Goal: Task Accomplishment & Management: Complete application form

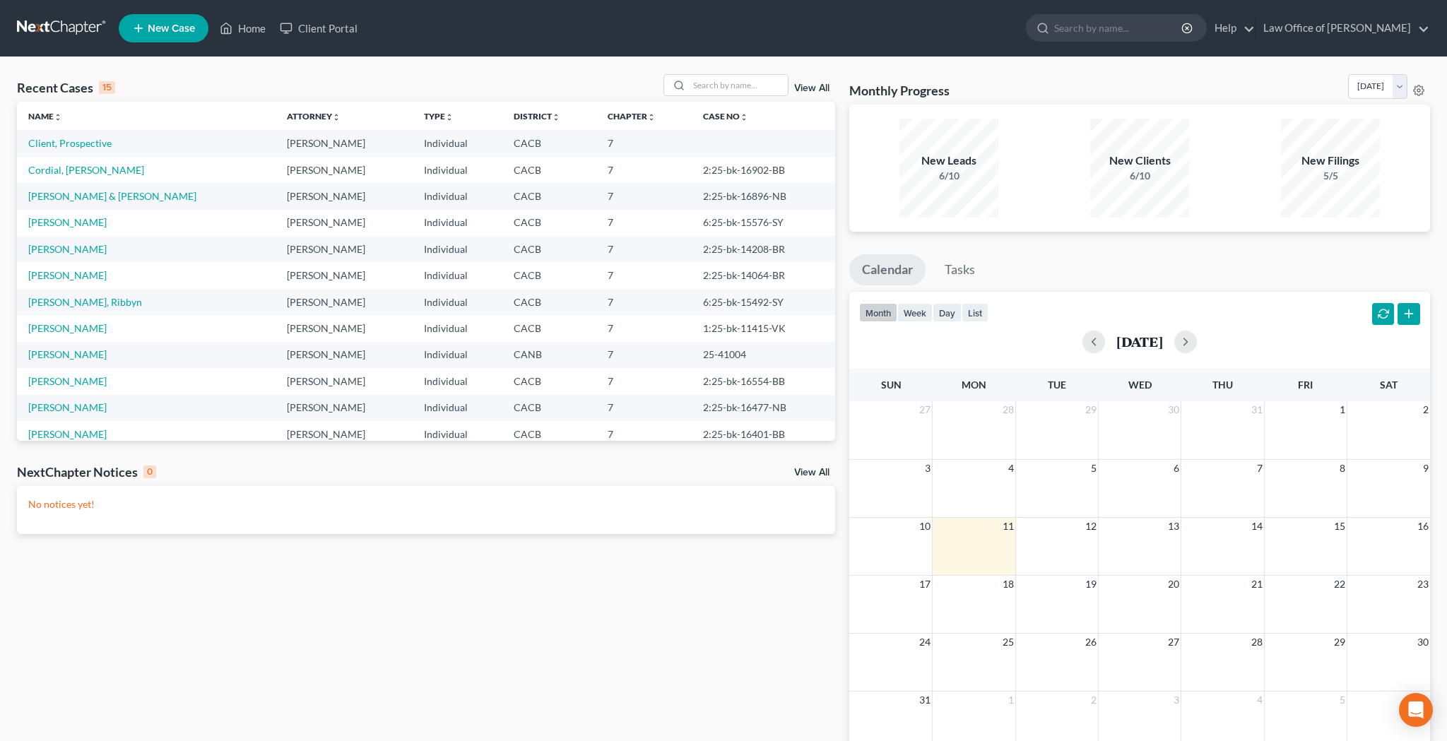
click at [817, 88] on link "View All" at bounding box center [811, 88] width 35 height 10
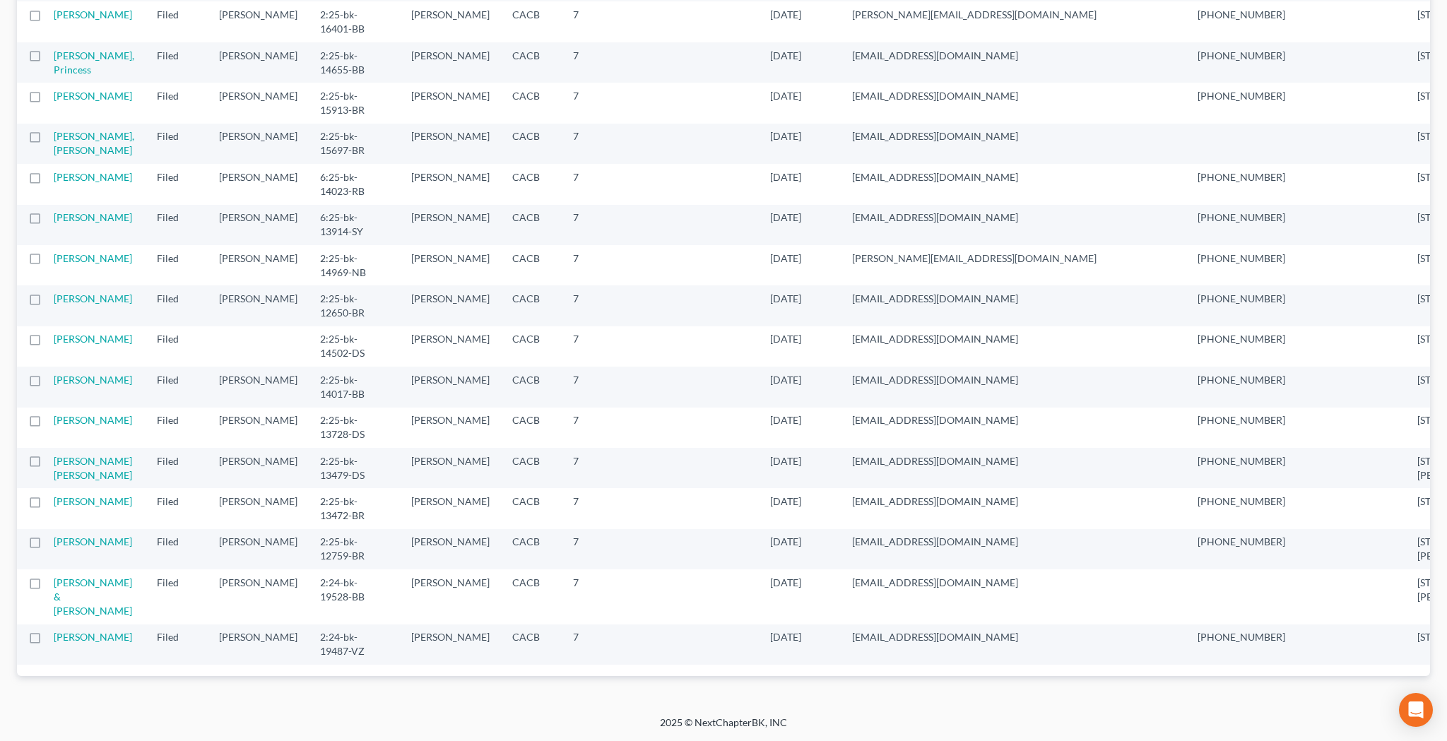
scroll to position [1204, 0]
click at [59, 495] on link "[PERSON_NAME]" at bounding box center [93, 501] width 78 height 12
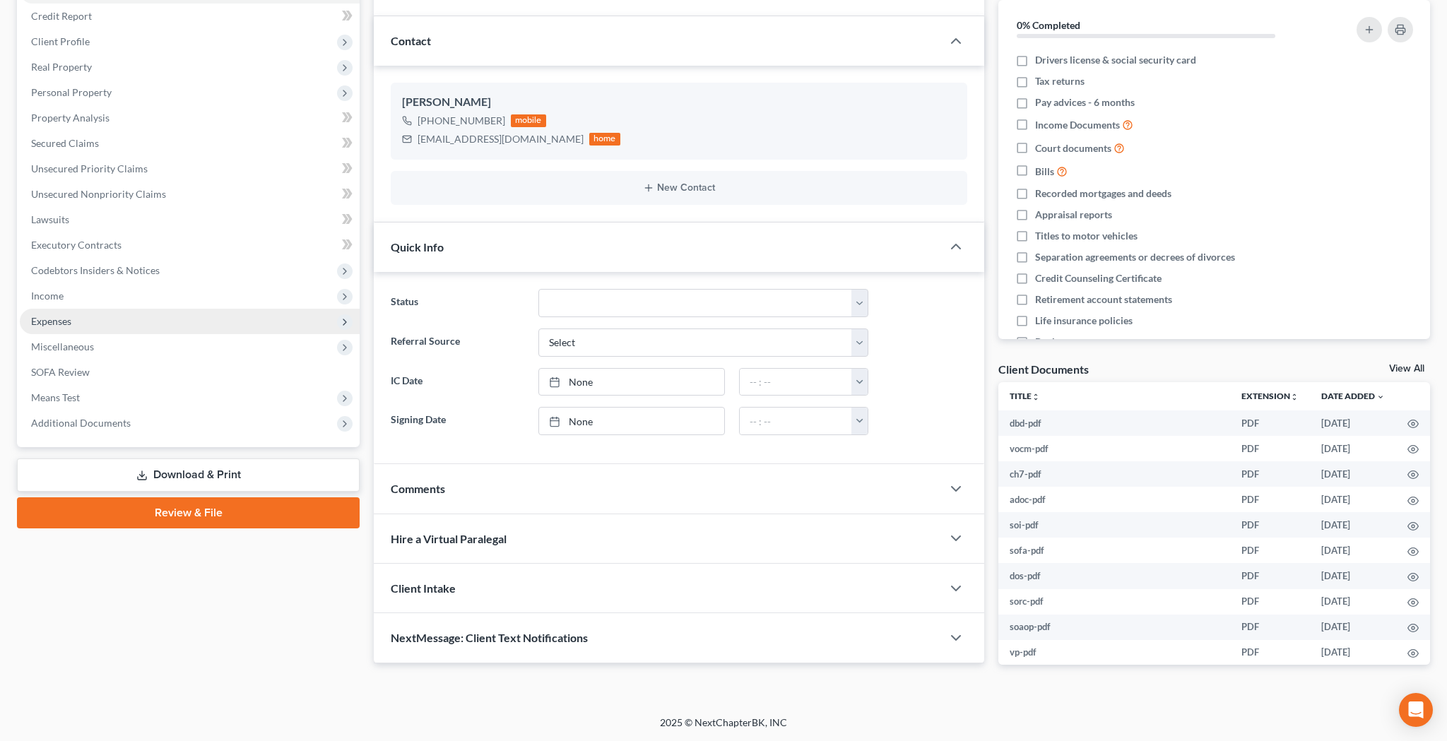
scroll to position [10, 0]
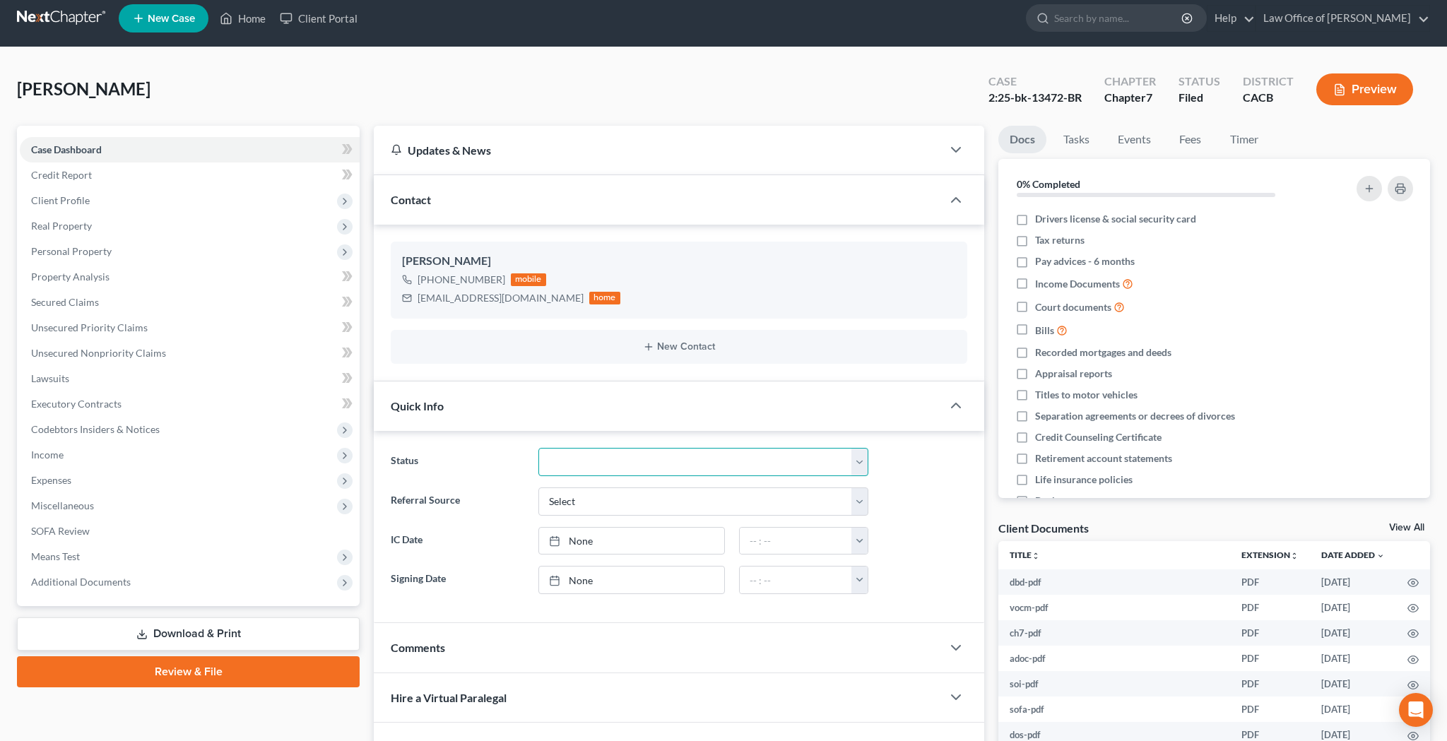
select select "0"
click at [252, 18] on link "Home" at bounding box center [243, 18] width 60 height 25
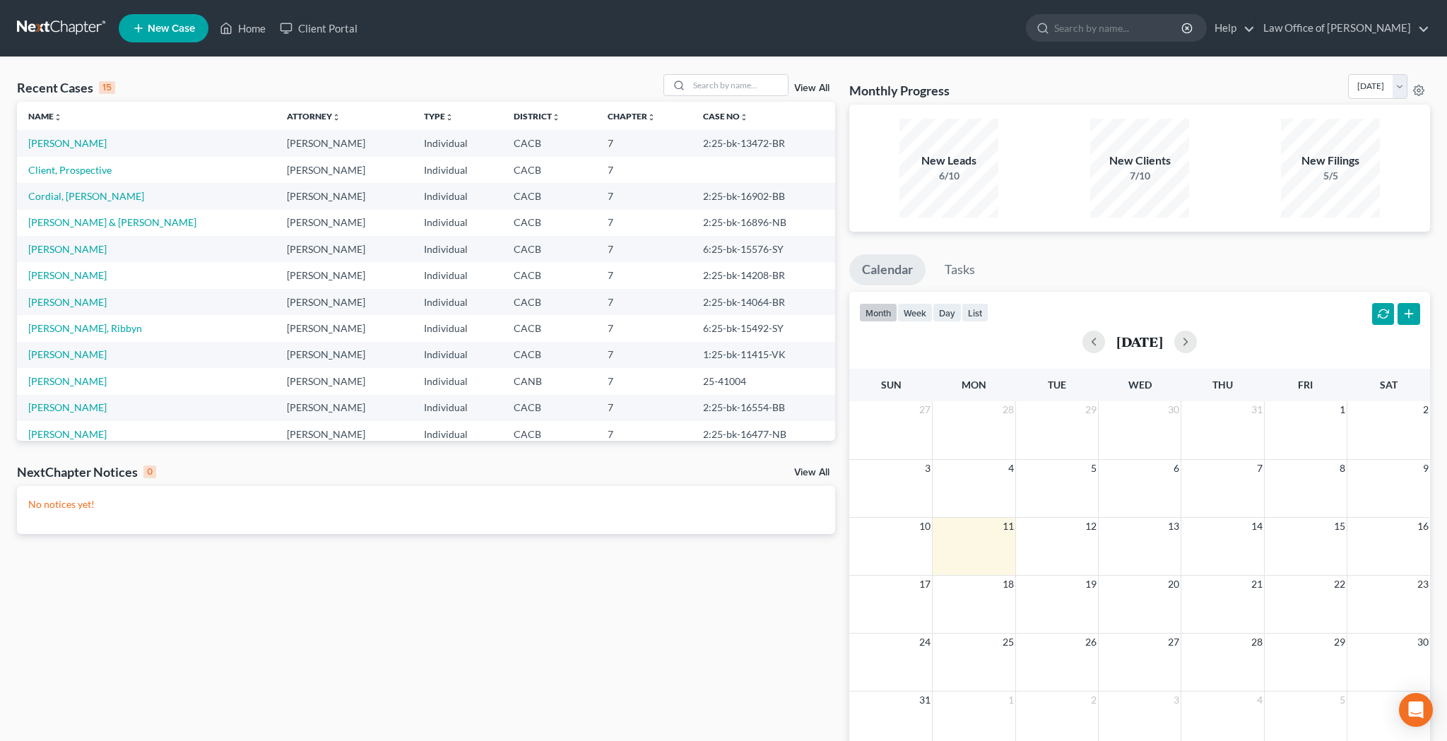
click at [815, 87] on link "View All" at bounding box center [811, 88] width 35 height 10
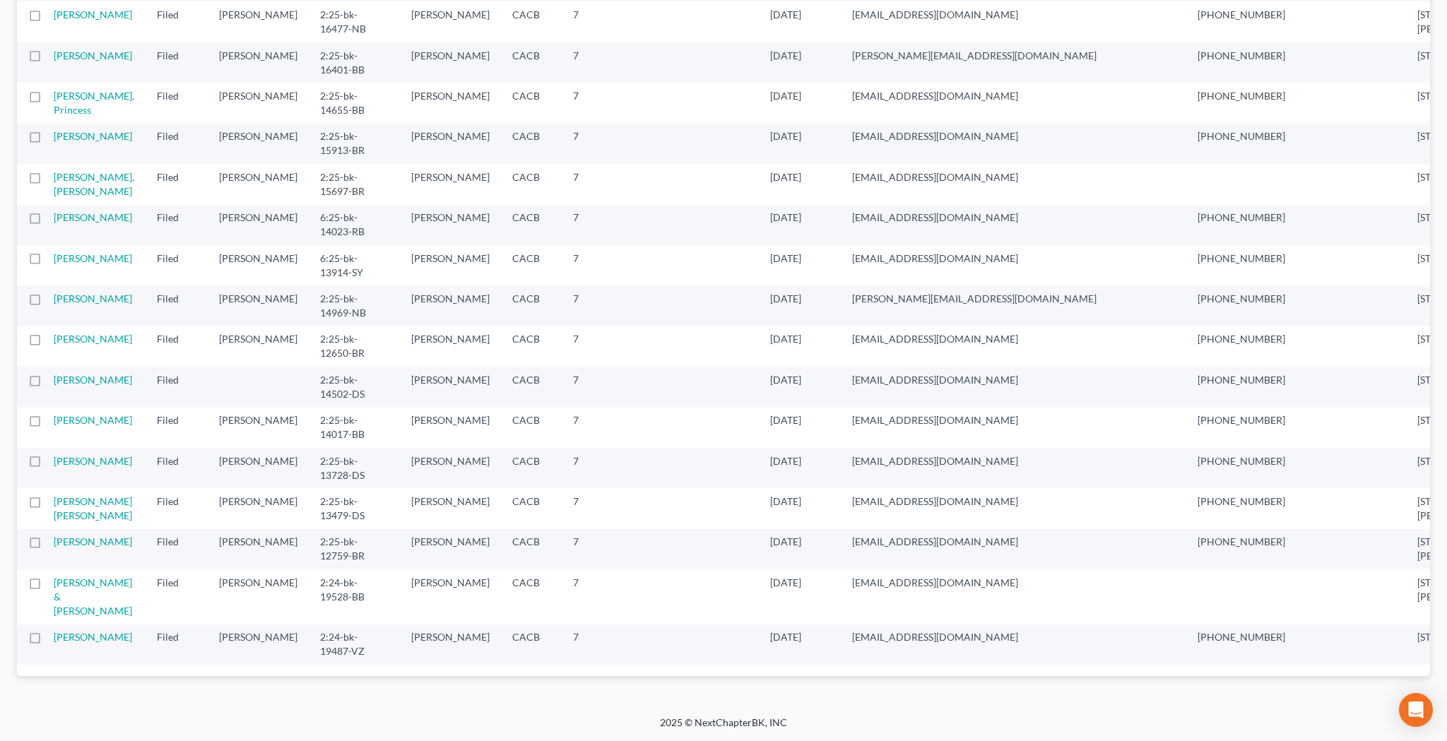
scroll to position [1251, 0]
click at [81, 495] on link "[PERSON_NAME] [PERSON_NAME]" at bounding box center [93, 508] width 78 height 26
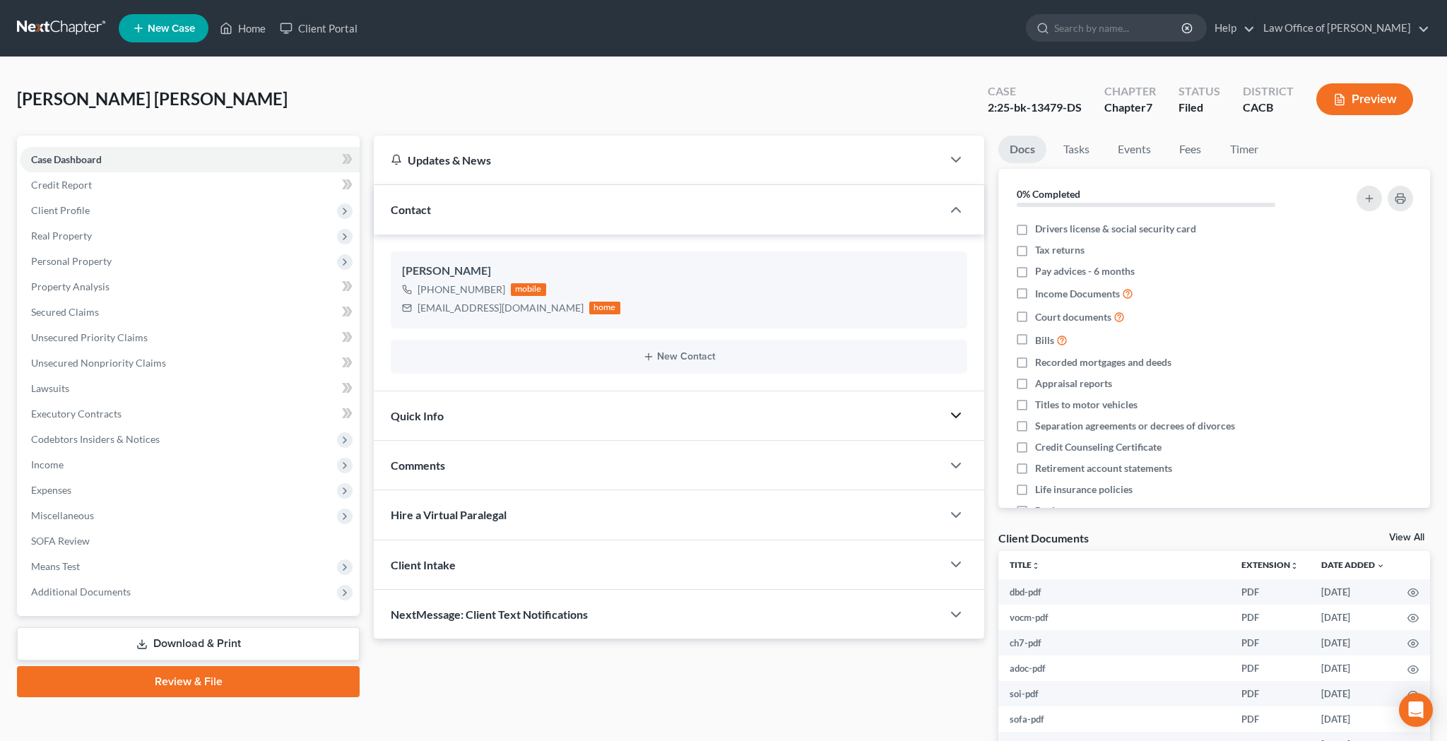
click at [959, 413] on polyline "button" at bounding box center [955, 415] width 8 height 4
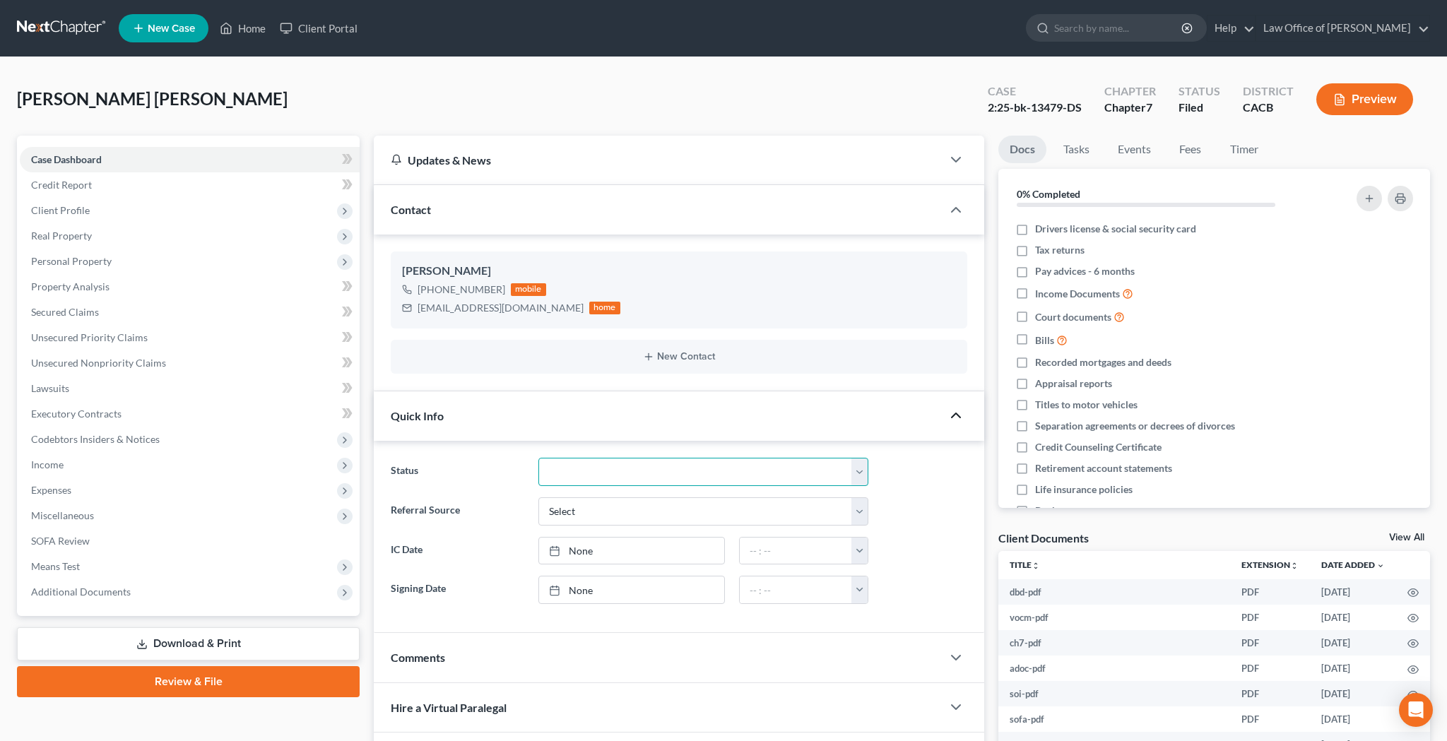
select select "0"
click at [249, 32] on link "Home" at bounding box center [243, 28] width 60 height 25
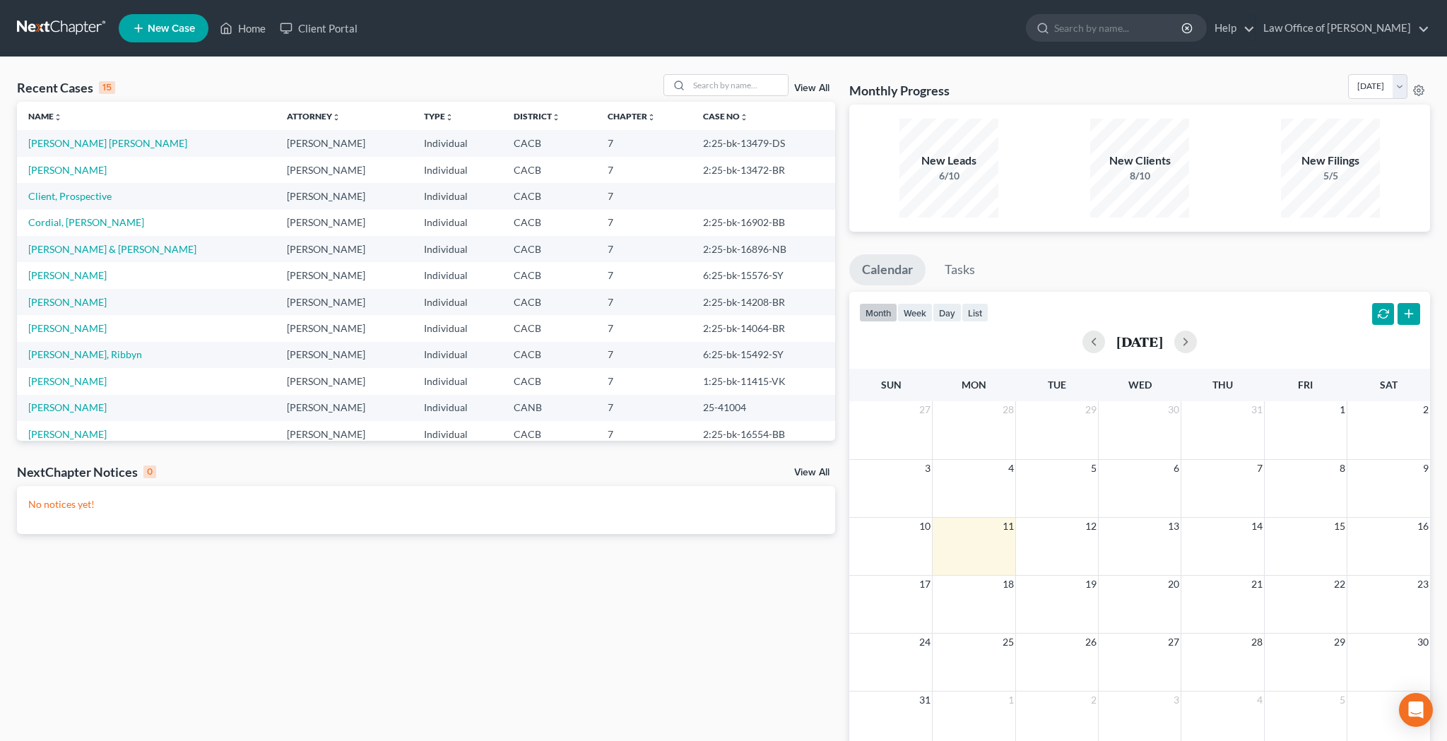
click at [820, 89] on link "View All" at bounding box center [811, 88] width 35 height 10
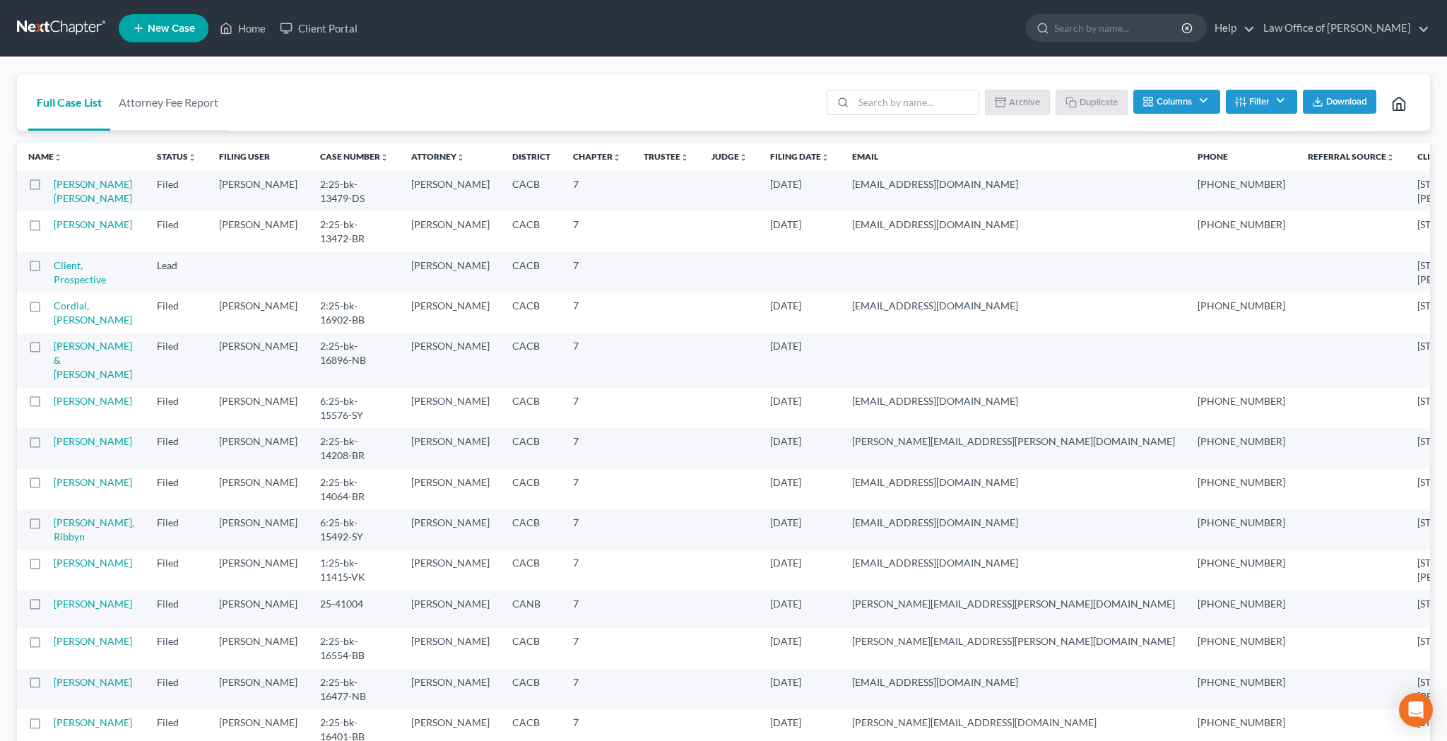
click at [1200, 100] on button "Columns" at bounding box center [1176, 102] width 86 height 24
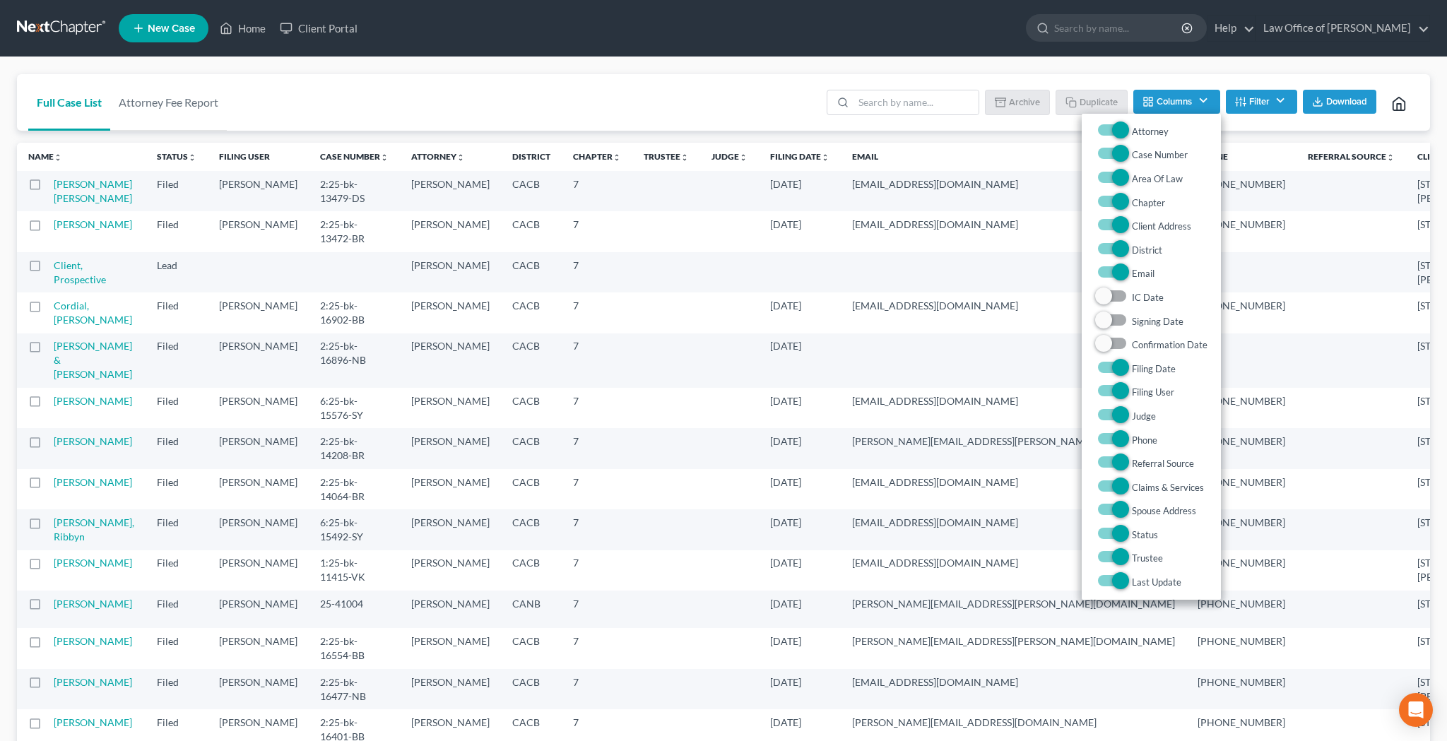
click at [1200, 100] on button "Columns" at bounding box center [1176, 102] width 86 height 24
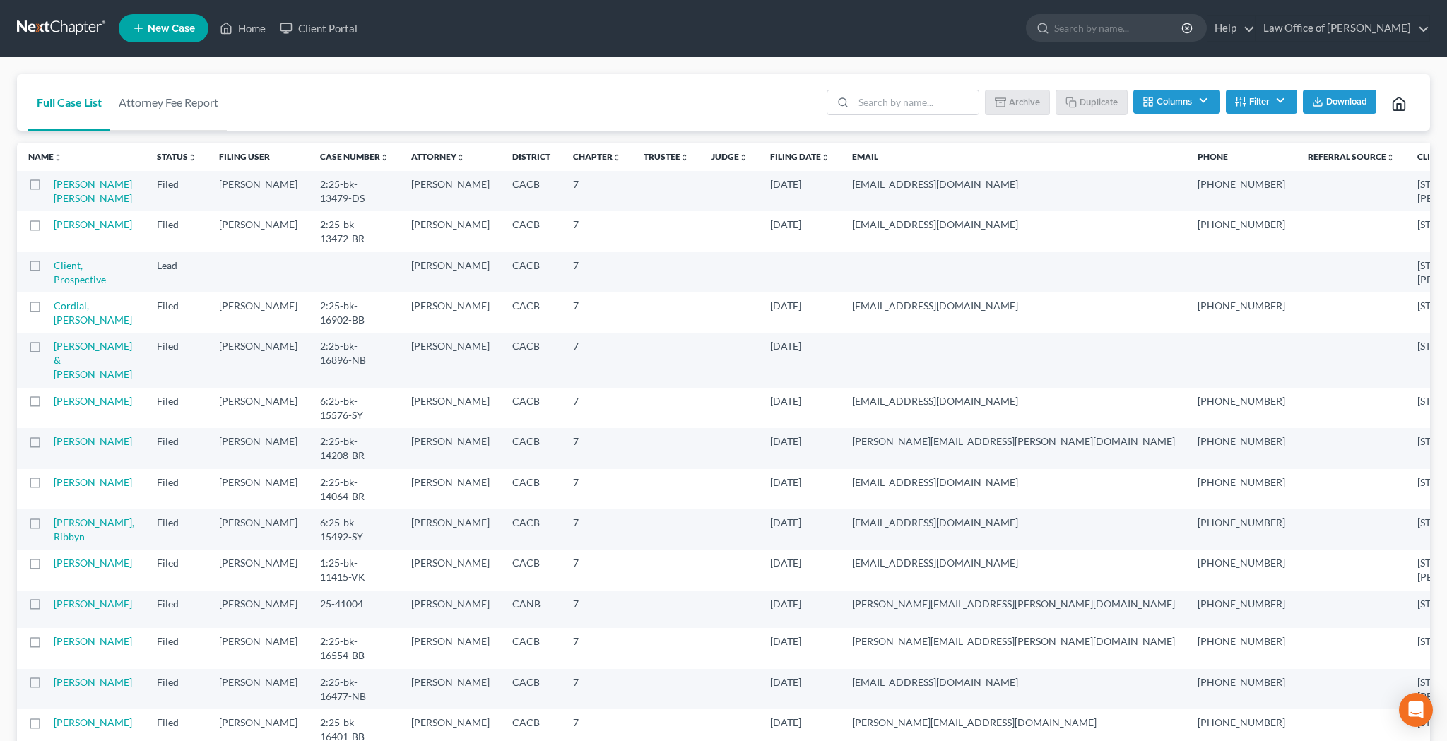
click at [48, 188] on label at bounding box center [48, 188] width 0 height 0
click at [54, 186] on input "checkbox" at bounding box center [58, 181] width 9 height 9
checkbox input "true"
click at [48, 228] on label at bounding box center [48, 228] width 0 height 0
click at [54, 227] on input "checkbox" at bounding box center [58, 222] width 9 height 9
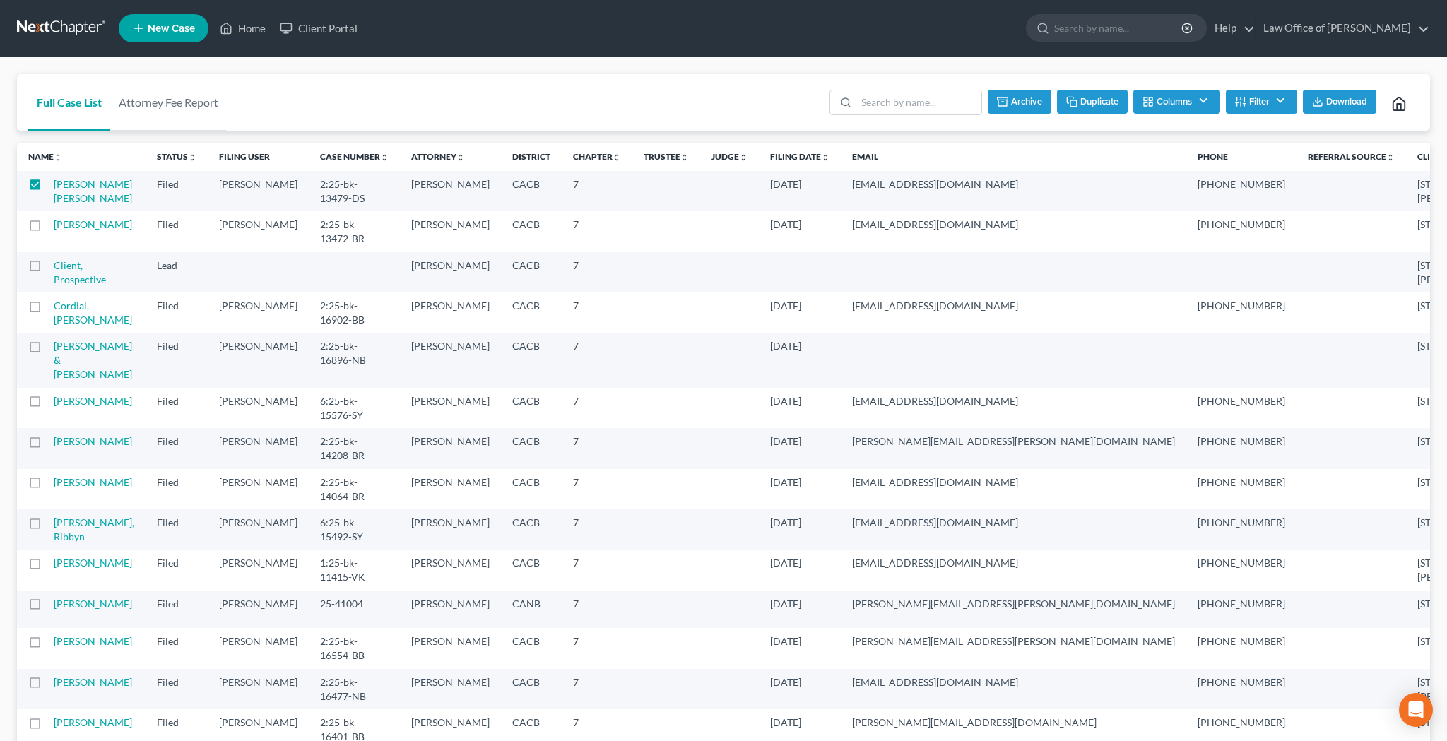
checkbox input "true"
click at [528, 113] on div "Full Case List Attorney Fee Report Batch Download Archive Un-archive Duplicate …" at bounding box center [723, 102] width 1413 height 57
click at [251, 30] on link "Home" at bounding box center [243, 28] width 60 height 25
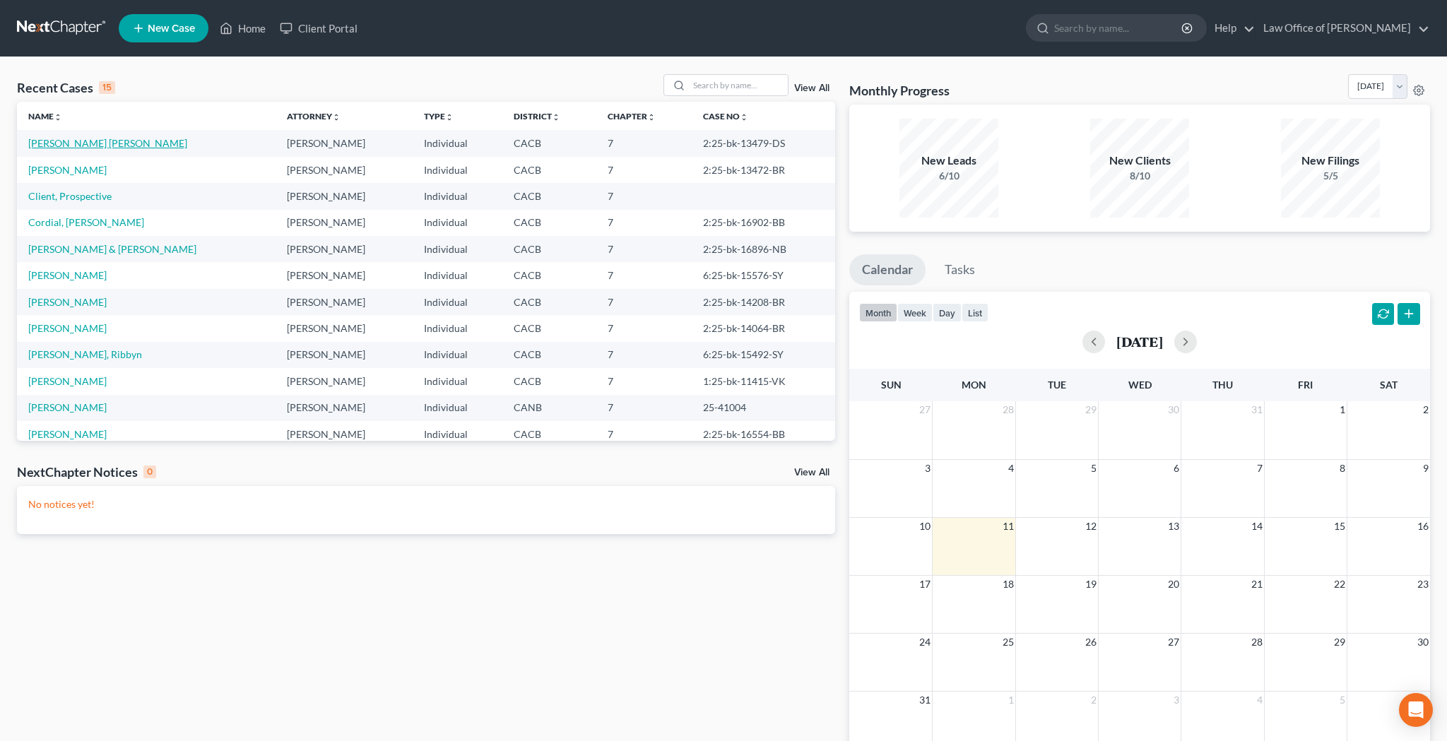
click at [121, 143] on link "[PERSON_NAME] [PERSON_NAME]" at bounding box center [107, 143] width 159 height 12
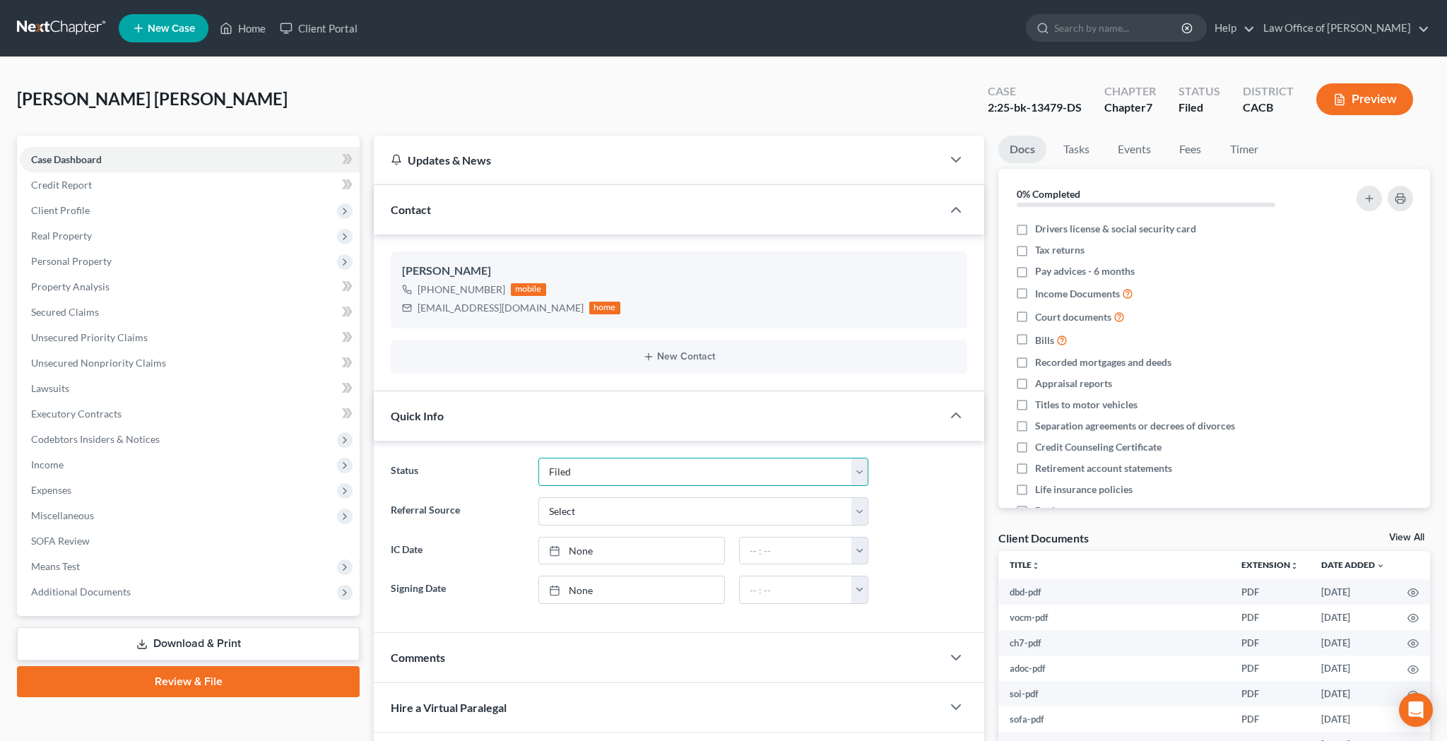
select select "0"
click at [259, 30] on link "Home" at bounding box center [243, 28] width 60 height 25
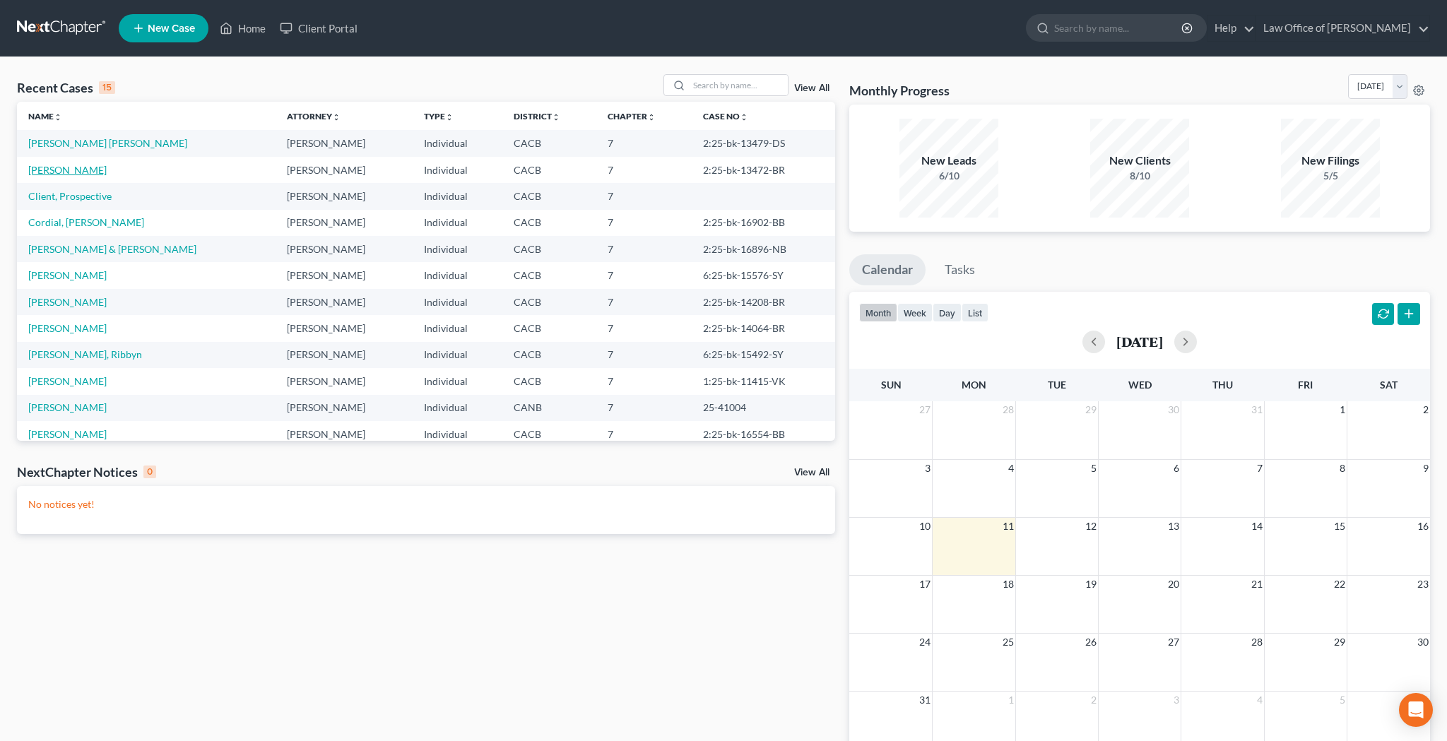
click at [84, 170] on link "[PERSON_NAME]" at bounding box center [67, 170] width 78 height 12
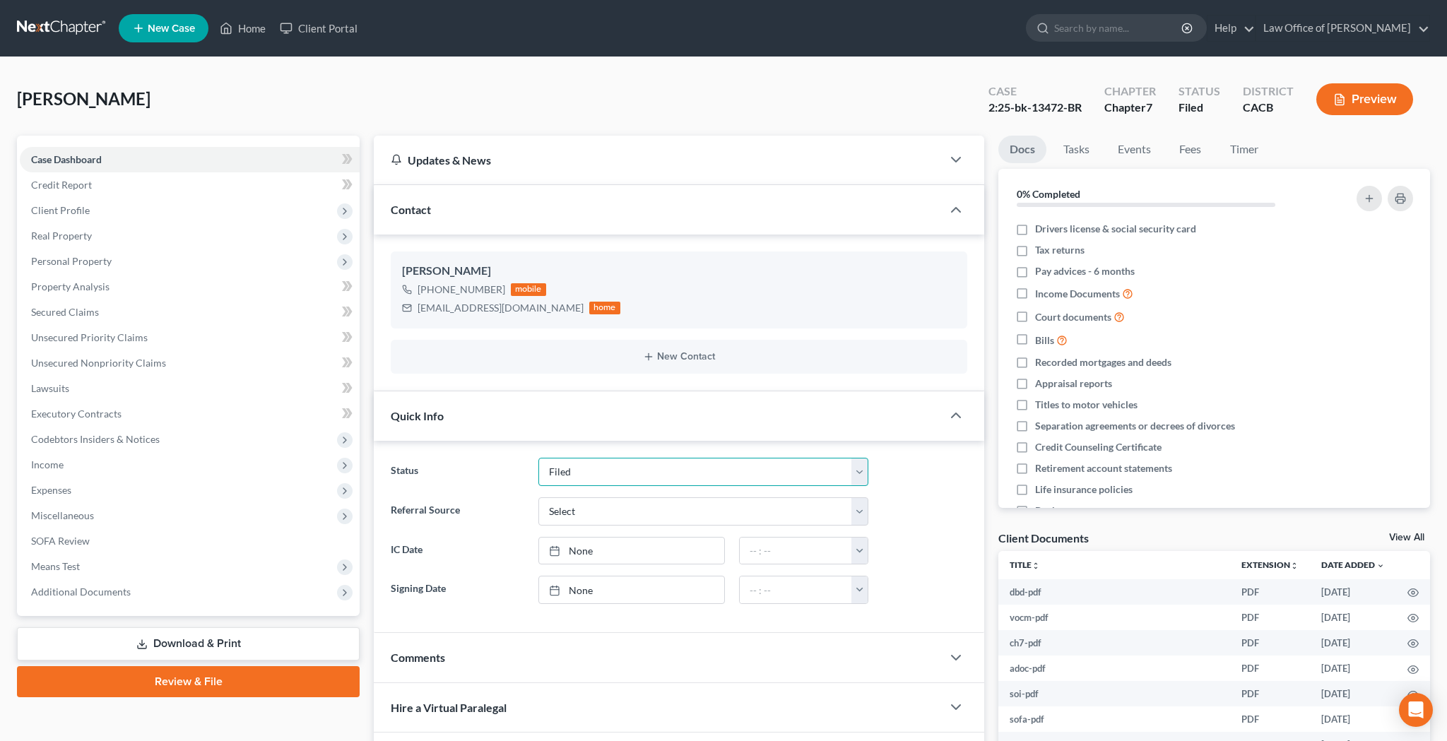
select select "0"
click at [260, 28] on link "Home" at bounding box center [243, 28] width 60 height 25
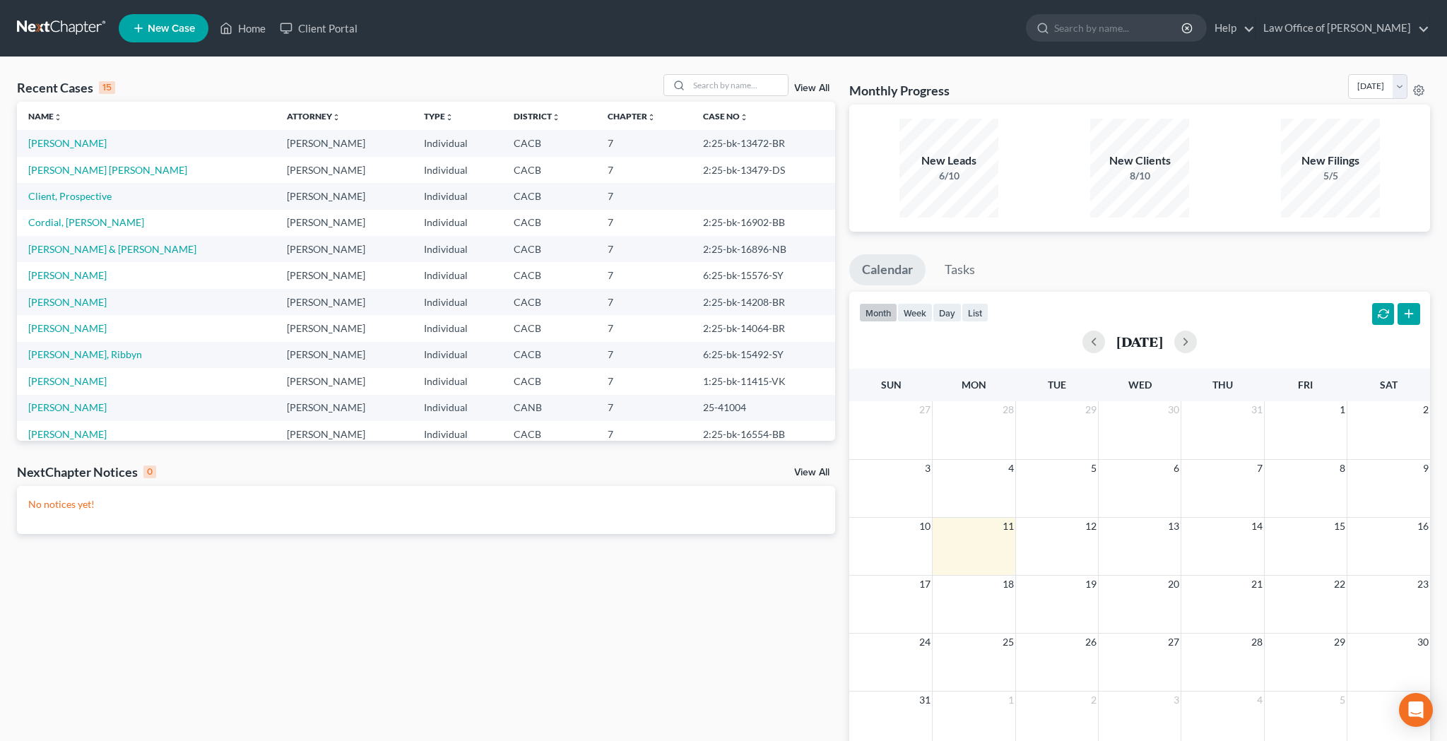
click at [814, 86] on link "View All" at bounding box center [811, 88] width 35 height 10
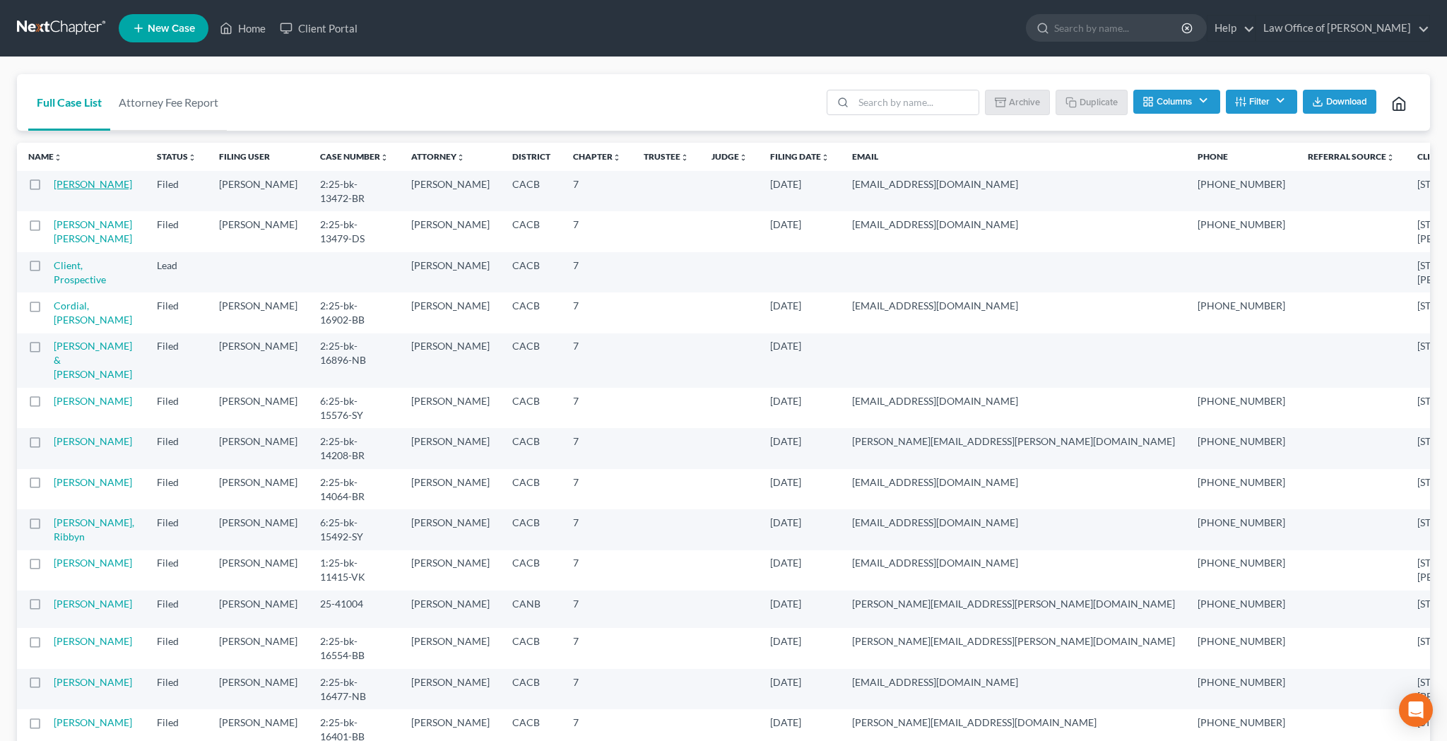
click at [75, 190] on link "[PERSON_NAME]" at bounding box center [93, 184] width 78 height 12
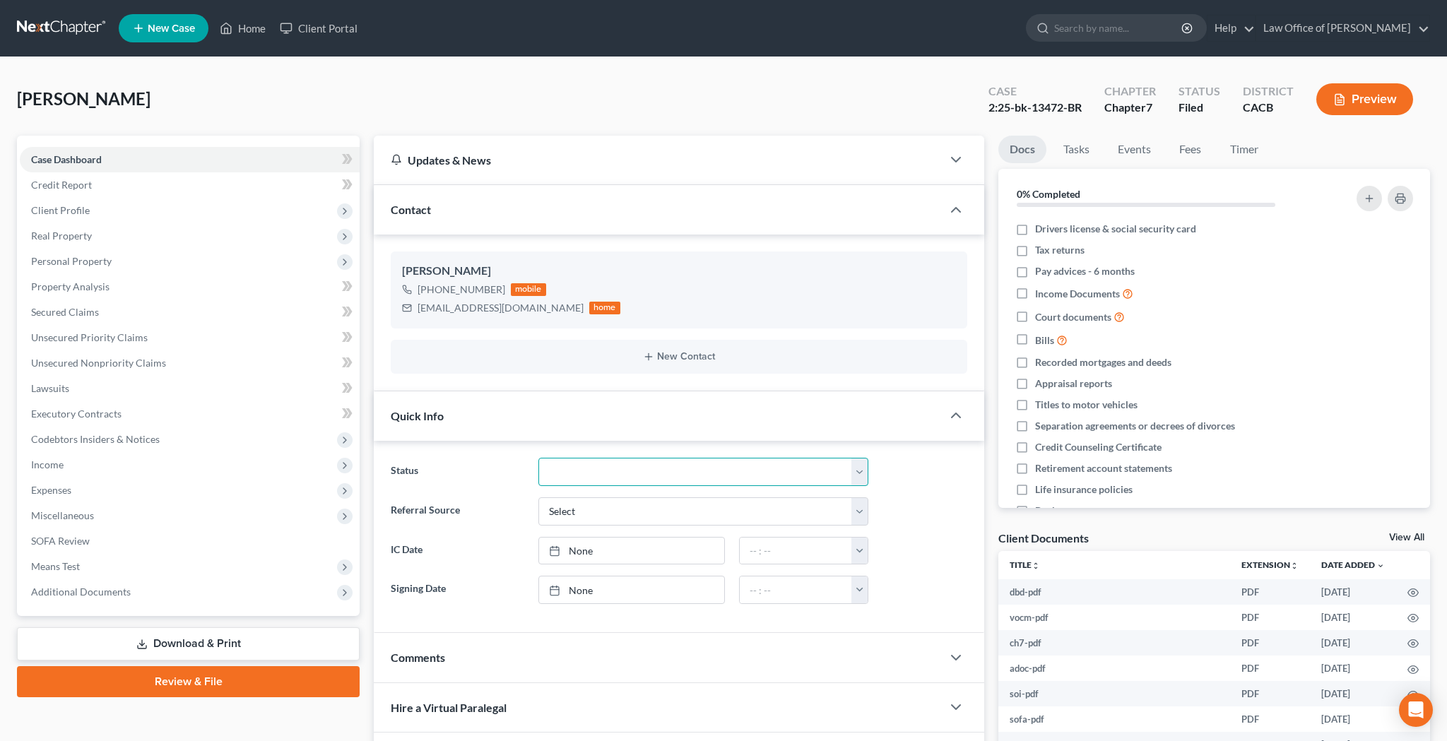
select select "0"
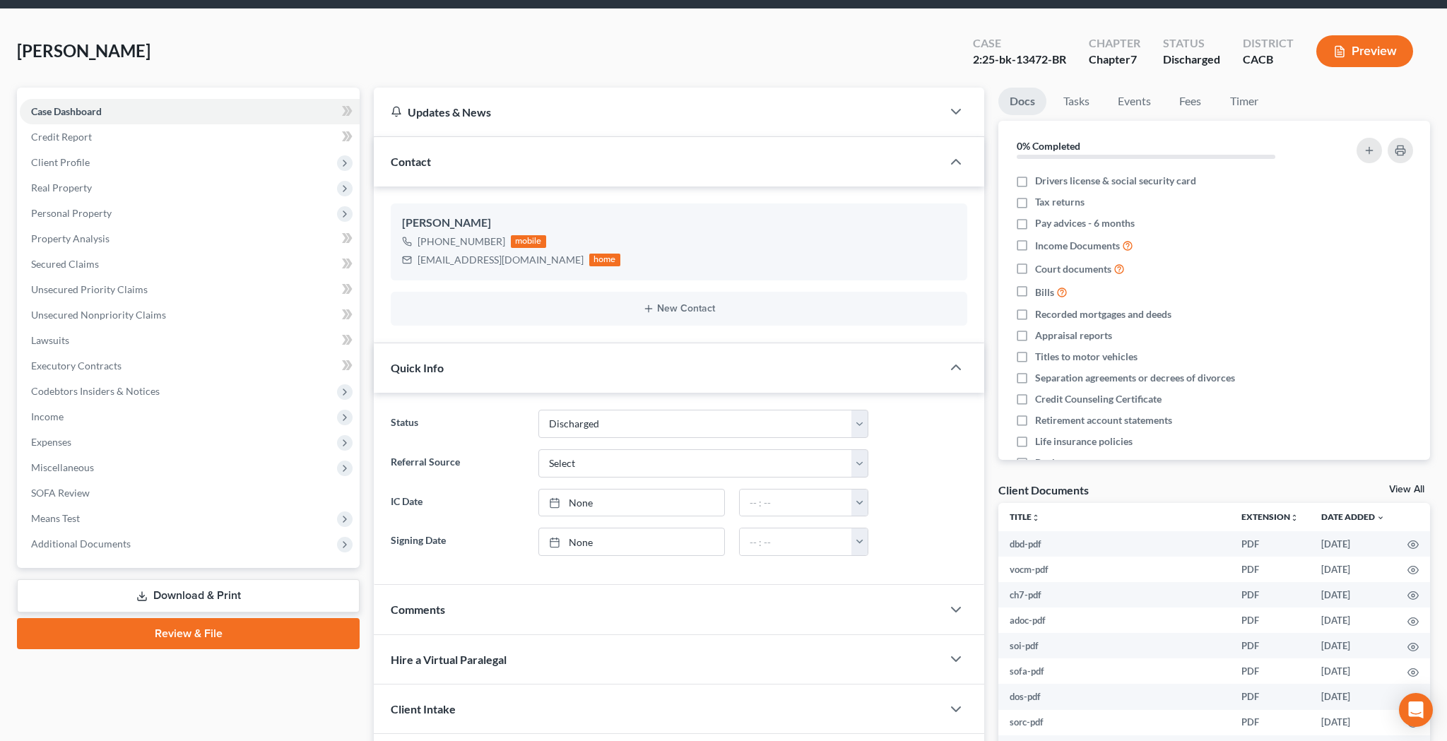
click at [915, 477] on div "Referral Source Select Word Of Mouth Previous Clients Direct Mail Website Googl…" at bounding box center [679, 463] width 590 height 28
click at [908, 485] on ng-include "Status Discharged Discharged & Reported Discharge Litigation Dismissal Notice D…" at bounding box center [679, 483] width 576 height 146
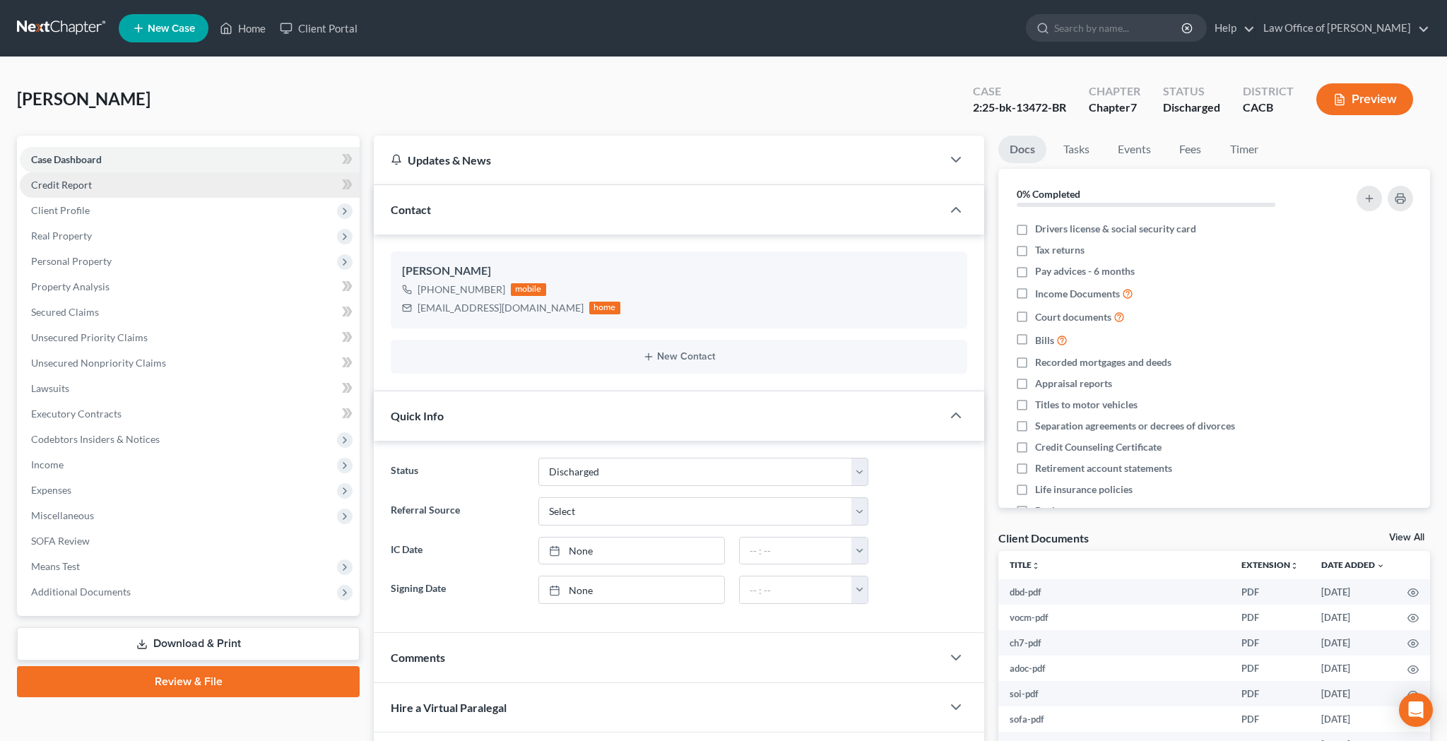
click at [127, 189] on link "Credit Report" at bounding box center [190, 184] width 340 height 25
click at [126, 163] on link "Case Dashboard" at bounding box center [190, 159] width 340 height 25
click at [131, 184] on link "Credit Report" at bounding box center [190, 184] width 340 height 25
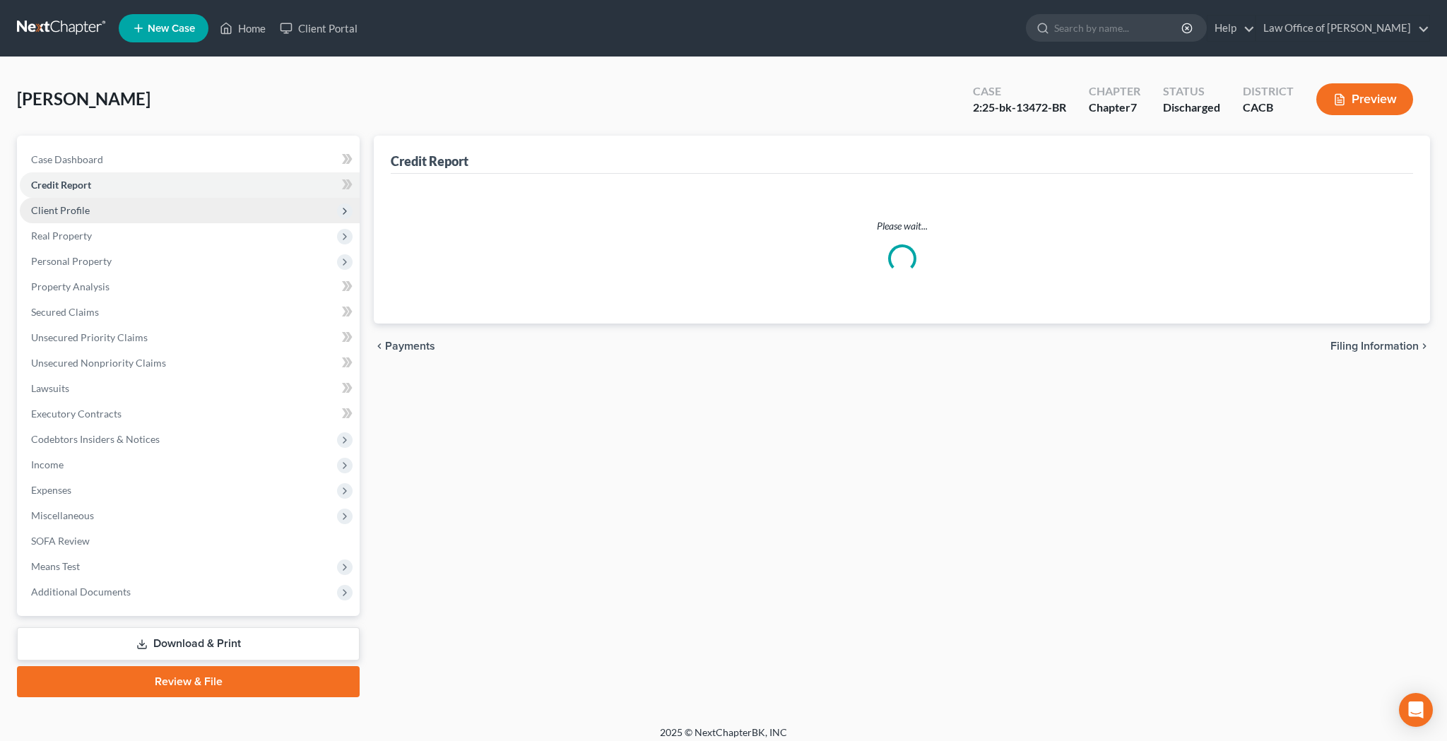
click at [115, 211] on span "Client Profile" at bounding box center [190, 210] width 340 height 25
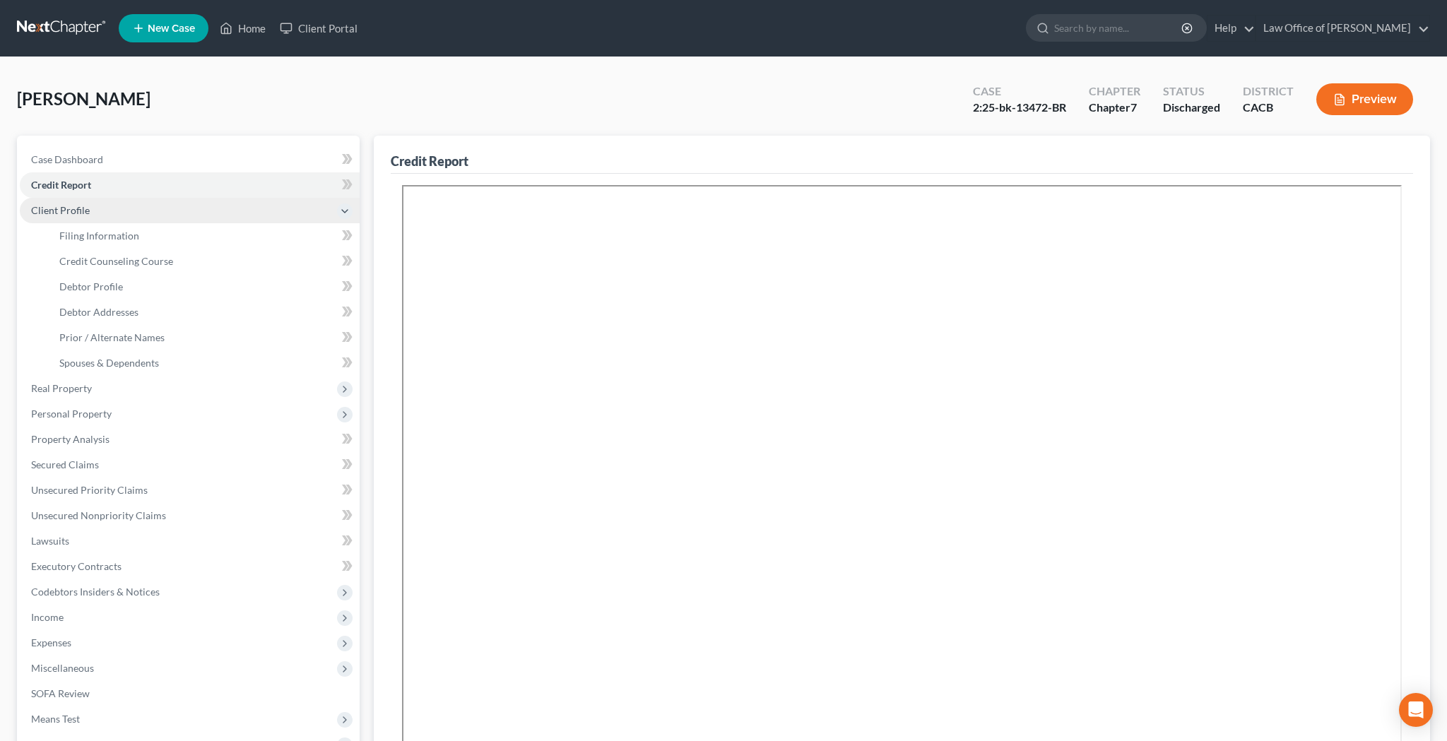
click at [115, 211] on span "Client Profile" at bounding box center [190, 210] width 340 height 25
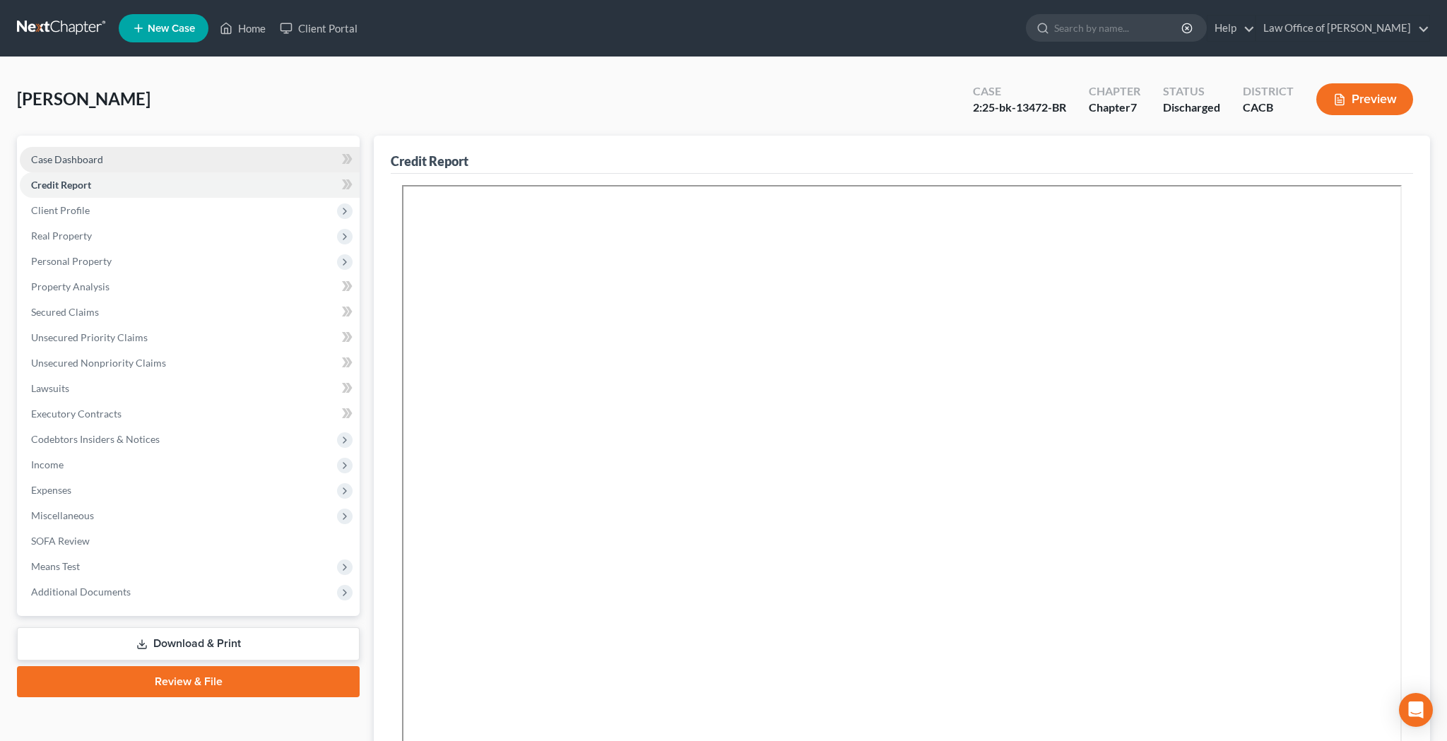
click at [117, 158] on link "Case Dashboard" at bounding box center [190, 159] width 340 height 25
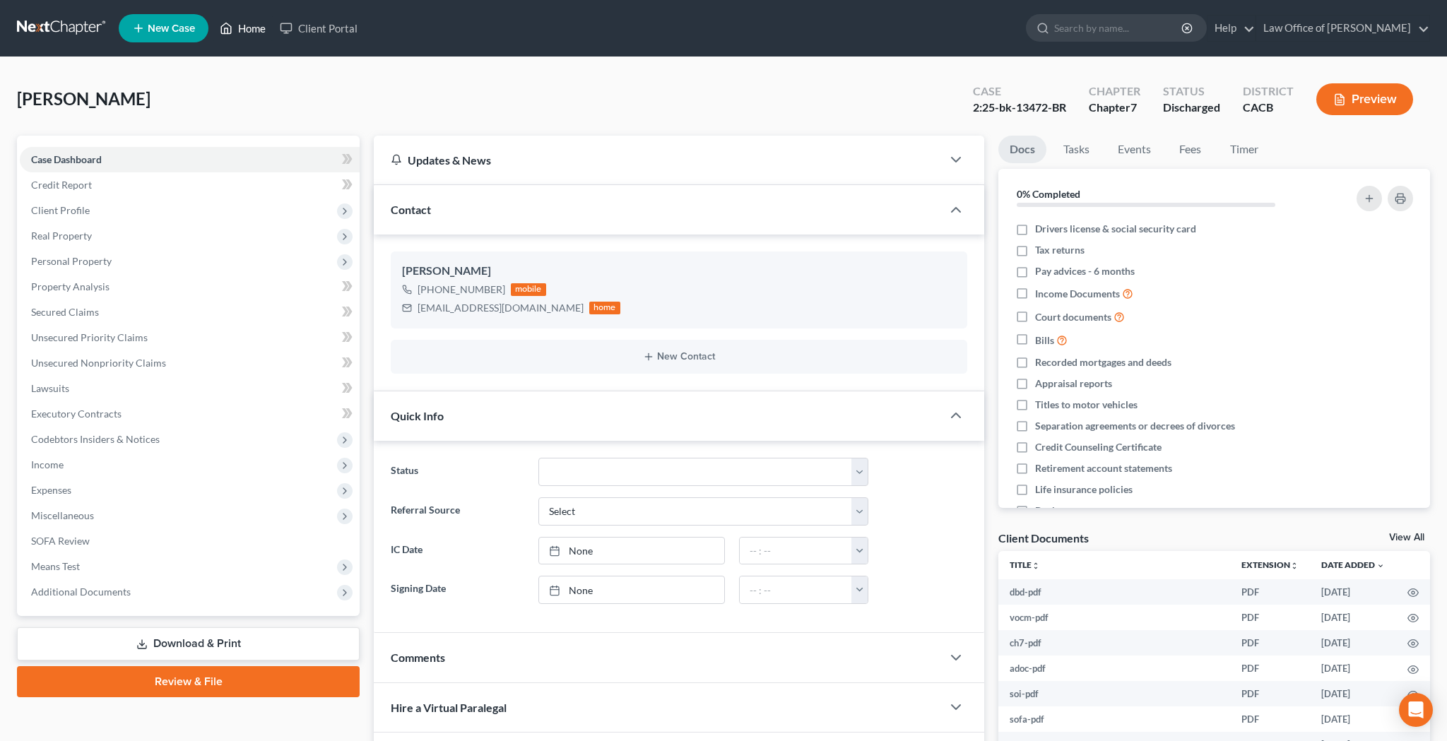
click at [249, 30] on link "Home" at bounding box center [243, 28] width 60 height 25
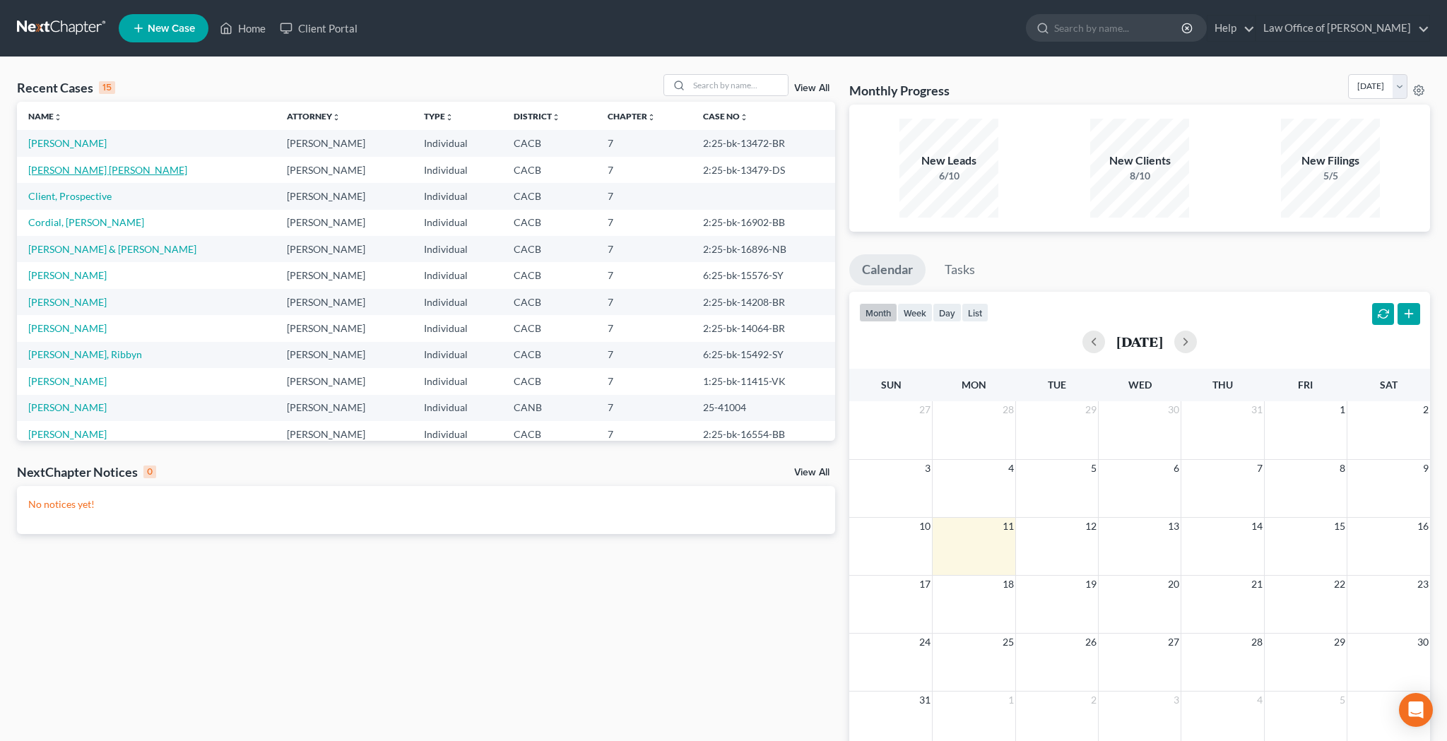
click at [112, 169] on link "[PERSON_NAME] [PERSON_NAME]" at bounding box center [107, 170] width 159 height 12
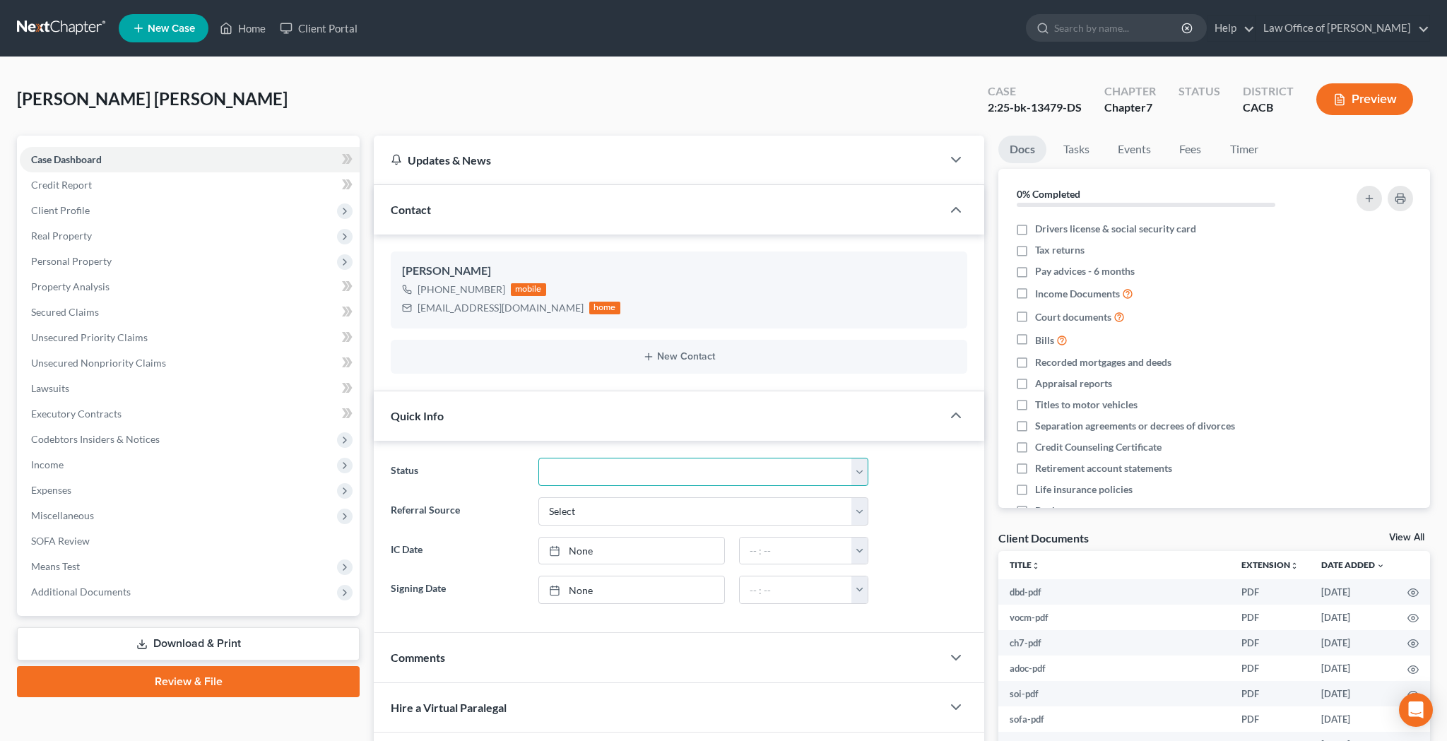
select select "0"
click at [110, 206] on span "Client Profile" at bounding box center [190, 210] width 340 height 25
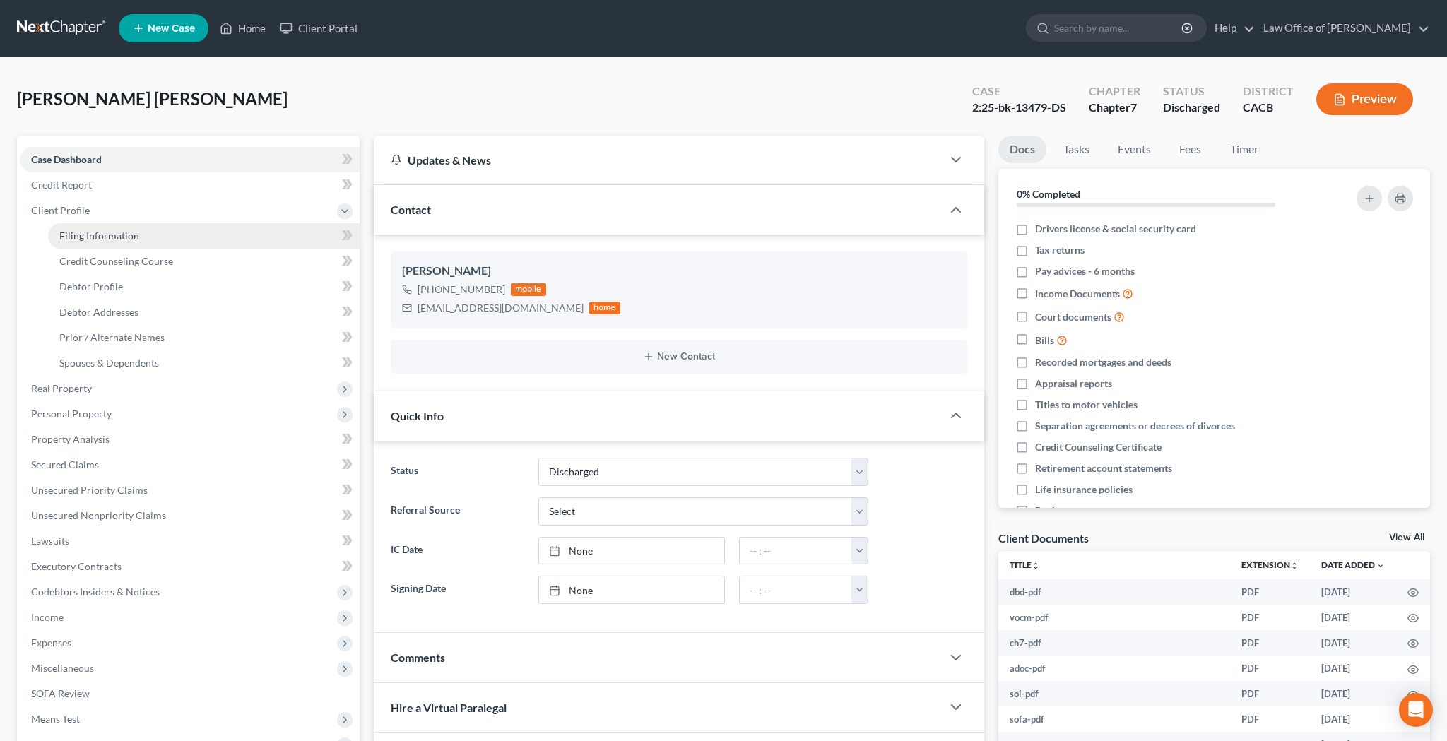
click at [114, 234] on span "Filing Information" at bounding box center [99, 236] width 80 height 12
select select "1"
select select "0"
select select "7"
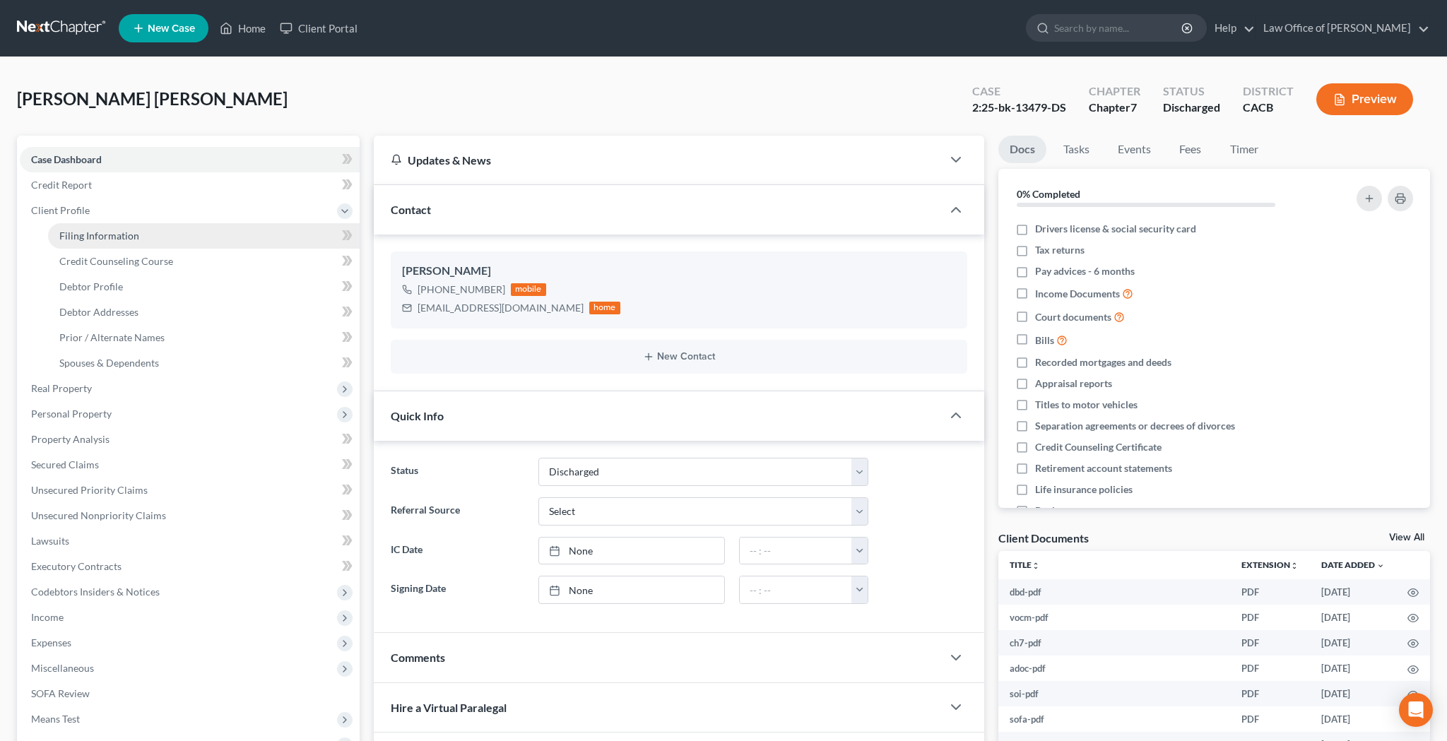
select select "0"
select select "4"
select select "0"
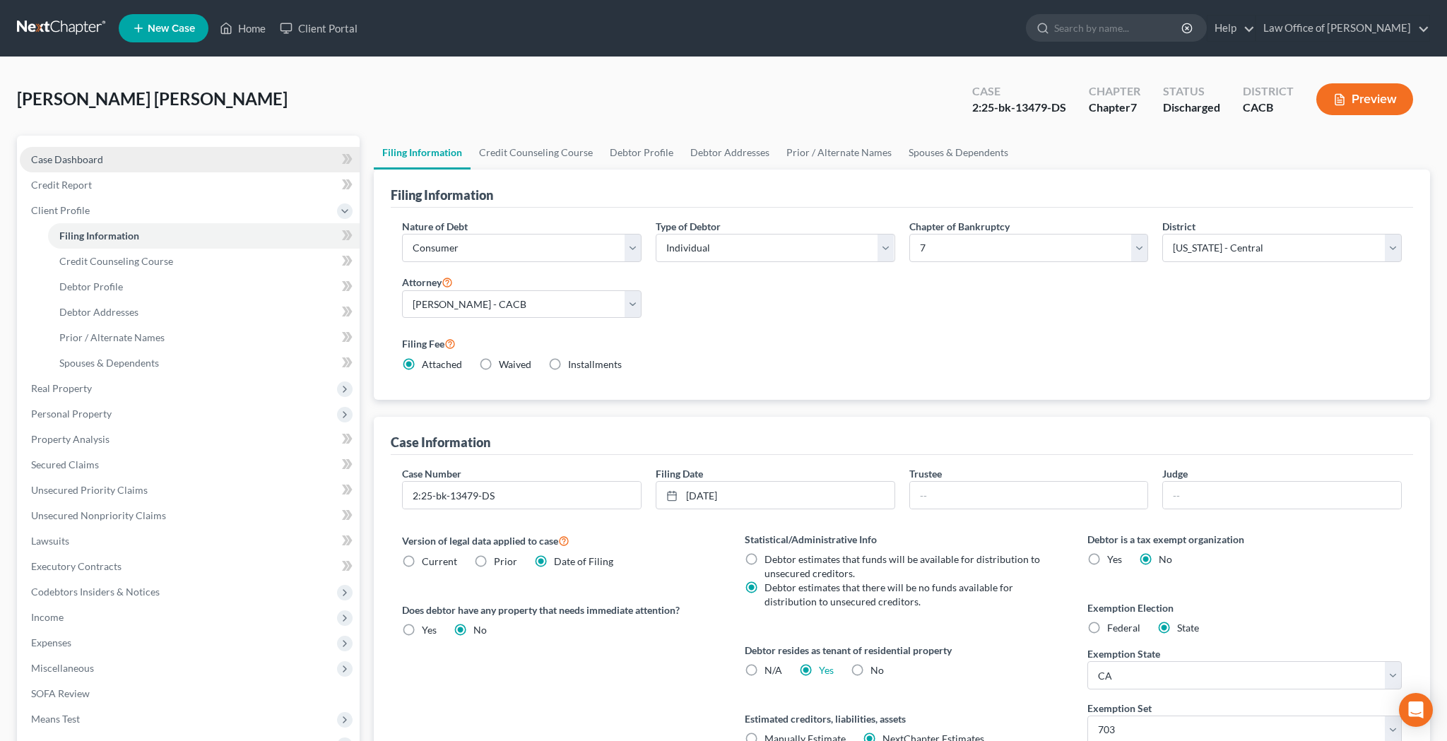
click at [109, 158] on link "Case Dashboard" at bounding box center [190, 159] width 340 height 25
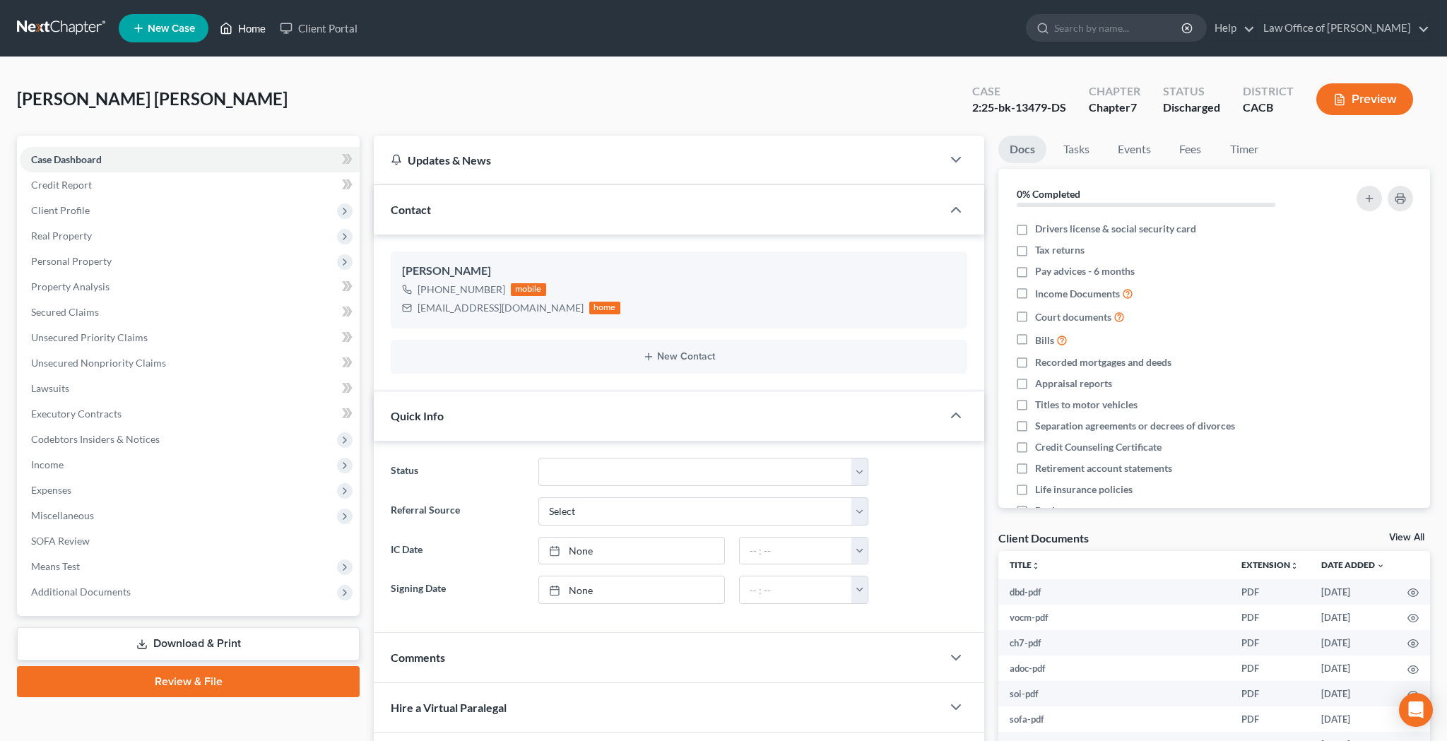
click at [244, 29] on link "Home" at bounding box center [243, 28] width 60 height 25
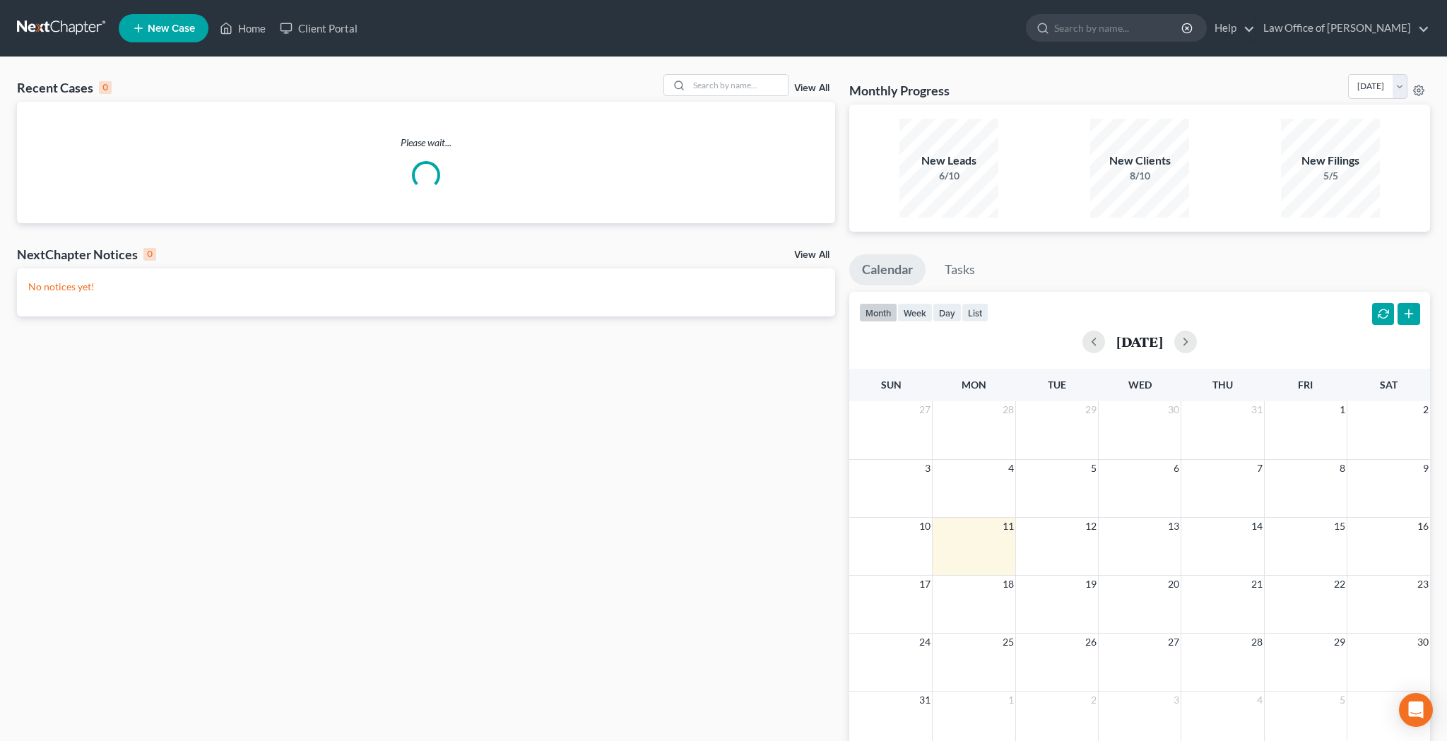
click at [819, 85] on link "View All" at bounding box center [811, 88] width 35 height 10
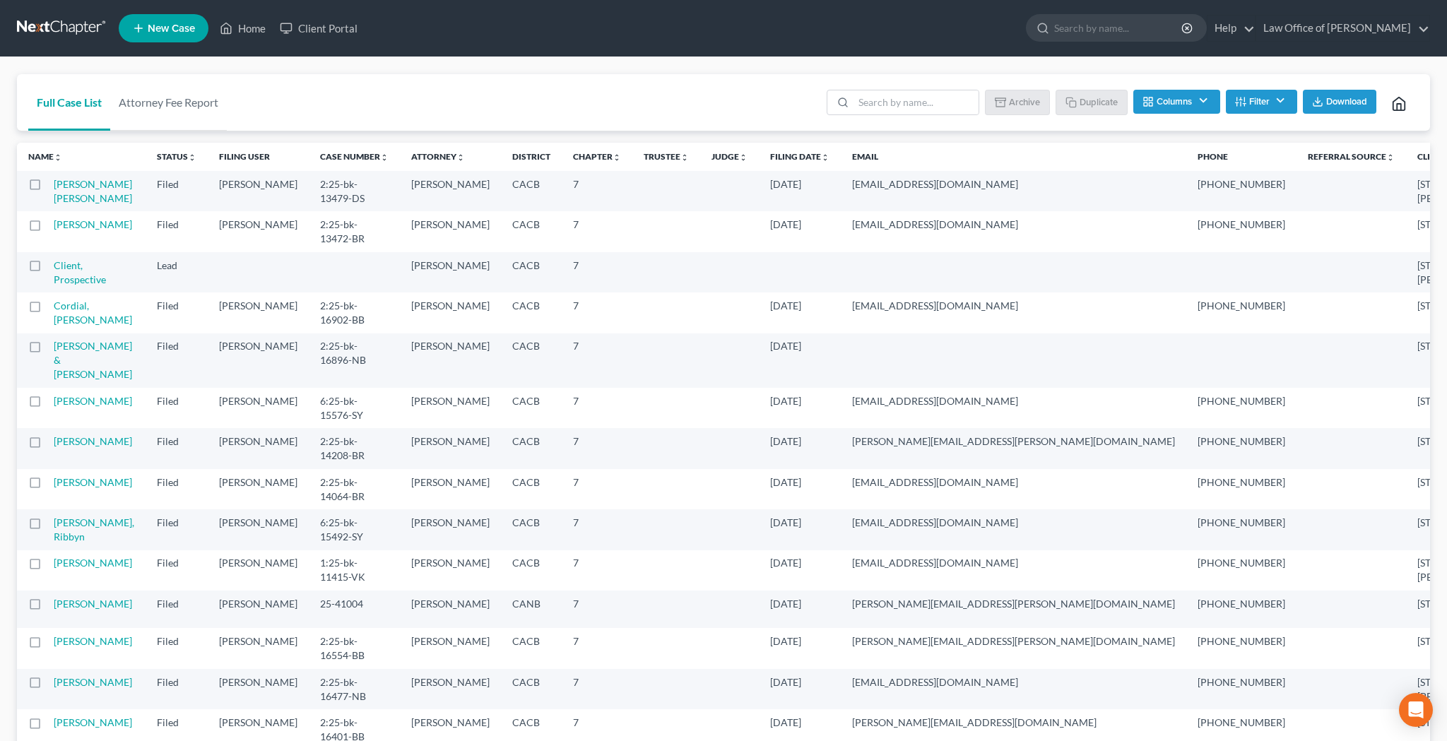
click at [48, 228] on label at bounding box center [48, 228] width 0 height 0
click at [54, 227] on input "checkbox" at bounding box center [58, 222] width 9 height 9
checkbox input "true"
click at [48, 188] on label at bounding box center [48, 188] width 0 height 0
click at [54, 186] on input "checkbox" at bounding box center [58, 181] width 9 height 9
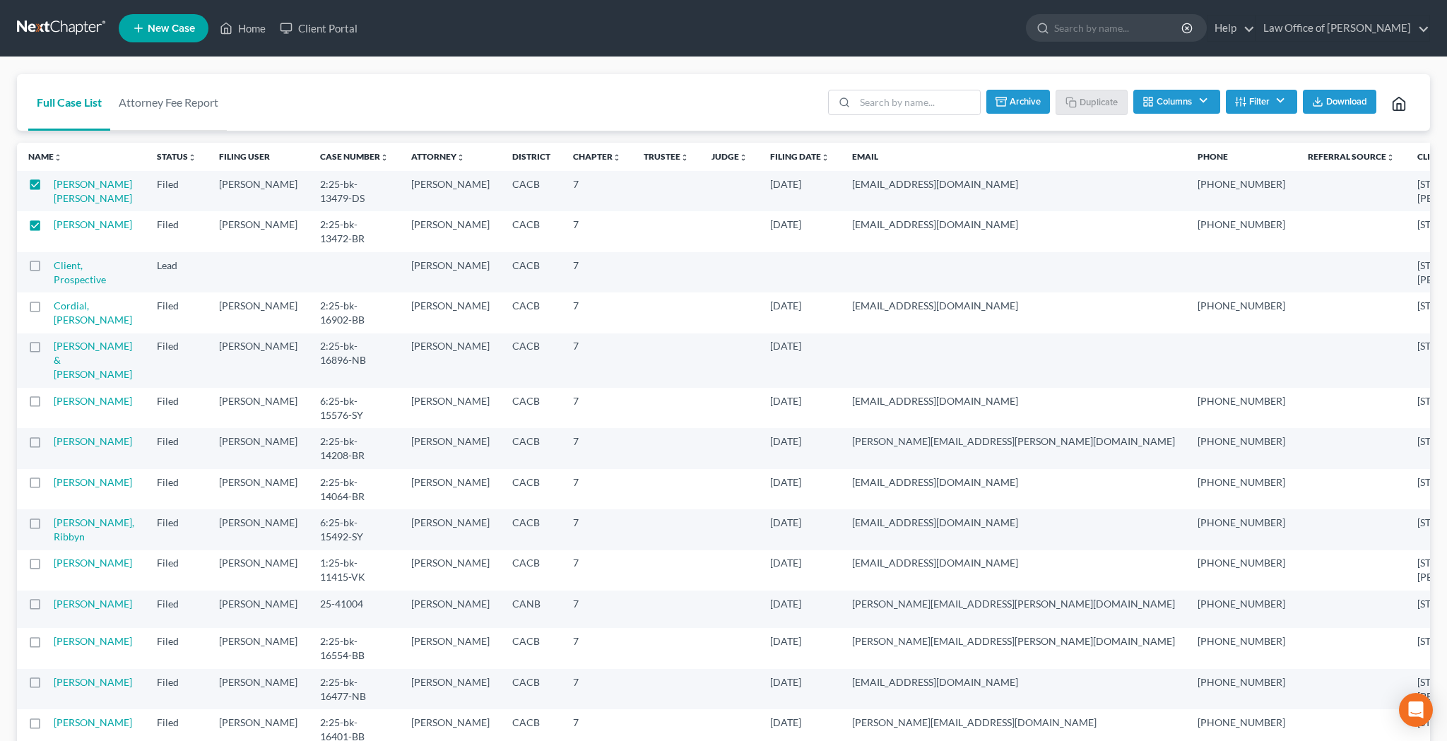
click at [1012, 105] on button "Archive" at bounding box center [1018, 102] width 64 height 24
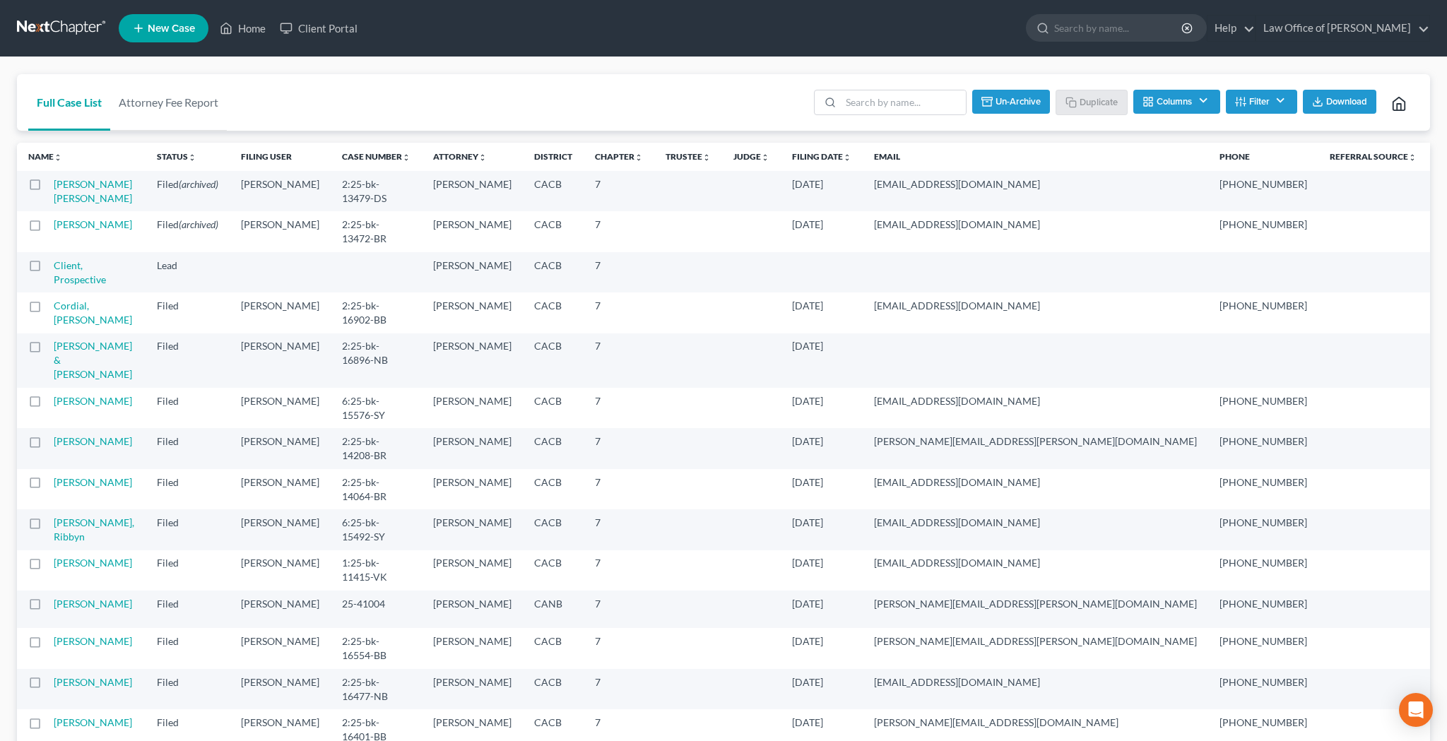
checkbox input "false"
click at [249, 35] on link "Home" at bounding box center [243, 28] width 60 height 25
click at [254, 30] on link "Home" at bounding box center [243, 28] width 60 height 25
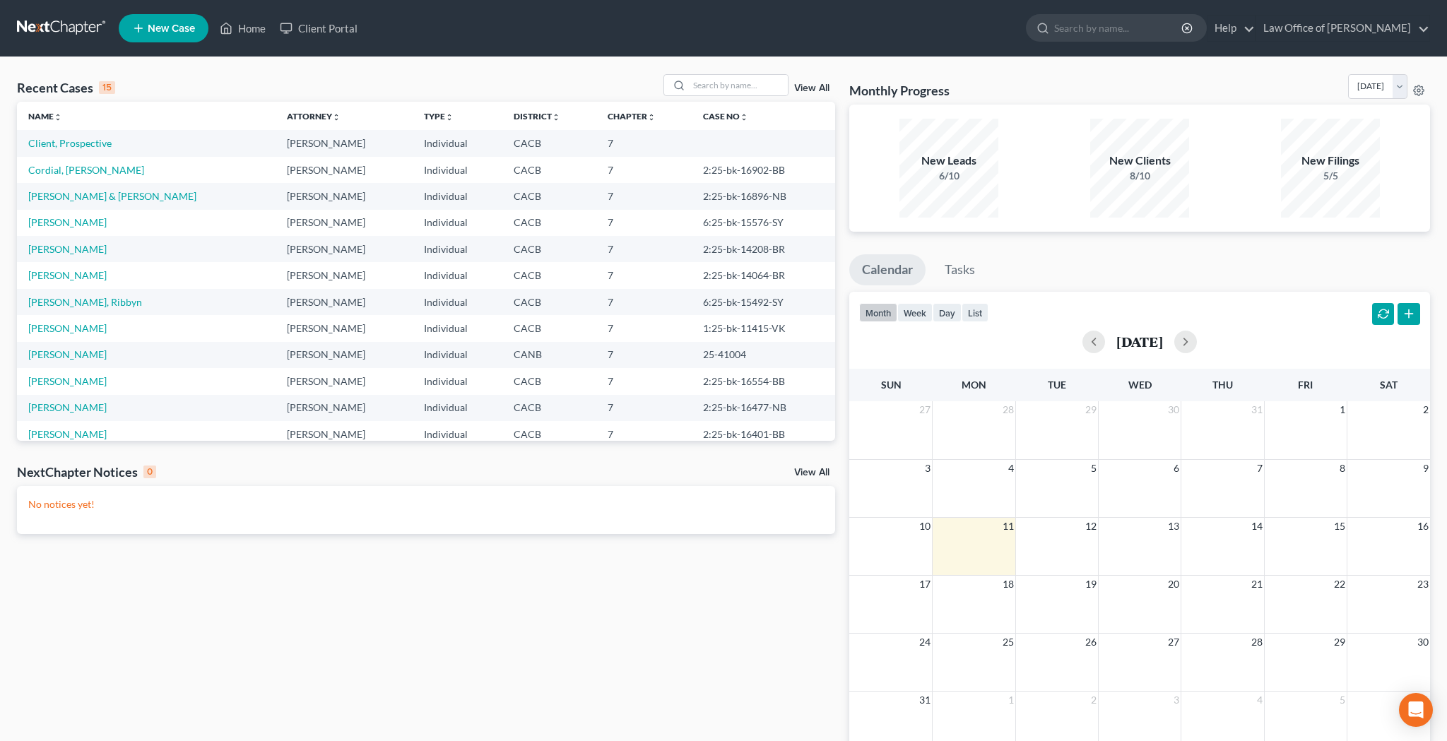
click at [179, 30] on span "New Case" at bounding box center [171, 28] width 47 height 11
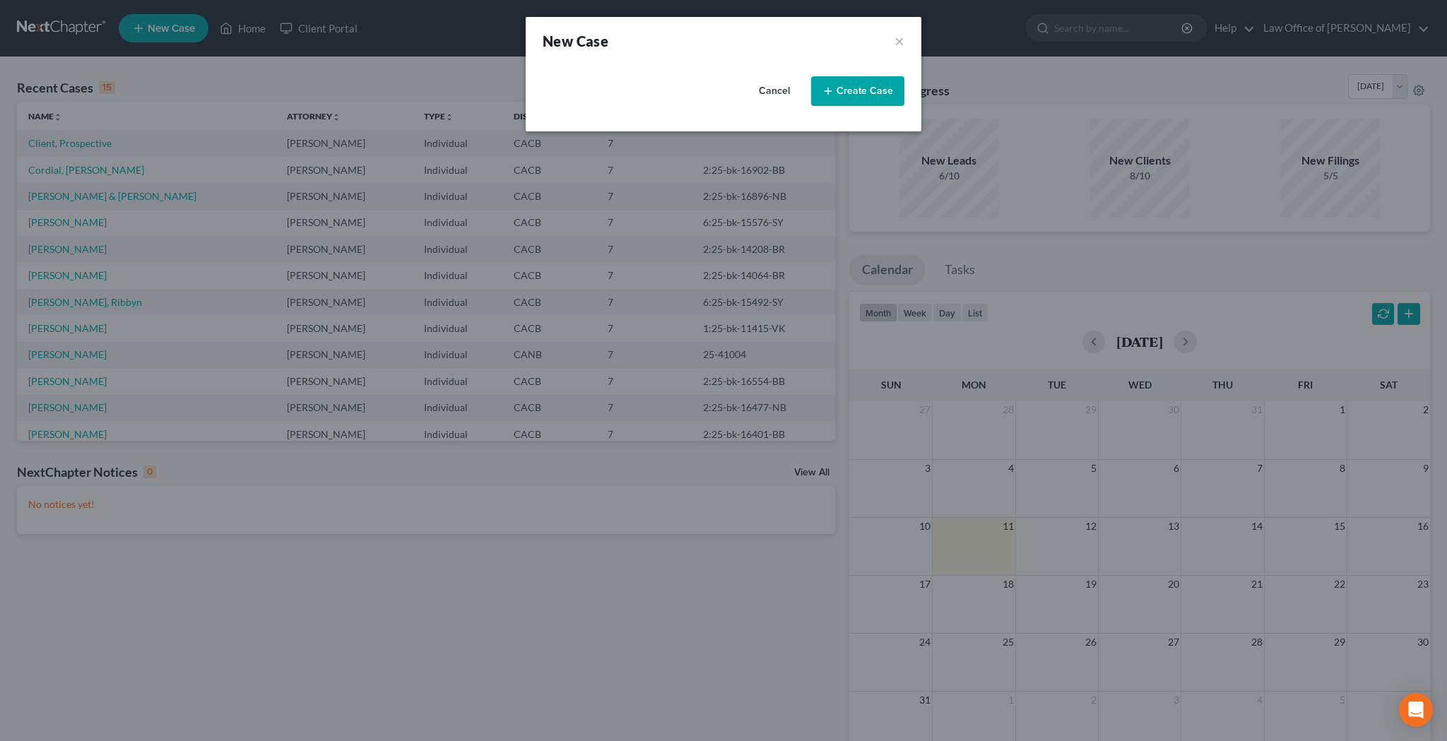
select select "7"
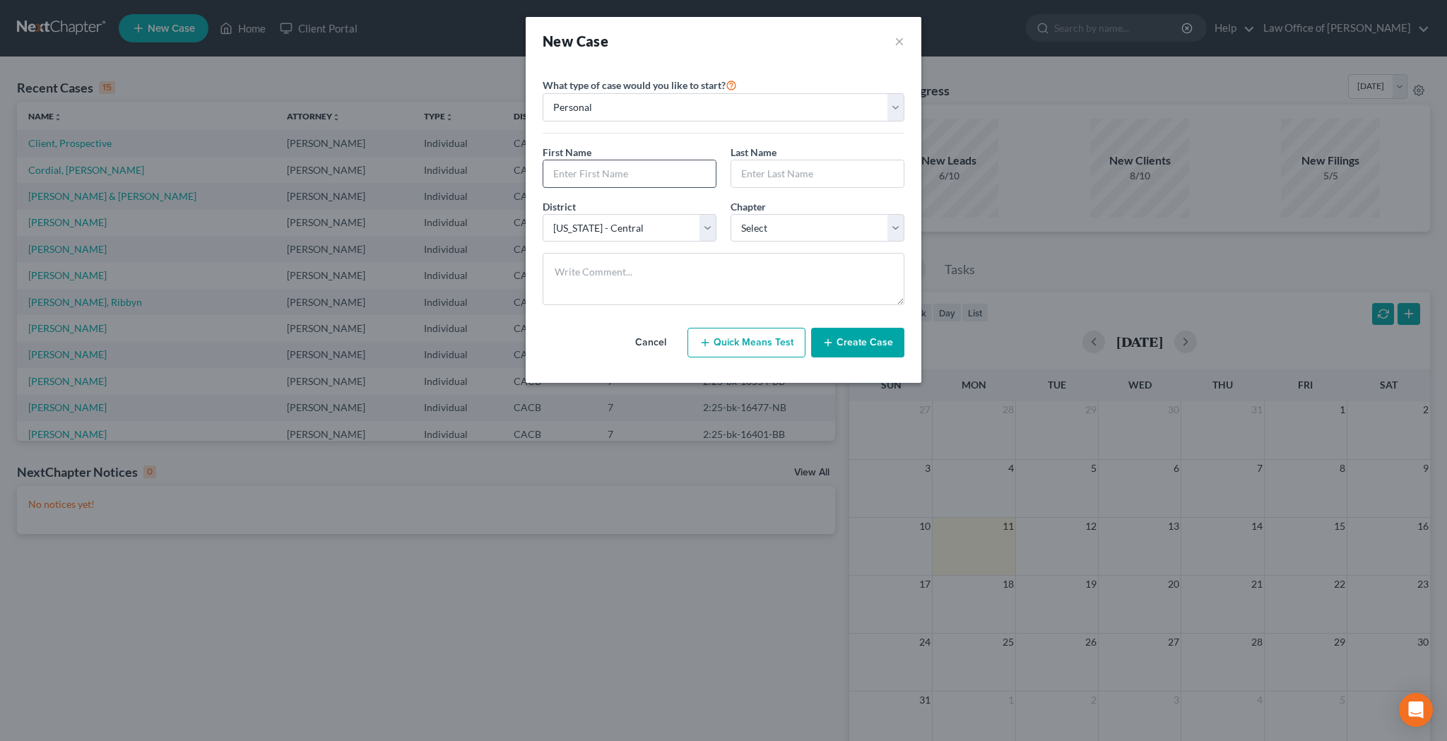
click at [569, 166] on input "text" at bounding box center [629, 173] width 172 height 27
type input "Ruby"
click at [772, 172] on input "text" at bounding box center [817, 173] width 172 height 27
type input "Medrano"
select select "0"
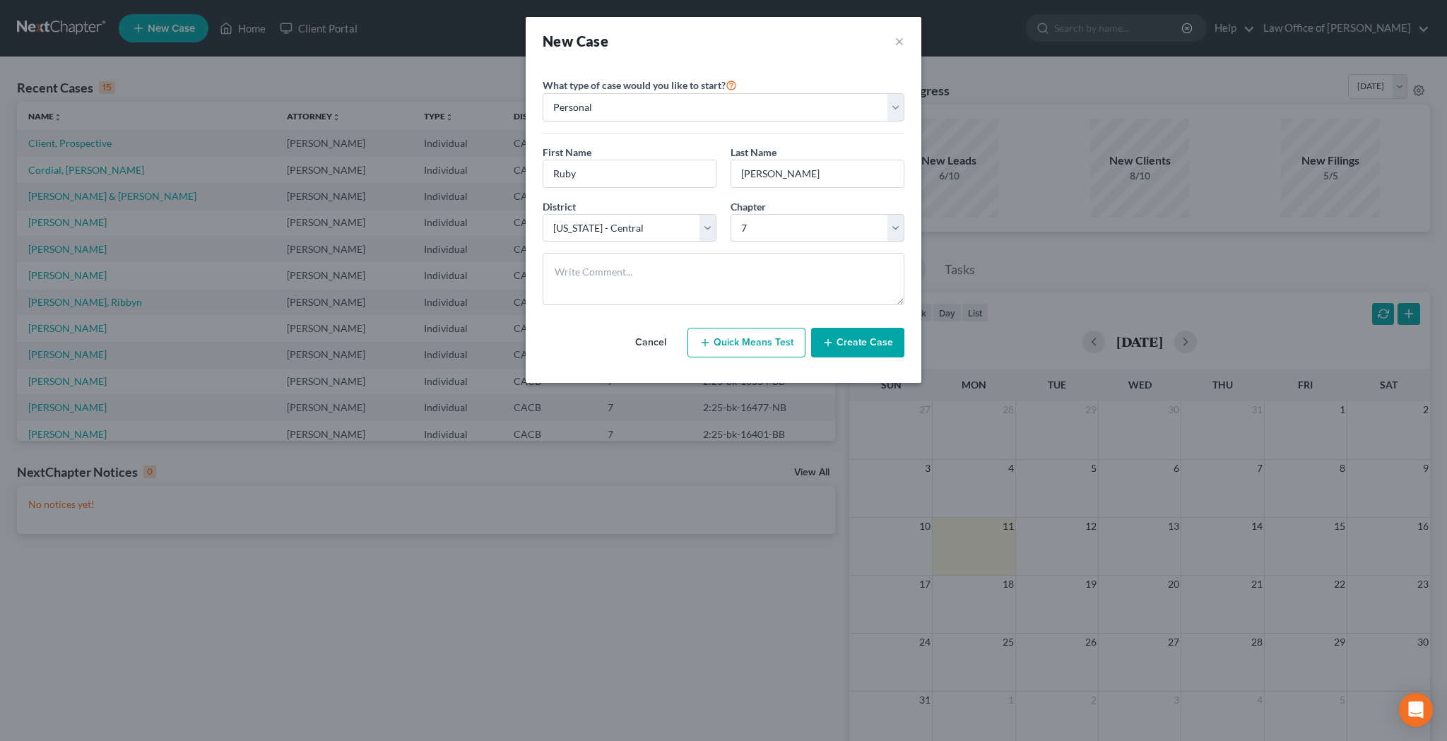
click at [858, 343] on button "Create Case" at bounding box center [857, 343] width 93 height 30
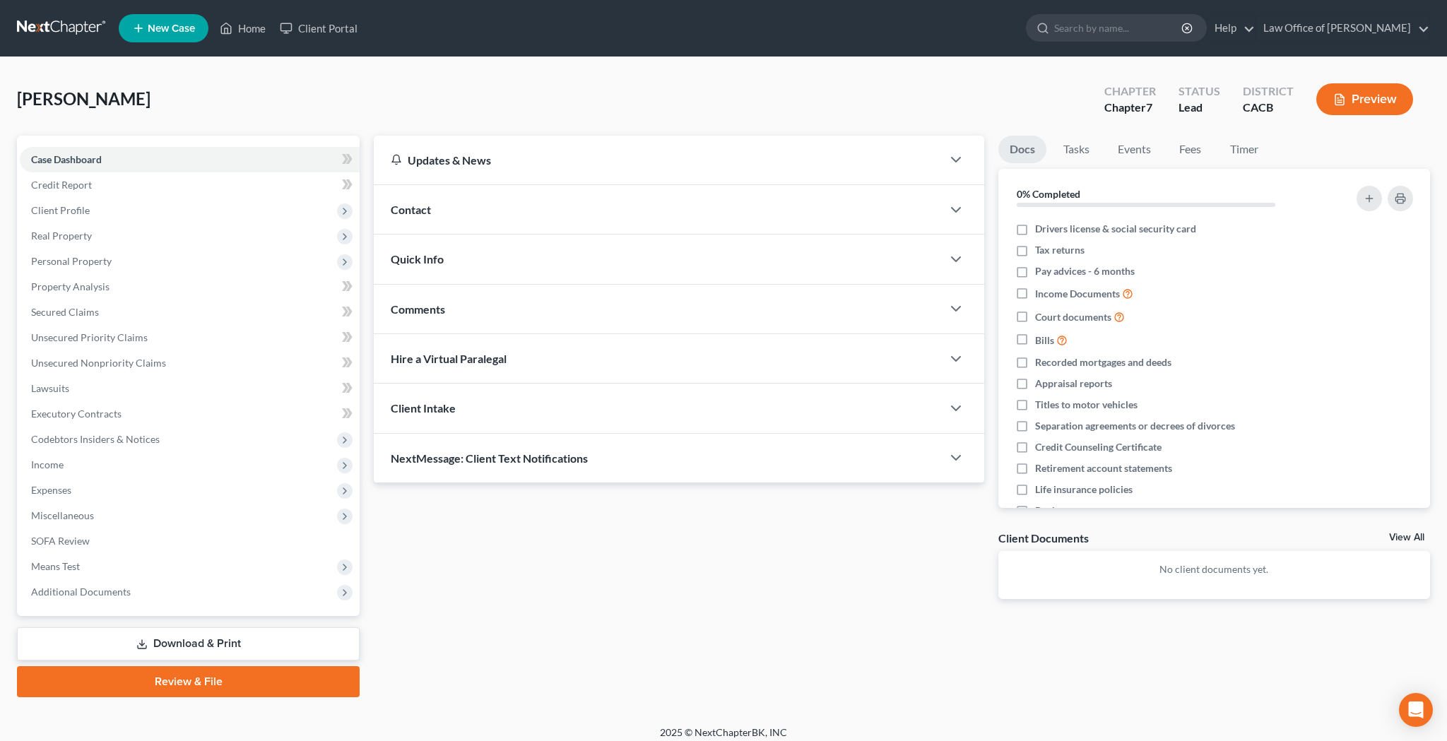
click at [516, 213] on div "Contact" at bounding box center [658, 209] width 568 height 49
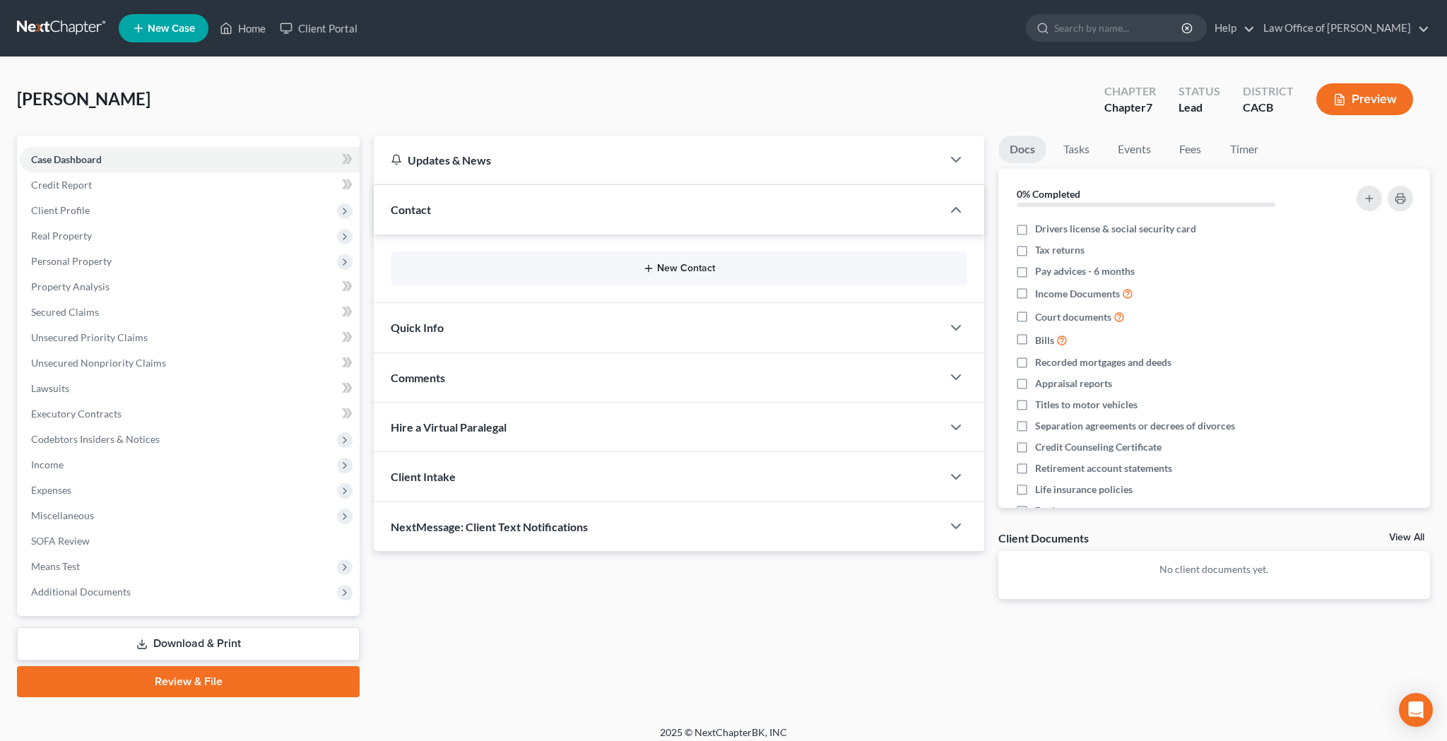
click at [656, 270] on button "New Contact" at bounding box center [679, 268] width 554 height 11
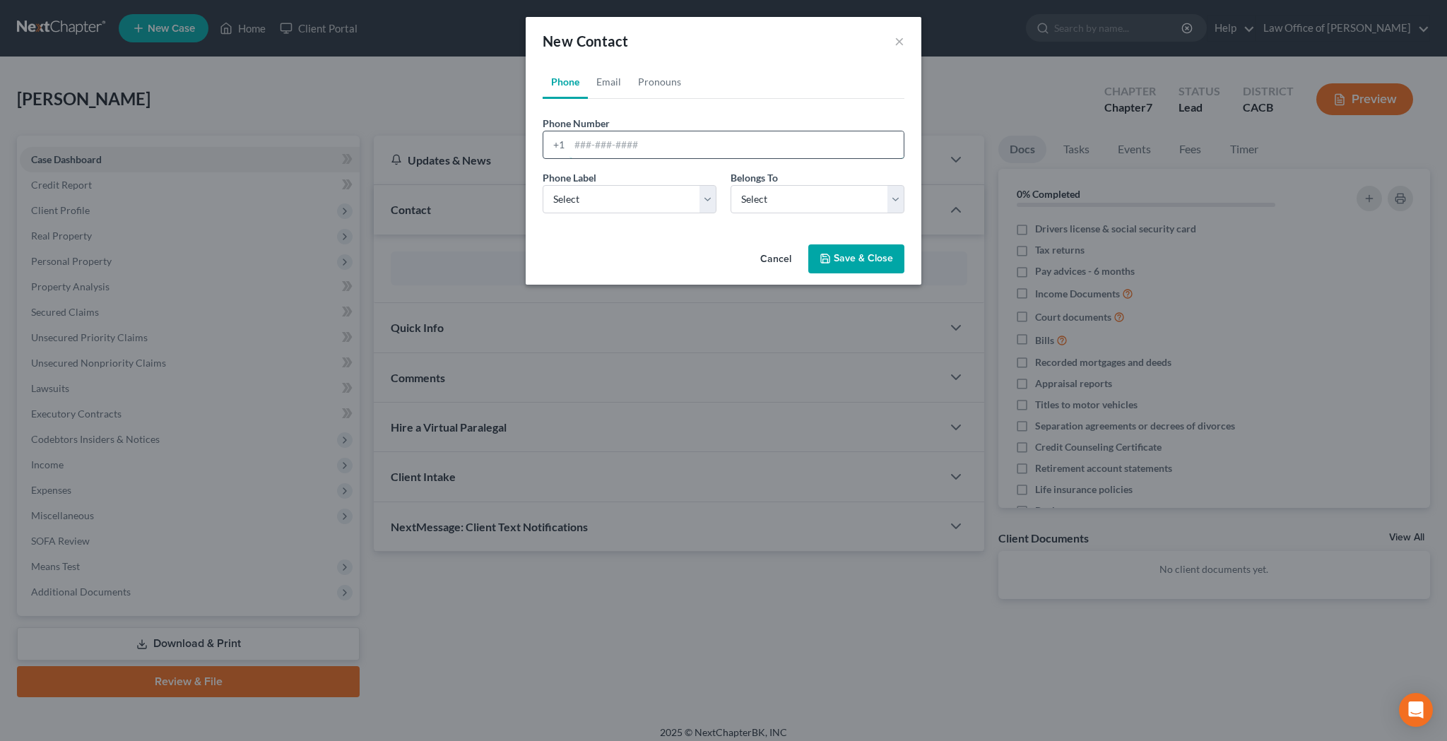
click at [639, 142] on input "tel" at bounding box center [736, 144] width 334 height 27
paste input "+1 (323) 910-5710"
click at [590, 148] on input "+1 (323) 910-5710" at bounding box center [736, 144] width 334 height 27
type input "(323) 910-5710"
select select "0"
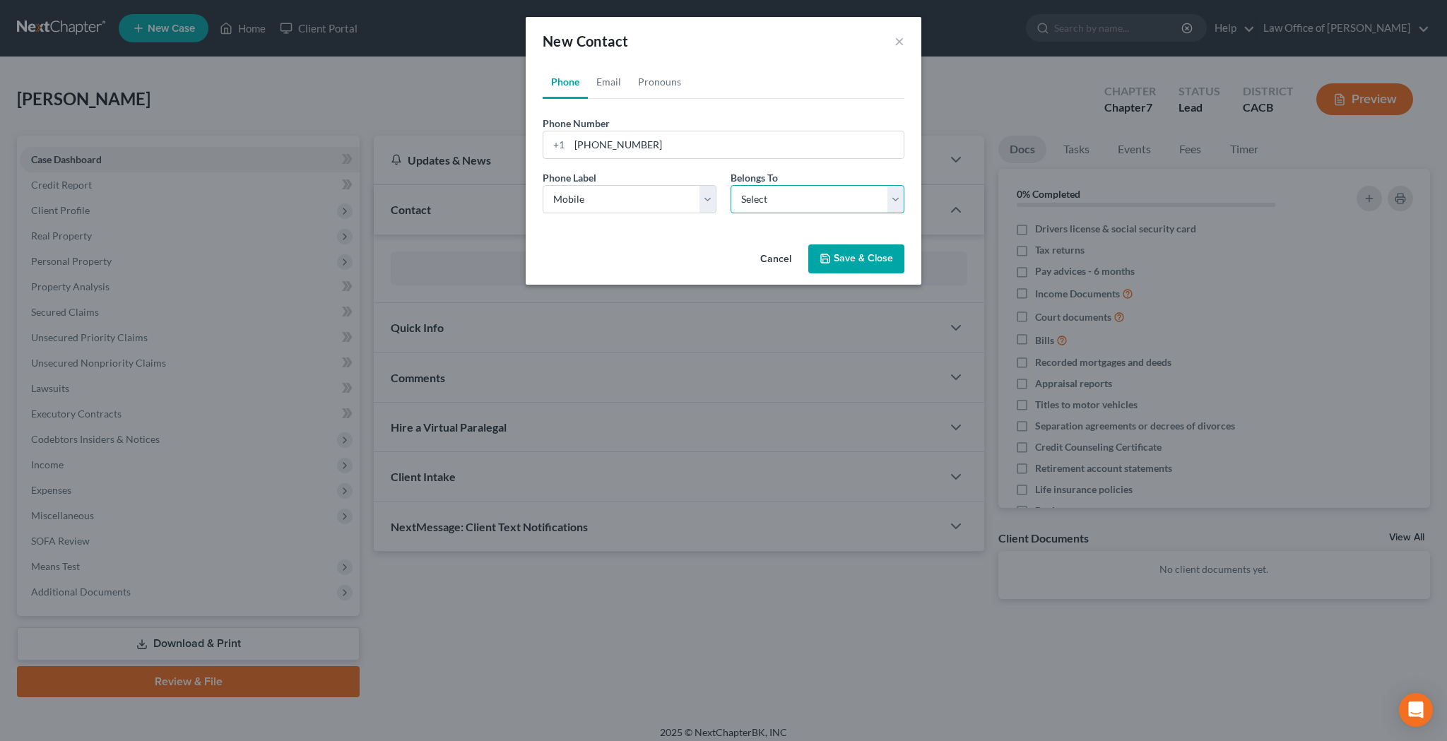
select select "0"
click at [616, 81] on link "Email" at bounding box center [609, 82] width 42 height 34
click at [624, 140] on input "email" at bounding box center [736, 144] width 334 height 27
paste input "Rubymedrano@gmail.com"
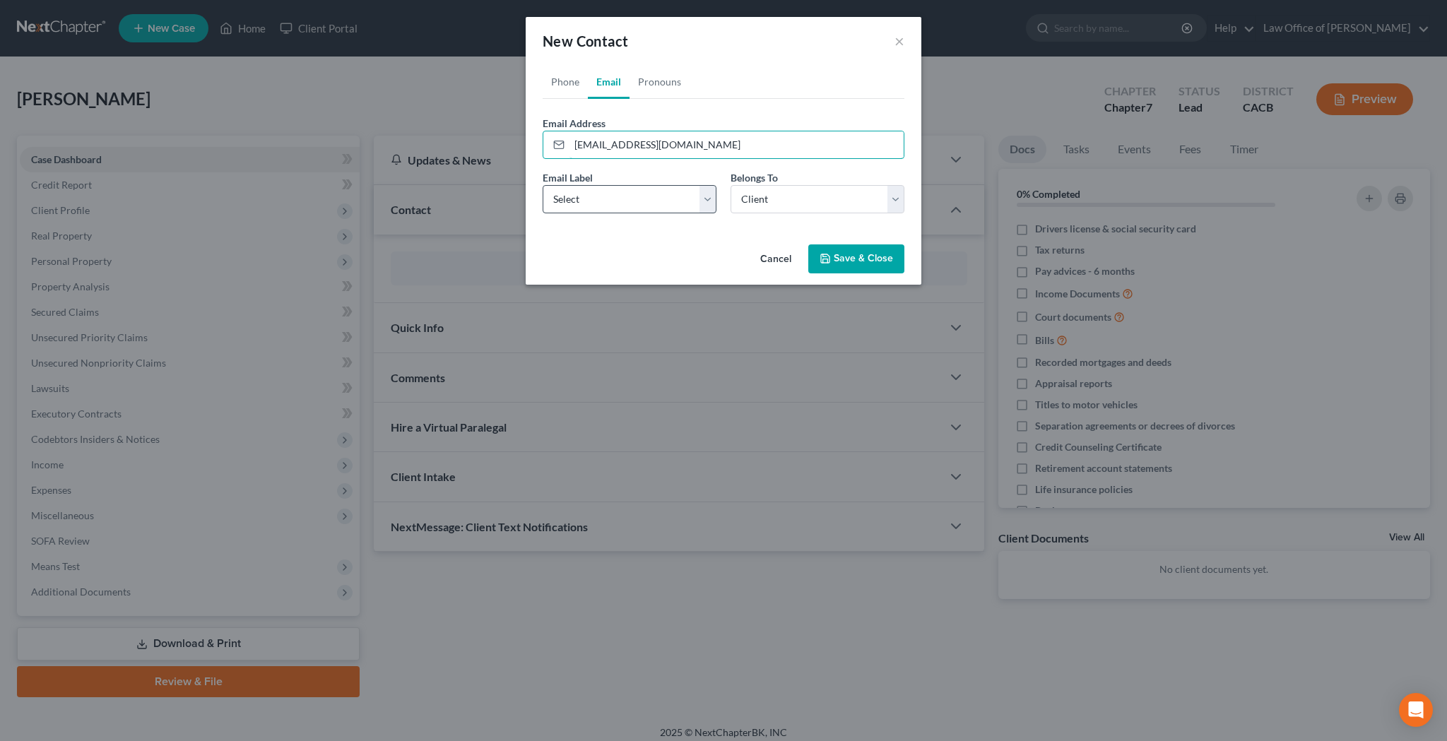
type input "Rubymedrano@gmail.com"
select select "0"
click at [667, 82] on link "Pronouns" at bounding box center [659, 82] width 60 height 34
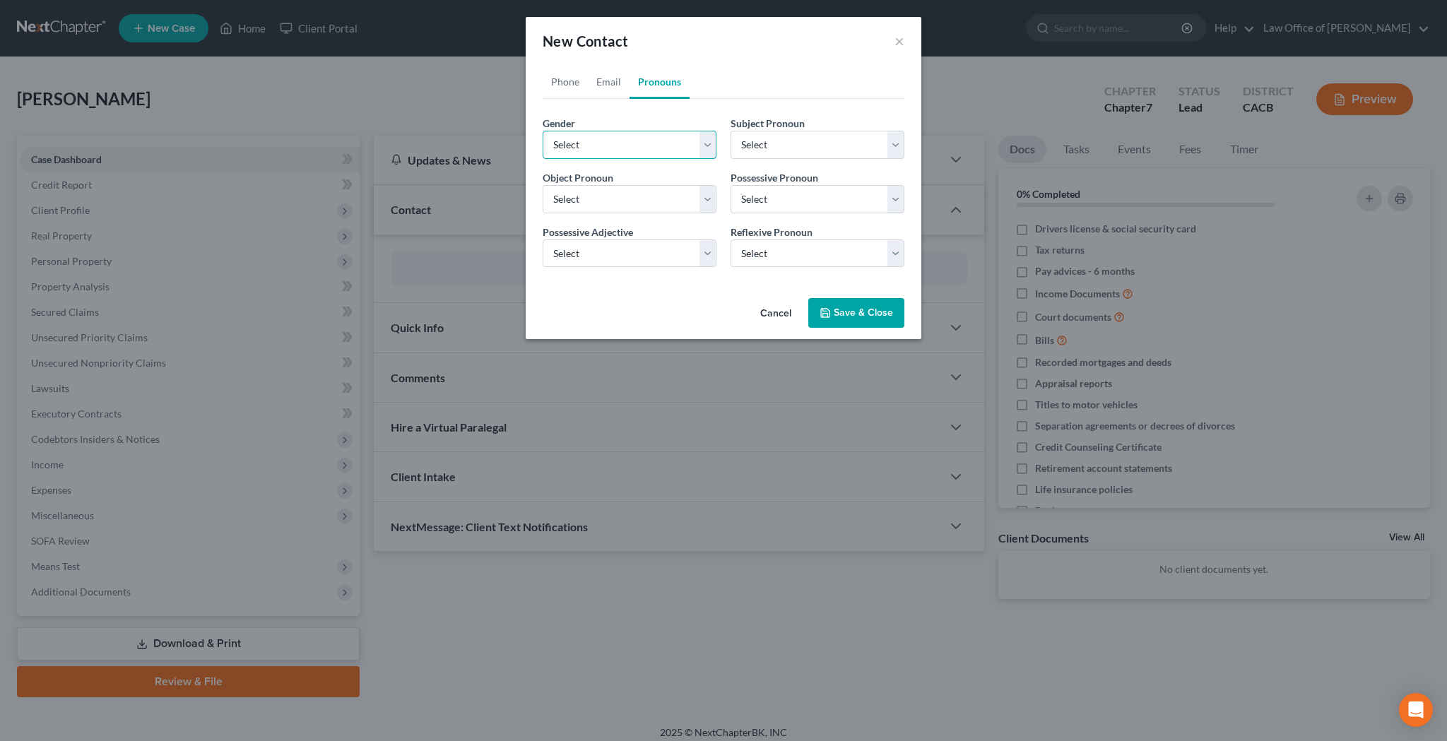
select select "1"
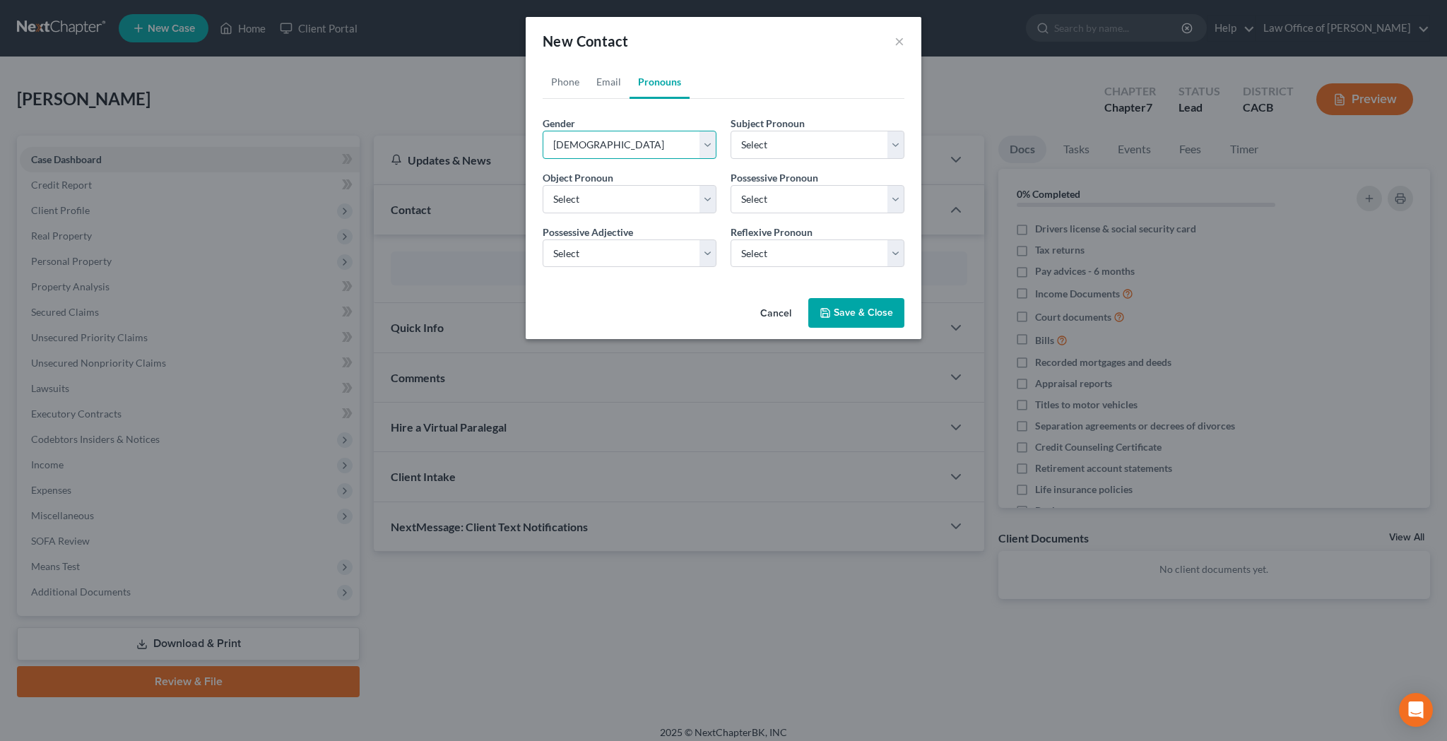
select select "1"
click at [857, 313] on button "Save & Close" at bounding box center [856, 313] width 96 height 30
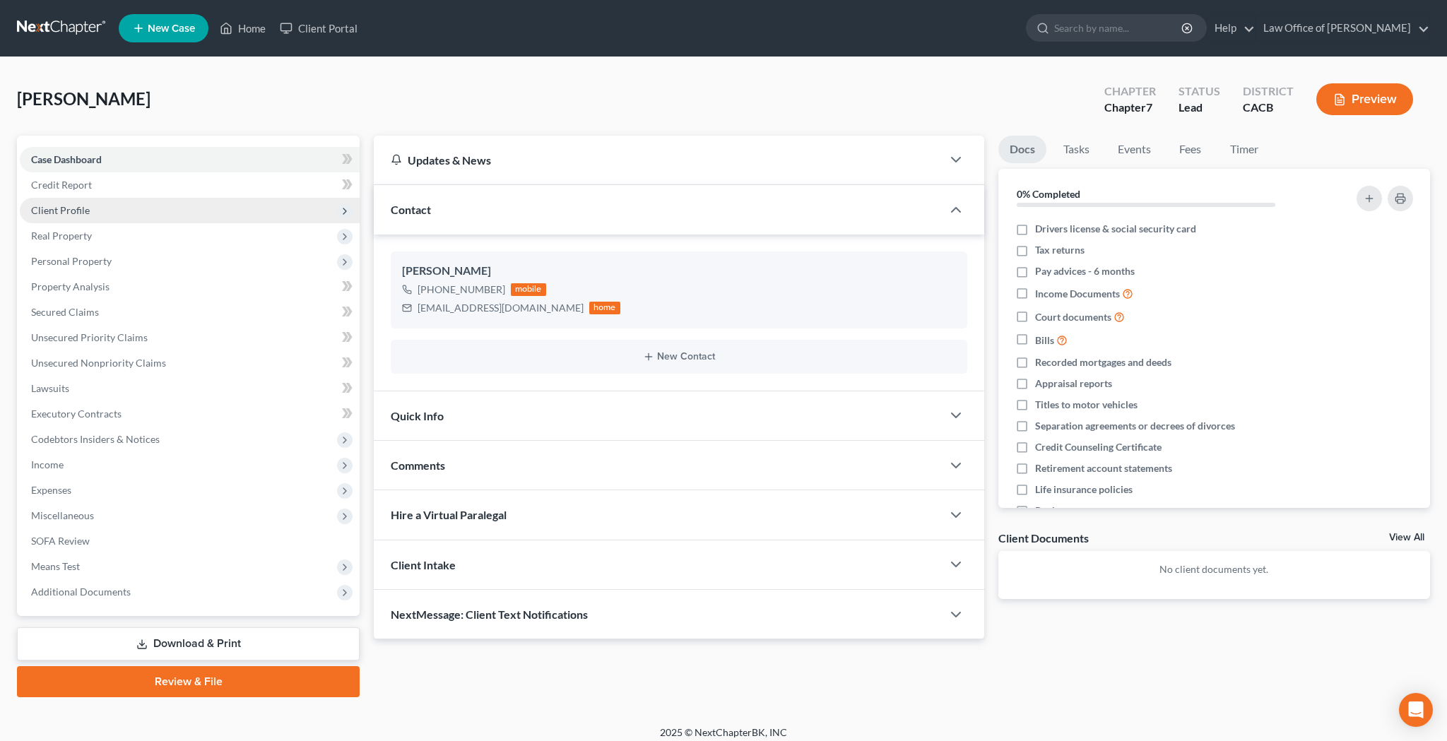
click at [148, 210] on span "Client Profile" at bounding box center [190, 210] width 340 height 25
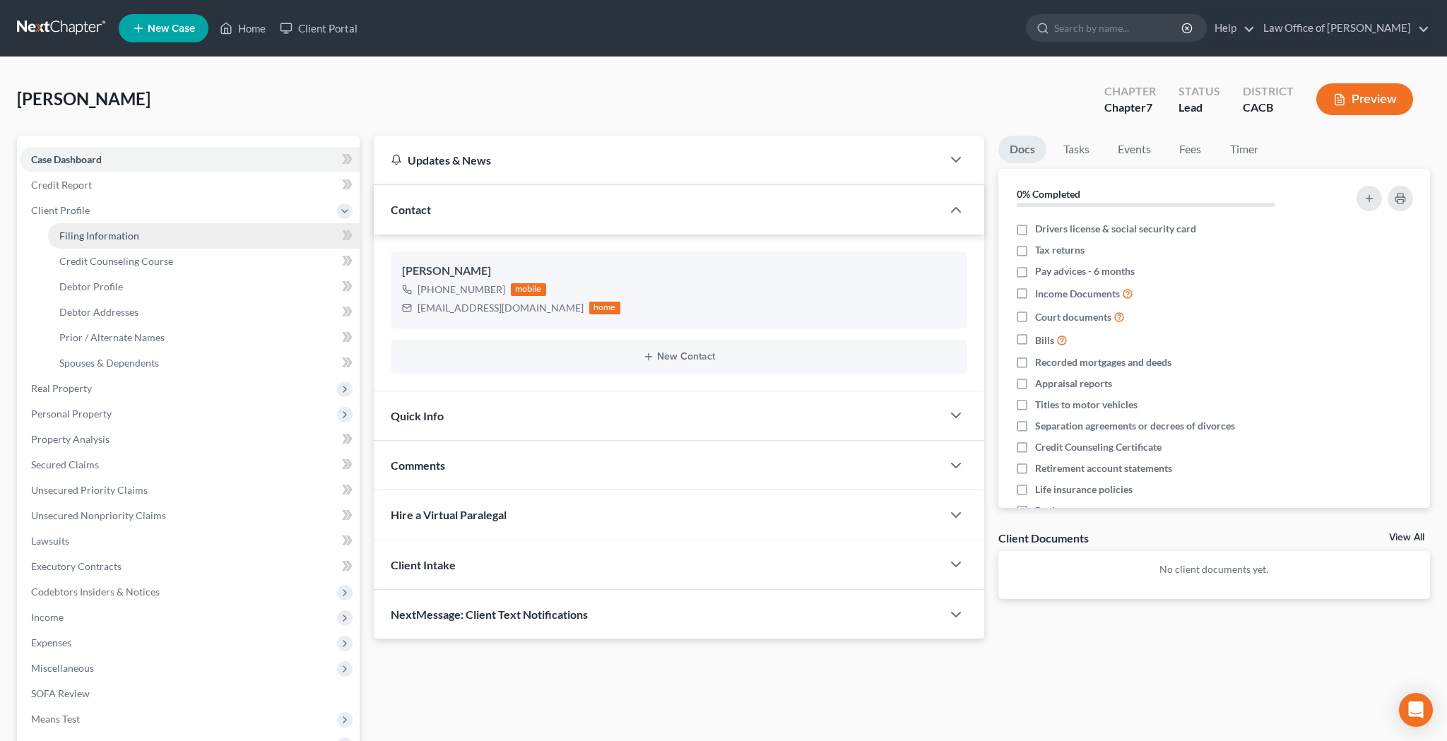
click at [147, 235] on link "Filing Information" at bounding box center [203, 235] width 311 height 25
select select "1"
select select "0"
select select "7"
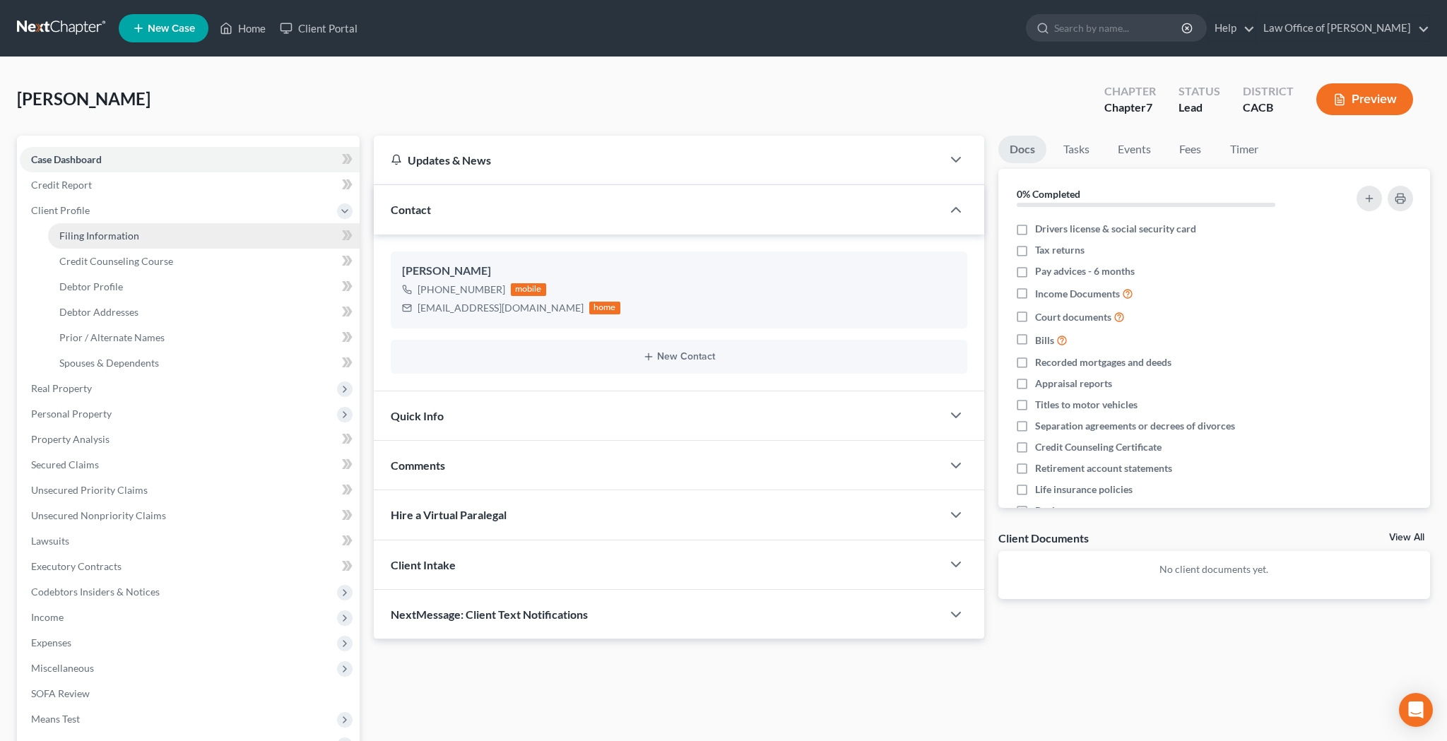
select select "4"
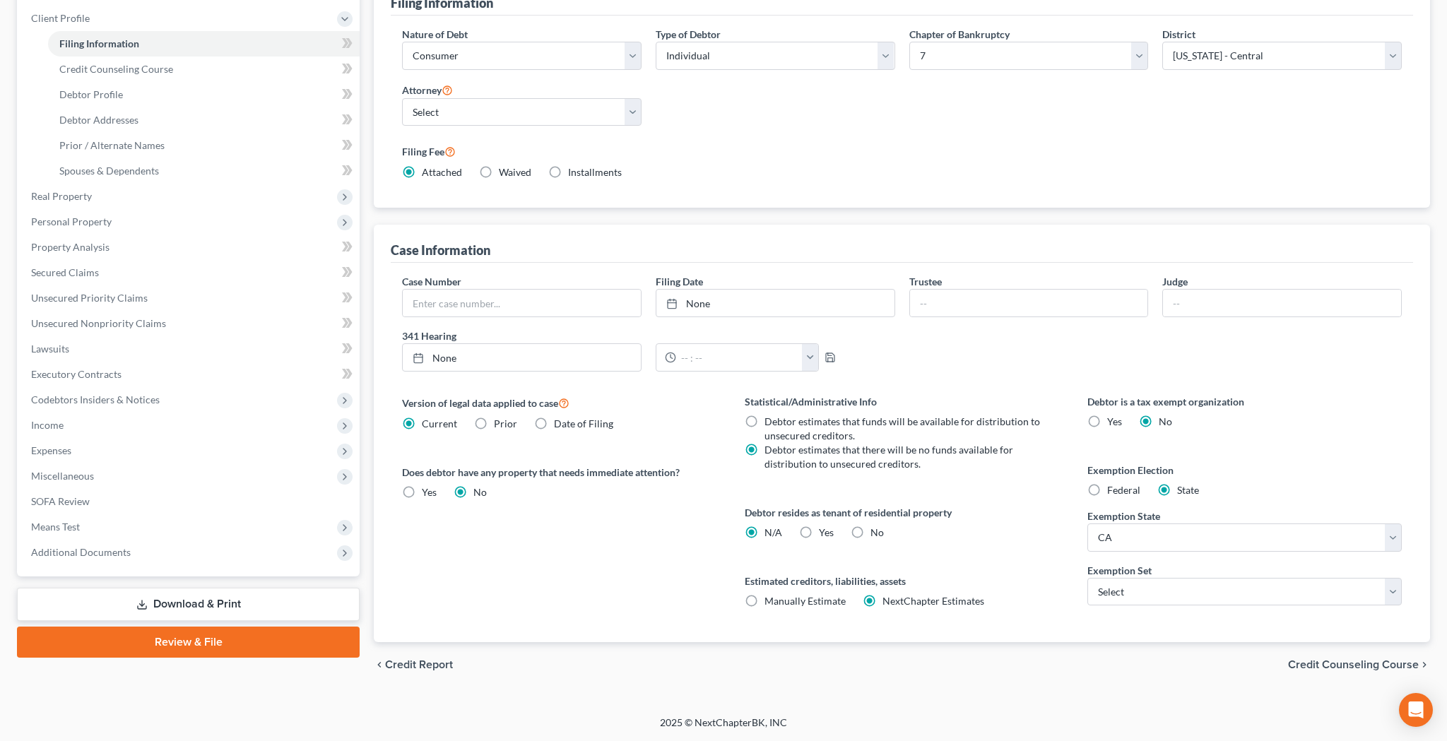
scroll to position [192, 0]
click at [819, 535] on label "Yes Yes" at bounding box center [826, 532] width 15 height 14
click at [824, 535] on input "Yes Yes" at bounding box center [828, 529] width 9 height 9
radio input "true"
radio input "false"
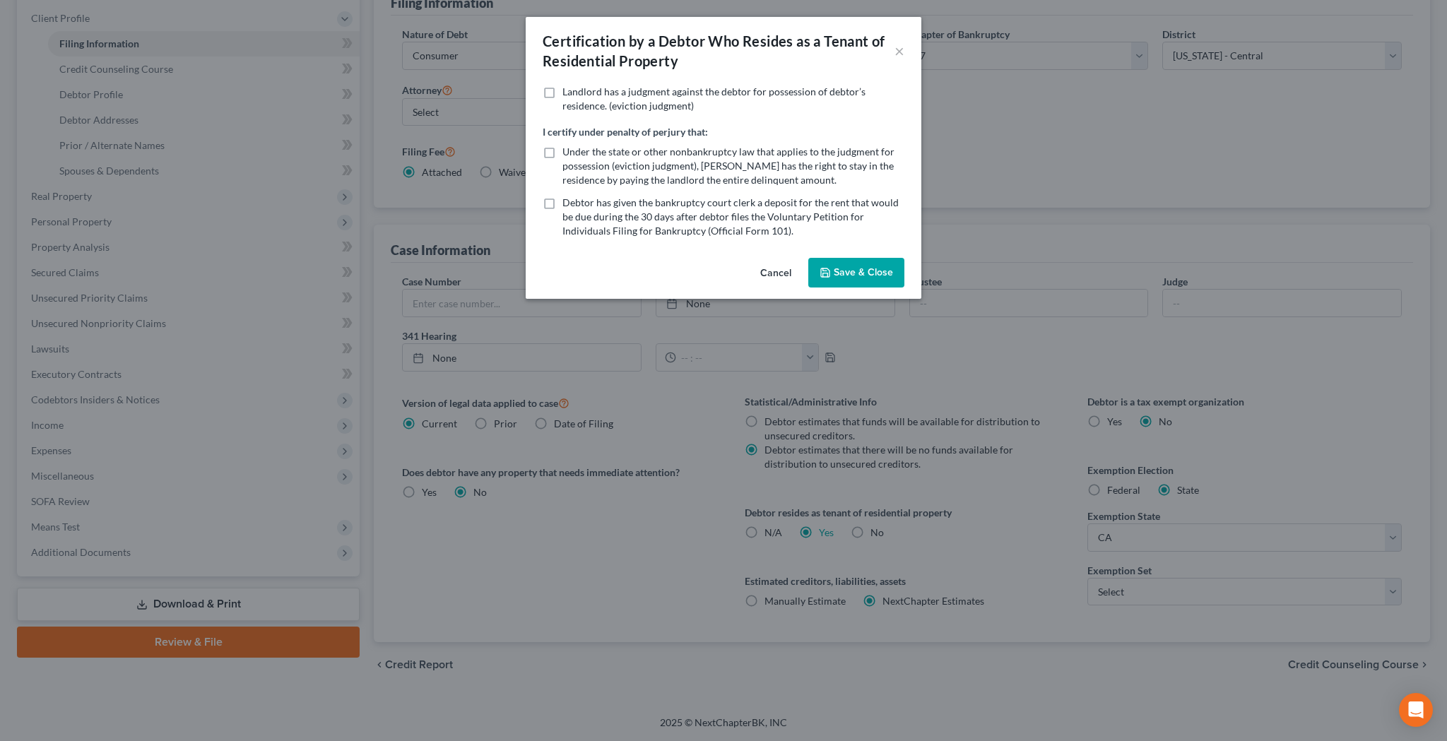
click at [860, 273] on button "Save & Close" at bounding box center [856, 273] width 96 height 30
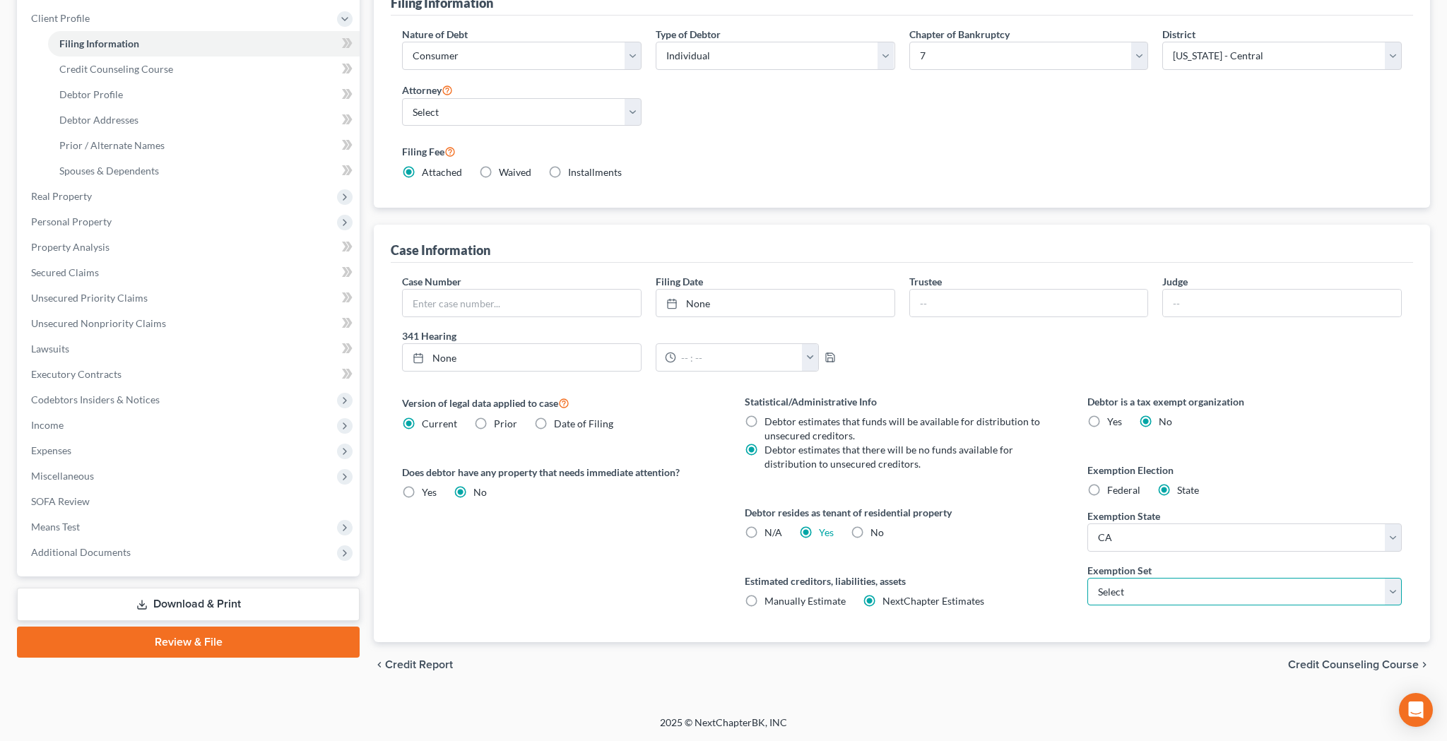
select select "0"
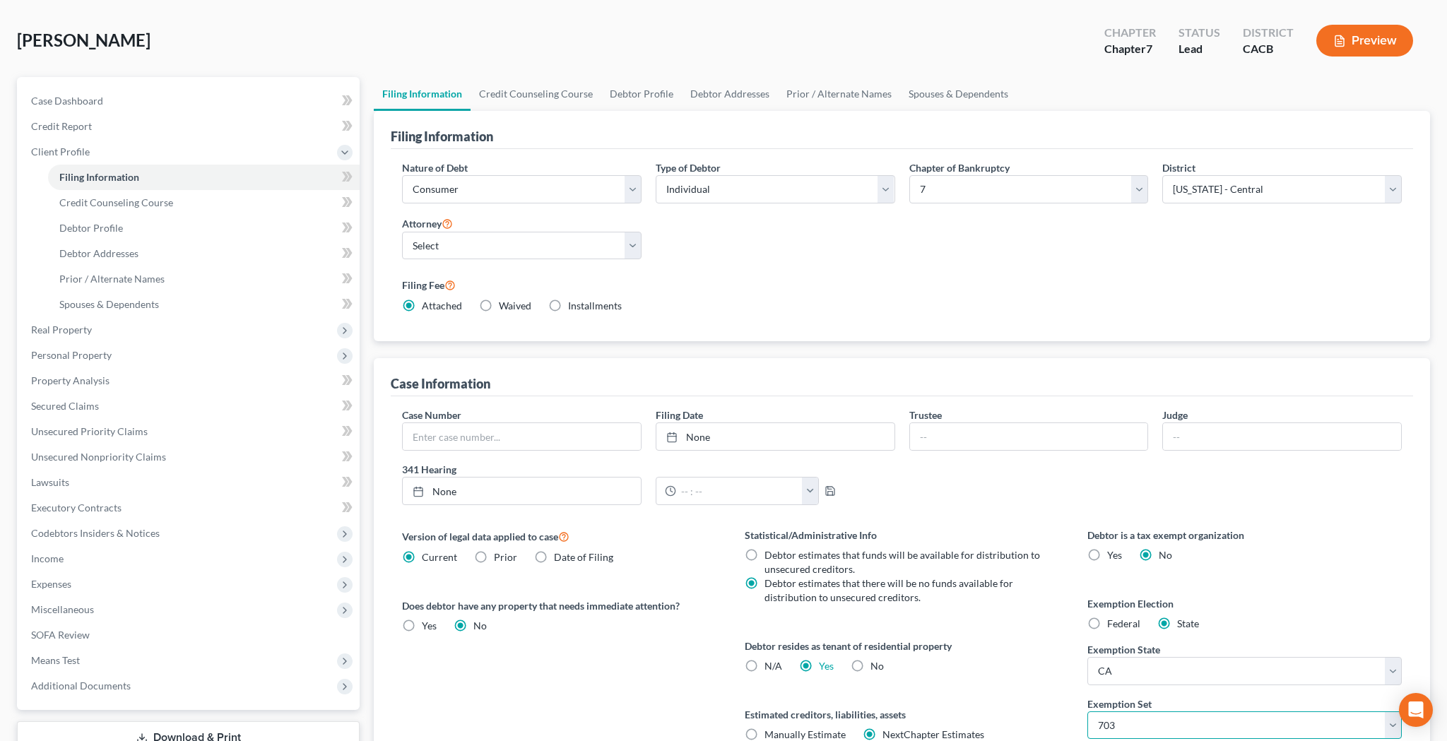
scroll to position [65, 0]
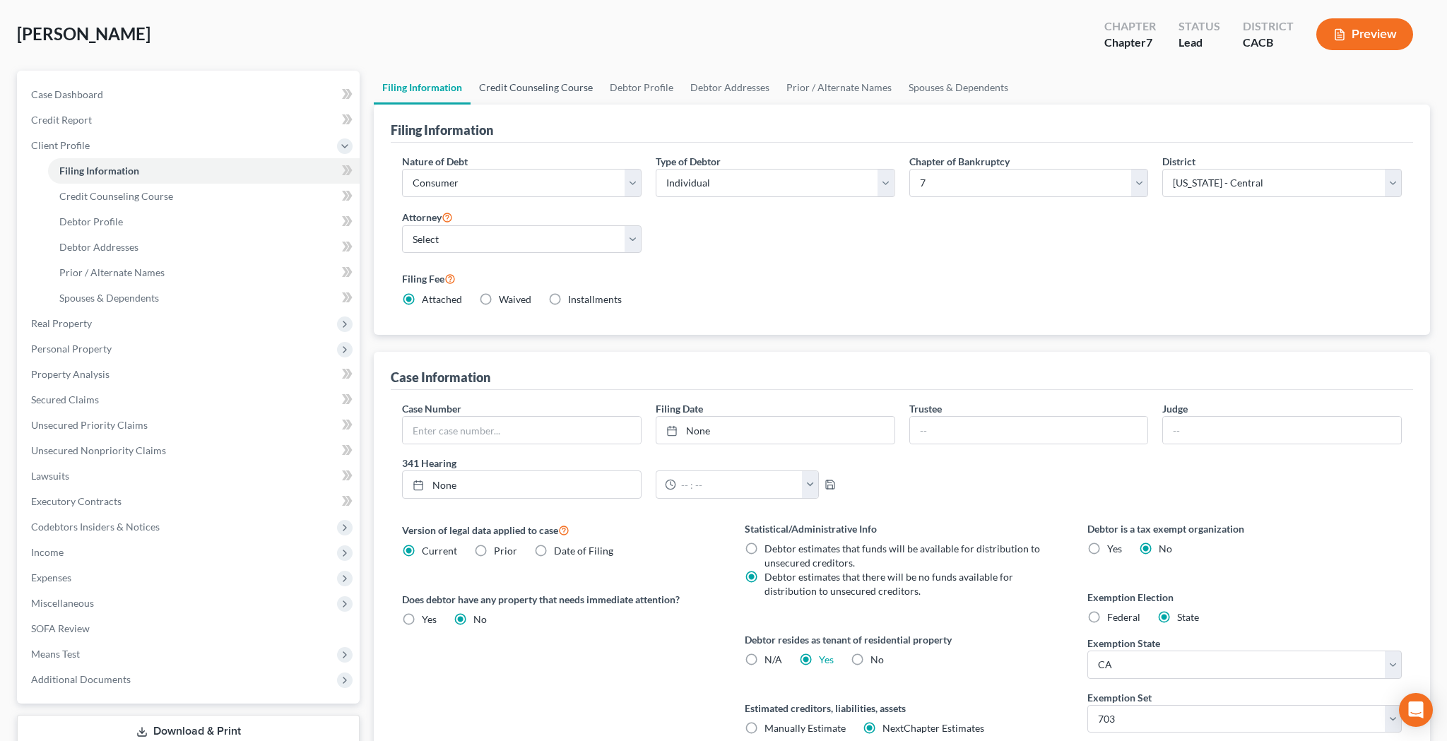
click at [557, 85] on link "Credit Counseling Course" at bounding box center [535, 88] width 131 height 34
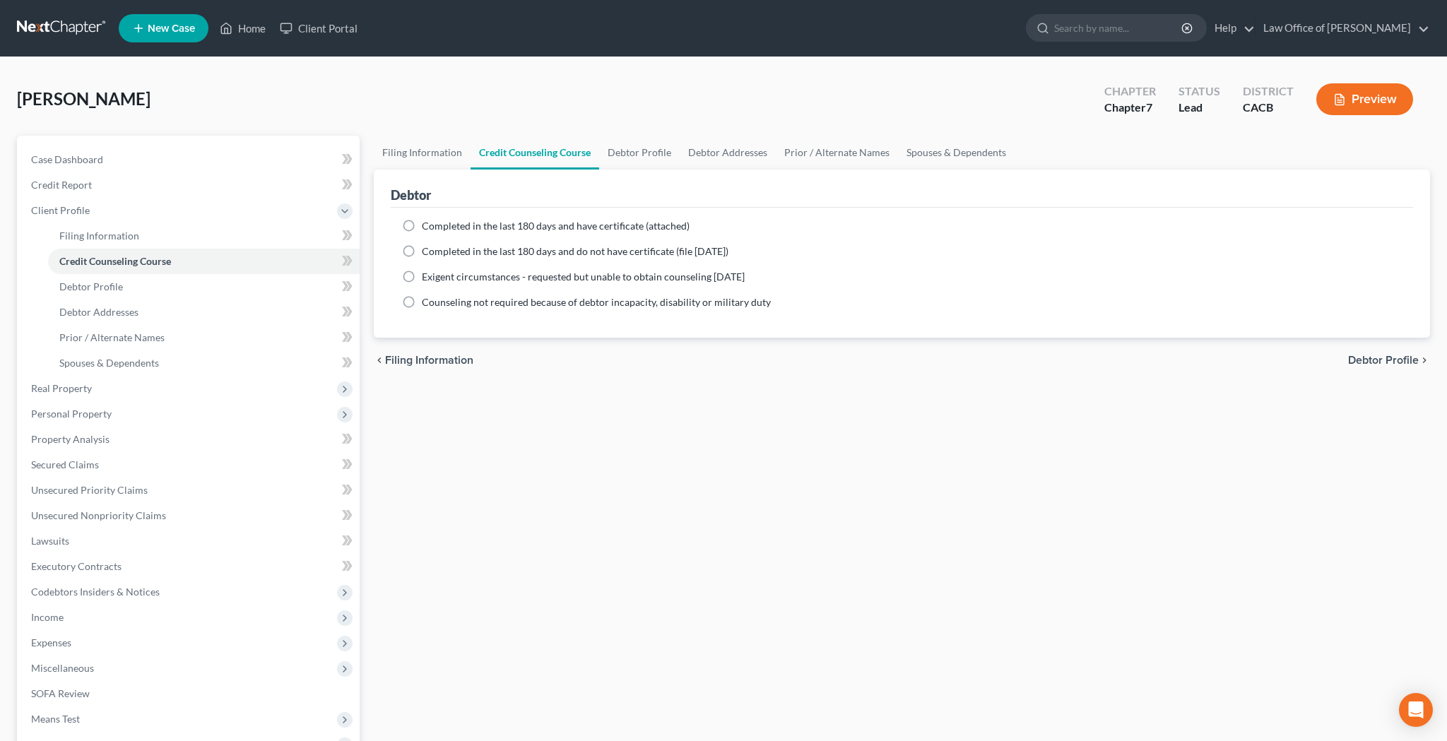
click at [422, 222] on label "Completed in the last 180 days and have certificate (attached)" at bounding box center [556, 226] width 268 height 14
click at [427, 222] on input "Completed in the last 180 days and have certificate (attached)" at bounding box center [431, 223] width 9 height 9
radio input "true"
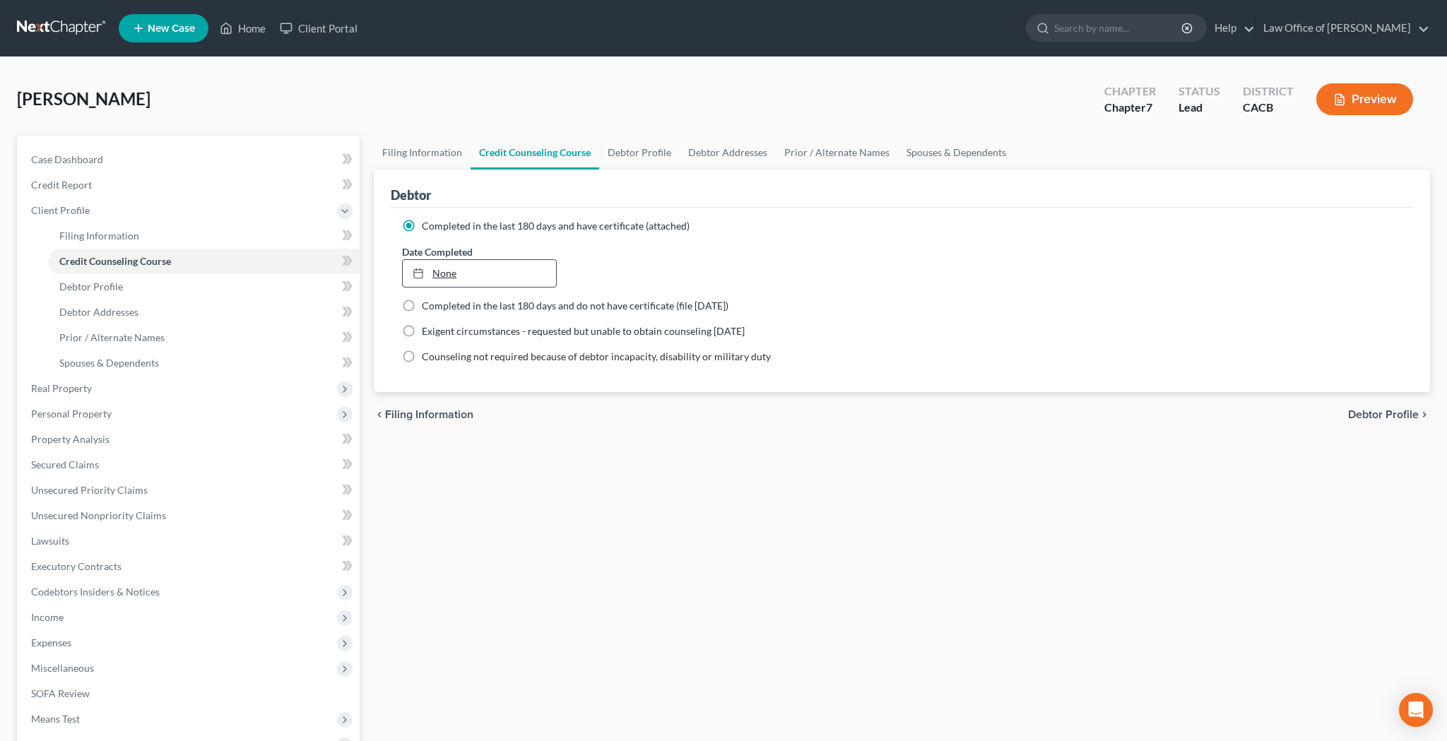
click at [446, 275] on link "None" at bounding box center [479, 273] width 153 height 27
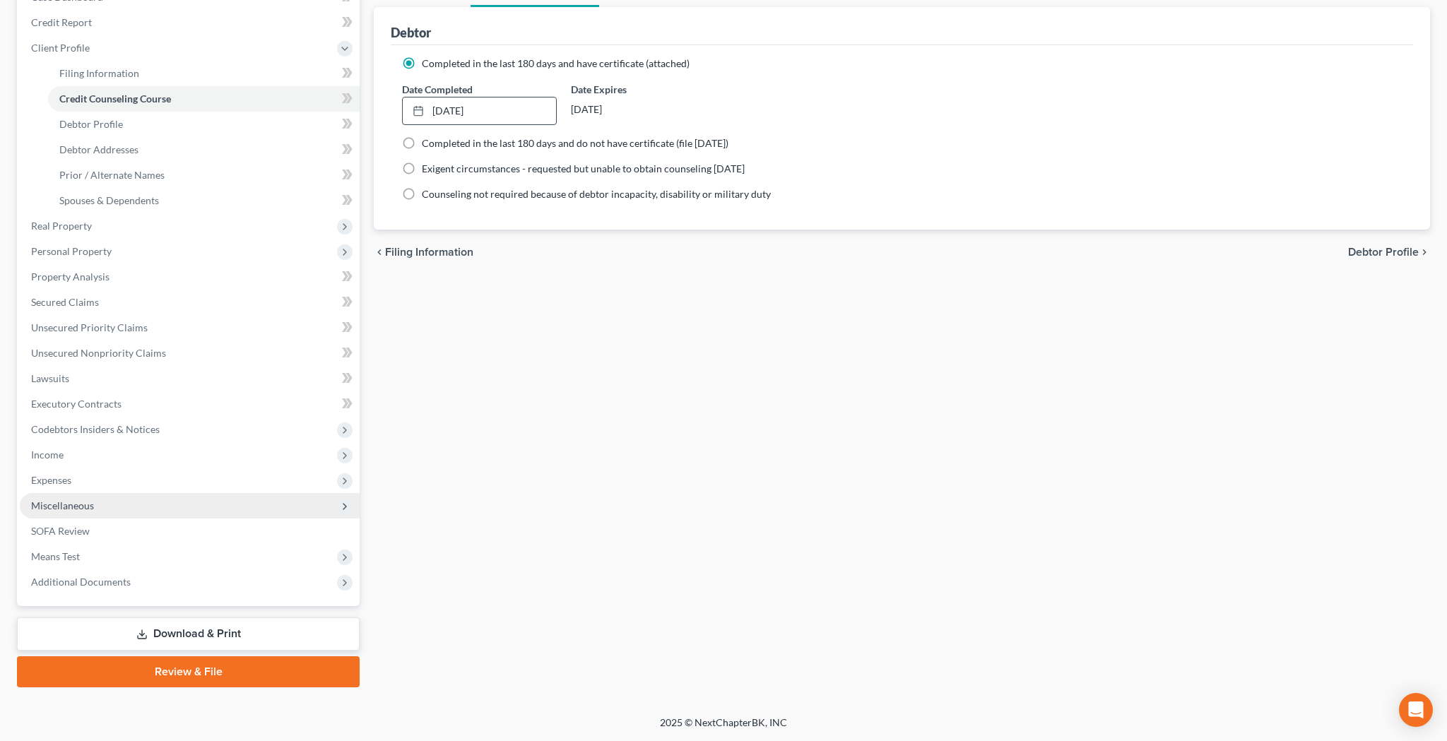
scroll to position [162, 0]
click at [106, 578] on span "Additional Documents" at bounding box center [81, 582] width 100 height 12
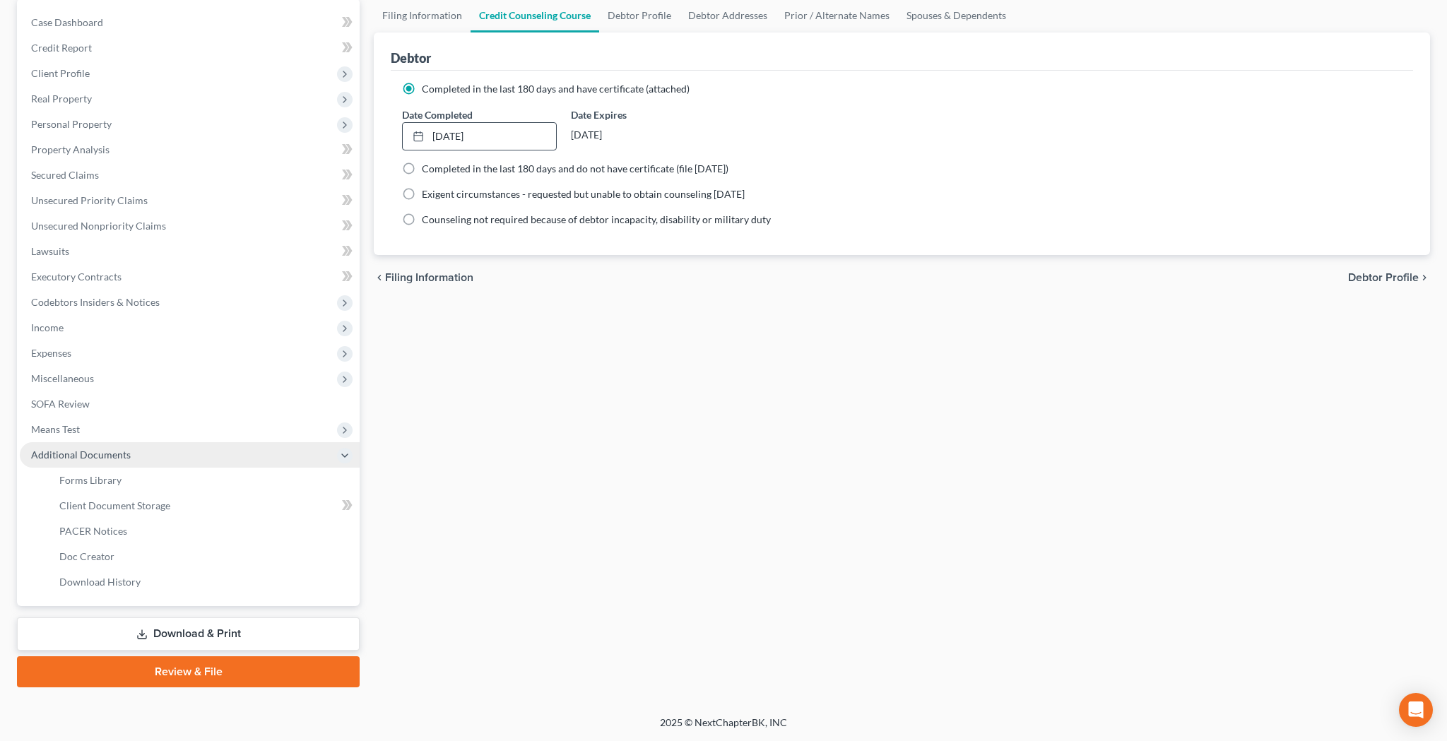
scroll to position [137, 0]
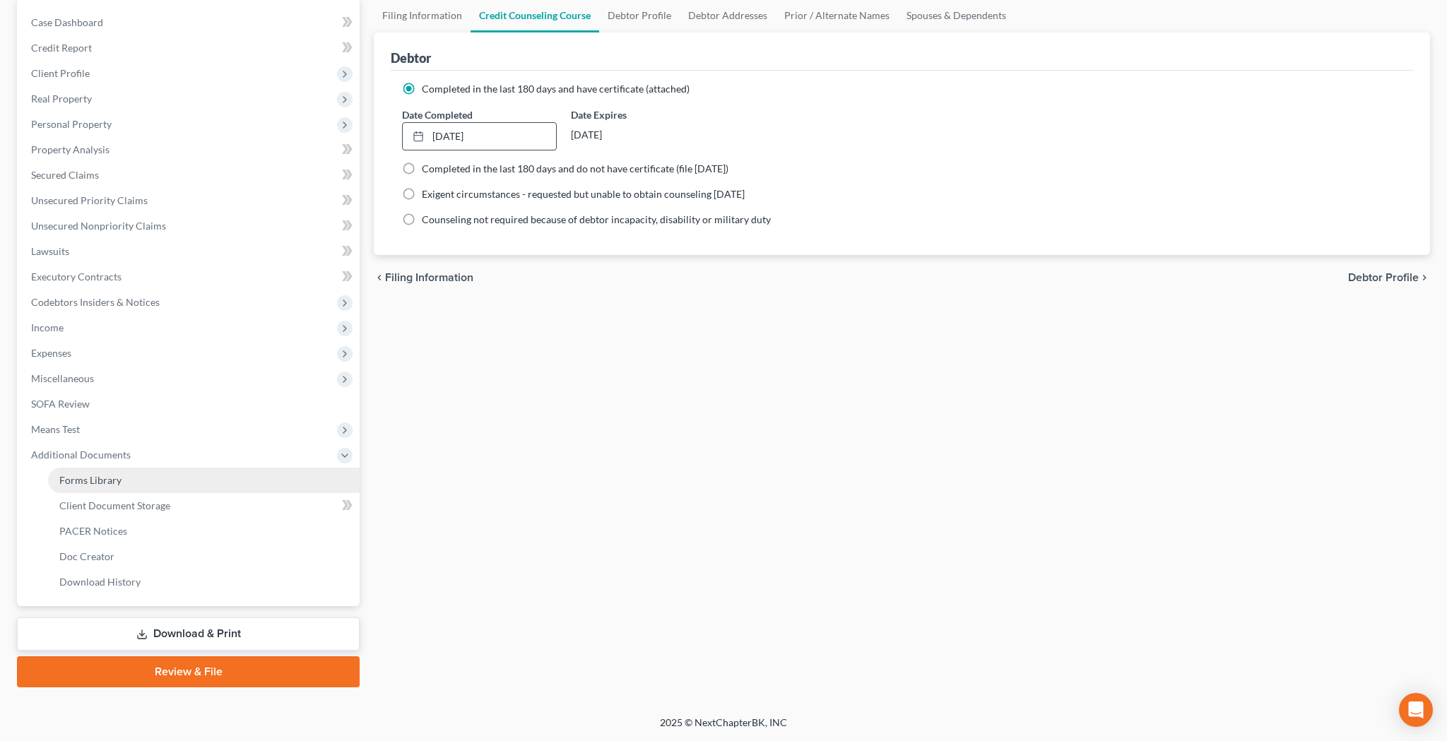
click at [126, 485] on link "Forms Library" at bounding box center [203, 480] width 311 height 25
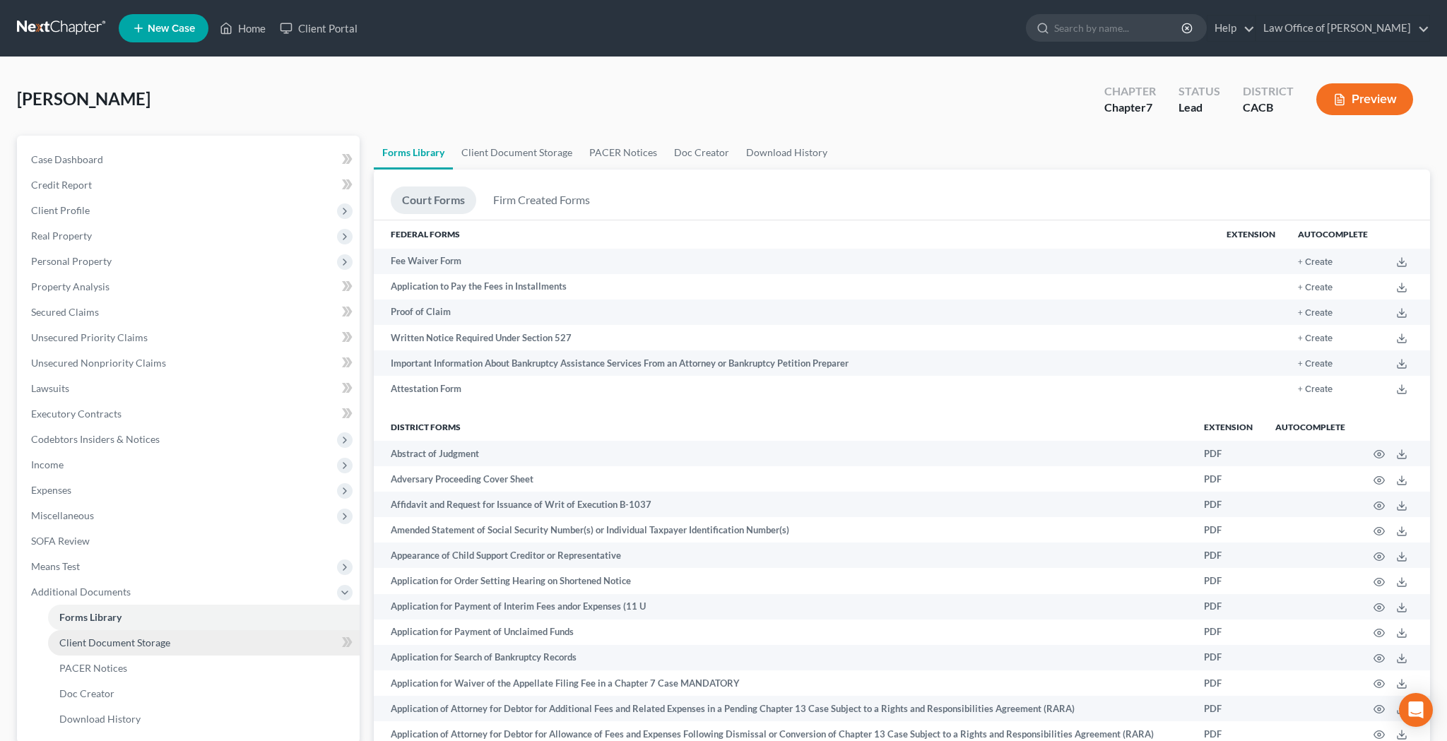
click at [131, 638] on span "Client Document Storage" at bounding box center [114, 642] width 111 height 12
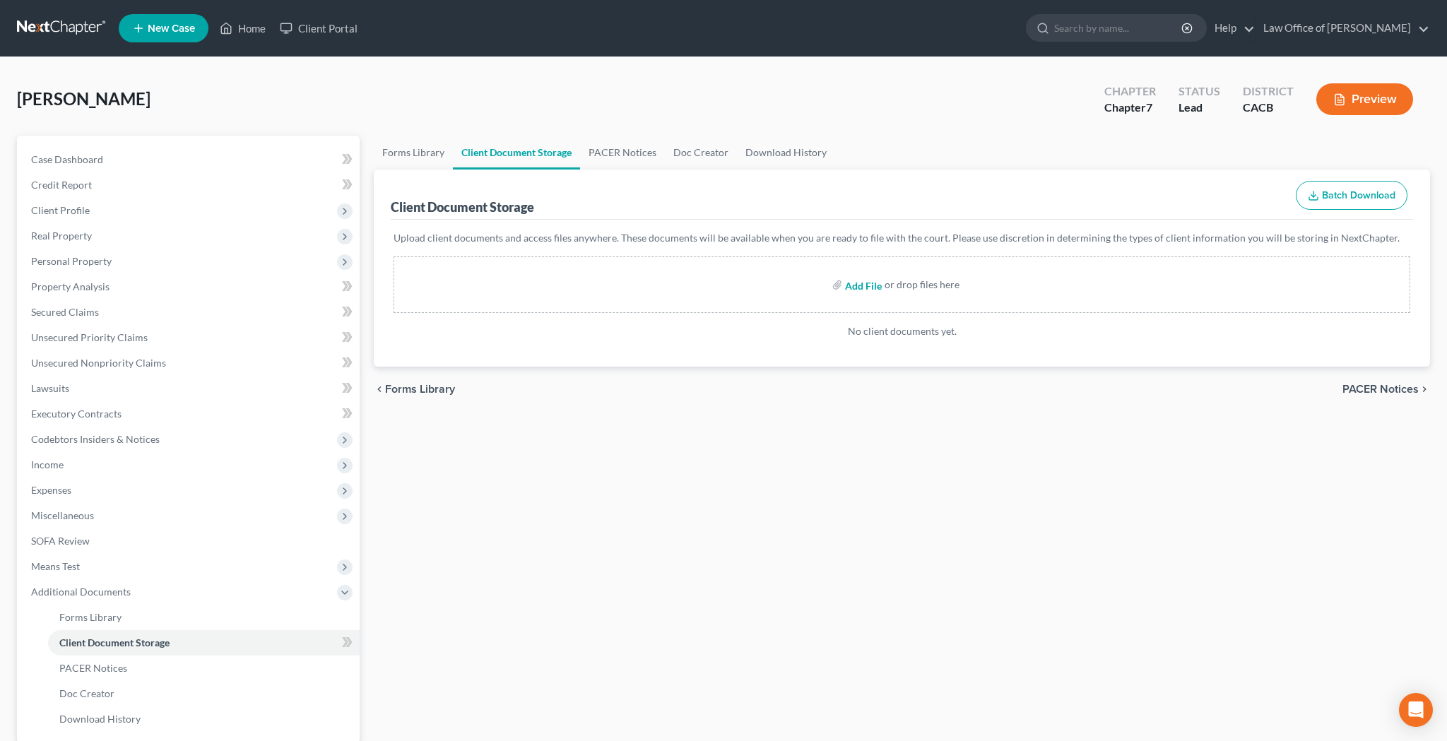
click at [867, 286] on input "file" at bounding box center [862, 284] width 34 height 25
type input "C:\fakepath\CCC.pdf"
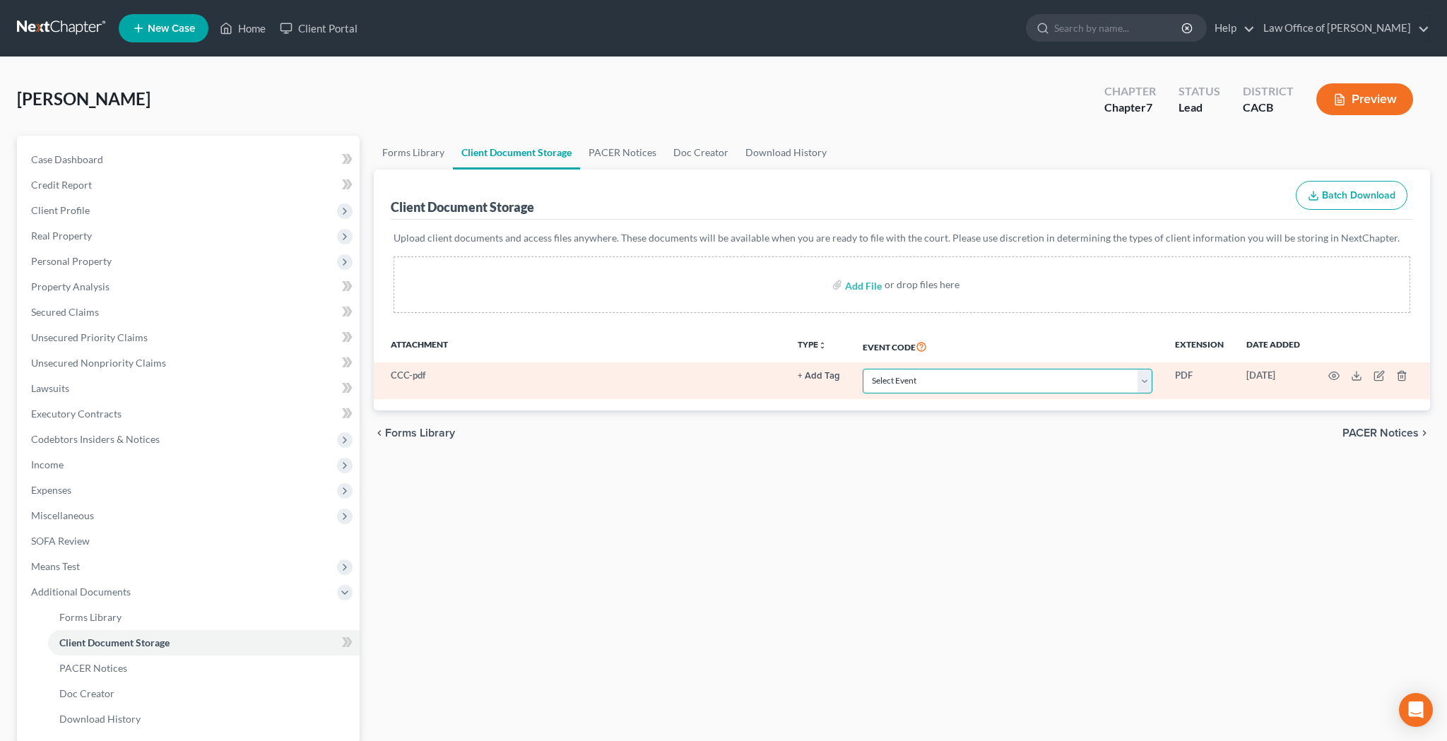
select select "10"
click at [1338, 377] on icon "button" at bounding box center [1333, 375] width 11 height 11
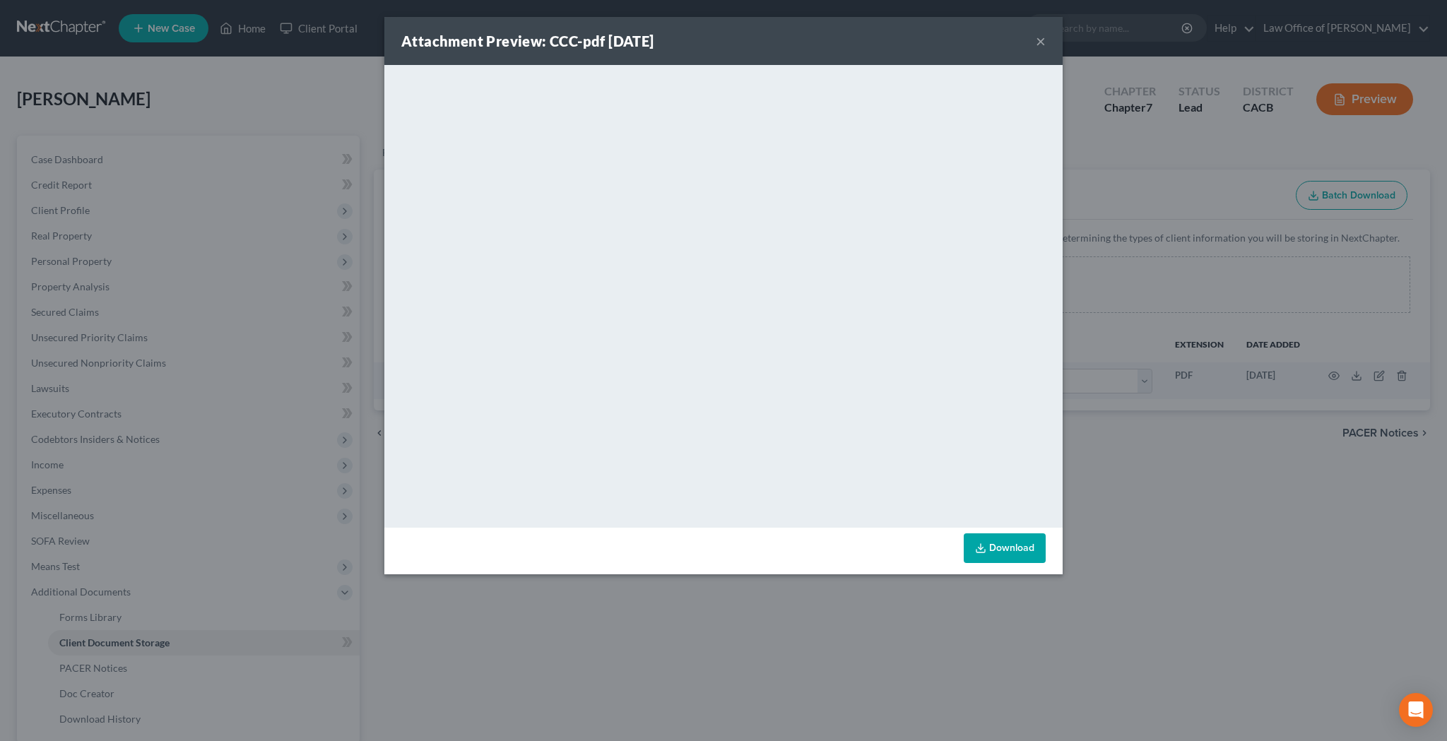
click at [1040, 43] on button "×" at bounding box center [1040, 40] width 10 height 17
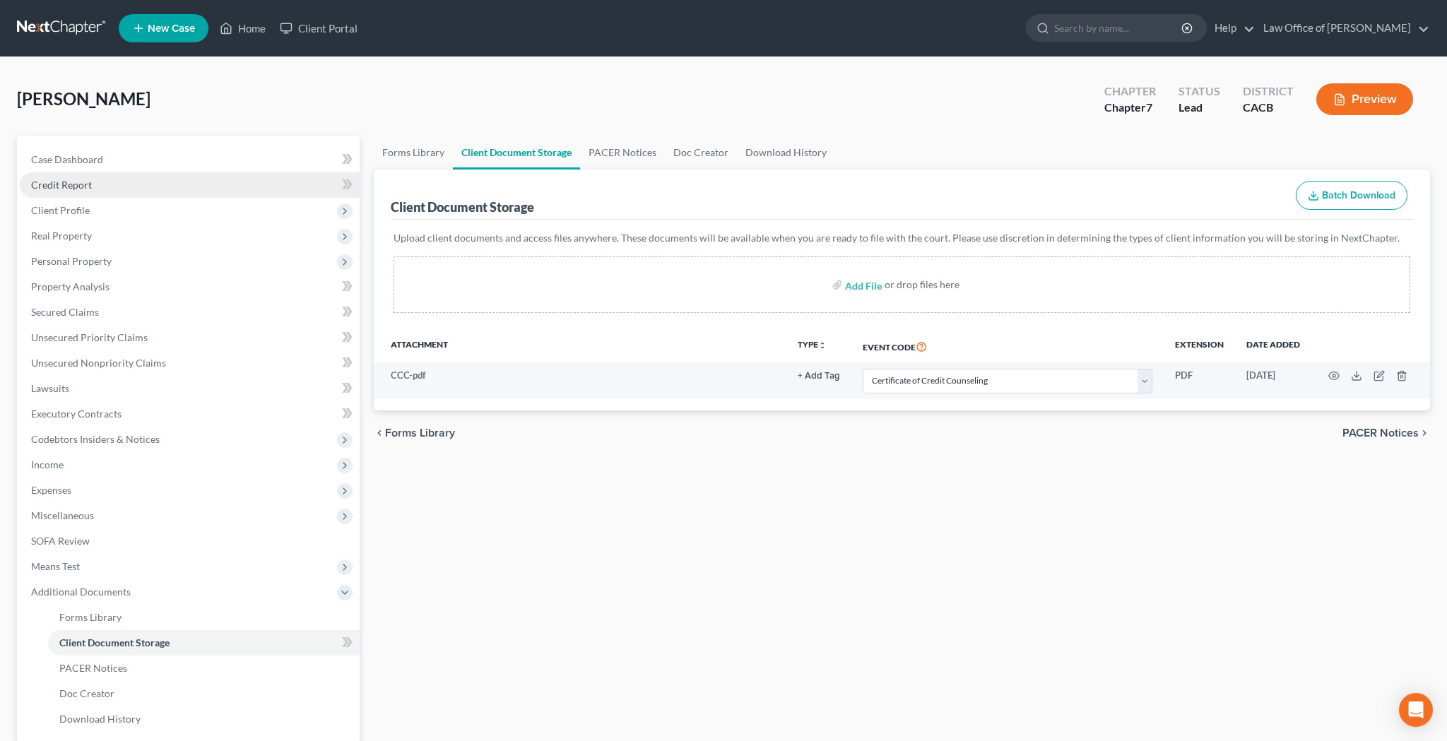
click at [132, 194] on link "Credit Report" at bounding box center [190, 184] width 340 height 25
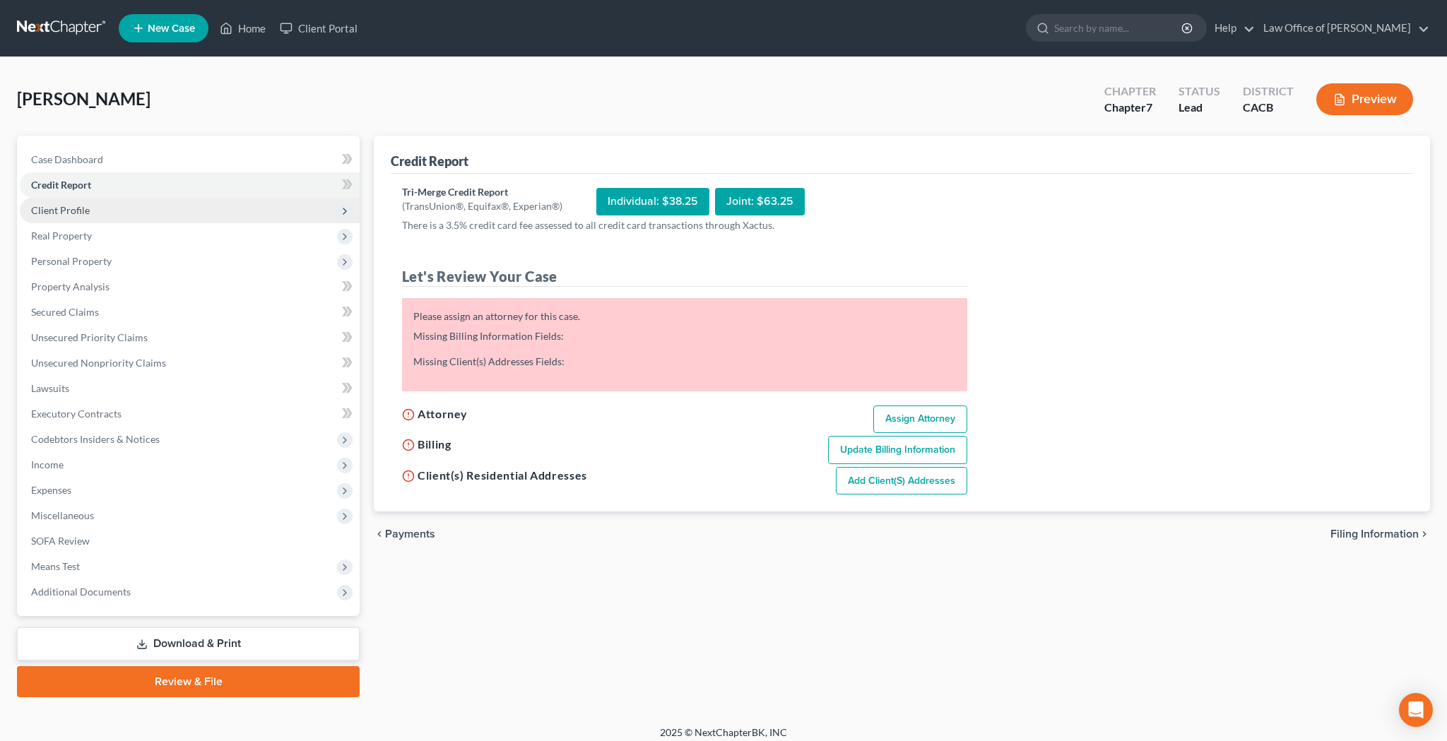
click at [121, 210] on span "Client Profile" at bounding box center [190, 210] width 340 height 25
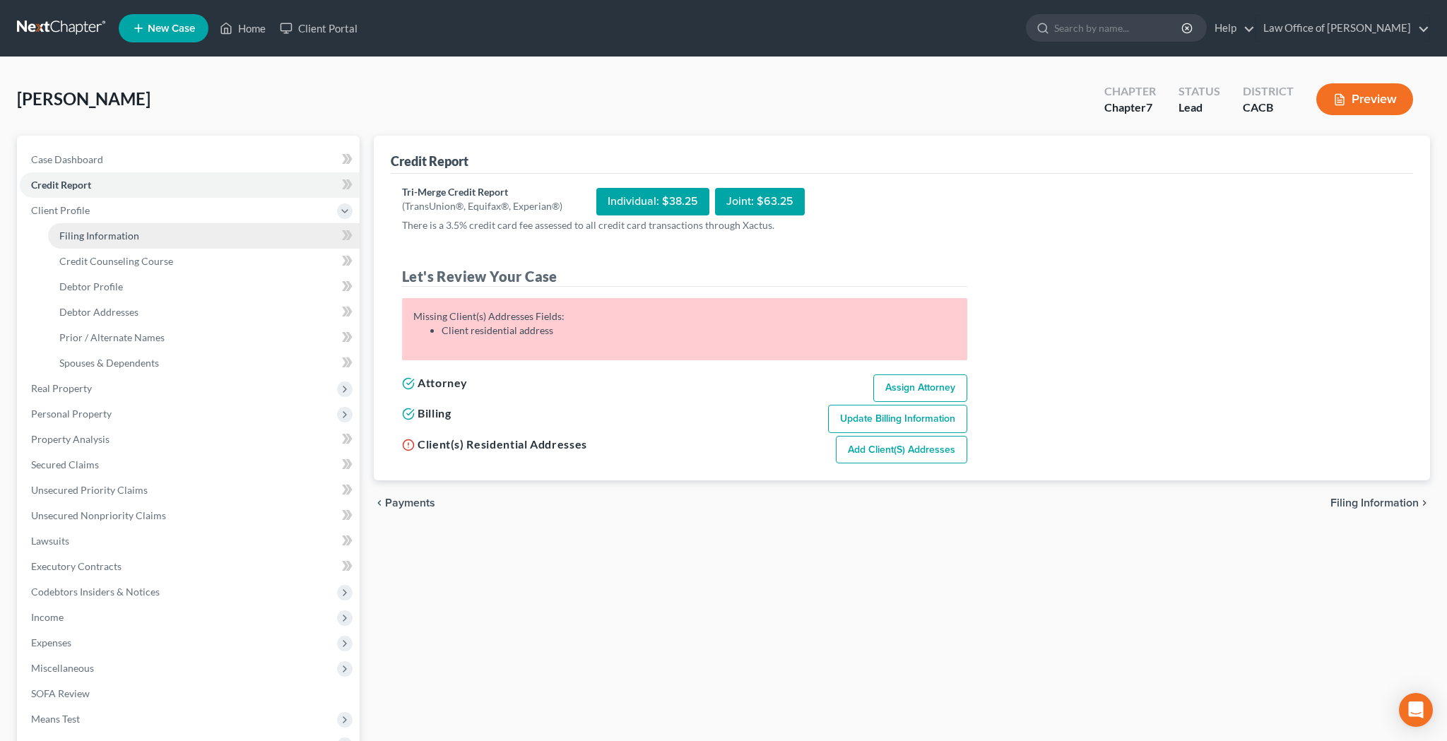
click at [121, 231] on span "Filing Information" at bounding box center [99, 236] width 80 height 12
select select "1"
select select "0"
select select "7"
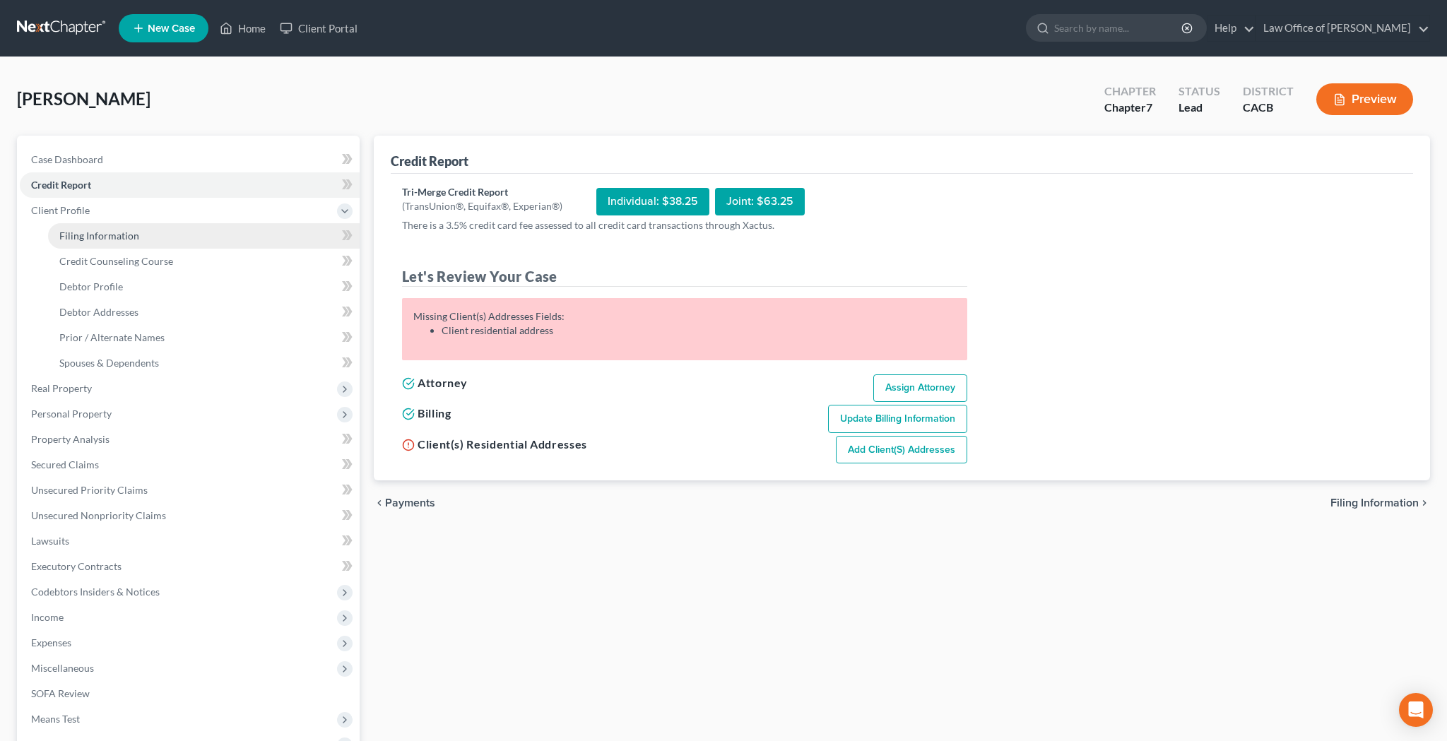
select select "0"
select select "4"
select select "0"
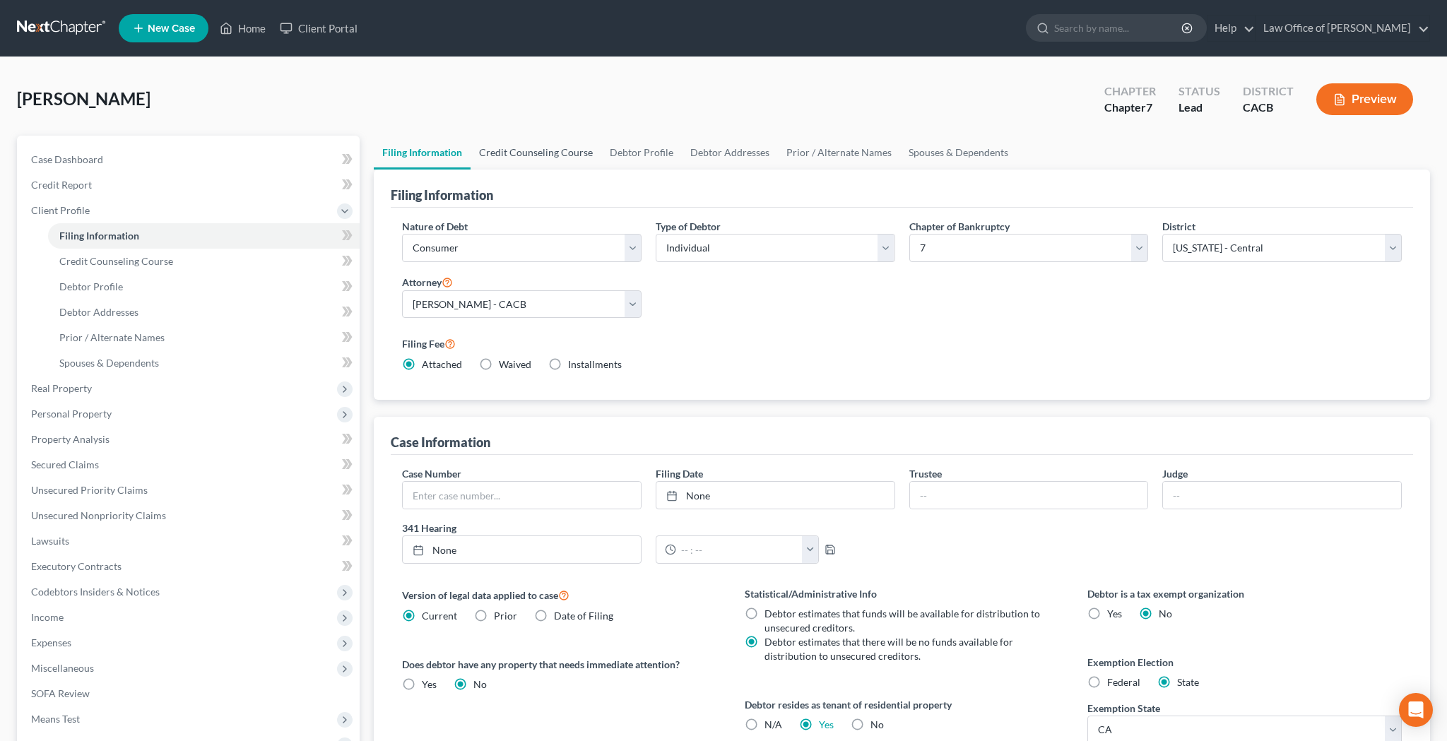
click at [570, 154] on link "Credit Counseling Course" at bounding box center [535, 153] width 131 height 34
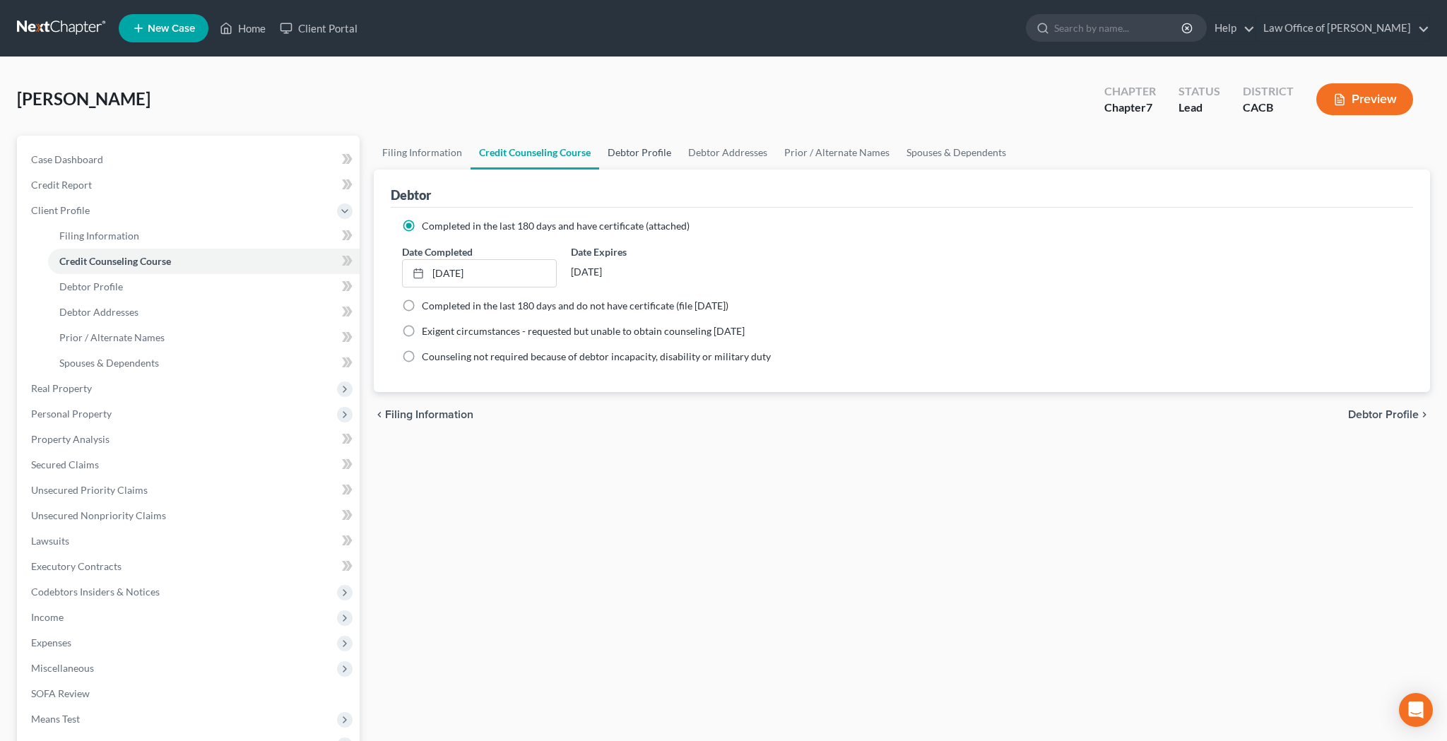
click at [656, 151] on link "Debtor Profile" at bounding box center [639, 153] width 81 height 34
select select "0"
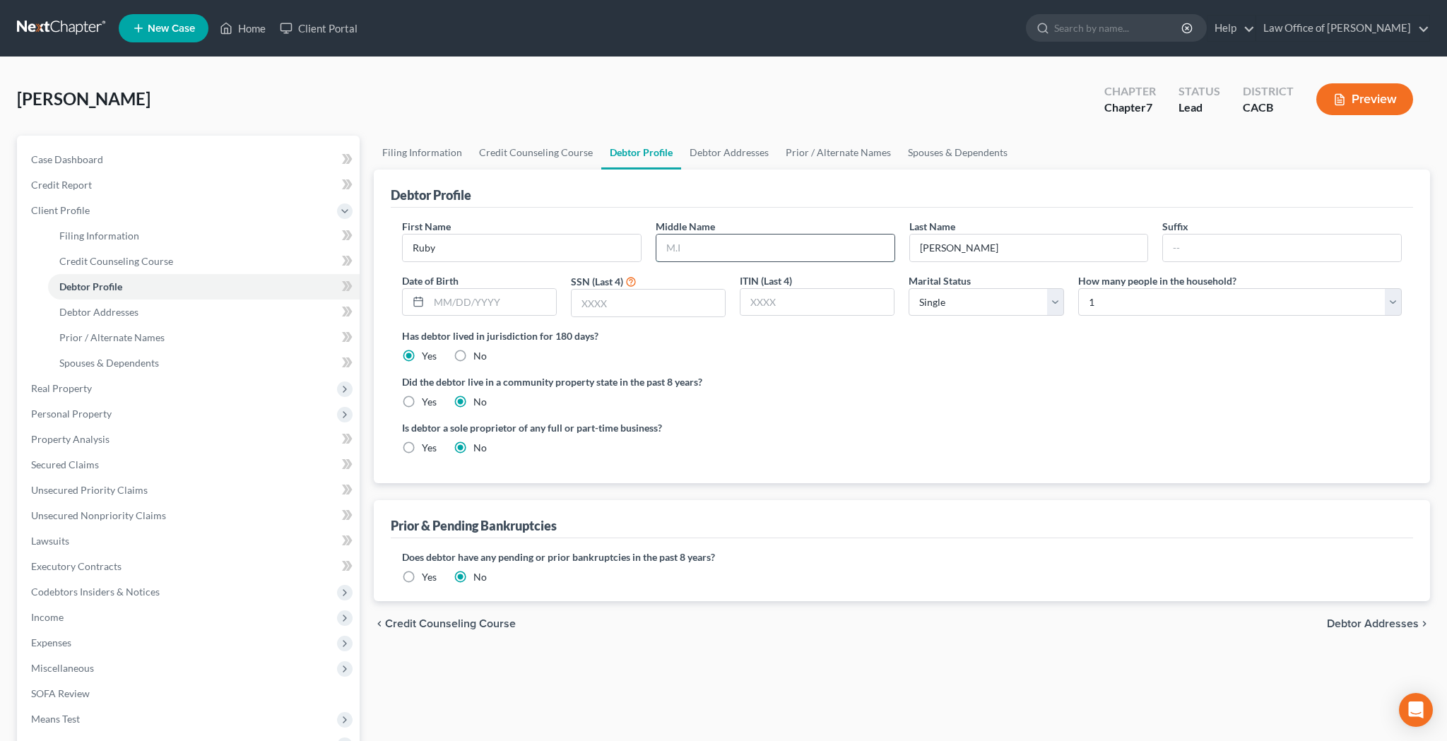
click at [706, 243] on input "text" at bounding box center [775, 247] width 238 height 27
type input "Yolanda"
click at [927, 364] on ng-include "First Name Ruby Middle Name Yolanda Last Name Medrano Suffix Date of Birth SSN …" at bounding box center [901, 342] width 999 height 247
click at [535, 306] on input "text" at bounding box center [492, 302] width 127 height 27
type input "10/13/1947"
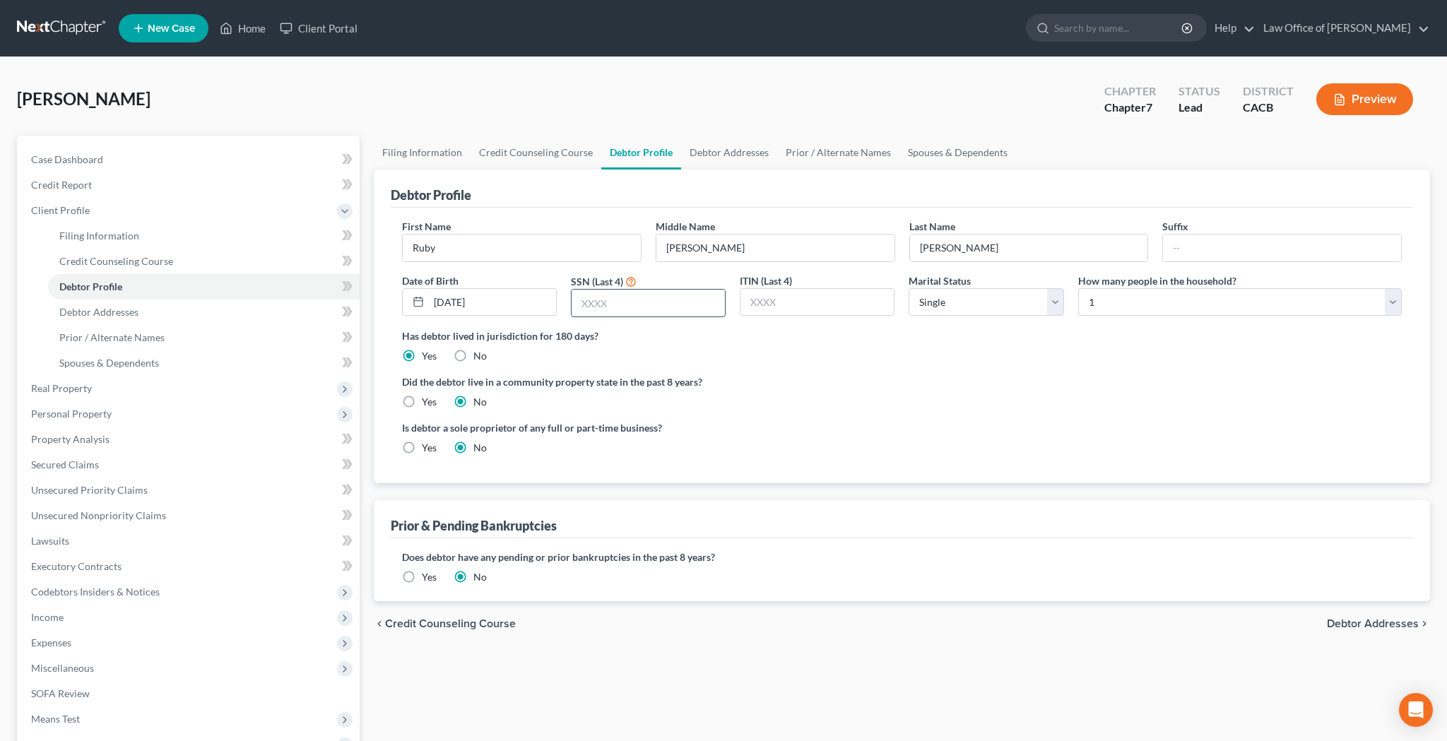
click at [693, 311] on input "text" at bounding box center [647, 303] width 153 height 27
type input "2636"
click at [422, 400] on label "Yes" at bounding box center [429, 402] width 15 height 14
click at [427, 400] on input "Yes" at bounding box center [431, 399] width 9 height 9
radio input "true"
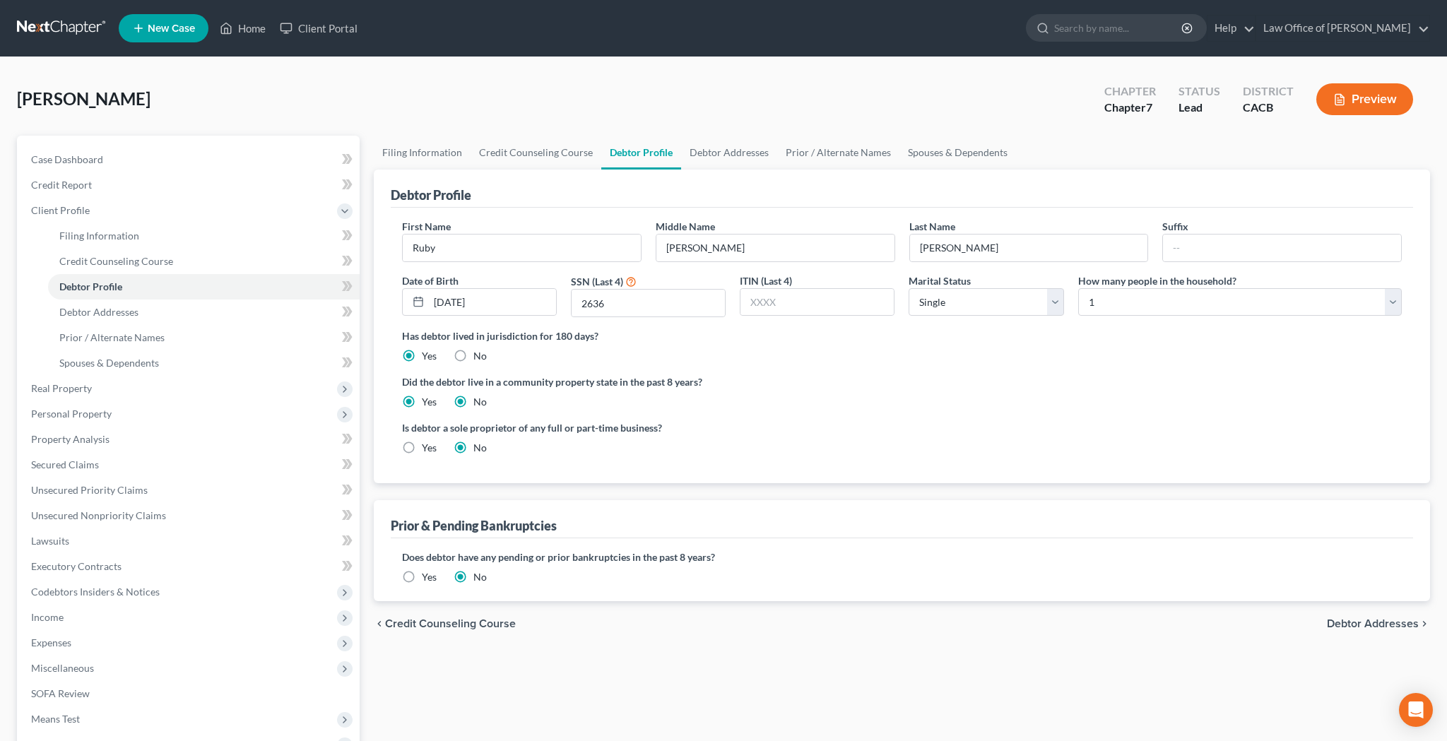
radio input "false"
click at [719, 158] on link "Debtor Addresses" at bounding box center [729, 153] width 96 height 34
select select "0"
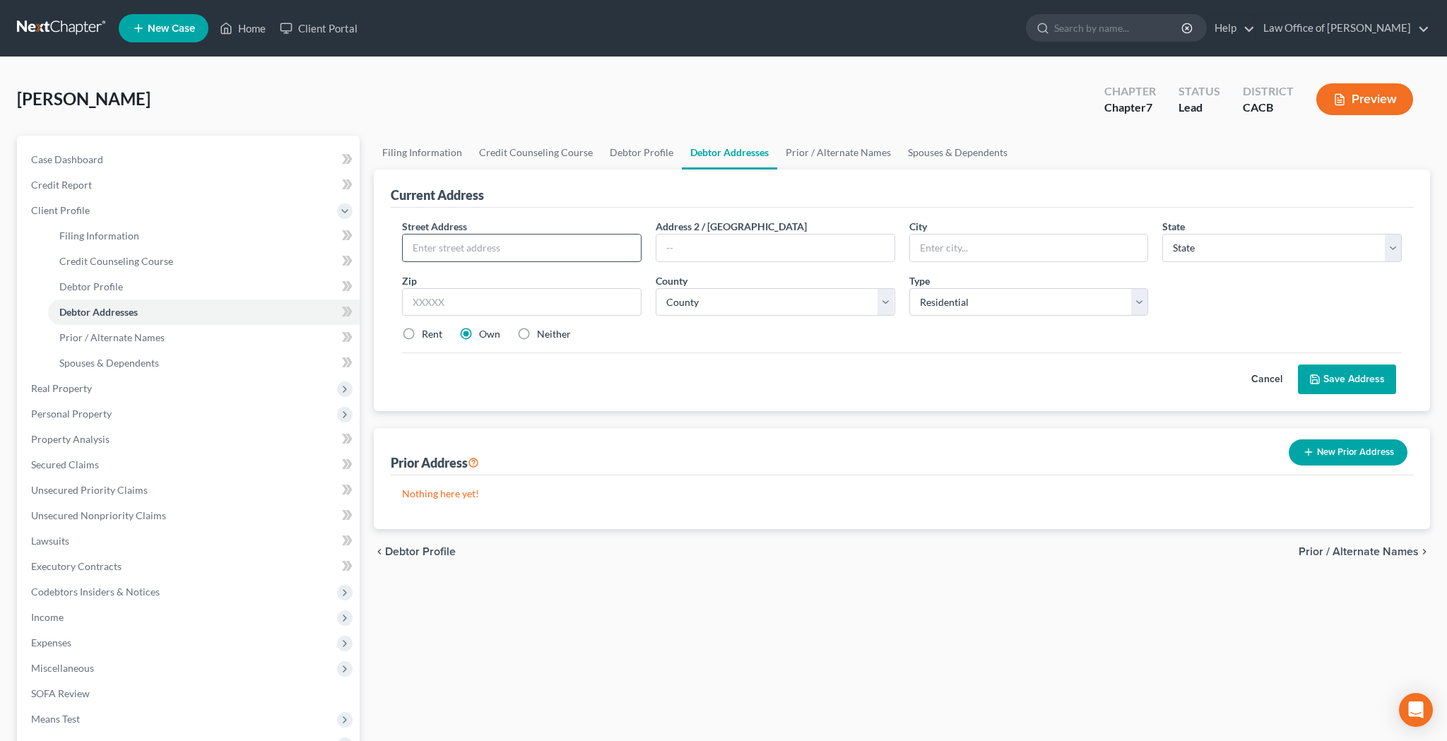
click at [586, 247] on input "text" at bounding box center [522, 247] width 238 height 27
type input "3514 Griffin Ave"
click at [636, 304] on input "text" at bounding box center [521, 302] width 239 height 28
type input "90031"
type input "Los Angeles"
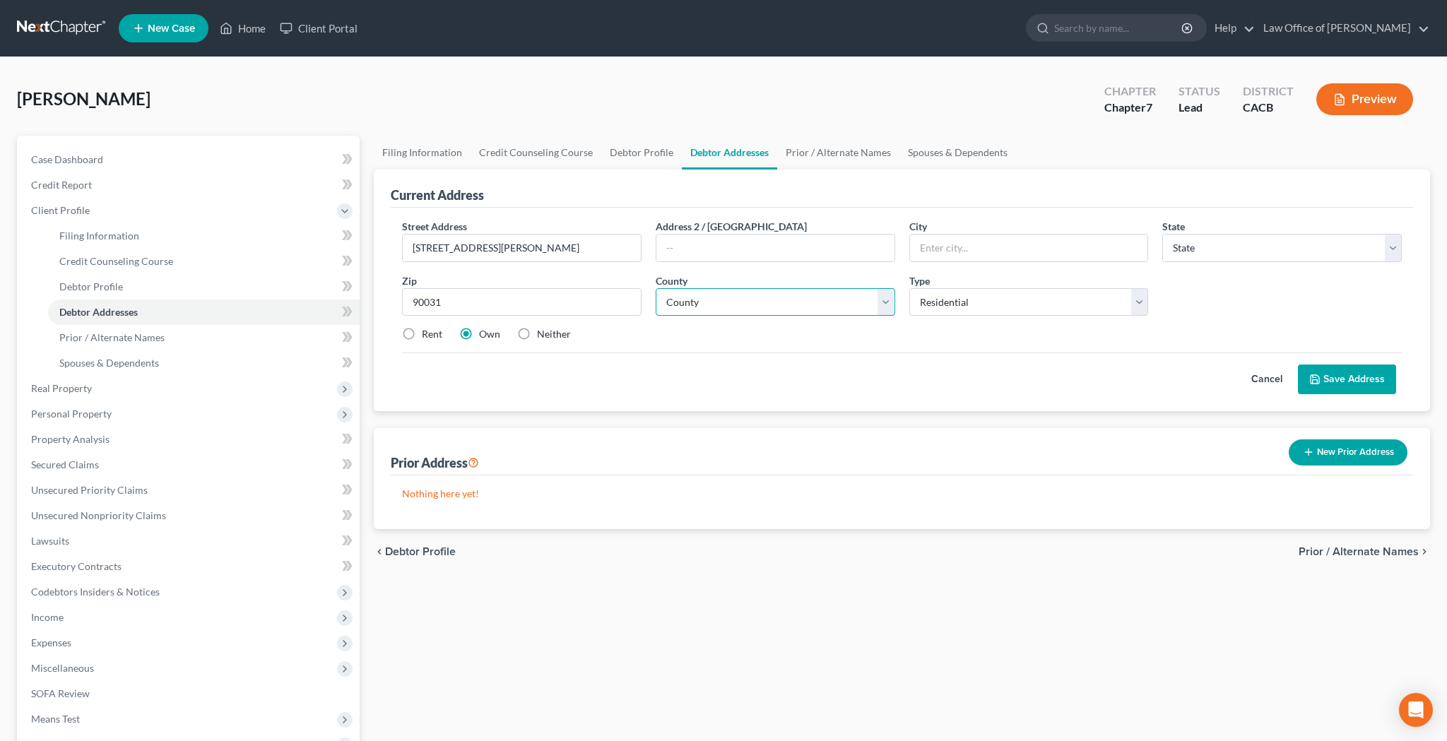
select select "4"
select select "18"
click at [422, 335] on label "Rent" at bounding box center [432, 334] width 20 height 14
click at [427, 335] on input "Rent" at bounding box center [431, 331] width 9 height 9
radio input "true"
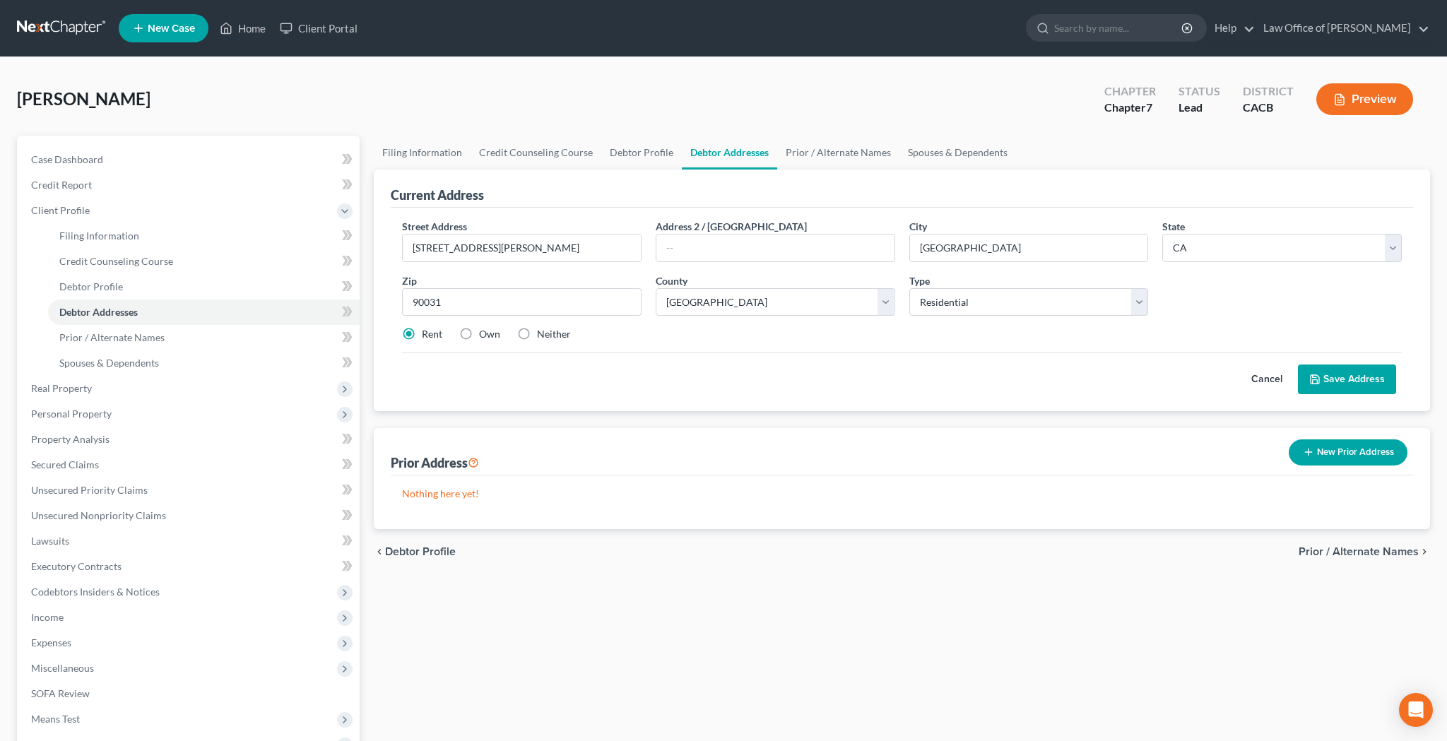
click at [1321, 374] on button "Save Address" at bounding box center [1346, 379] width 98 height 30
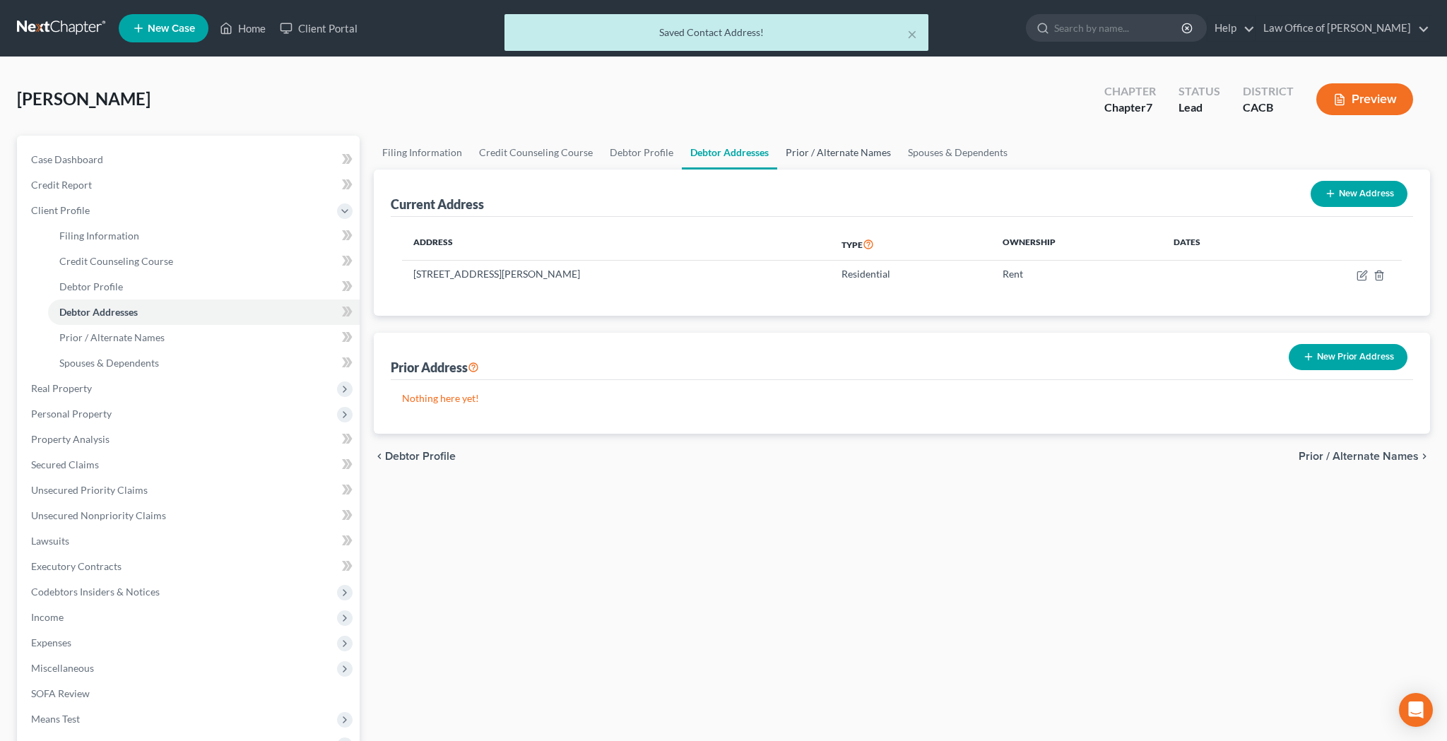
click at [858, 156] on link "Prior / Alternate Names" at bounding box center [838, 153] width 122 height 34
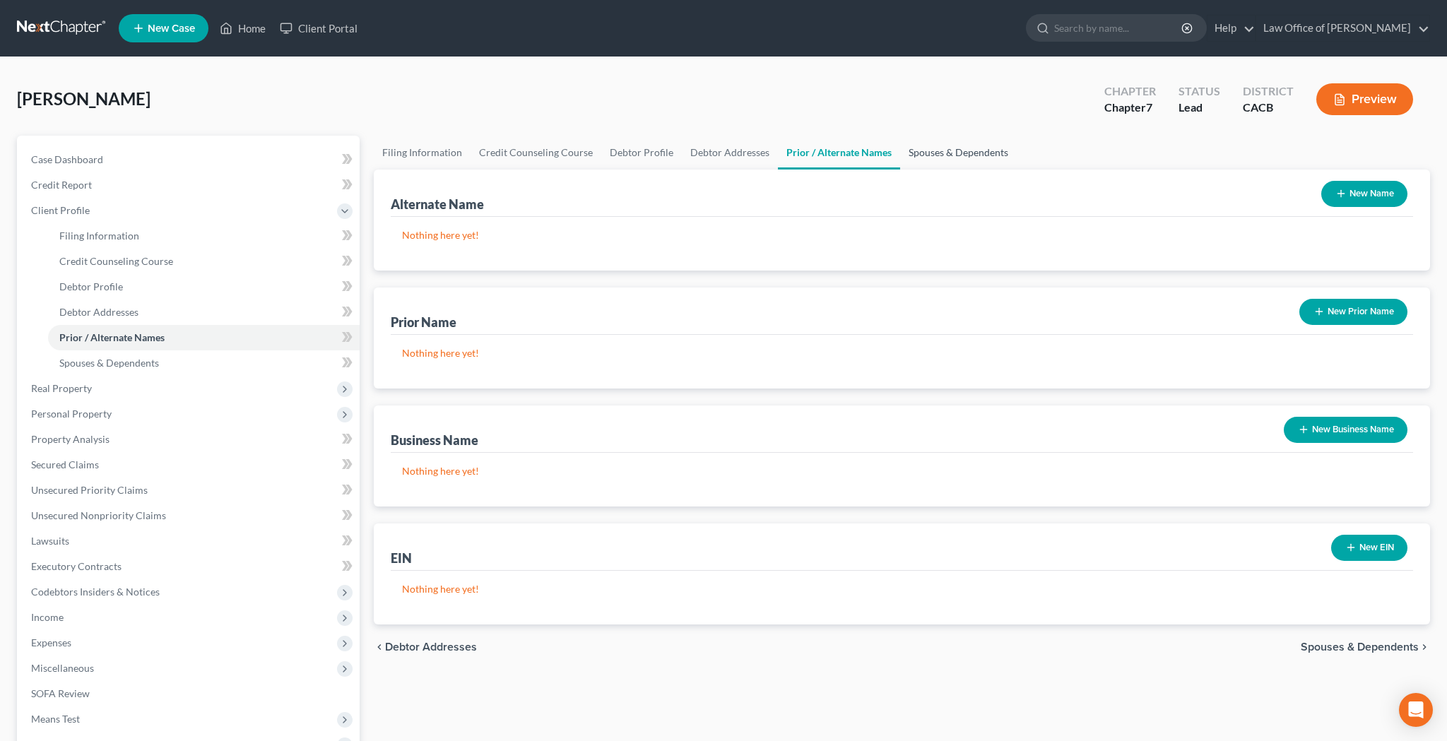
click at [928, 158] on link "Spouses & Dependents" at bounding box center [958, 153] width 117 height 34
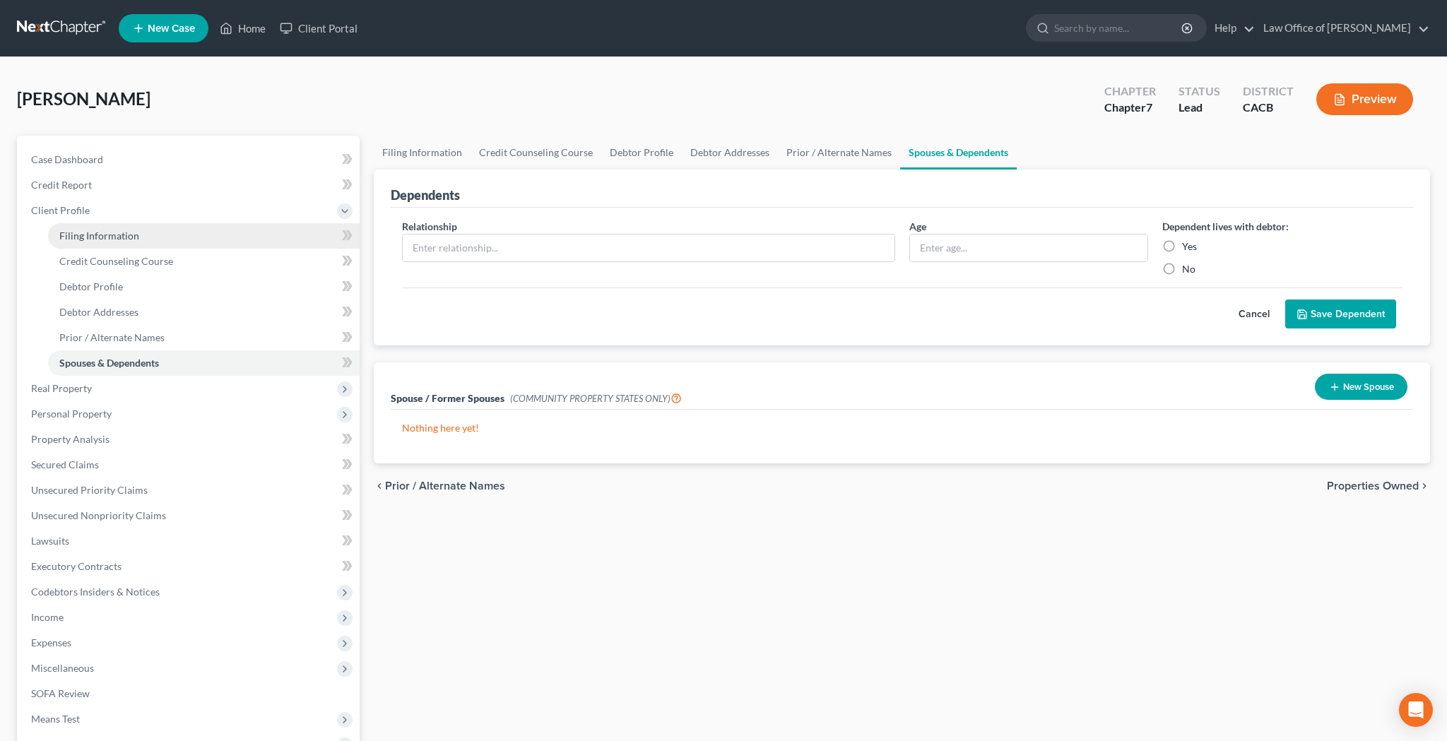
click at [131, 233] on span "Filing Information" at bounding box center [99, 236] width 80 height 12
select select "1"
select select "0"
select select "7"
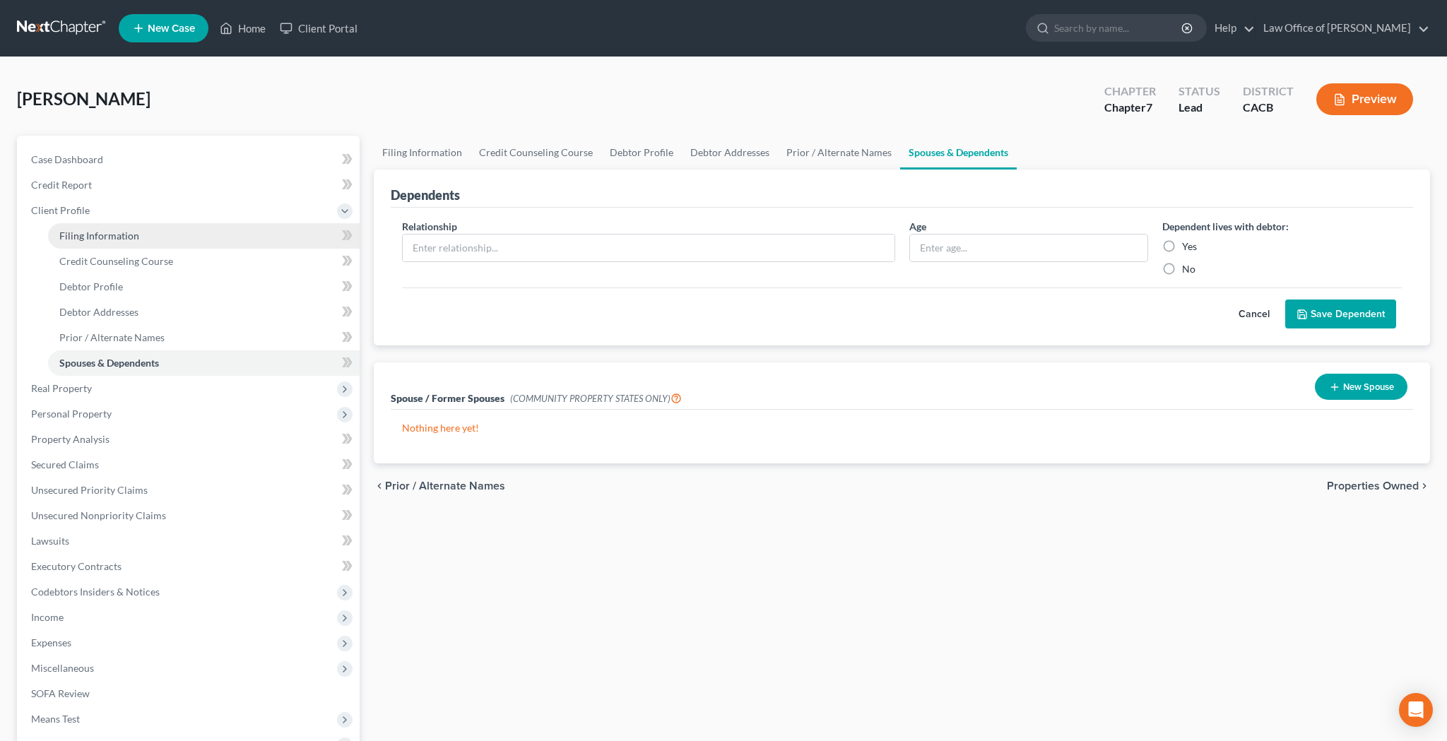
select select "0"
select select "4"
select select "0"
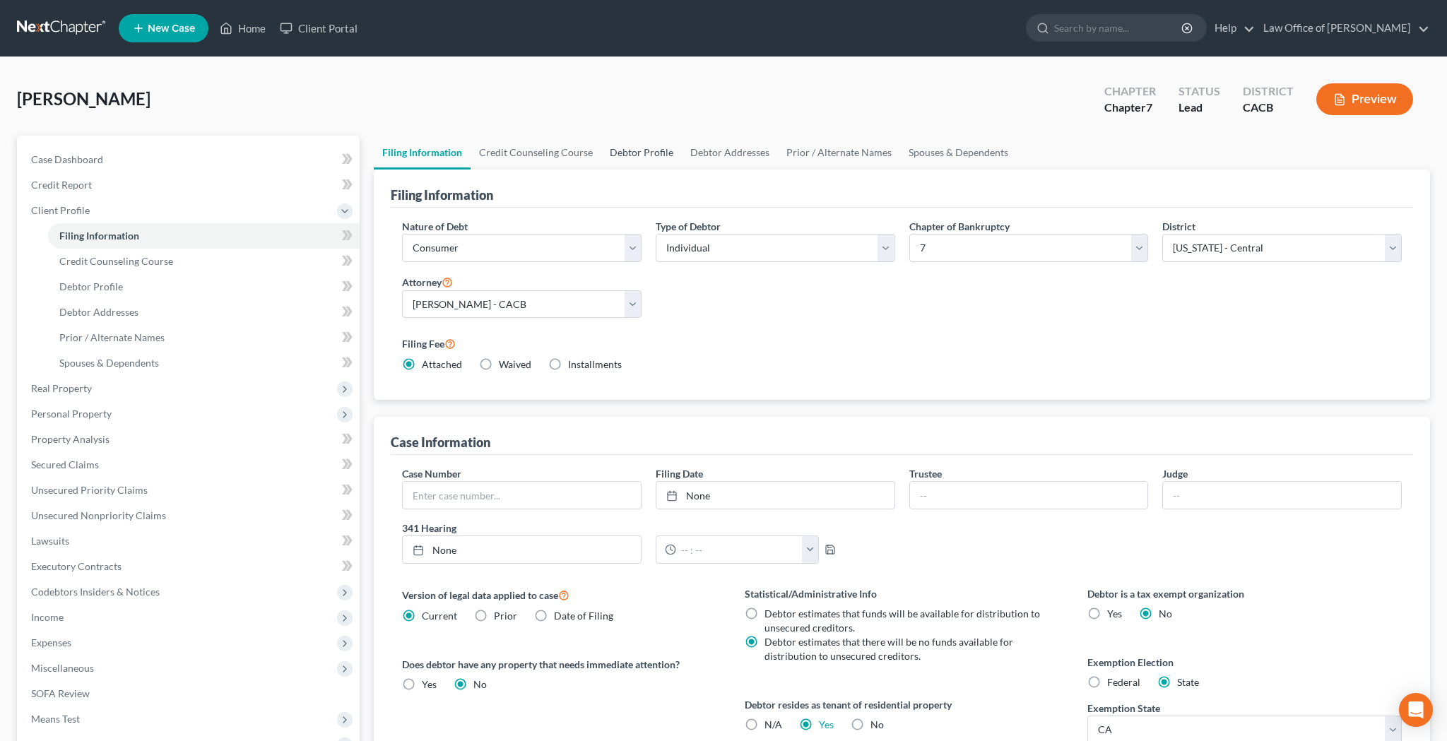
click at [668, 156] on link "Debtor Profile" at bounding box center [641, 153] width 81 height 34
select select "0"
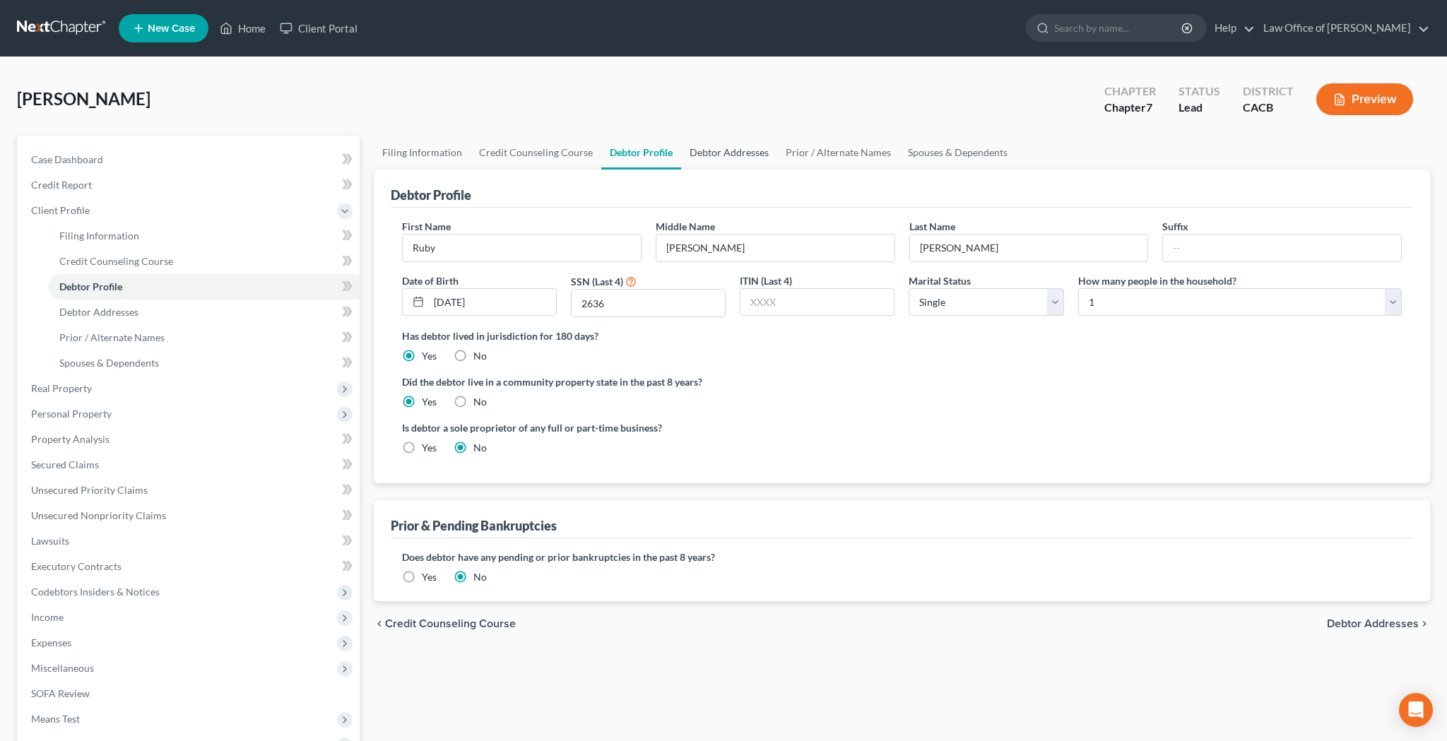
click at [720, 154] on link "Debtor Addresses" at bounding box center [729, 153] width 96 height 34
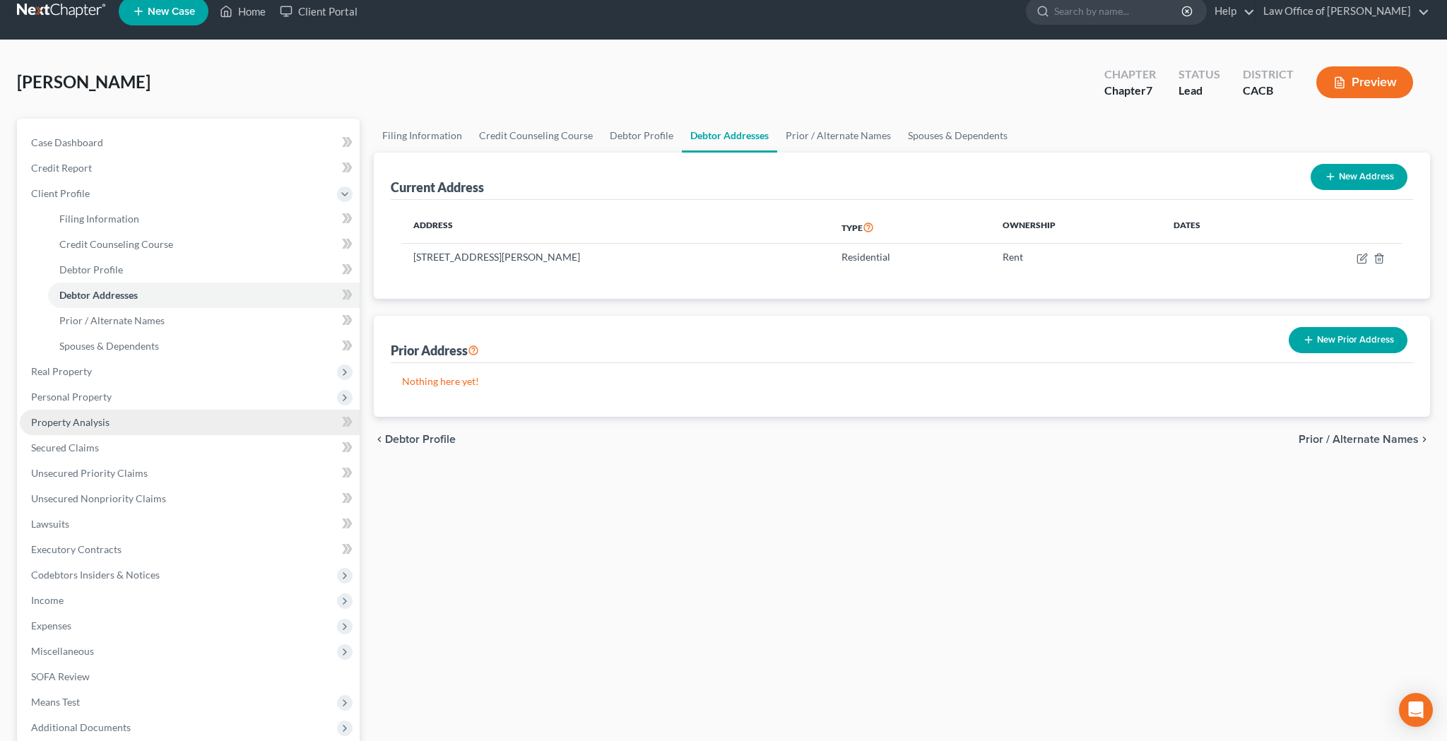
scroll to position [20, 0]
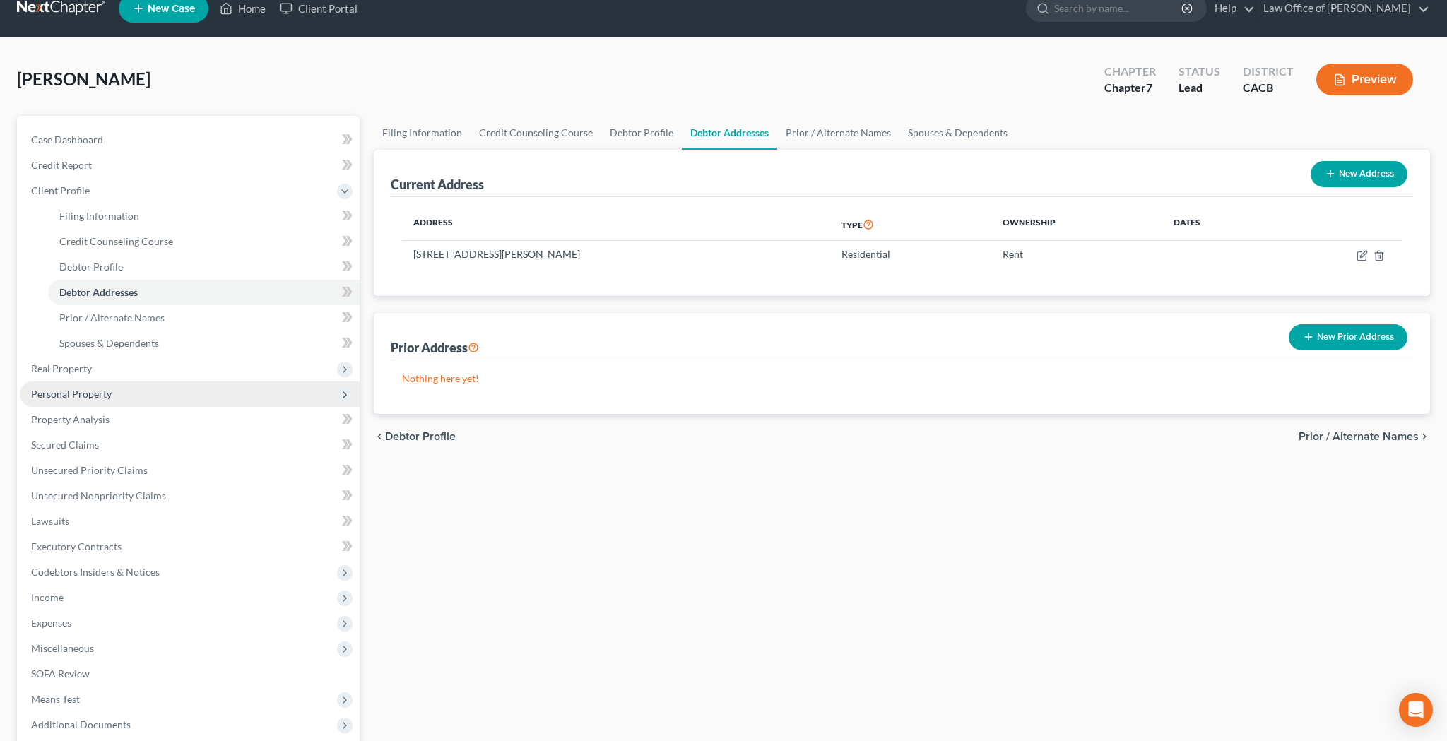
click at [153, 398] on span "Personal Property" at bounding box center [190, 393] width 340 height 25
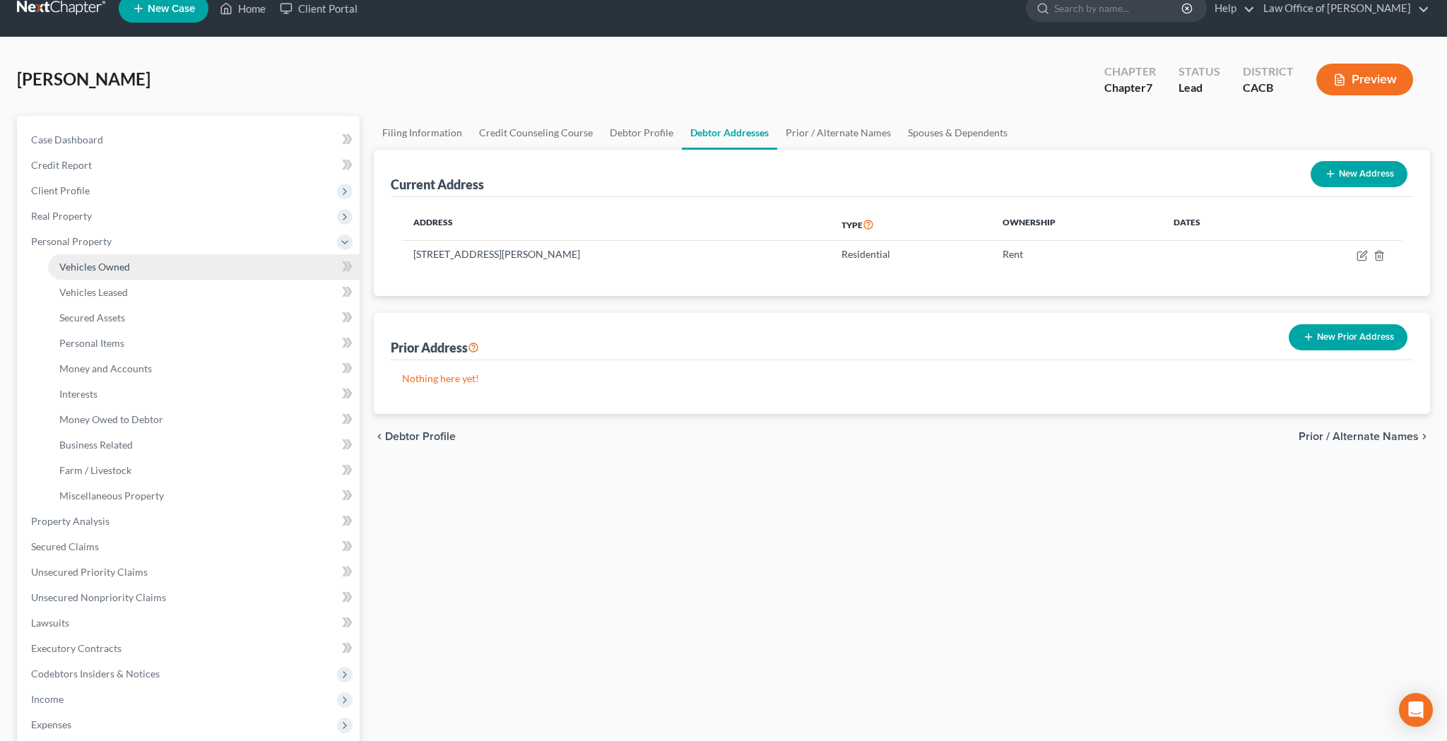
click at [130, 271] on link "Vehicles Owned" at bounding box center [203, 266] width 311 height 25
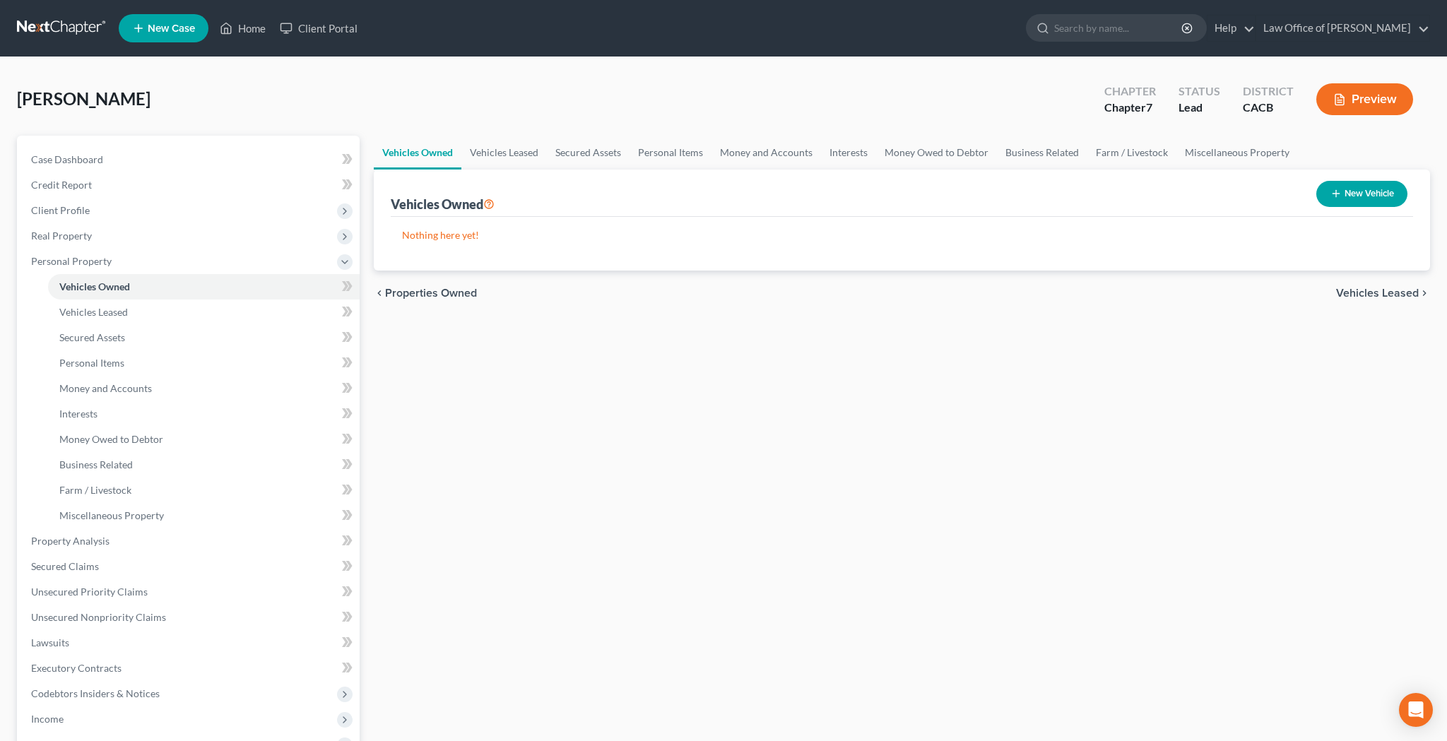
click at [1338, 189] on icon "button" at bounding box center [1335, 193] width 11 height 11
select select "0"
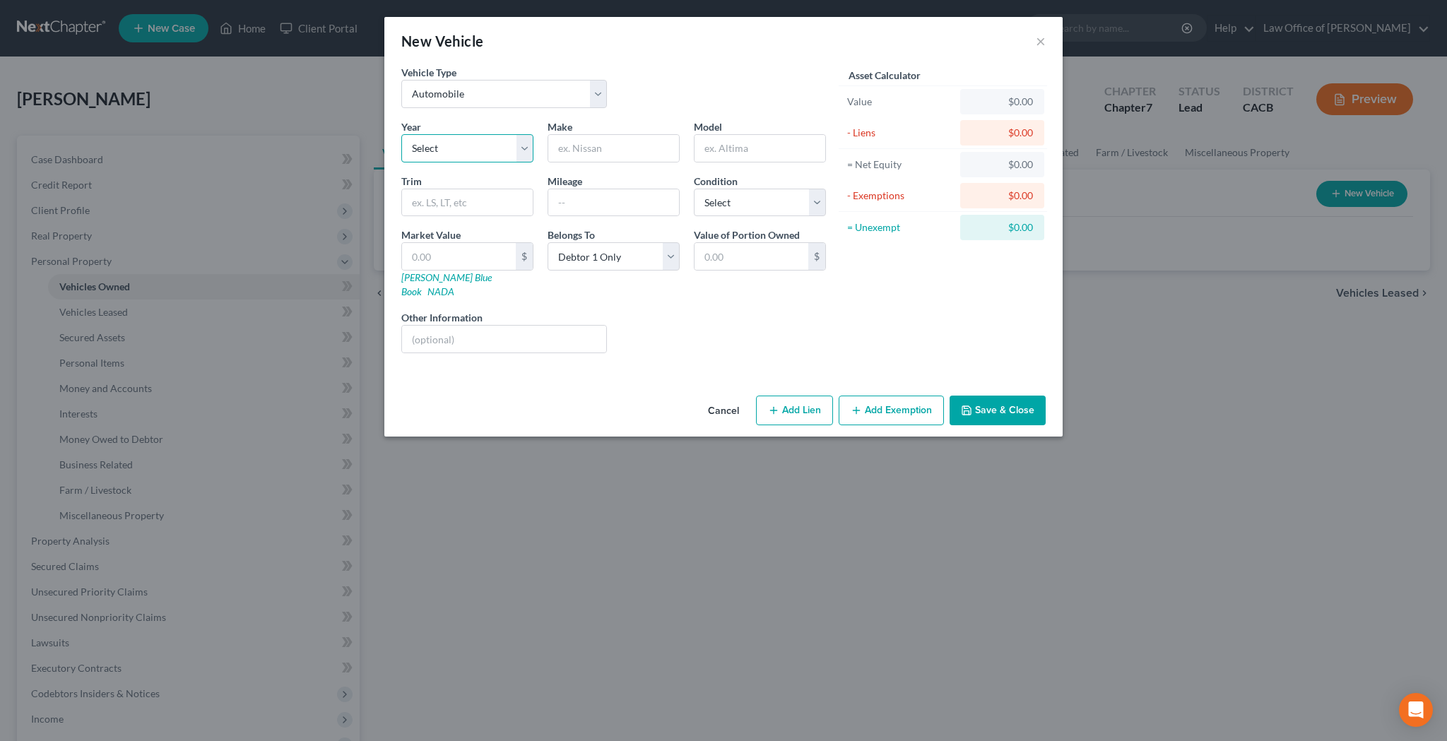
select select "18"
click at [598, 149] on input "text" at bounding box center [613, 148] width 131 height 27
type input "Volvo"
click at [725, 148] on input "text" at bounding box center [759, 148] width 131 height 27
type input "S60"
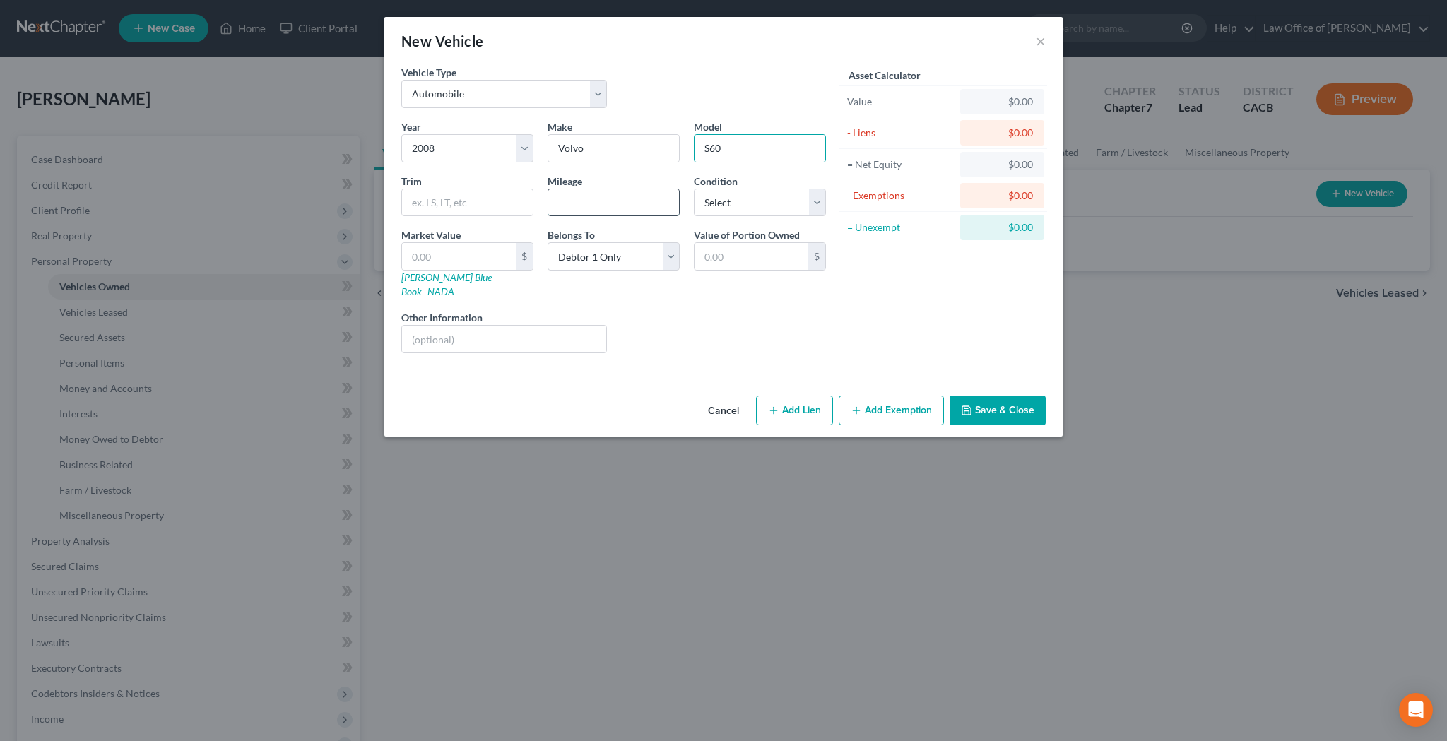
click at [588, 198] on input "text" at bounding box center [613, 202] width 131 height 27
type input "100,000"
select select "2"
click at [501, 258] on input "text" at bounding box center [459, 256] width 114 height 27
type input "3"
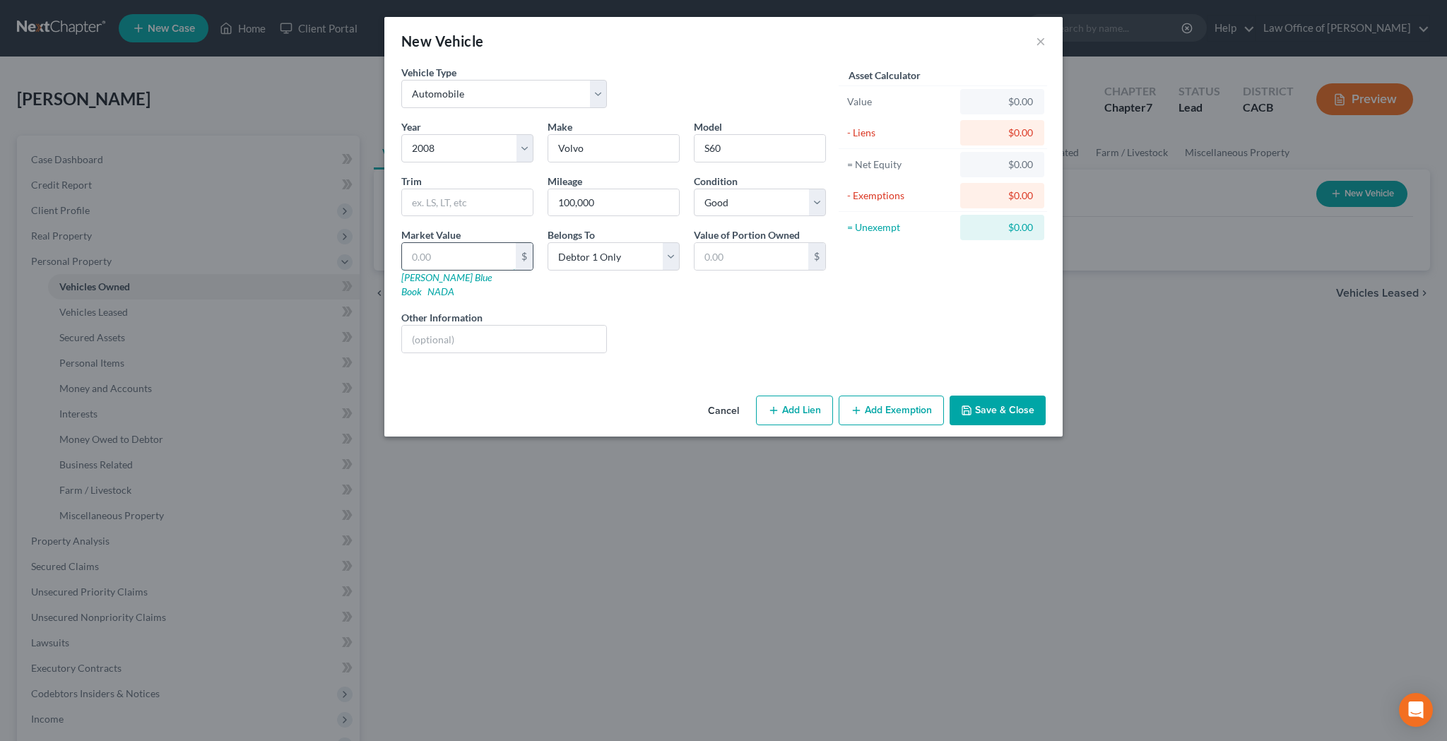
type input "3.00"
type input "38"
type input "38.00"
type input "389"
type input "389.00"
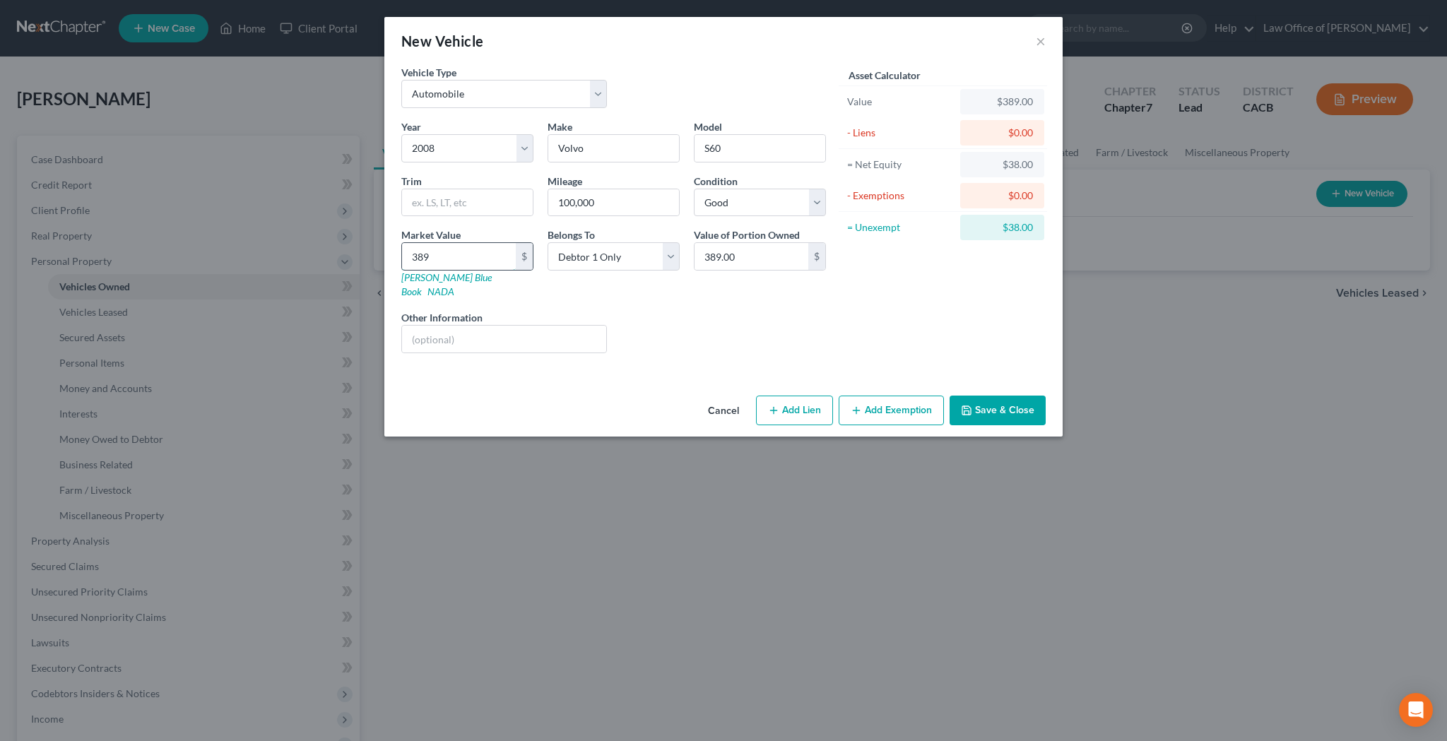
type input "3893"
type input "3,893.00"
click at [510, 326] on input "text" at bounding box center [504, 339] width 204 height 27
type input "2.5T Sedan 4D; Engine: 5-Cylinder, LP Turbo, 2.5 L"
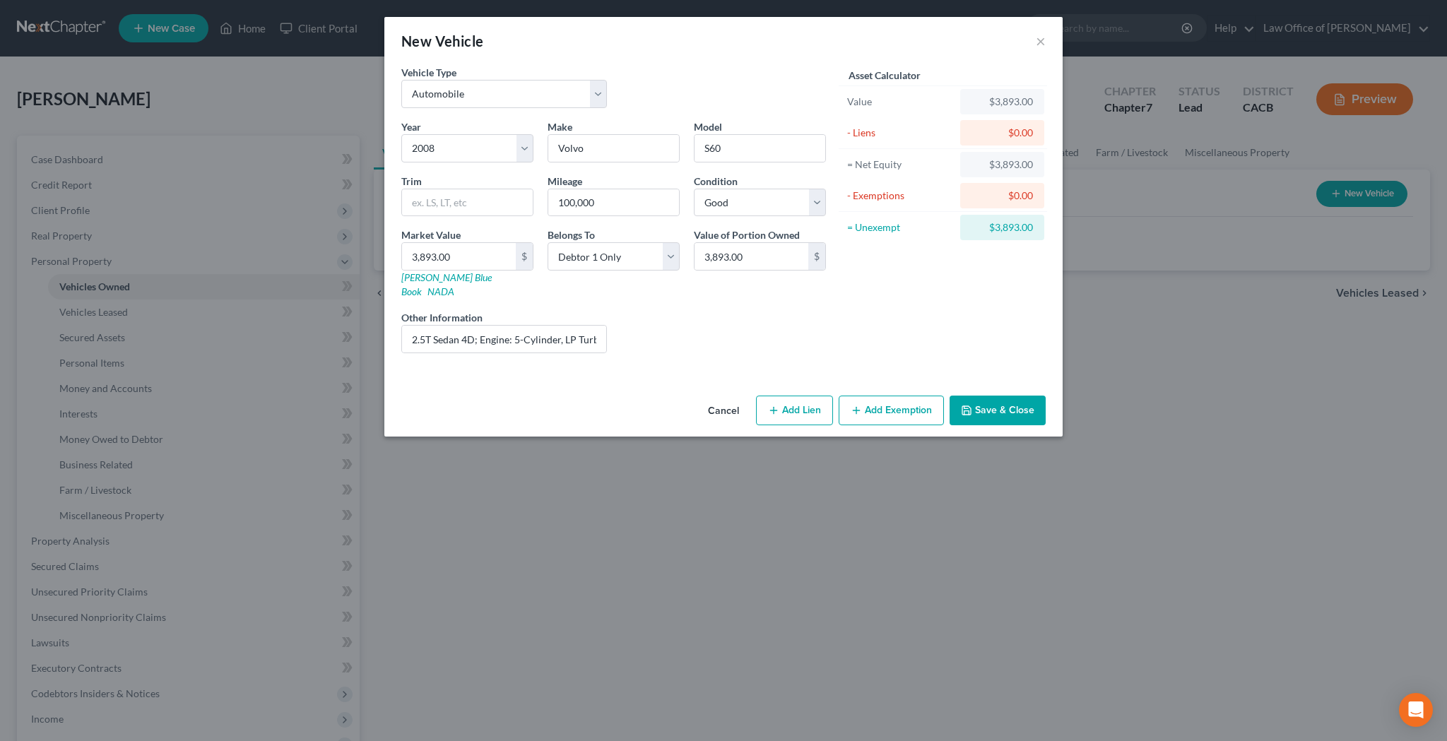
click at [896, 396] on button "Add Exemption" at bounding box center [890, 411] width 105 height 30
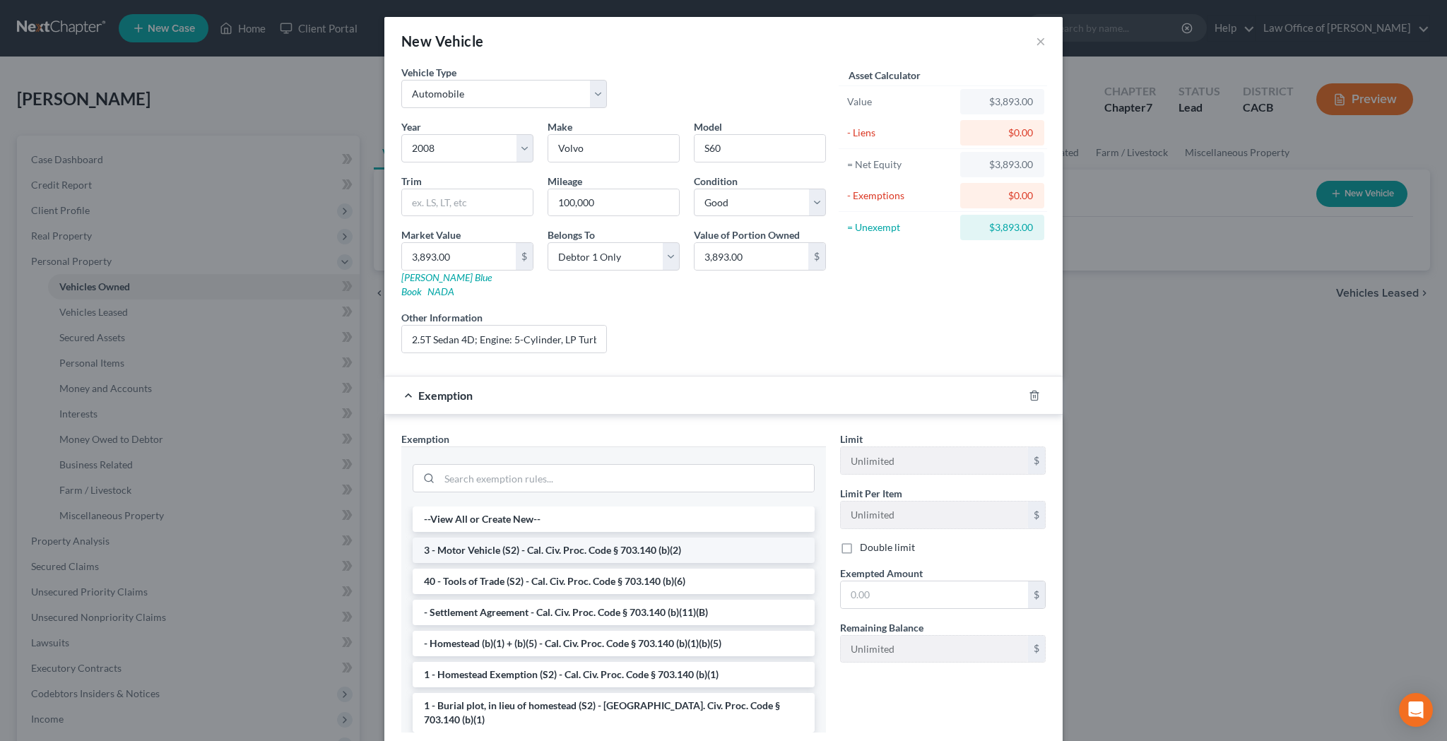
click at [686, 537] on li "3 - Motor Vehicle (S2) - Cal. Civ. Proc. Code § 703.140 (b)(2)" at bounding box center [613, 549] width 402 height 25
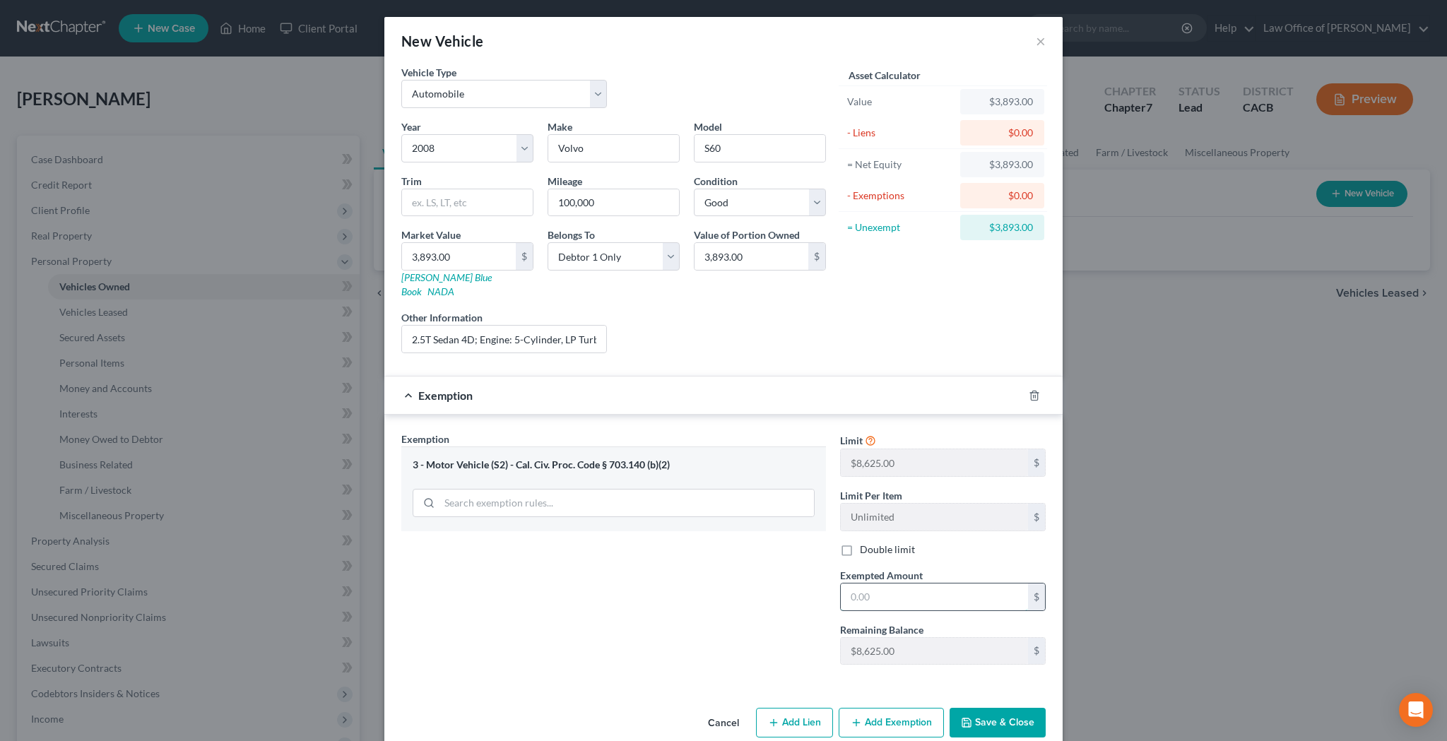
click at [857, 583] on input "text" at bounding box center [934, 596] width 187 height 27
type input "3,893"
click at [990, 709] on button "Save & Close" at bounding box center [997, 723] width 96 height 30
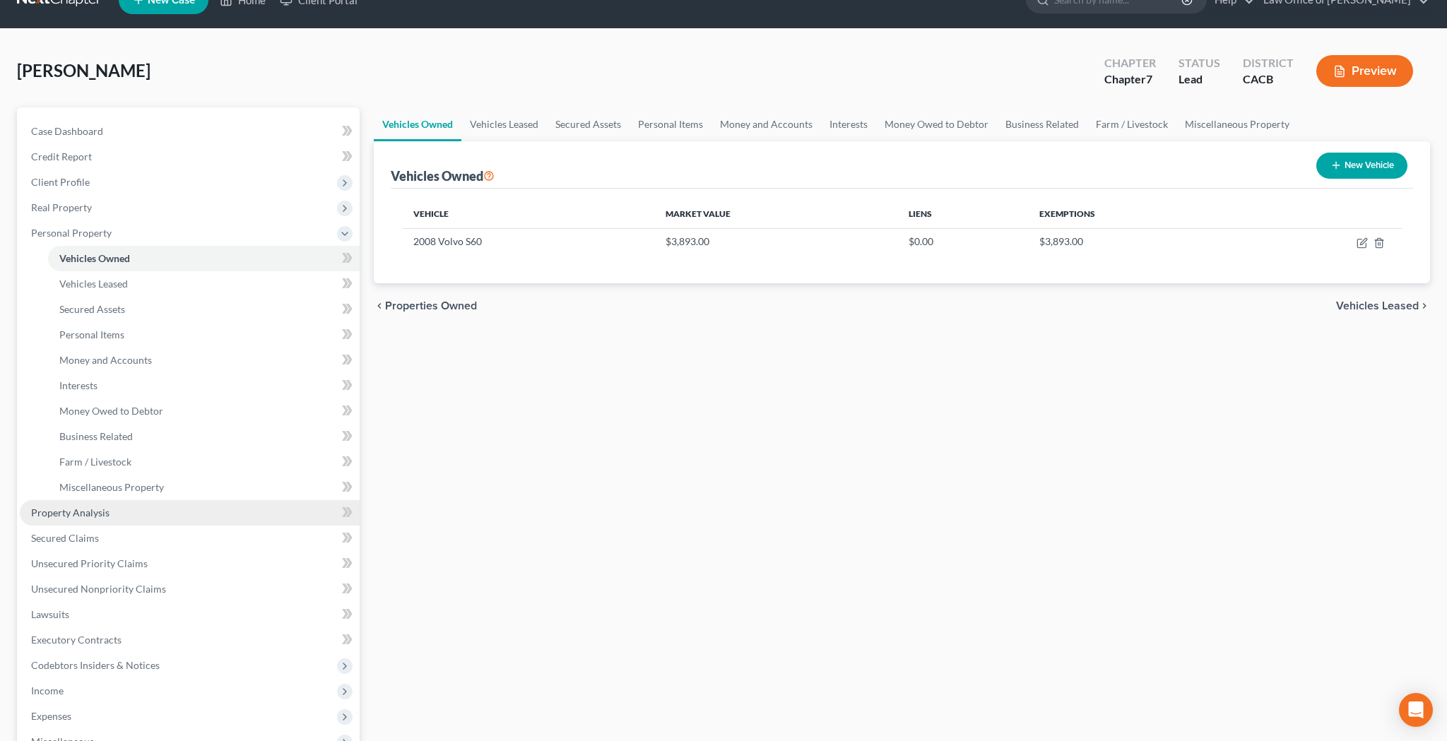
scroll to position [32, 0]
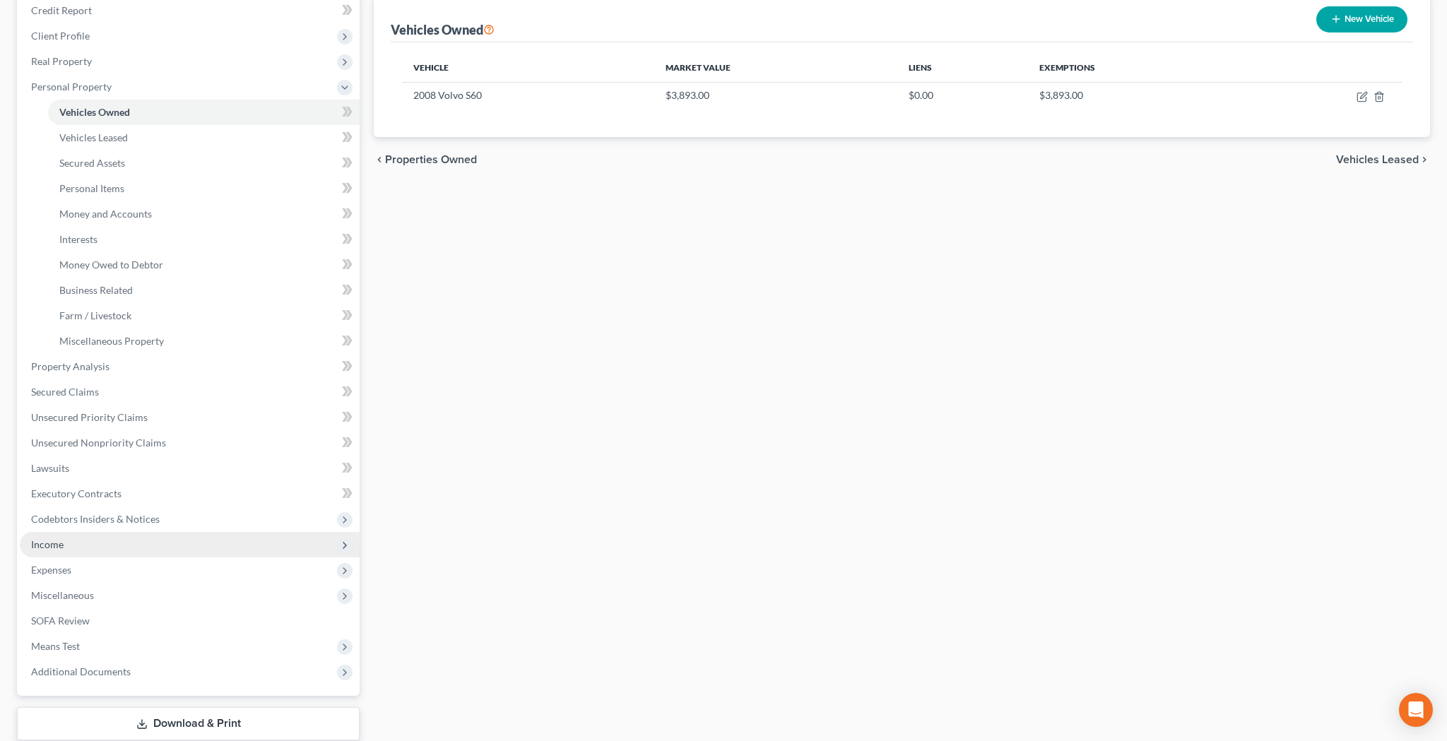
click at [151, 550] on span "Income" at bounding box center [190, 544] width 340 height 25
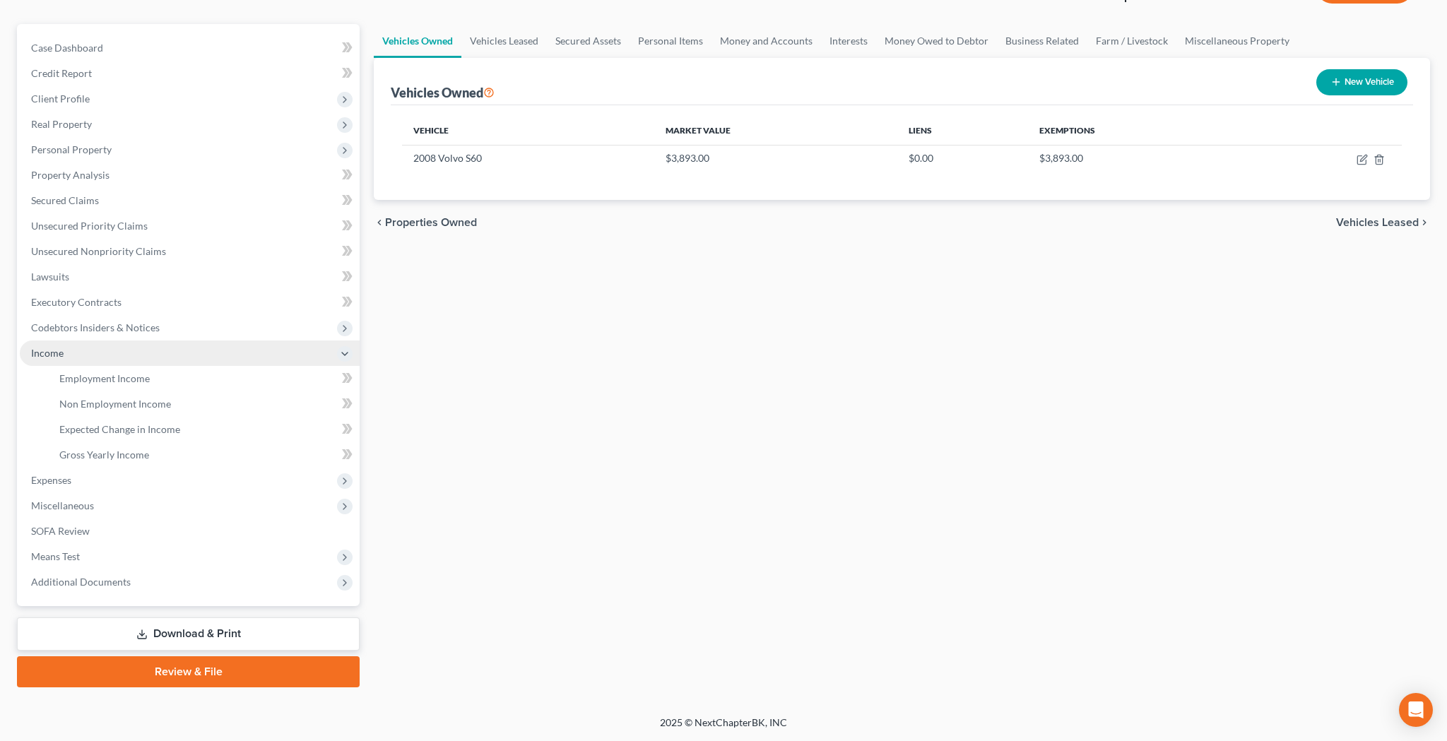
scroll to position [112, 0]
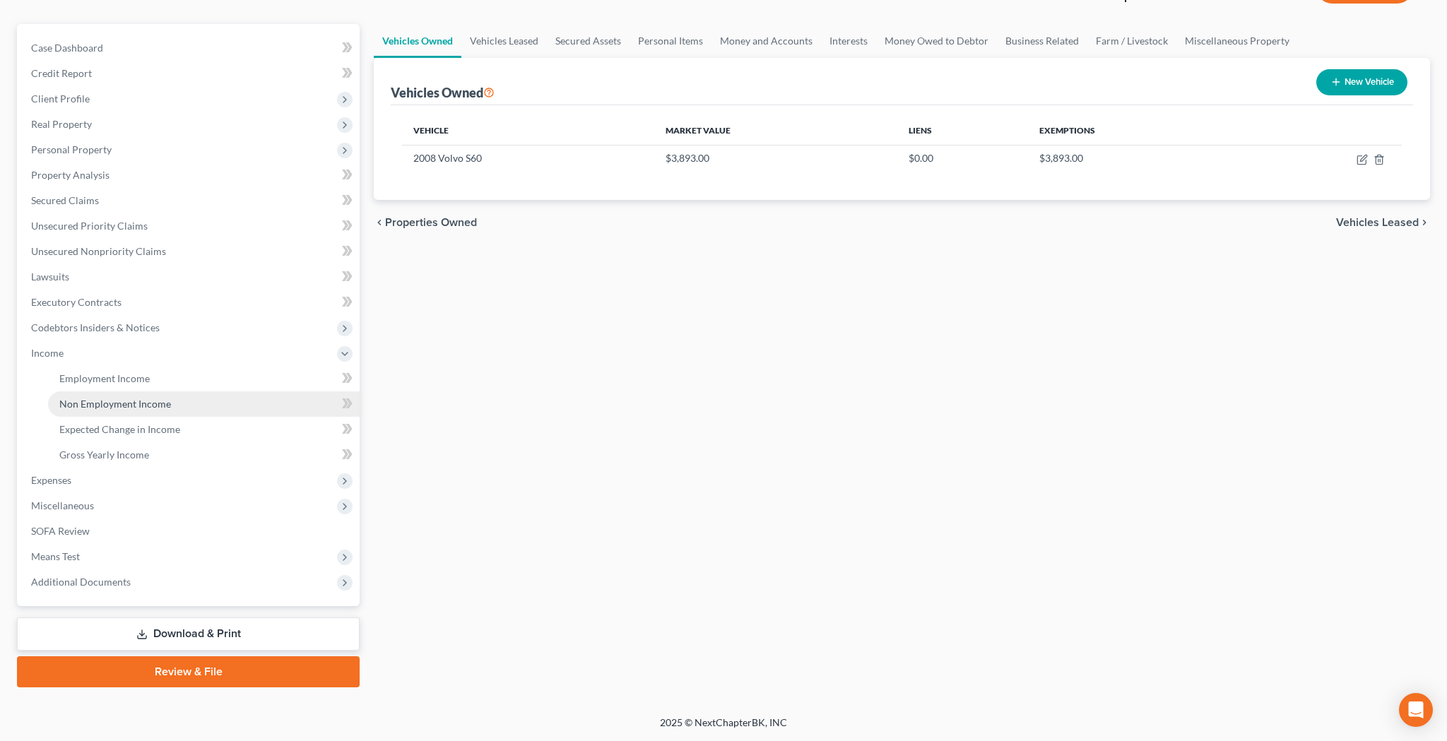
click at [131, 403] on span "Non Employment Income" at bounding box center [115, 404] width 112 height 12
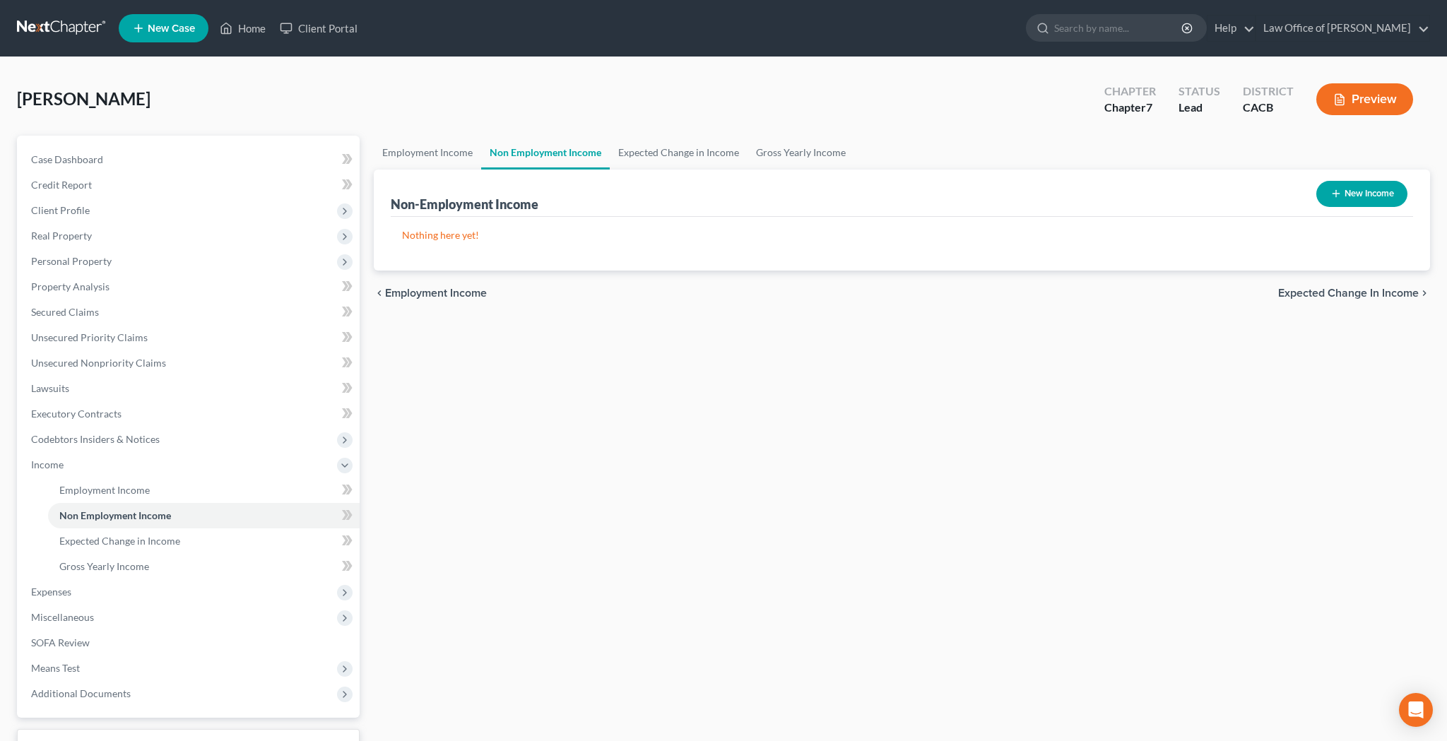
click at [1361, 198] on button "New Income" at bounding box center [1361, 194] width 91 height 26
select select "0"
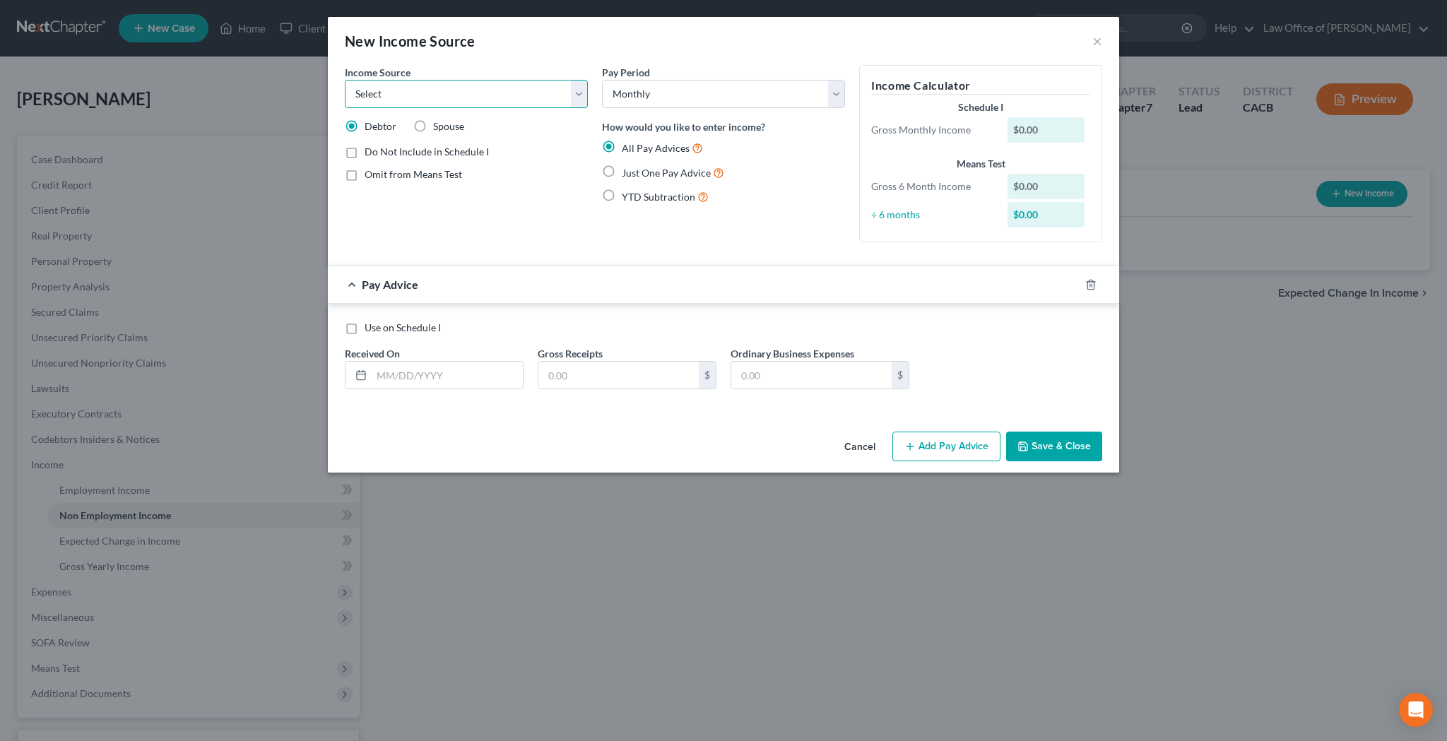
select select "3"
click at [622, 172] on label "Just One Pay Advice" at bounding box center [673, 173] width 102 height 16
click at [627, 172] on input "Just One Pay Advice" at bounding box center [631, 169] width 9 height 9
radio input "true"
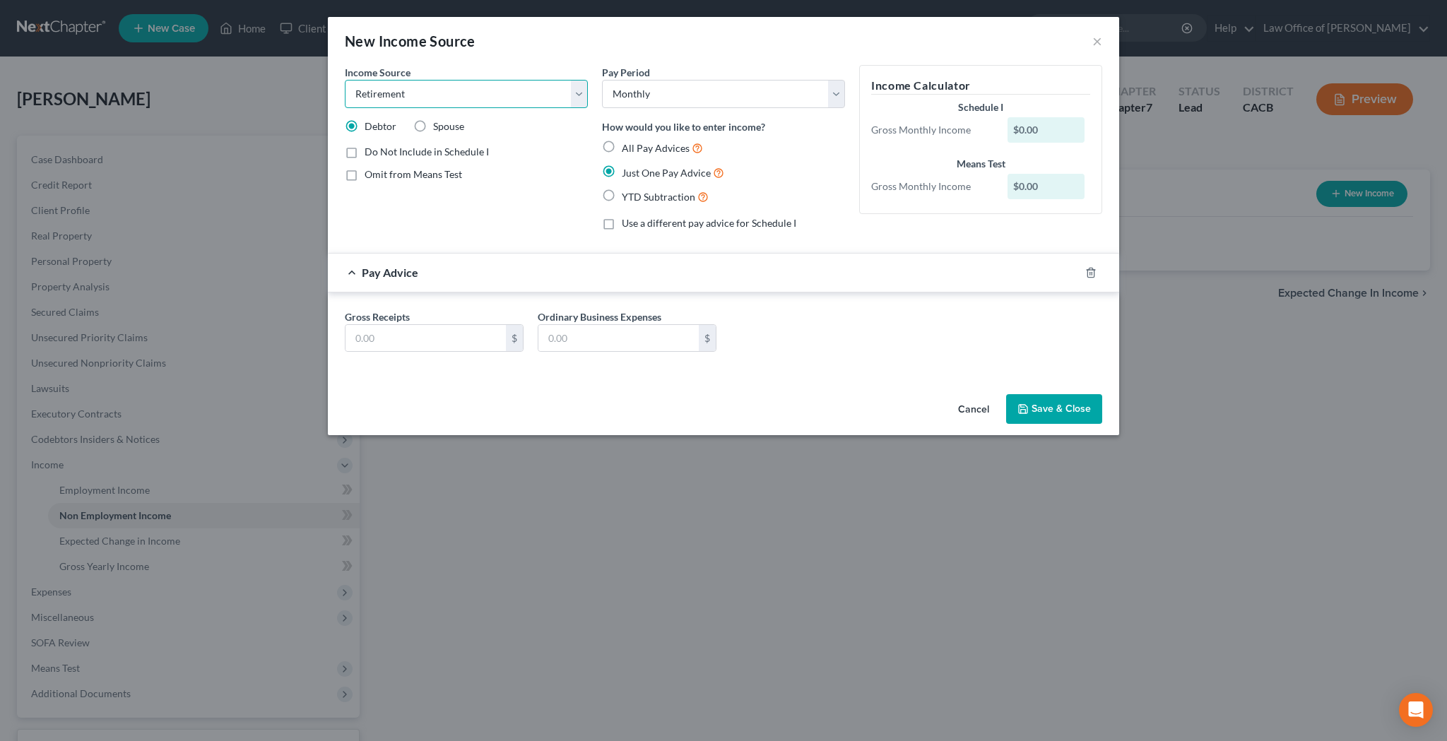
select select "4"
click at [429, 334] on input "text" at bounding box center [425, 338] width 160 height 27
type input "1,797"
click at [364, 177] on label "Omit from Means Test" at bounding box center [412, 174] width 97 height 14
click at [370, 177] on input "Omit from Means Test" at bounding box center [374, 171] width 9 height 9
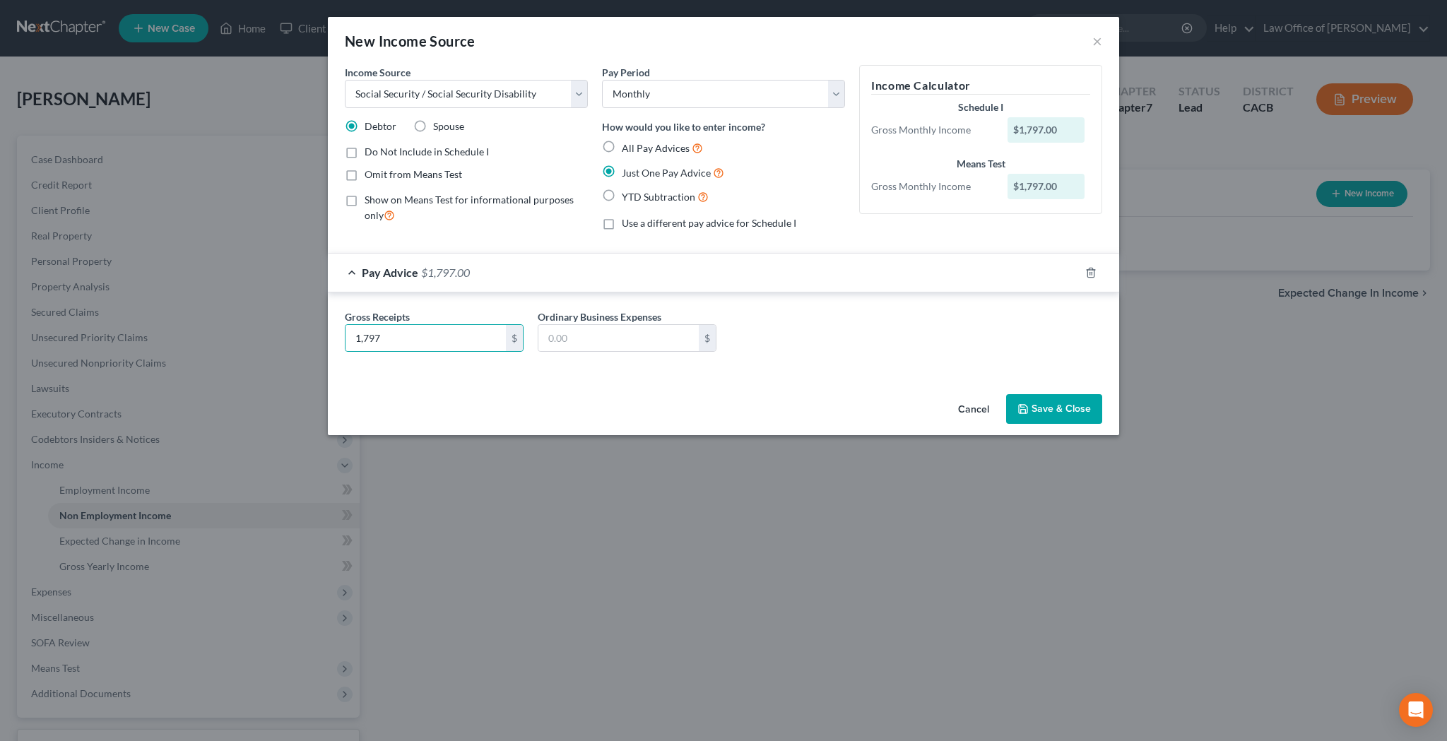
checkbox input "true"
click at [364, 200] on label "Show on Means Test for informational purposes only" at bounding box center [475, 208] width 223 height 30
click at [370, 200] on input "Show on Means Test for informational purposes only" at bounding box center [374, 197] width 9 height 9
checkbox input "true"
click at [423, 332] on input "1,797" at bounding box center [425, 338] width 160 height 27
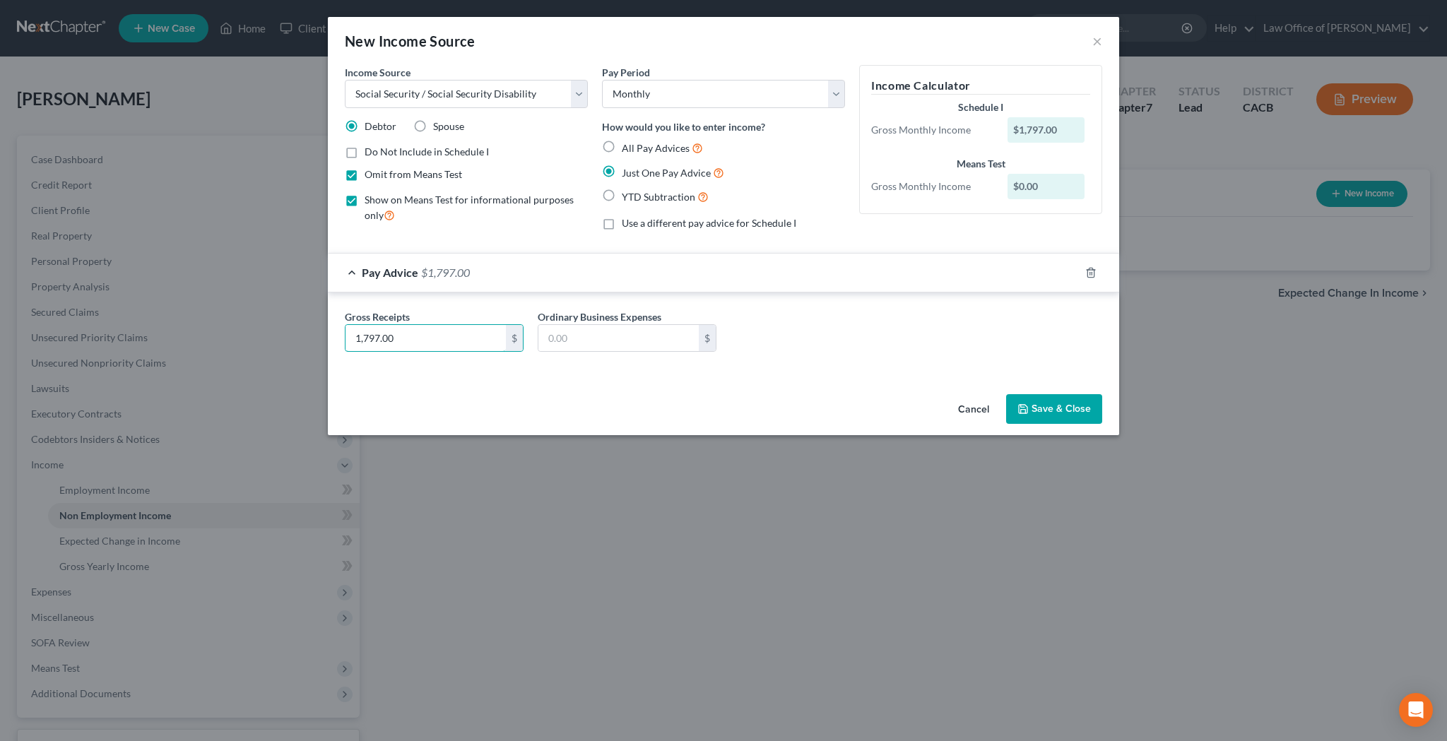
type input "1,797.00"
click at [1043, 410] on button "Save & Close" at bounding box center [1054, 409] width 96 height 30
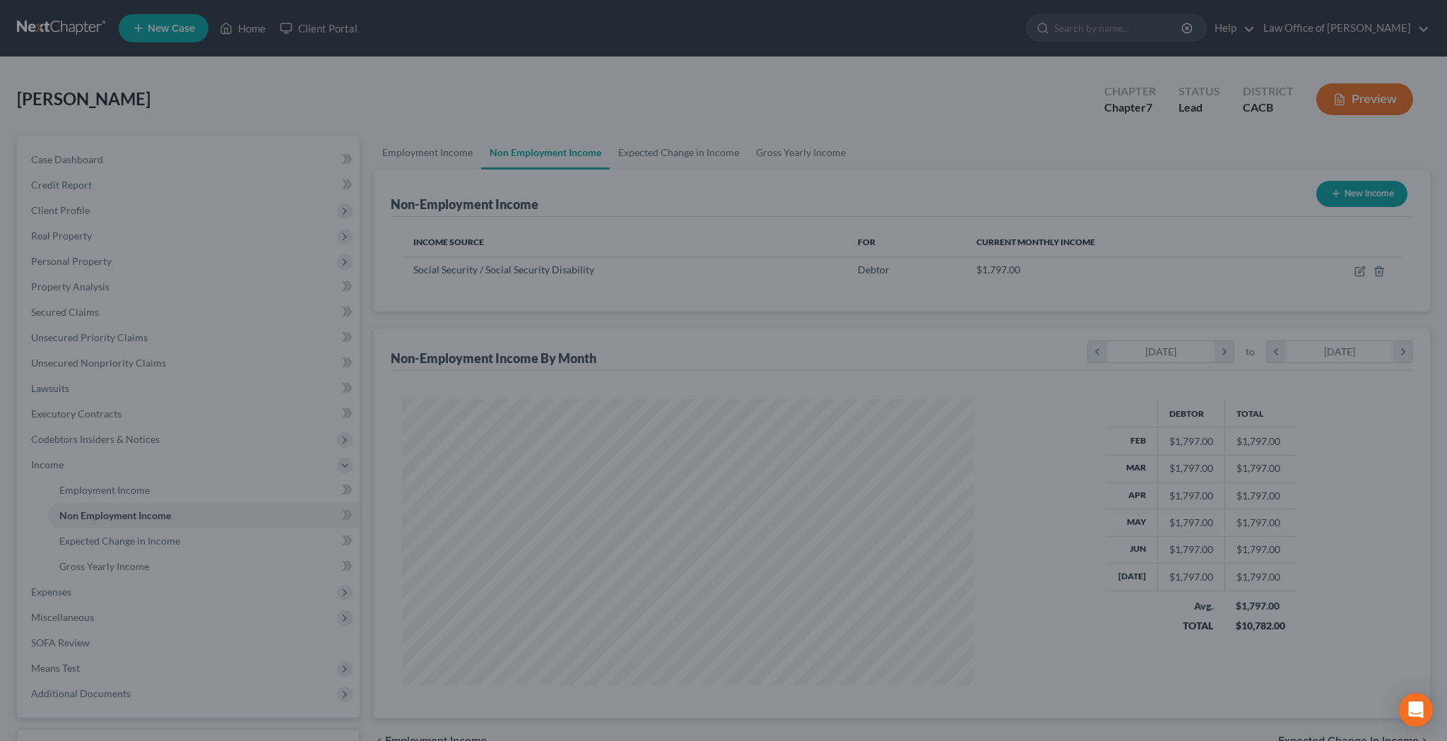
scroll to position [285, 600]
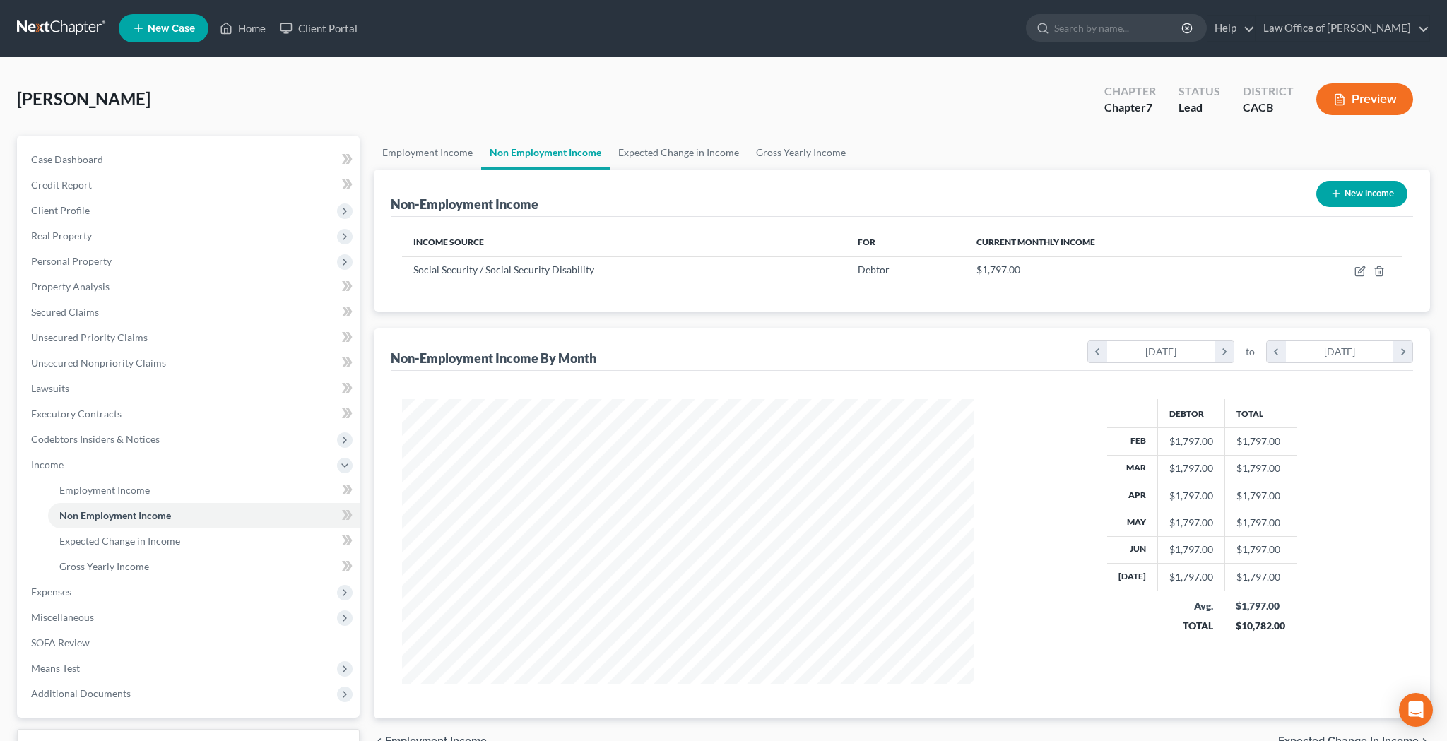
click at [1348, 192] on button "New Income" at bounding box center [1361, 194] width 91 height 26
select select "0"
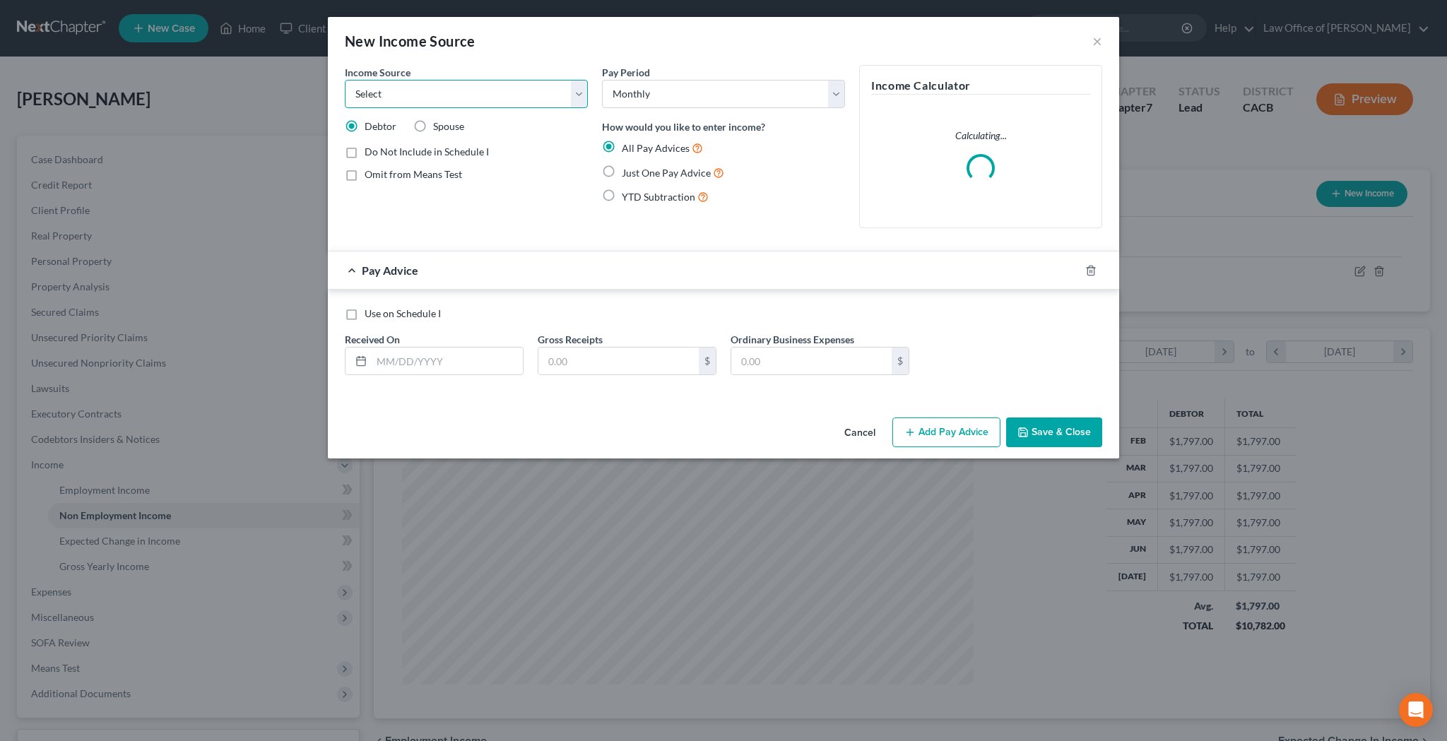
select select "2"
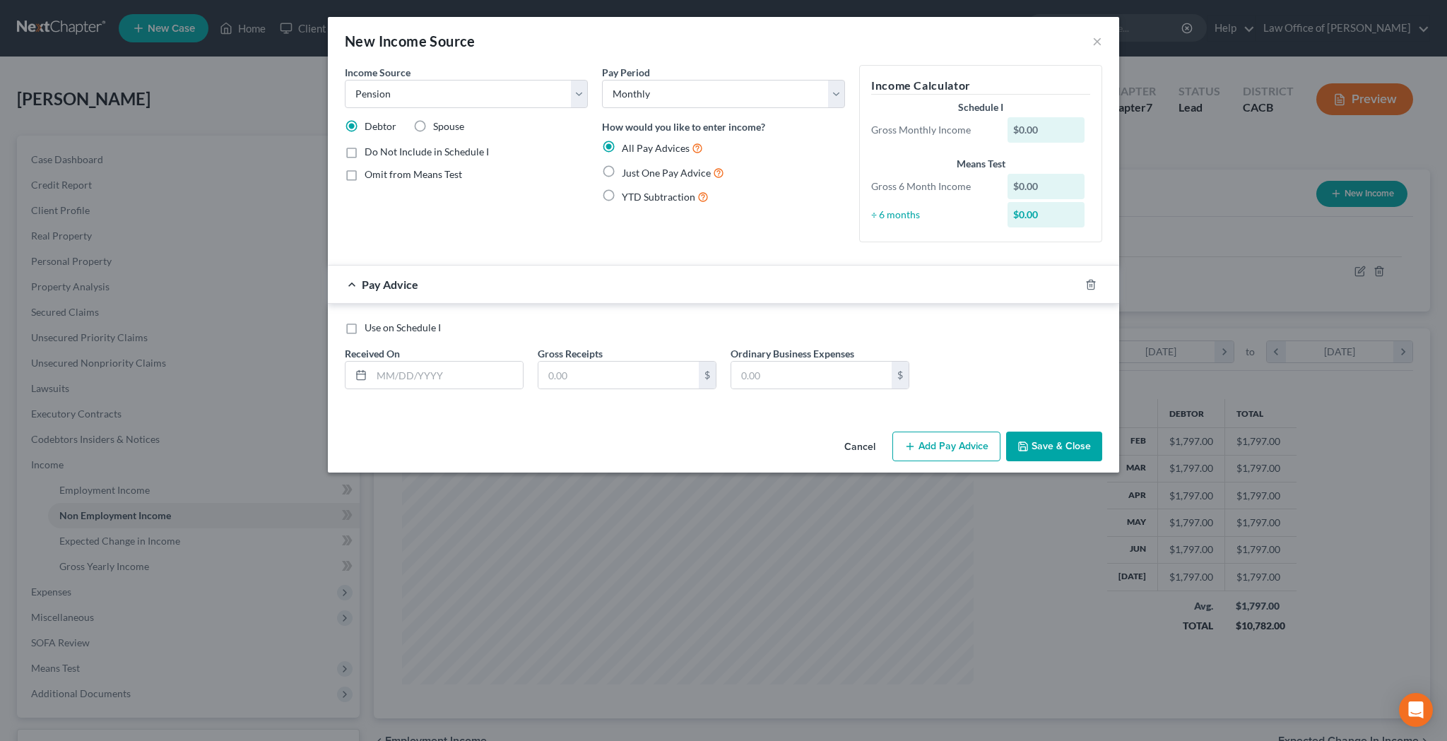
click at [622, 172] on label "Just One Pay Advice" at bounding box center [673, 173] width 102 height 16
click at [627, 172] on input "Just One Pay Advice" at bounding box center [631, 169] width 9 height 9
radio input "true"
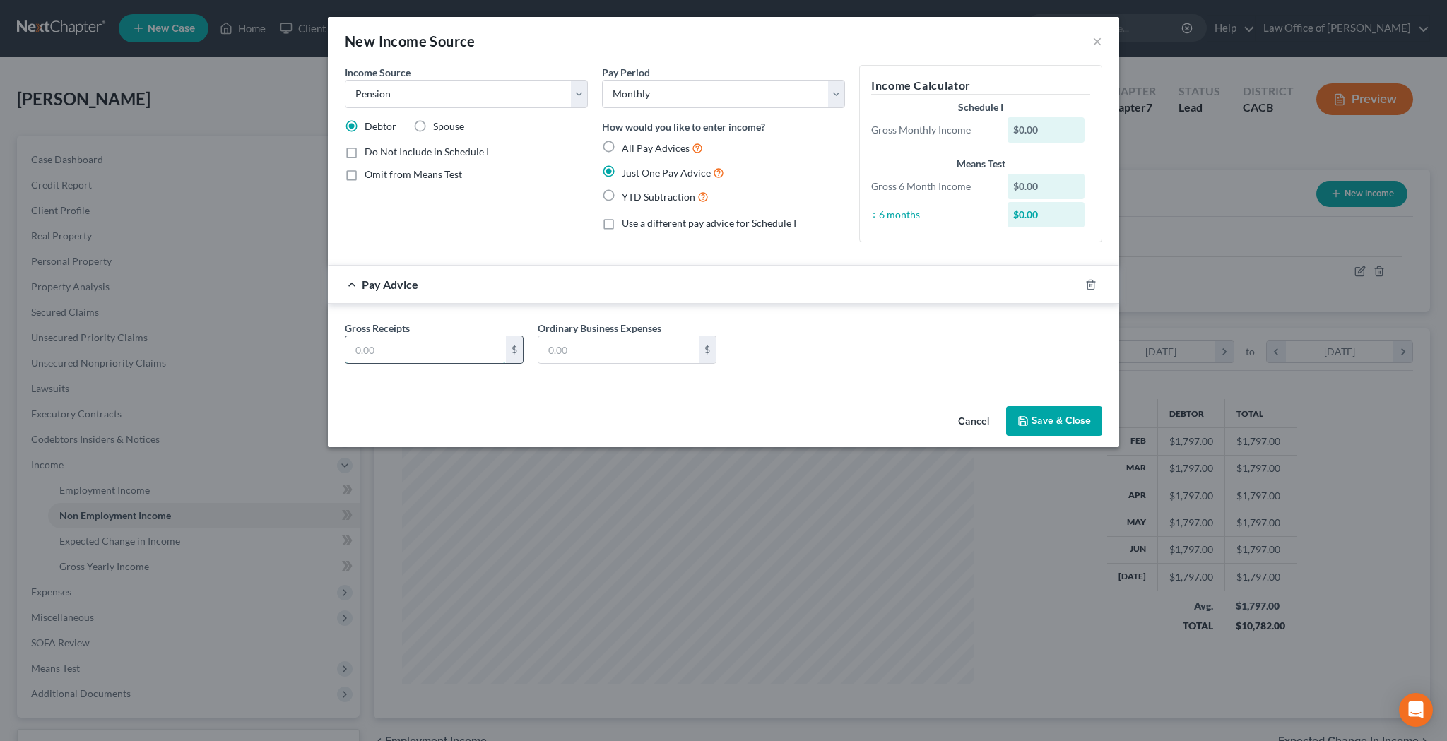
click at [430, 351] on input "text" at bounding box center [425, 349] width 160 height 27
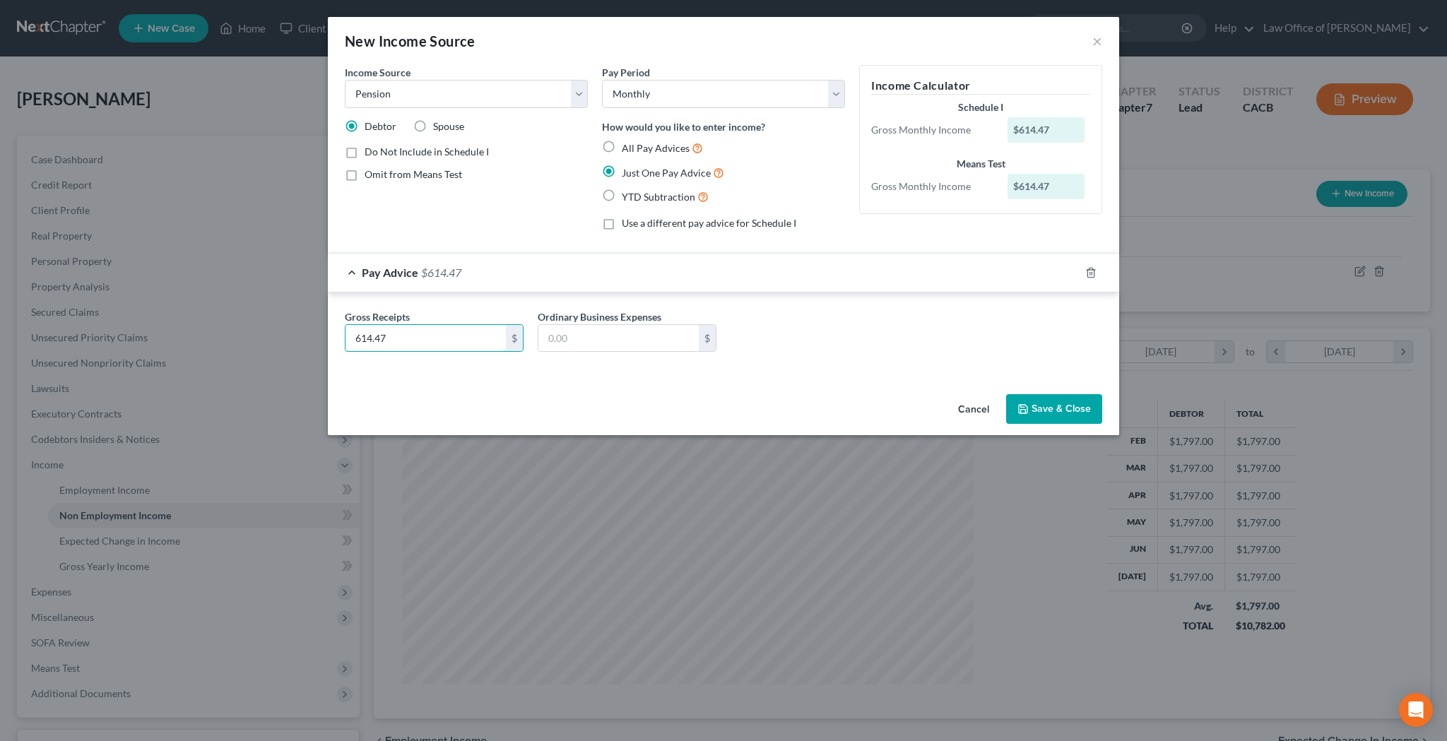
type input "614.47"
click at [1052, 405] on button "Save & Close" at bounding box center [1054, 409] width 96 height 30
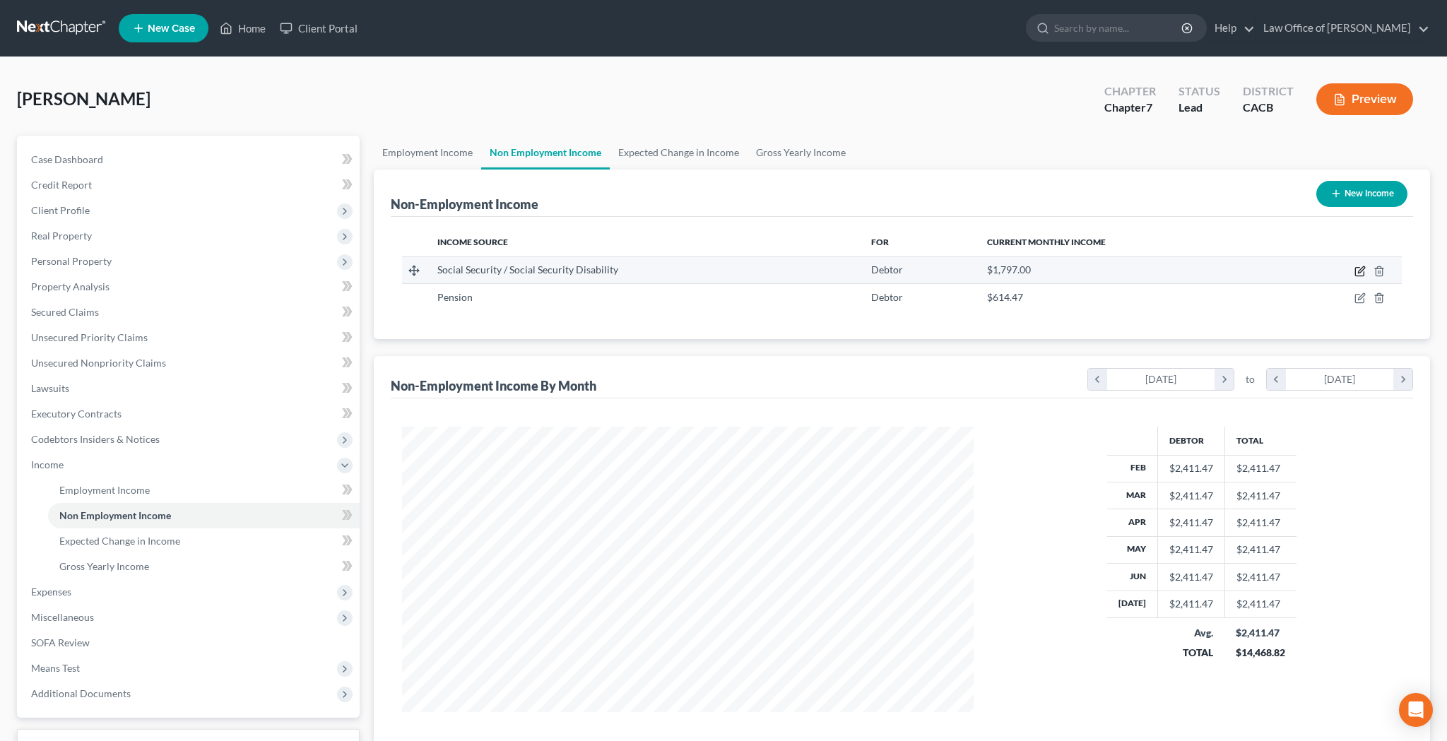
click at [1357, 268] on icon "button" at bounding box center [1359, 272] width 8 height 8
select select "4"
select select "0"
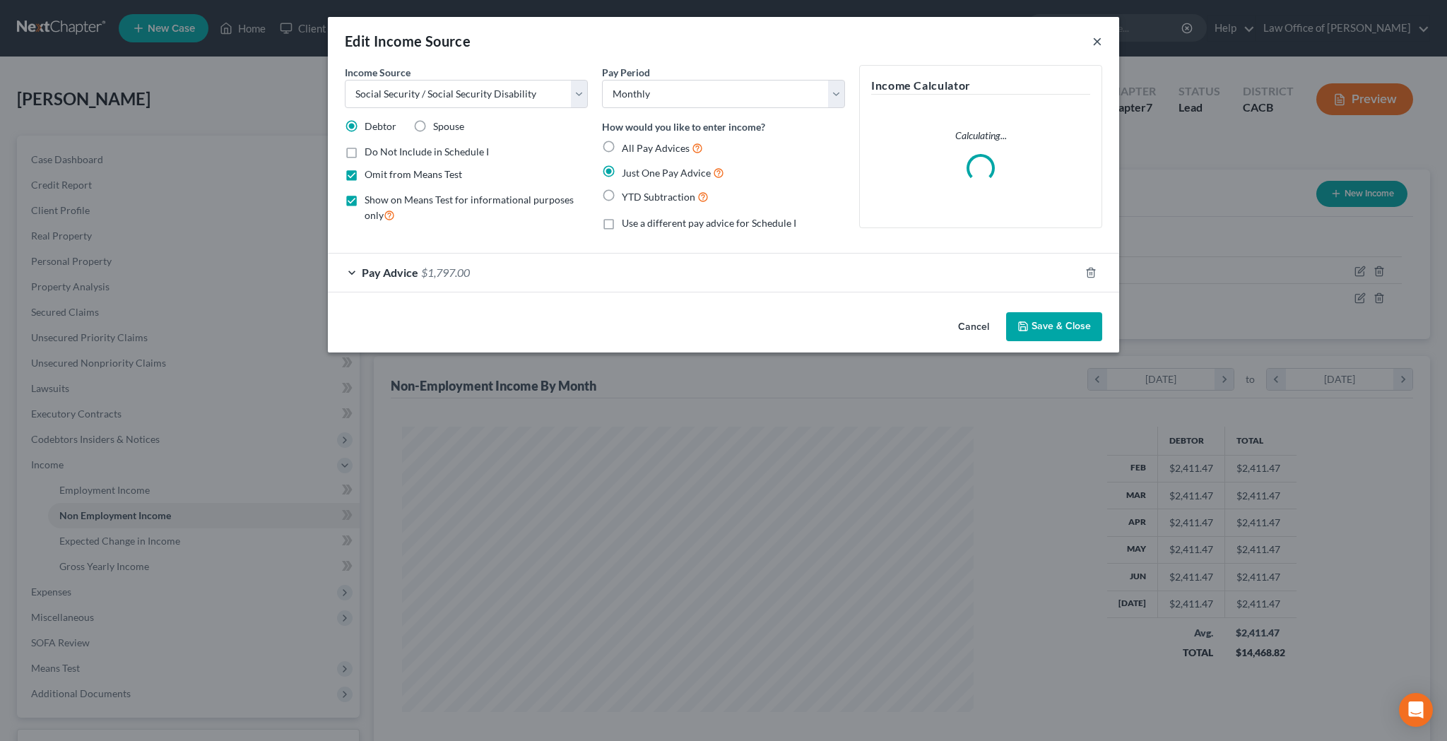
click at [1096, 40] on button "×" at bounding box center [1097, 40] width 10 height 17
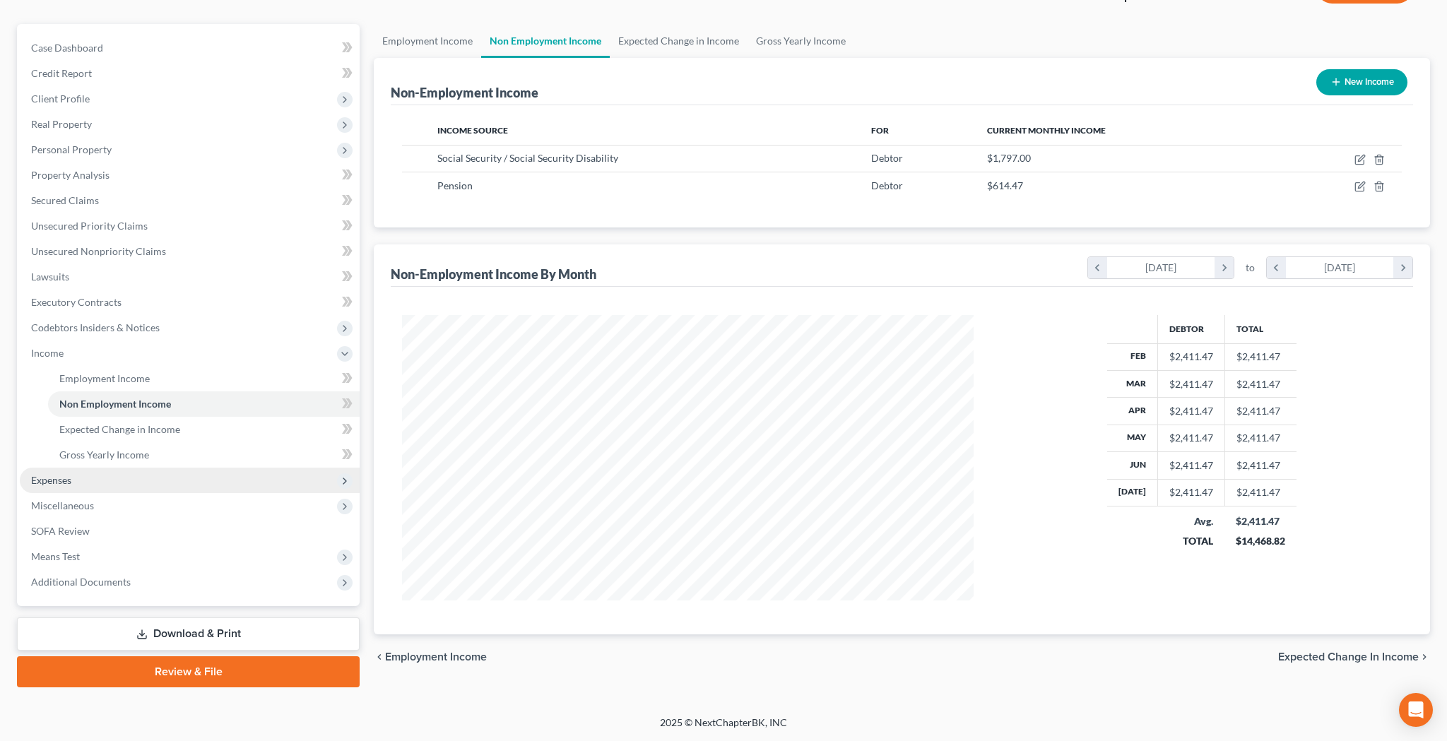
scroll to position [112, 0]
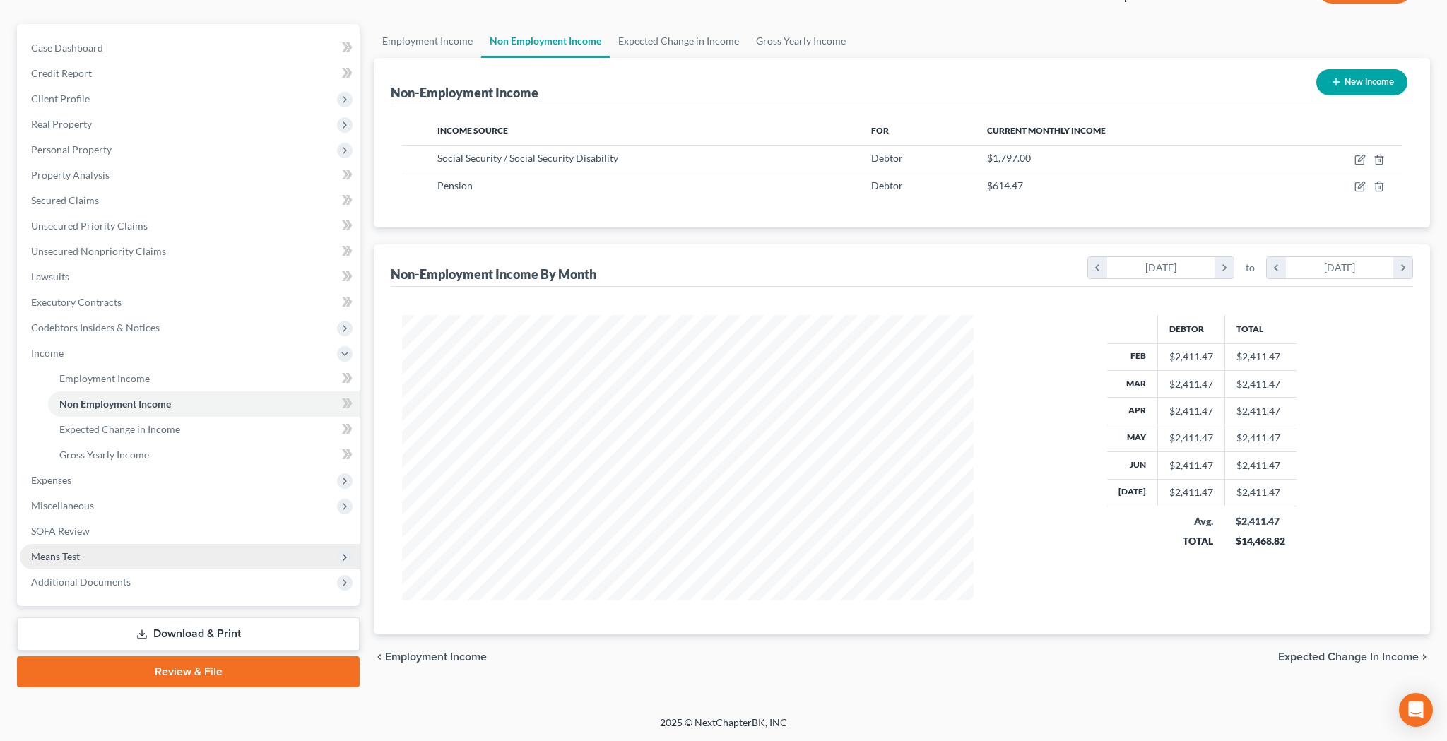
click at [117, 548] on span "Means Test" at bounding box center [190, 556] width 340 height 25
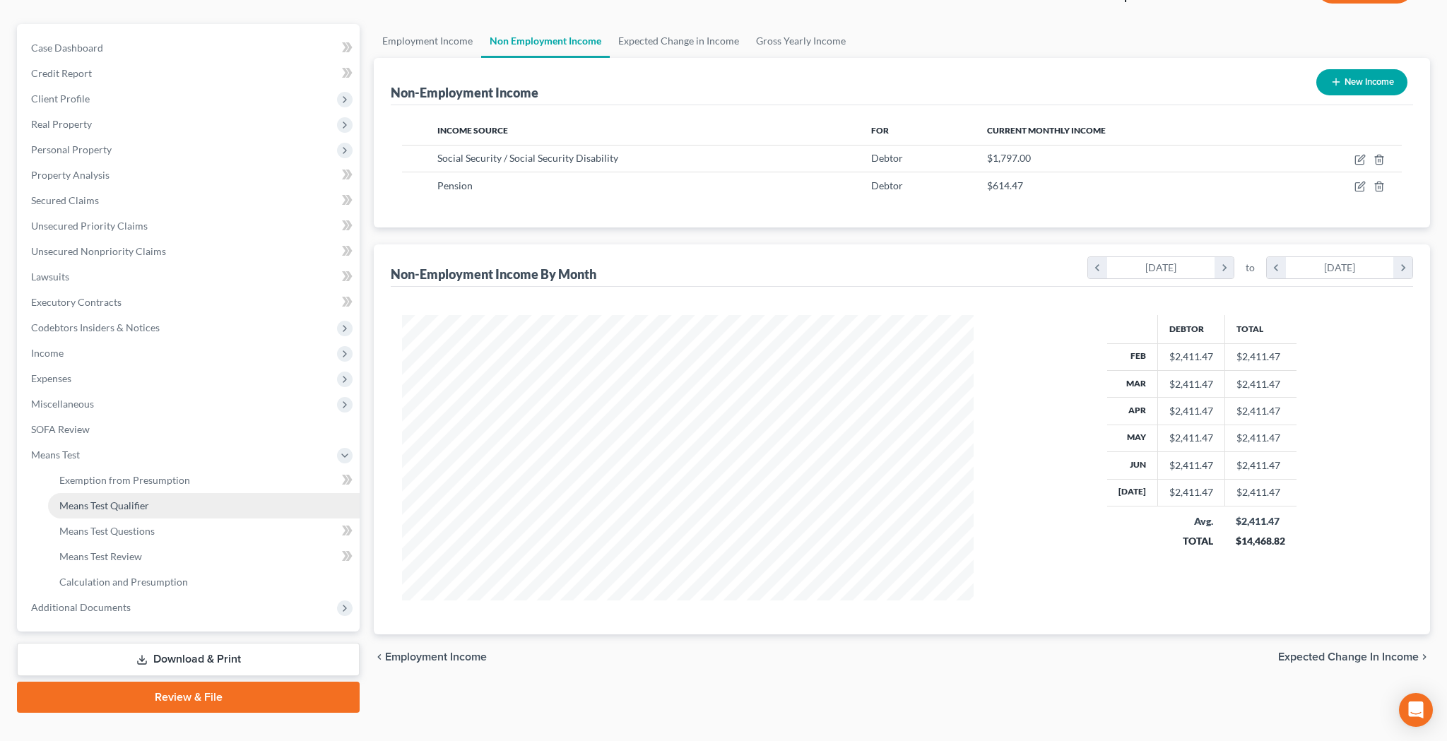
click at [123, 508] on span "Means Test Qualifier" at bounding box center [104, 505] width 90 height 12
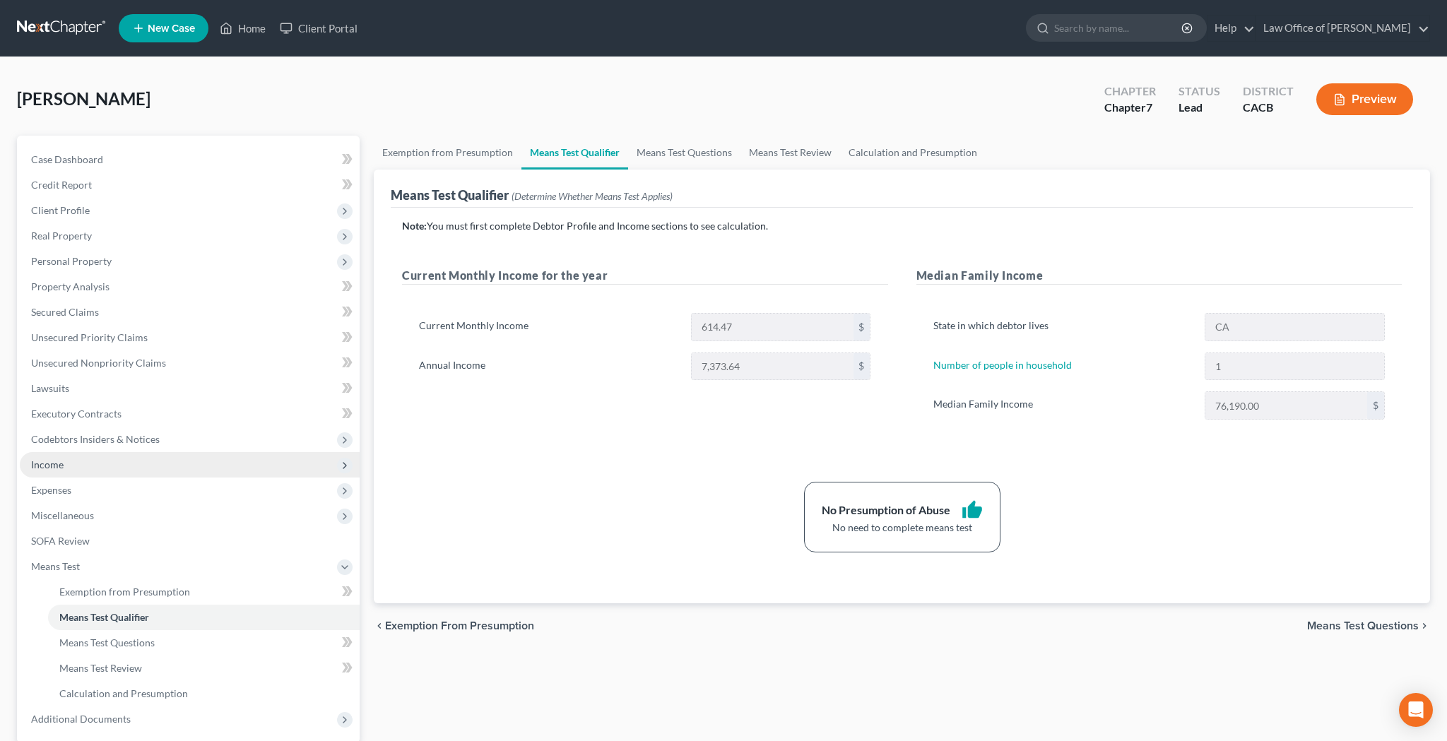
click at [137, 459] on span "Income" at bounding box center [190, 464] width 340 height 25
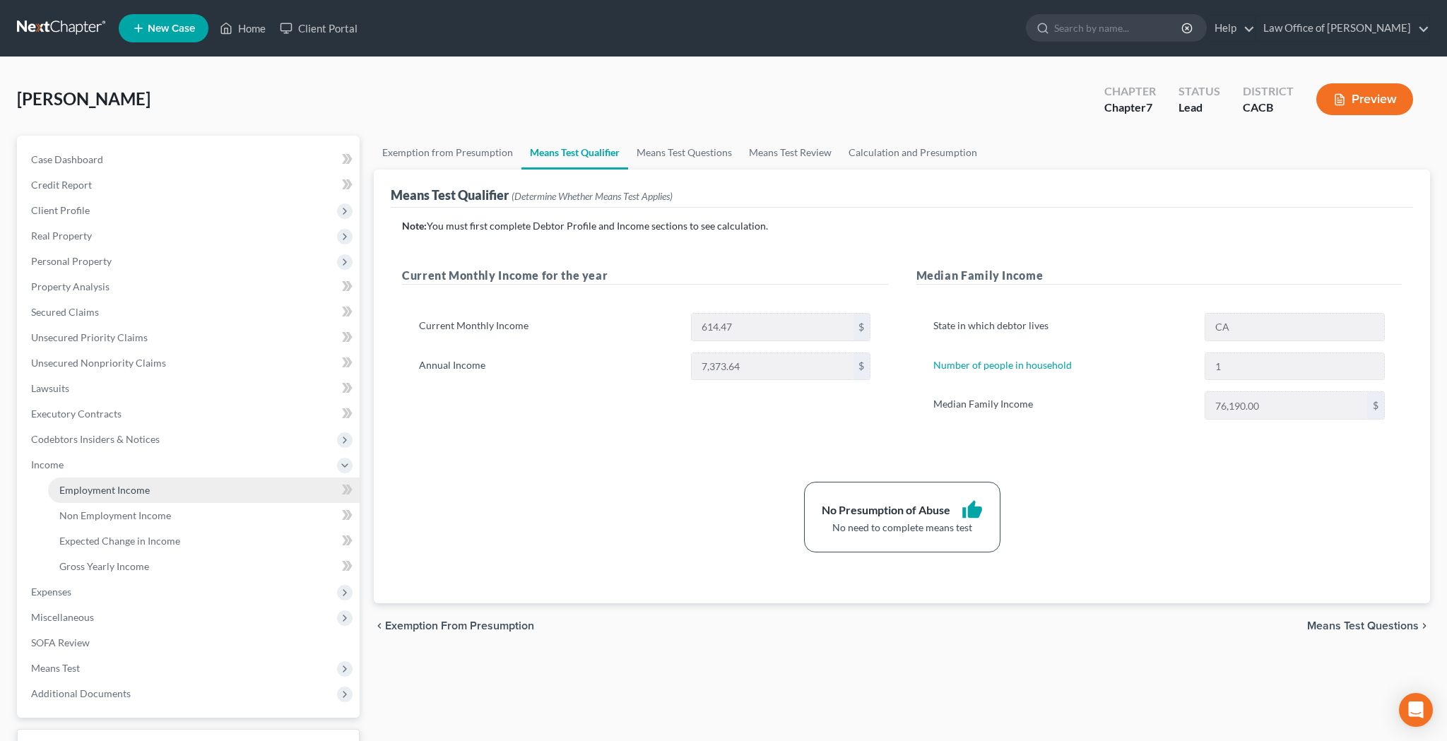
click at [139, 500] on link "Employment Income" at bounding box center [203, 489] width 311 height 25
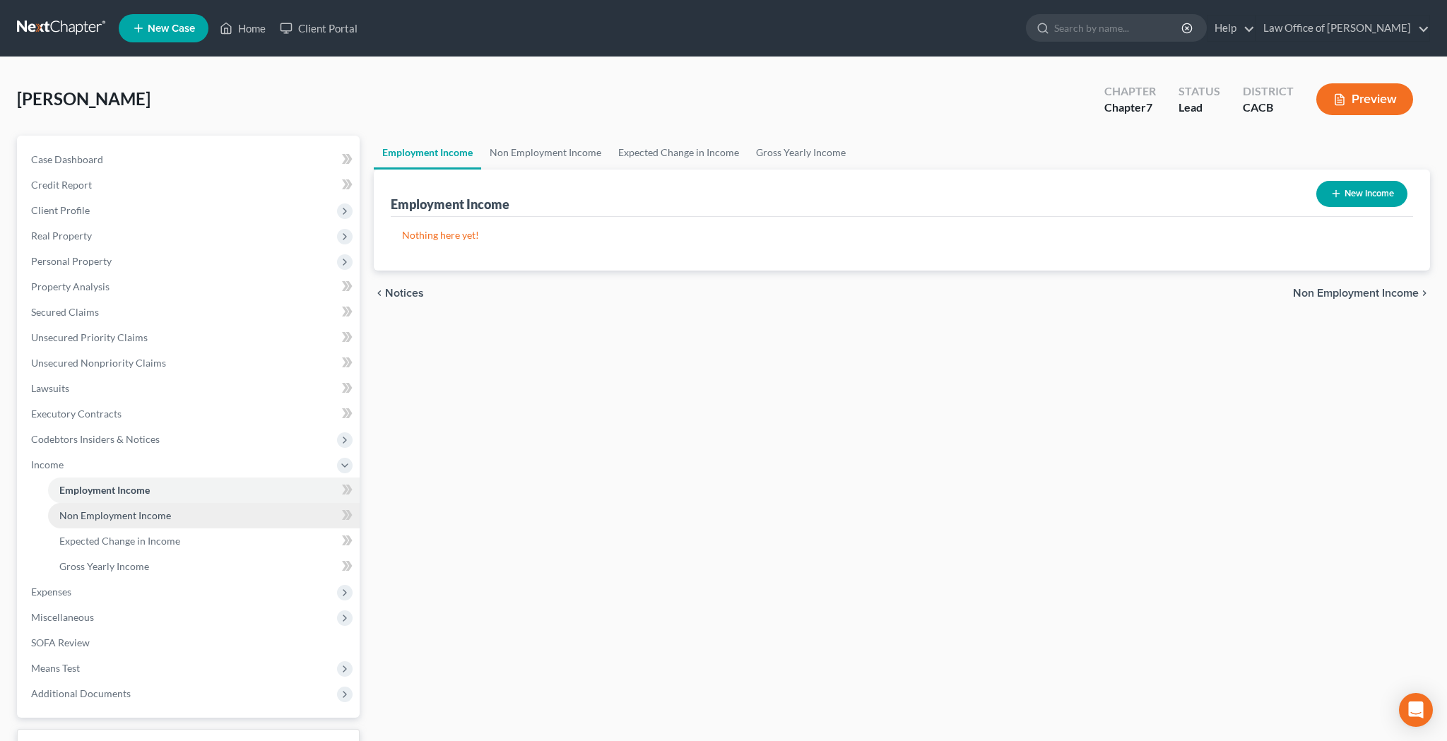
click at [141, 513] on span "Non Employment Income" at bounding box center [115, 515] width 112 height 12
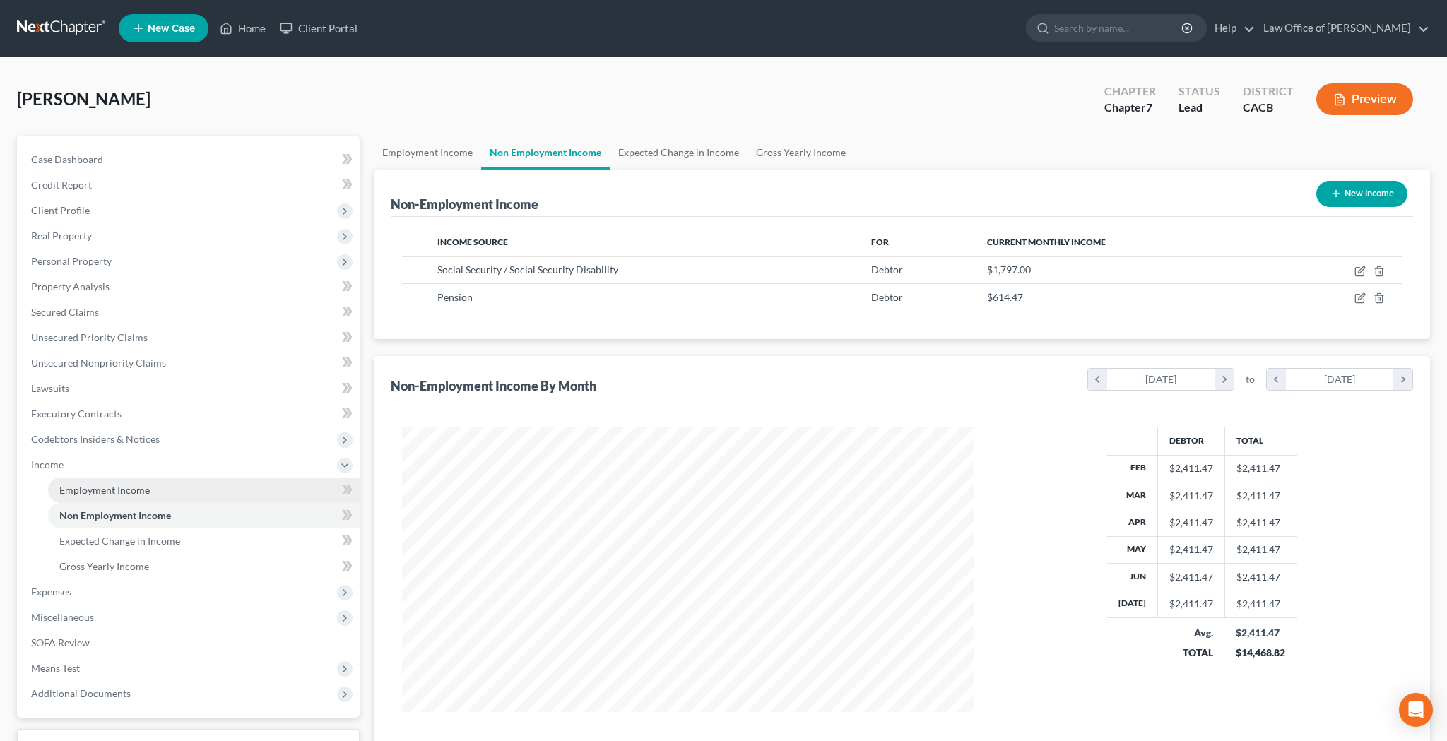
scroll to position [285, 600]
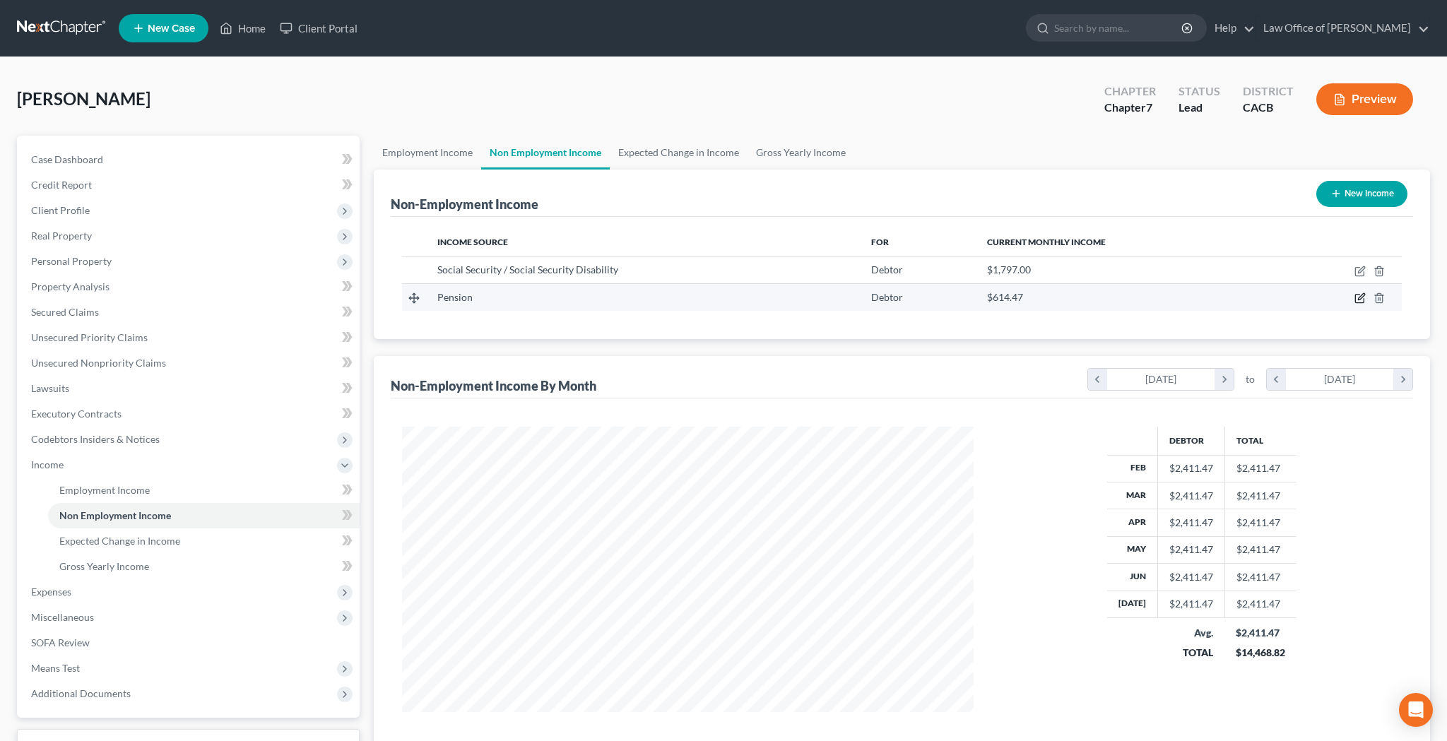
click at [1354, 298] on icon "button" at bounding box center [1359, 297] width 11 height 11
select select "2"
select select "0"
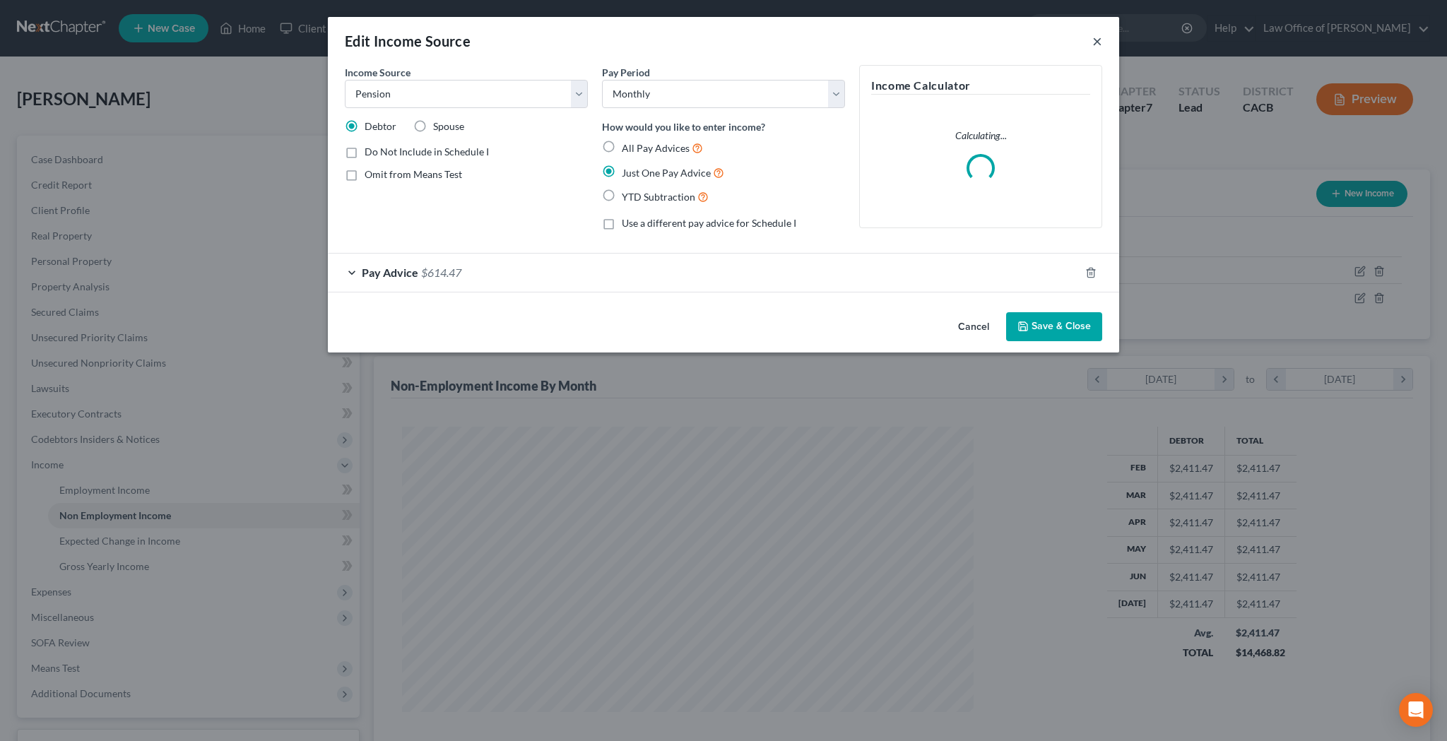
click at [1093, 40] on button "×" at bounding box center [1097, 40] width 10 height 17
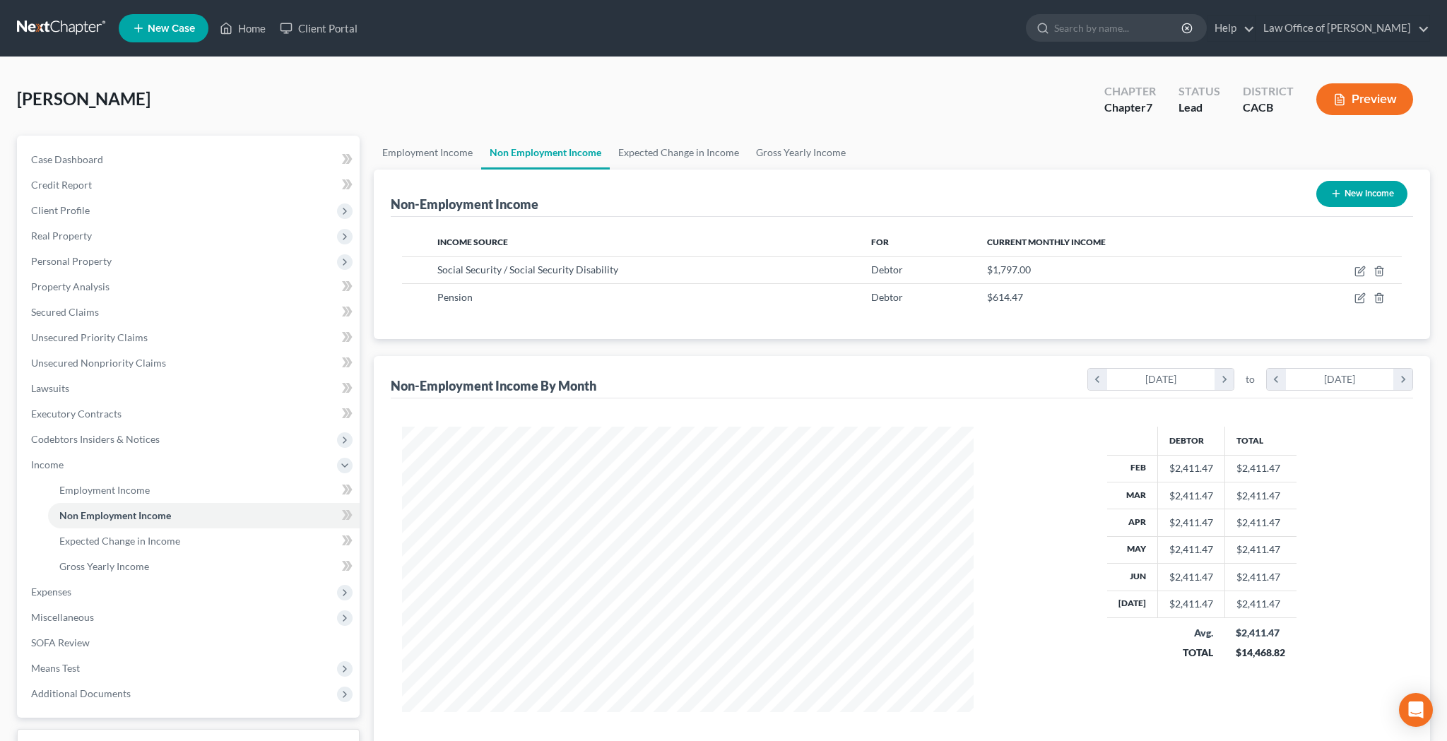
click at [1374, 192] on button "New Income" at bounding box center [1361, 194] width 91 height 26
select select "0"
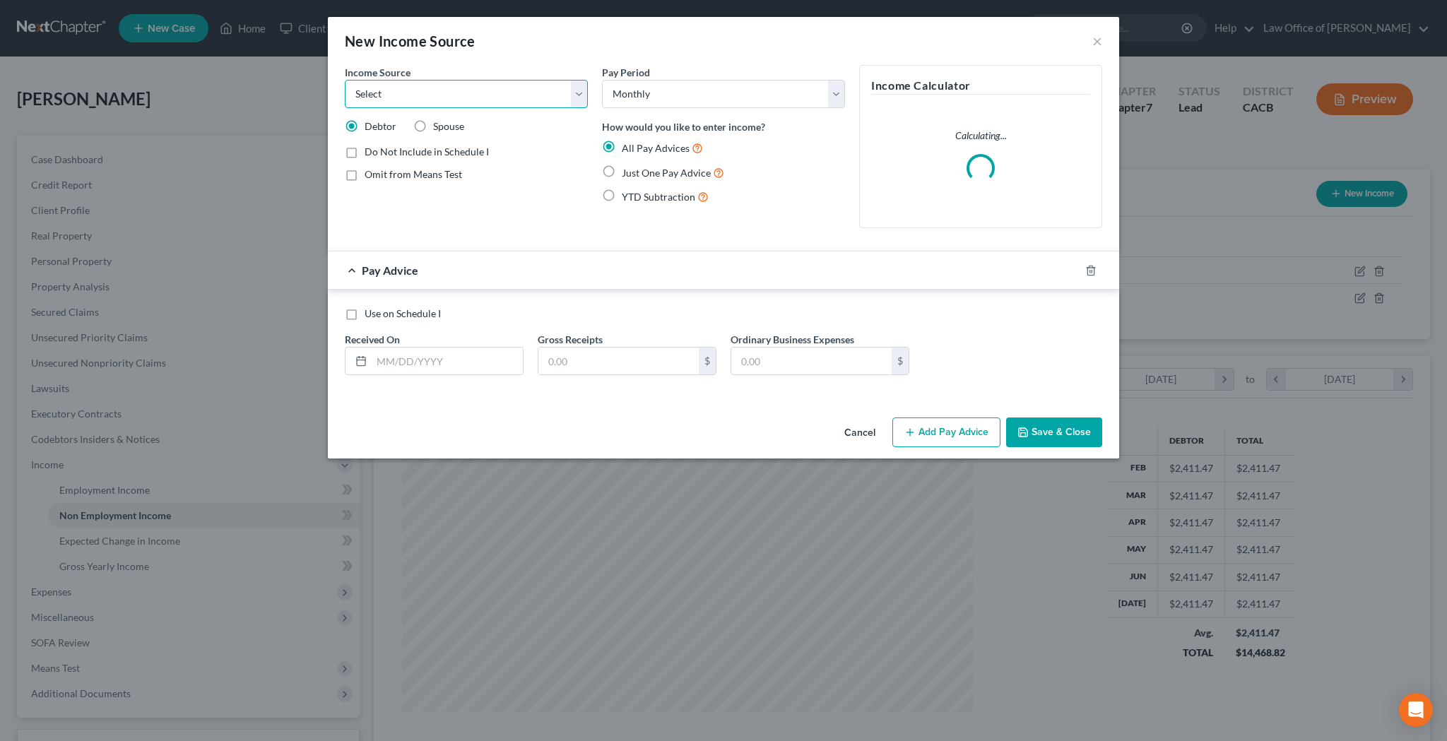
select select "2"
click at [622, 170] on label "Just One Pay Advice" at bounding box center [673, 173] width 102 height 16
click at [627, 170] on input "Just One Pay Advice" at bounding box center [631, 169] width 9 height 9
radio input "true"
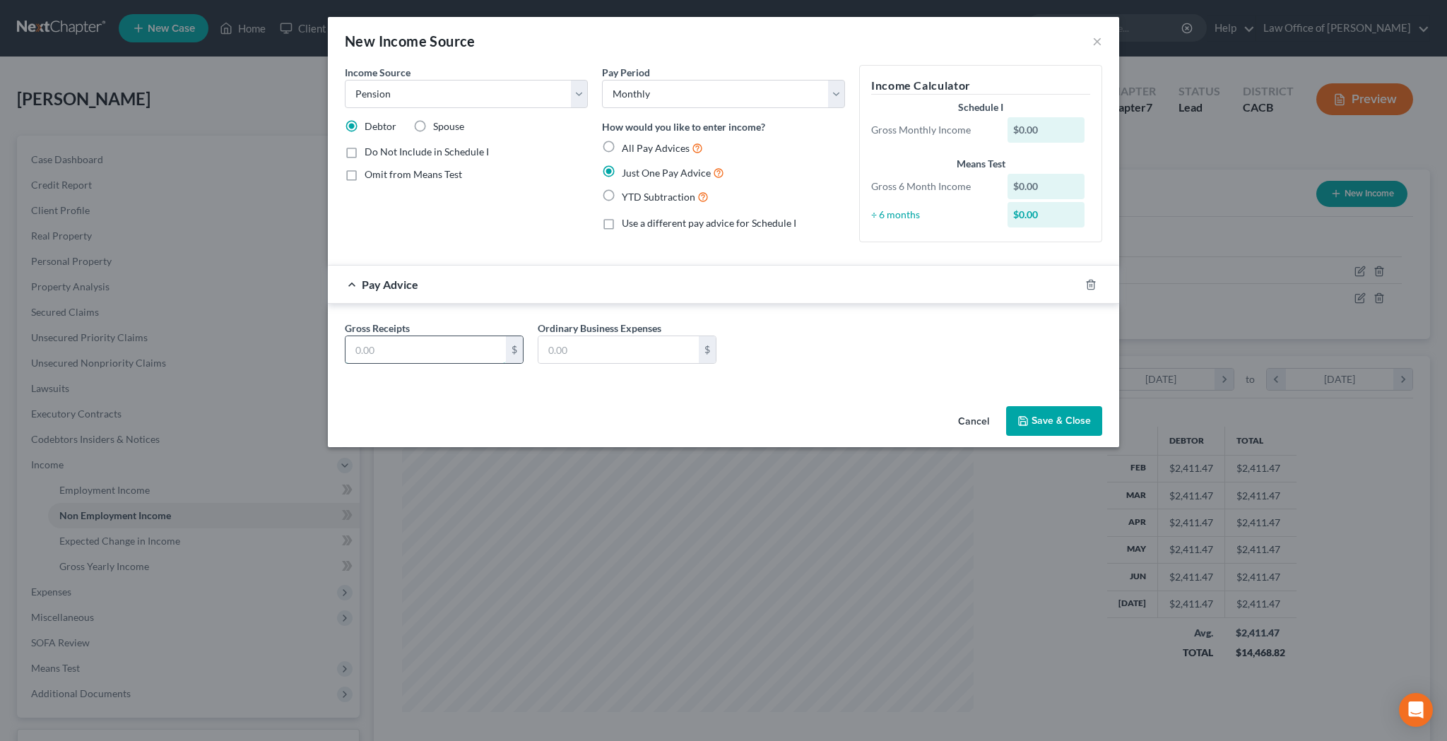
click at [462, 348] on input "text" at bounding box center [425, 349] width 160 height 27
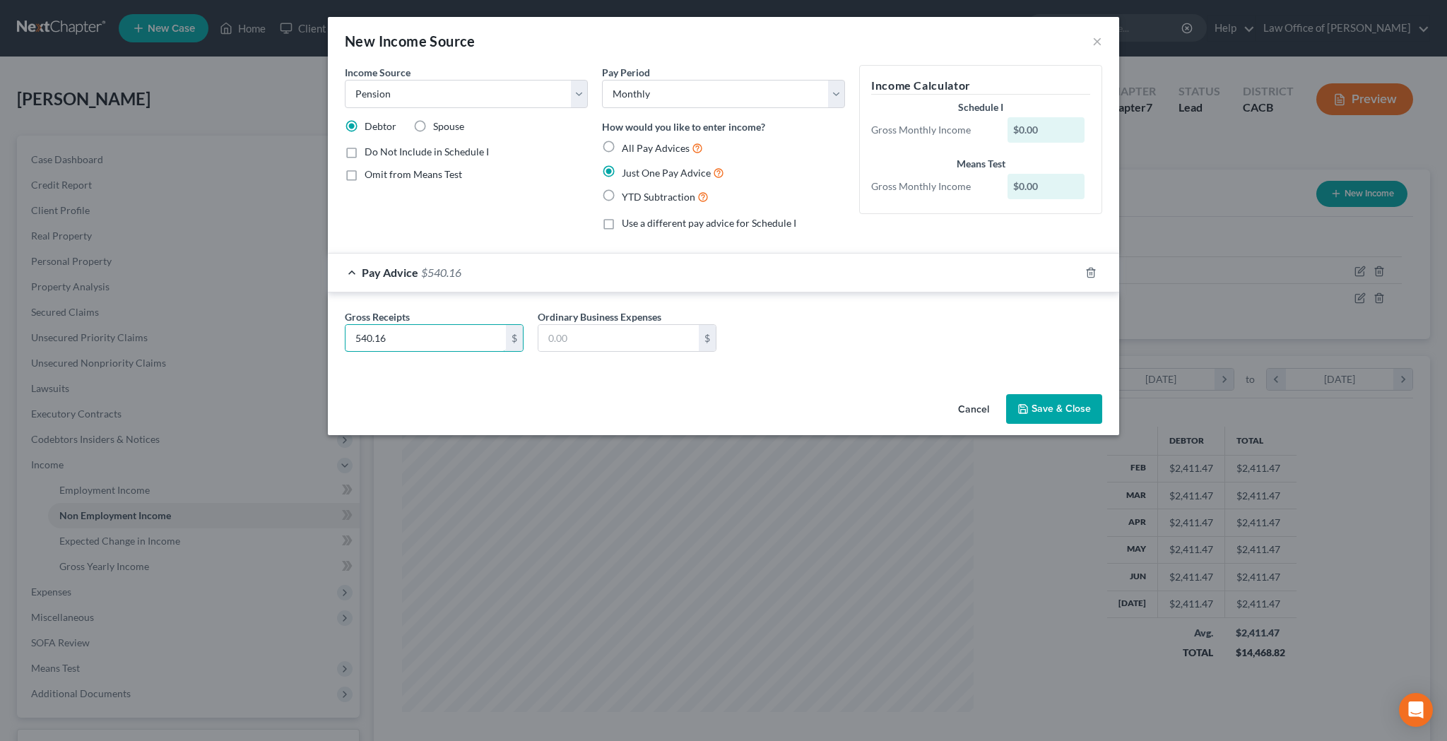
type input "540.16"
click at [1045, 407] on button "Save & Close" at bounding box center [1054, 409] width 96 height 30
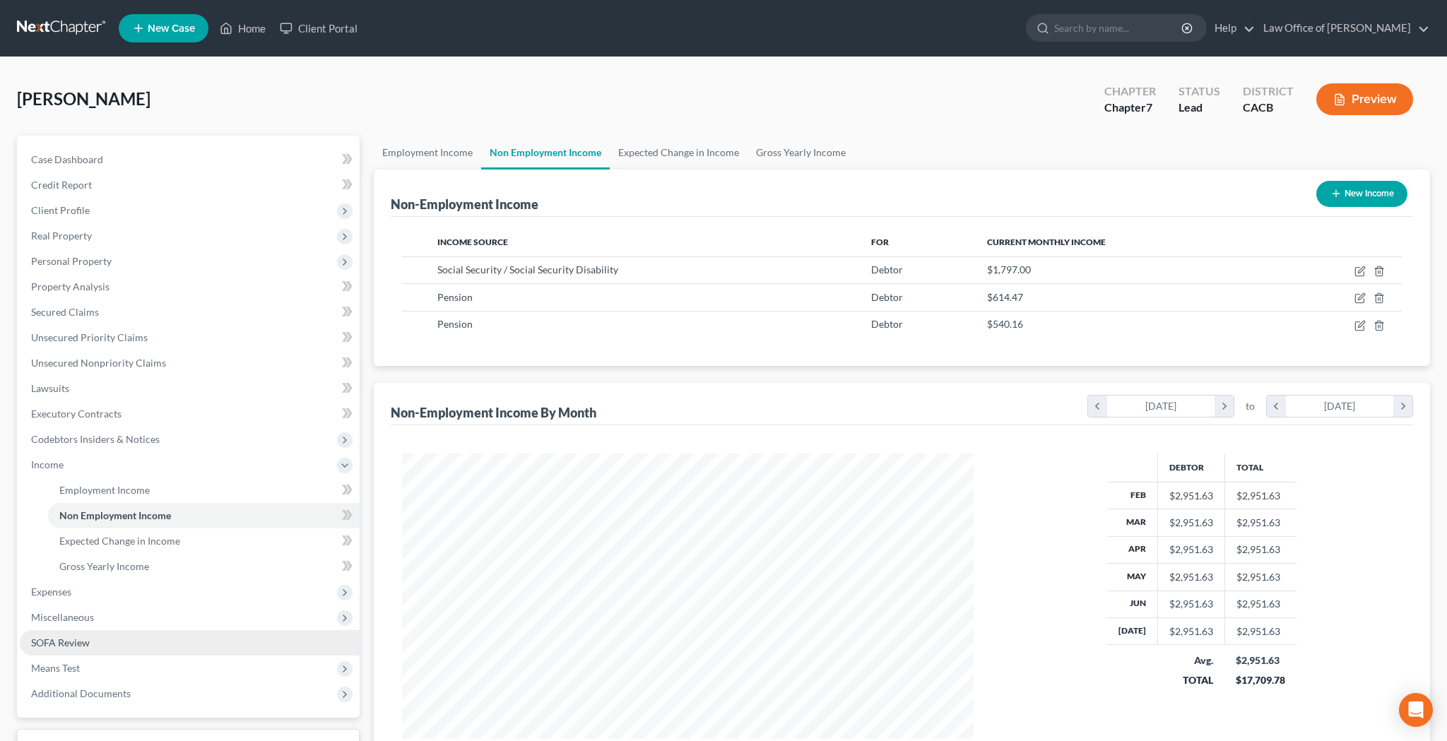
click at [117, 641] on link "SOFA Review" at bounding box center [190, 642] width 340 height 25
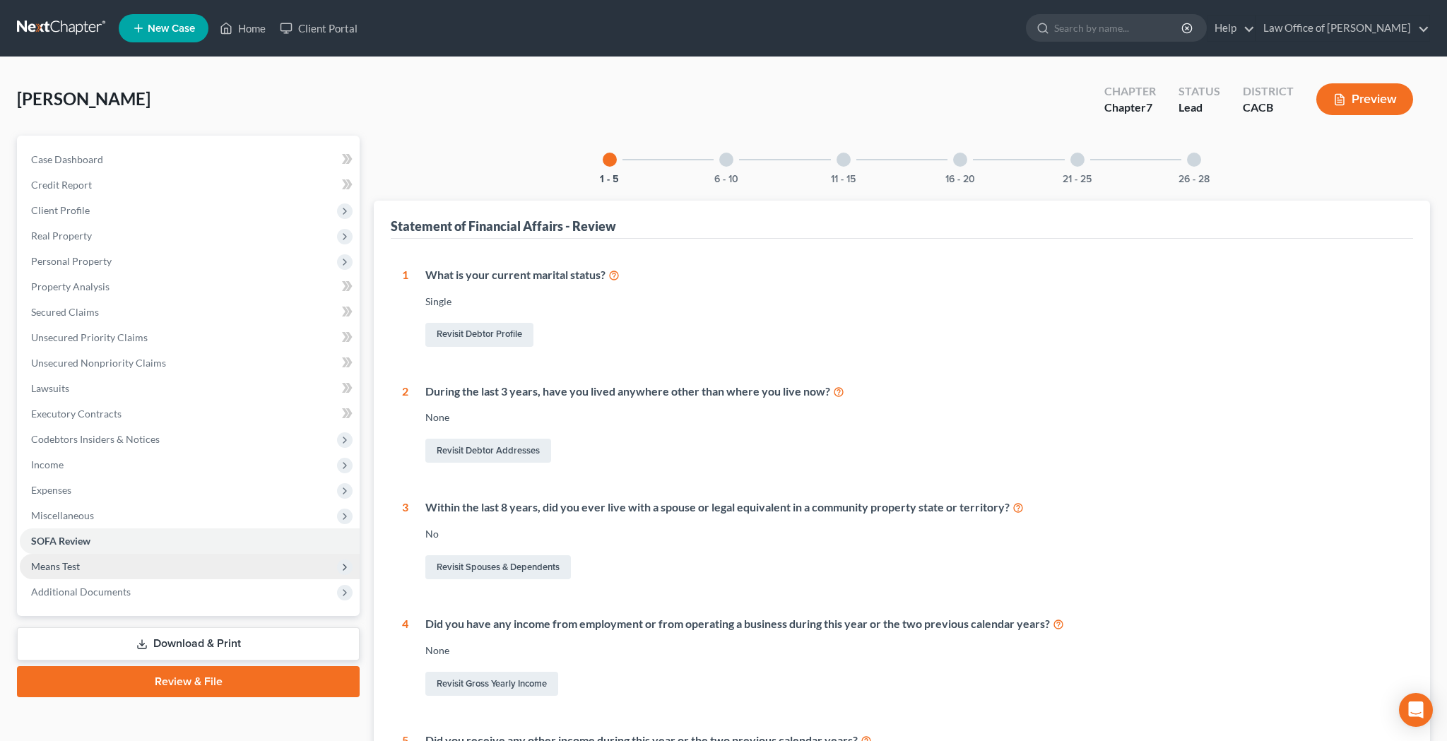
click at [108, 564] on span "Means Test" at bounding box center [190, 566] width 340 height 25
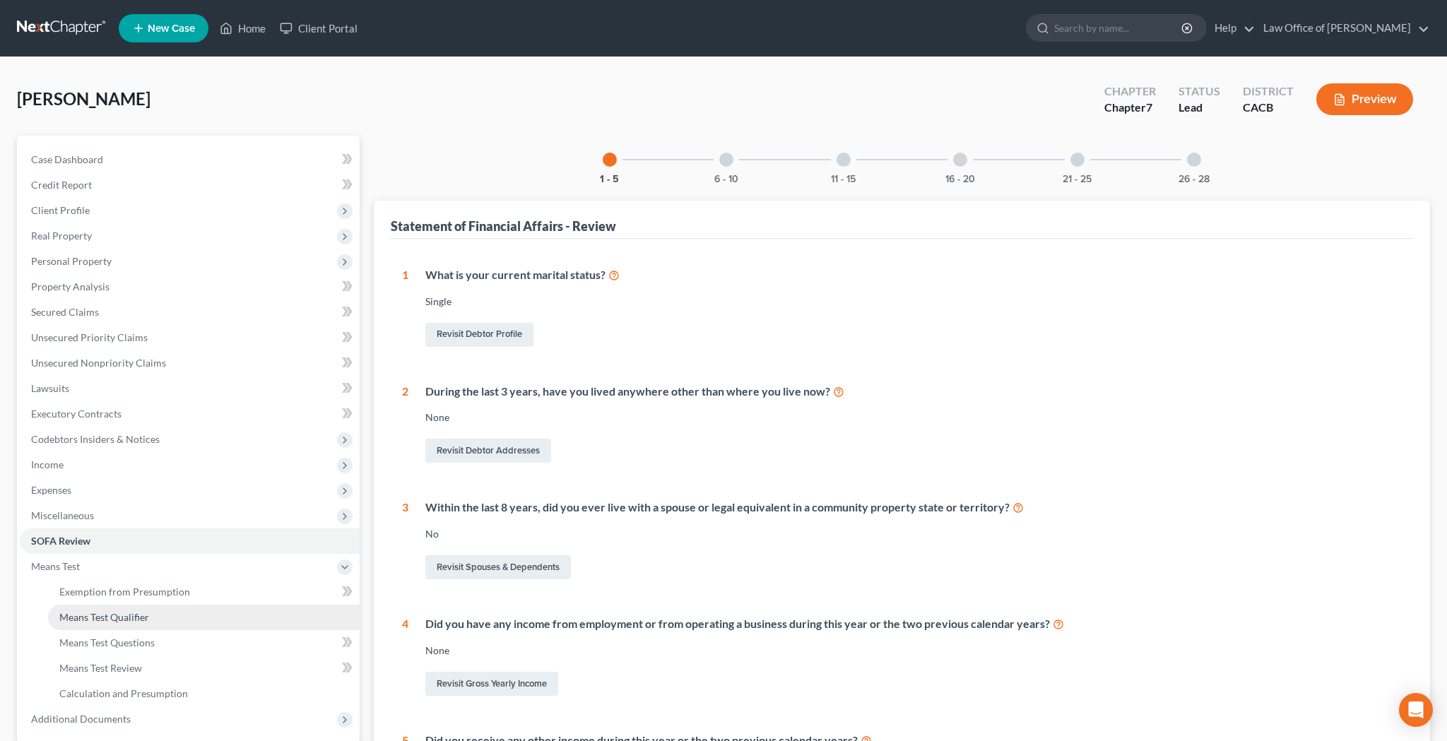
click at [118, 619] on span "Means Test Qualifier" at bounding box center [104, 617] width 90 height 12
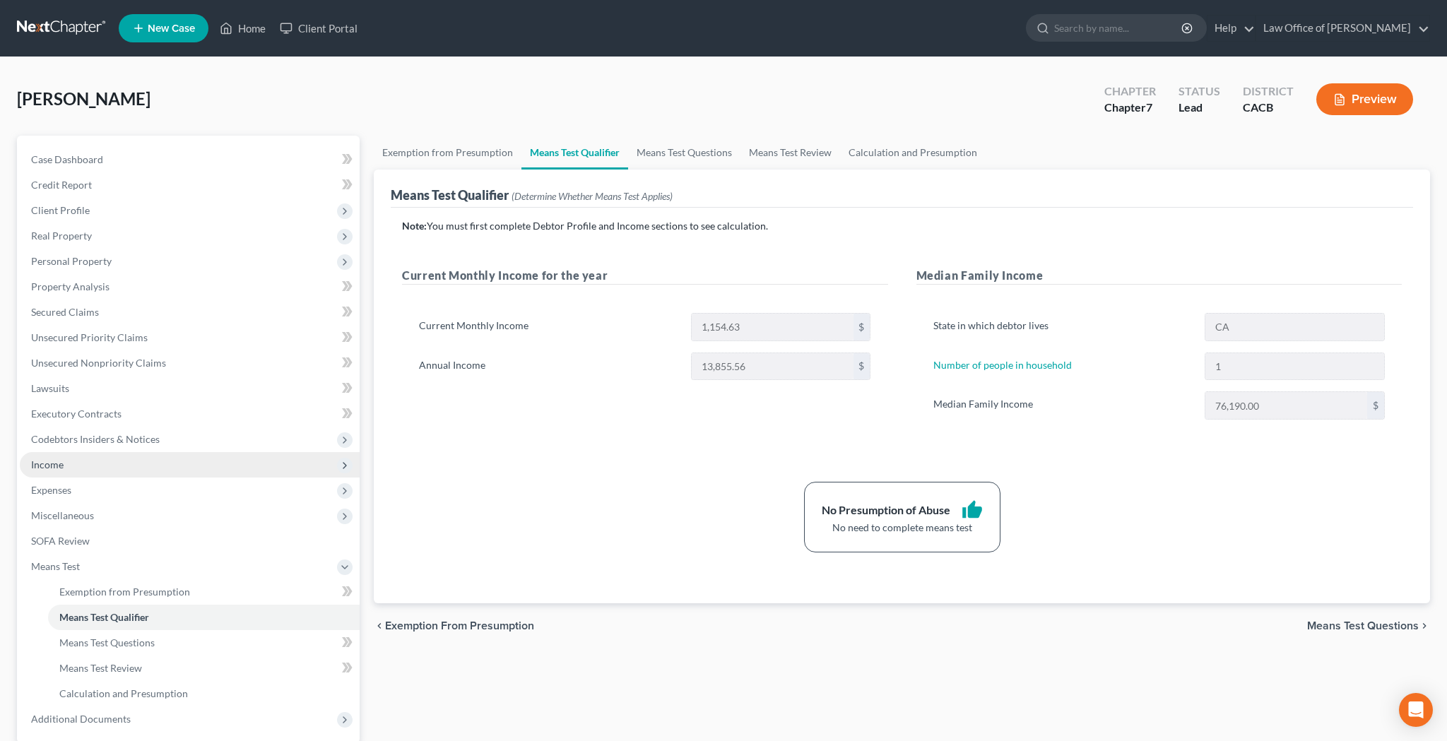
click at [198, 471] on span "Income" at bounding box center [190, 464] width 340 height 25
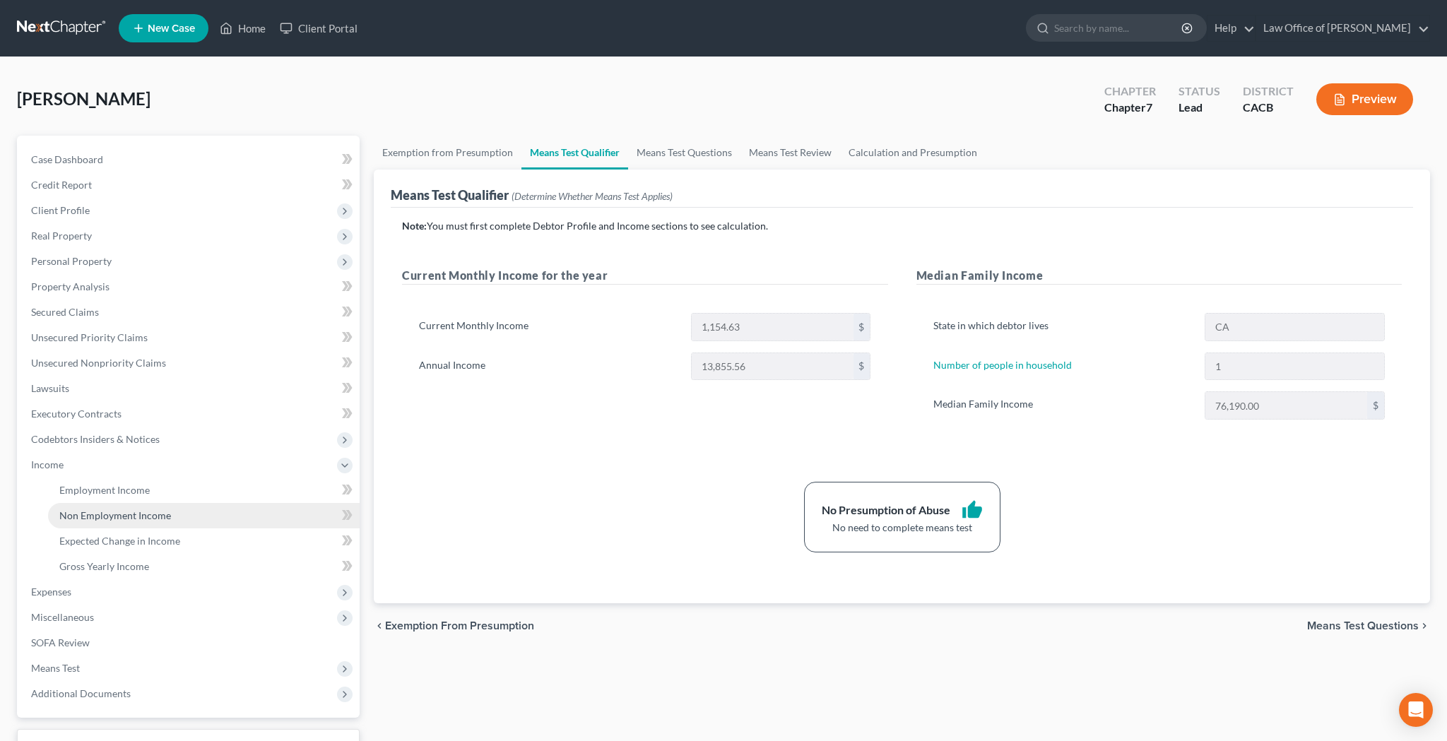
click at [194, 514] on link "Non Employment Income" at bounding box center [203, 515] width 311 height 25
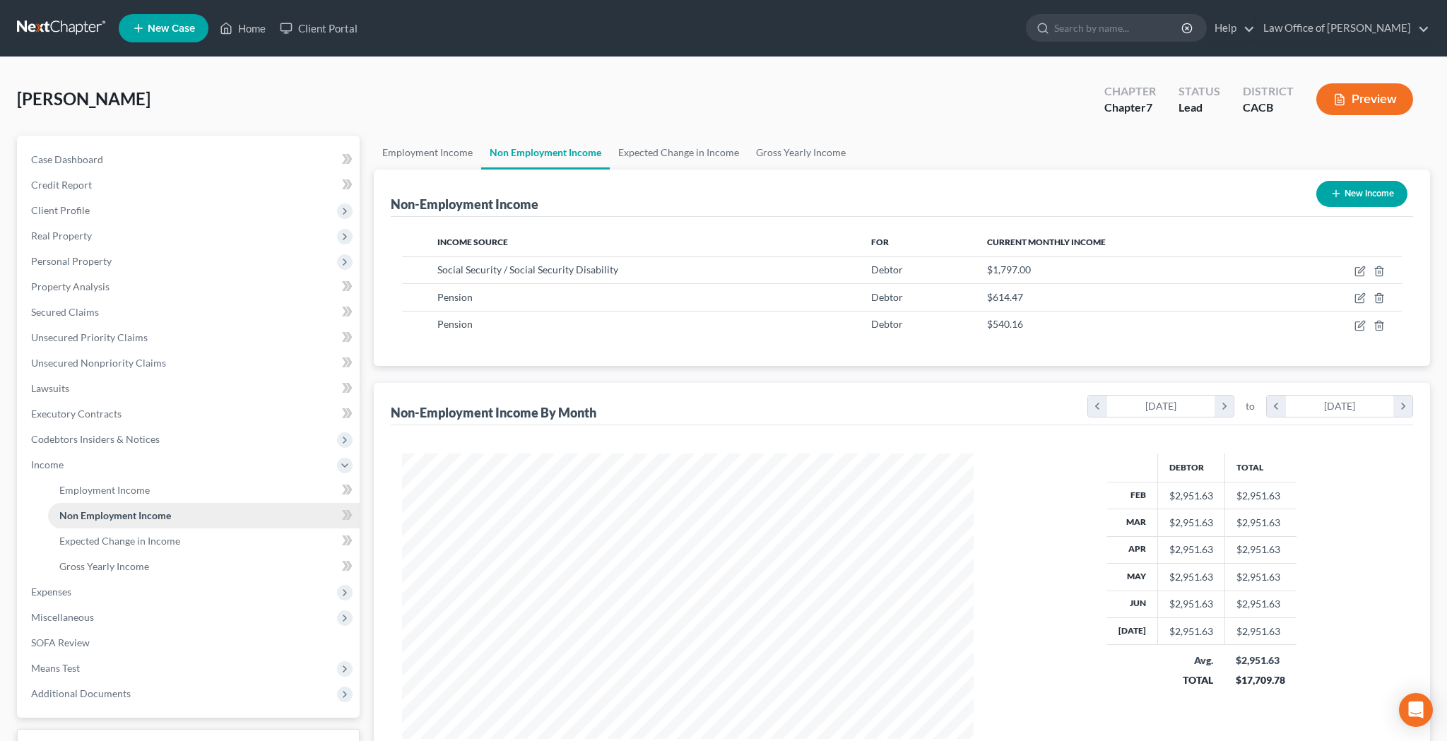
scroll to position [285, 600]
click at [155, 593] on span "Expenses" at bounding box center [190, 591] width 340 height 25
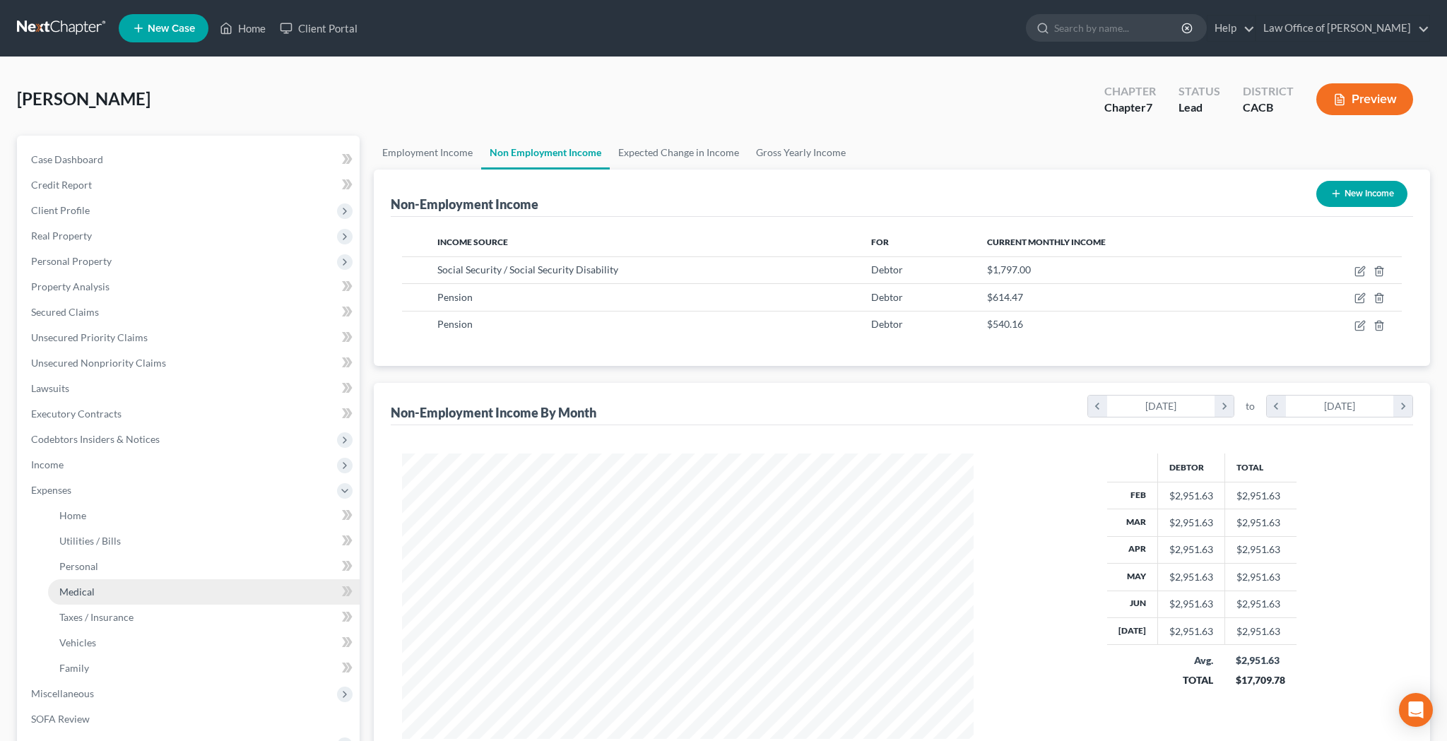
click at [141, 595] on link "Medical" at bounding box center [203, 591] width 311 height 25
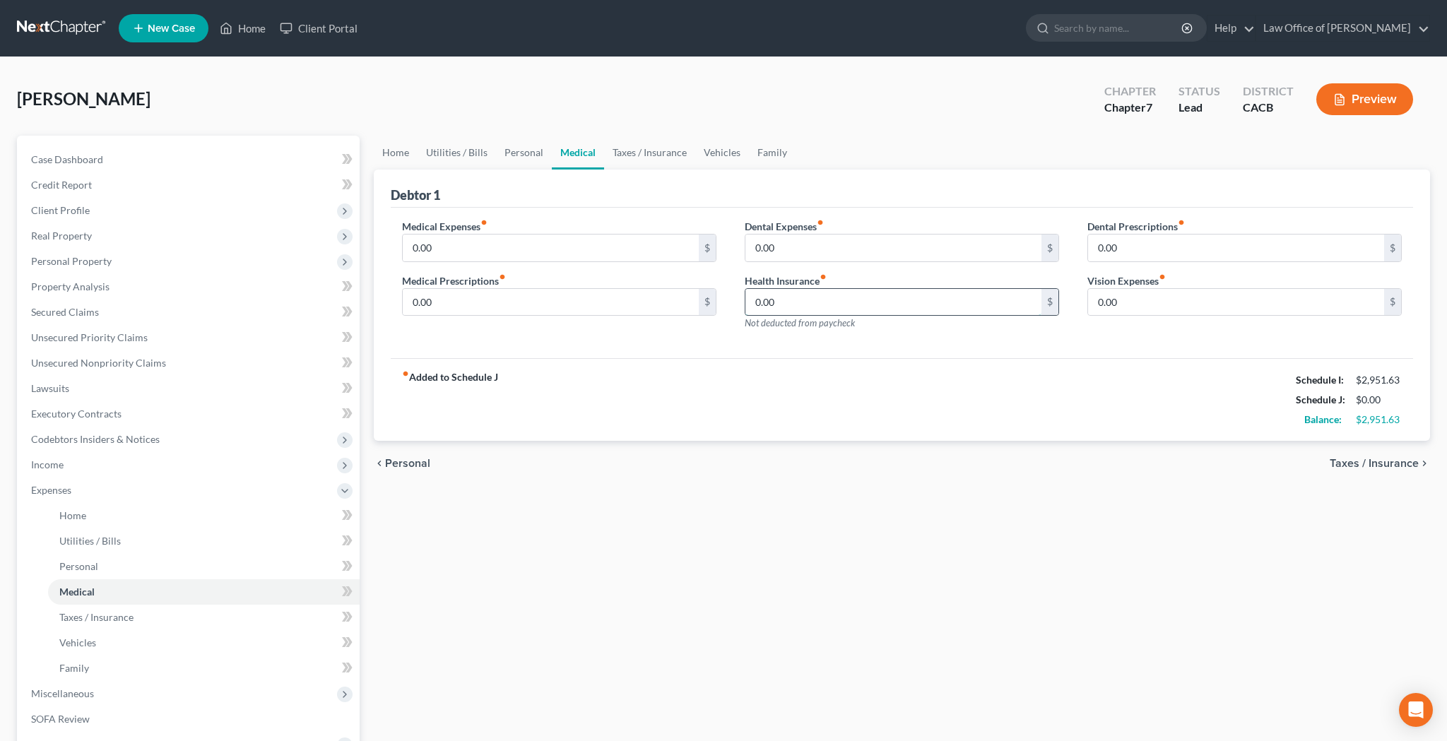
click at [797, 299] on input "0.00" at bounding box center [893, 302] width 296 height 27
click at [797, 298] on input "0.00" at bounding box center [893, 302] width 296 height 27
click at [131, 258] on span "Personal Property" at bounding box center [190, 261] width 340 height 25
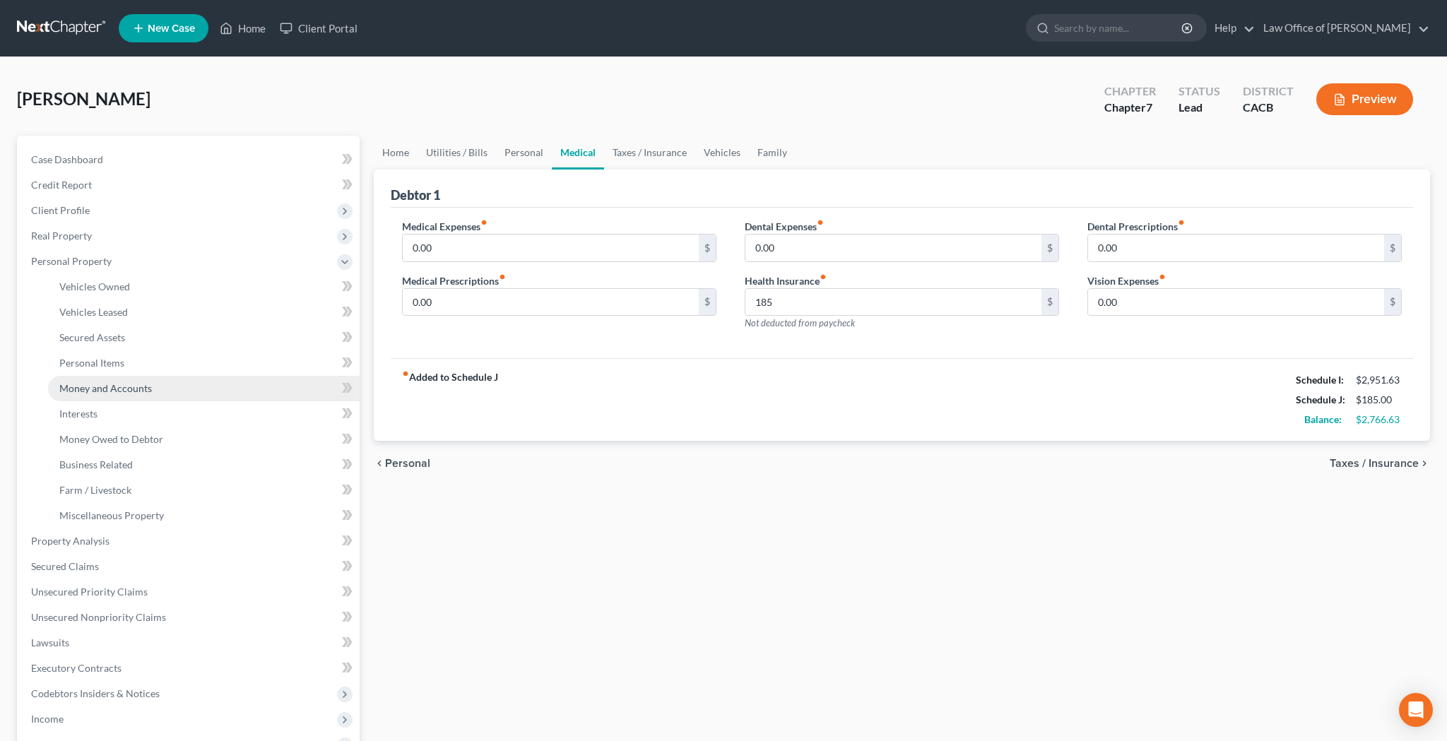
click at [127, 384] on span "Money and Accounts" at bounding box center [105, 388] width 93 height 12
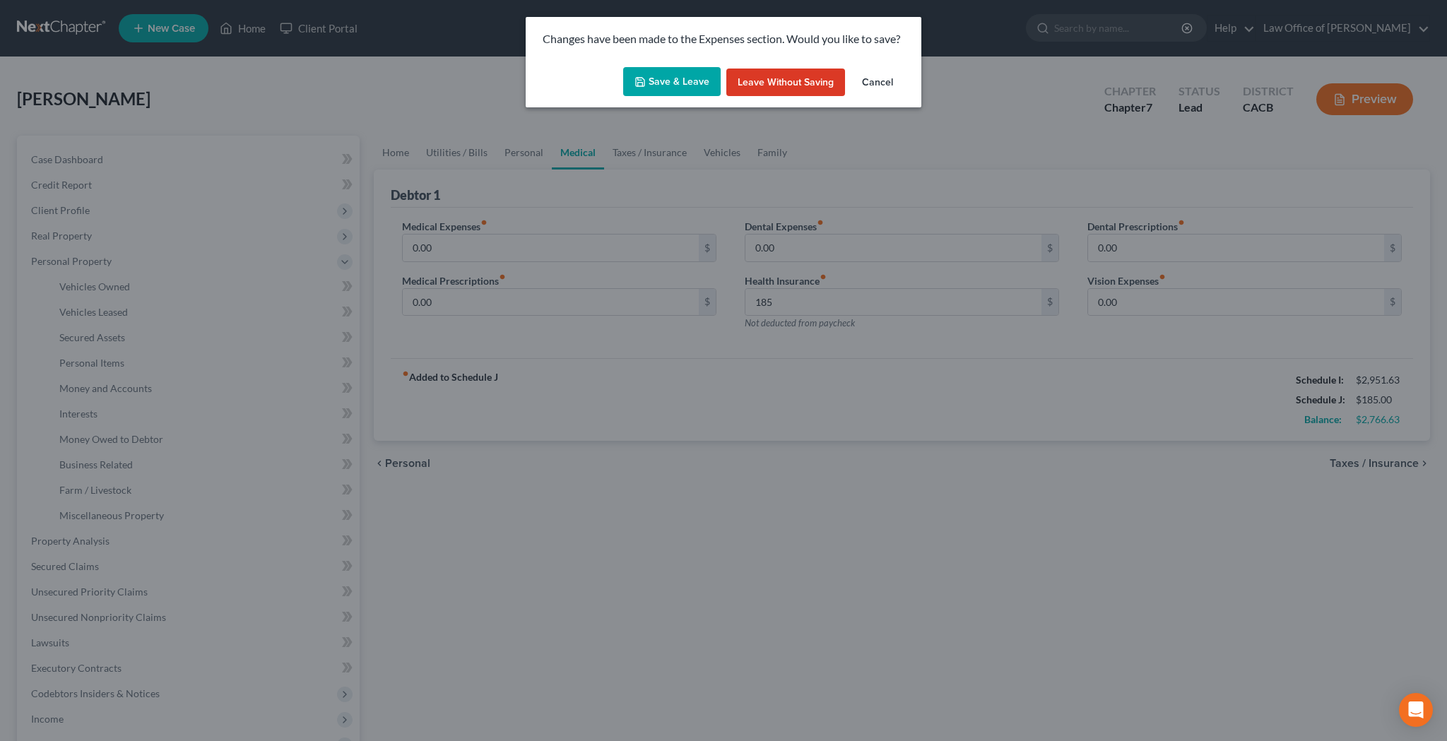
click at [660, 75] on button "Save & Leave" at bounding box center [671, 82] width 97 height 30
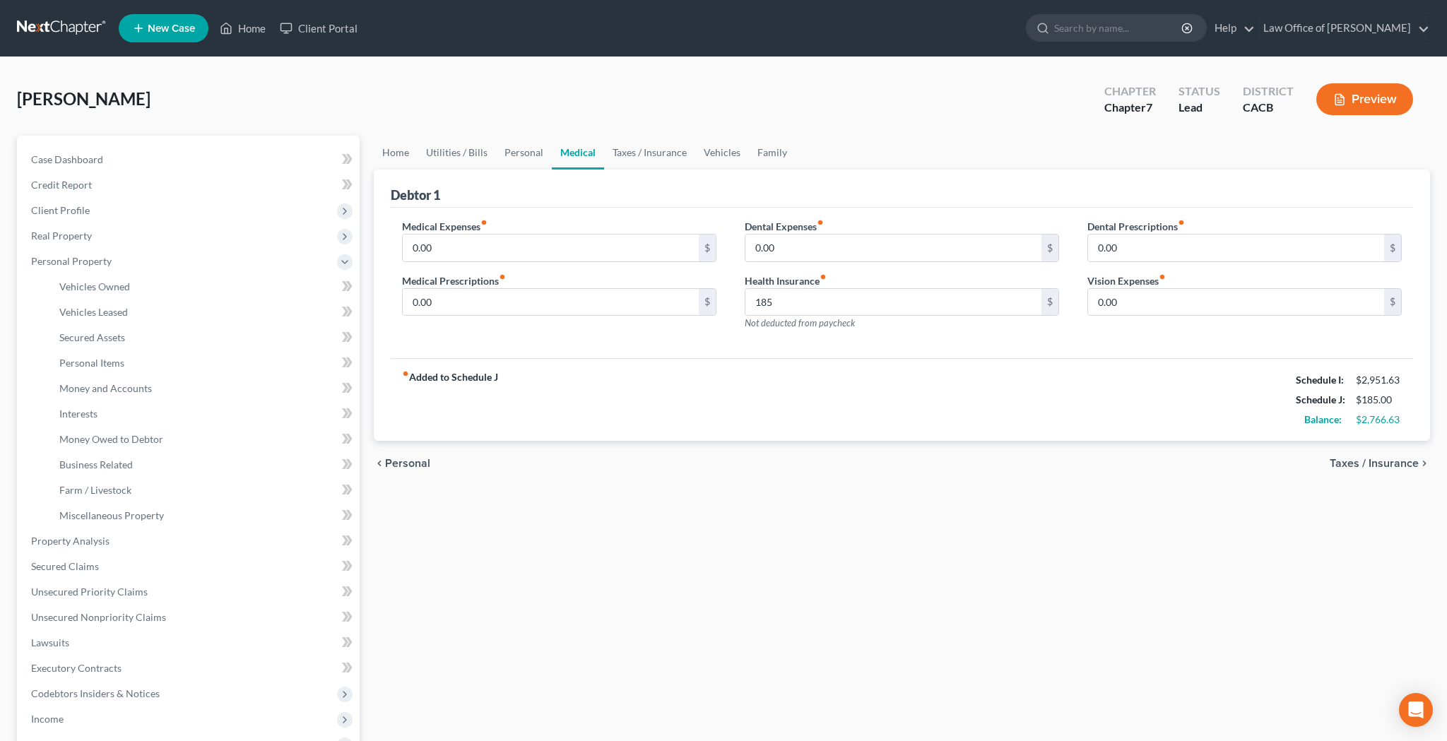
type input "185.00"
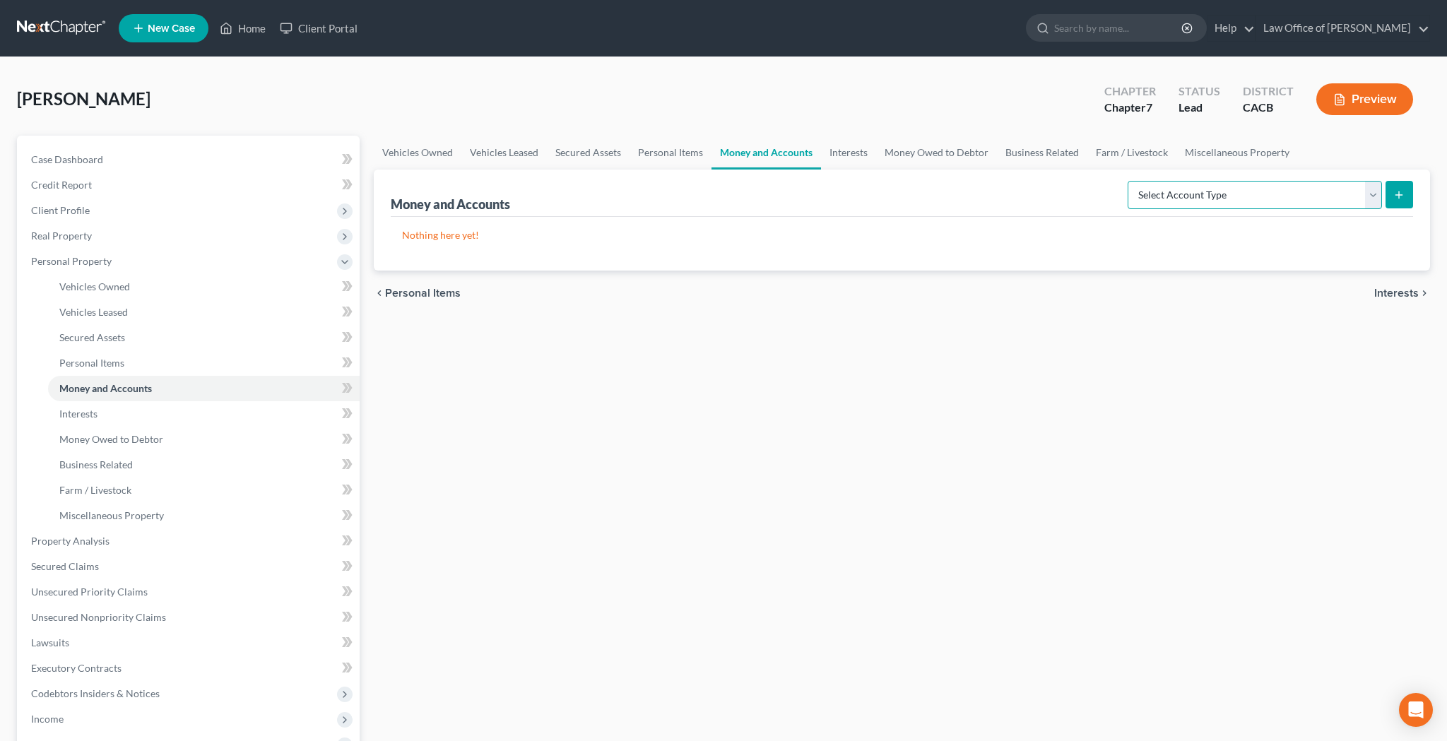
select select "savings"
click at [1395, 198] on icon "submit" at bounding box center [1398, 194] width 11 height 11
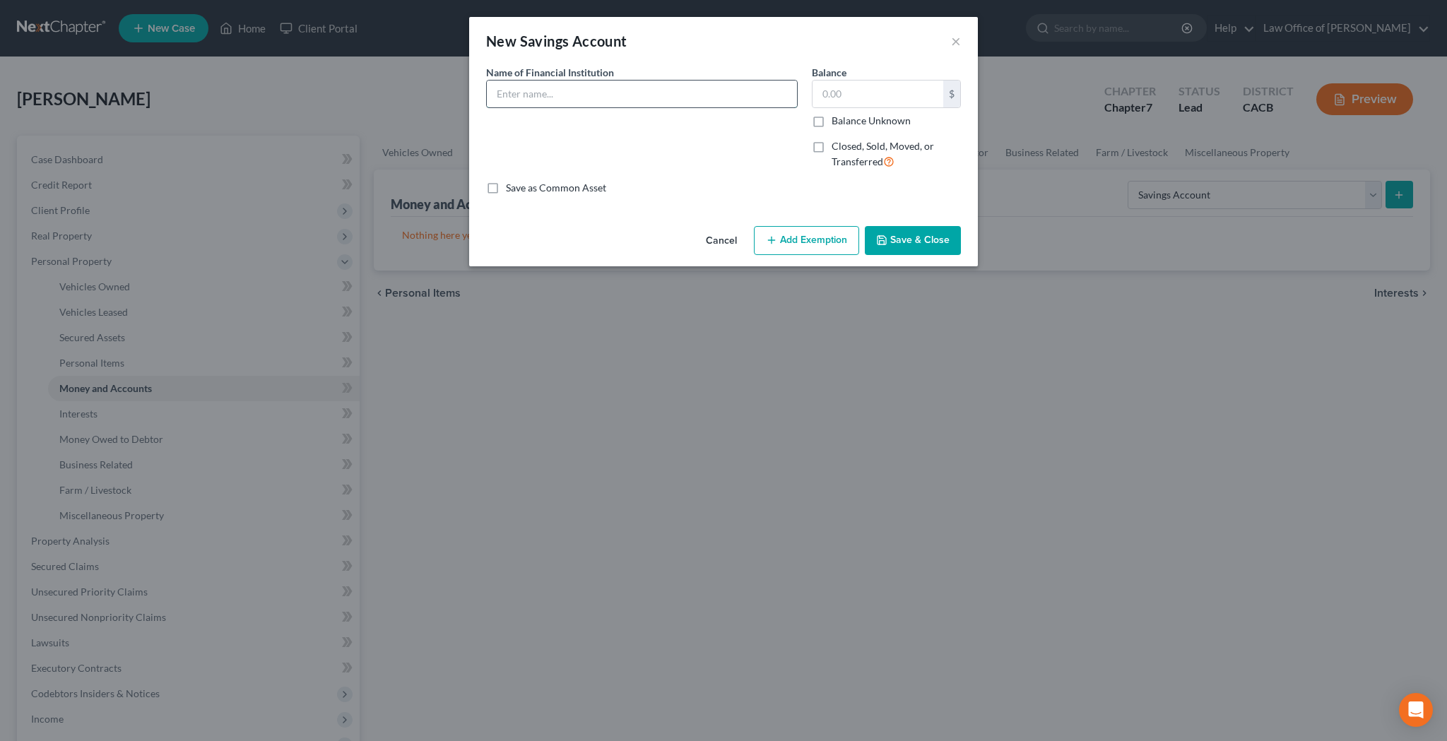
click at [604, 88] on input "text" at bounding box center [642, 94] width 310 height 27
type input "Rize - Savings Account number ending in 0062"
click at [831, 97] on input "text" at bounding box center [877, 94] width 131 height 27
type input "2,788.22"
click at [817, 237] on button "Add Exemption" at bounding box center [806, 241] width 105 height 30
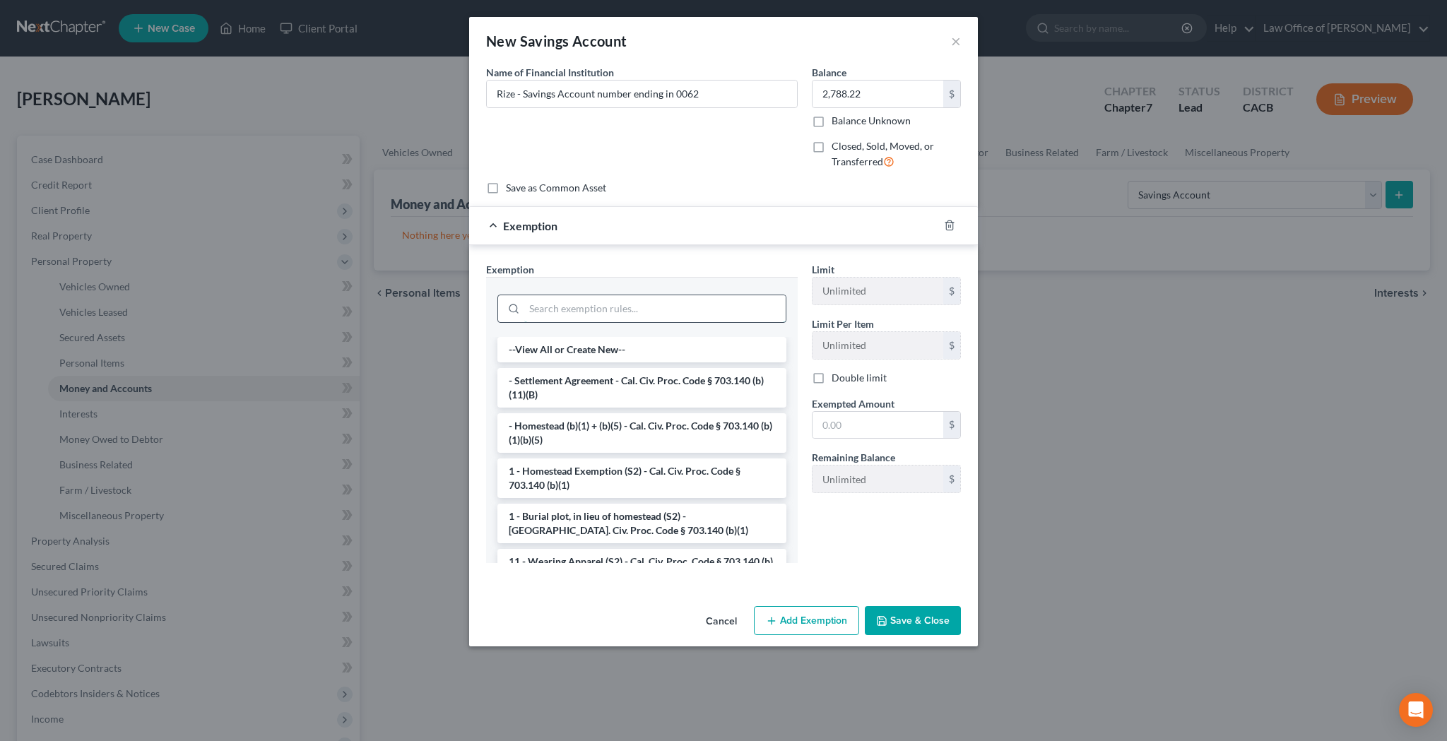
click at [709, 316] on input "search" at bounding box center [654, 308] width 261 height 27
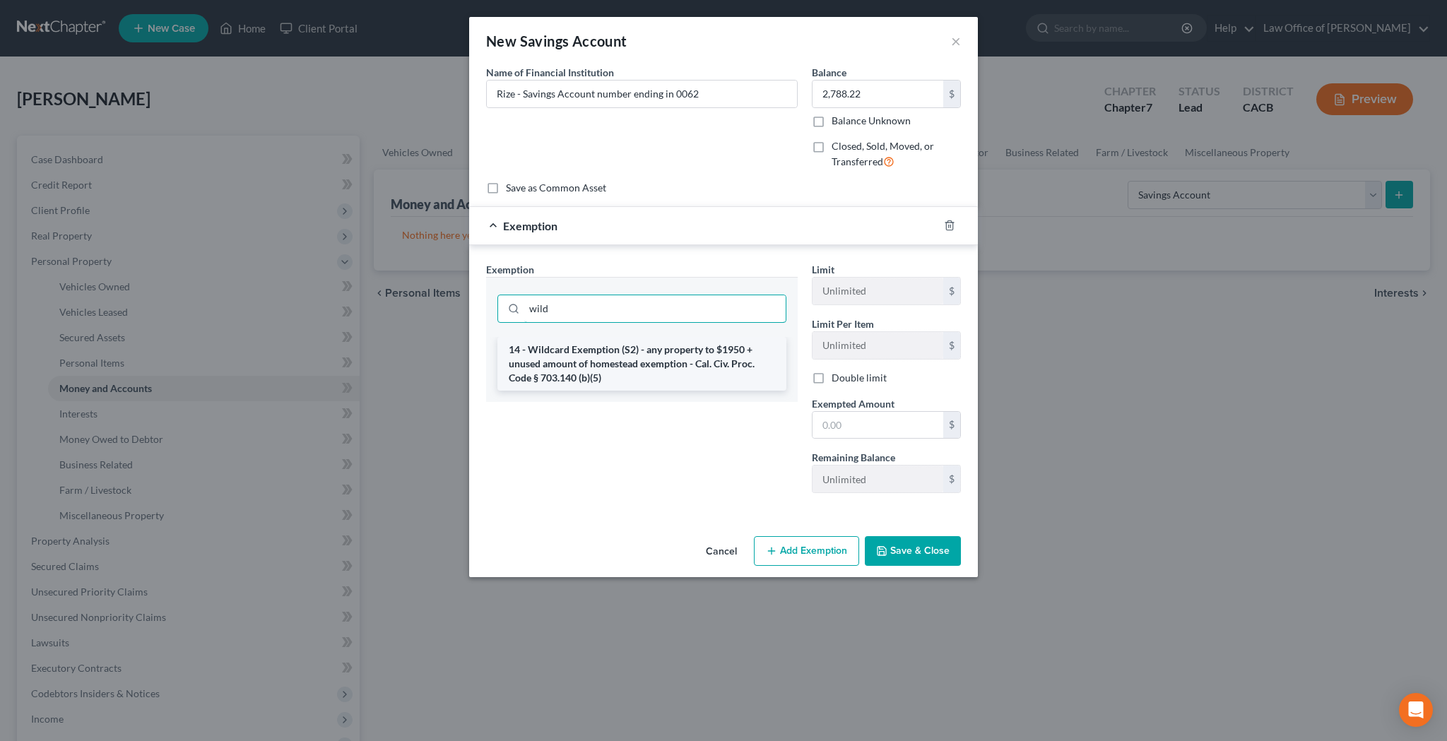
type input "wild"
click at [707, 366] on li "14 - Wildcard Exemption (S2) - any property to $1950 + unused amount of homeste…" at bounding box center [641, 364] width 289 height 54
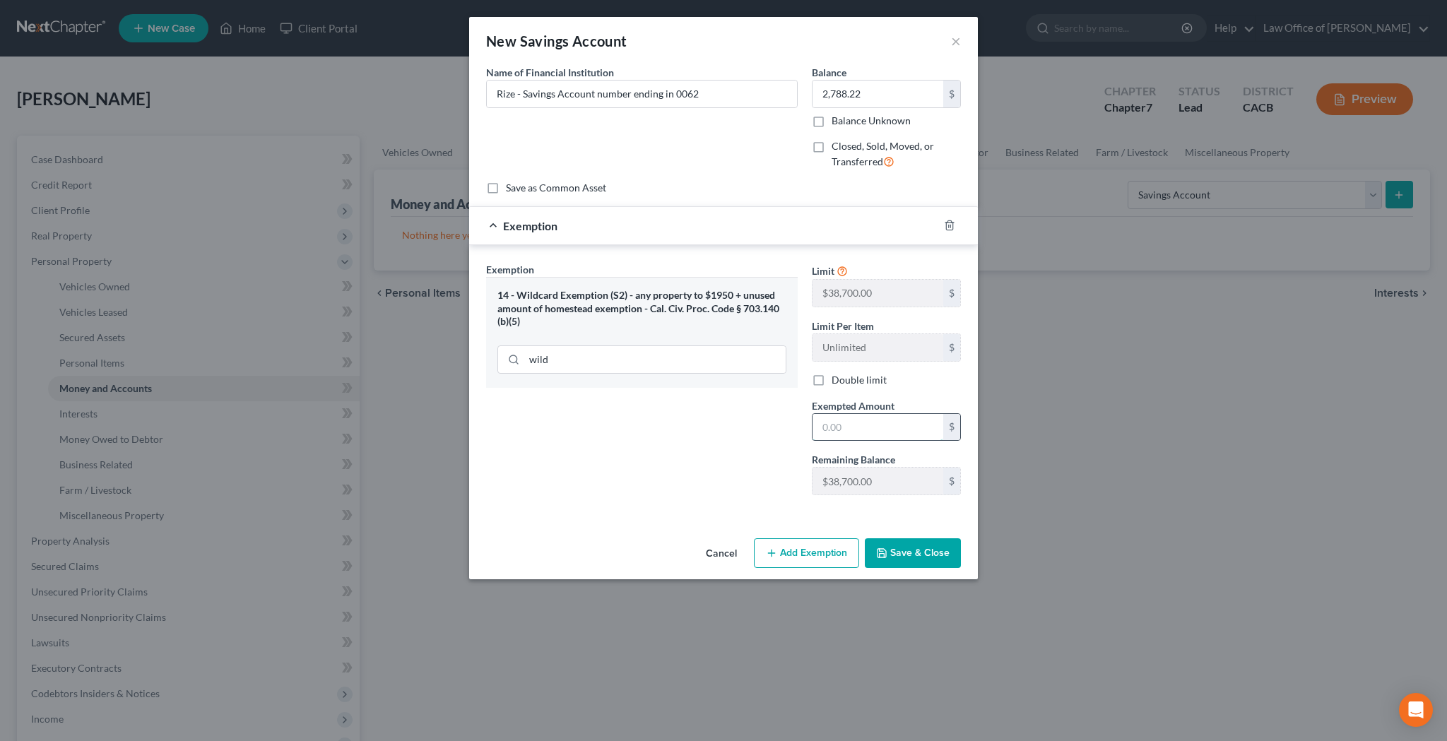
click at [836, 424] on input "text" at bounding box center [877, 427] width 131 height 27
type input "2,788.22"
click at [921, 556] on button "Save & Close" at bounding box center [913, 553] width 96 height 30
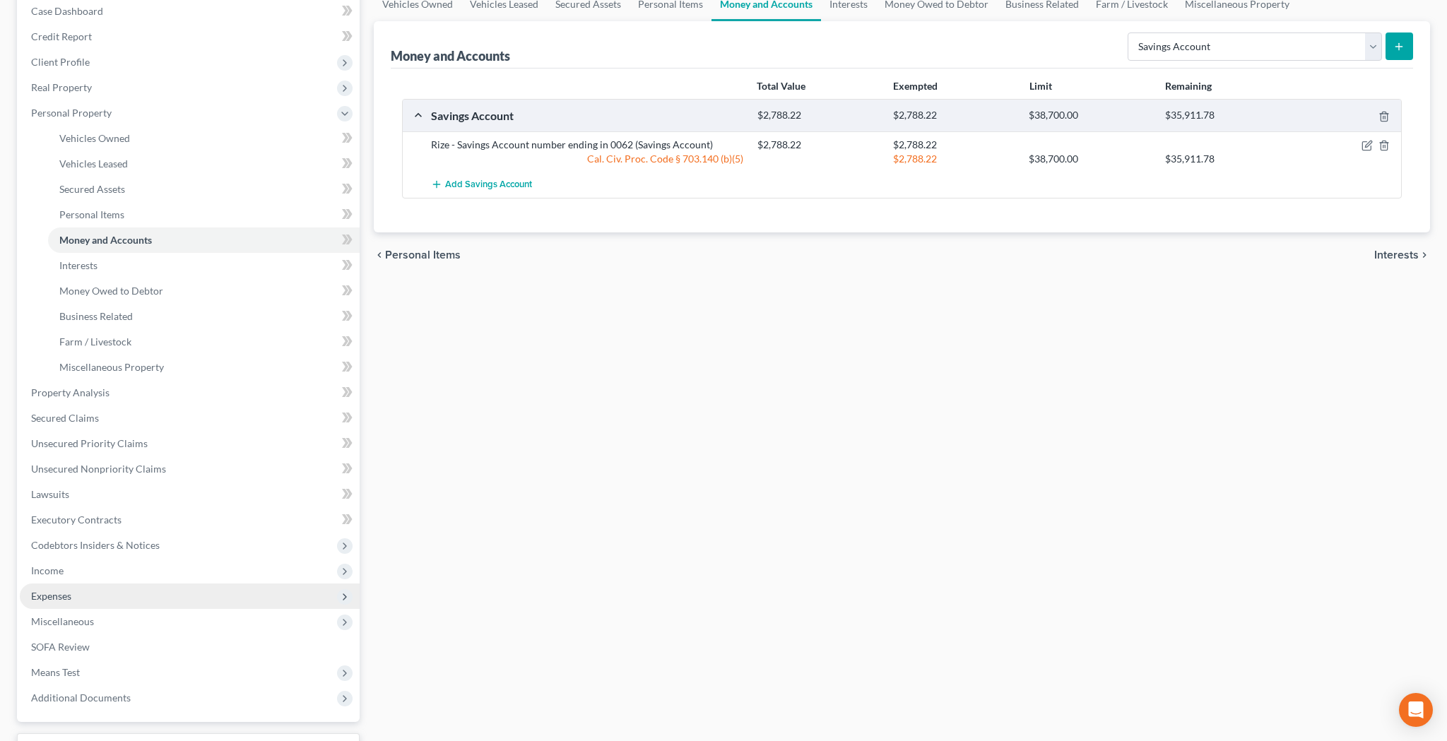
scroll to position [151, 0]
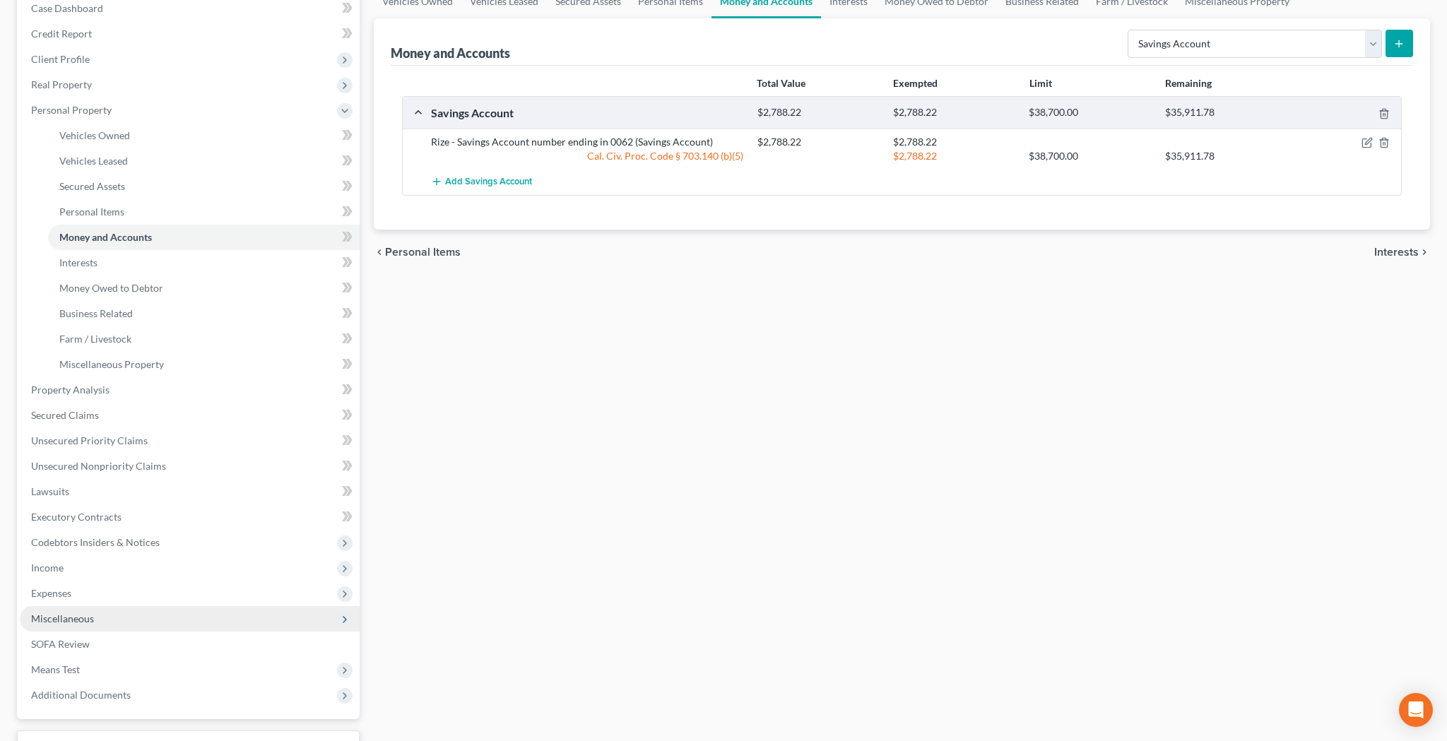
click at [121, 612] on span "Miscellaneous" at bounding box center [190, 618] width 340 height 25
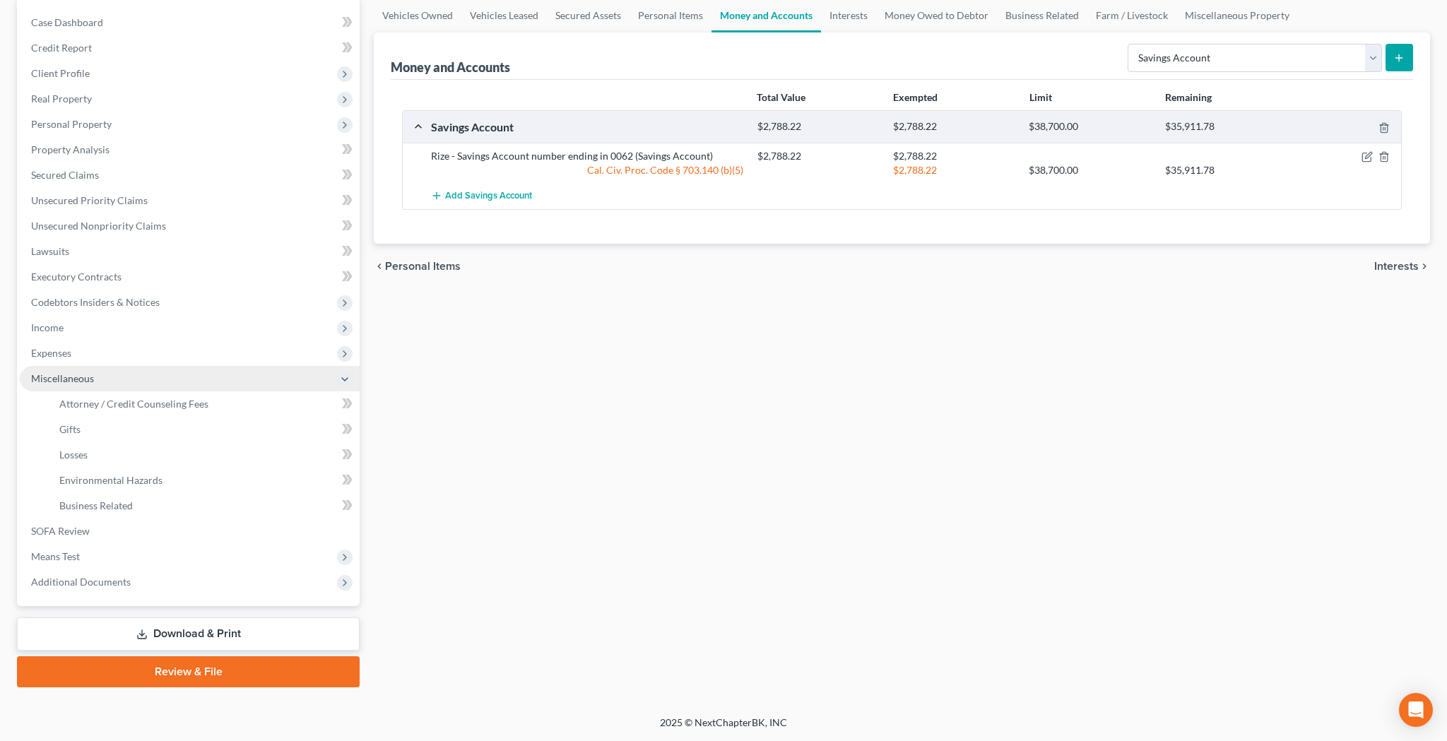
scroll to position [137, 0]
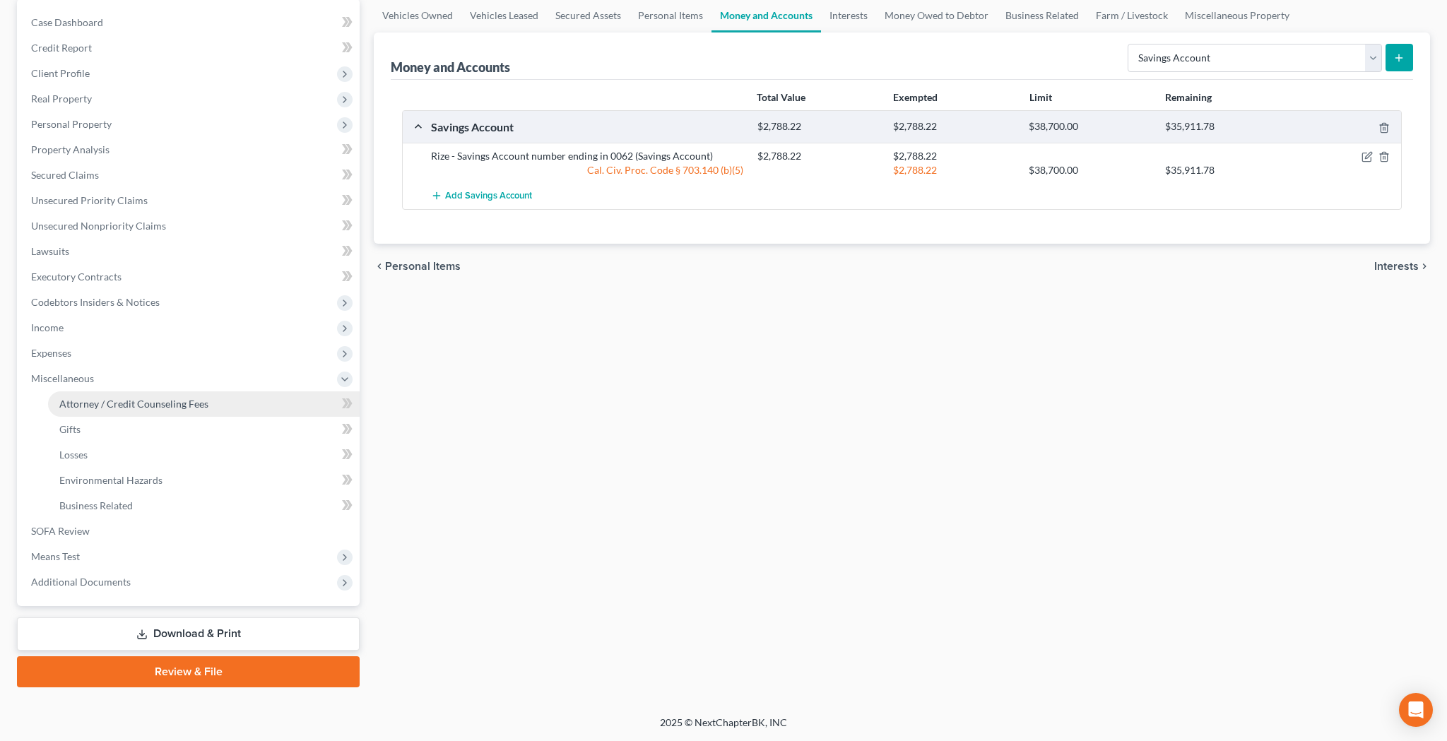
click at [141, 402] on span "Attorney / Credit Counseling Fees" at bounding box center [133, 404] width 149 height 12
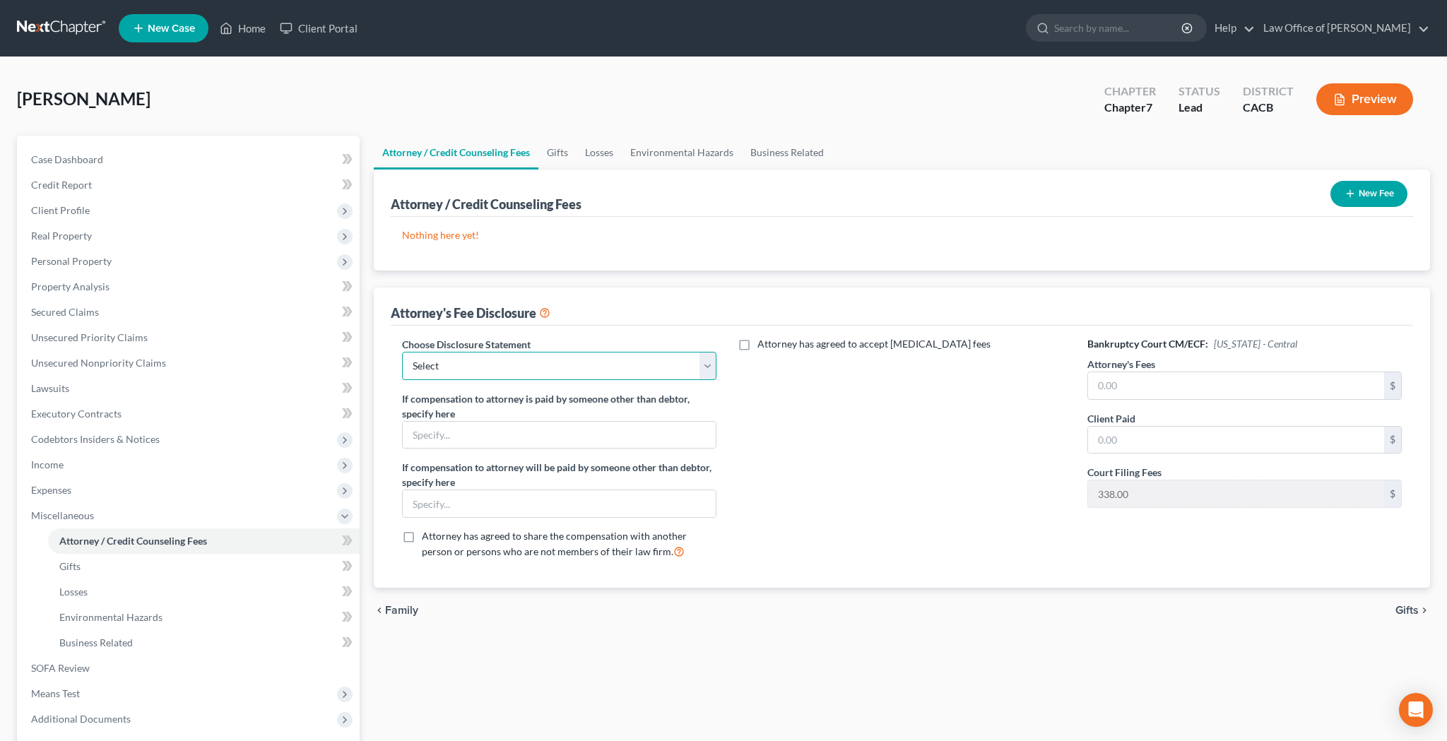
select select "0"
click at [1134, 389] on input "text" at bounding box center [1236, 385] width 296 height 27
type input "1,200"
click at [1180, 436] on input "text" at bounding box center [1236, 440] width 296 height 27
type input "1,200"
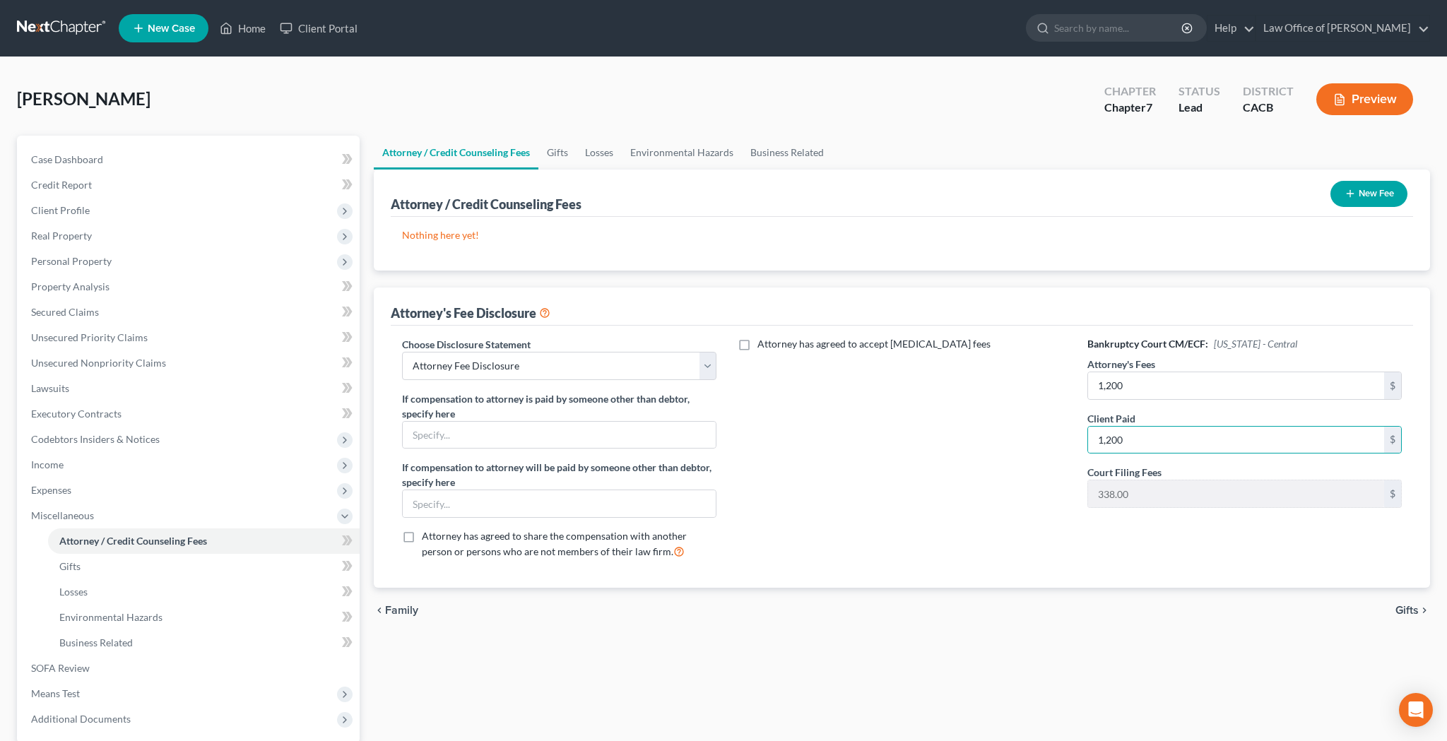
click at [1364, 191] on button "New Fee" at bounding box center [1368, 194] width 77 height 26
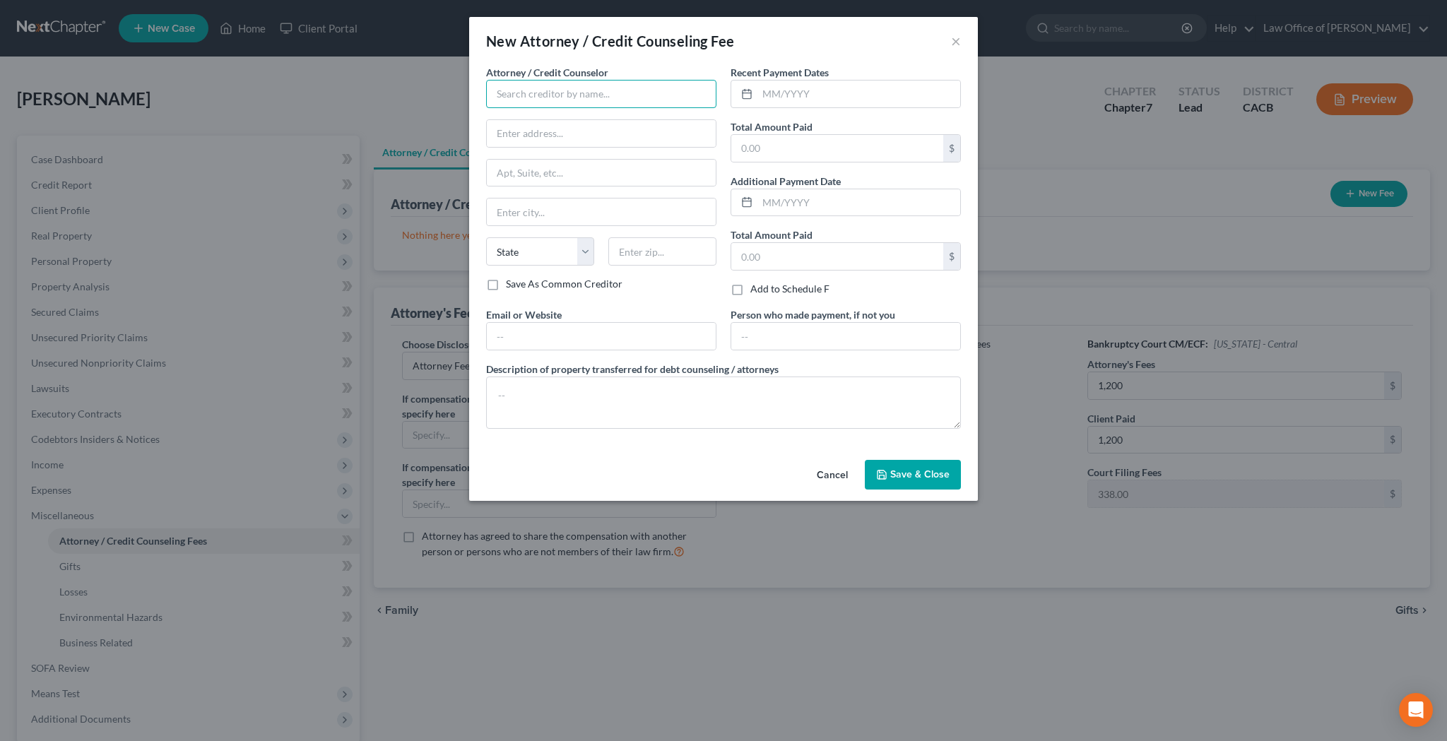
click at [670, 105] on input "text" at bounding box center [601, 94] width 230 height 28
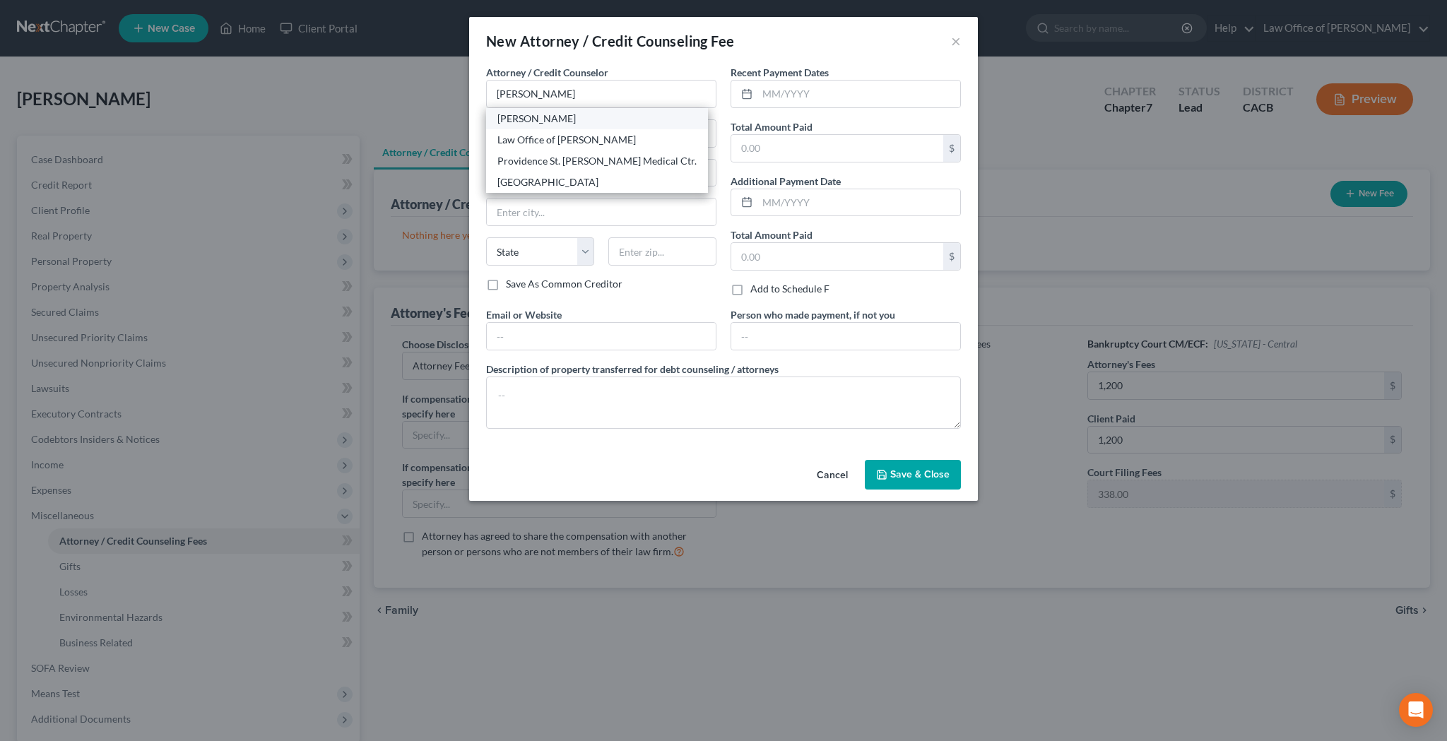
click at [598, 123] on div "[PERSON_NAME]" at bounding box center [596, 119] width 199 height 14
type input "[PERSON_NAME]"
type input "3154 Weldon Ave"
type input "Los Angeles"
select select "4"
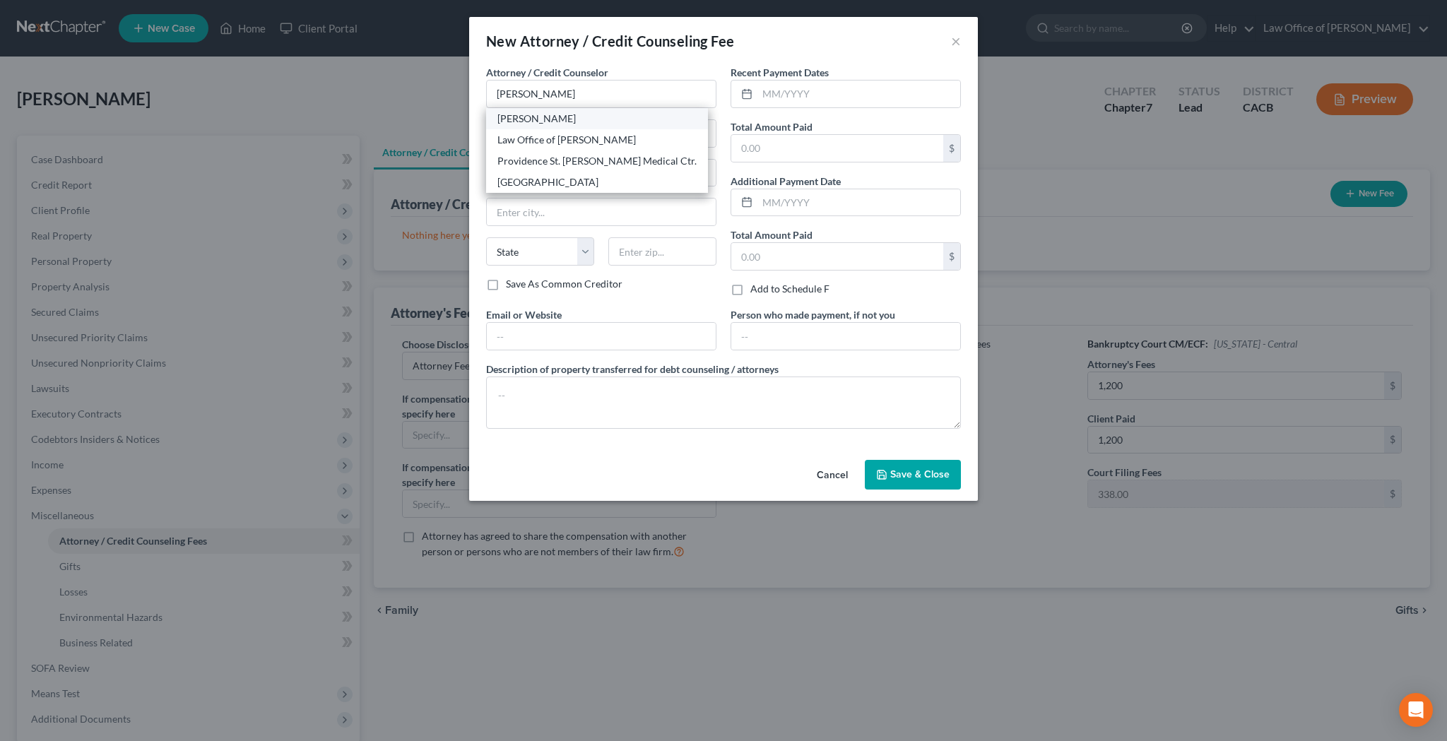
type input "90065"
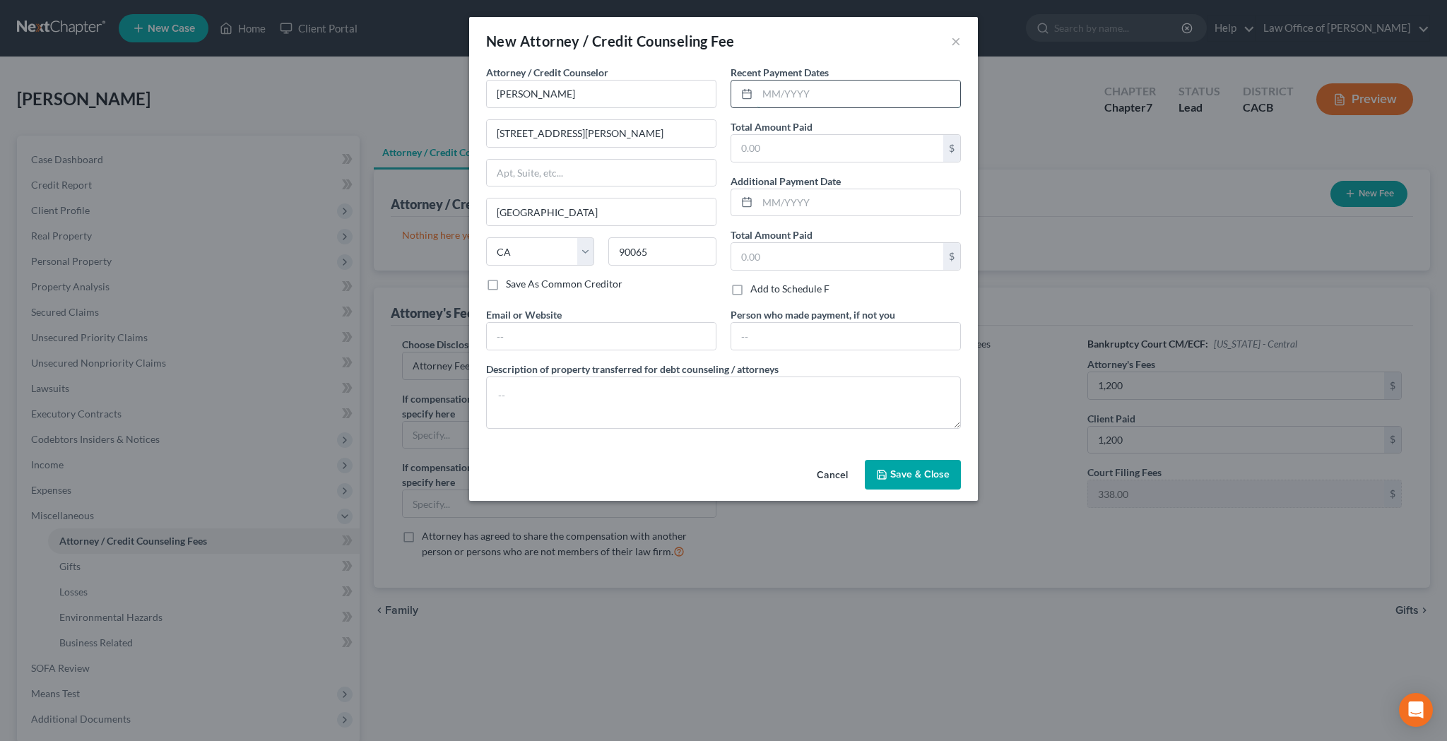
click at [773, 93] on input "text" at bounding box center [858, 94] width 203 height 27
type input "08/11/2025"
click at [795, 138] on input "text" at bounding box center [837, 148] width 212 height 27
type input "1,200"
click at [622, 340] on input "text" at bounding box center [601, 336] width 229 height 27
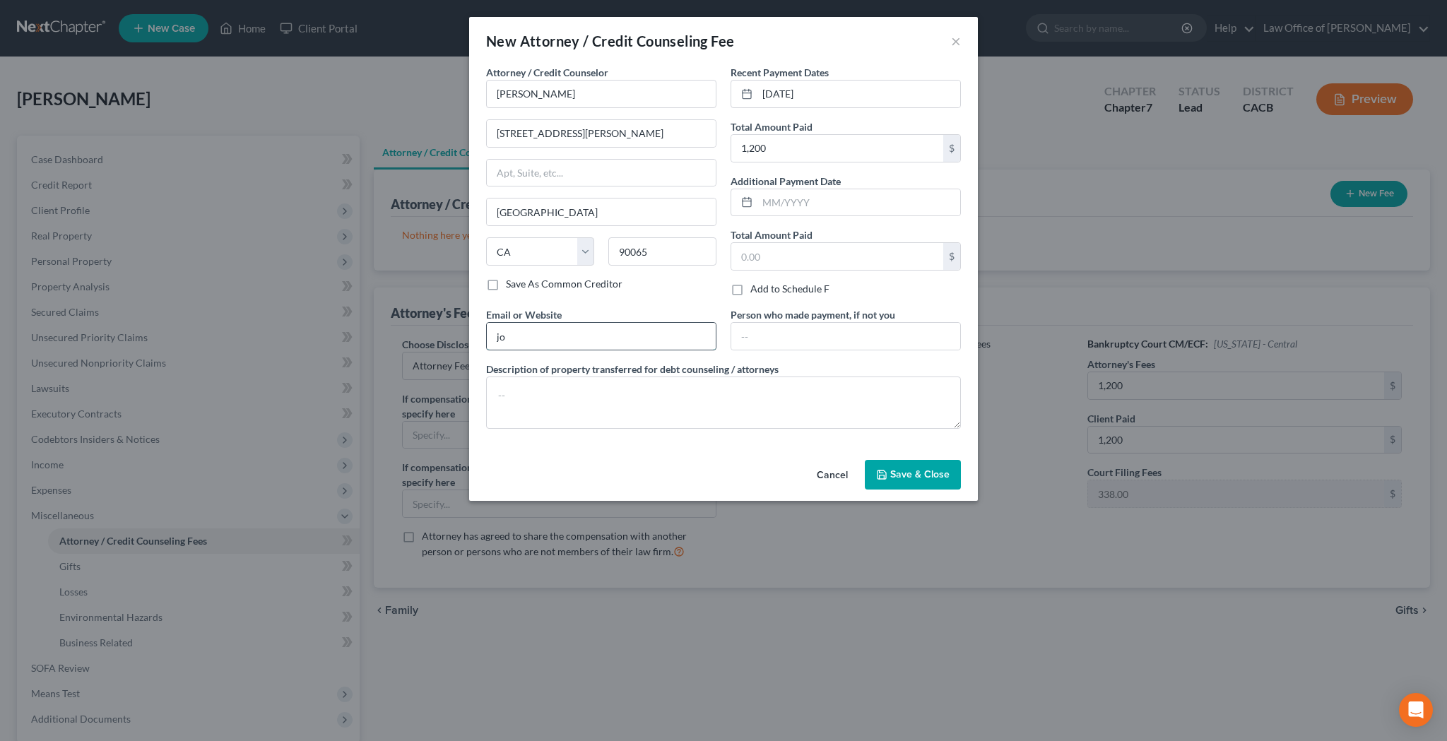
type input "j"
type input "[EMAIL_ADDRESS][DOMAIN_NAME]"
click at [903, 474] on span "Save & Close" at bounding box center [919, 474] width 59 height 12
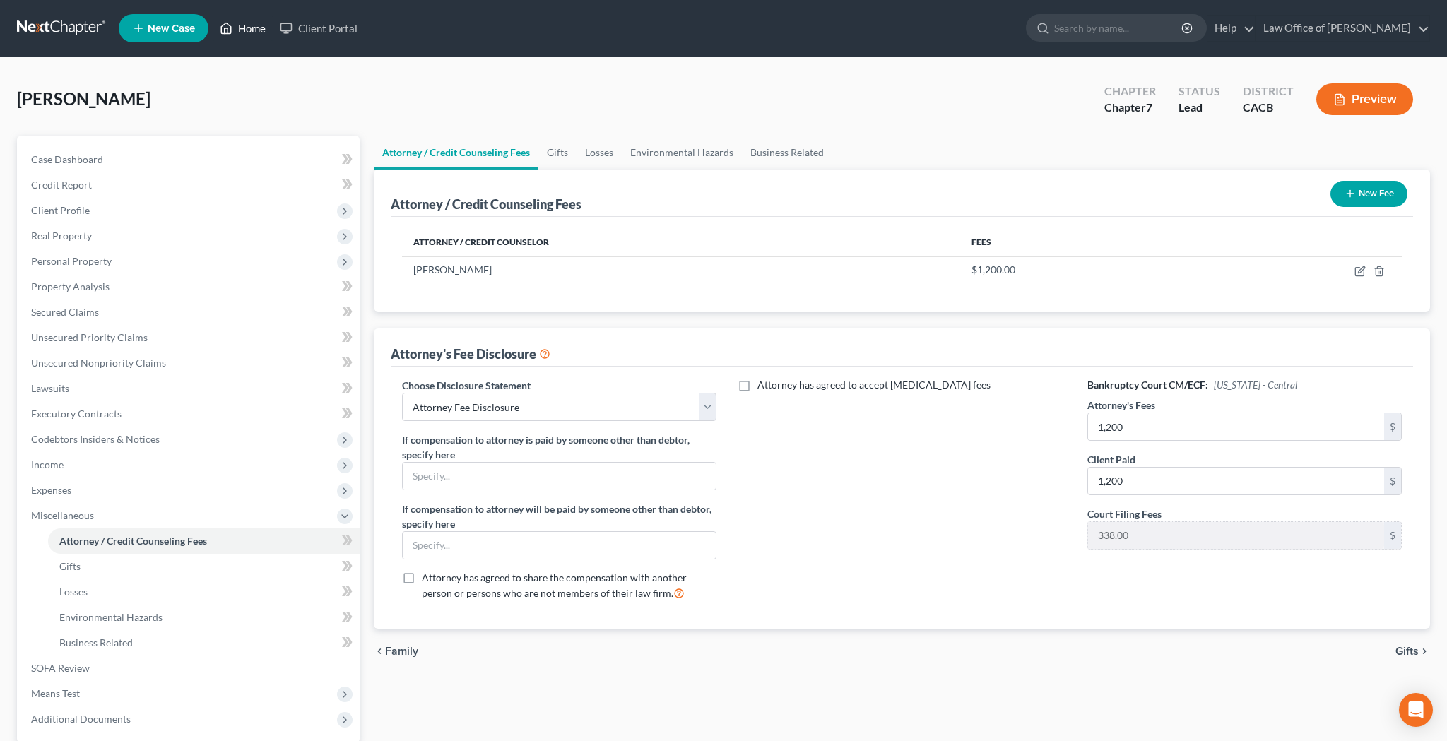
click at [259, 35] on link "Home" at bounding box center [243, 28] width 60 height 25
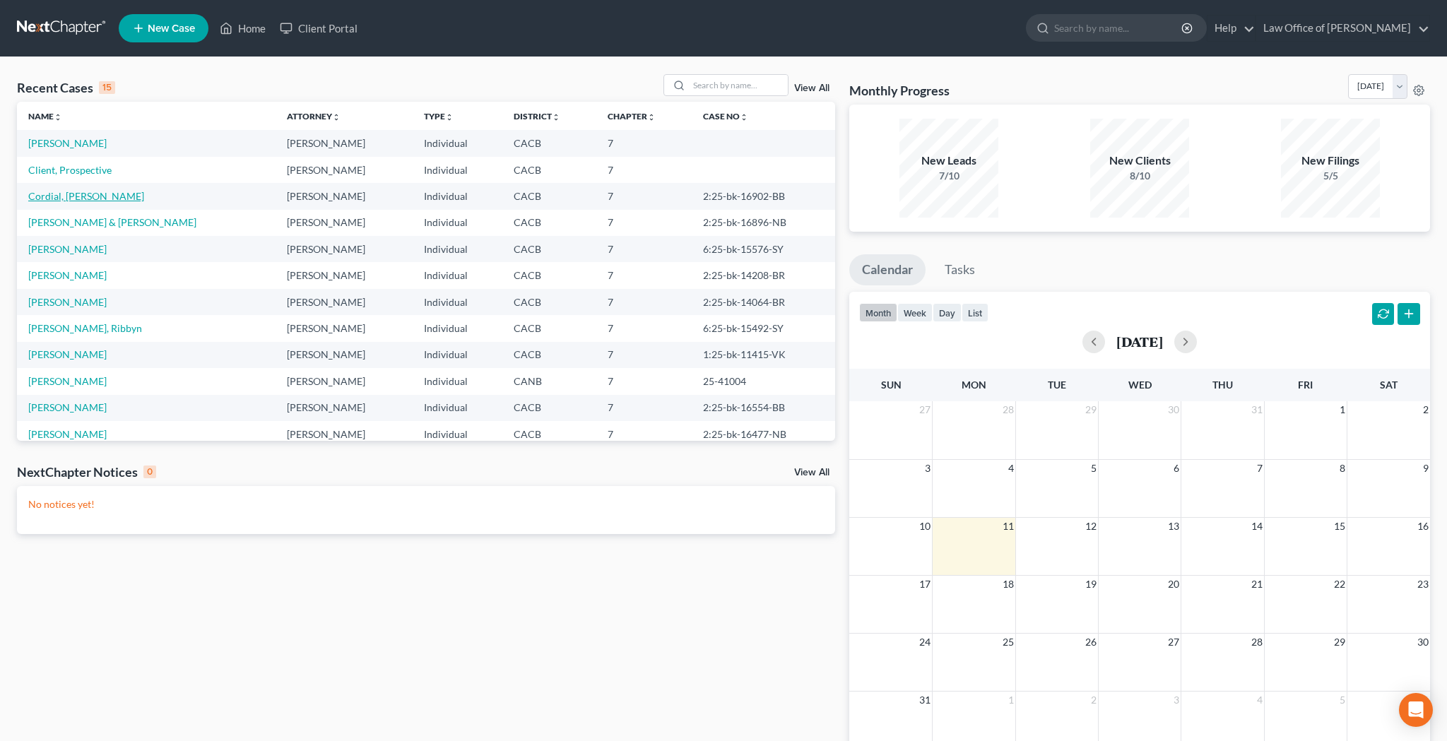
click at [81, 198] on link "Cordial, [PERSON_NAME]" at bounding box center [86, 196] width 116 height 12
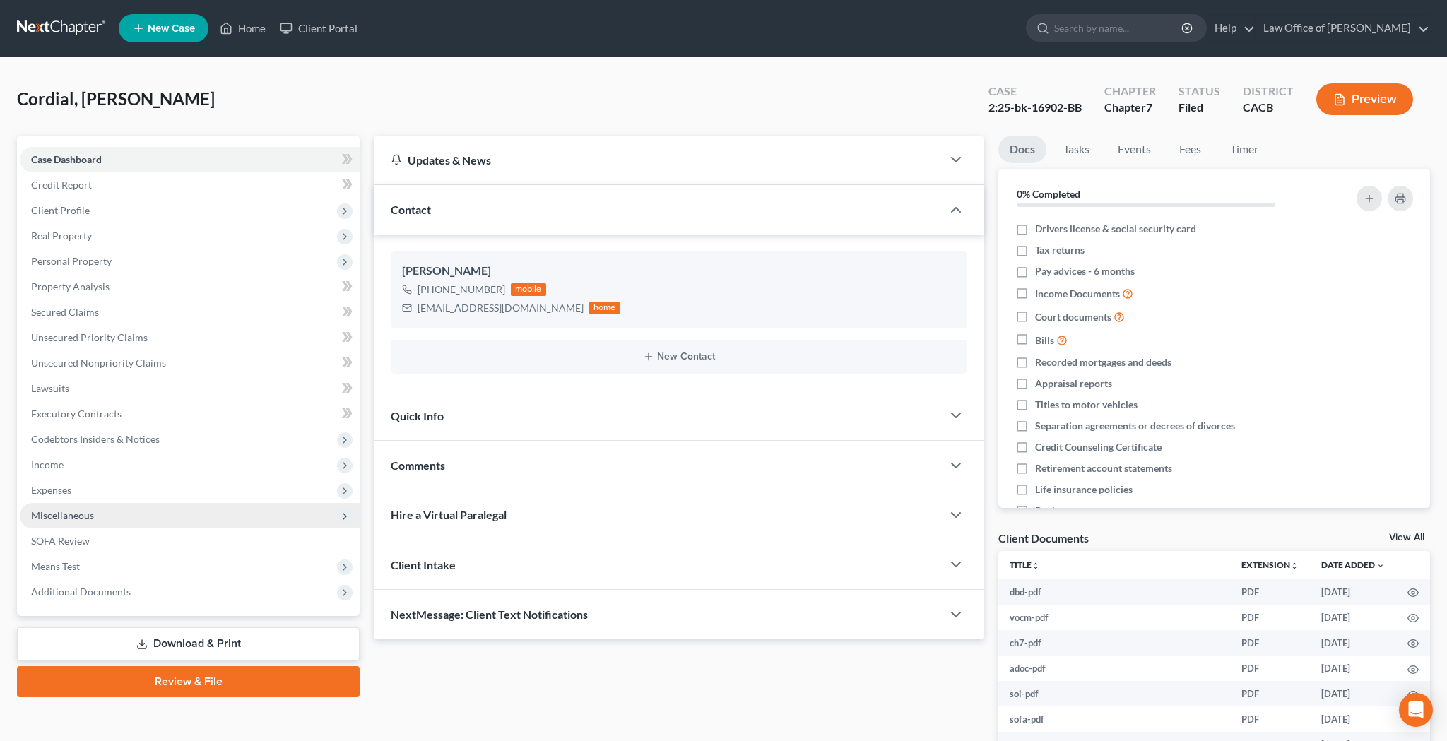
click at [88, 513] on span "Miscellaneous" at bounding box center [62, 515] width 63 height 12
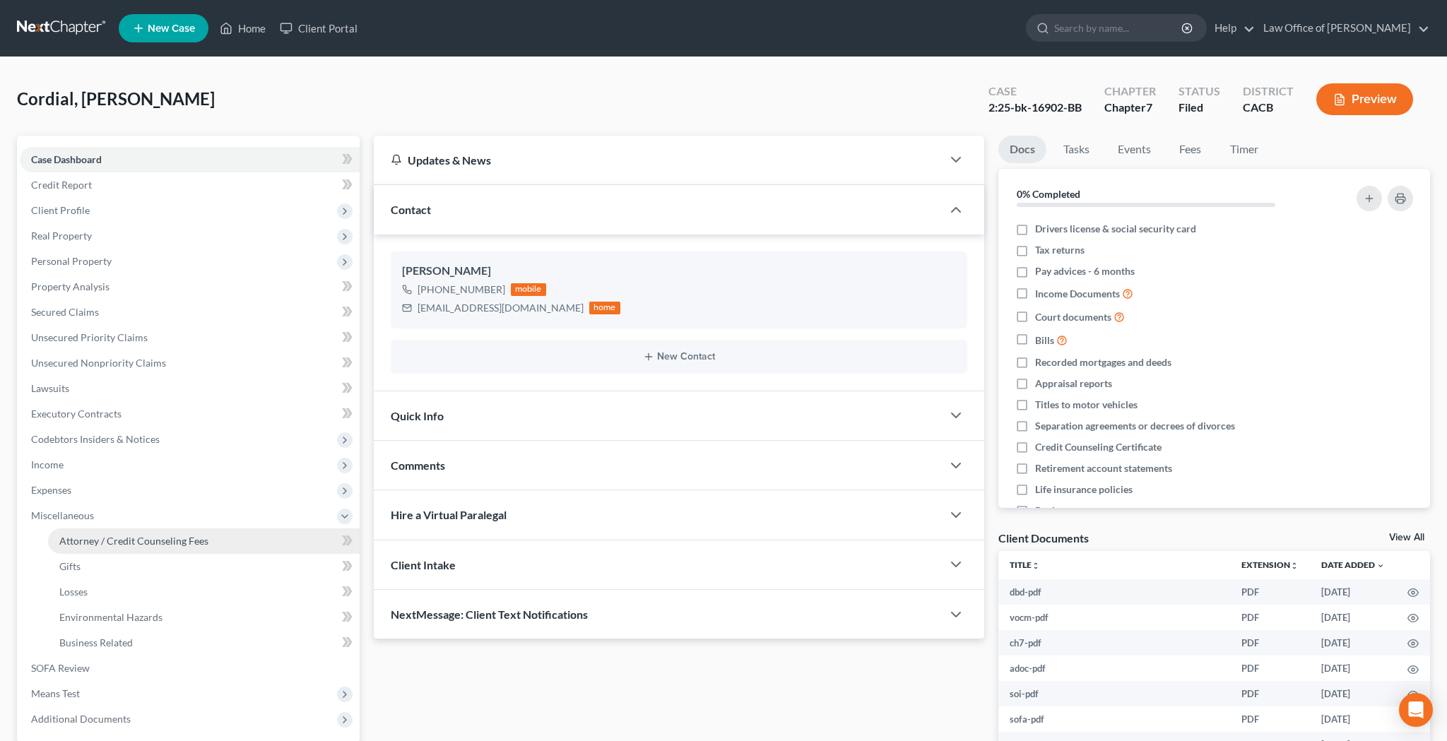
click at [96, 542] on span "Attorney / Credit Counseling Fees" at bounding box center [133, 541] width 149 height 12
select select "0"
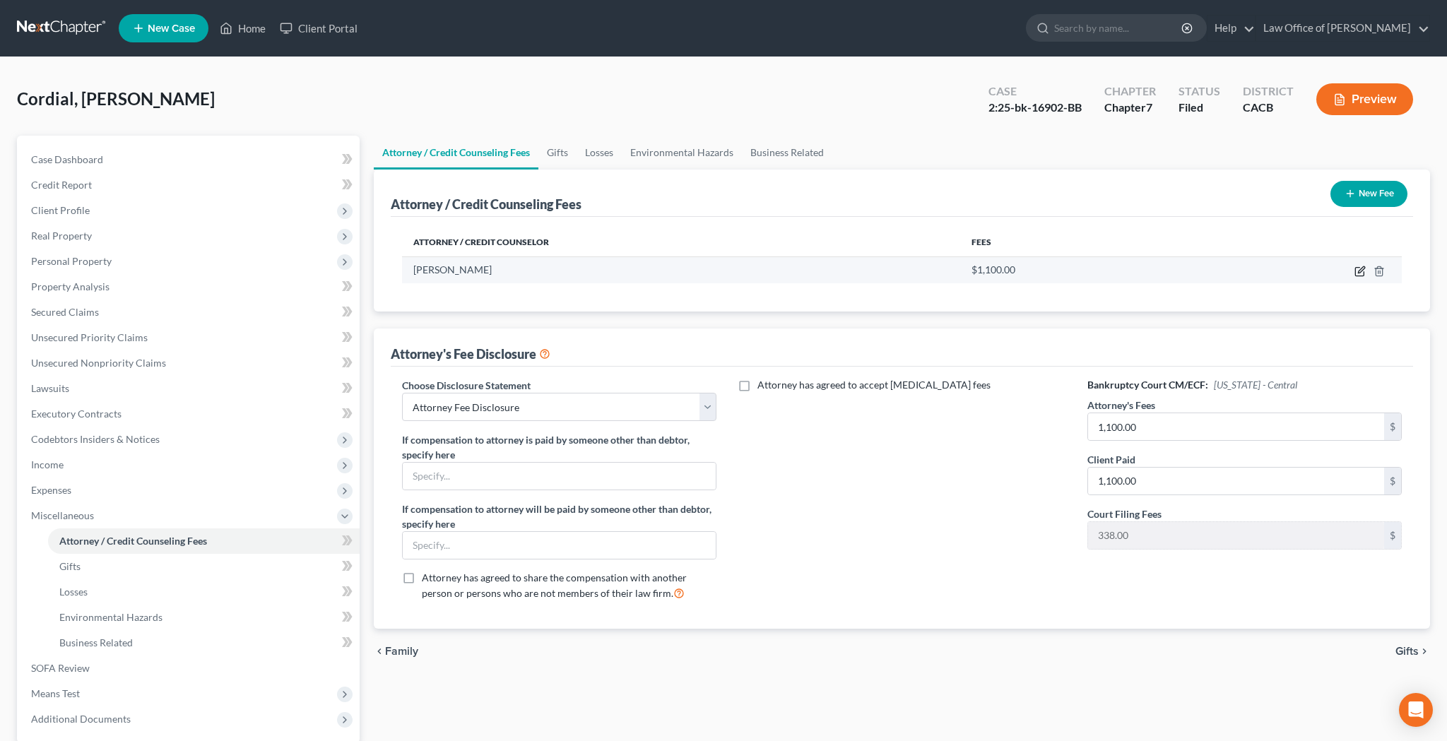
click at [1355, 271] on icon "button" at bounding box center [1359, 272] width 8 height 8
select select "4"
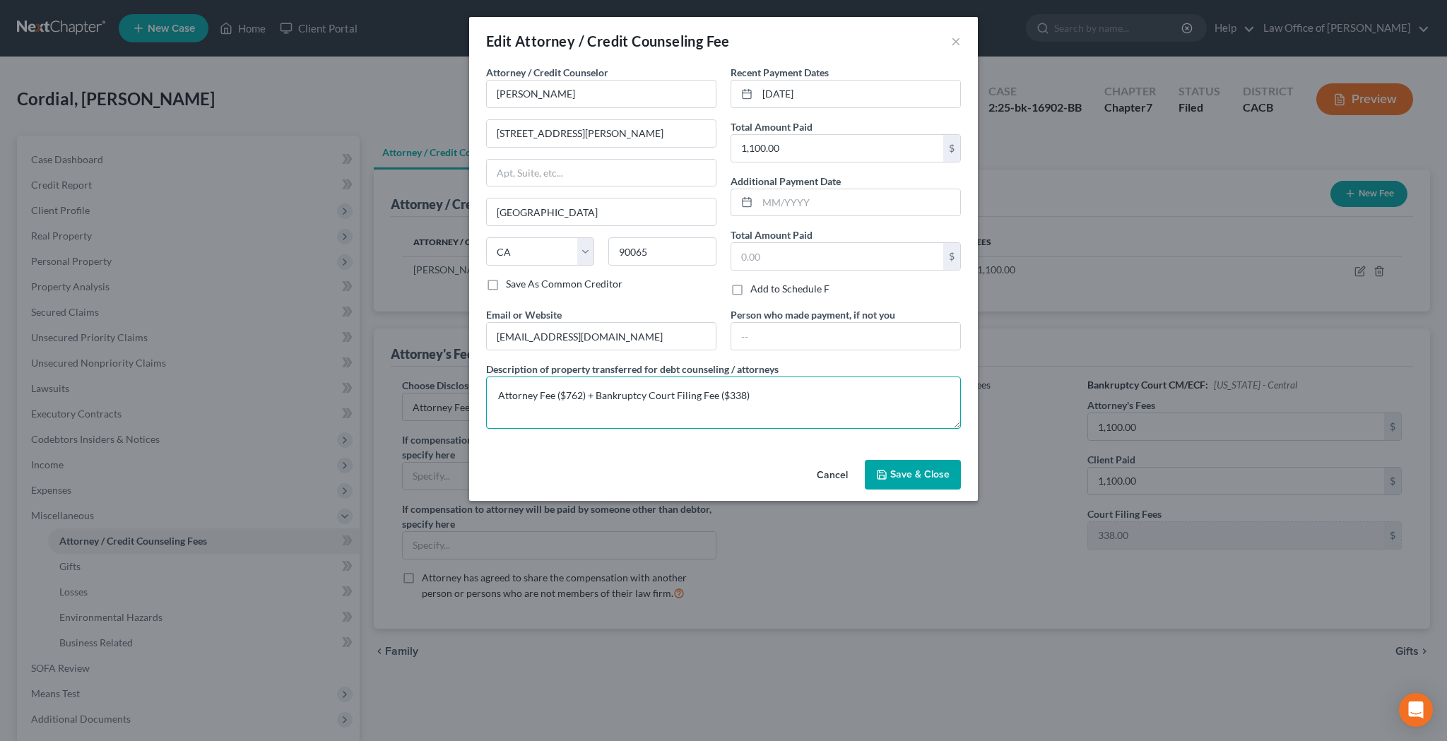
click at [706, 393] on textarea "Attorney Fee ($762) + Bankruptcy Court Filing Fee ($338)" at bounding box center [723, 402] width 475 height 52
click at [832, 475] on button "Cancel" at bounding box center [832, 475] width 54 height 28
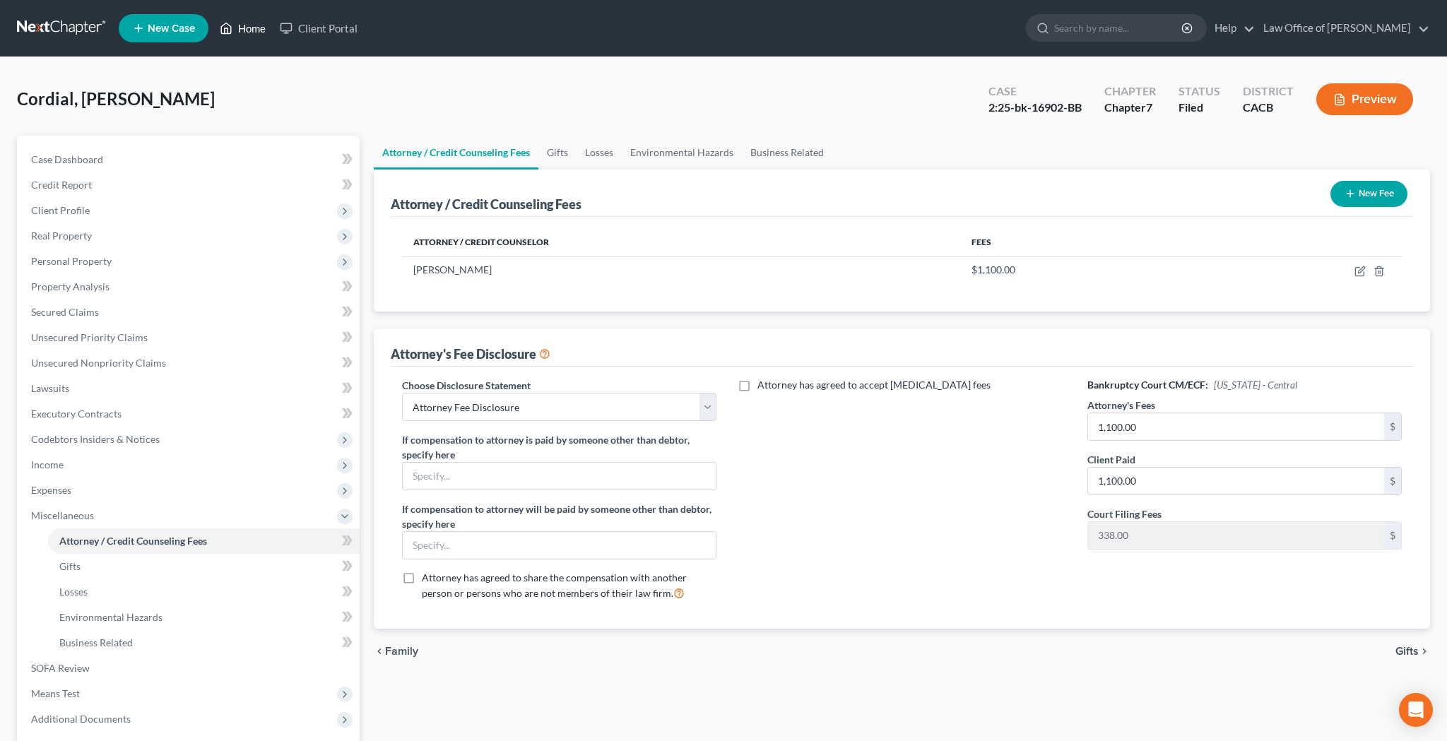
click at [266, 26] on link "Home" at bounding box center [243, 28] width 60 height 25
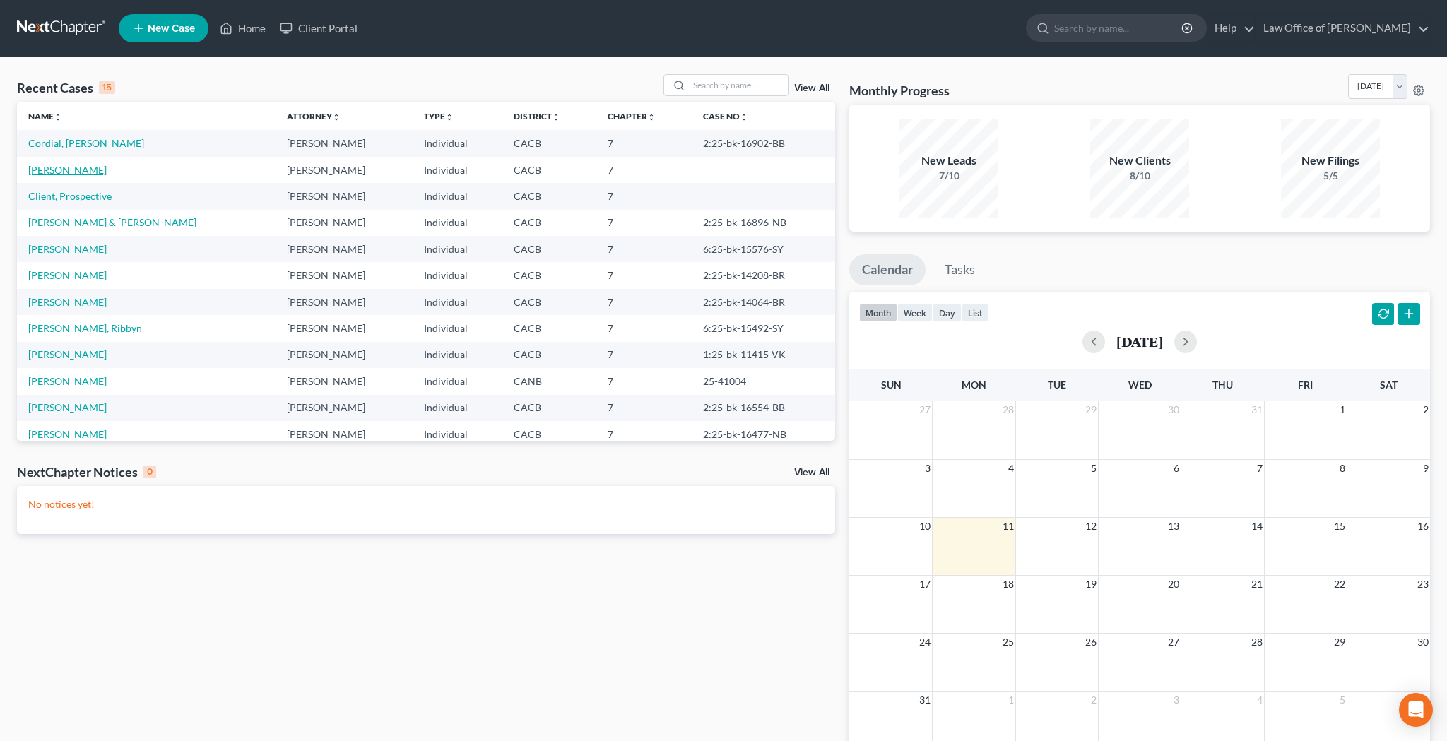
click at [79, 173] on link "Medrano, Ruby" at bounding box center [67, 170] width 78 height 12
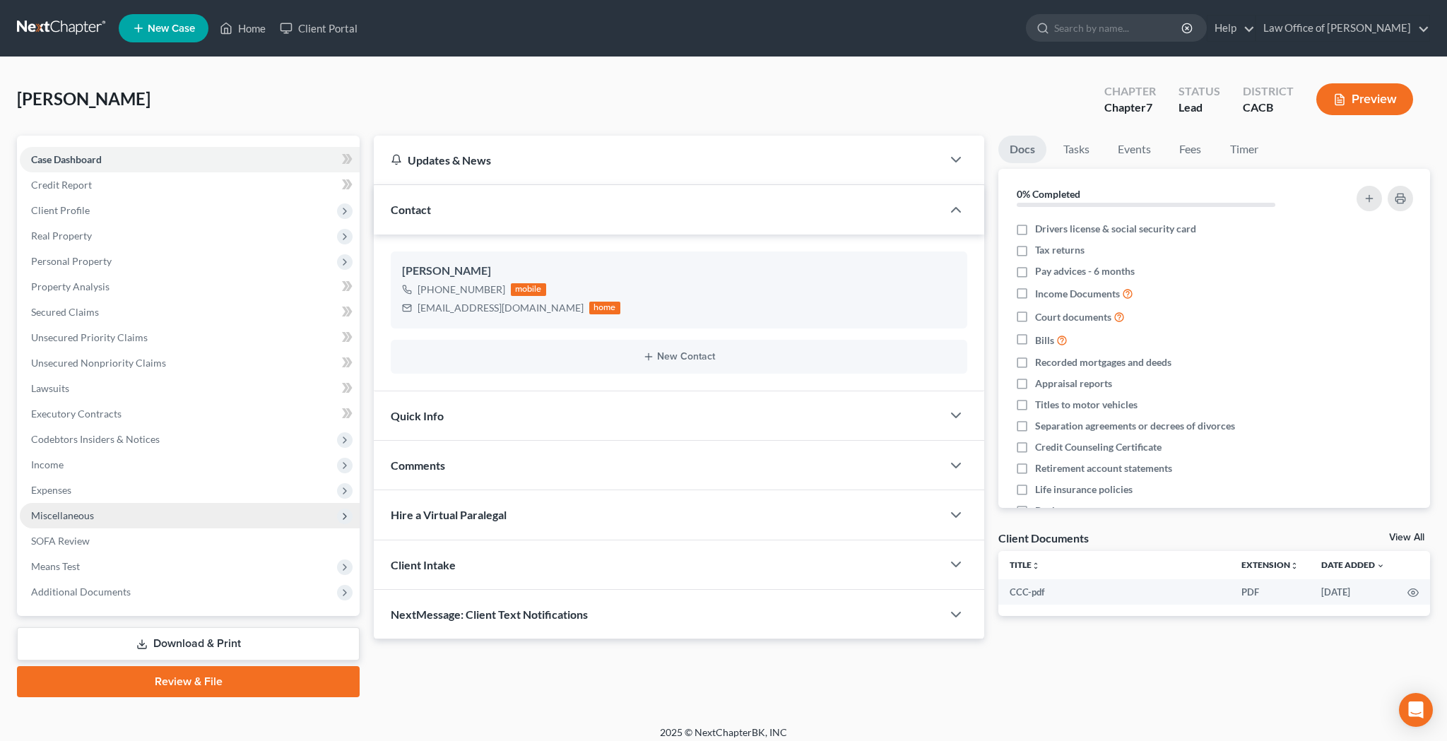
click at [71, 514] on span "Miscellaneous" at bounding box center [62, 515] width 63 height 12
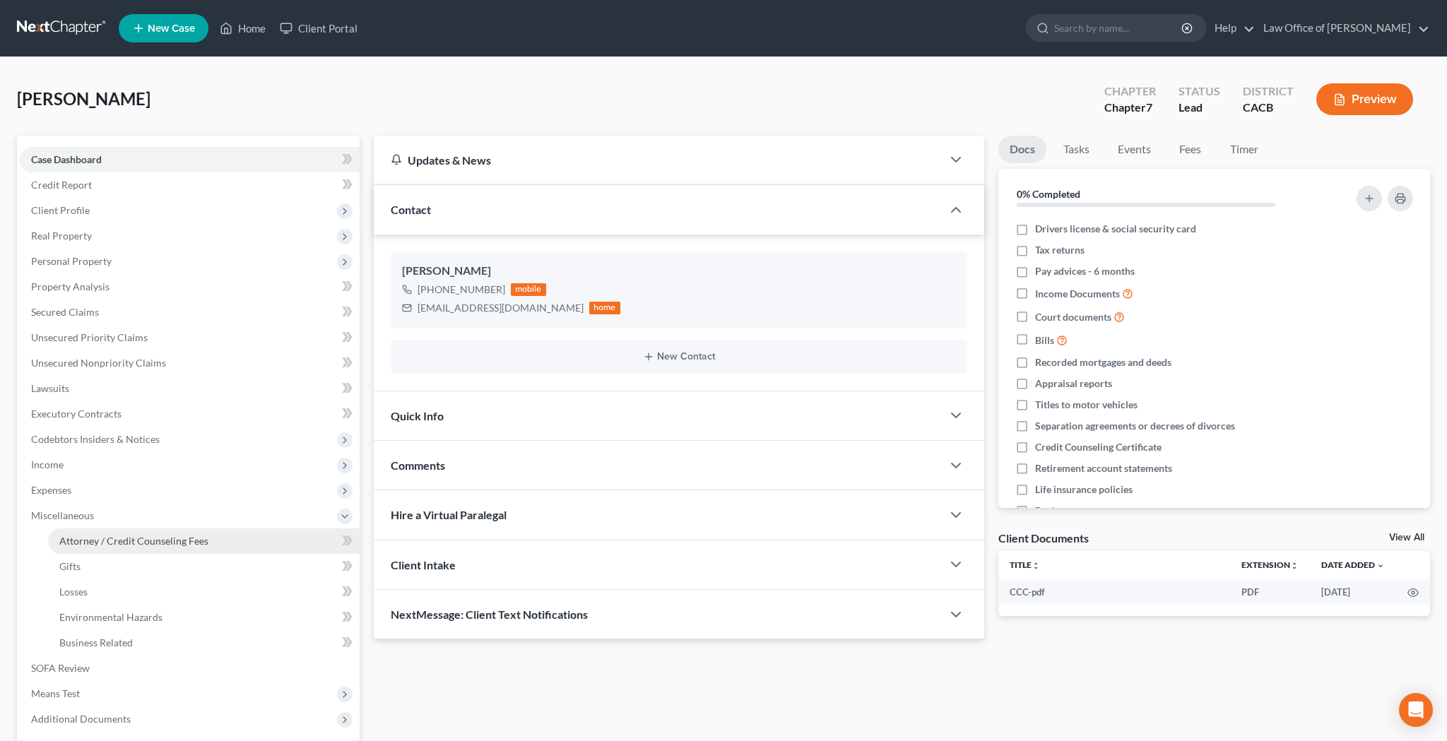
click at [81, 540] on span "Attorney / Credit Counseling Fees" at bounding box center [133, 541] width 149 height 12
select select "0"
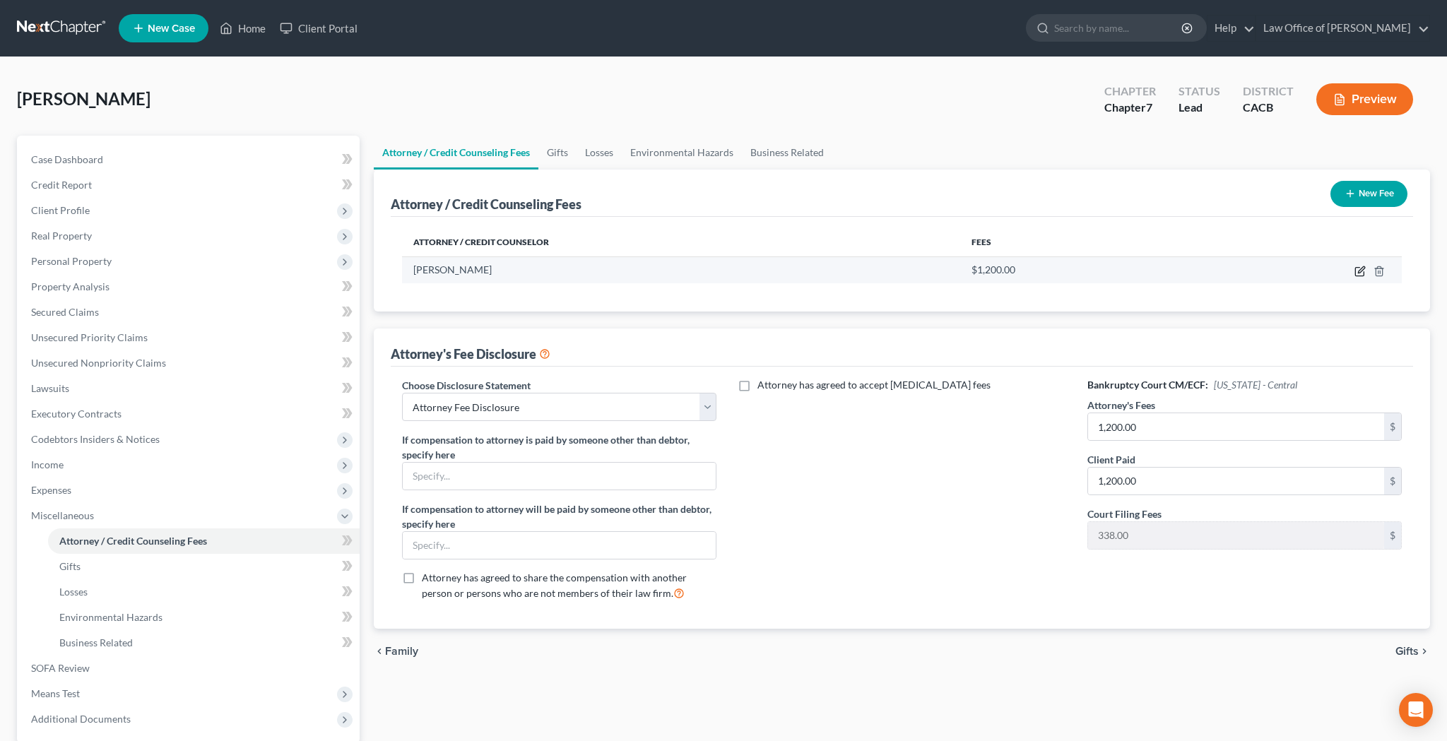
click at [1356, 272] on icon "button" at bounding box center [1359, 271] width 11 height 11
select select "4"
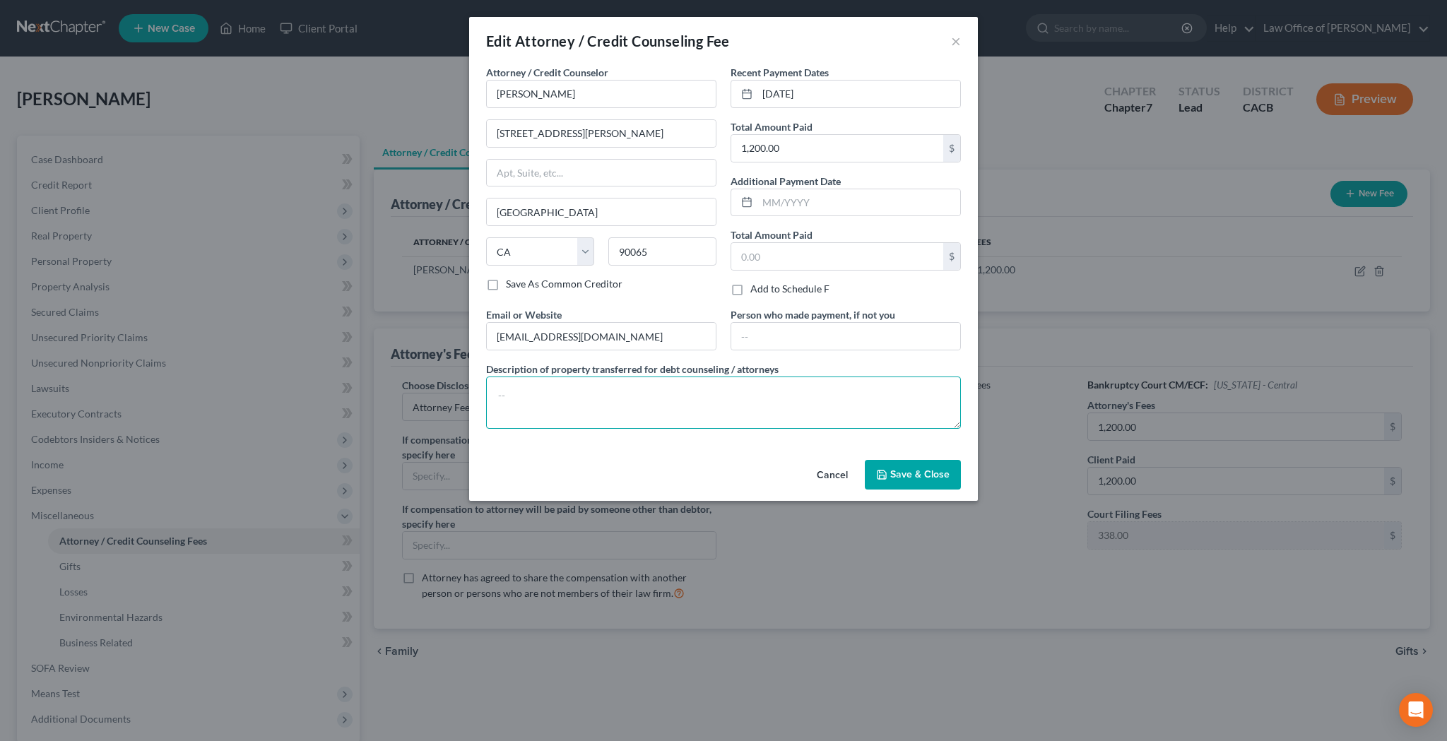
click at [712, 398] on textarea at bounding box center [723, 402] width 475 height 52
paste textarea "Attorney Fee ($762) + Bankruptcy Court Filing Fee ($338)"
click at [571, 397] on textarea "Attorney Fee ($762) + Bankruptcy Court Filing Fee ($338)" at bounding box center [723, 402] width 475 height 52
type textarea "Attorney Fee ($862) + Bankruptcy Court Filing Fee ($338)"
click at [893, 473] on span "Save & Close" at bounding box center [919, 474] width 59 height 12
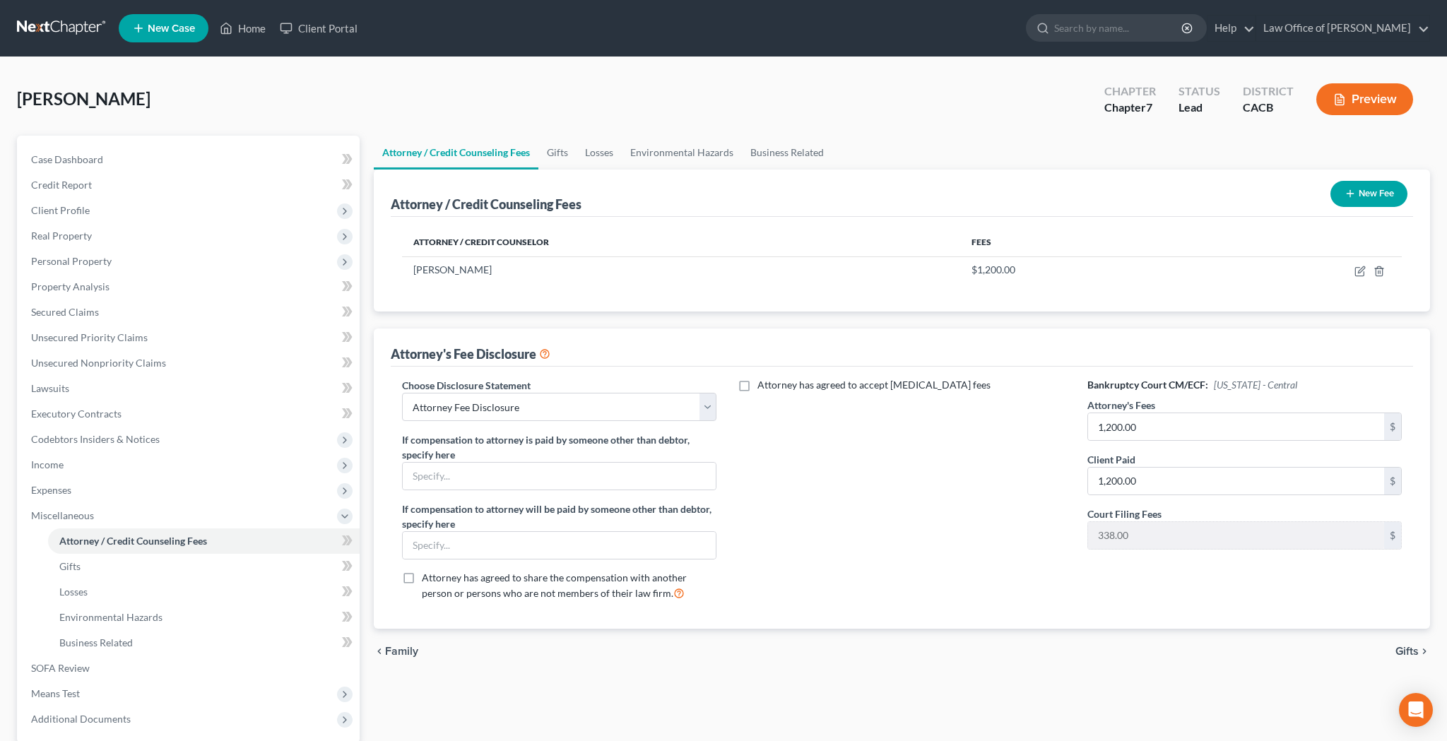
click at [1375, 97] on button "Preview" at bounding box center [1364, 99] width 97 height 32
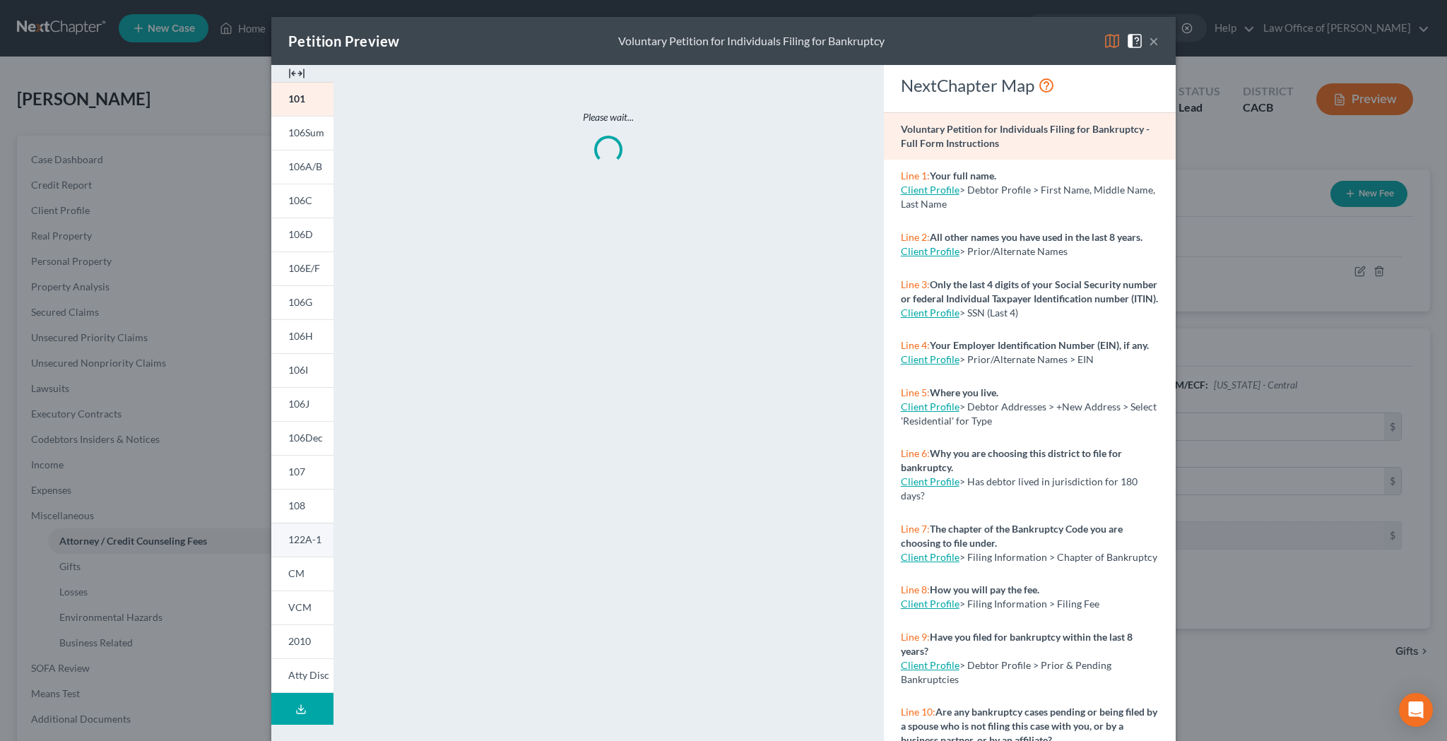
click at [314, 537] on span "122A-1" at bounding box center [304, 539] width 33 height 12
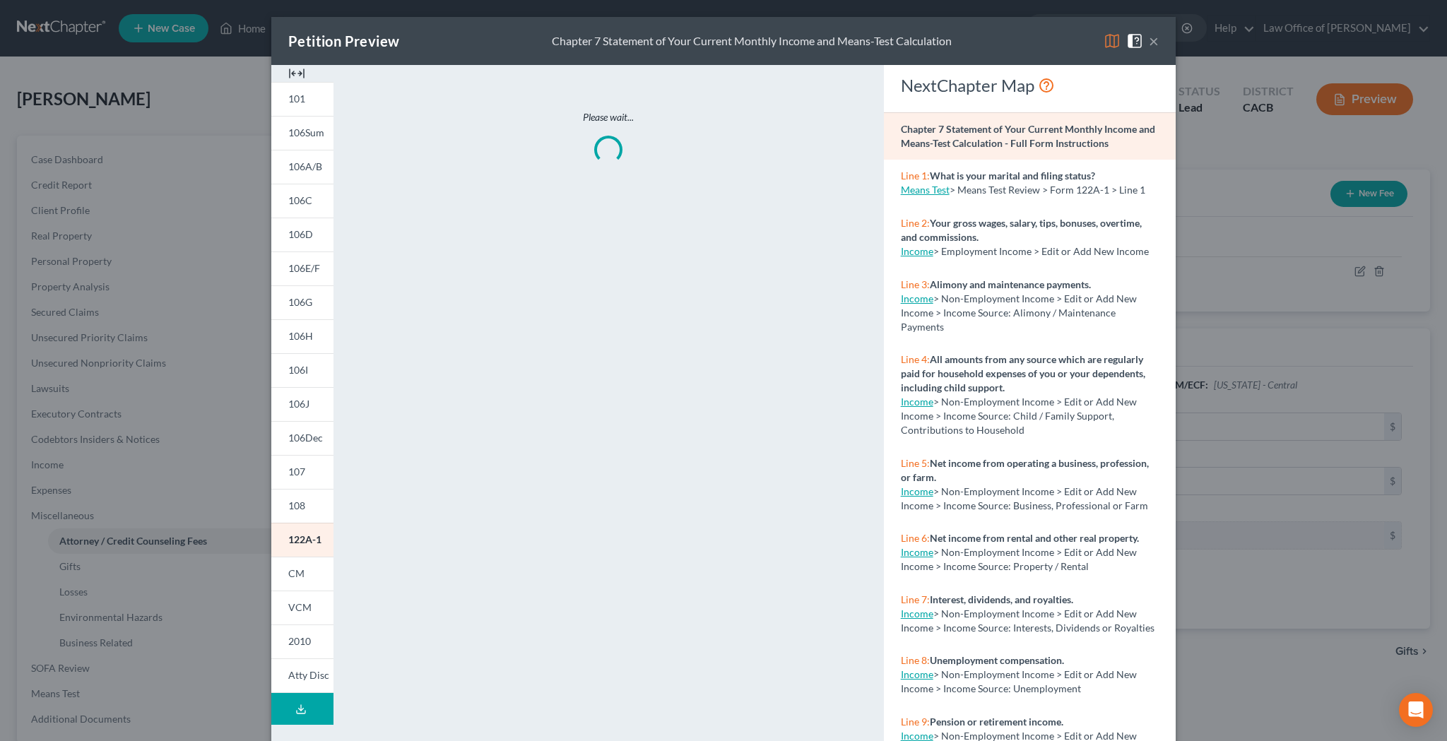
click at [1152, 44] on button "×" at bounding box center [1153, 40] width 10 height 17
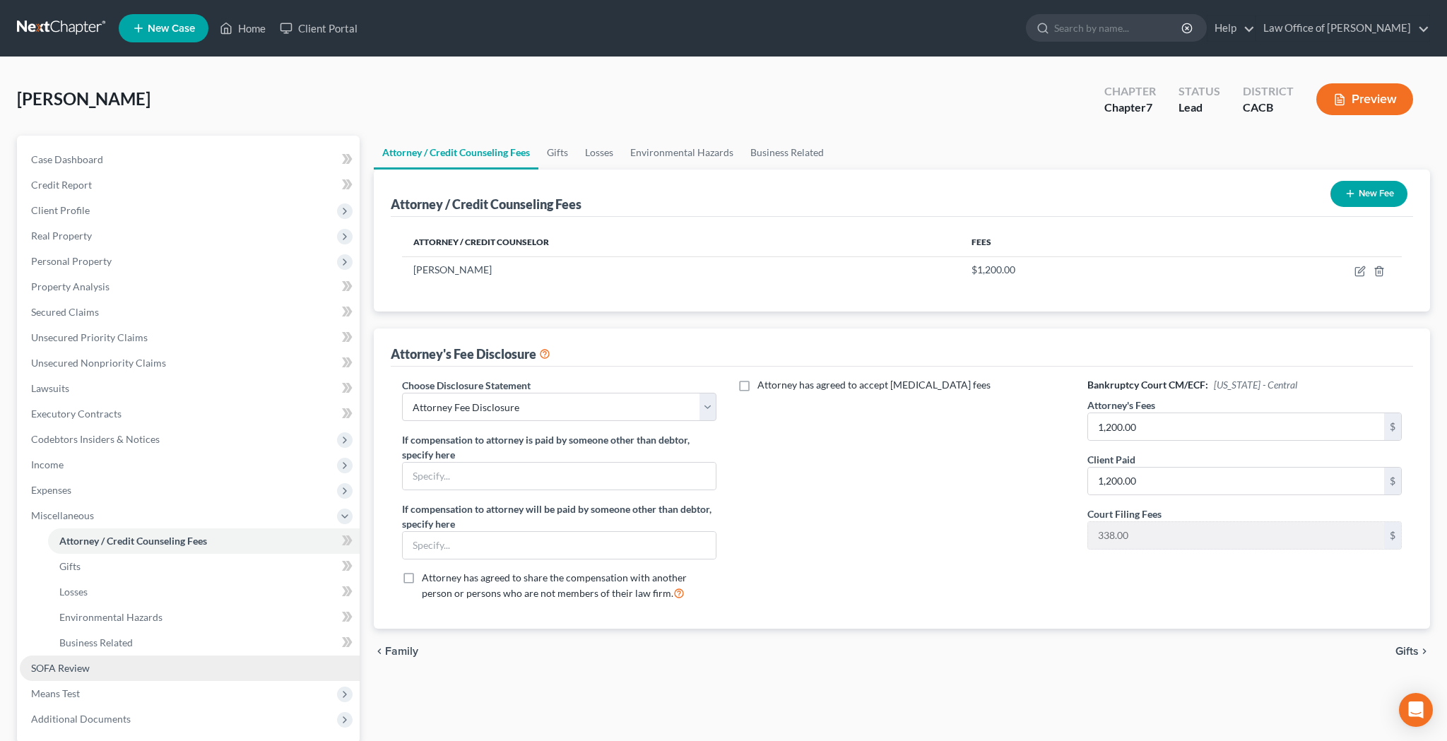
click at [98, 667] on link "SOFA Review" at bounding box center [190, 667] width 340 height 25
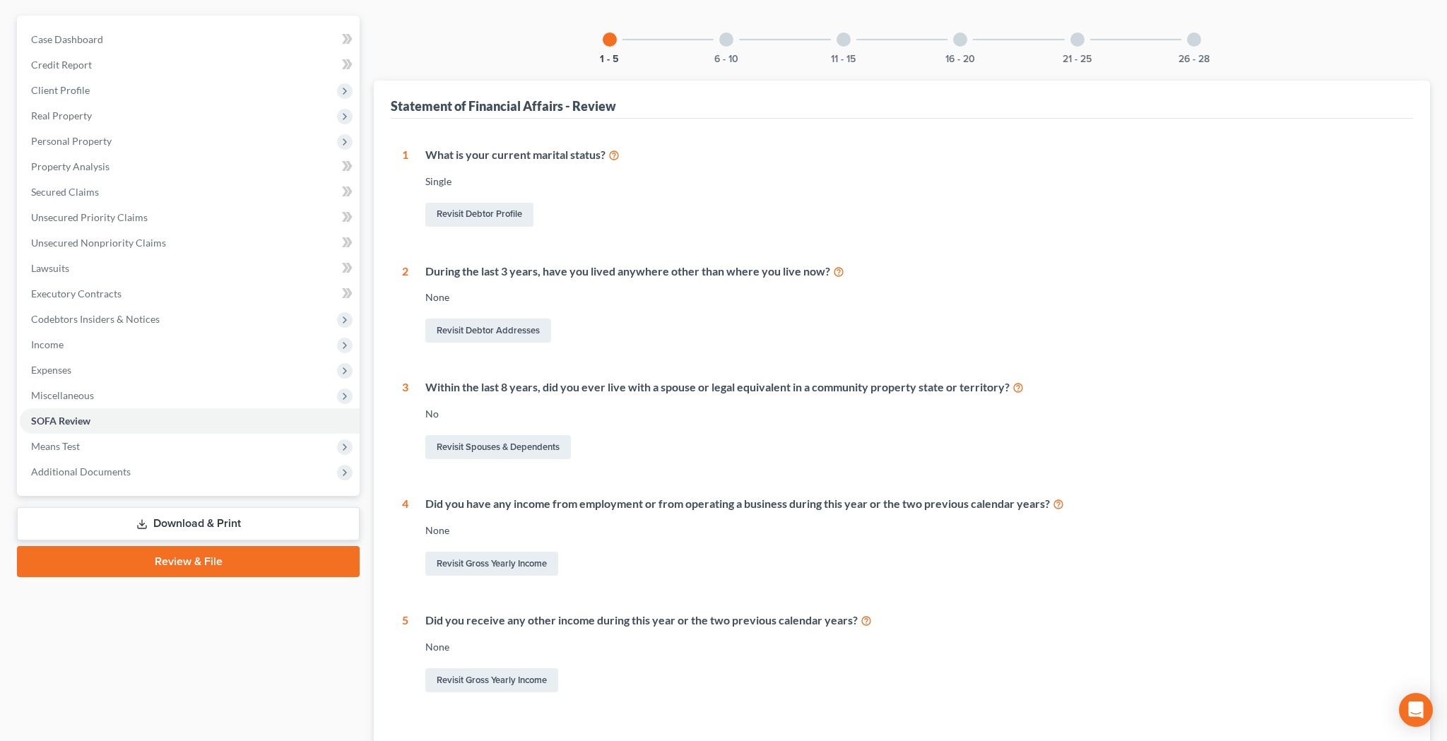
scroll to position [129, 0]
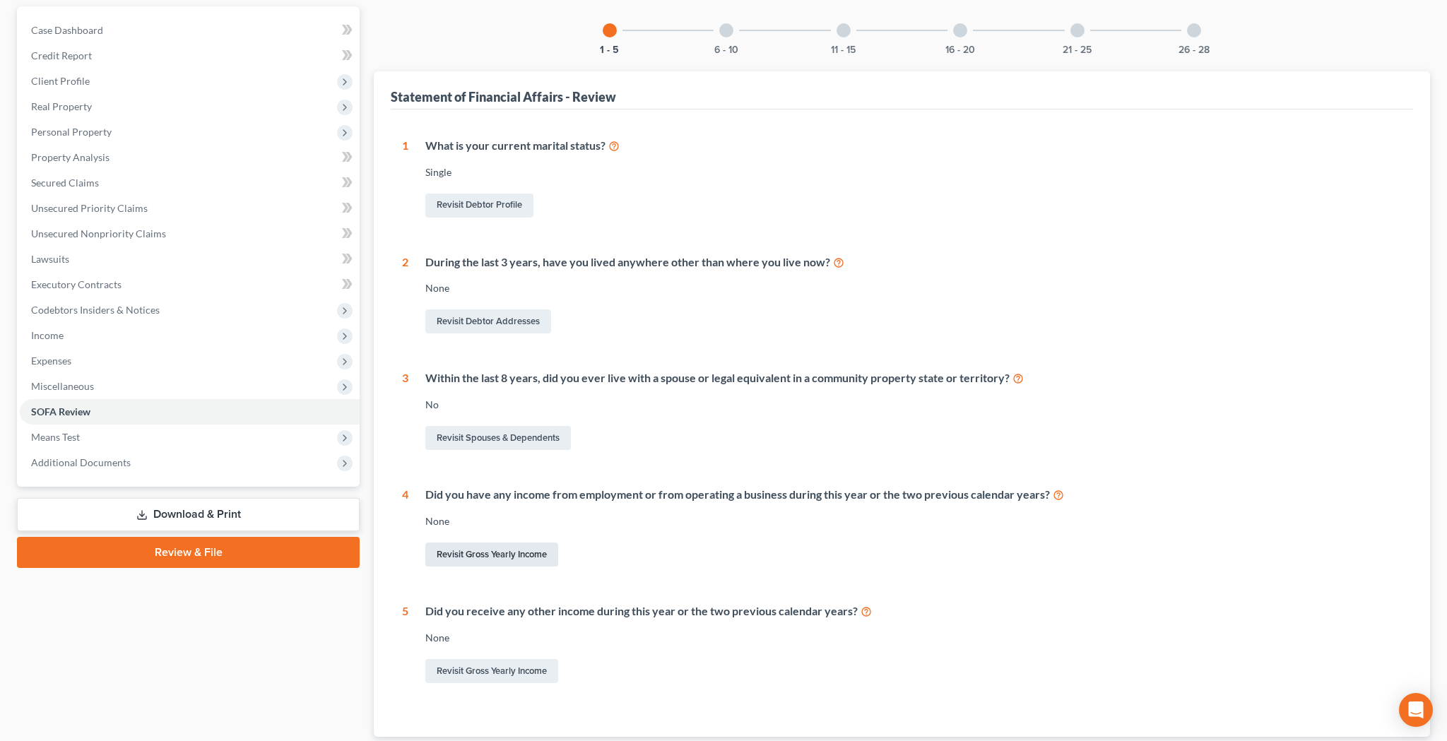
click at [514, 553] on link "Revisit Gross Yearly Income" at bounding box center [491, 554] width 133 height 24
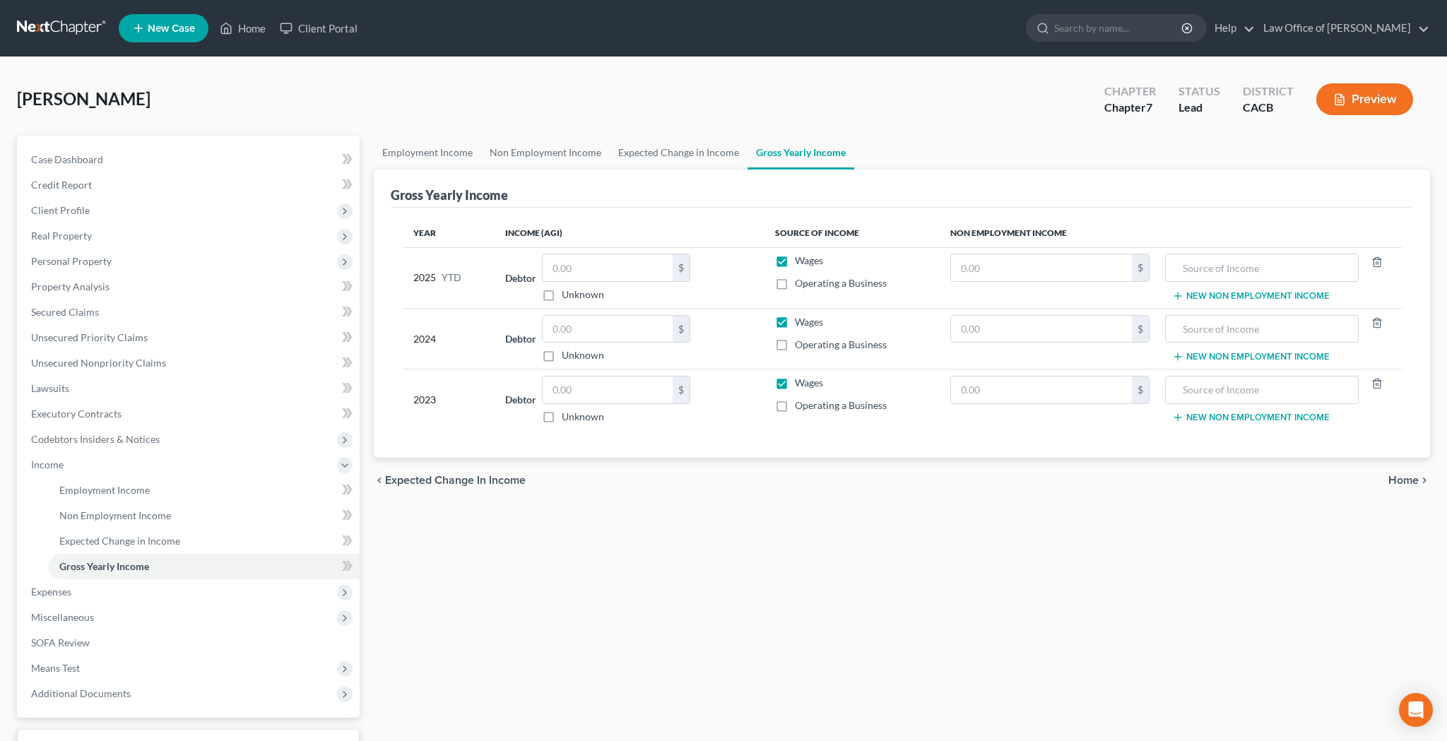
click at [795, 261] on label "Wages" at bounding box center [809, 261] width 28 height 14
click at [800, 261] on input "Wages" at bounding box center [804, 258] width 9 height 9
checkbox input "false"
click at [795, 324] on label "Wages" at bounding box center [809, 322] width 28 height 14
click at [800, 324] on input "Wages" at bounding box center [804, 319] width 9 height 9
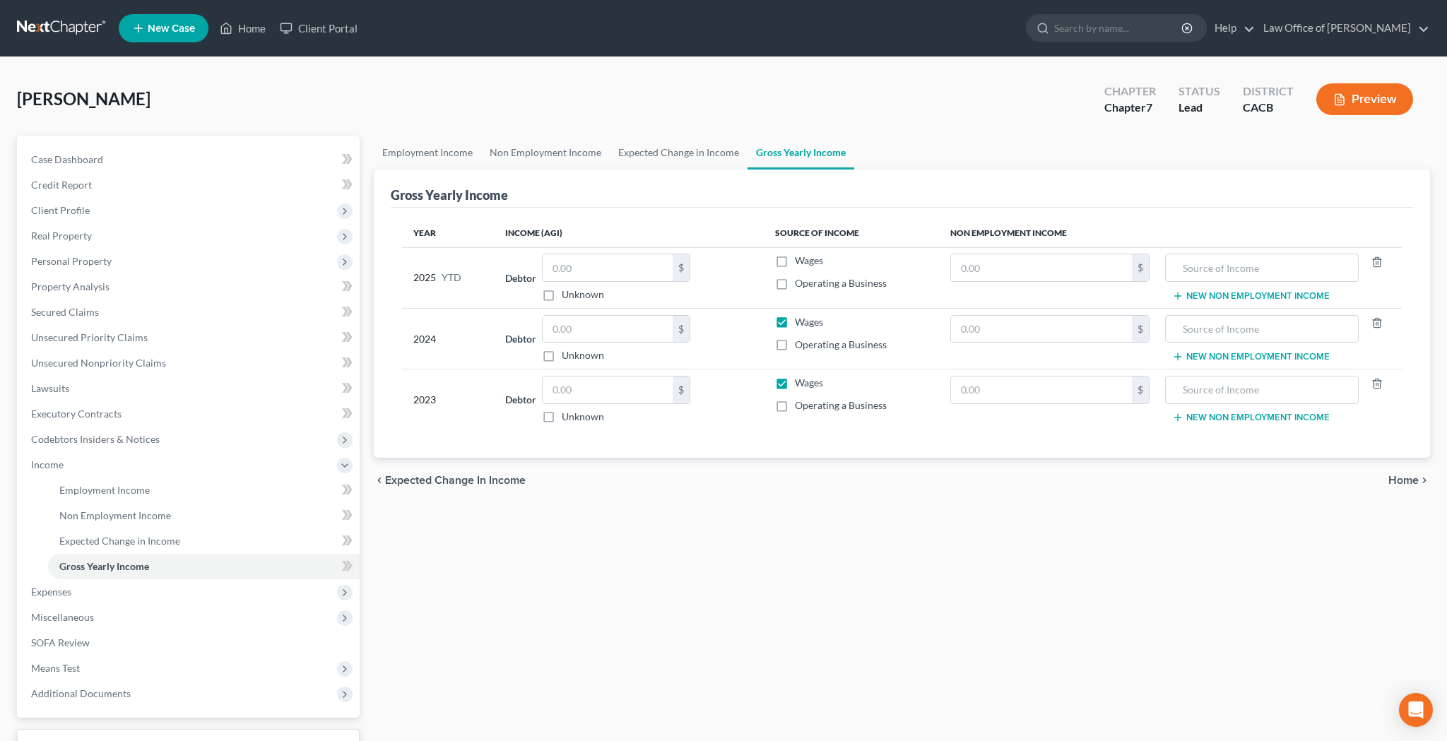
checkbox input "false"
click at [795, 388] on label "Wages" at bounding box center [809, 383] width 28 height 14
click at [800, 385] on input "Wages" at bounding box center [804, 380] width 9 height 9
checkbox input "false"
click at [1004, 271] on input "text" at bounding box center [1042, 267] width 182 height 27
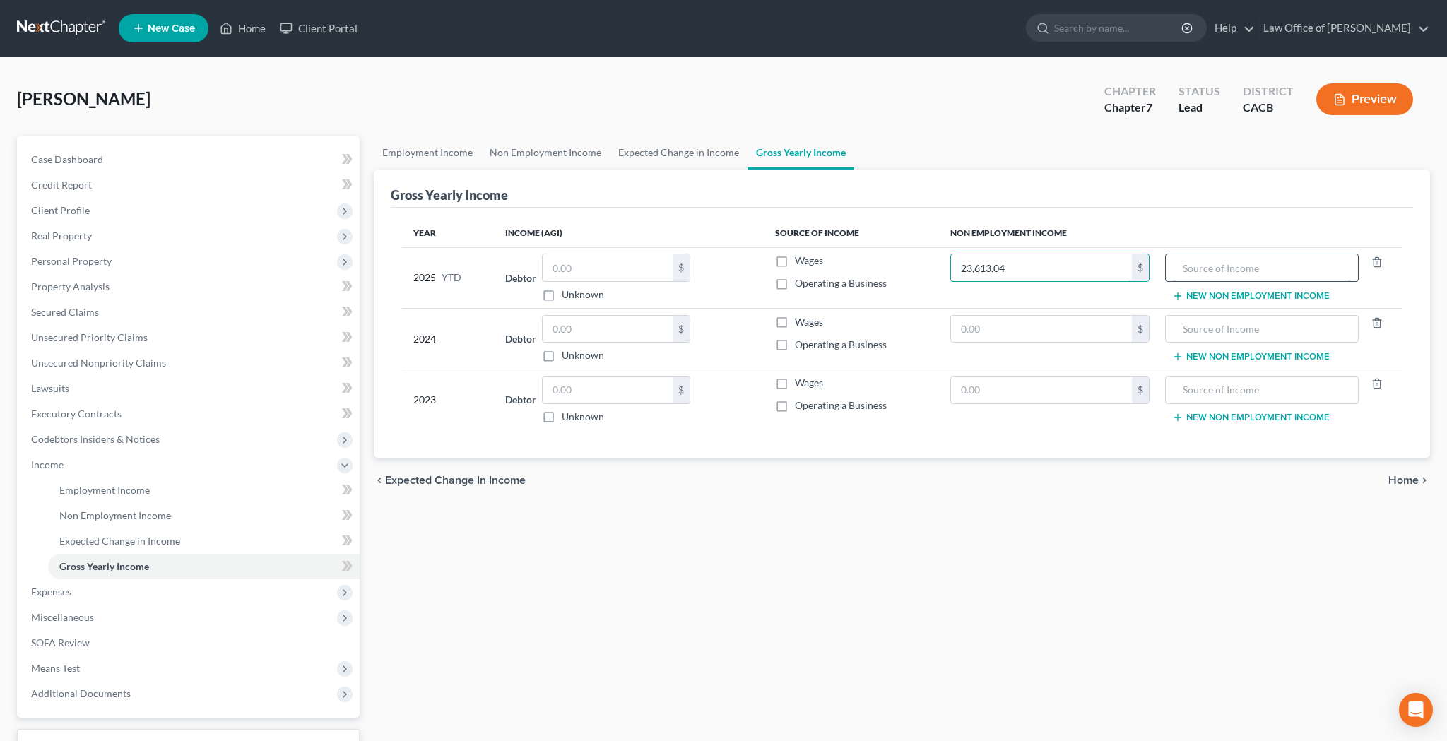
type input "23,613.04"
click at [1193, 269] on input "text" at bounding box center [1261, 267] width 178 height 27
click at [1272, 269] on input "Social Security Retirement / Pension Plan Payments" at bounding box center [1261, 267] width 178 height 27
drag, startPoint x: 1282, startPoint y: 268, endPoint x: 1344, endPoint y: 271, distance: 62.2
click at [1344, 271] on input "Social Security Retirement / Pensions Plan Payments" at bounding box center [1261, 267] width 178 height 27
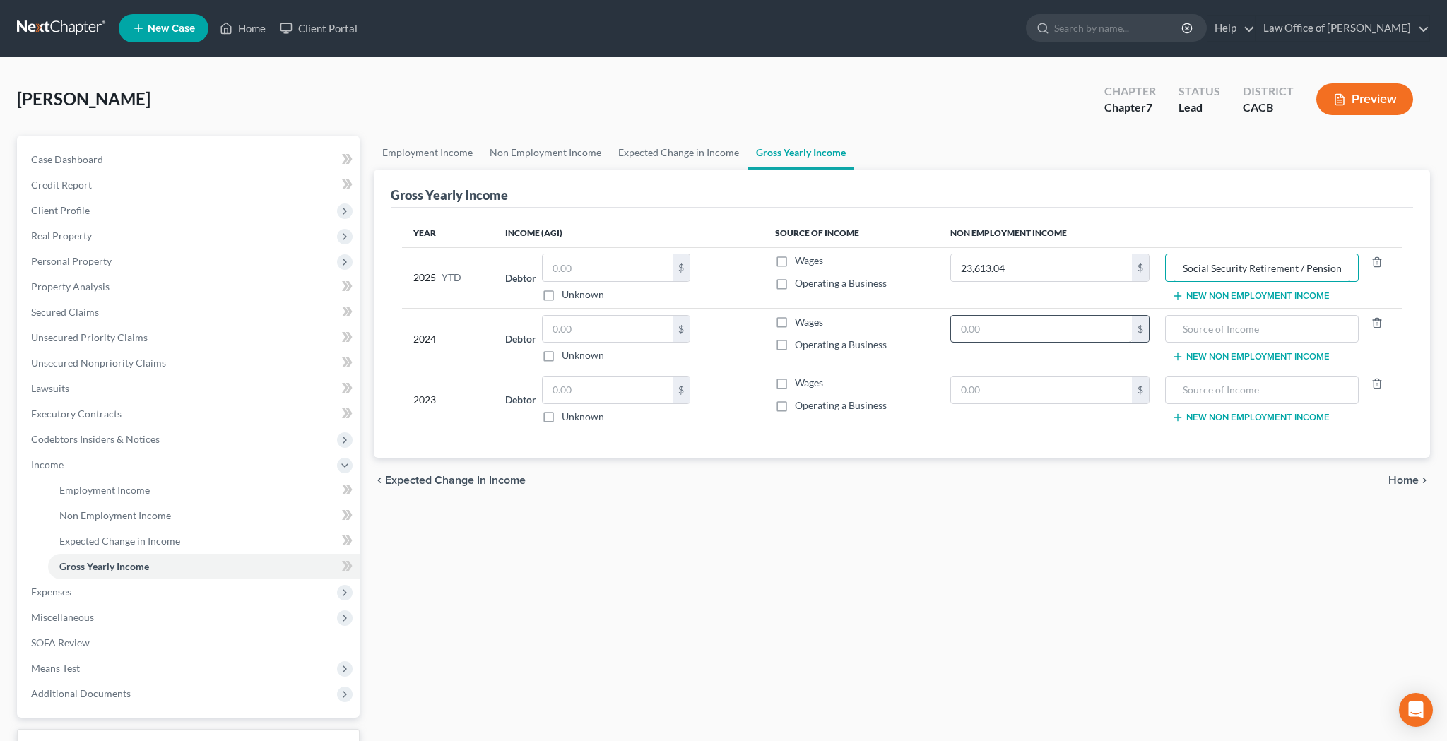
type input "Social Security Retirement / Pensions"
click at [981, 323] on input "text" at bounding box center [1042, 329] width 182 height 27
type input "34,887.96"
click at [1189, 267] on input "Social Security Retirement / Pensions" at bounding box center [1261, 267] width 178 height 27
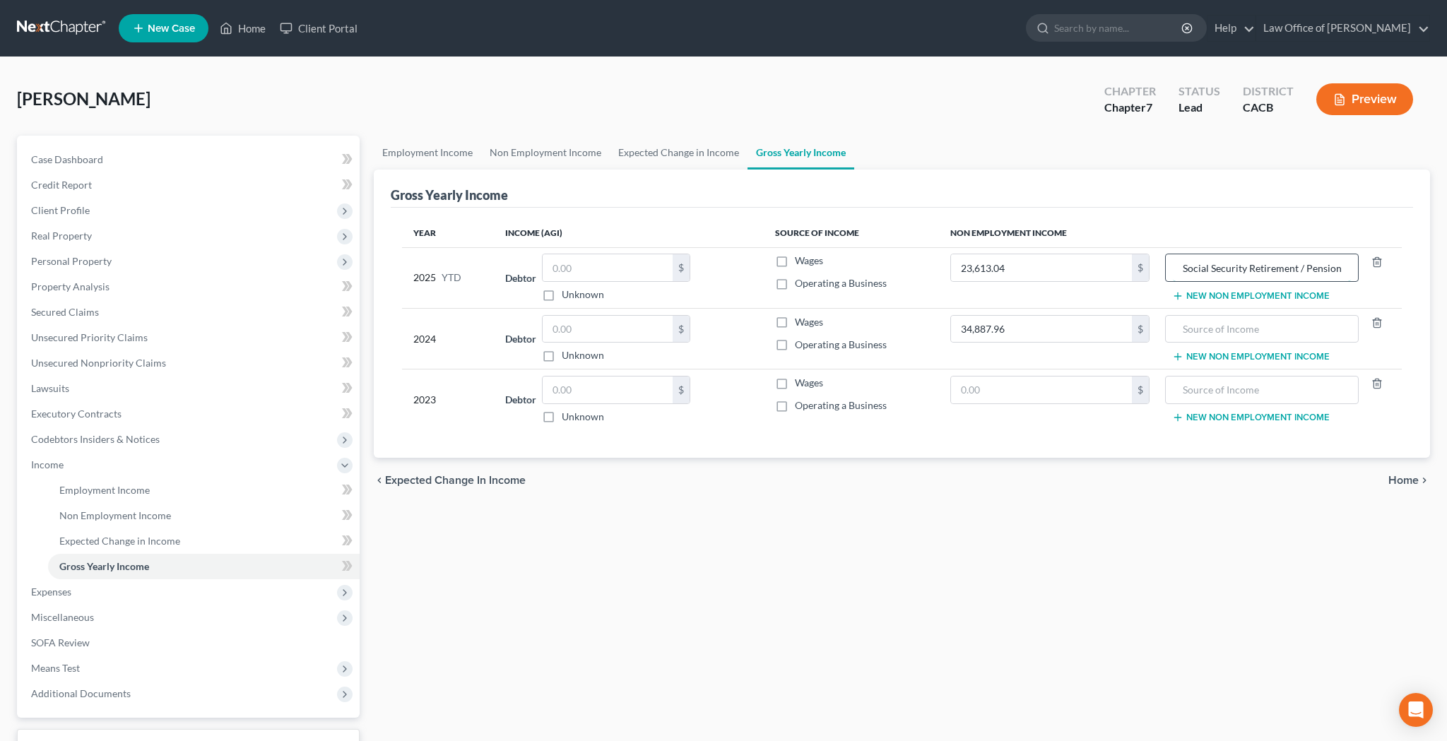
click at [1189, 267] on input "Social Security Retirement / Pensions" at bounding box center [1261, 267] width 178 height 27
click at [1204, 329] on input "text" at bounding box center [1261, 329] width 178 height 27
paste input "Social Security Retirement / Pensions"
type input "Social Security Retirement / Pensions"
click at [1046, 388] on input "text" at bounding box center [1042, 389] width 182 height 27
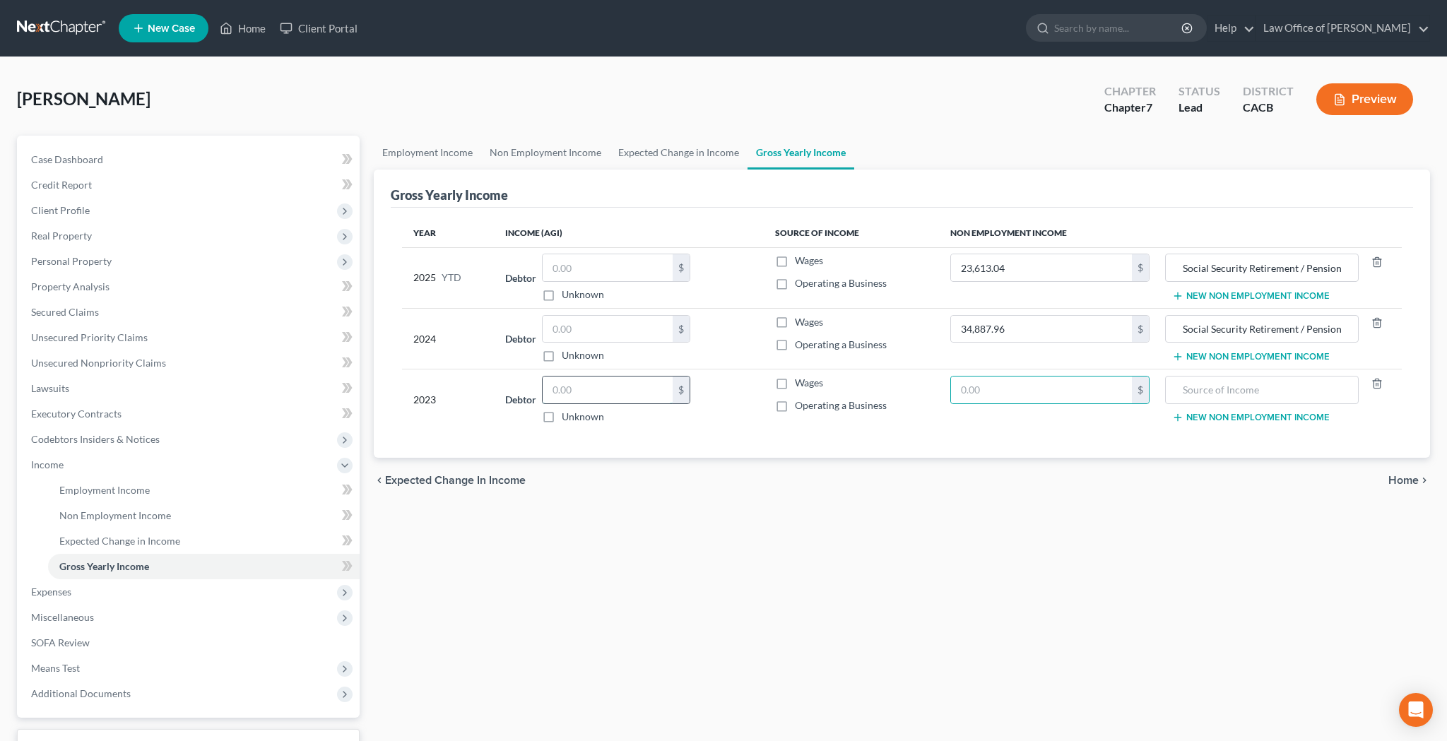
click at [611, 389] on input "text" at bounding box center [607, 389] width 130 height 27
type input "6,006"
click at [795, 383] on label "Wages" at bounding box center [809, 383] width 28 height 14
click at [800, 383] on input "Wages" at bounding box center [804, 380] width 9 height 9
checkbox input "true"
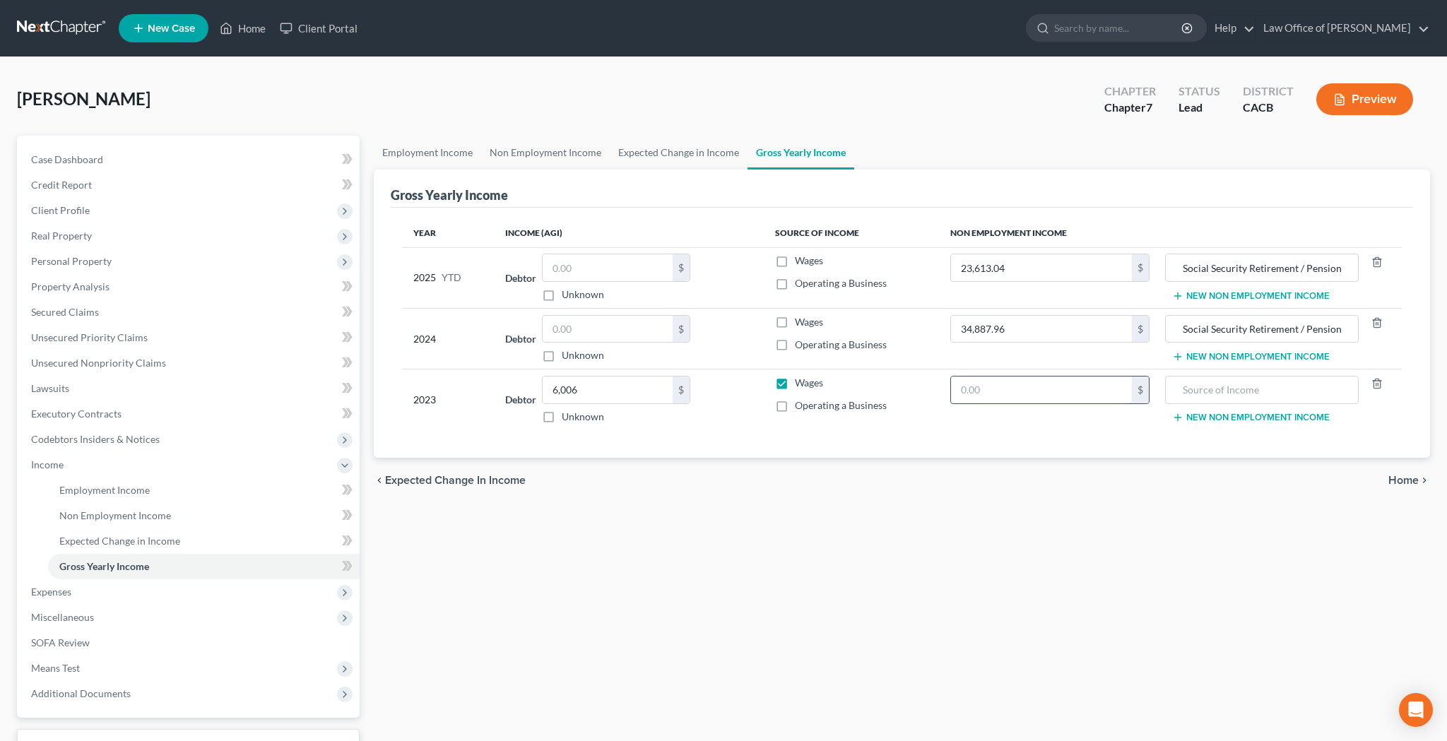
click at [987, 391] on input "text" at bounding box center [1042, 389] width 182 height 27
type input "34,383"
click at [1186, 328] on input "Social Security Retirement / Pensions" at bounding box center [1261, 329] width 178 height 27
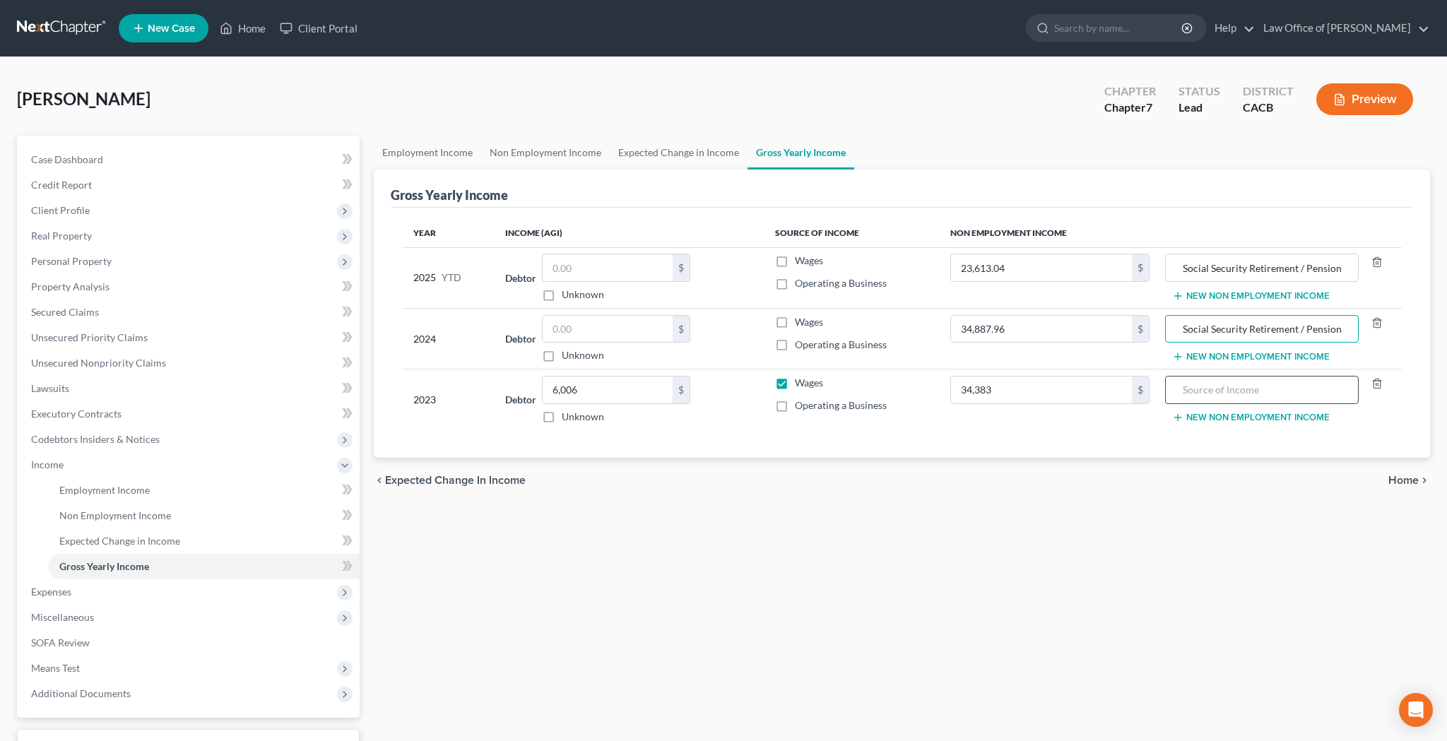
click at [1199, 390] on input "text" at bounding box center [1261, 389] width 178 height 27
paste input "Social Security Retirement / Pensions"
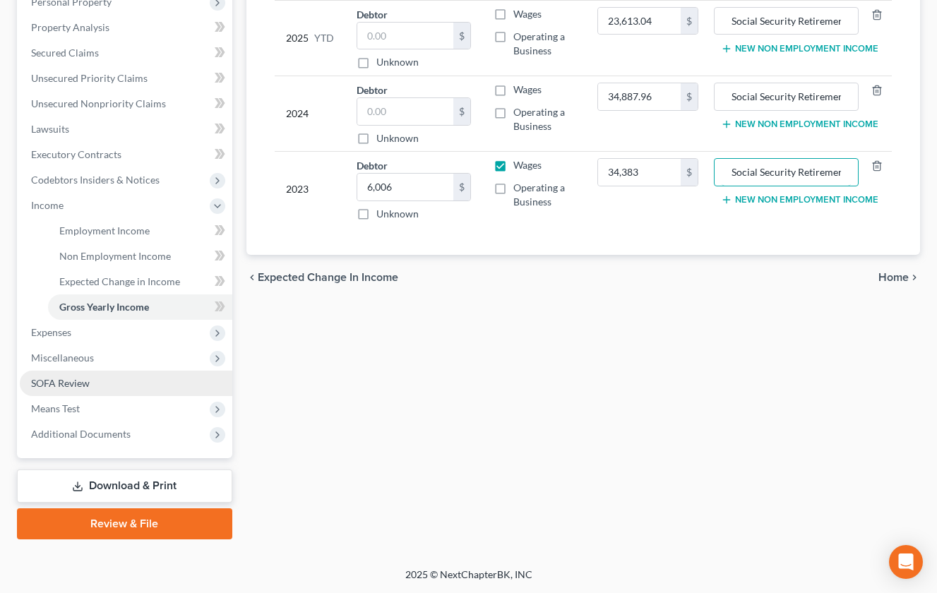
scroll to position [259, 0]
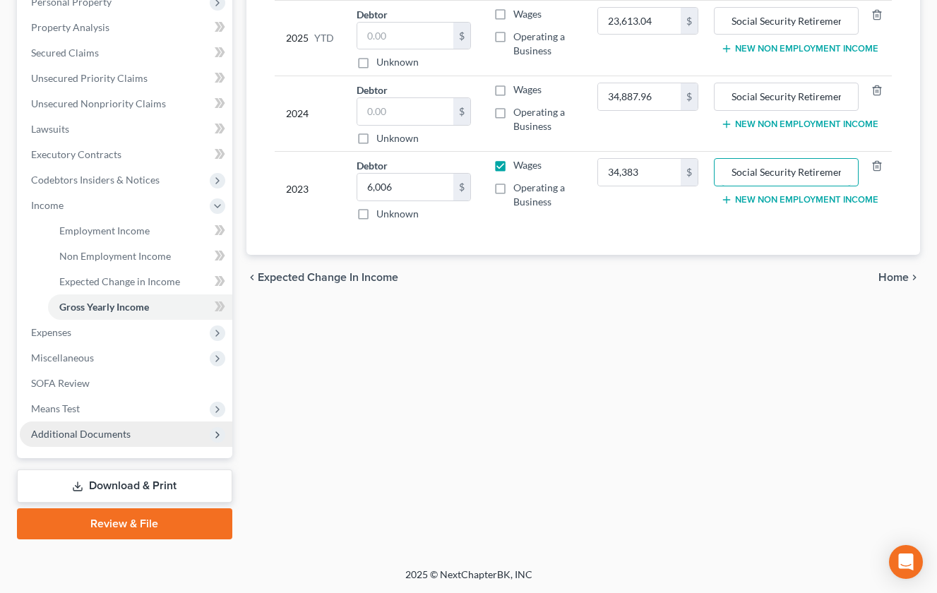
type input "Social Security Retirement / Pensions"
click at [93, 438] on span "Additional Documents" at bounding box center [81, 434] width 100 height 12
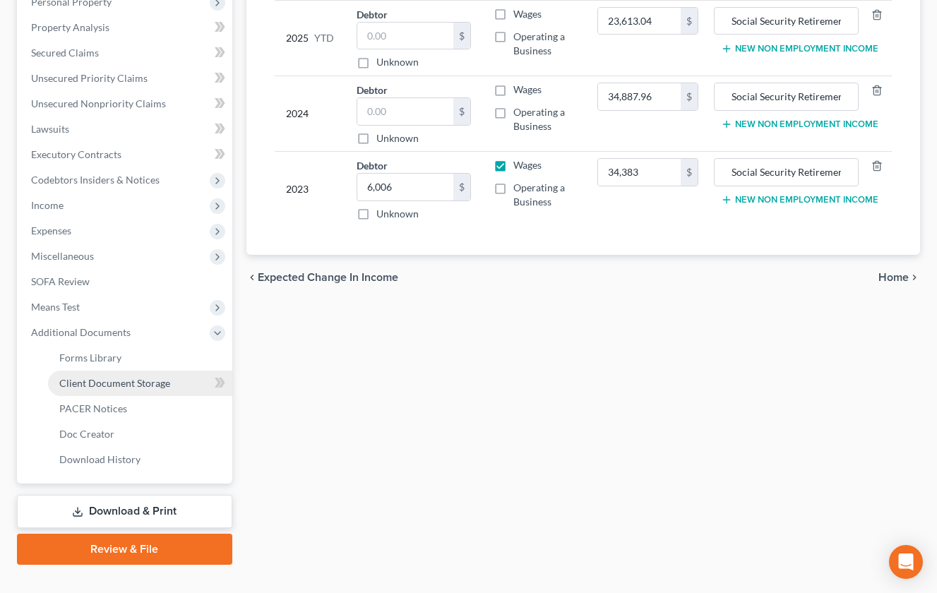
click at [105, 384] on span "Client Document Storage" at bounding box center [114, 383] width 111 height 12
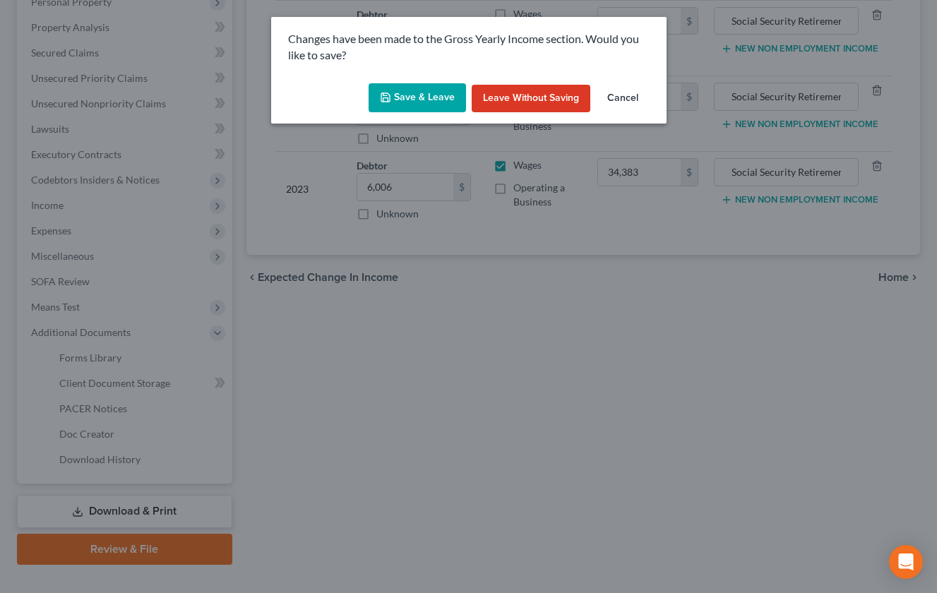
click at [414, 93] on button "Save & Leave" at bounding box center [417, 98] width 97 height 30
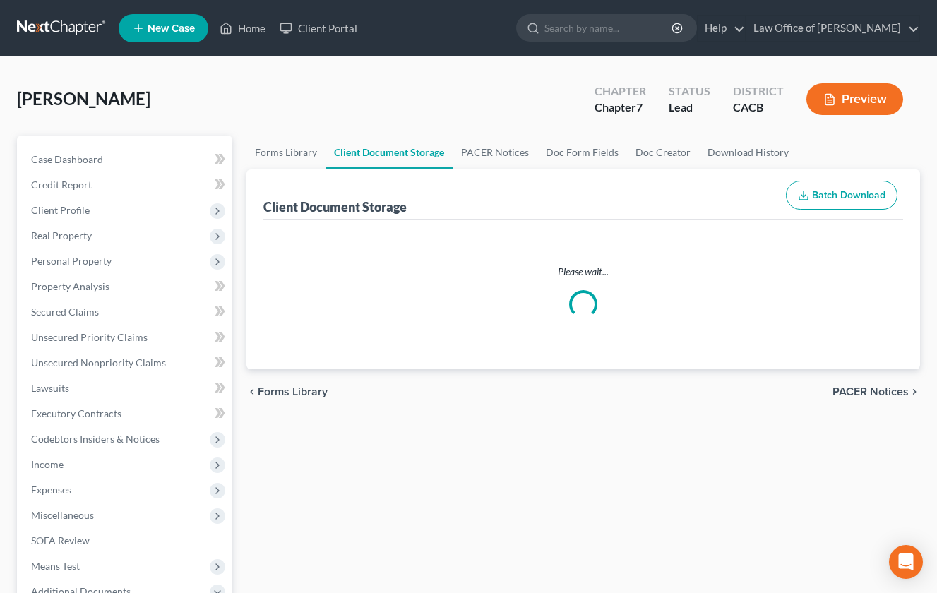
select select "10"
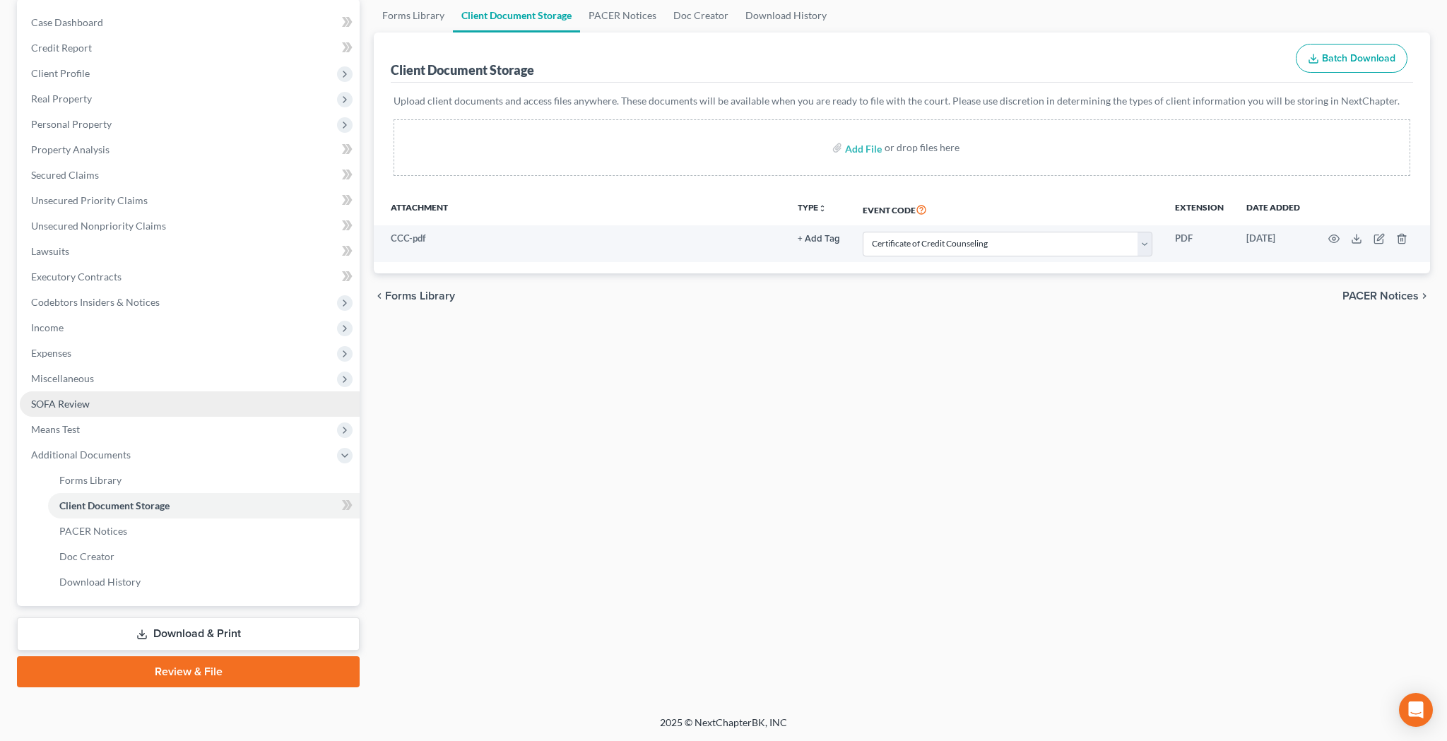
scroll to position [137, 0]
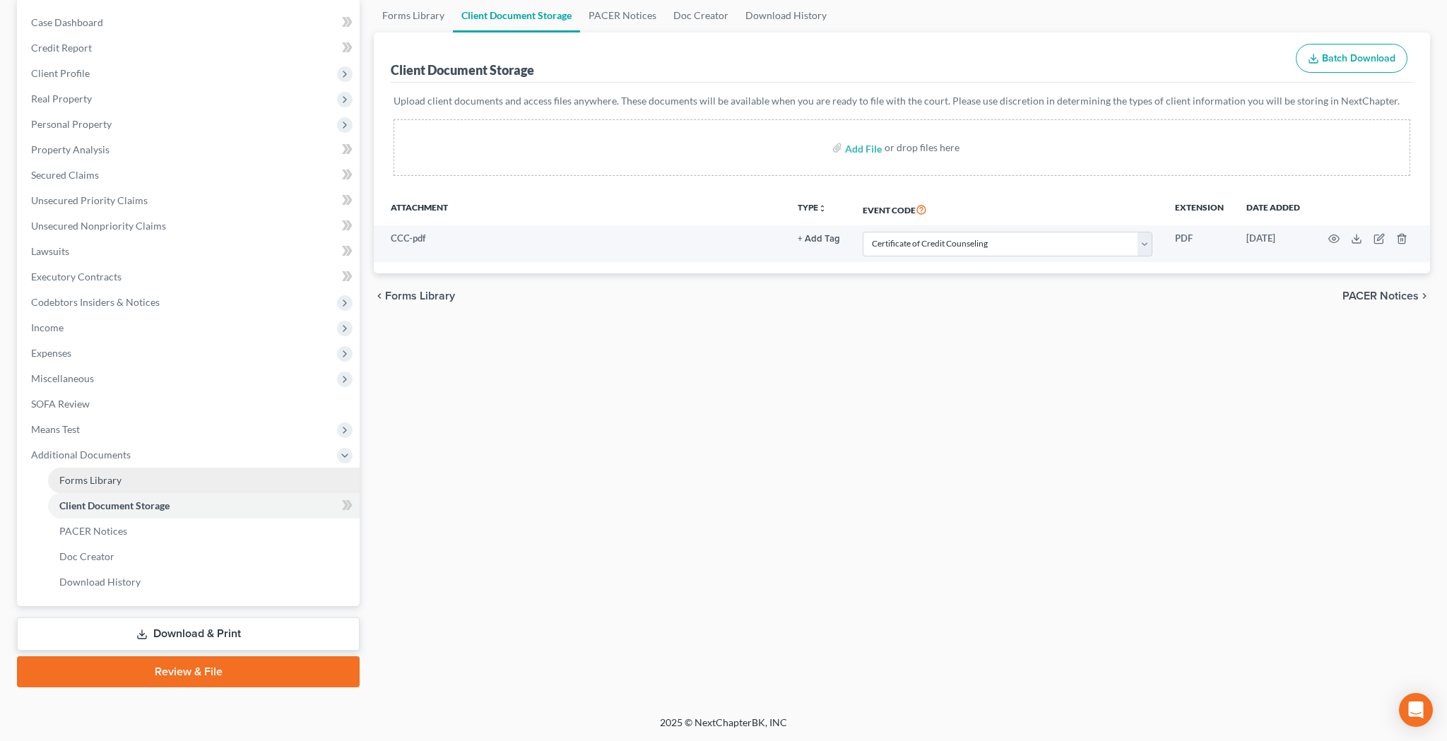
click at [129, 480] on link "Forms Library" at bounding box center [203, 480] width 311 height 25
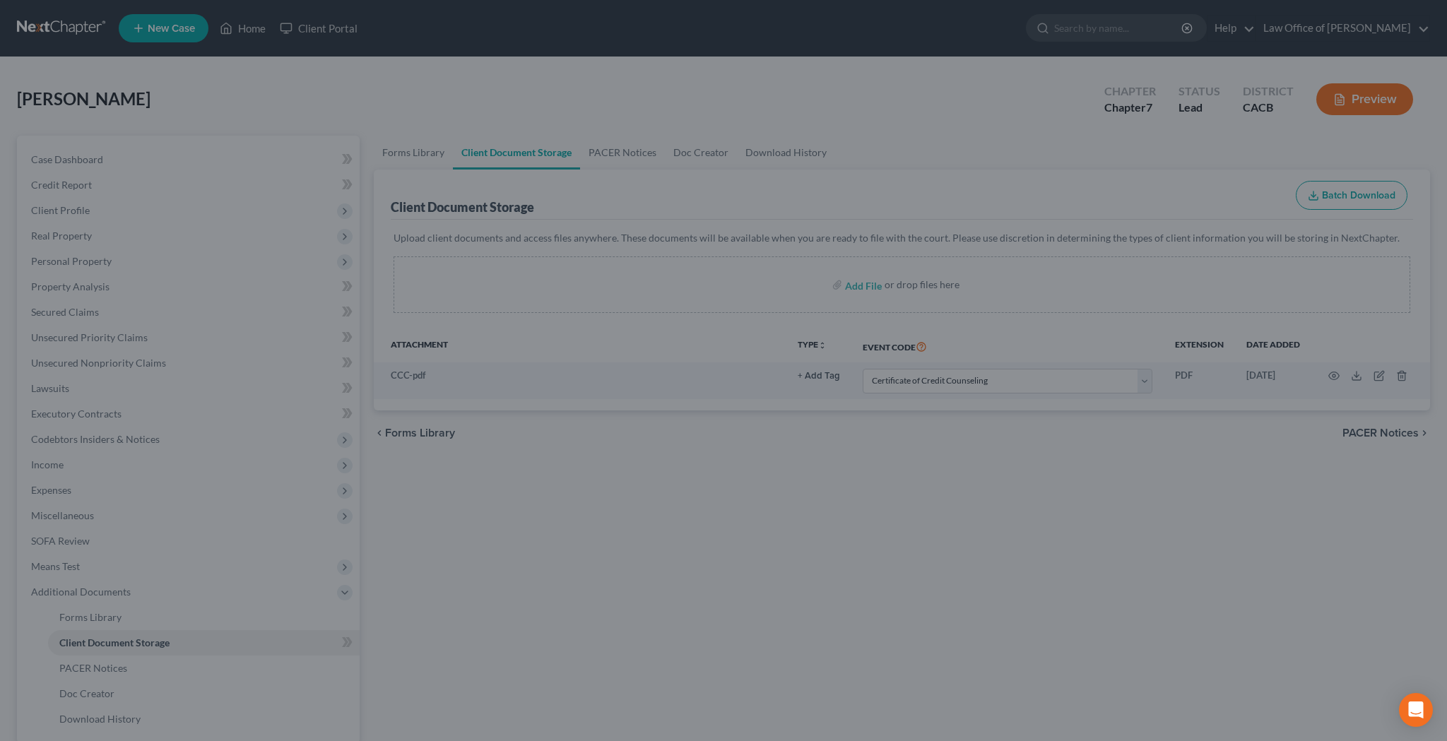
scroll to position [137, 0]
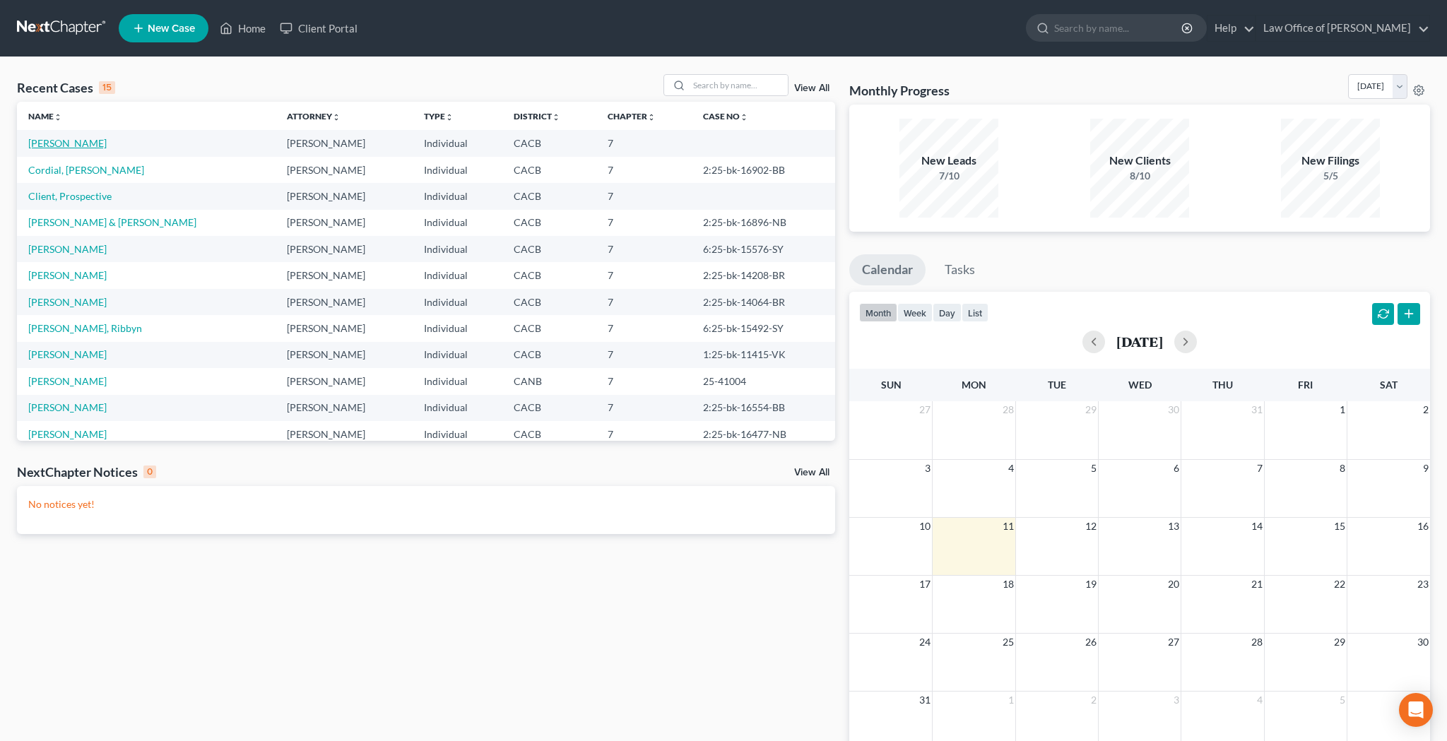
click at [76, 143] on link "Medrano, Ruby" at bounding box center [67, 143] width 78 height 12
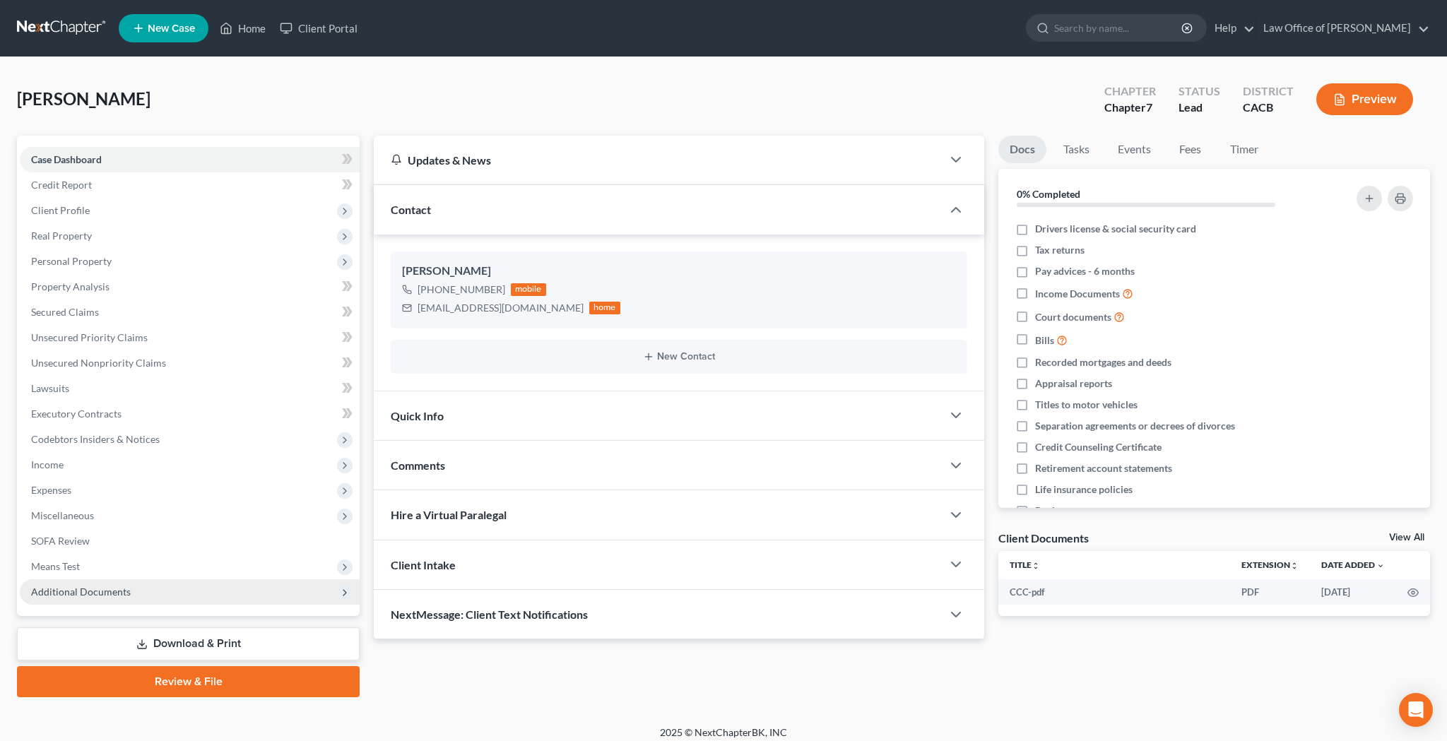
click at [93, 594] on span "Additional Documents" at bounding box center [81, 592] width 100 height 12
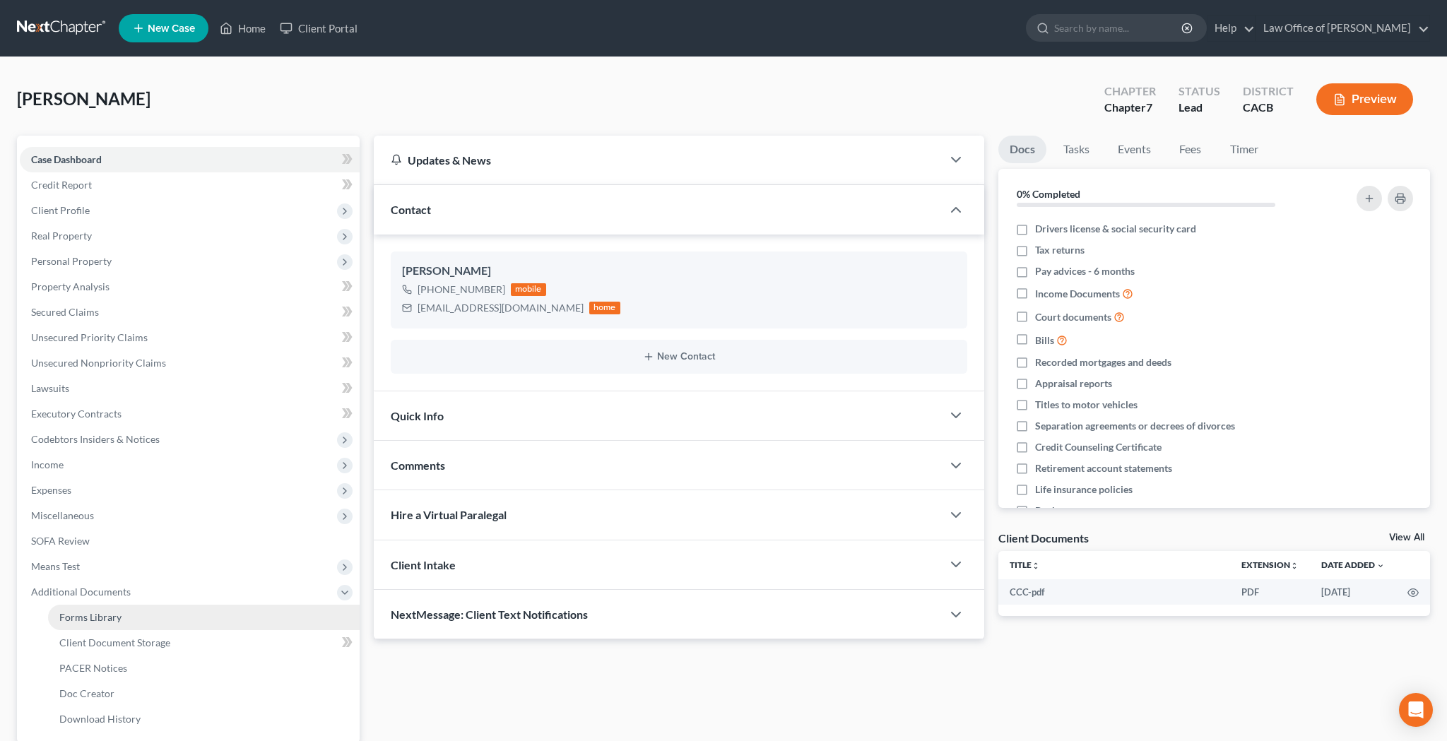
click at [98, 612] on span "Forms Library" at bounding box center [90, 617] width 62 height 12
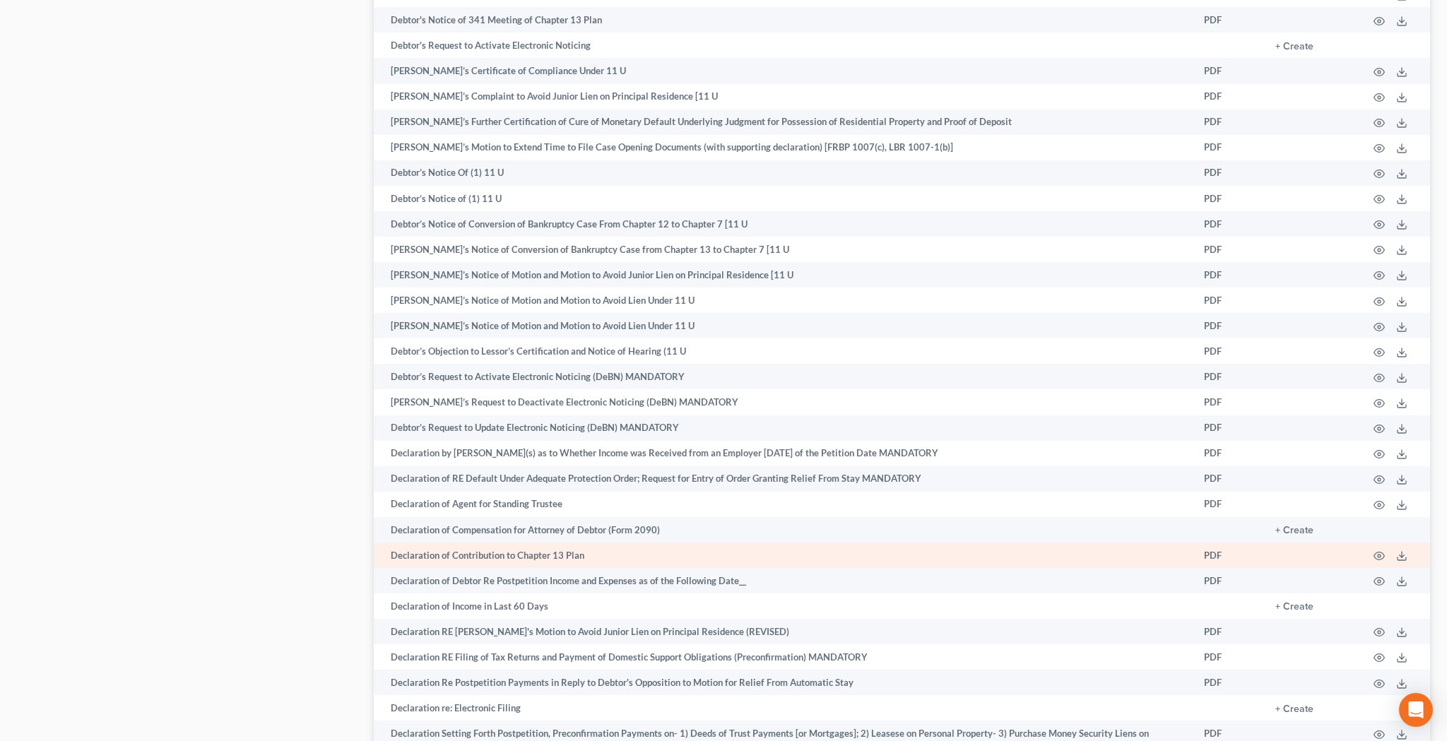
scroll to position [1971, 0]
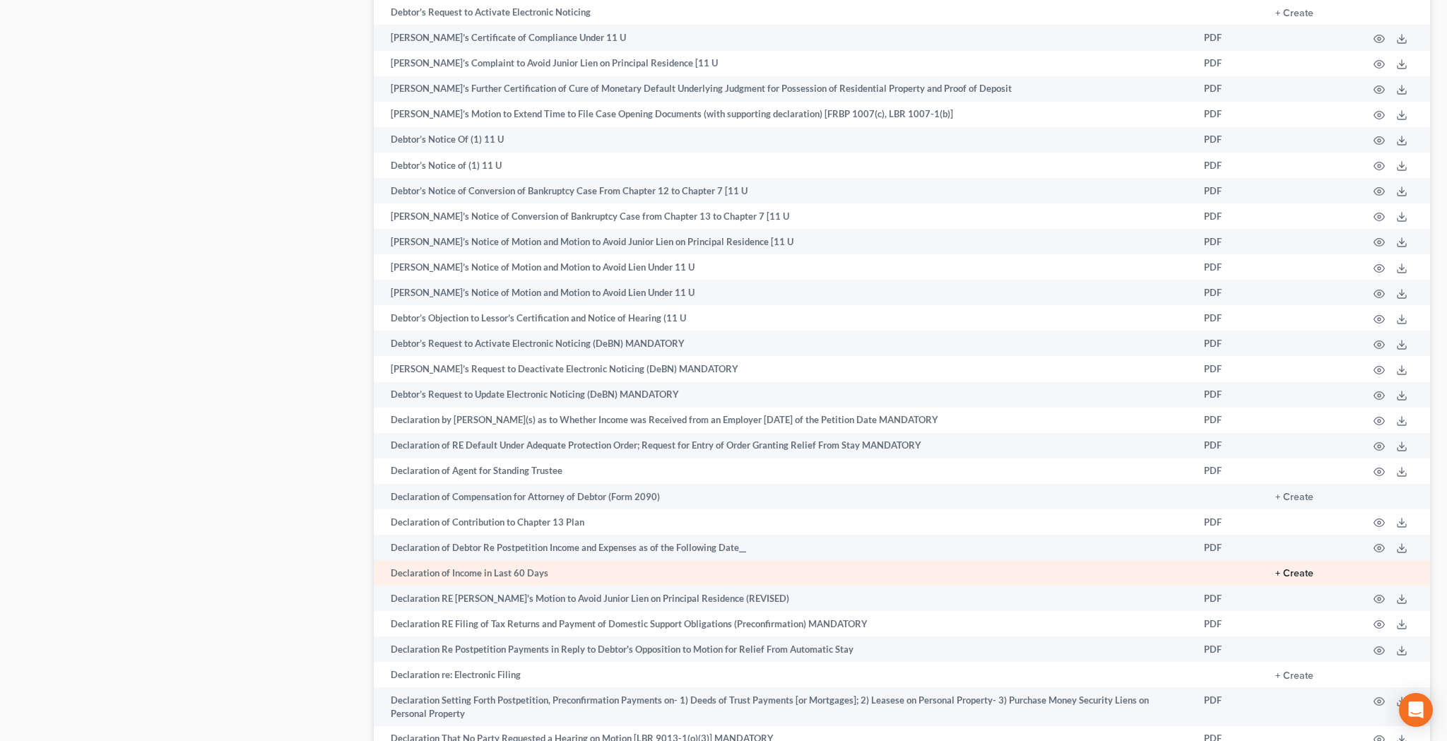
click at [1301, 569] on button "+ Create" at bounding box center [1294, 574] width 38 height 10
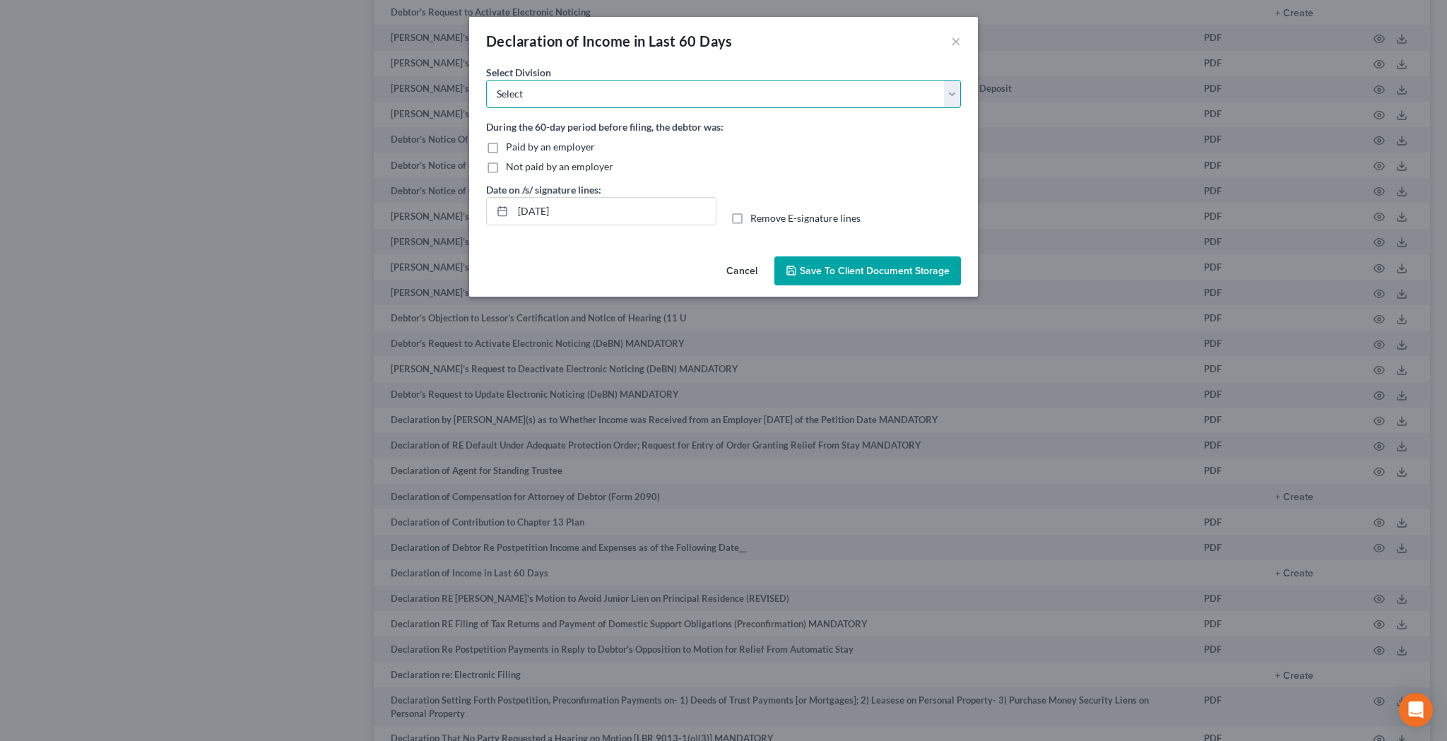
select select "0"
click at [506, 167] on label "Not paid by an employer" at bounding box center [559, 167] width 107 height 14
click at [511, 167] on input "Not paid by an employer" at bounding box center [515, 164] width 9 height 9
checkbox input "true"
click at [750, 220] on label "Remove E-signature lines" at bounding box center [805, 218] width 110 height 14
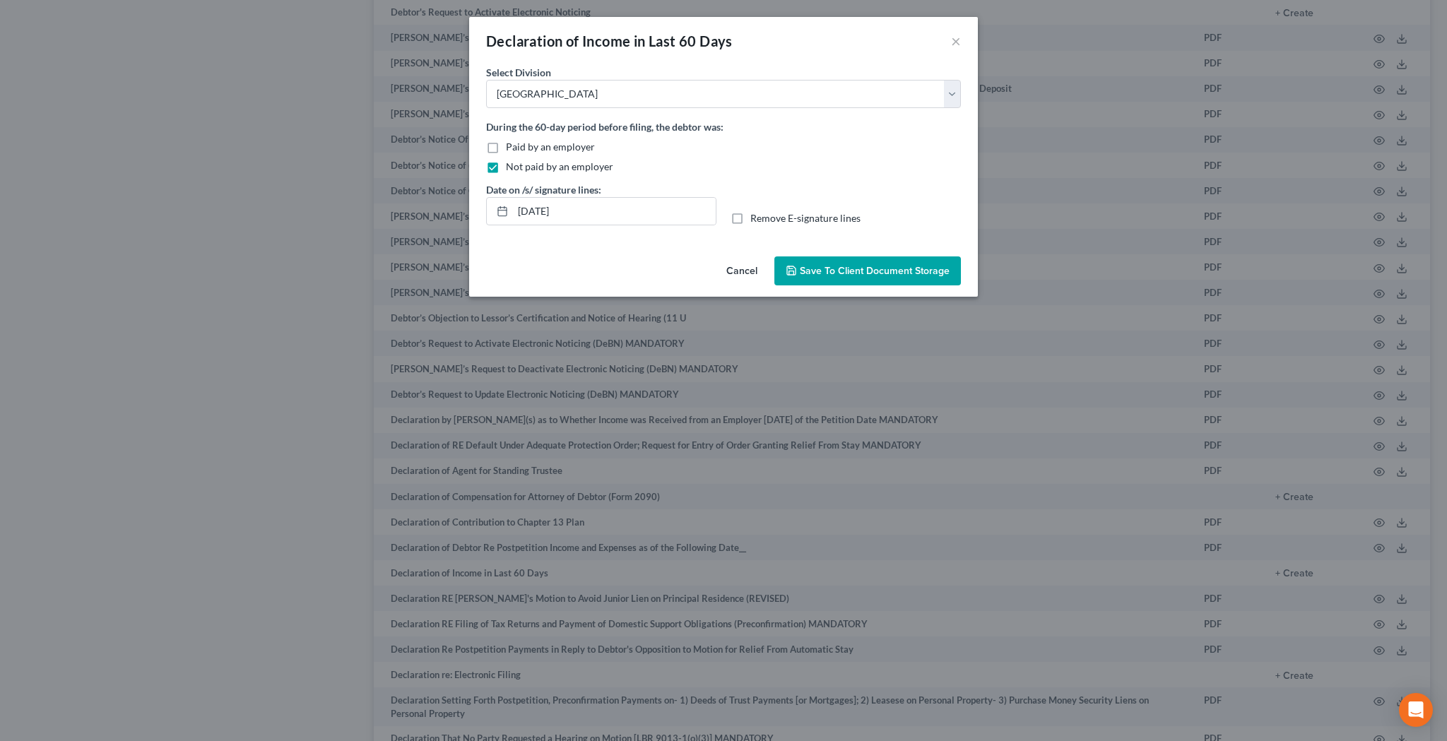
click at [756, 220] on input "Remove E-signature lines" at bounding box center [760, 215] width 9 height 9
checkbox input "true"
click at [828, 272] on span "Save to Client Document Storage" at bounding box center [875, 271] width 150 height 12
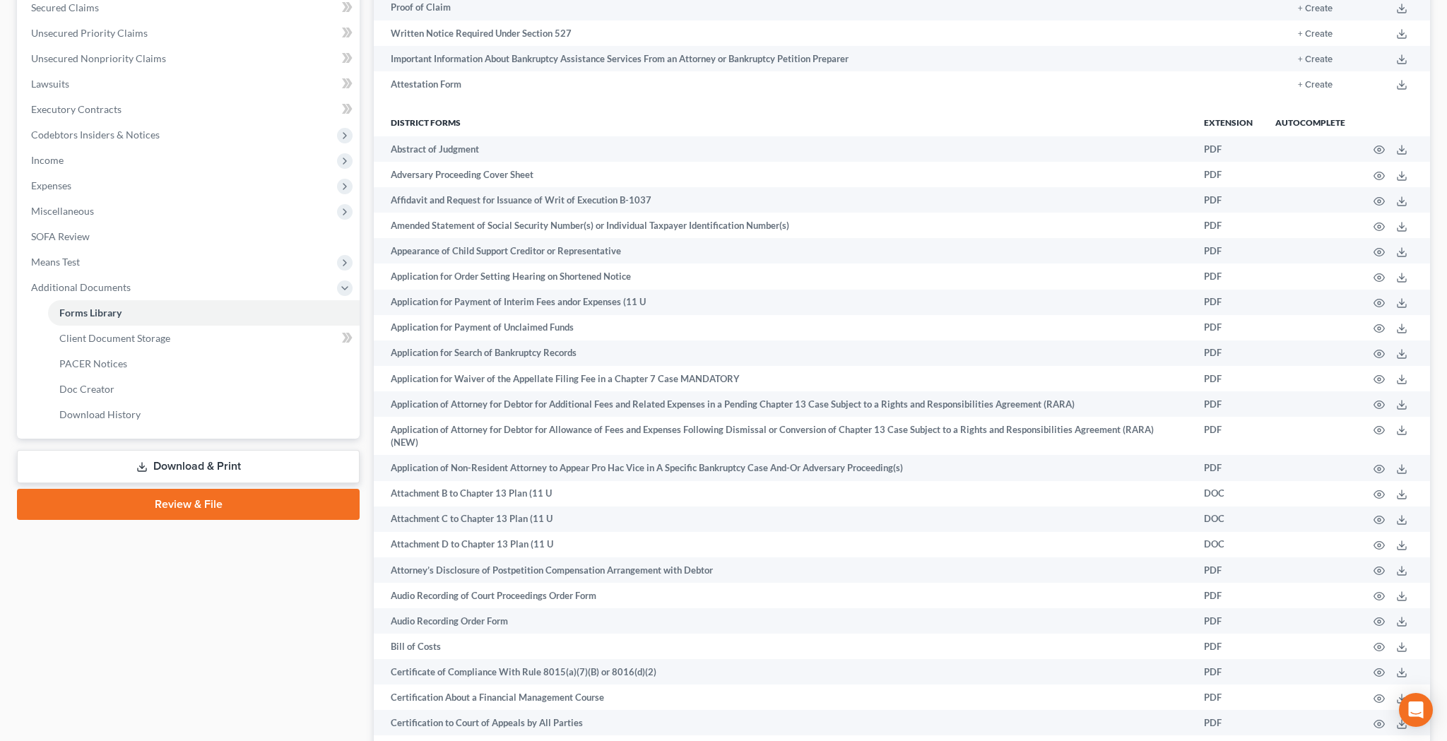
scroll to position [311, 0]
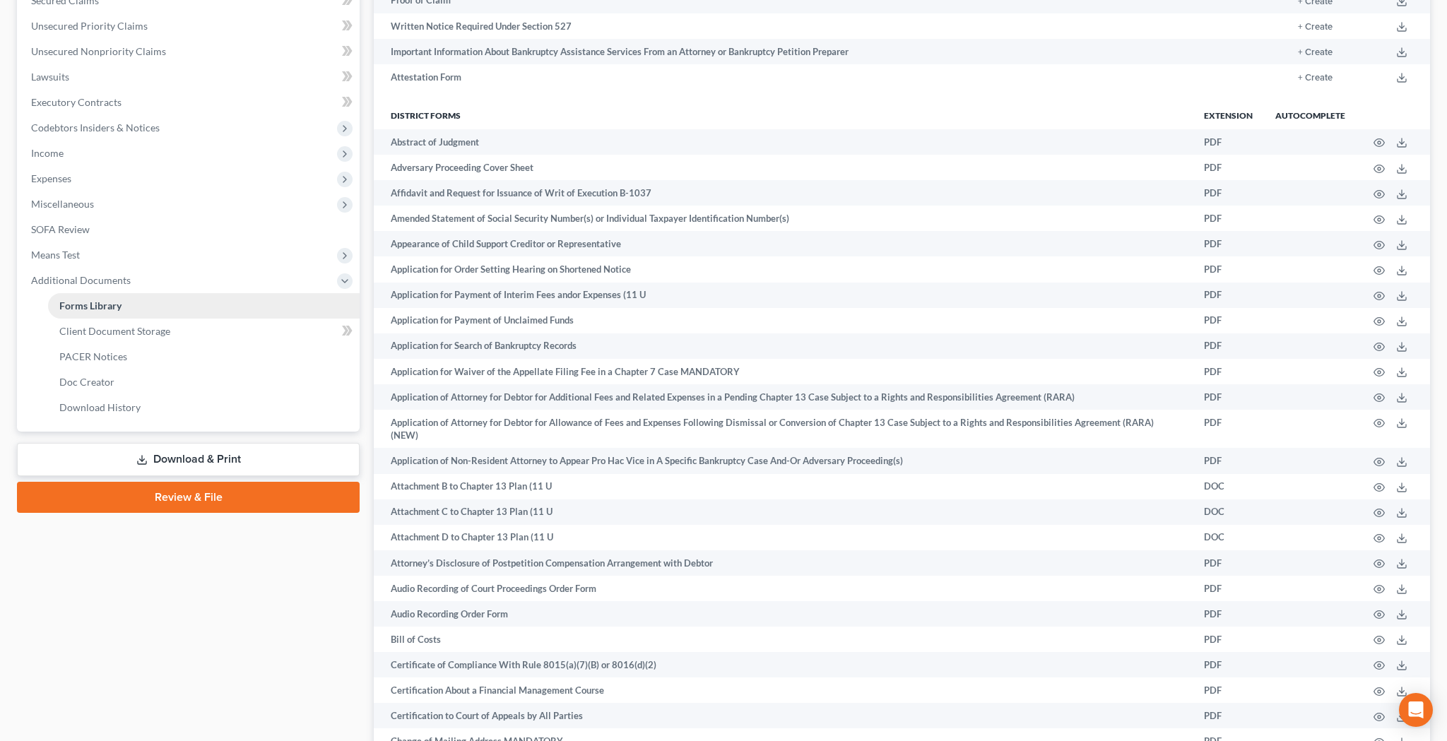
click at [162, 300] on link "Forms Library" at bounding box center [203, 305] width 311 height 25
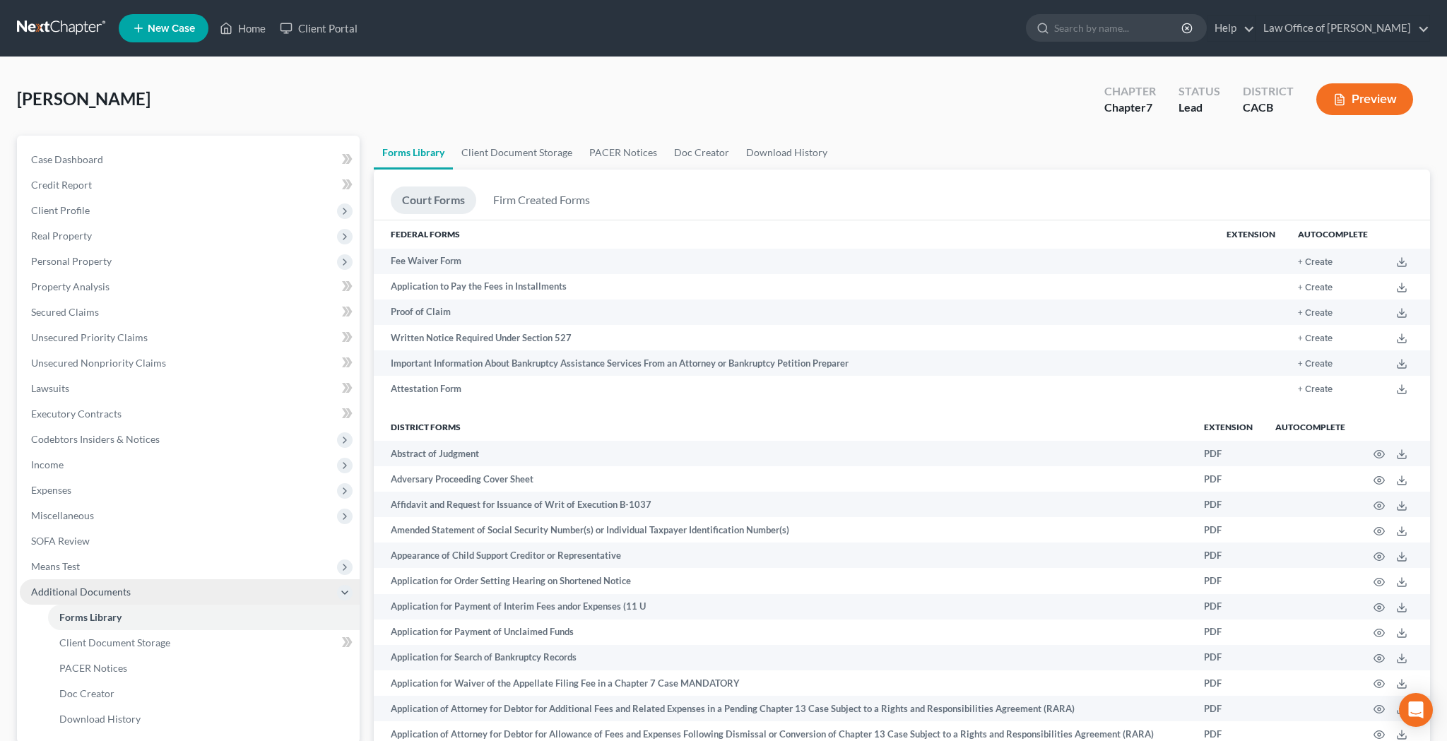
scroll to position [0, 0]
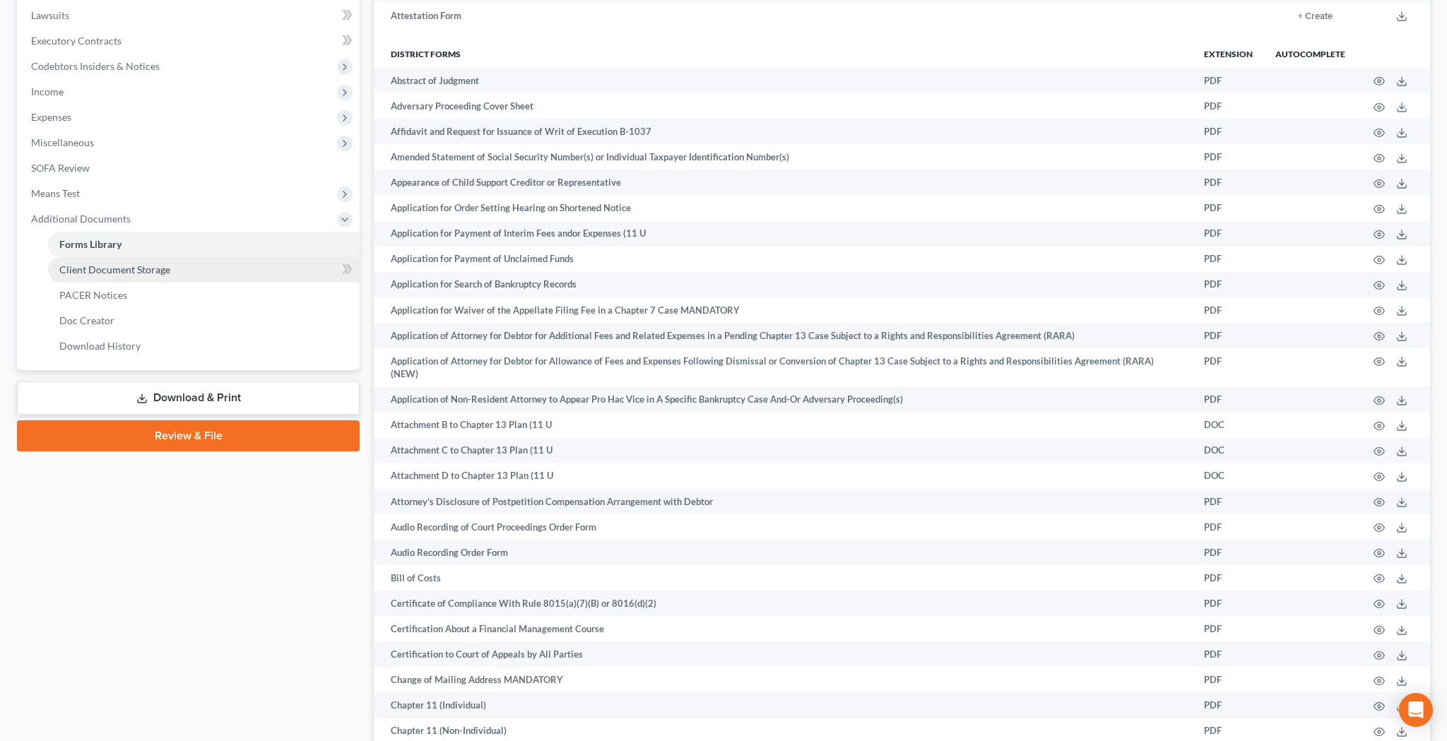
click at [162, 271] on span "Client Document Storage" at bounding box center [114, 269] width 111 height 12
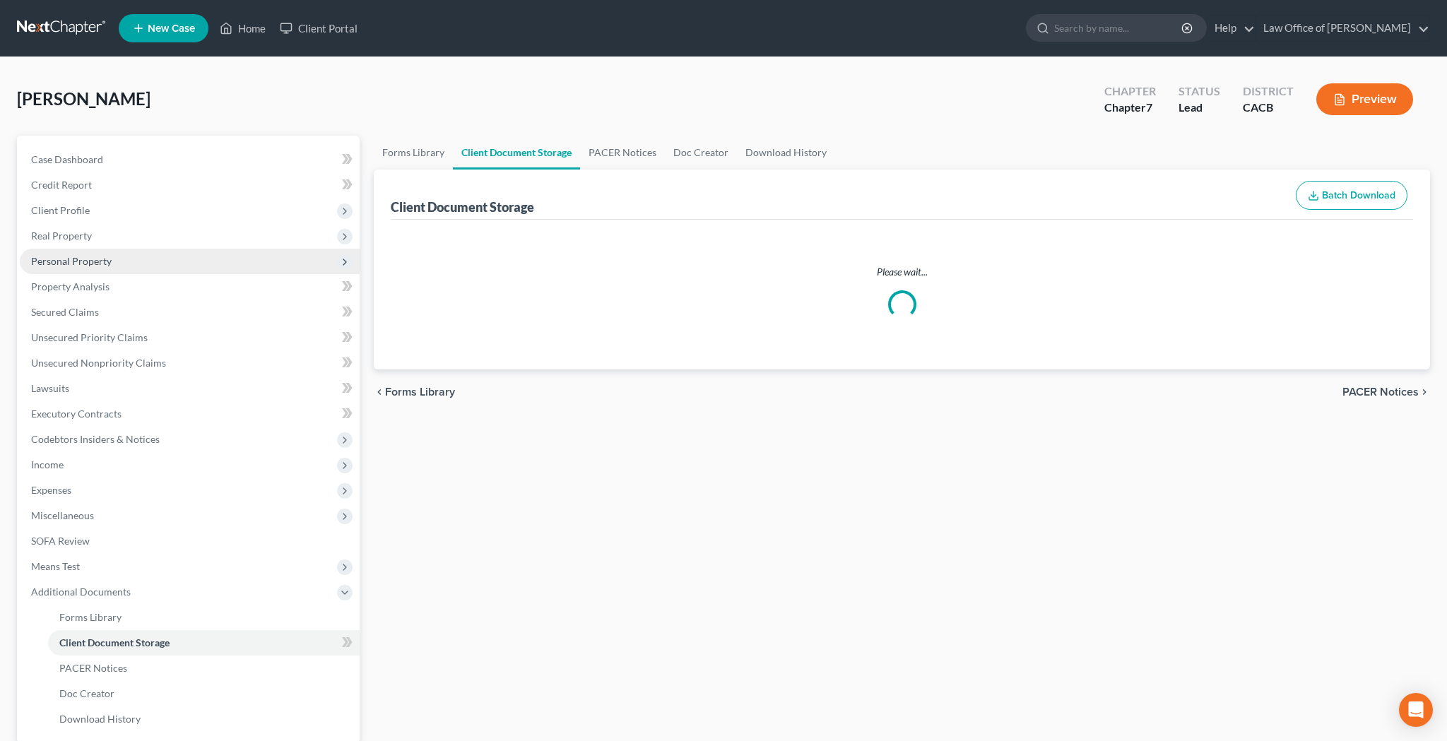
select select "10"
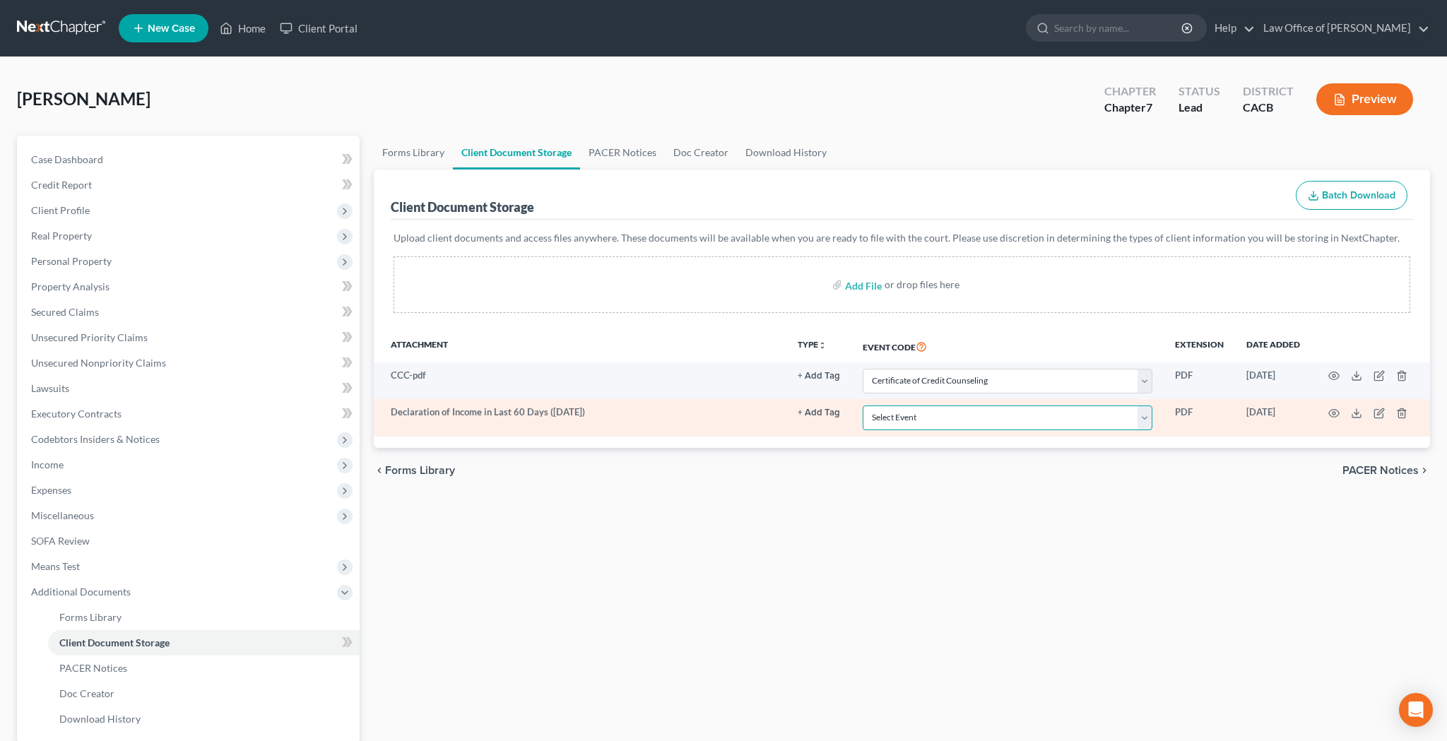
select select "30"
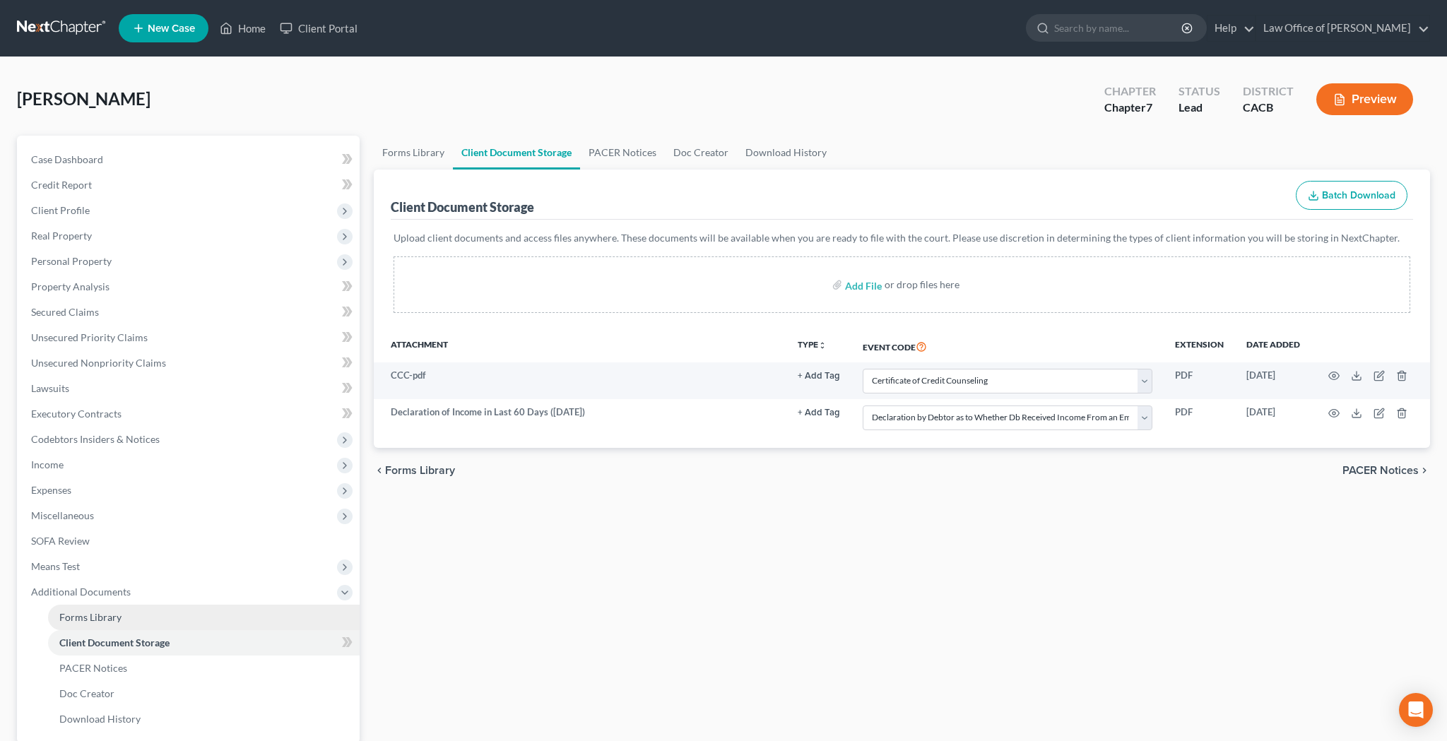
click at [148, 616] on link "Forms Library" at bounding box center [203, 617] width 311 height 25
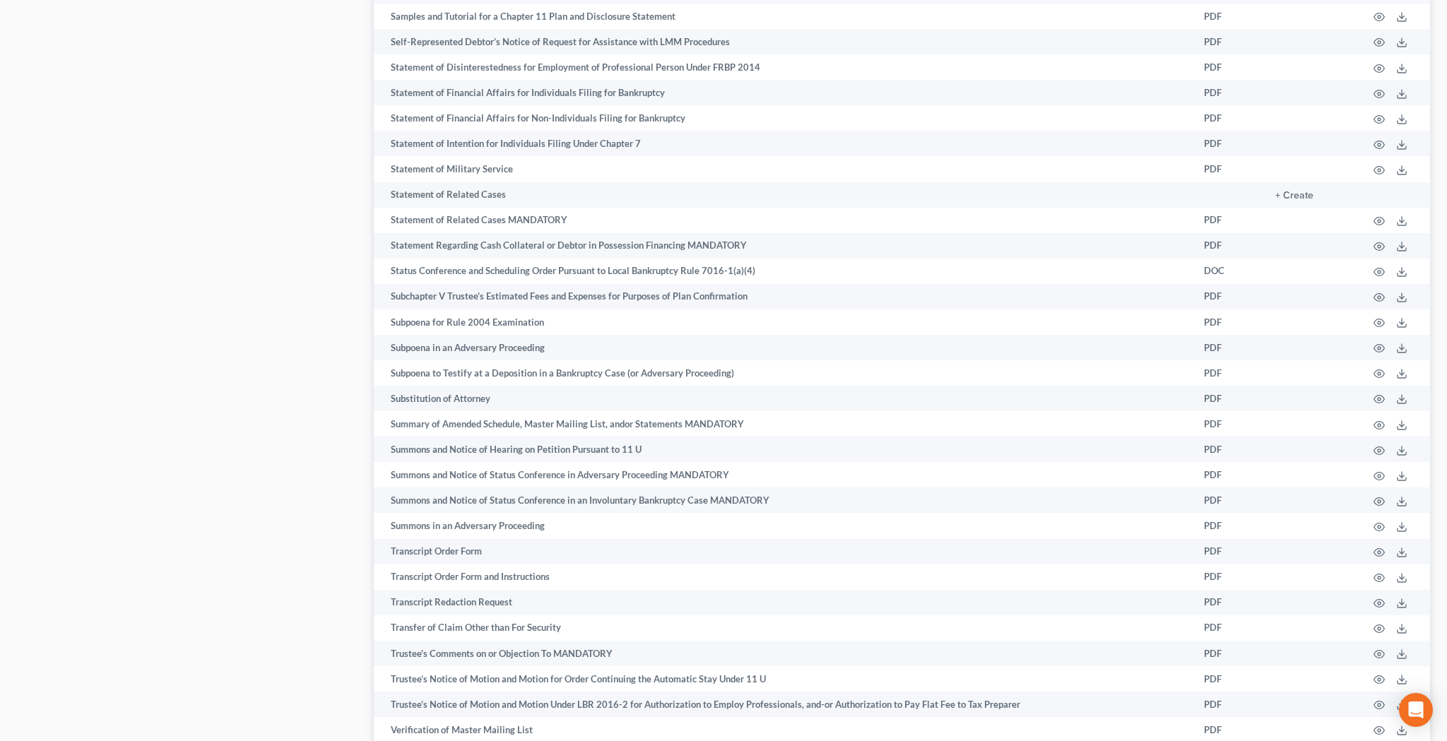
scroll to position [6803, 0]
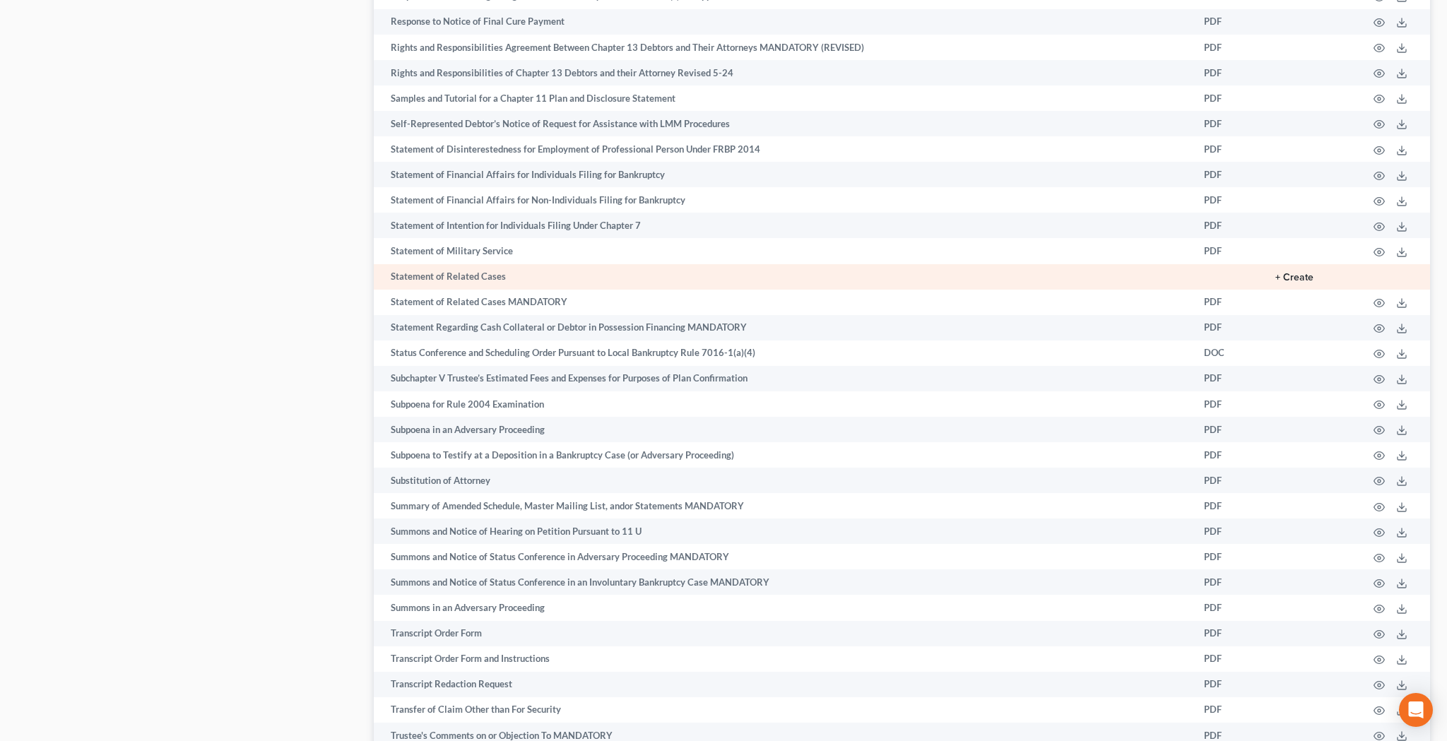
click at [1303, 273] on button "+ Create" at bounding box center [1294, 278] width 38 height 10
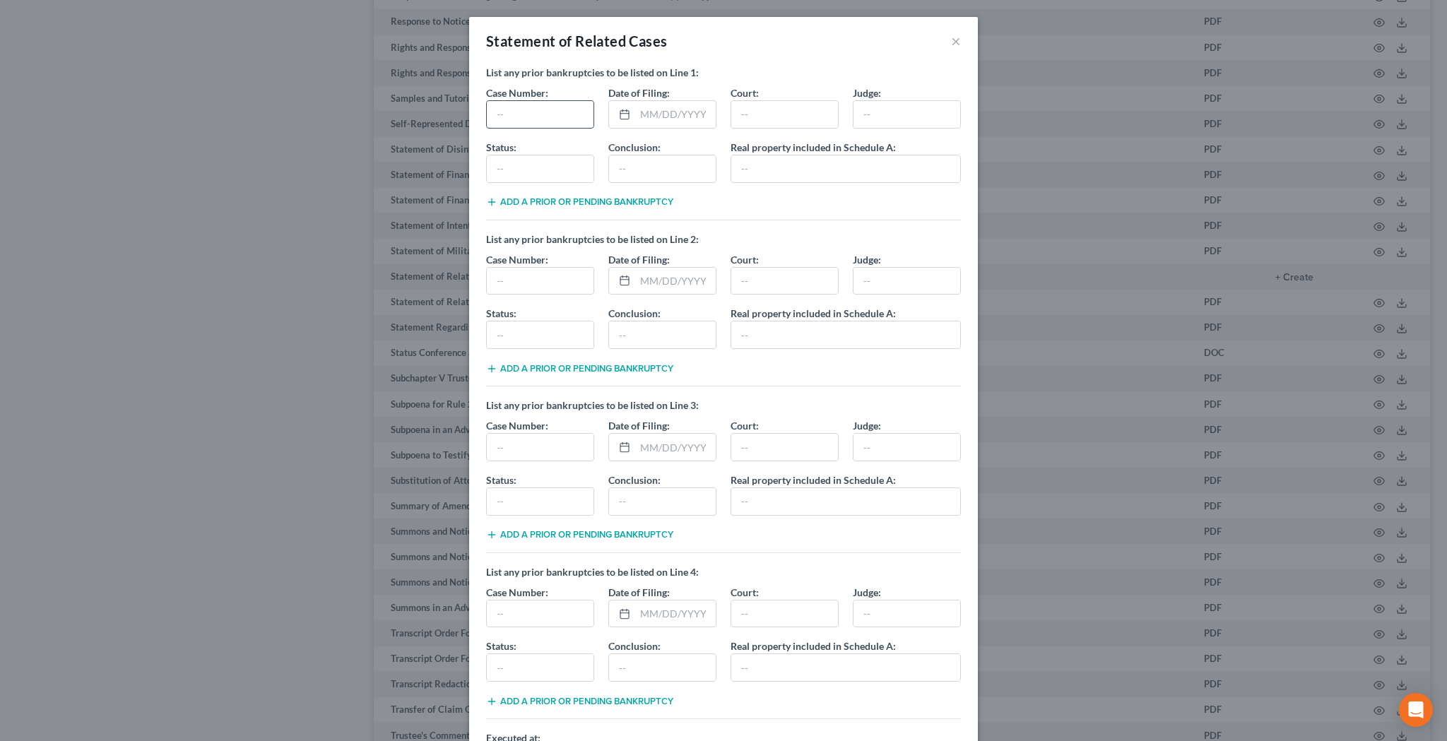
click at [560, 115] on input "text" at bounding box center [540, 114] width 107 height 27
type input "Unknown"
click at [692, 112] on input "text" at bounding box center [675, 114] width 81 height 27
type input "1986"
click at [759, 108] on input "text" at bounding box center [784, 114] width 107 height 27
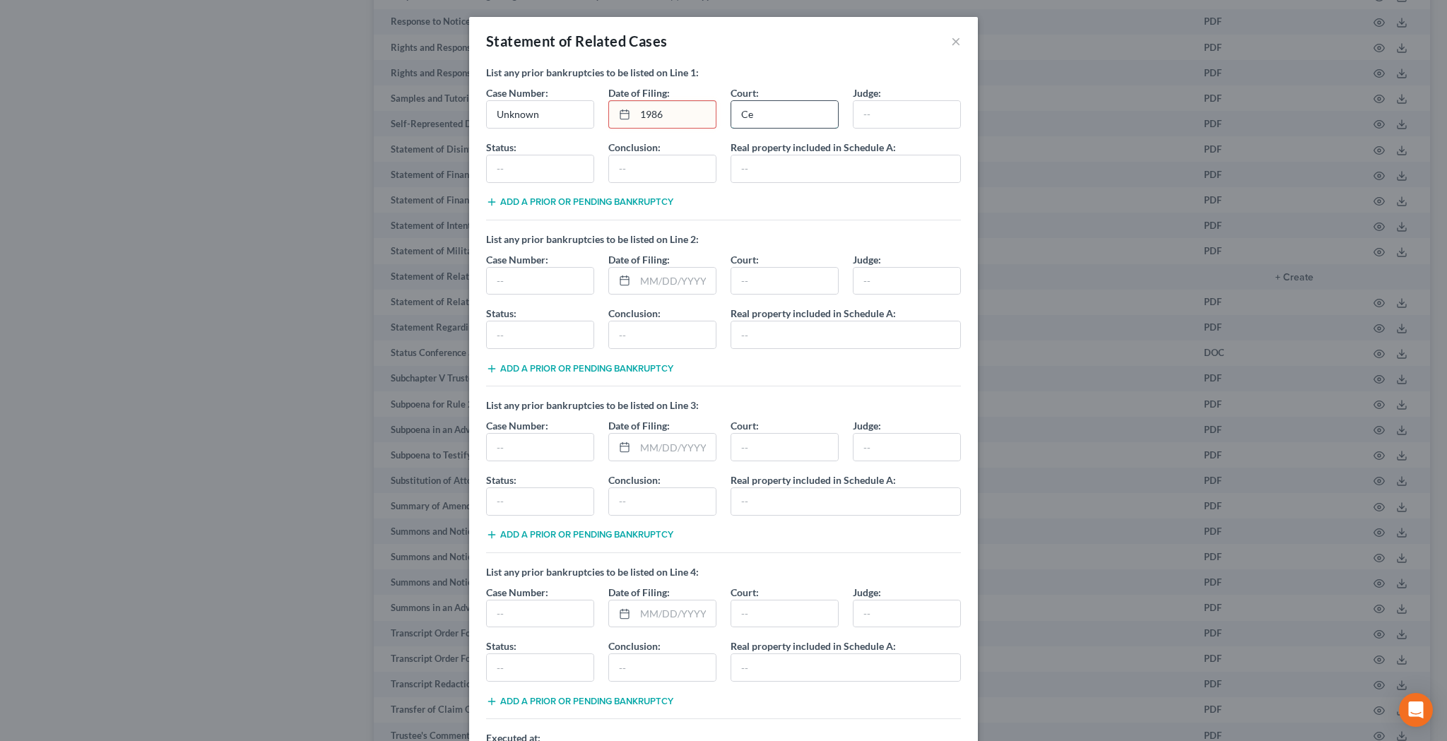
type input "C"
click at [667, 110] on input "1986" at bounding box center [675, 114] width 81 height 27
click at [752, 115] on input "text" at bounding box center [784, 114] width 107 height 27
type input "U.S. Bankruptcy Court, Central District of CA, Los Angeles Division"
click at [881, 114] on input "text" at bounding box center [906, 114] width 107 height 27
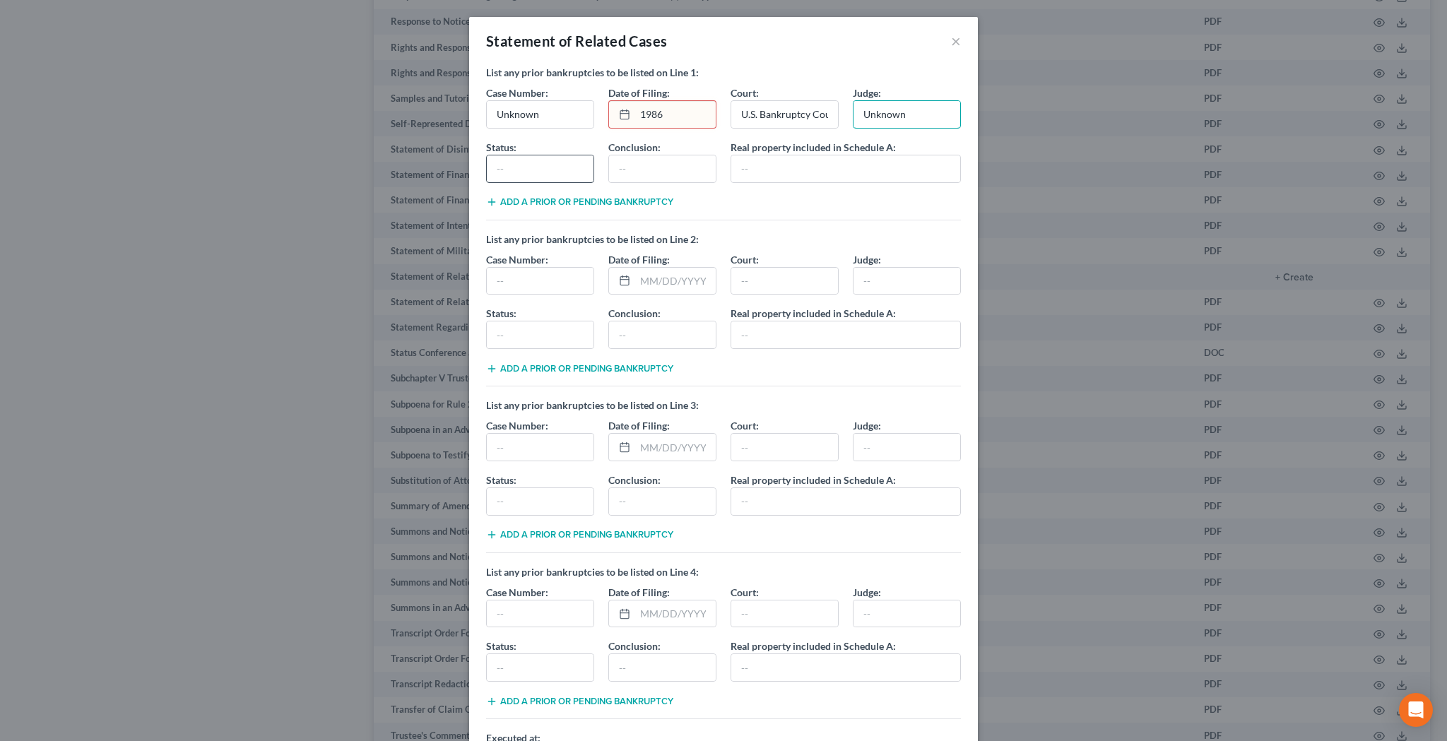
type input "Unknown"
click at [564, 170] on input "text" at bounding box center [540, 168] width 107 height 27
type input "D"
click at [564, 114] on input "Unknown" at bounding box center [540, 114] width 107 height 27
type input "Unknown, Chapter 13 Bankruptcy Case"
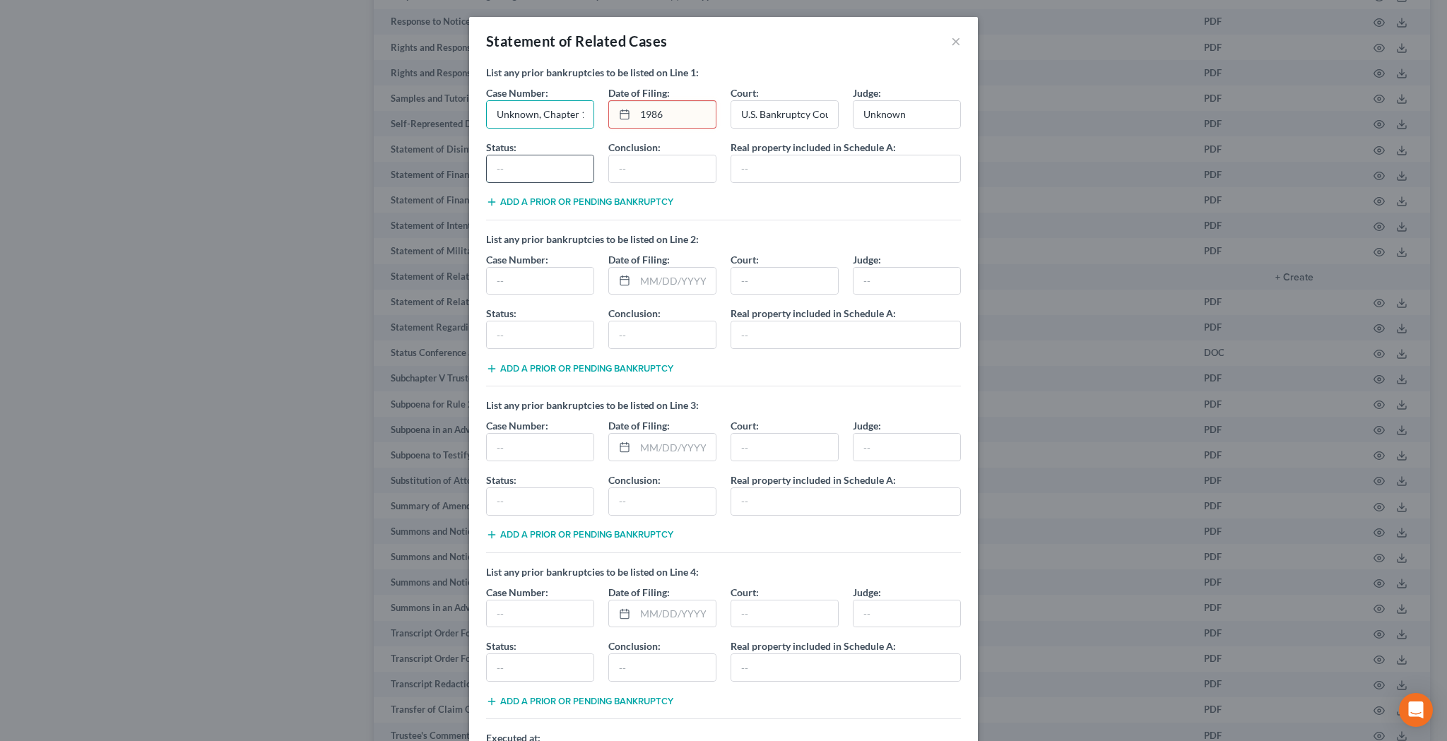
click at [552, 162] on input "text" at bounding box center [540, 168] width 107 height 27
click at [652, 163] on input "text" at bounding box center [662, 168] width 107 height 27
type input "Terminated"
click at [751, 168] on input "text" at bounding box center [845, 168] width 229 height 27
type input "Unknown"
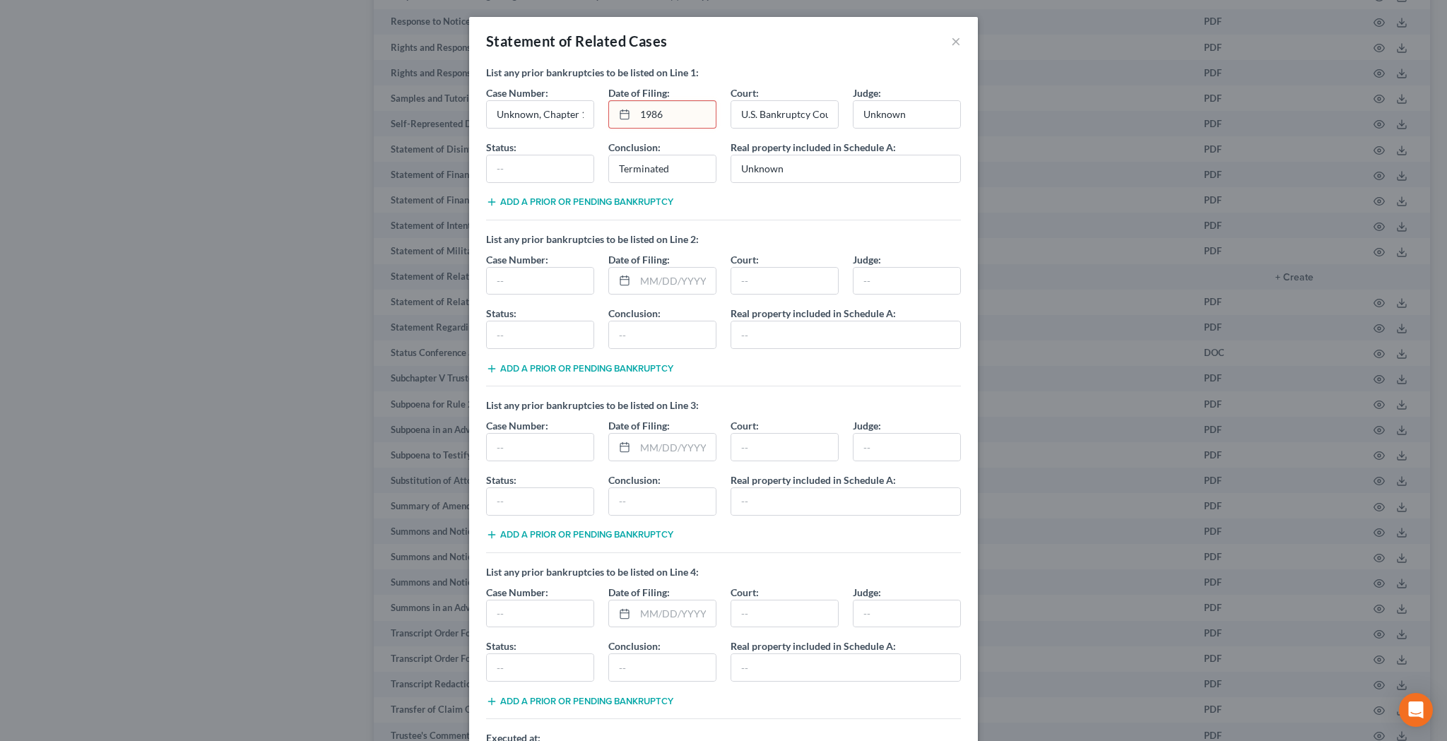
click at [683, 114] on input "1986" at bounding box center [675, 114] width 81 height 27
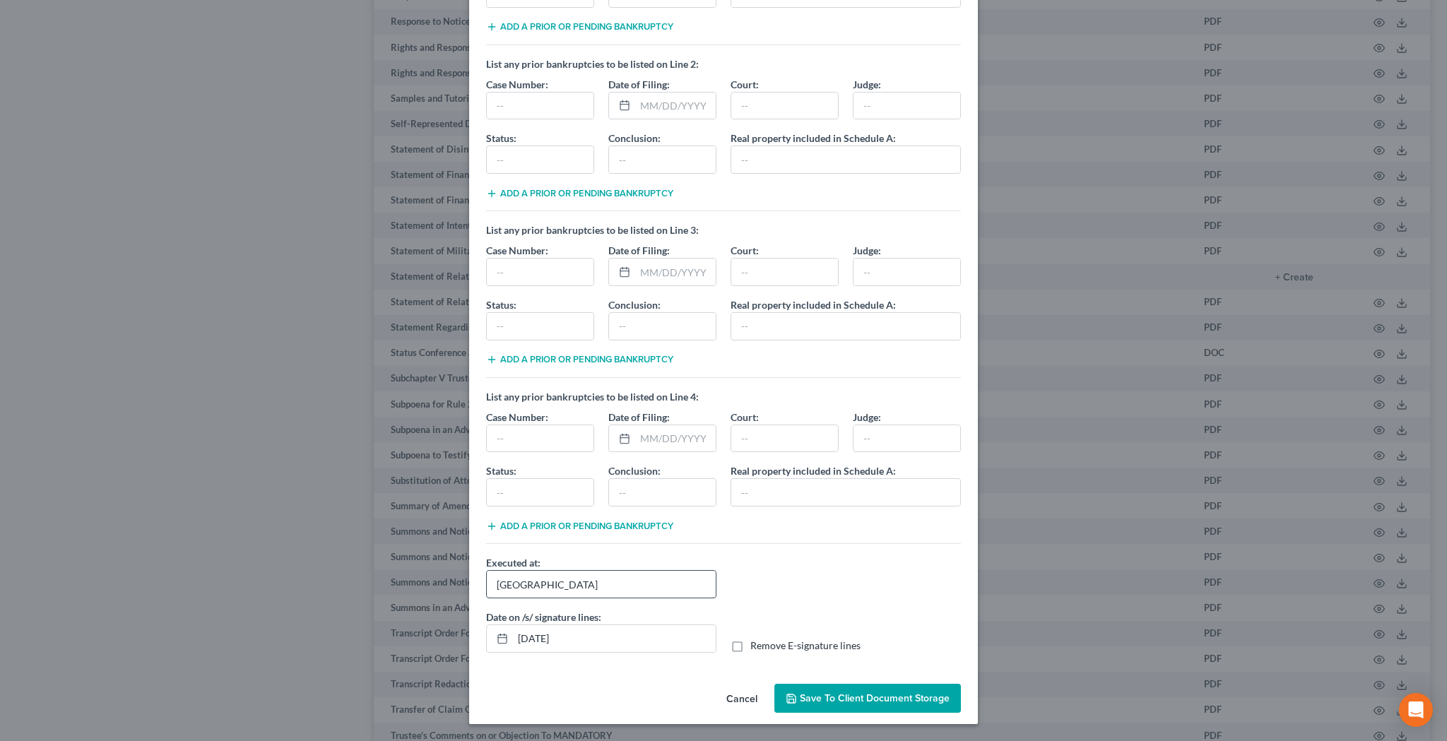
scroll to position [175, 0]
click at [750, 646] on label "Remove E-signature lines" at bounding box center [805, 645] width 110 height 14
click at [756, 646] on input "Remove E-signature lines" at bounding box center [760, 642] width 9 height 9
checkbox input "true"
click at [820, 698] on span "Save to Client Document Storage" at bounding box center [875, 698] width 150 height 12
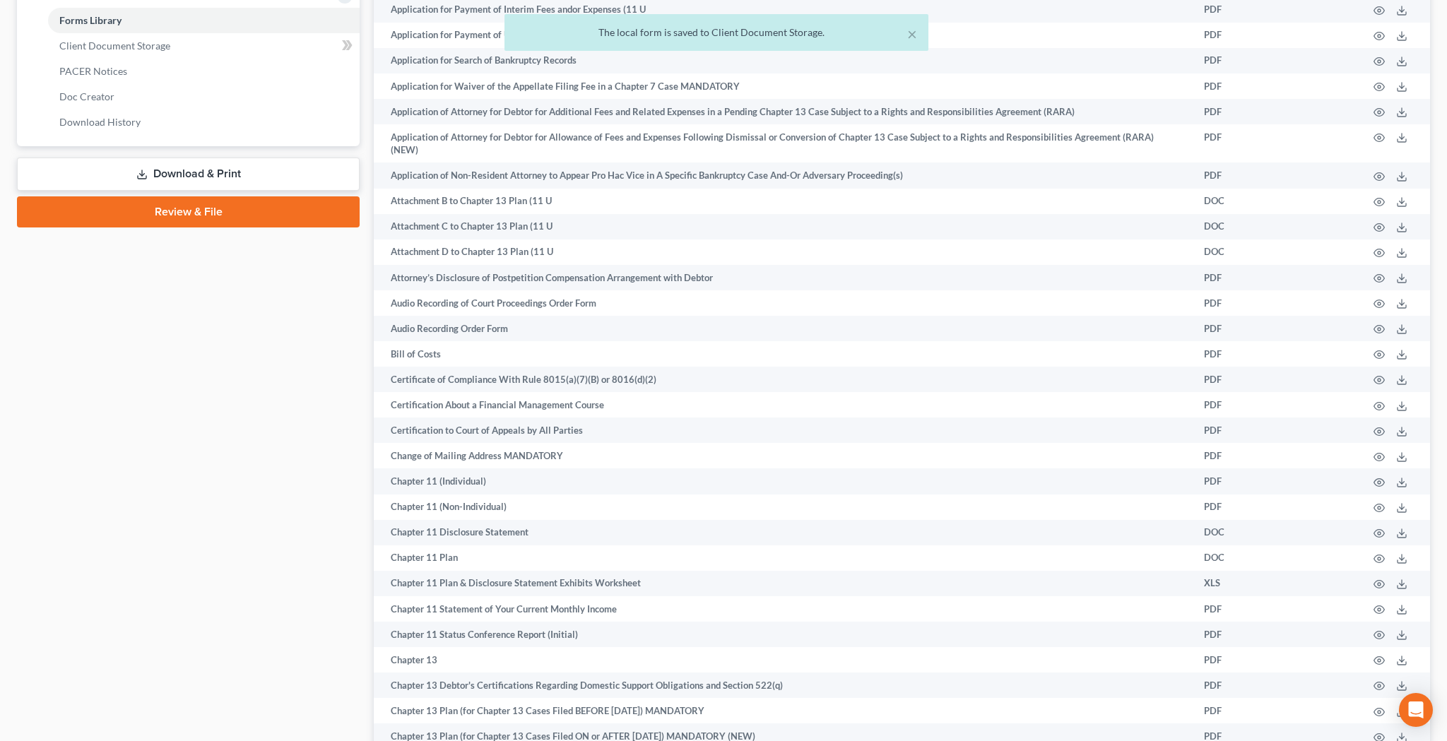
scroll to position [502, 0]
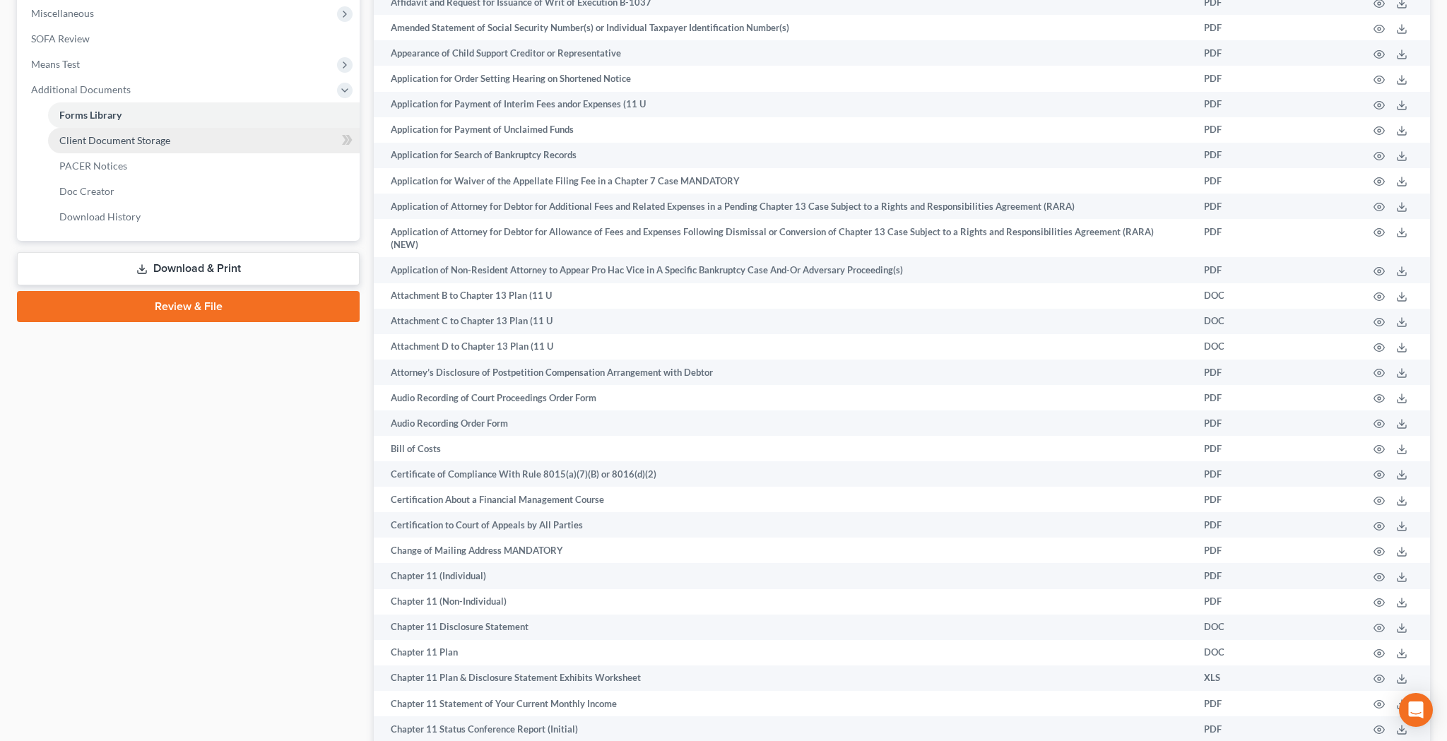
click at [165, 141] on span "Client Document Storage" at bounding box center [114, 140] width 111 height 12
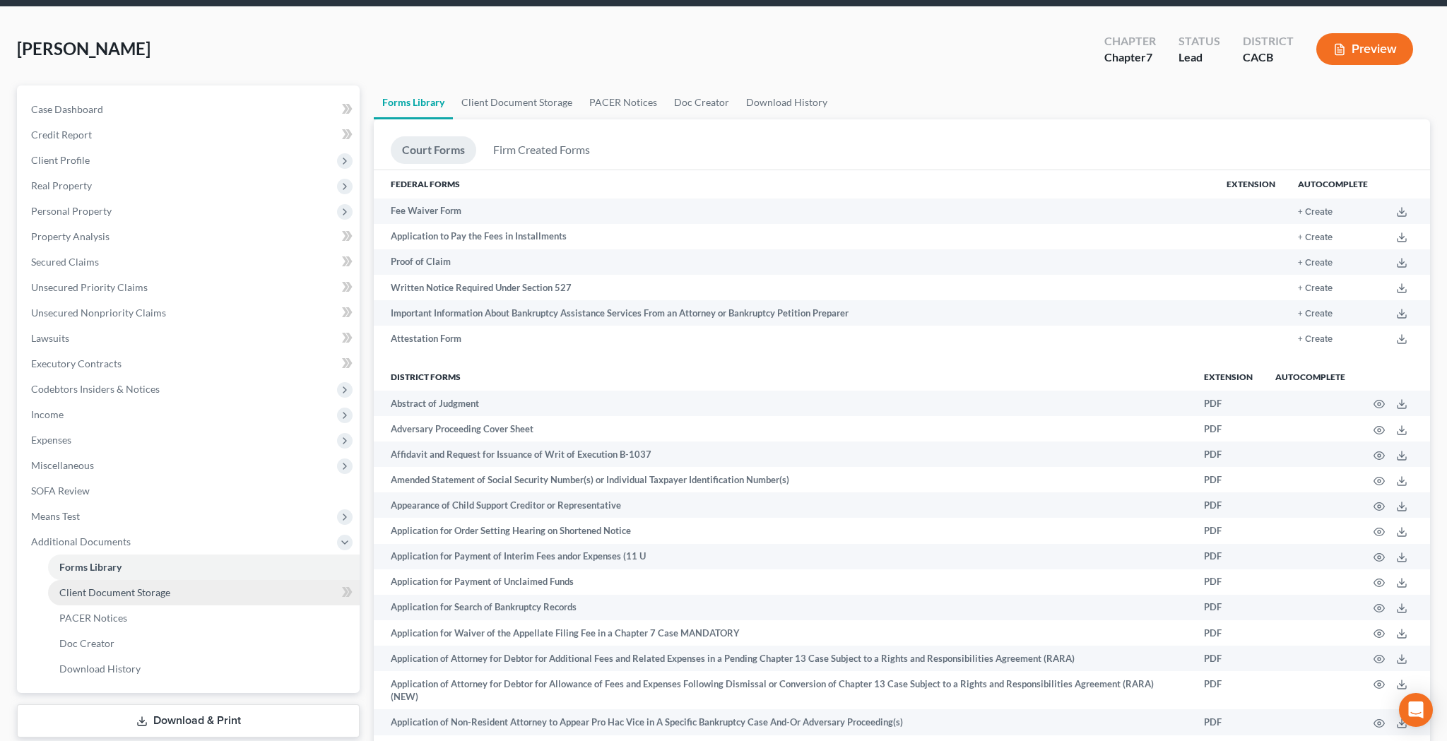
select select "10"
select select "30"
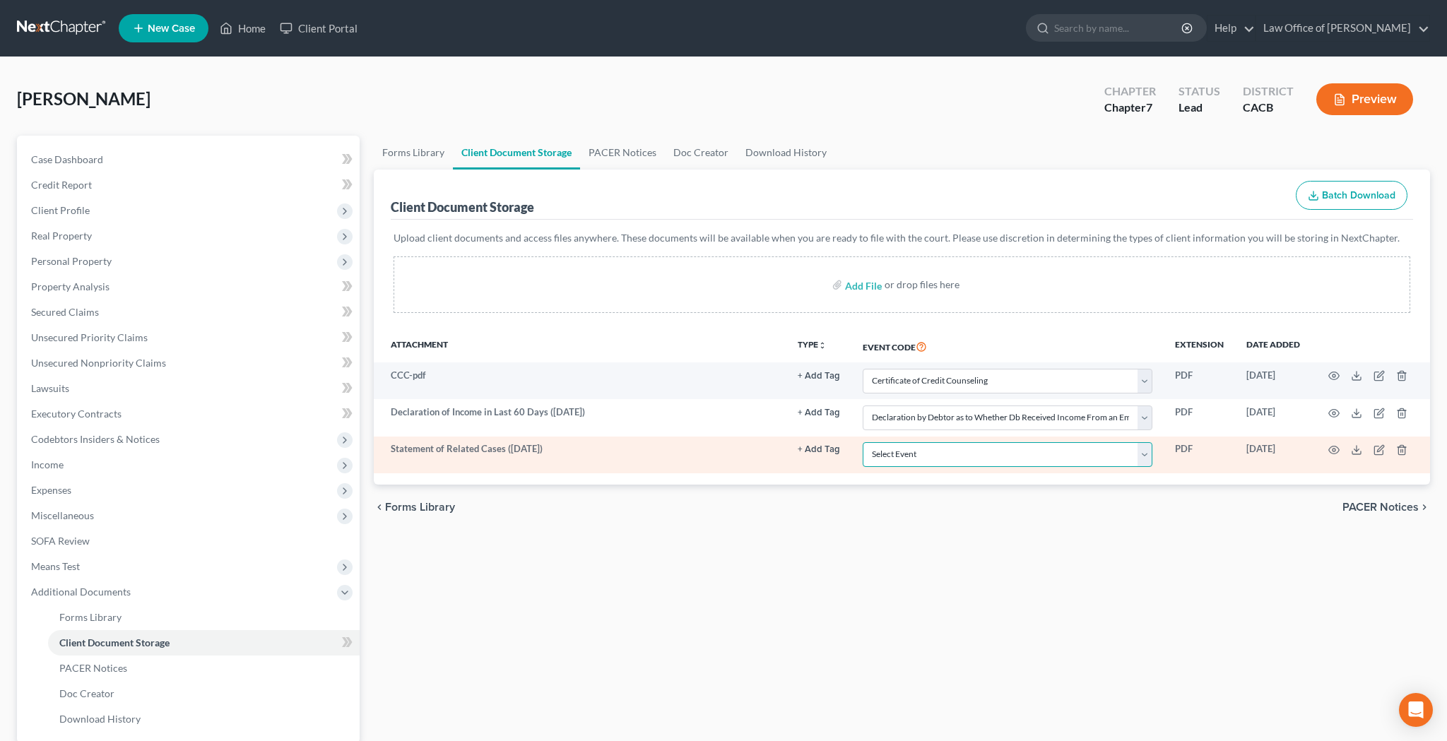
select select "65"
click at [1333, 449] on circle "button" at bounding box center [1333, 450] width 3 height 3
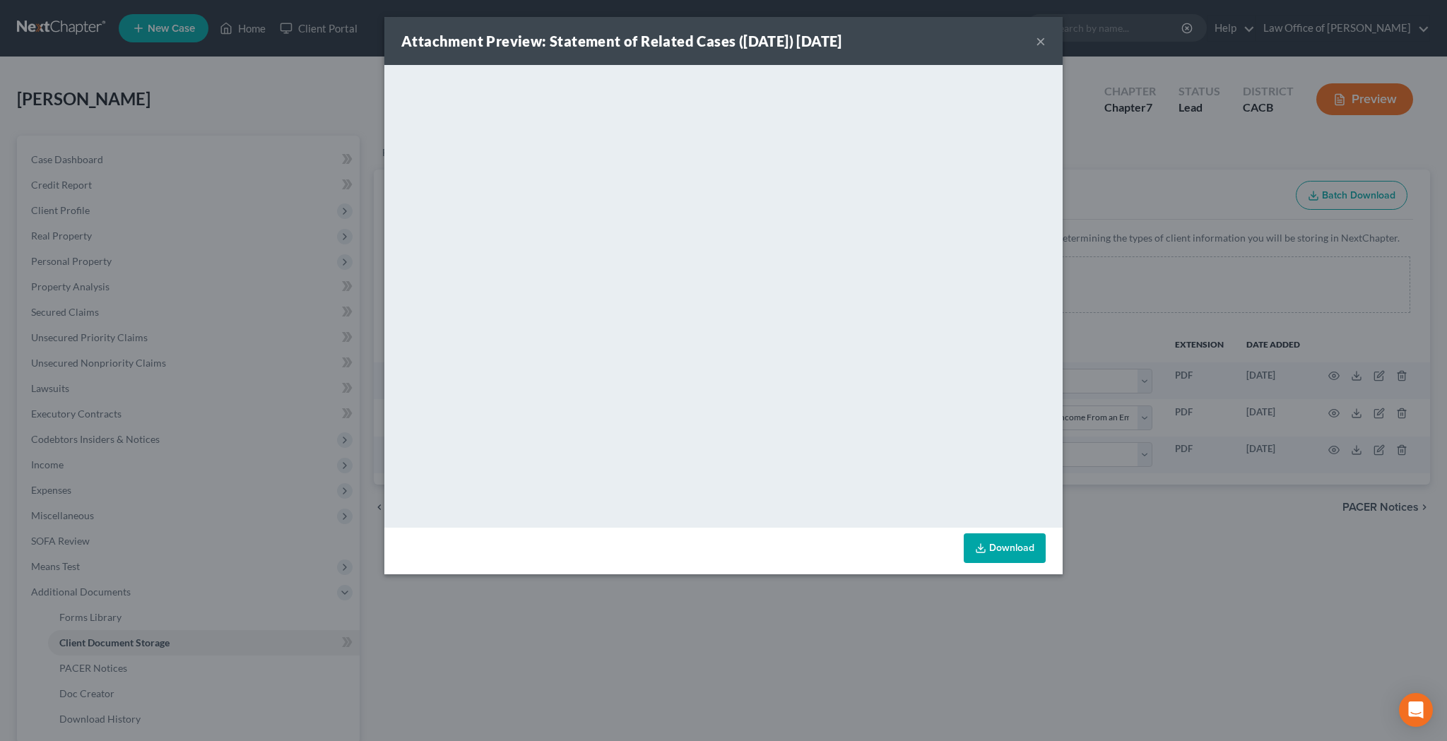
click at [1038, 40] on button "×" at bounding box center [1040, 40] width 10 height 17
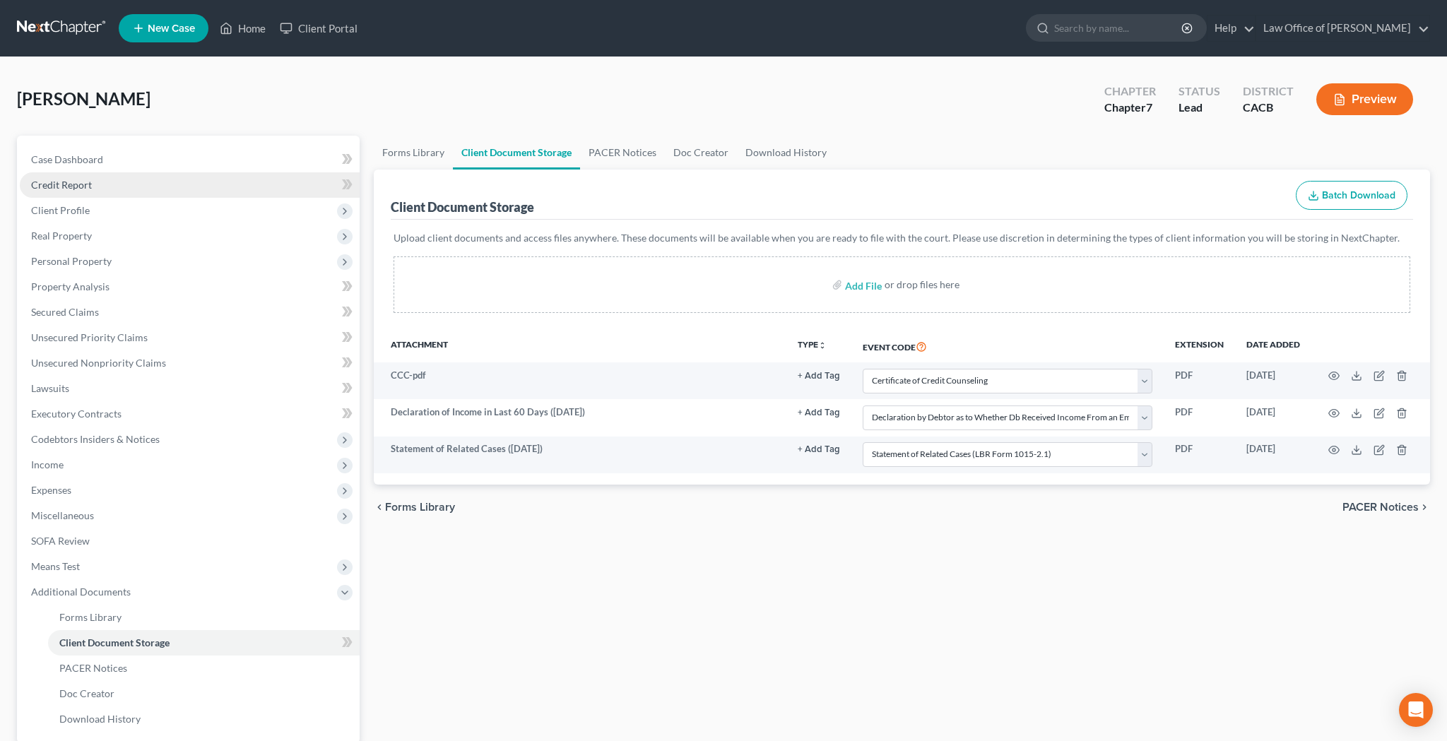
click at [124, 182] on link "Credit Report" at bounding box center [190, 184] width 340 height 25
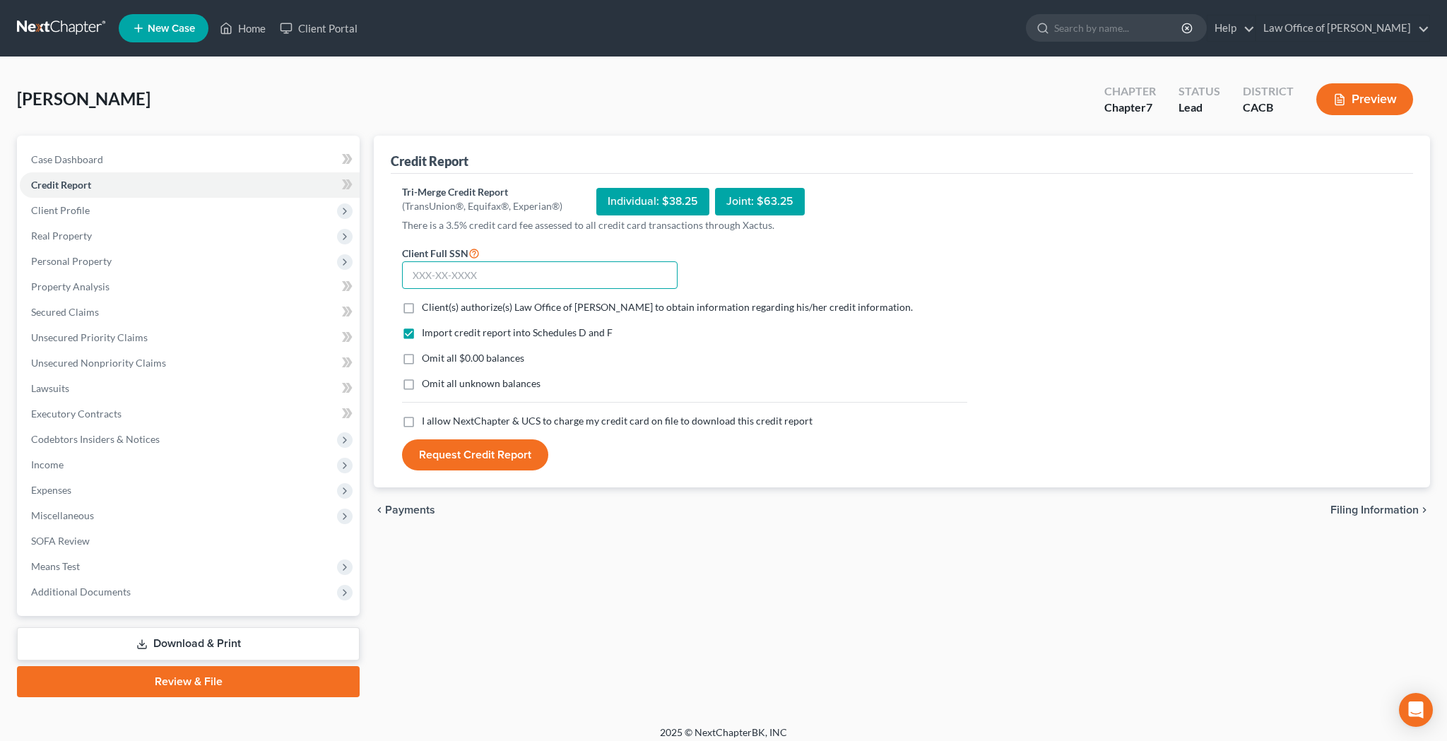
click at [434, 277] on input "text" at bounding box center [539, 275] width 275 height 28
type input "551-64-2636"
click at [422, 309] on label "Client(s) authorize(s) Law Office of Joseph Collier to obtain information regar…" at bounding box center [667, 307] width 491 height 14
click at [427, 309] on input "Client(s) authorize(s) Law Office of Joseph Collier to obtain information regar…" at bounding box center [431, 304] width 9 height 9
checkbox input "true"
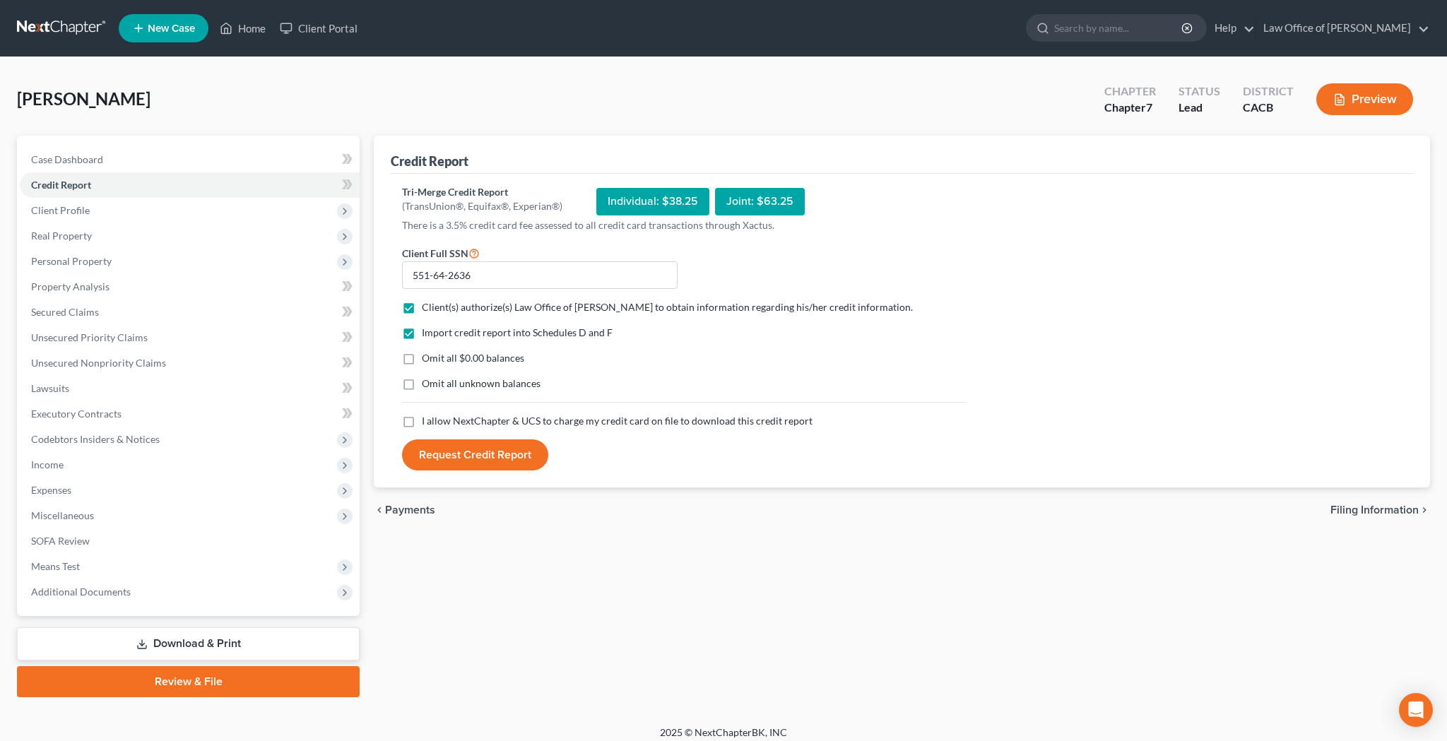
click at [422, 360] on label "Omit all $0.00 balances" at bounding box center [473, 358] width 102 height 14
click at [427, 360] on input "Omit all $0.00 balances" at bounding box center [431, 355] width 9 height 9
checkbox input "true"
click at [422, 426] on label "I allow NextChapter & UCS to charge my credit card on file to download this cre…" at bounding box center [617, 421] width 391 height 14
click at [427, 423] on input "I allow NextChapter & UCS to charge my credit card on file to download this cre…" at bounding box center [431, 418] width 9 height 9
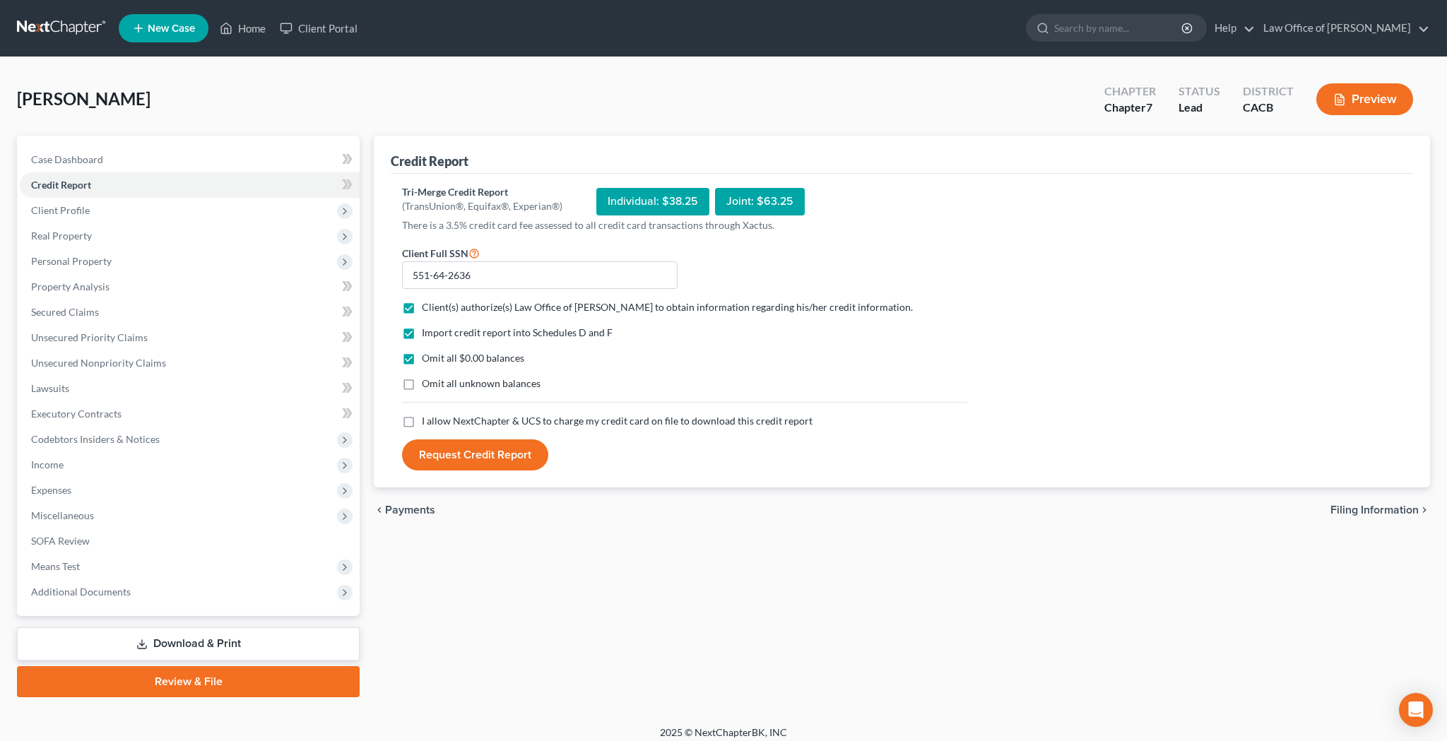
checkbox input "true"
click at [449, 464] on button "Request Credit Report" at bounding box center [475, 454] width 146 height 31
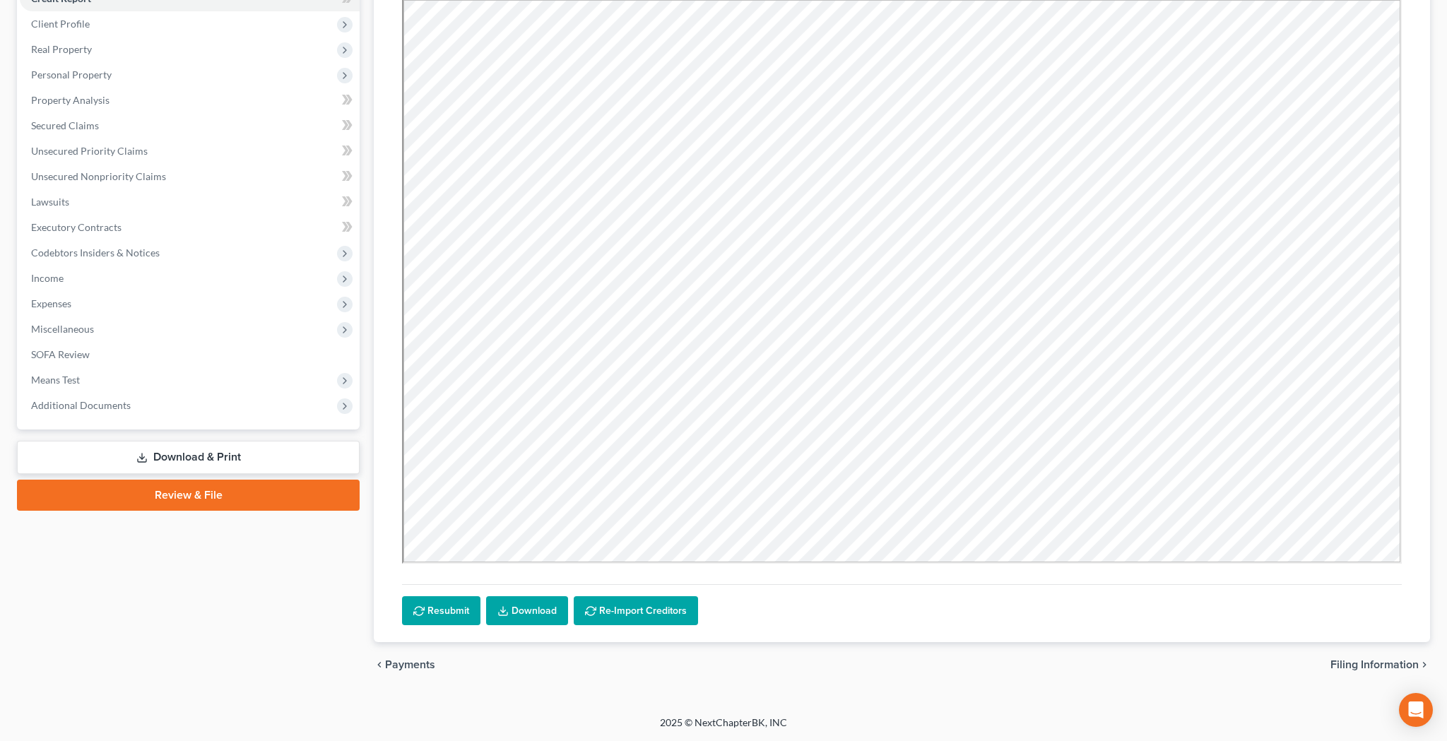
scroll to position [186, 0]
click at [533, 618] on link "Download" at bounding box center [527, 611] width 82 height 30
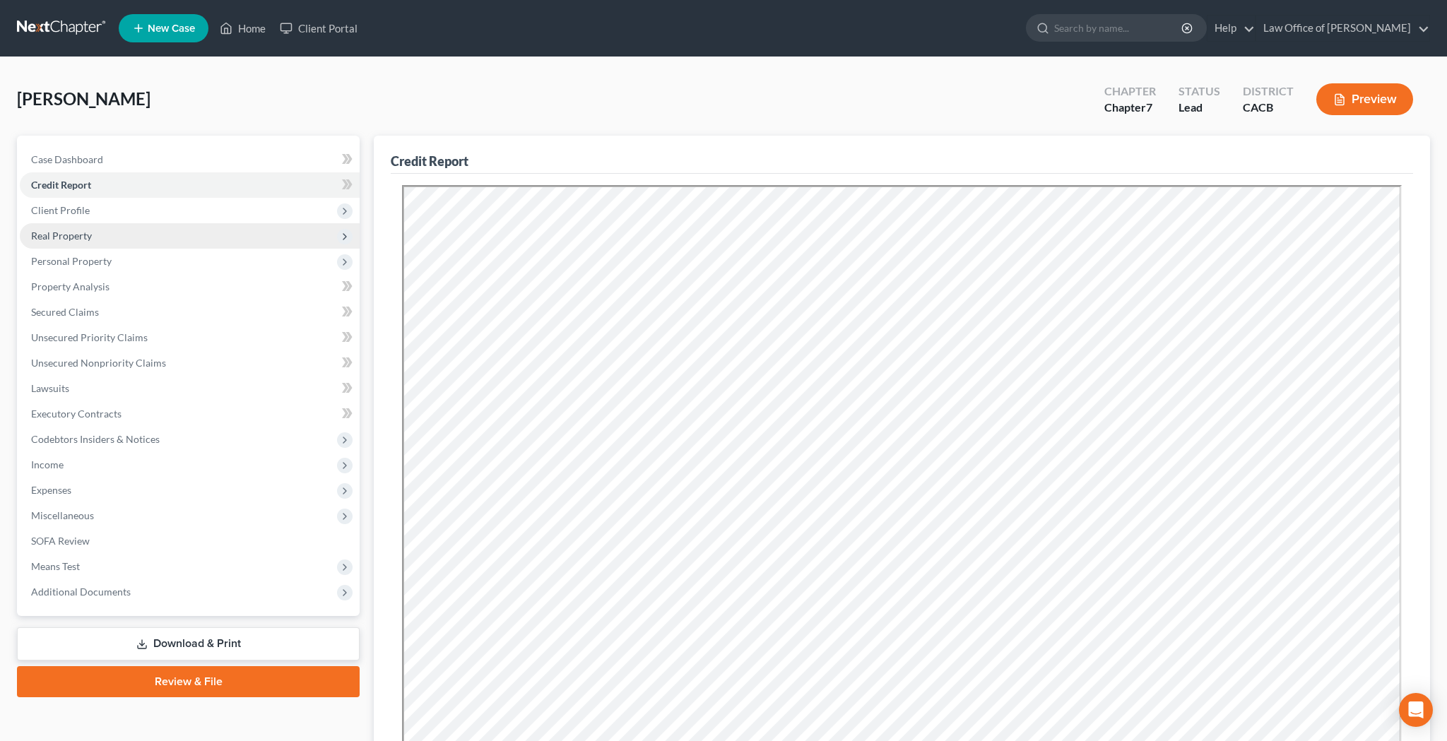
scroll to position [0, 0]
click at [111, 216] on span "Client Profile" at bounding box center [190, 210] width 340 height 25
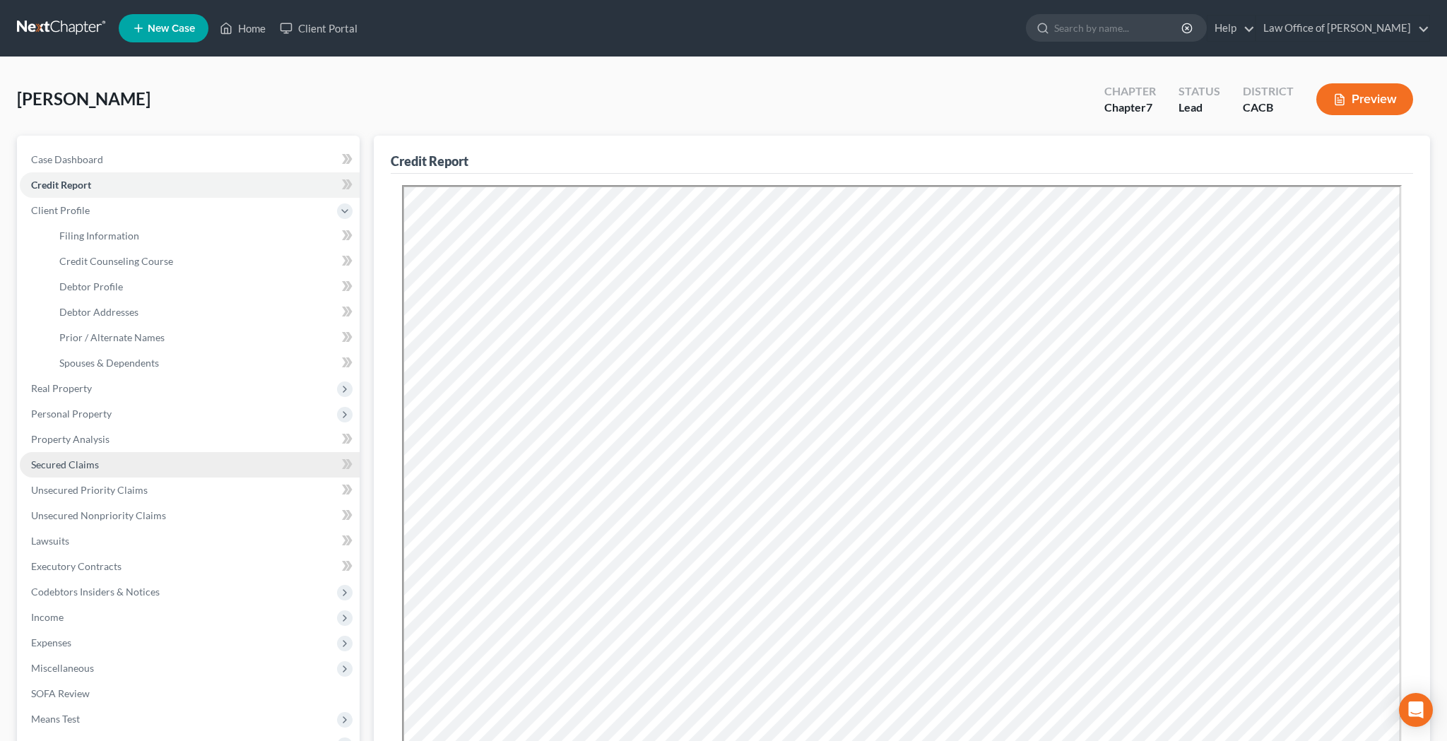
click at [82, 459] on span "Secured Claims" at bounding box center [65, 464] width 68 height 12
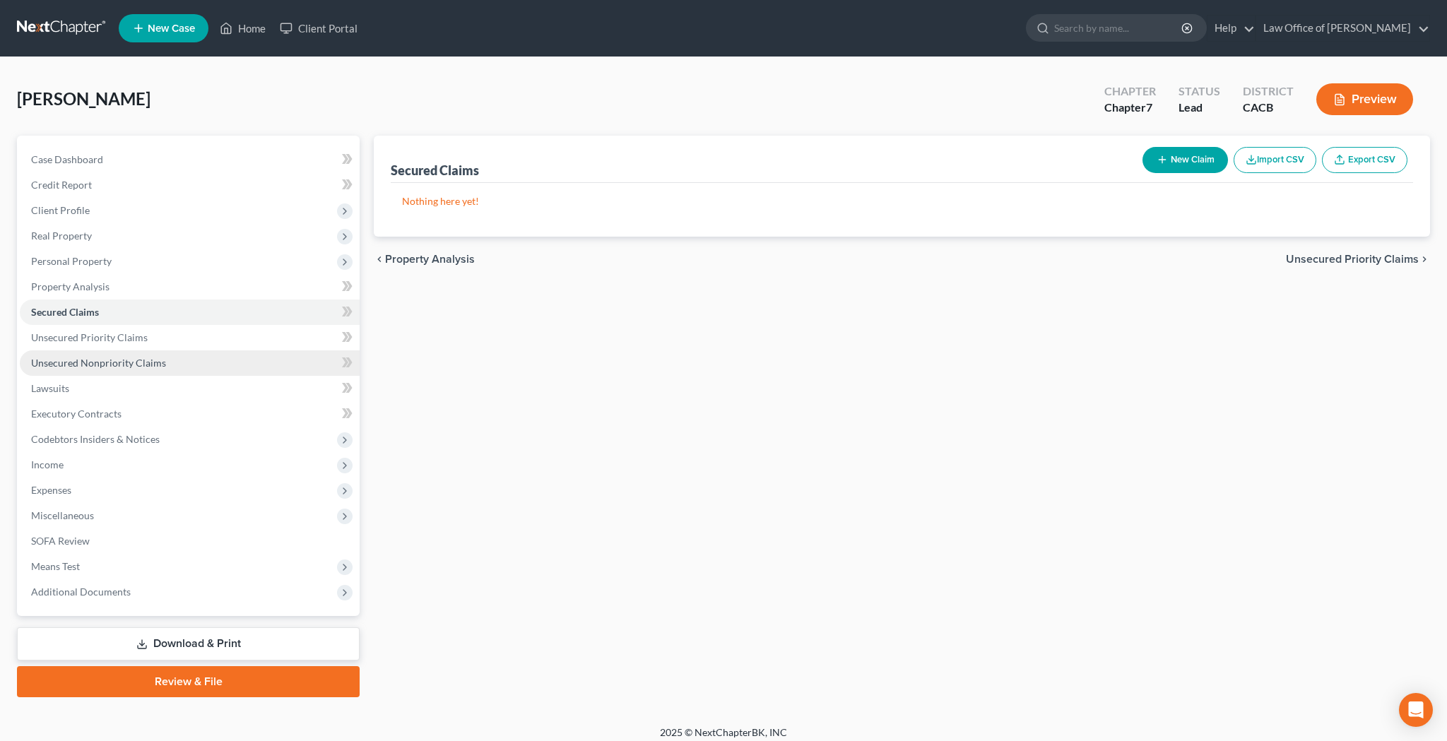
click at [66, 357] on span "Unsecured Nonpriority Claims" at bounding box center [98, 363] width 135 height 12
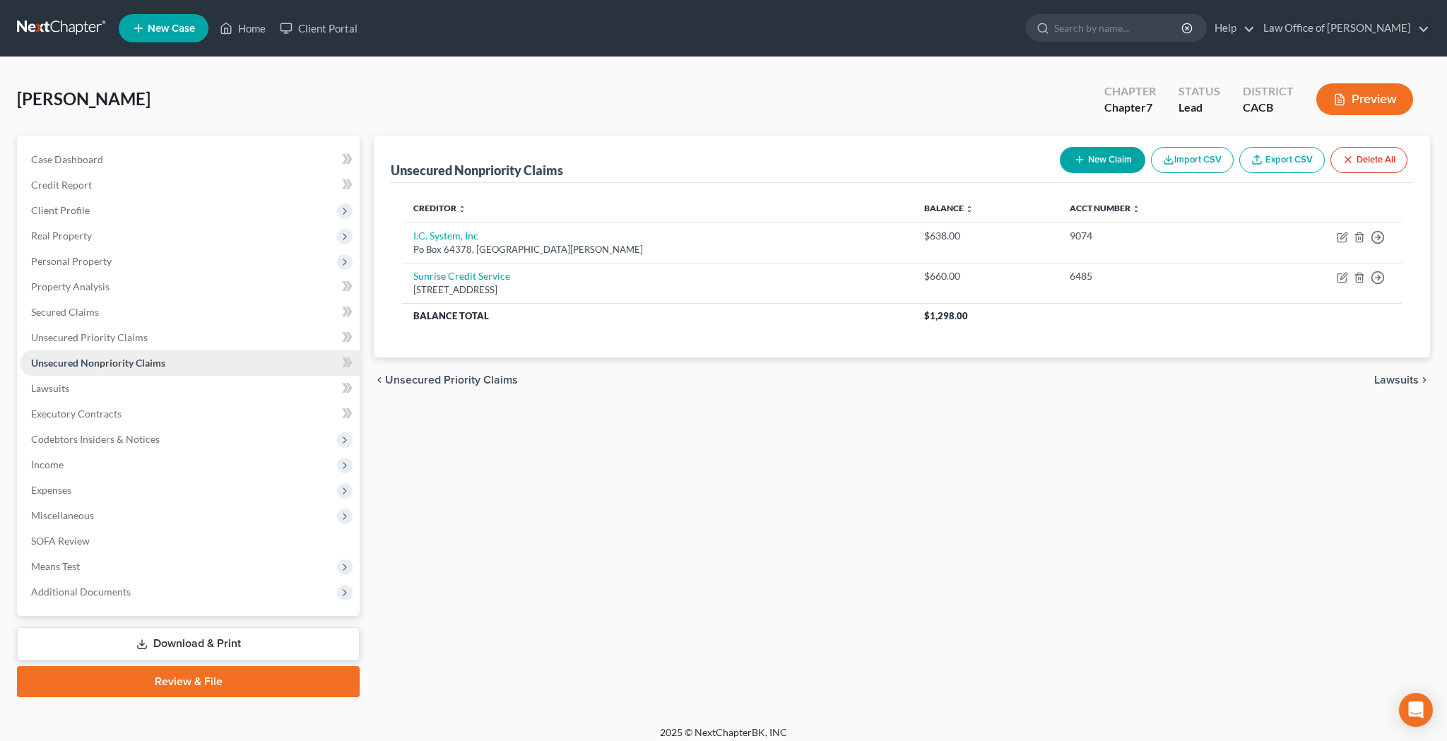
click at [115, 359] on span "Unsecured Nonpriority Claims" at bounding box center [98, 363] width 134 height 12
click at [1091, 164] on button "New Claim" at bounding box center [1101, 160] width 85 height 26
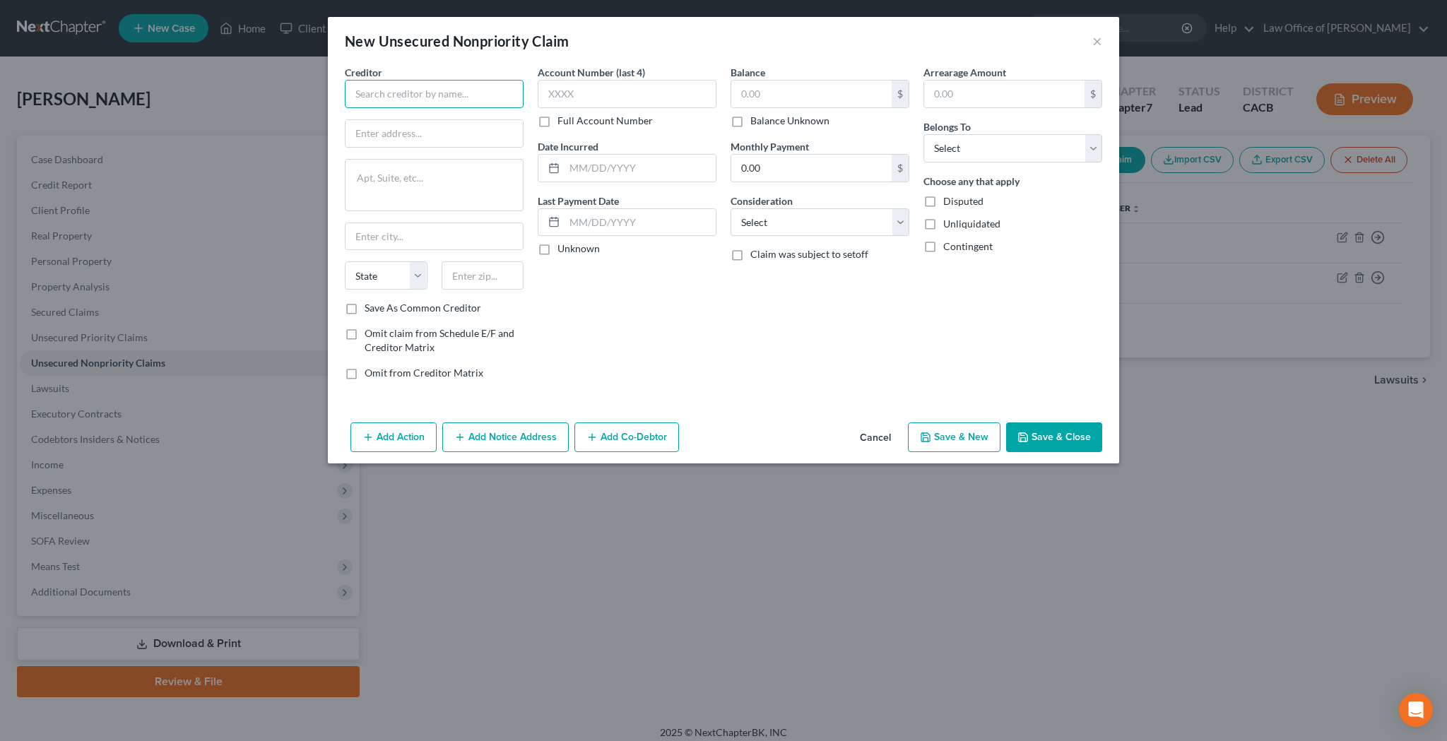
click at [403, 88] on input "text" at bounding box center [434, 94] width 179 height 28
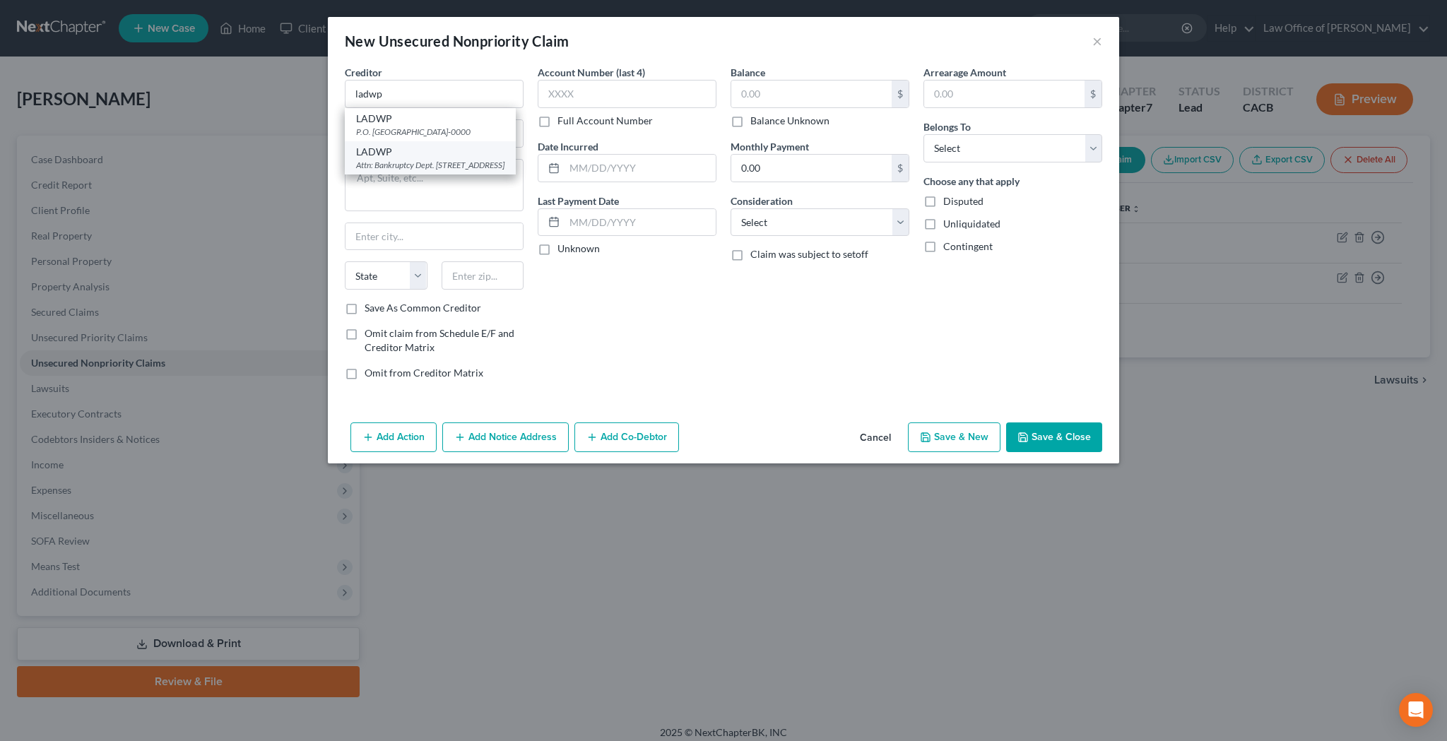
click at [413, 171] on div "Attn: Bankruptcy Dept. 111 N. Hope Street, Los Angeles, CA 90012-0000" at bounding box center [430, 165] width 148 height 12
type input "LADWP"
type input "Attn: Bankruptcy Dept."
type textarea "111 N. Hope Street"
type input "Los Angeles"
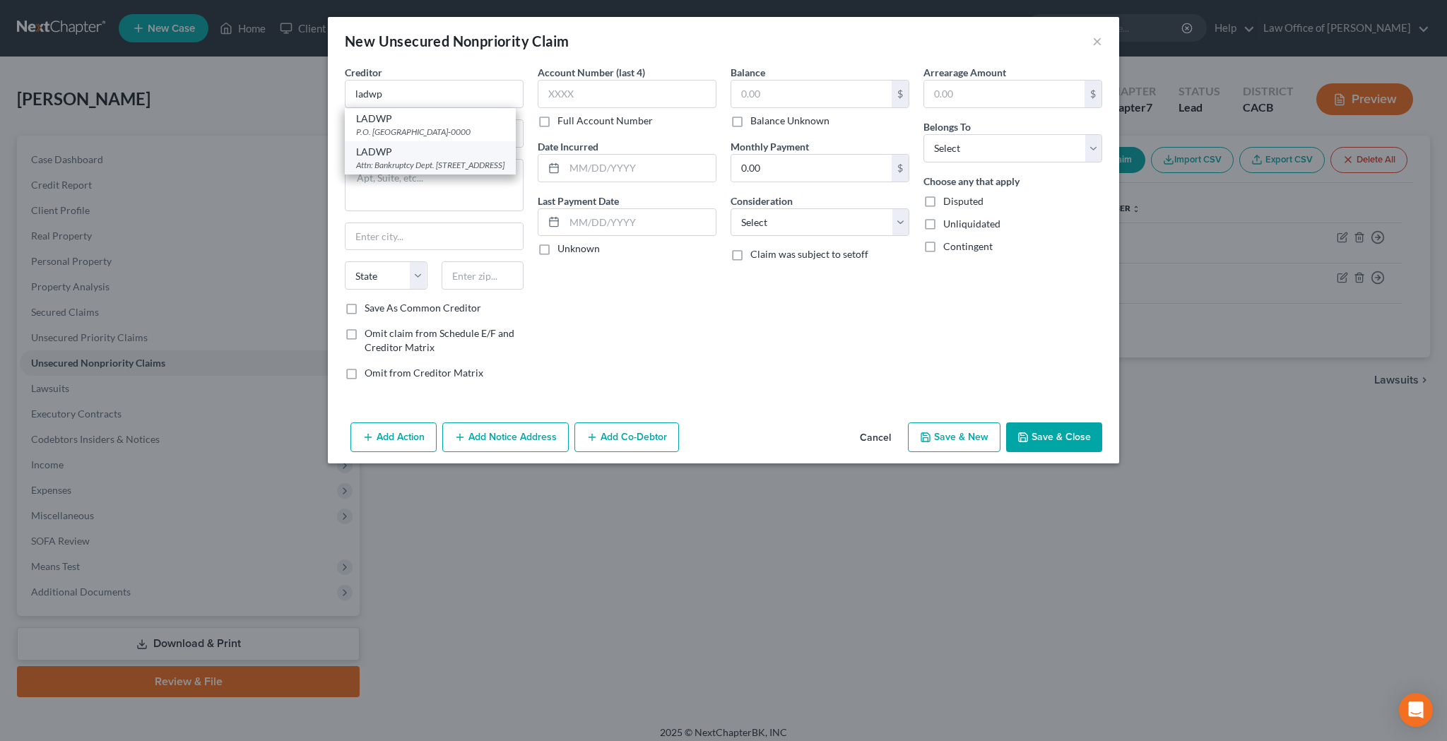
select select "4"
type input "90012-0000"
click at [574, 93] on input "text" at bounding box center [626, 94] width 179 height 28
type input "0000"
click at [770, 102] on input "text" at bounding box center [811, 94] width 160 height 27
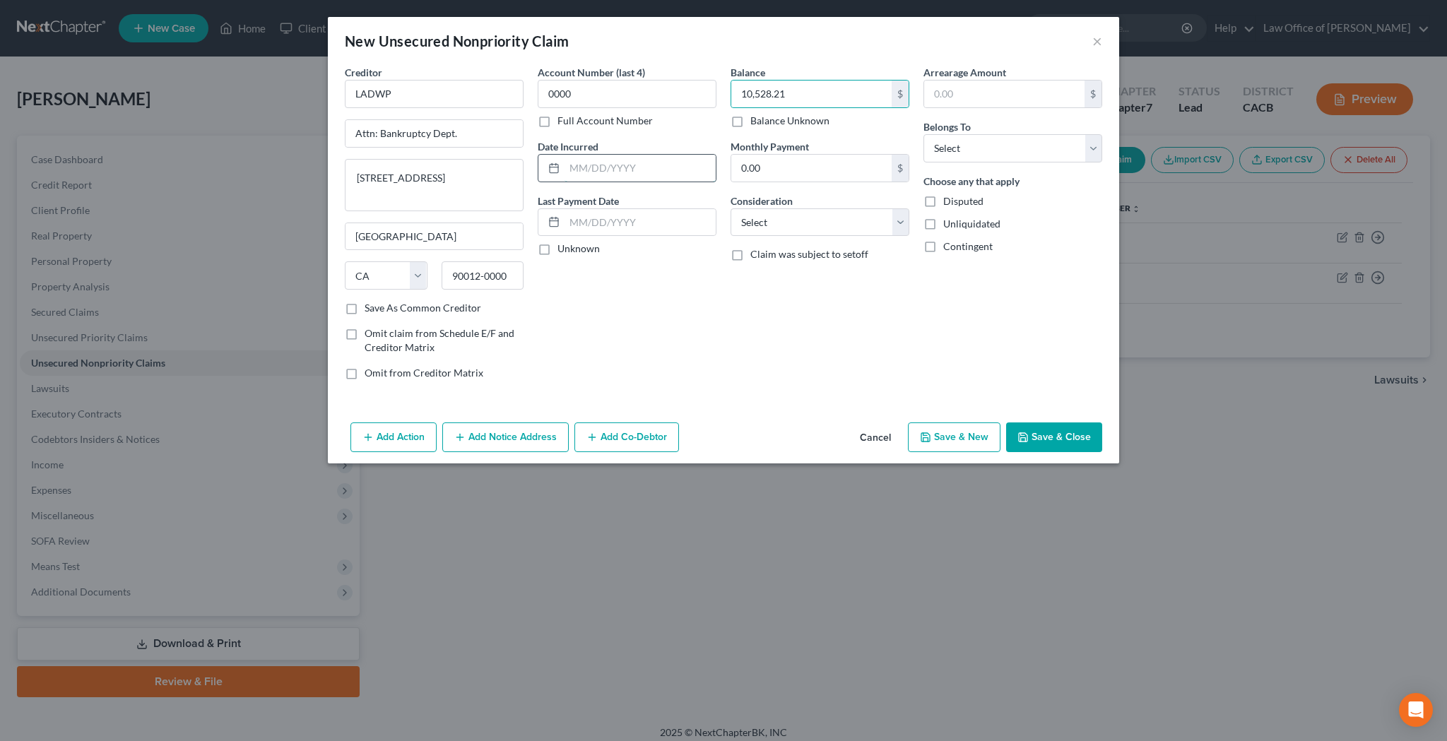
click at [632, 167] on input "text" at bounding box center [639, 168] width 151 height 27
click at [800, 95] on input "10,528.21" at bounding box center [811, 94] width 160 height 27
type input "10,735.58"
select select "20"
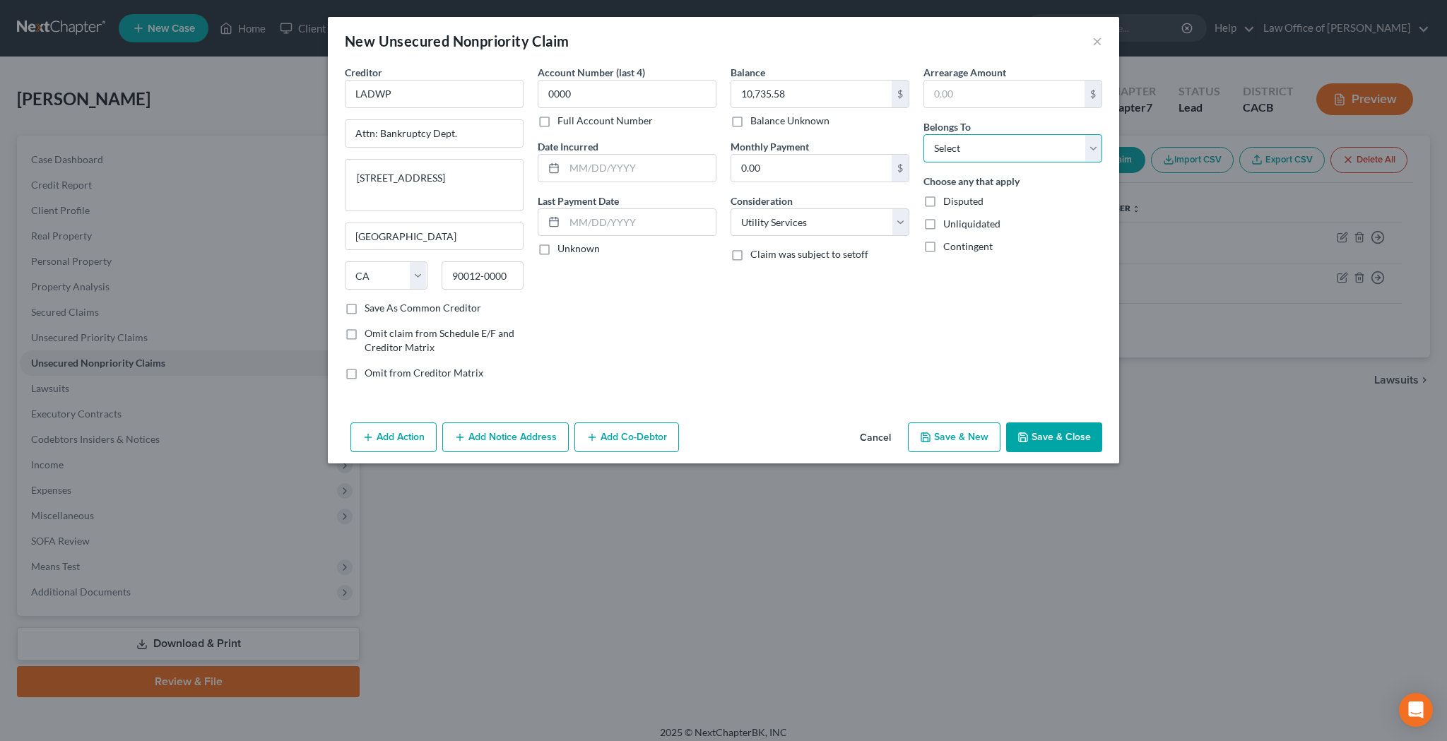
select select "0"
click at [640, 167] on input "text" at bounding box center [639, 168] width 151 height 27
type input "03/2020"
click at [703, 342] on div "Account Number (last 4) 0000 Full Account Number Date Incurred 03/2020 Last Pay…" at bounding box center [626, 228] width 193 height 326
click at [507, 429] on button "Add Notice Address" at bounding box center [505, 437] width 126 height 30
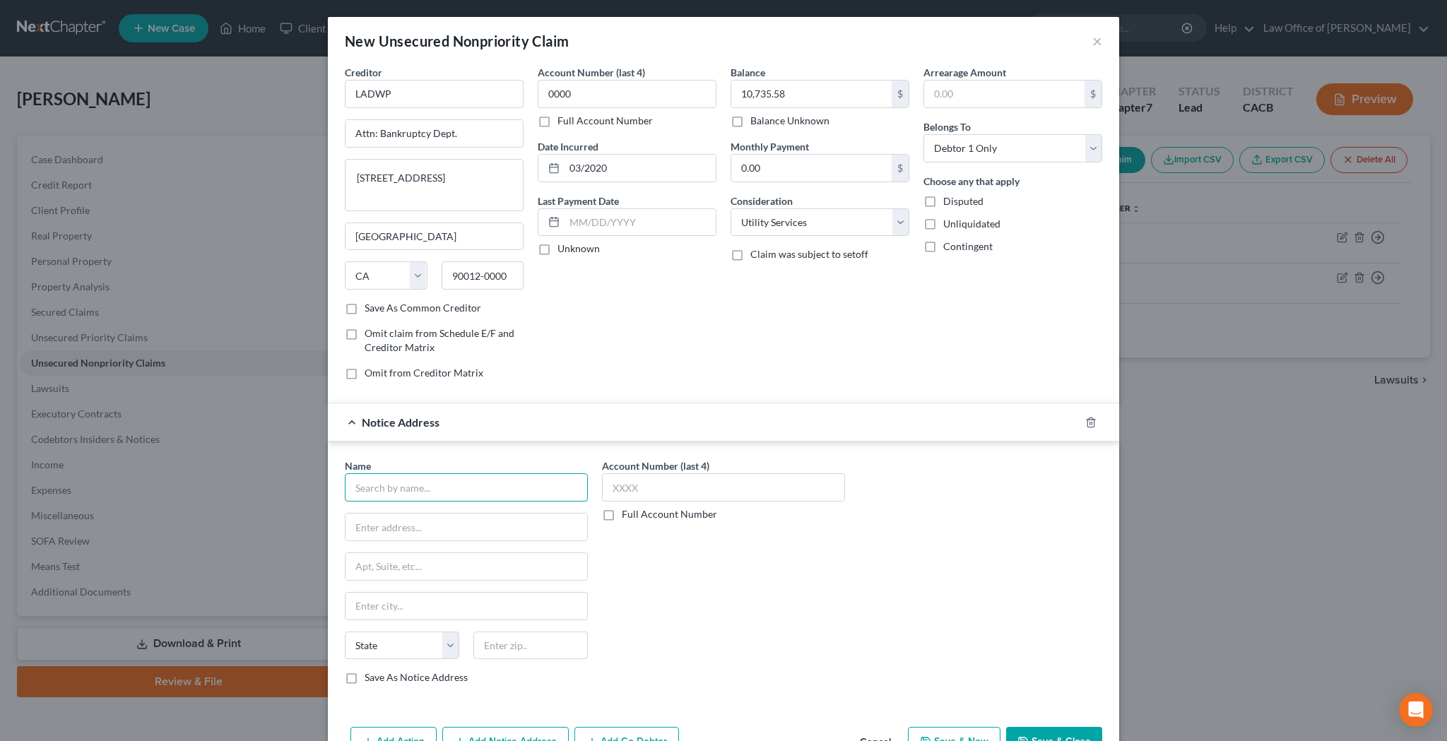
click at [451, 487] on input "text" at bounding box center [466, 487] width 243 height 28
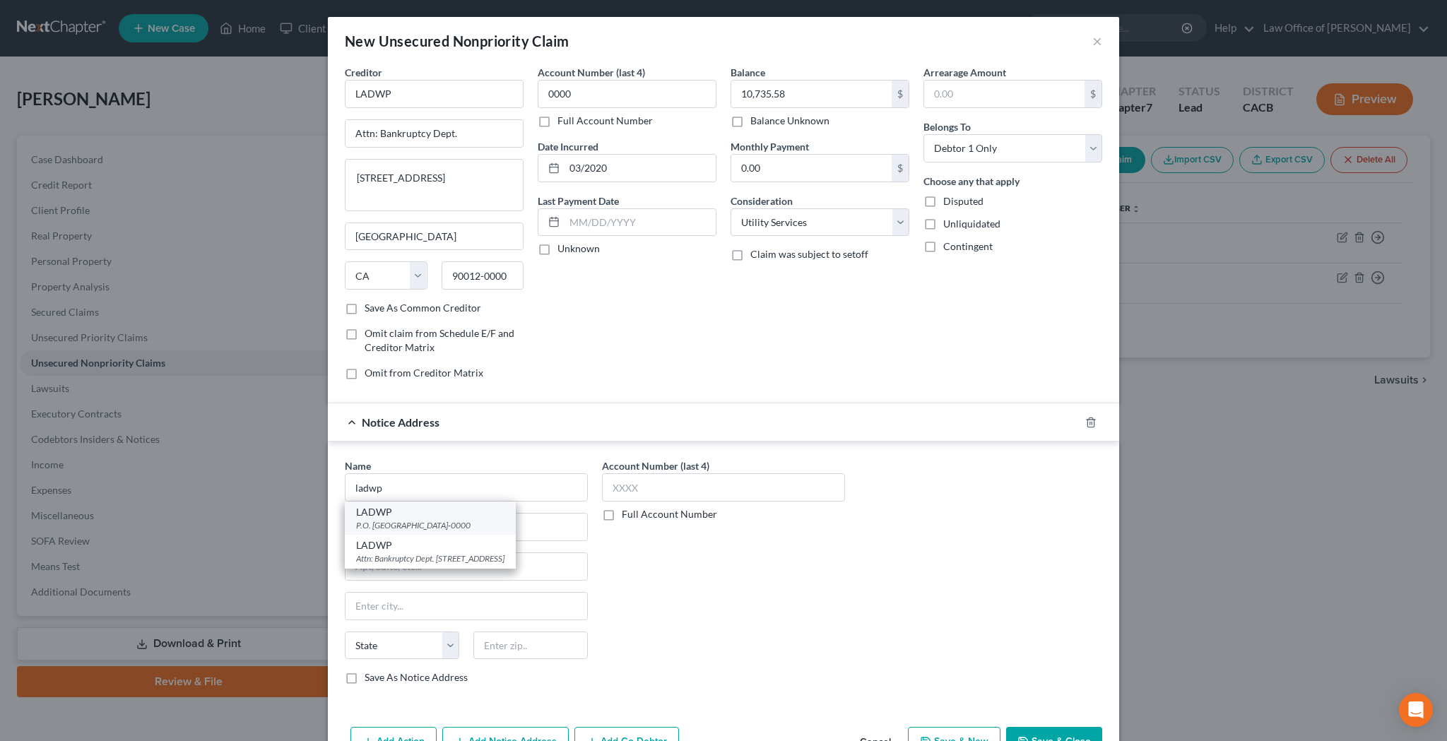
click at [437, 519] on div "P.O. Box 515407, Los Angeles, CA 90051-0000" at bounding box center [430, 525] width 148 height 12
type input "LADWP"
type input "P.O. Box 515407"
type input "Los Angeles"
select select "4"
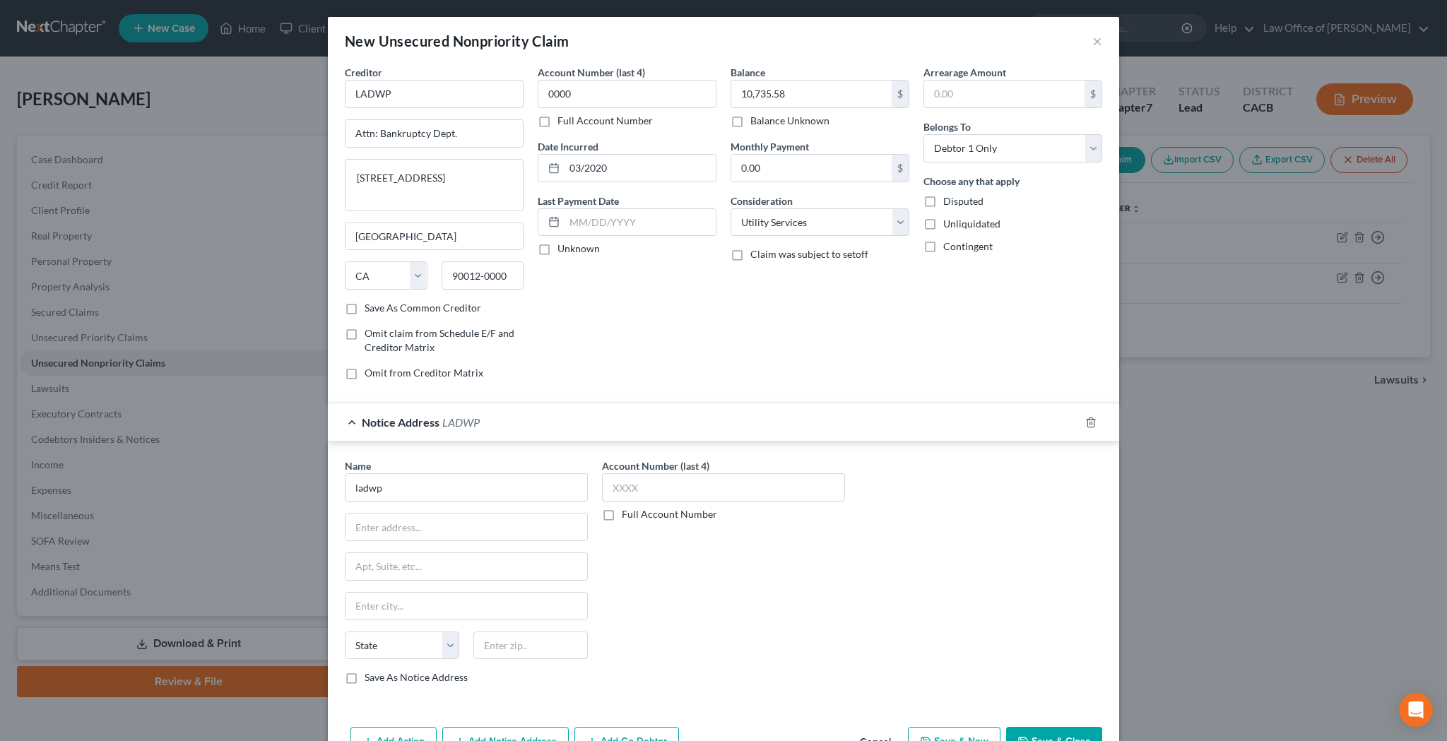
type input "90051-0000"
click at [632, 495] on input "text" at bounding box center [723, 487] width 243 height 28
type input "0000"
click at [670, 605] on div "Account Number (last 4) 0000 Full Account Number" at bounding box center [723, 576] width 257 height 237
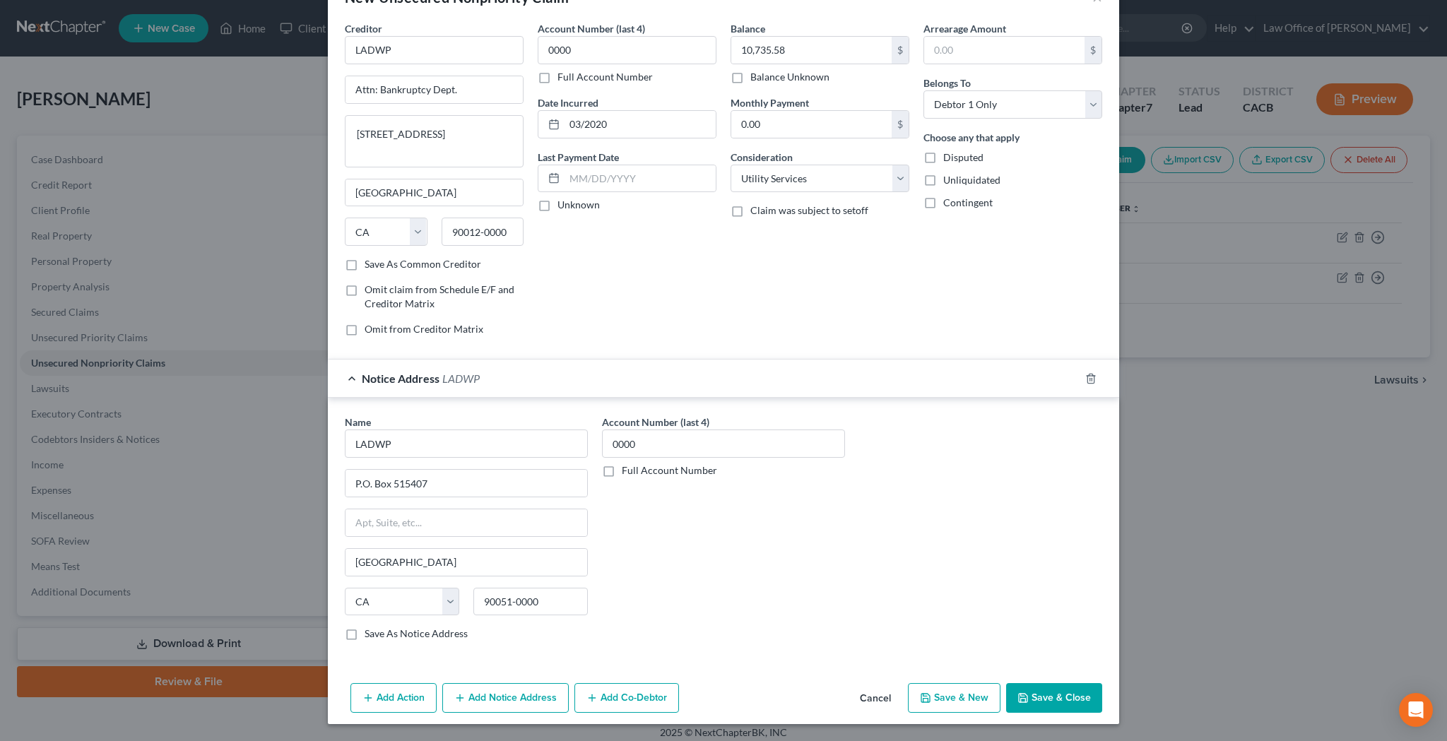
scroll to position [44, 0]
click at [1054, 700] on button "Save & Close" at bounding box center [1054, 698] width 96 height 30
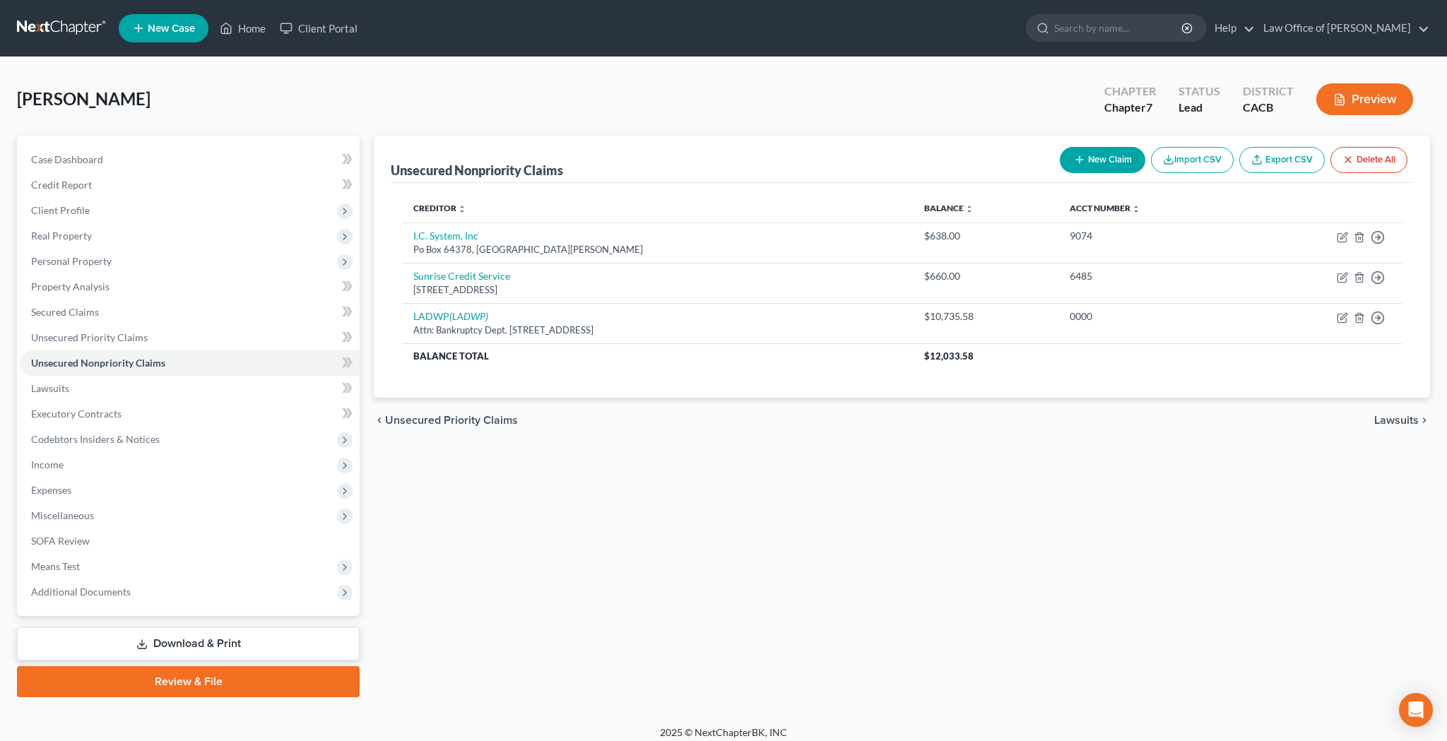
click at [1098, 162] on button "New Claim" at bounding box center [1101, 160] width 85 height 26
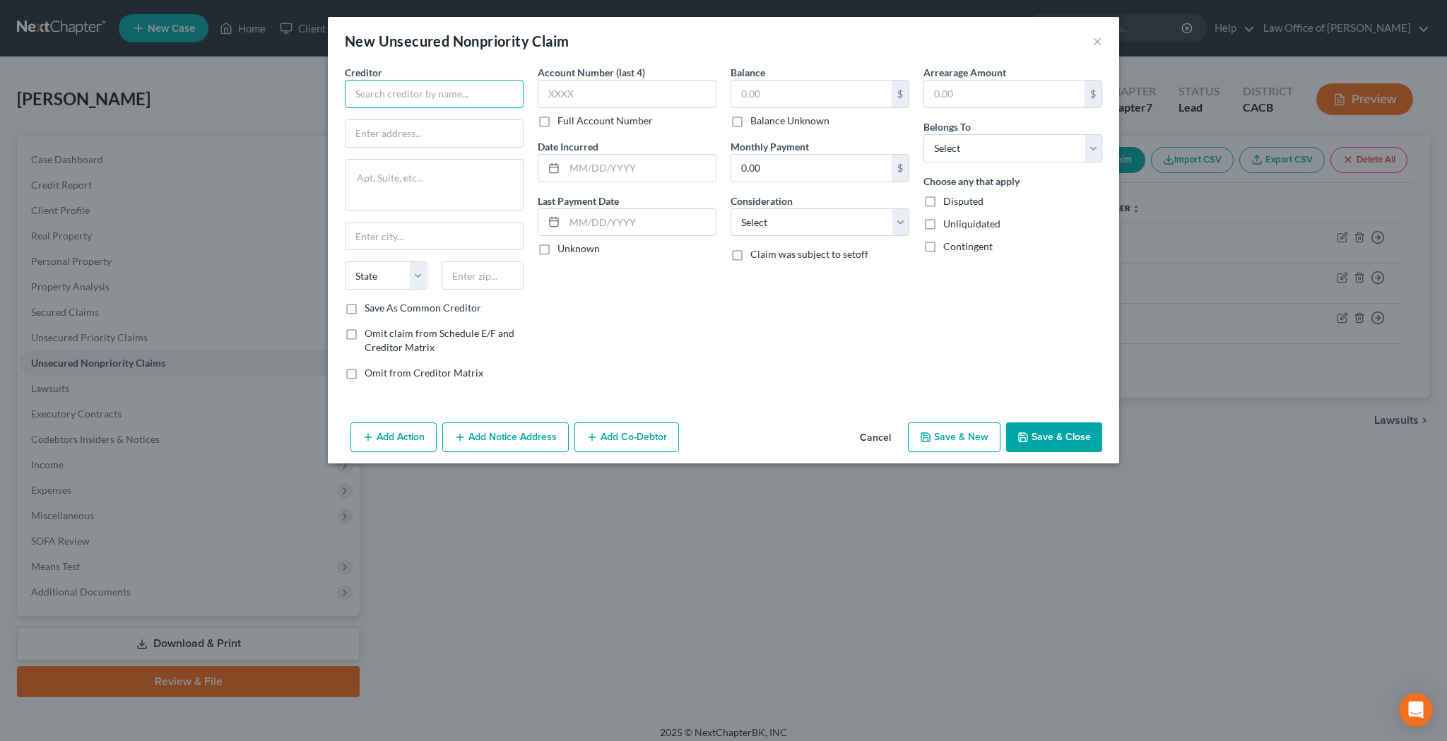
click at [473, 93] on input "text" at bounding box center [434, 94] width 179 height 28
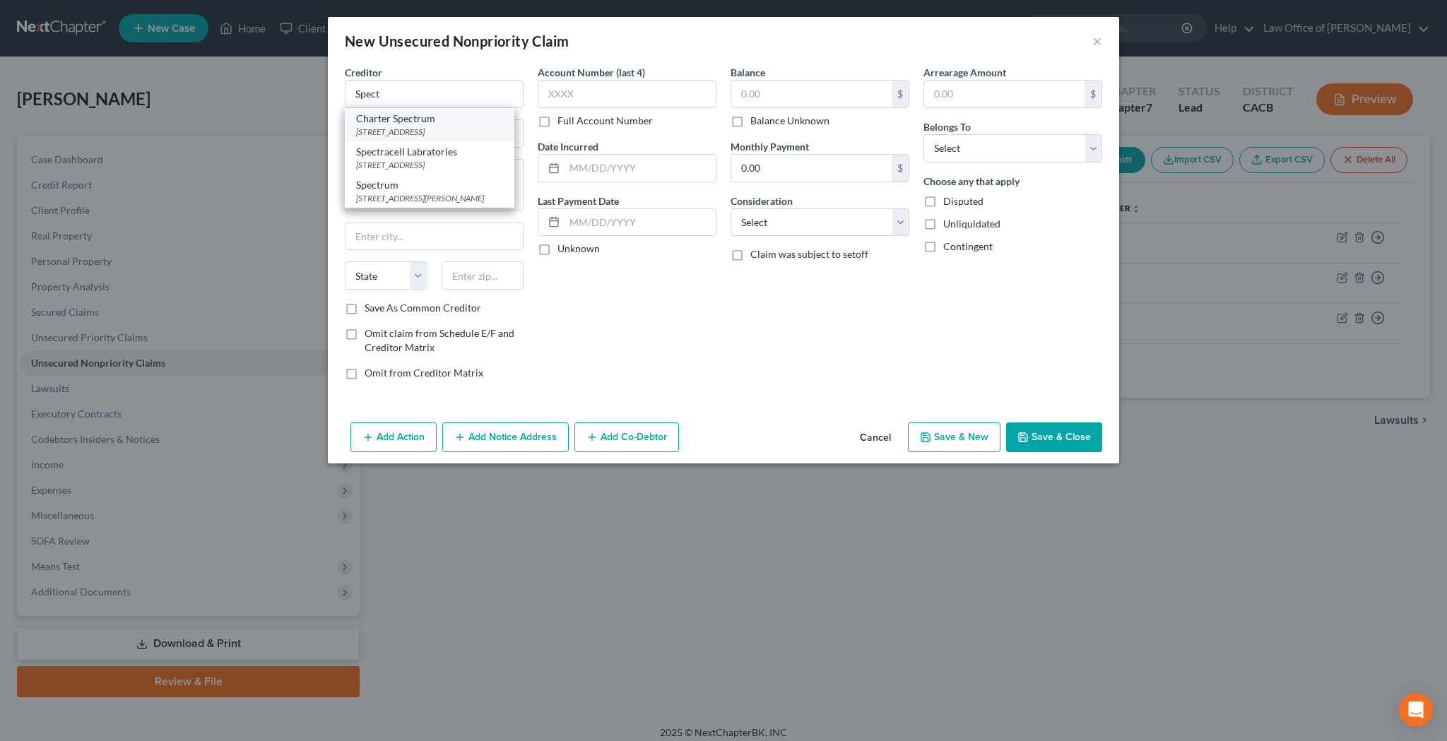
click at [433, 135] on div "1600 Dublin Road, Columbus, OH 43215-0000" at bounding box center [429, 132] width 147 height 12
type input "Charter Spectrum"
type input "1600 Dublin Road"
type input "Columbus"
select select "36"
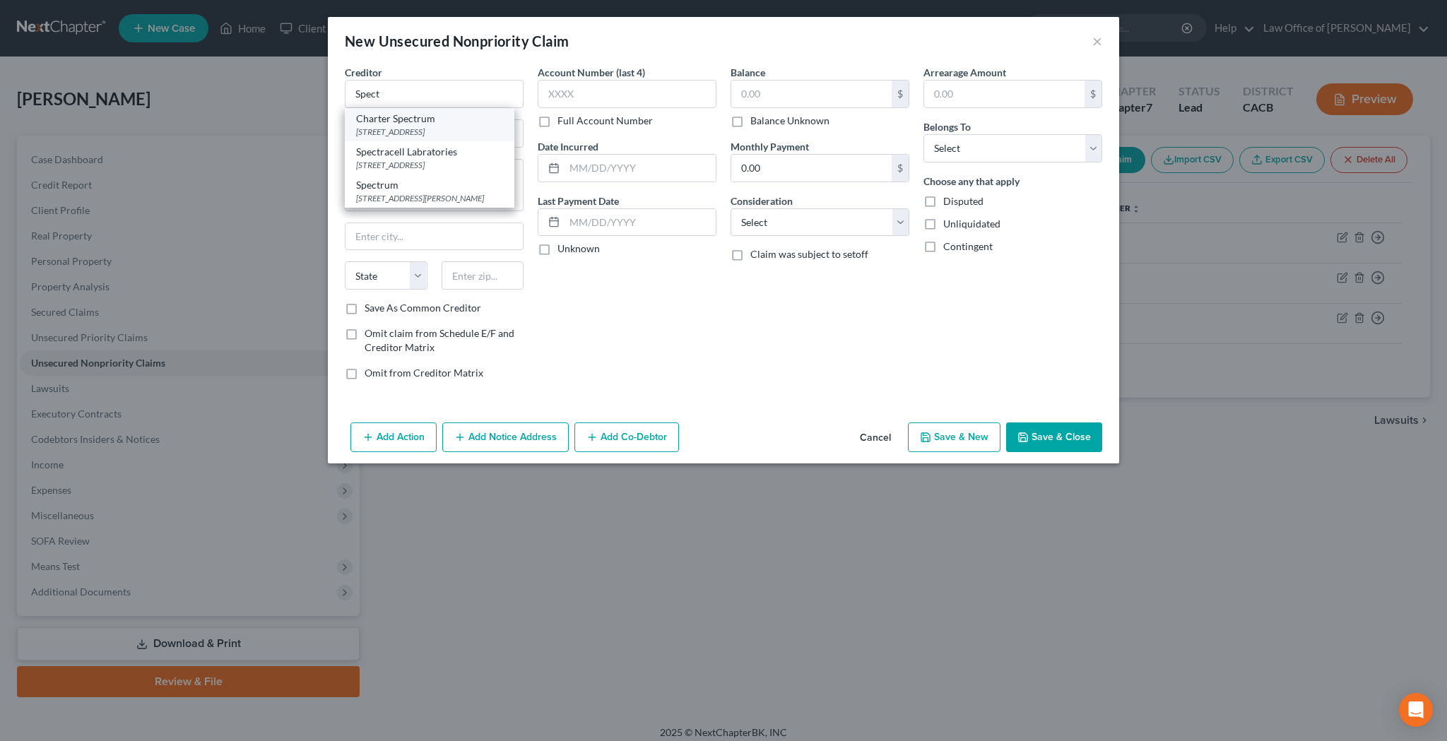
type input "43215-0000"
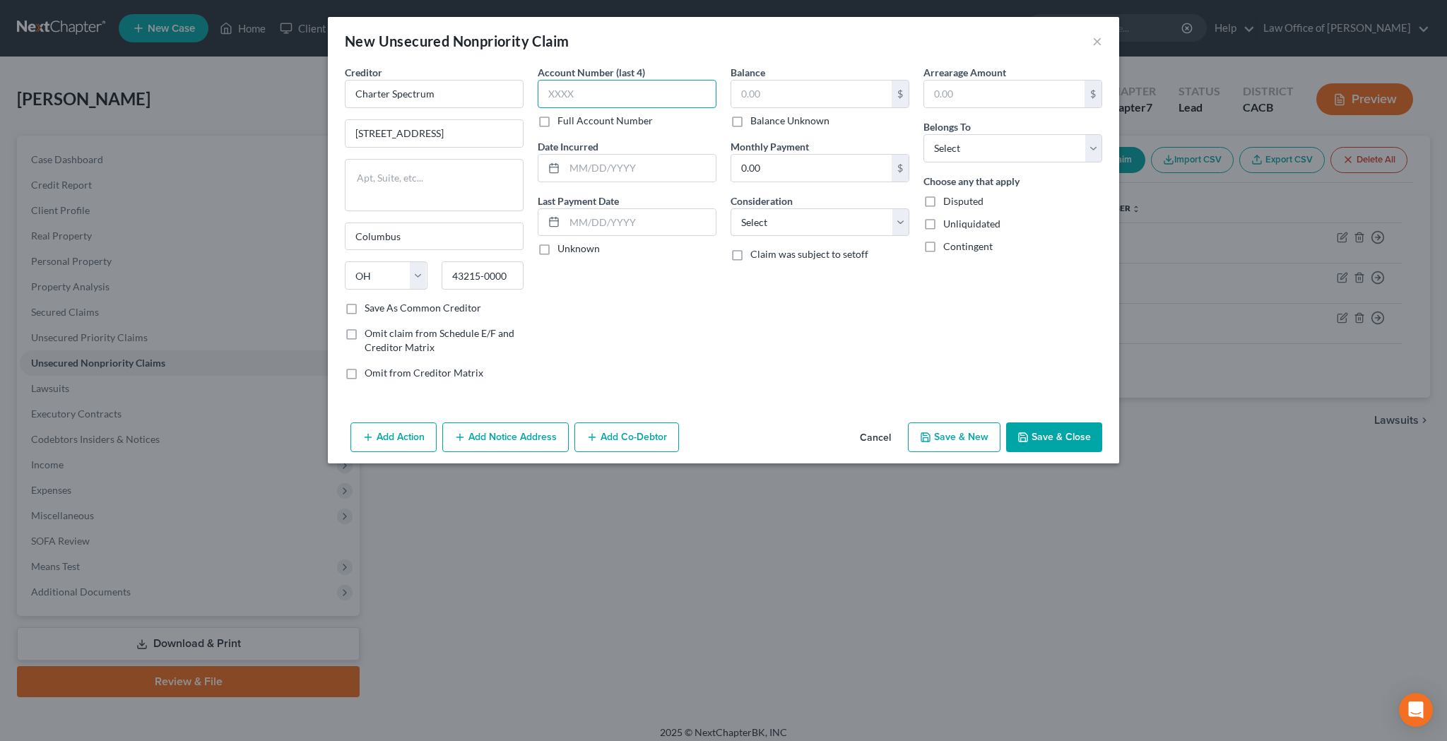
click at [582, 95] on input "text" at bounding box center [626, 94] width 179 height 28
type input "7219"
click at [761, 89] on input "text" at bounding box center [811, 94] width 160 height 27
type input "1"
type input "153.75"
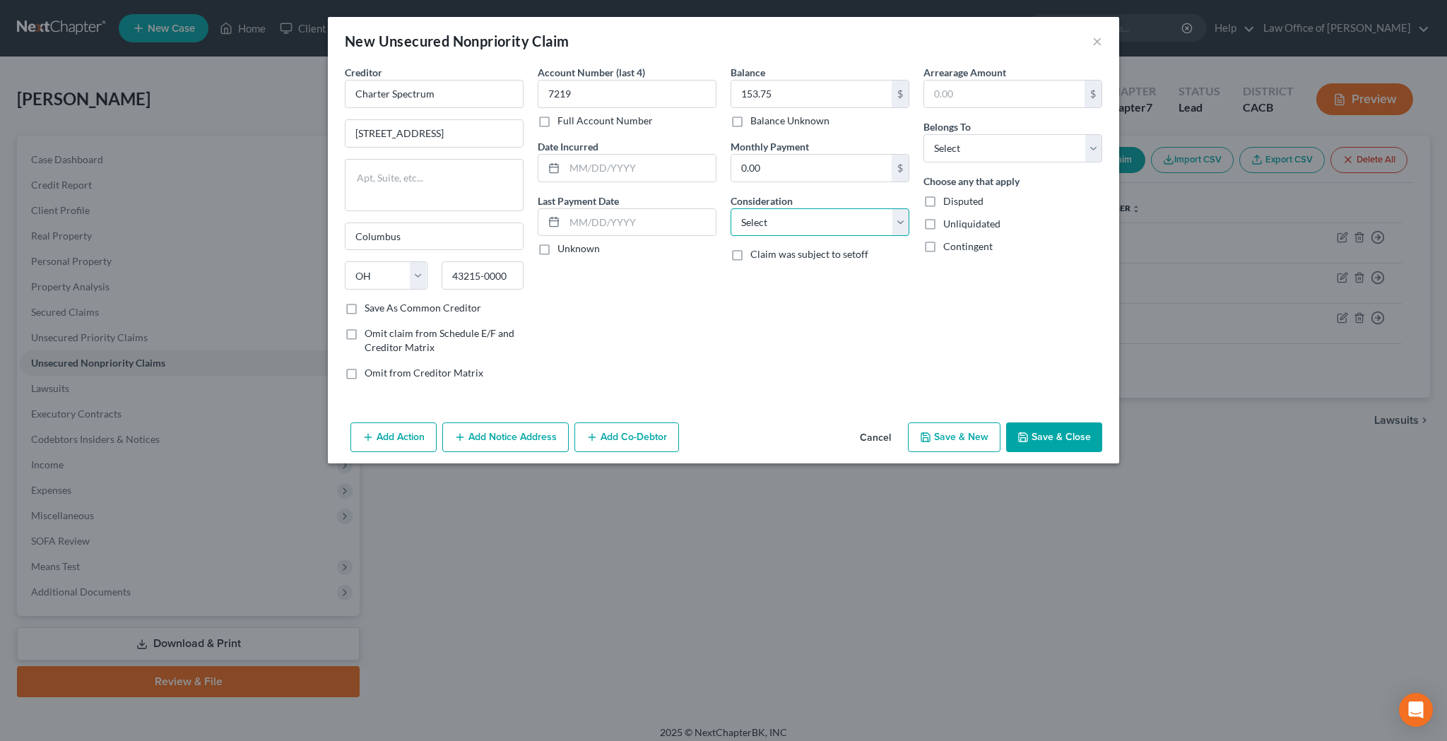
select select "19"
select select "0"
click at [534, 432] on button "Add Notice Address" at bounding box center [505, 437] width 126 height 30
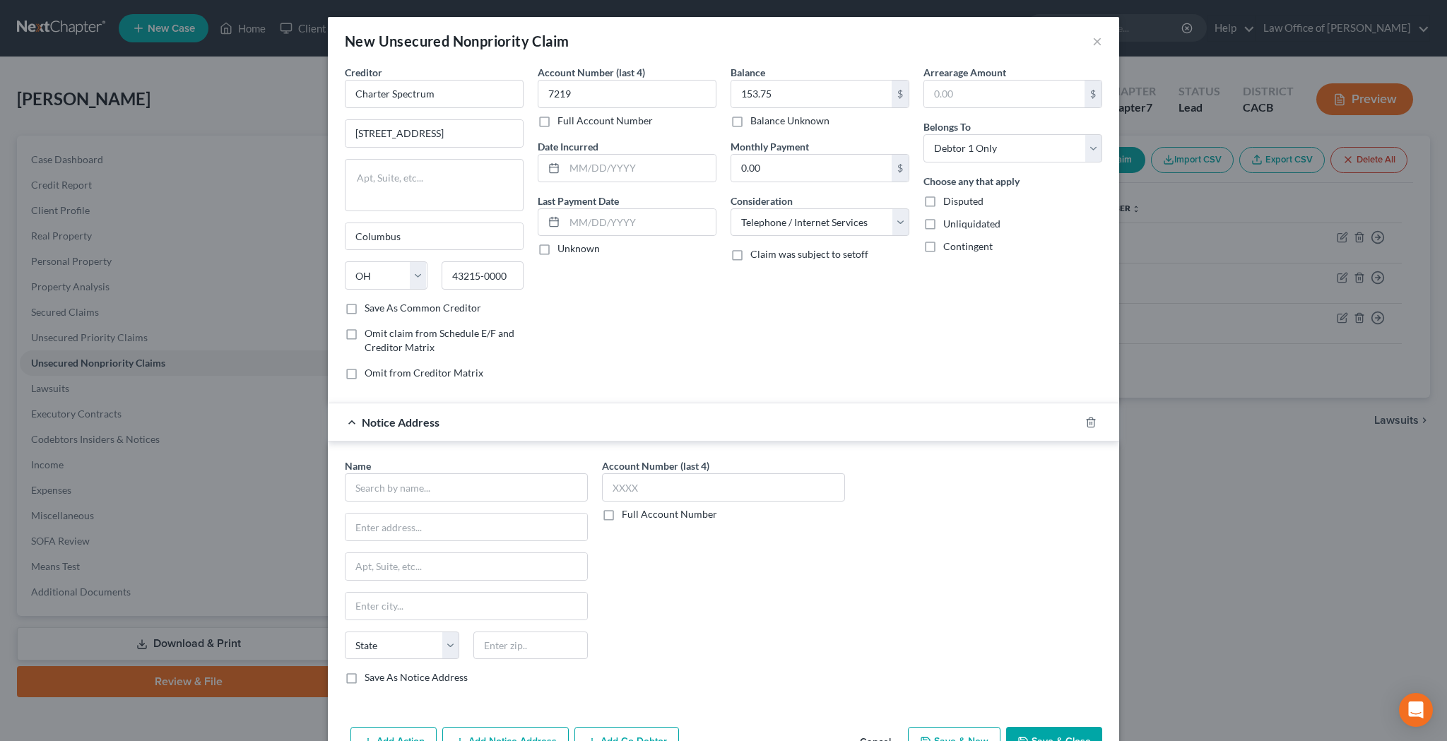
click at [508, 473] on div "Name *" at bounding box center [466, 479] width 243 height 43
click at [508, 481] on input "text" at bounding box center [466, 487] width 243 height 28
click at [474, 545] on div "Spectrum" at bounding box center [429, 545] width 147 height 14
type input "Spectrum"
type input "3347 Platt Springs Road"
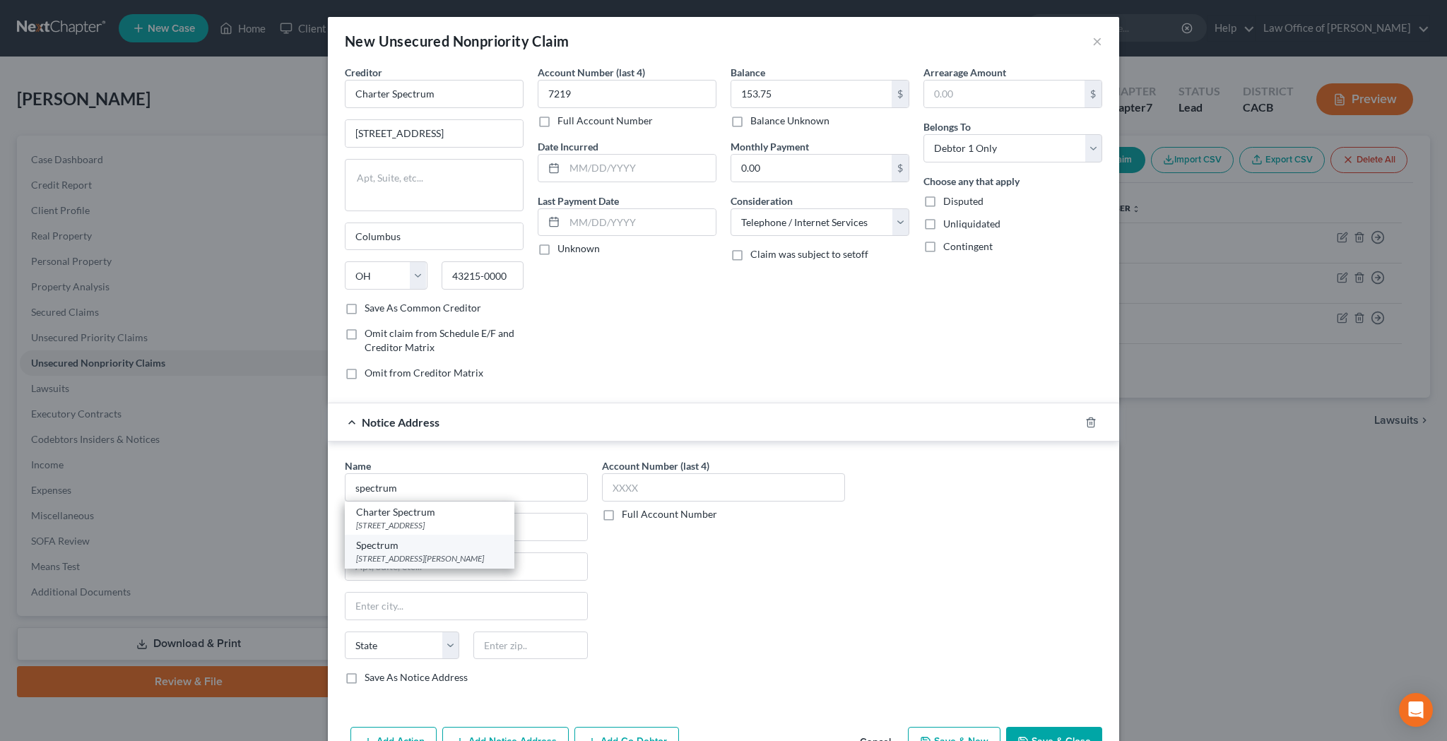
type input "West Columbia"
select select "42"
type input "29170-0000"
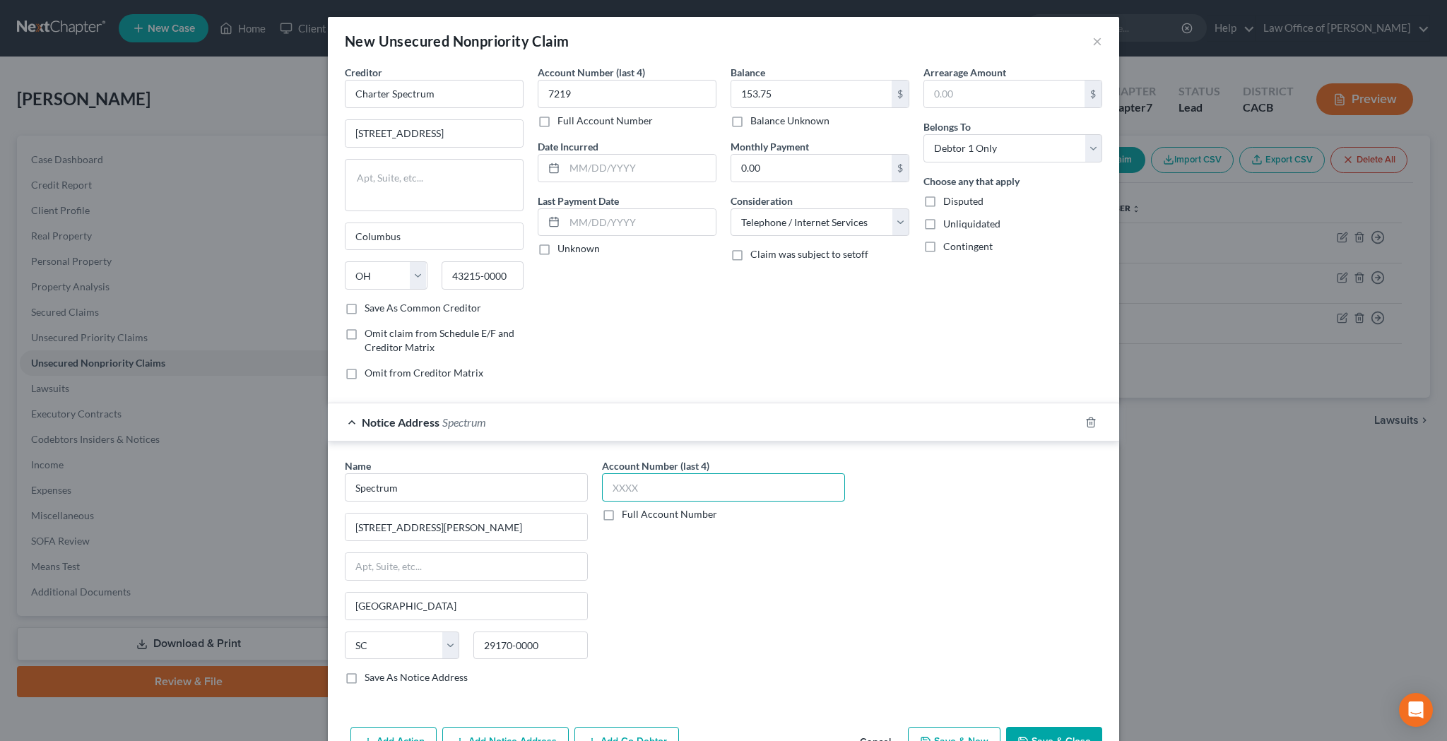
click at [640, 485] on input "text" at bounding box center [723, 487] width 243 height 28
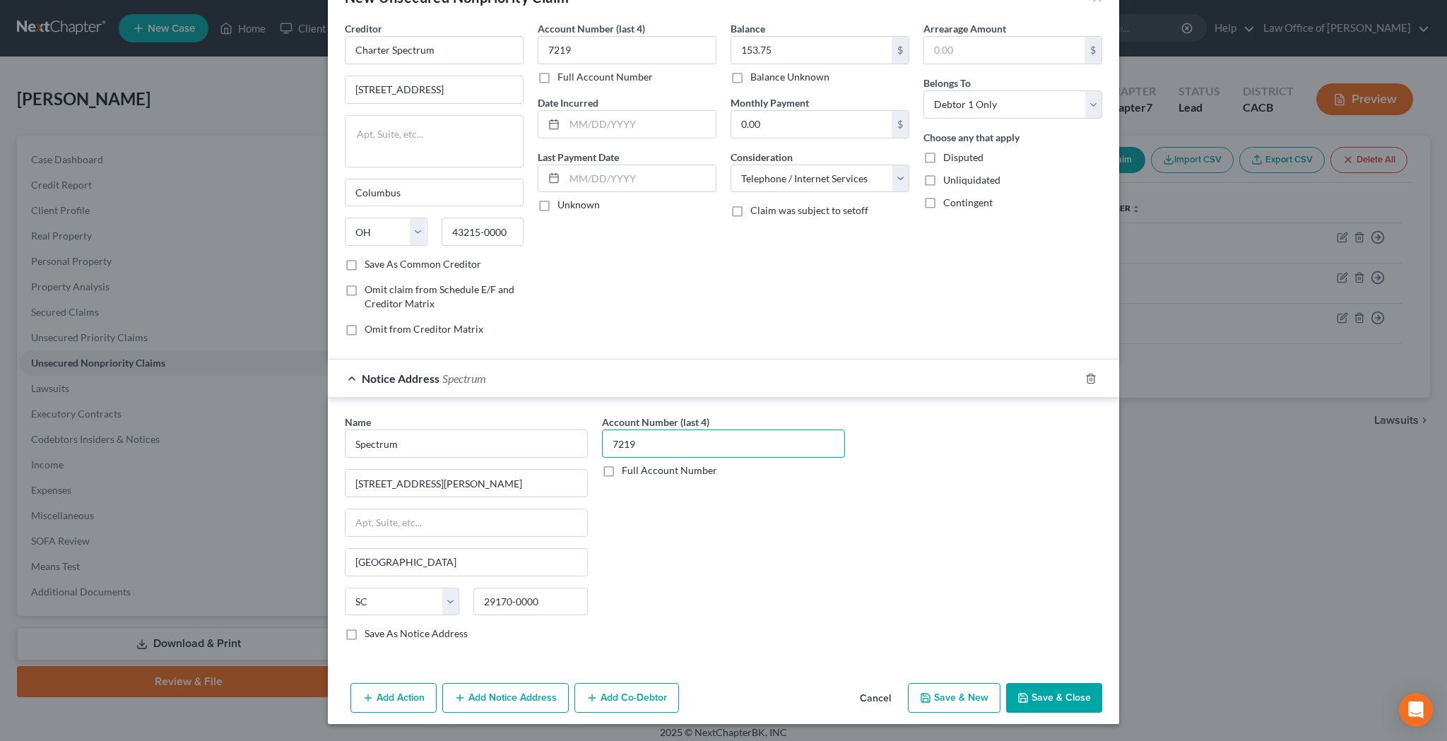
type input "7219"
click at [533, 701] on button "Add Notice Address" at bounding box center [505, 698] width 126 height 30
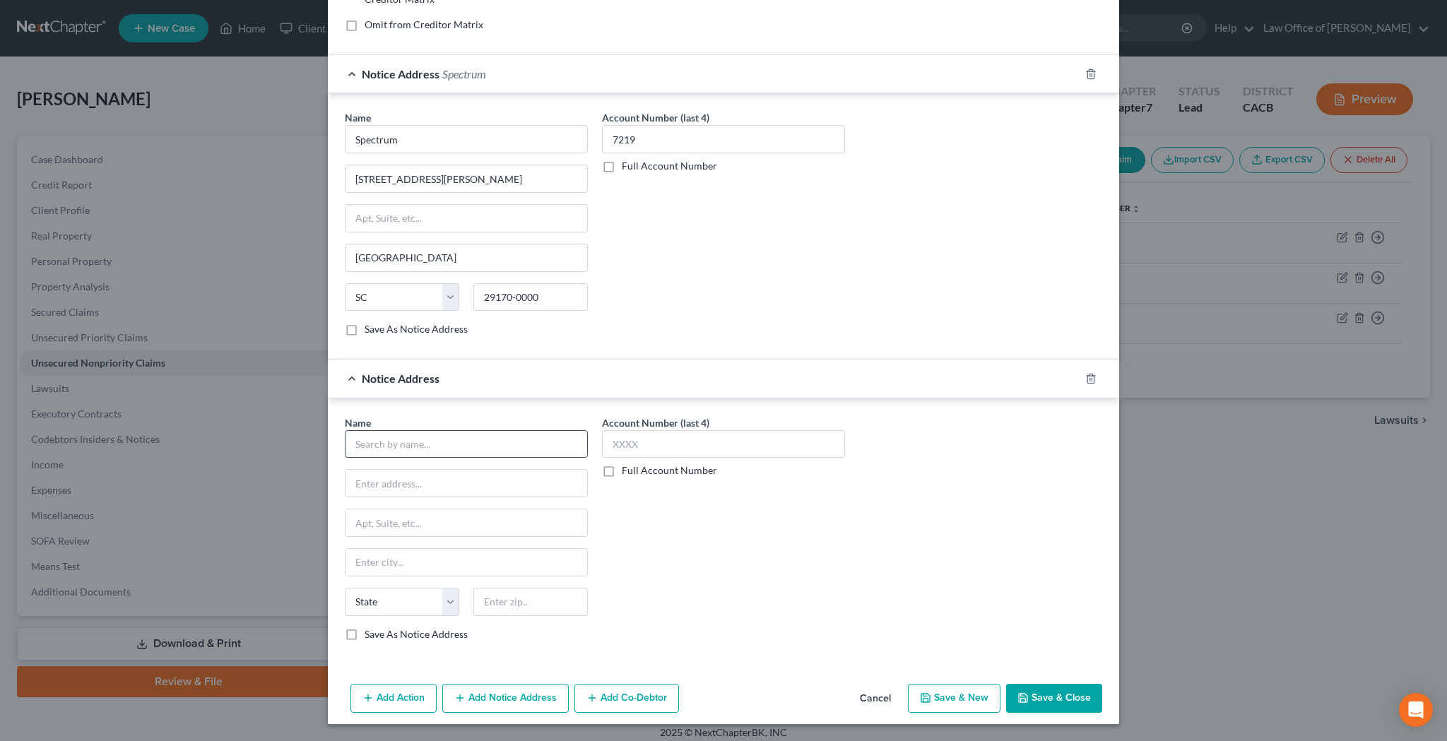
scroll to position [348, 0]
click at [468, 441] on input "text" at bounding box center [466, 444] width 243 height 28
type input "Spectrum"
click at [638, 441] on input "text" at bounding box center [723, 444] width 243 height 28
type input "7219"
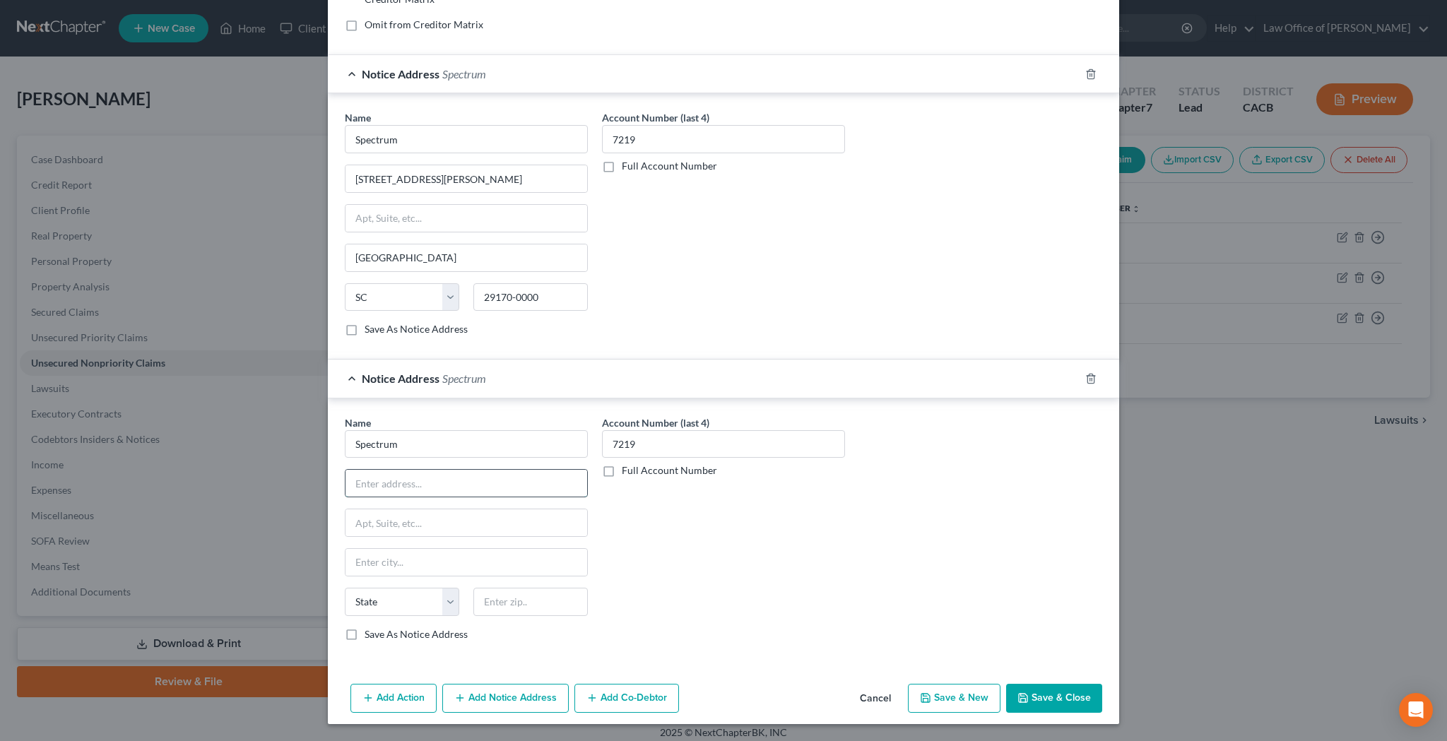
click at [454, 481] on input "text" at bounding box center [466, 483] width 242 height 27
type input "PO Box 60074"
click at [529, 597] on input "text" at bounding box center [530, 602] width 114 height 28
type input "91716"
click at [696, 572] on div "Account Number (last 4) 7219 Full Account Number" at bounding box center [723, 533] width 257 height 237
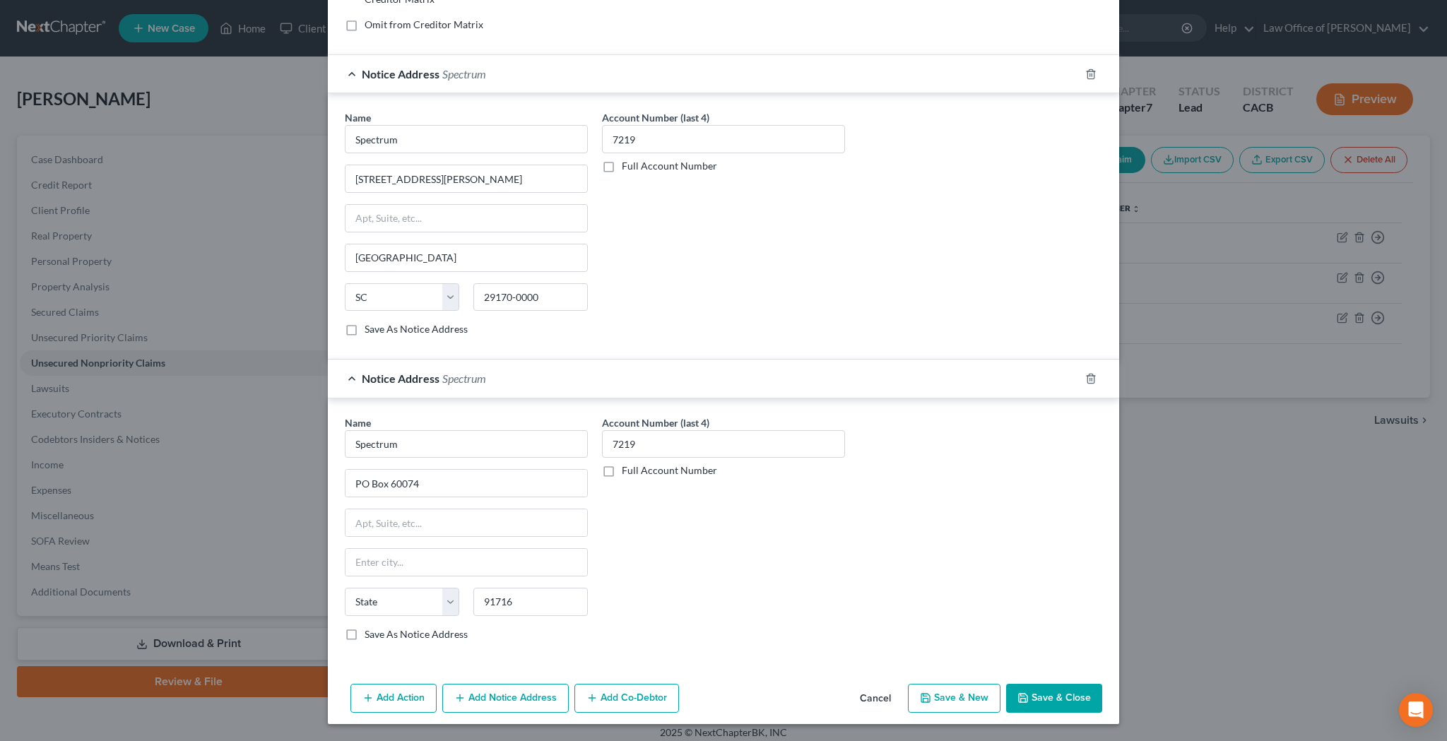
type input "City Of Industry"
select select "4"
click at [525, 694] on button "Add Notice Address" at bounding box center [505, 699] width 126 height 30
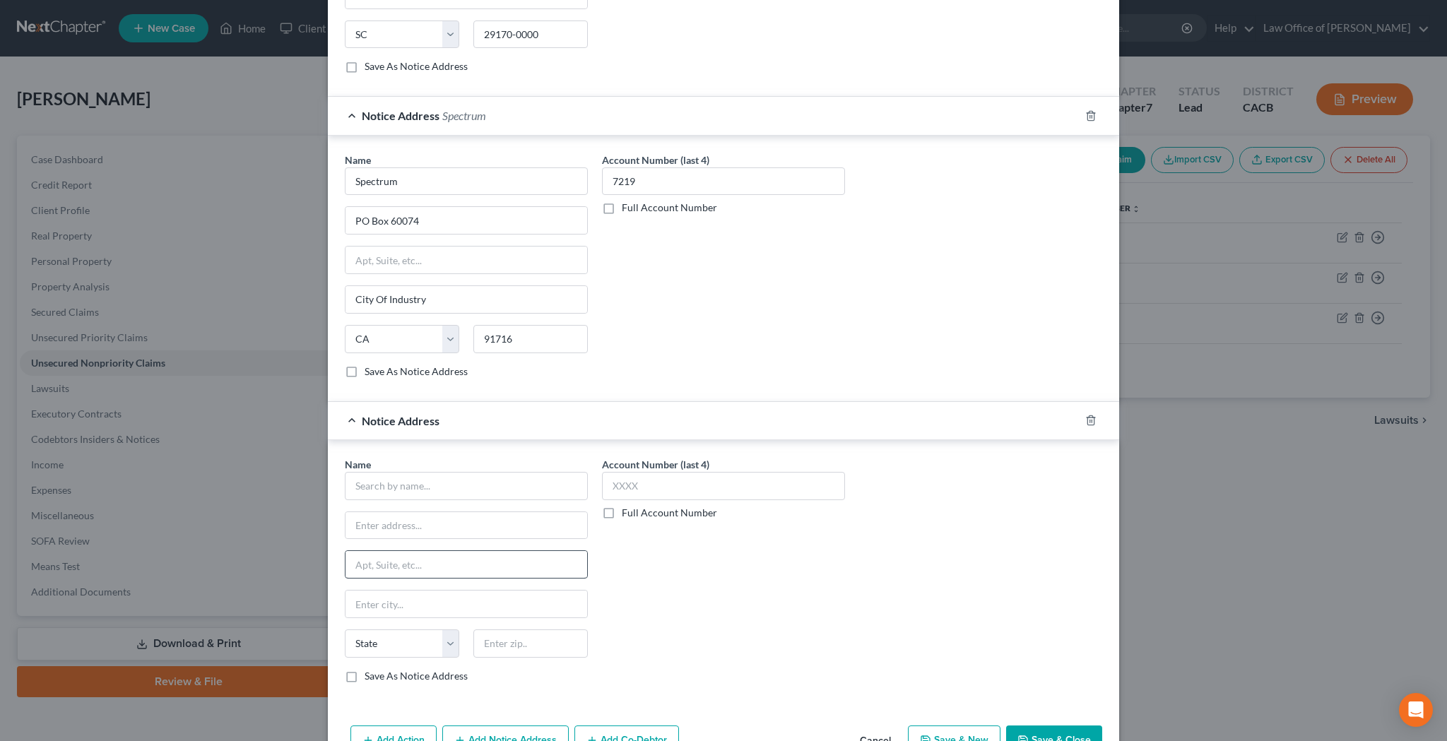
scroll to position [628, 0]
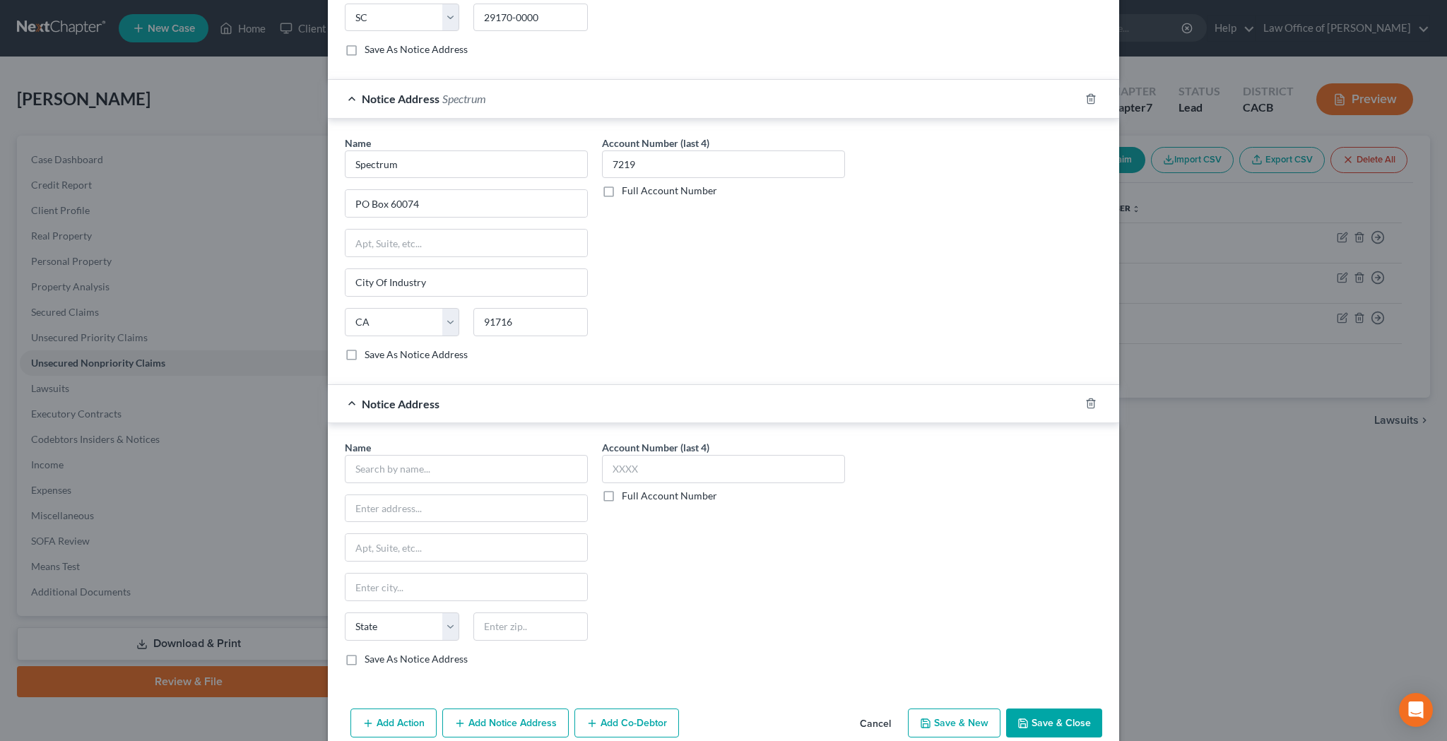
click at [364, 354] on label "Save As Notice Address" at bounding box center [415, 355] width 103 height 14
click at [370, 354] on input "Save As Notice Address" at bounding box center [374, 352] width 9 height 9
checkbox input "true"
click at [407, 471] on input "text" at bounding box center [466, 469] width 243 height 28
type input "Spectrum"
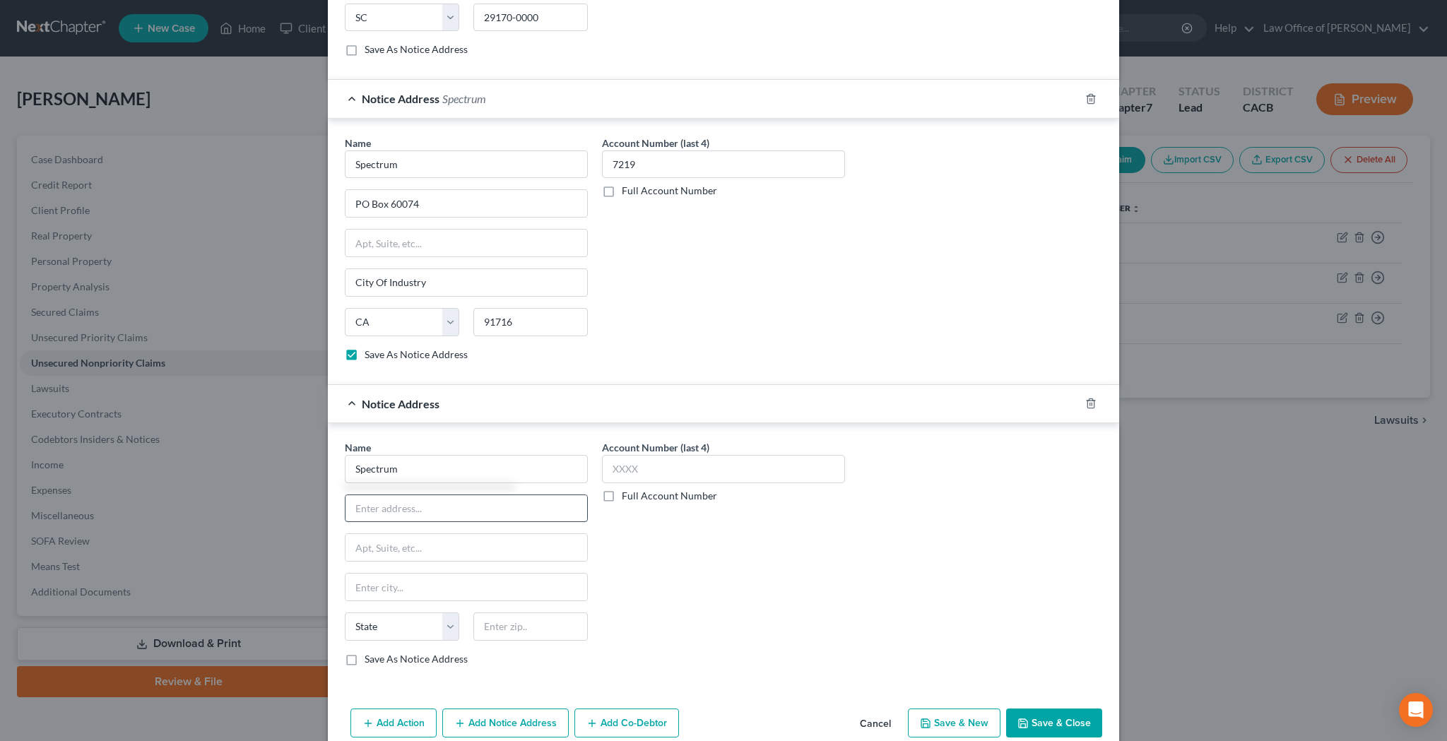
click at [383, 513] on input "text" at bounding box center [466, 508] width 242 height 27
type input "4145 S Falkenburg Rd"
click at [497, 622] on input "text" at bounding box center [530, 626] width 114 height 28
type input "33578"
click at [654, 466] on input "text" at bounding box center [723, 469] width 243 height 28
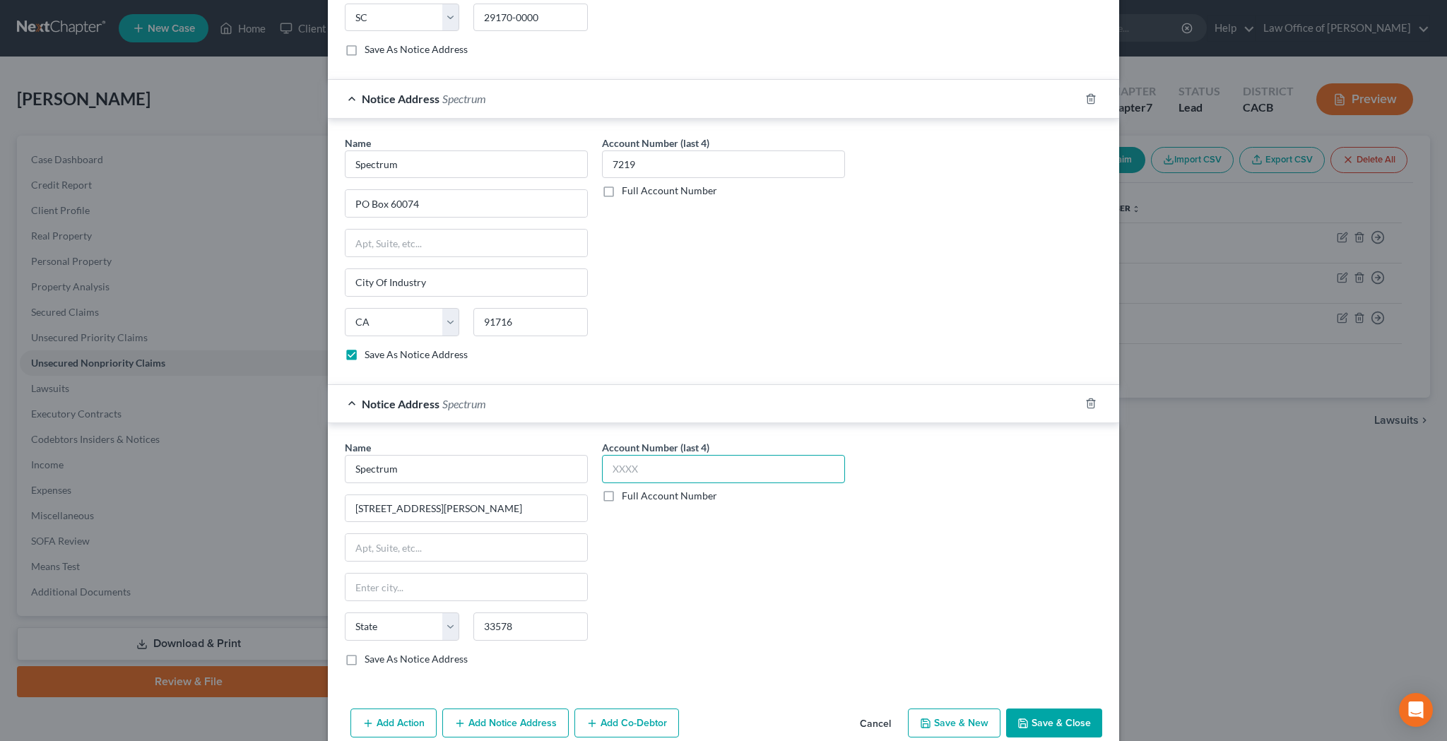
type input "St. Leo"
select select "9"
type input "7219"
click at [752, 583] on div "Account Number (last 4) 7219 Full Account Number" at bounding box center [723, 558] width 257 height 237
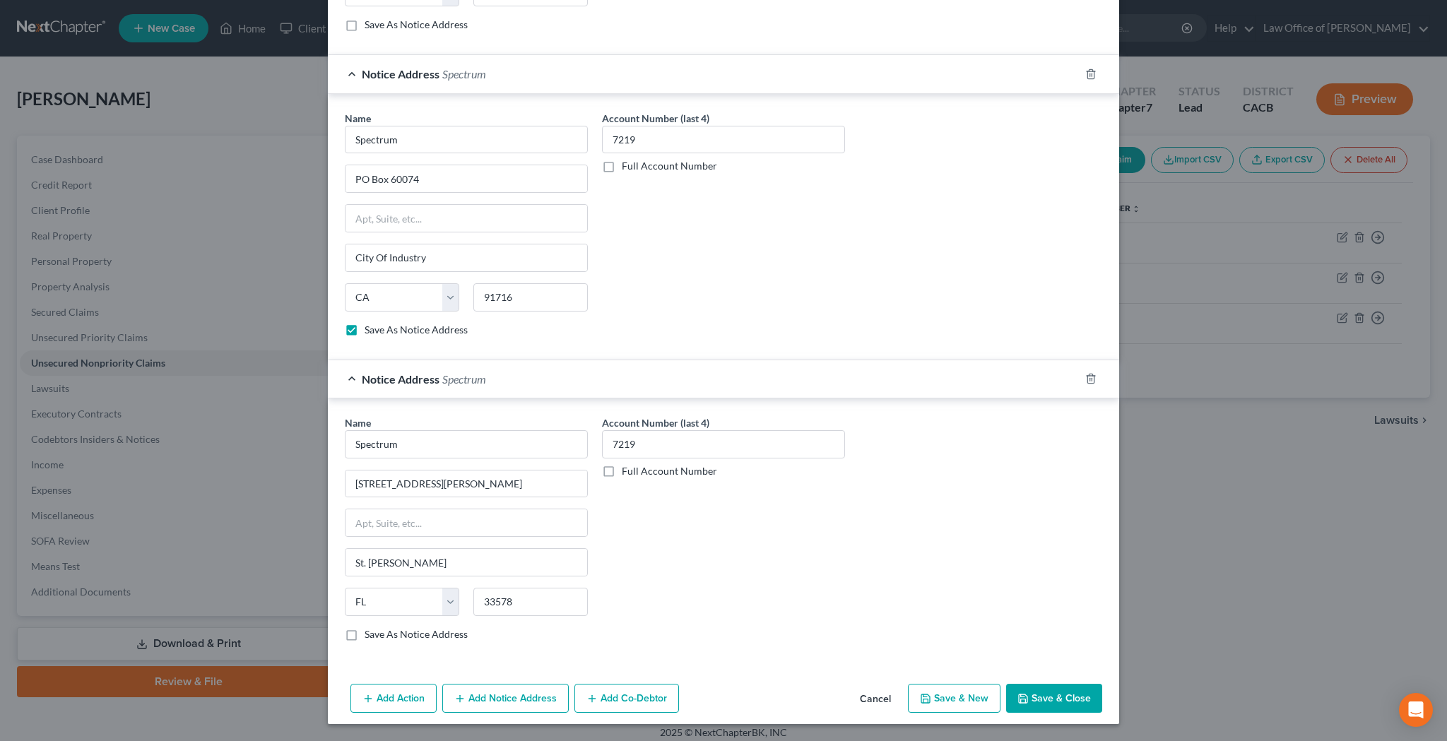
scroll to position [652, 0]
click at [1066, 694] on button "Save & Close" at bounding box center [1054, 699] width 96 height 30
checkbox input "false"
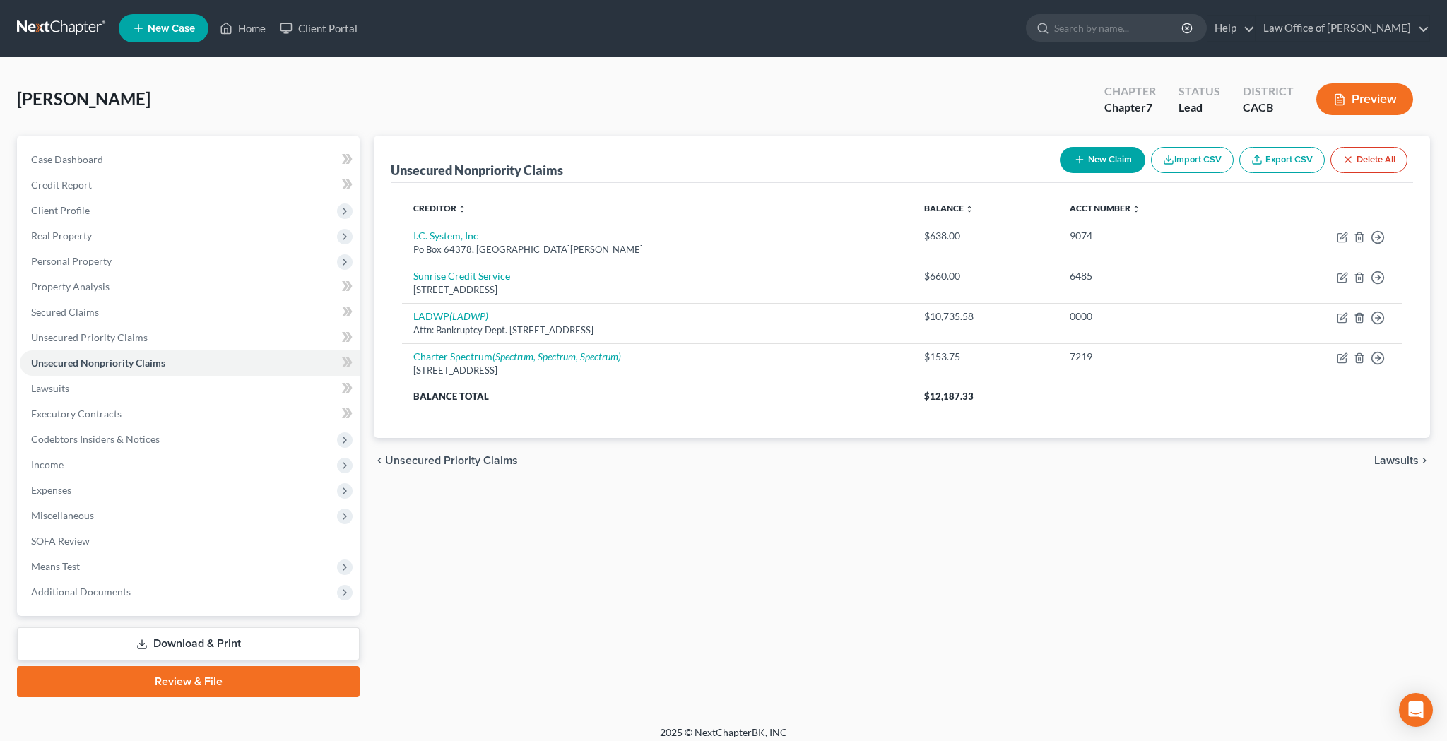
click at [1110, 160] on button "New Claim" at bounding box center [1101, 160] width 85 height 26
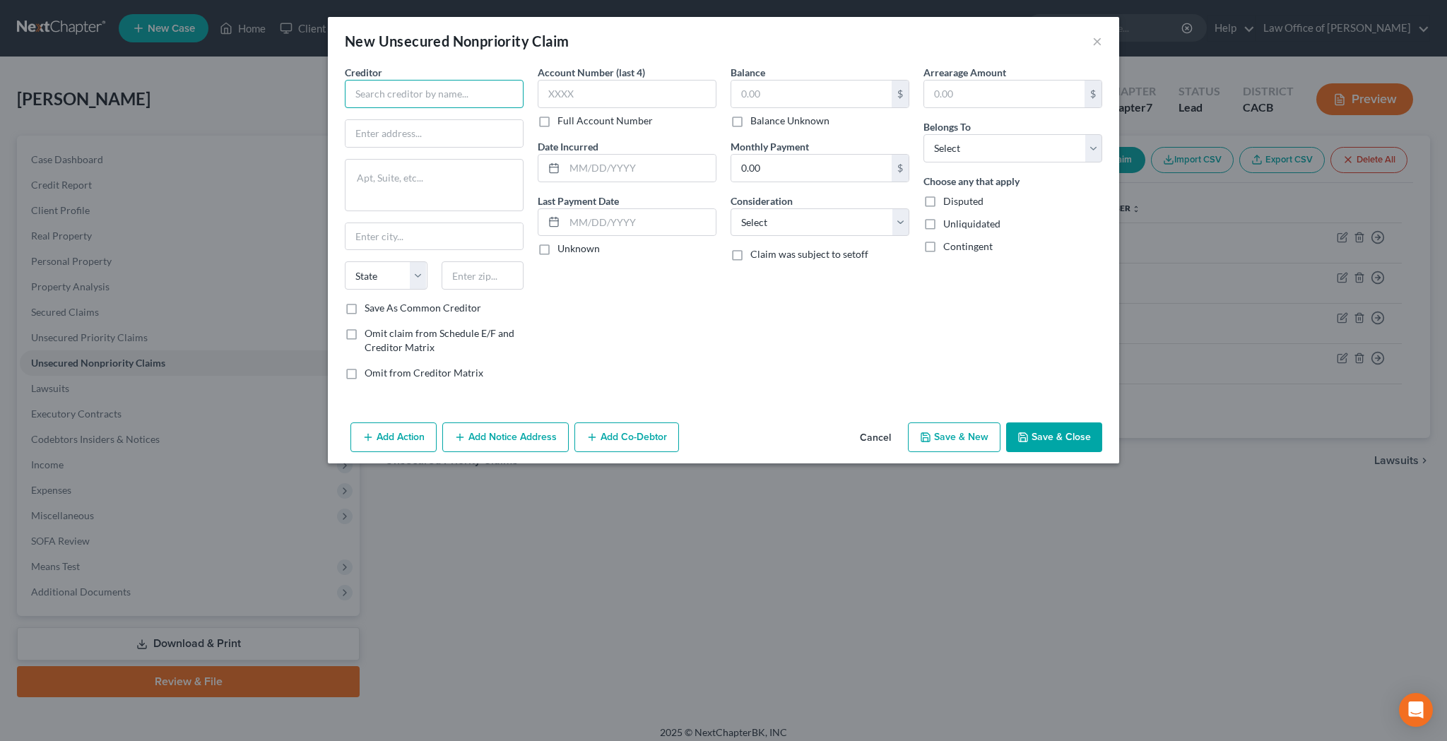
click at [432, 88] on input "text" at bounding box center [434, 94] width 179 height 28
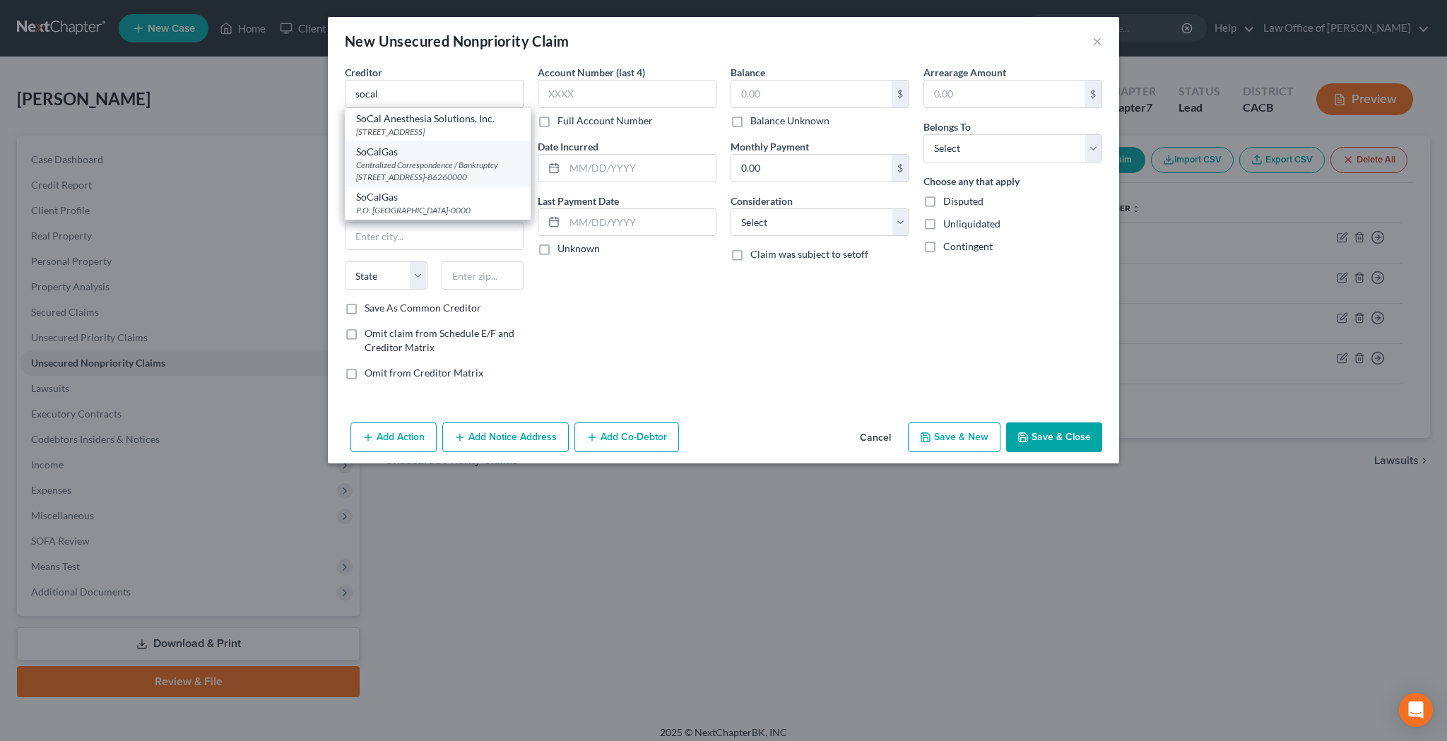
click at [403, 159] on div "SoCalGas" at bounding box center [437, 152] width 163 height 14
type input "SoCalGas"
type input "Centralized Correspondence / Bankruptcy"
type textarea "PO Box 1626"
type input "Monterey Park"
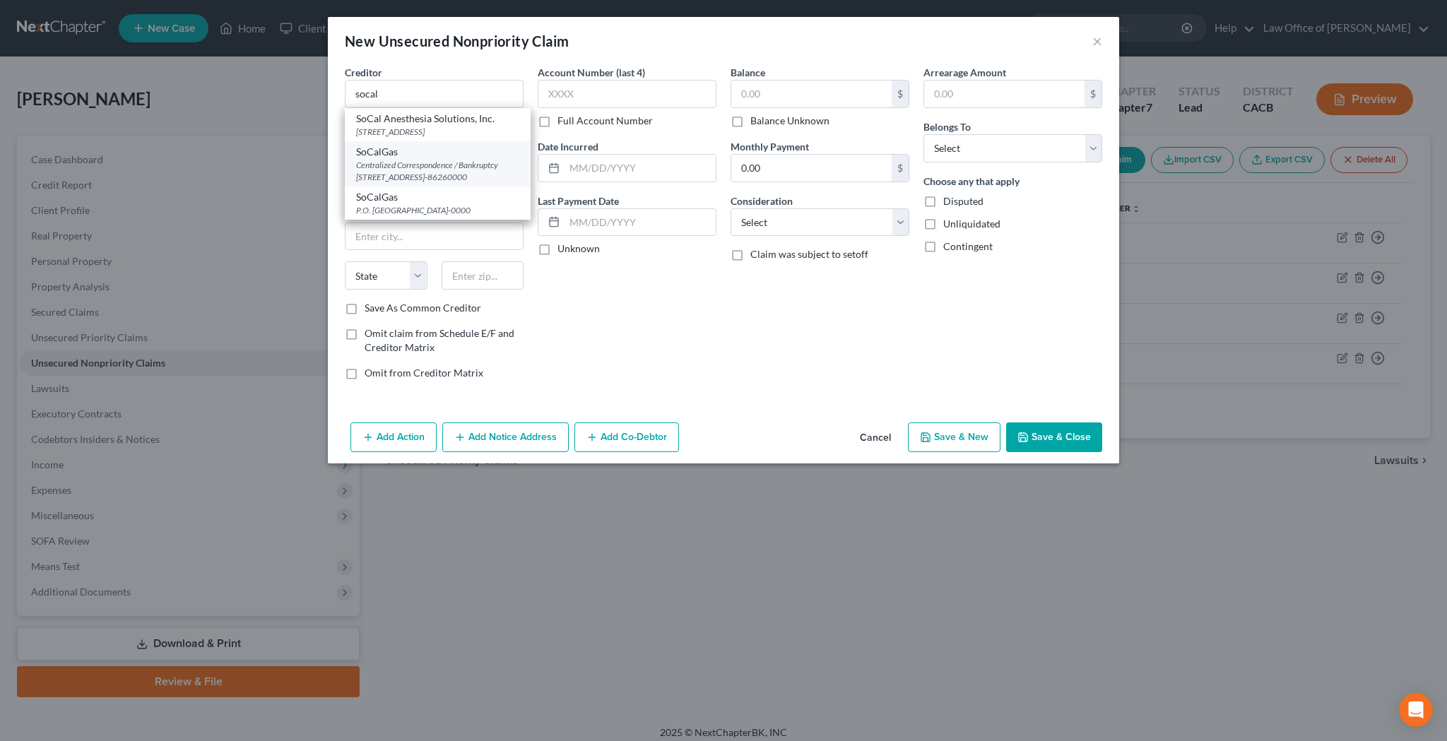
select select "4"
type input "91754-86260000"
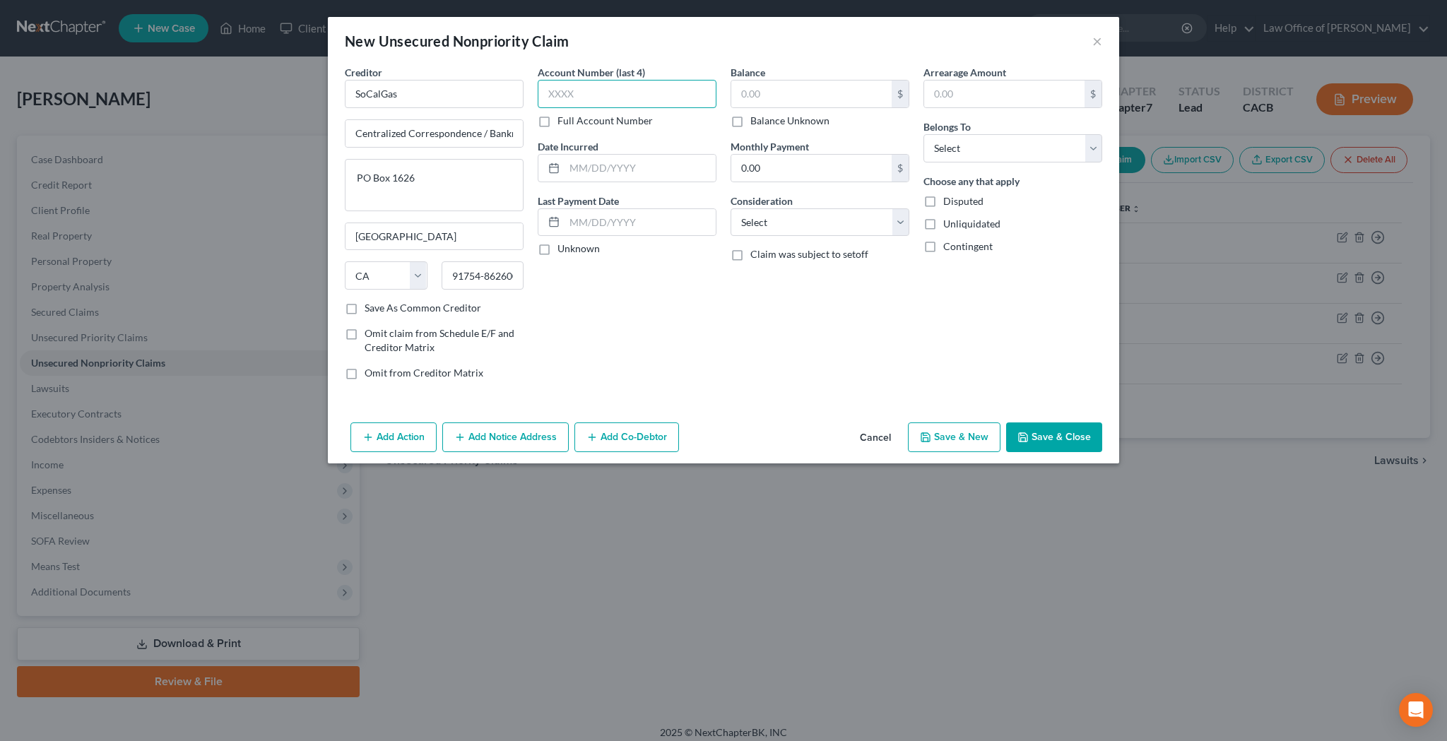
click at [564, 93] on input "text" at bounding box center [626, 94] width 179 height 28
type input "1643"
click at [773, 94] on input "text" at bounding box center [811, 94] width 160 height 27
type input "79.38"
select select "20"
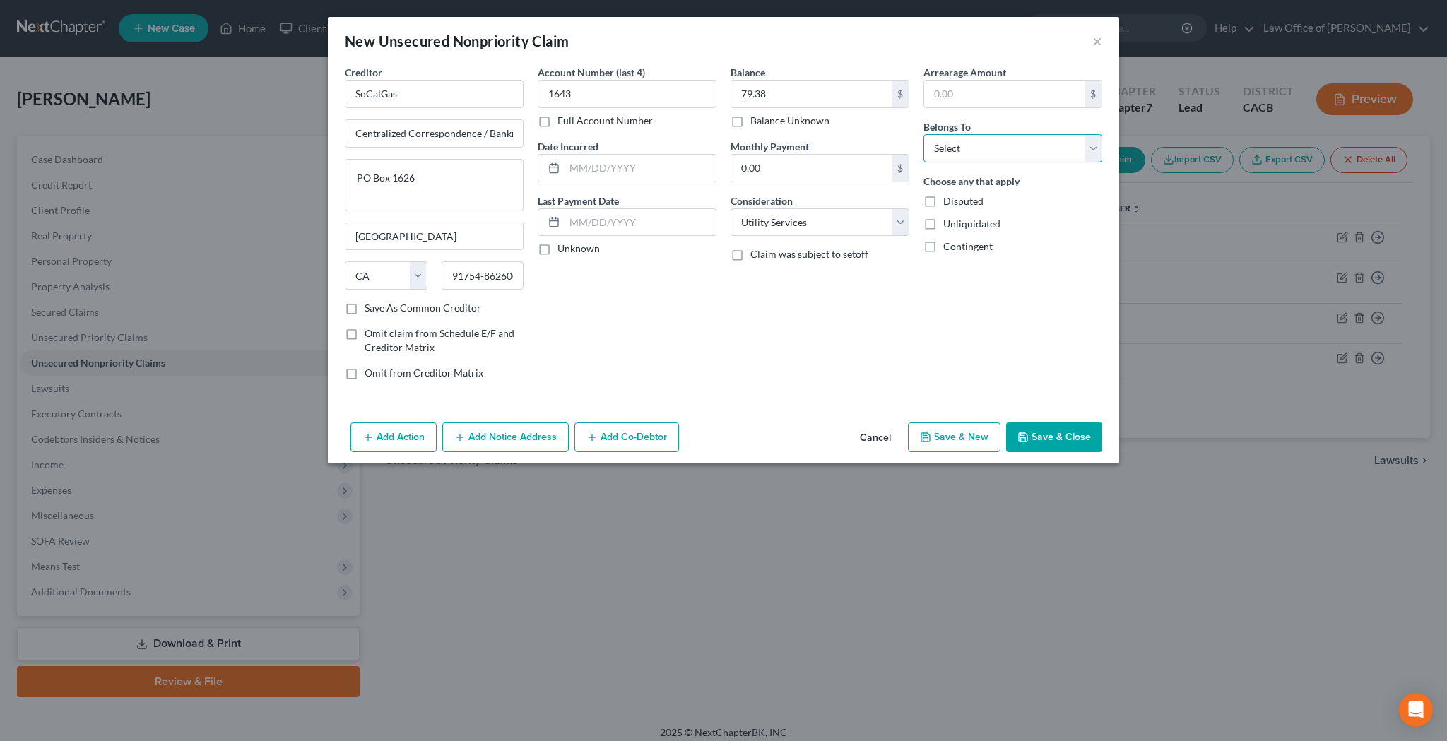
select select "0"
click at [516, 435] on button "Add Notice Address" at bounding box center [505, 437] width 126 height 30
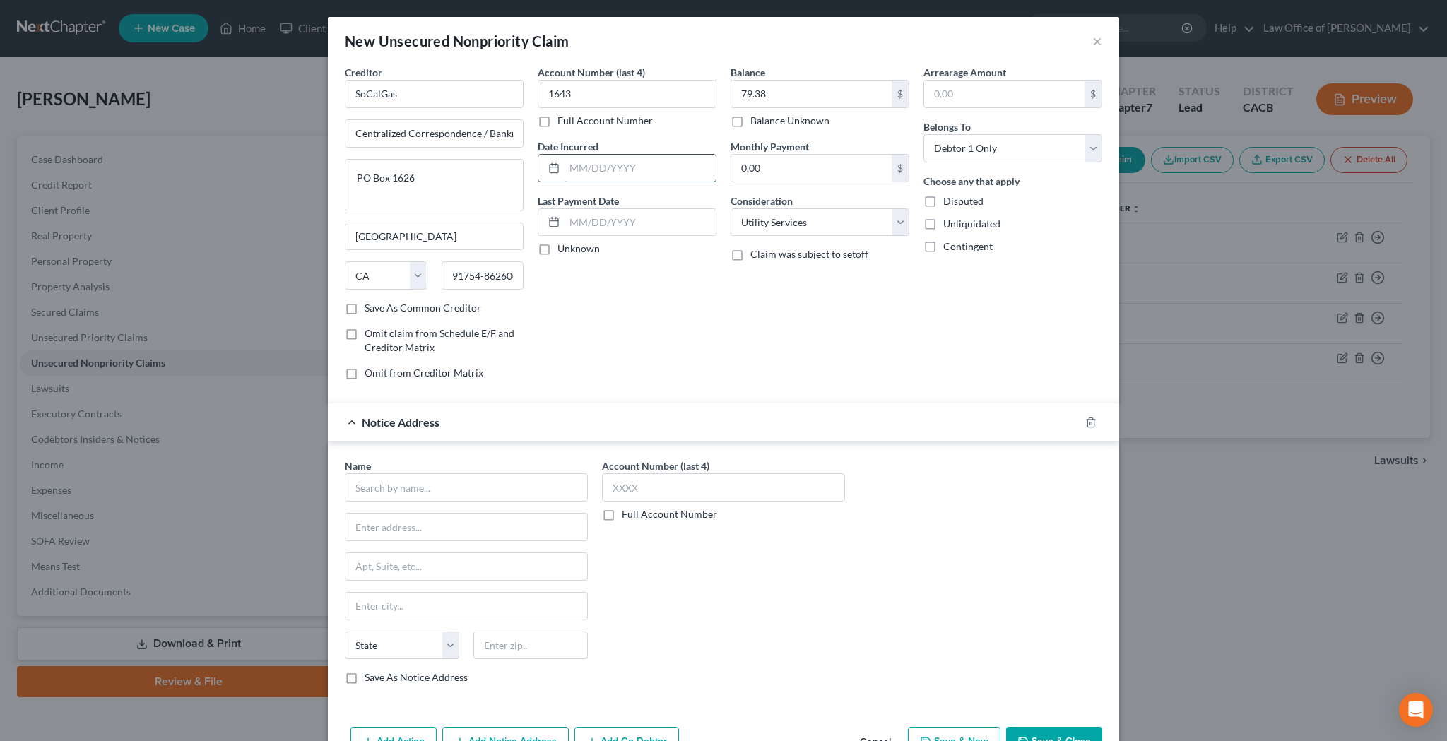
click at [618, 173] on input "text" at bounding box center [639, 168] width 151 height 27
type input "06/13/2025"
click at [532, 482] on input "text" at bounding box center [466, 487] width 243 height 28
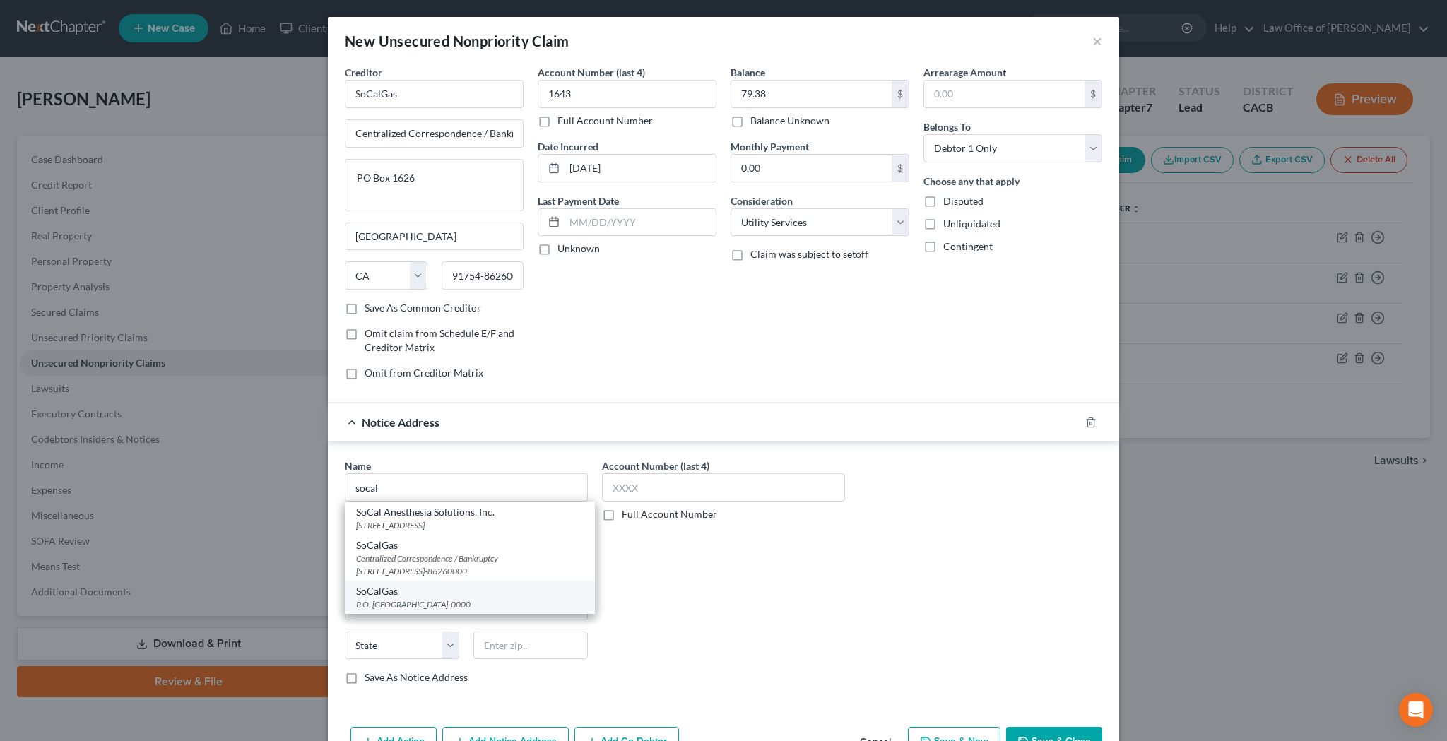
click at [497, 589] on div "SoCalGas" at bounding box center [469, 591] width 227 height 14
type input "SoCalGas"
type input "P.O. Box C"
type input "Monterey Park"
select select "4"
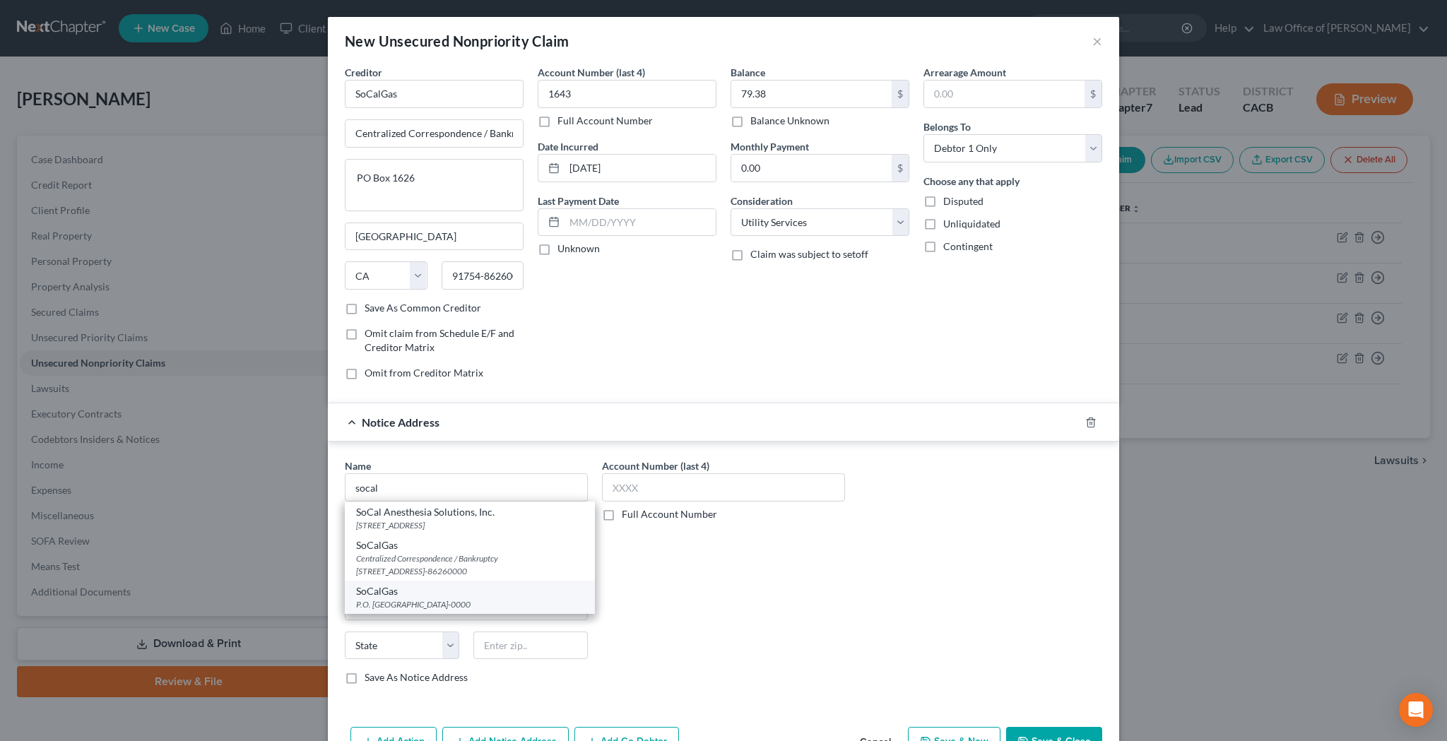
type input "91756-0000"
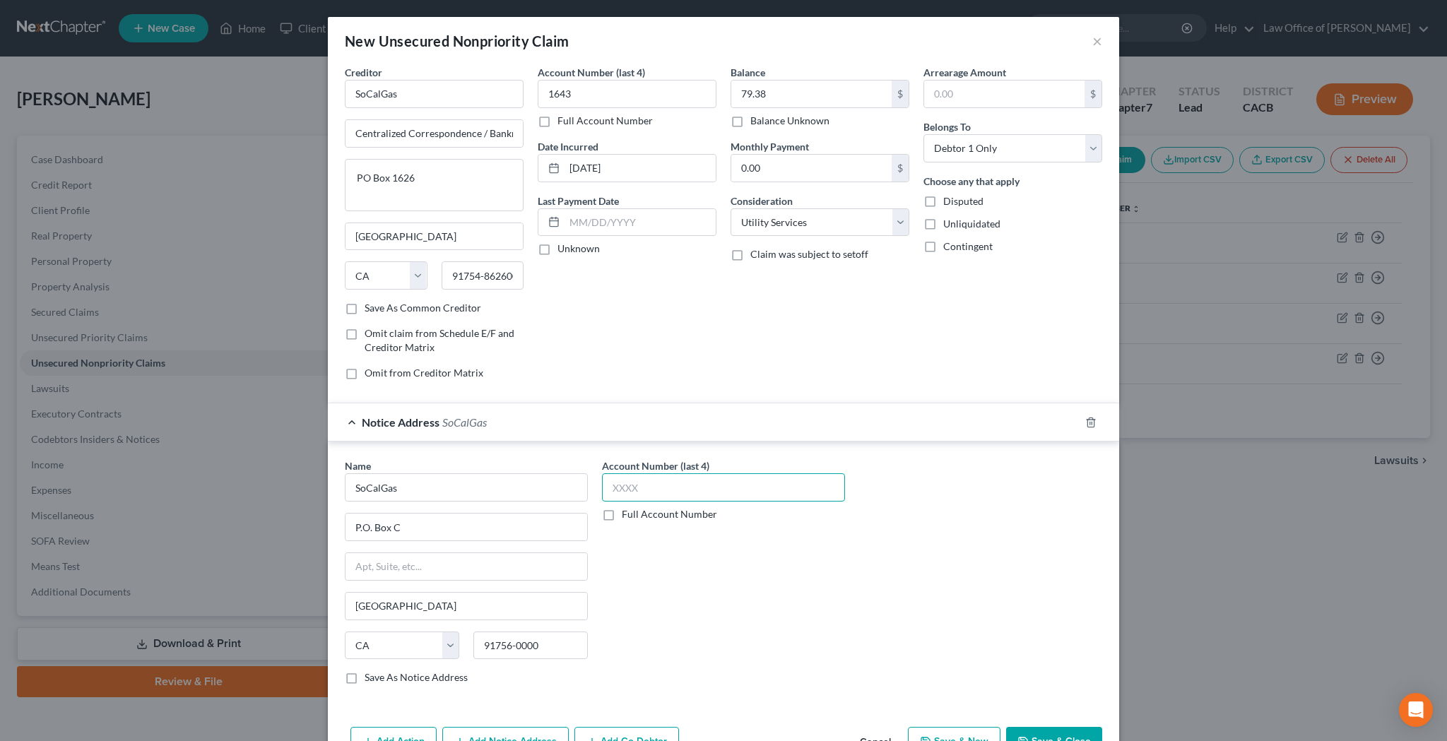
click at [636, 489] on input "text" at bounding box center [723, 487] width 243 height 28
type input "1643"
click at [675, 594] on div "Account Number (last 4) 1643 Full Account Number" at bounding box center [723, 576] width 257 height 237
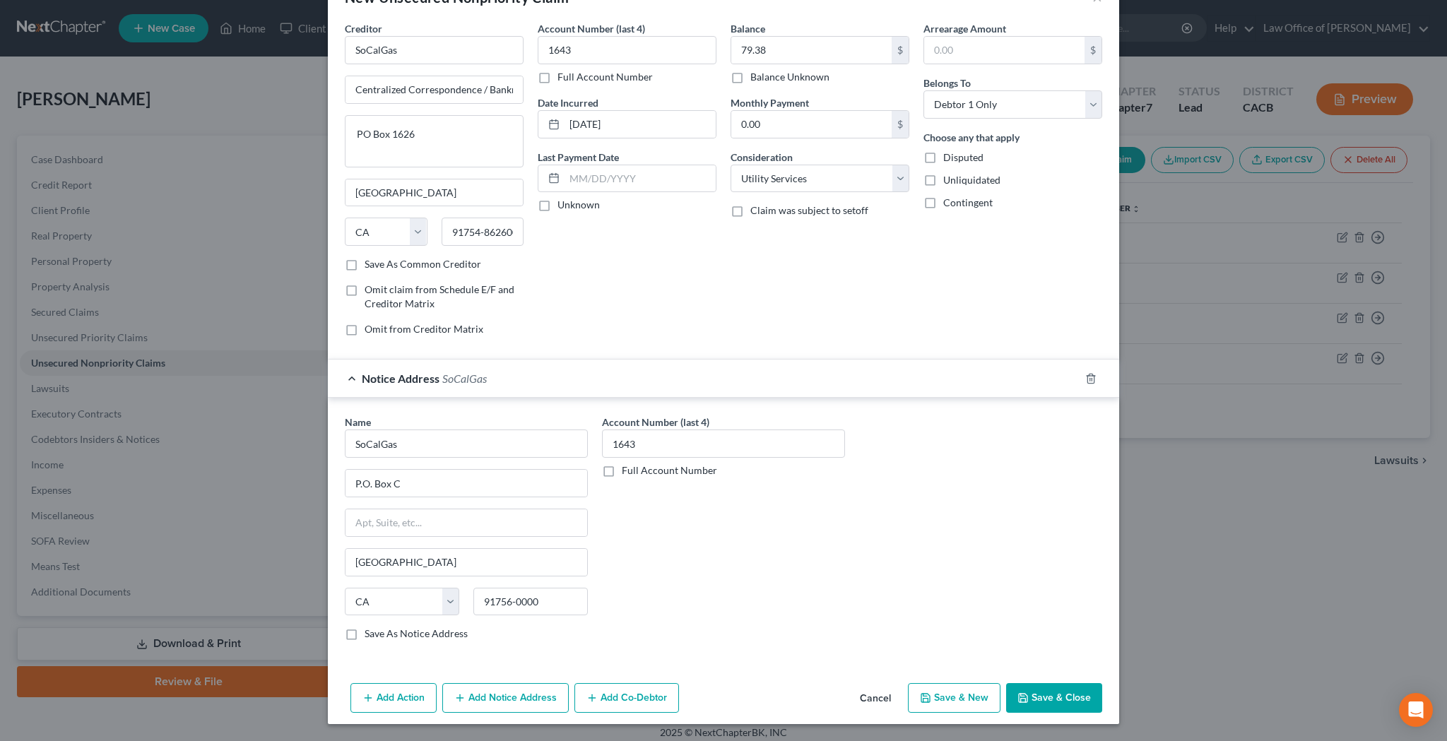
scroll to position [44, 0]
click at [1057, 701] on button "Save & Close" at bounding box center [1054, 698] width 96 height 30
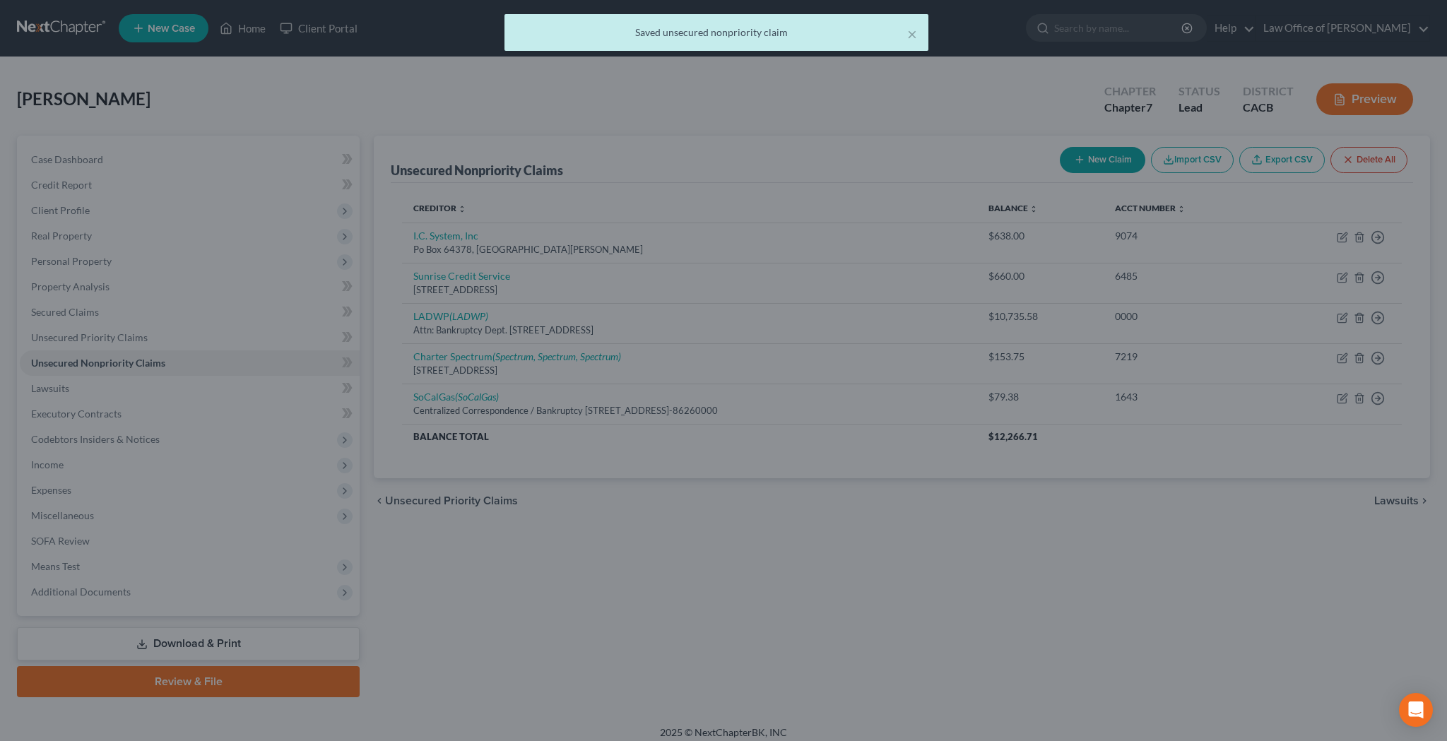
scroll to position [0, 0]
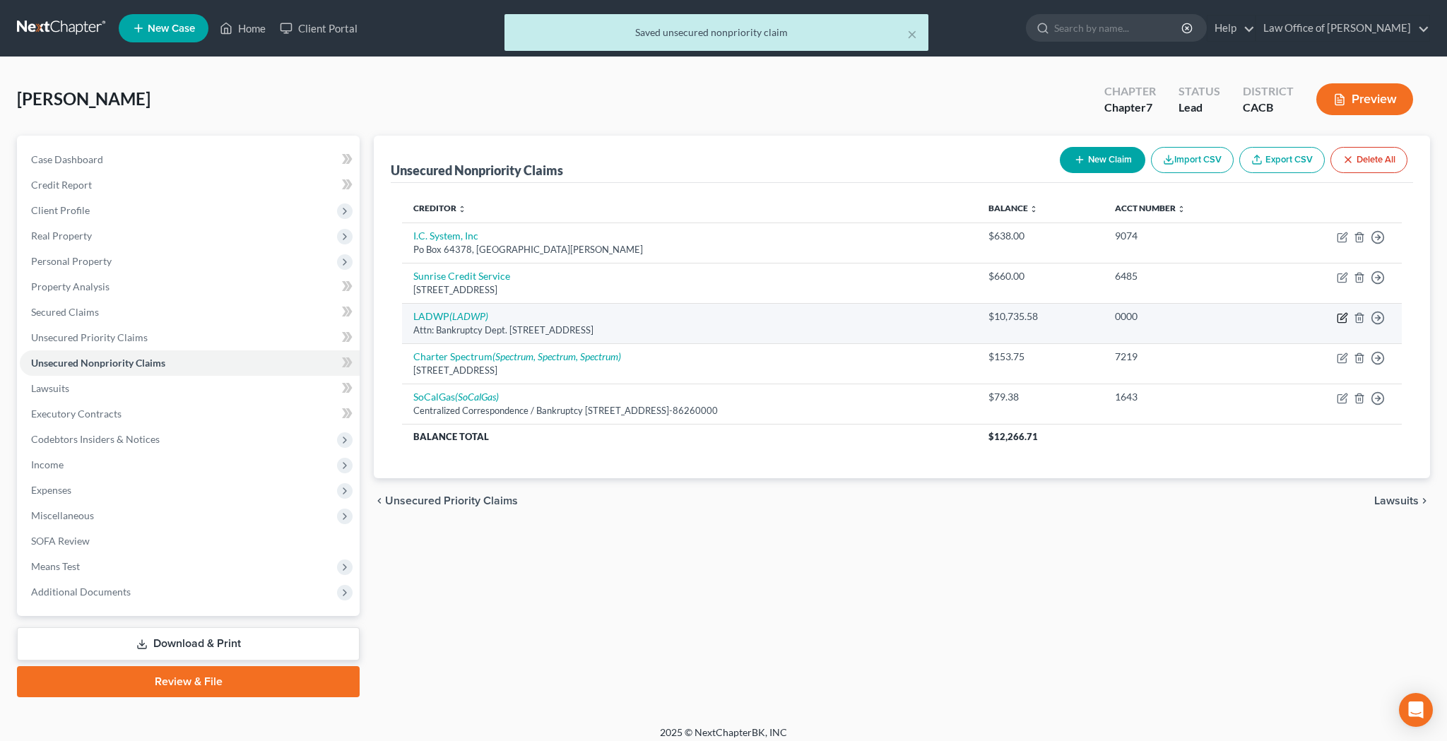
click at [1340, 319] on icon "button" at bounding box center [1341, 317] width 11 height 11
select select "4"
select select "20"
select select "0"
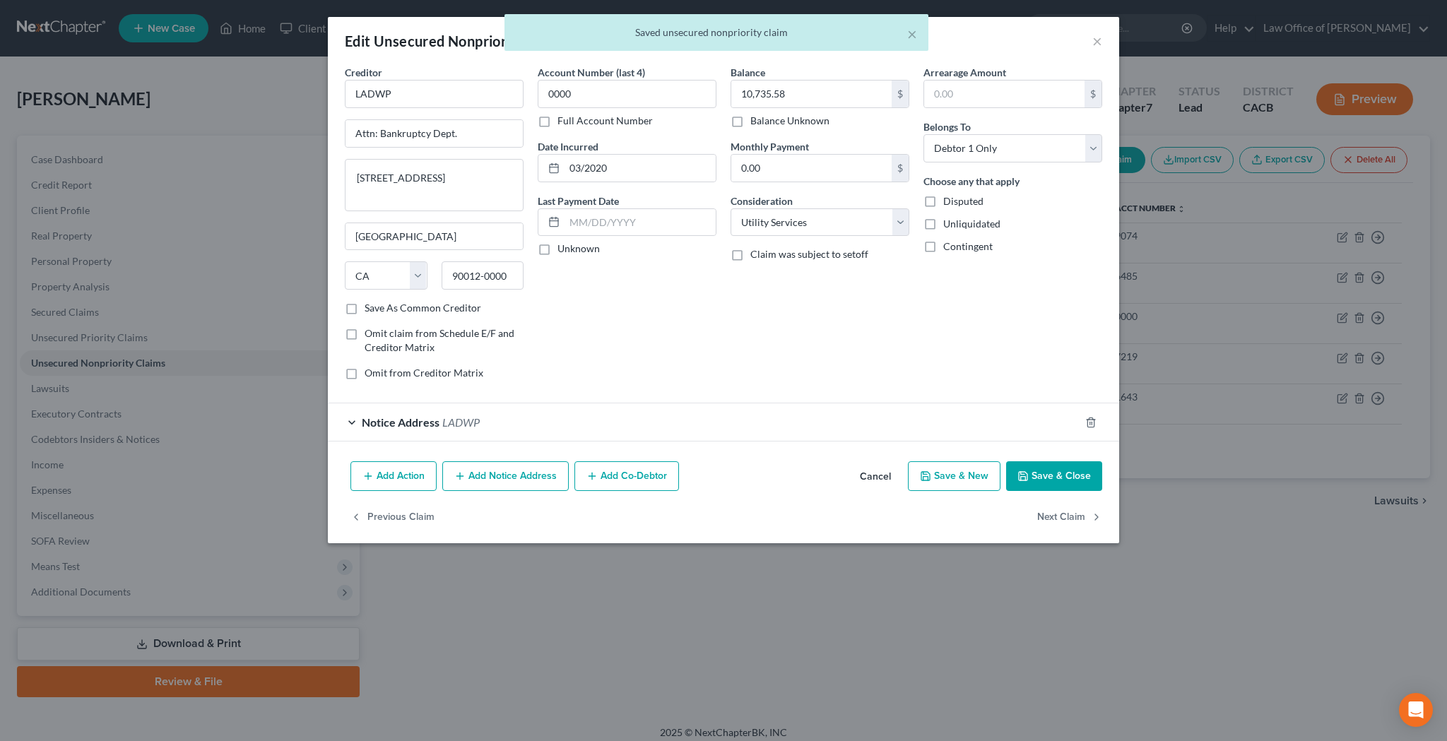
click at [1095, 41] on div "× Saved unsecured nonpriority claim" at bounding box center [716, 36] width 1447 height 44
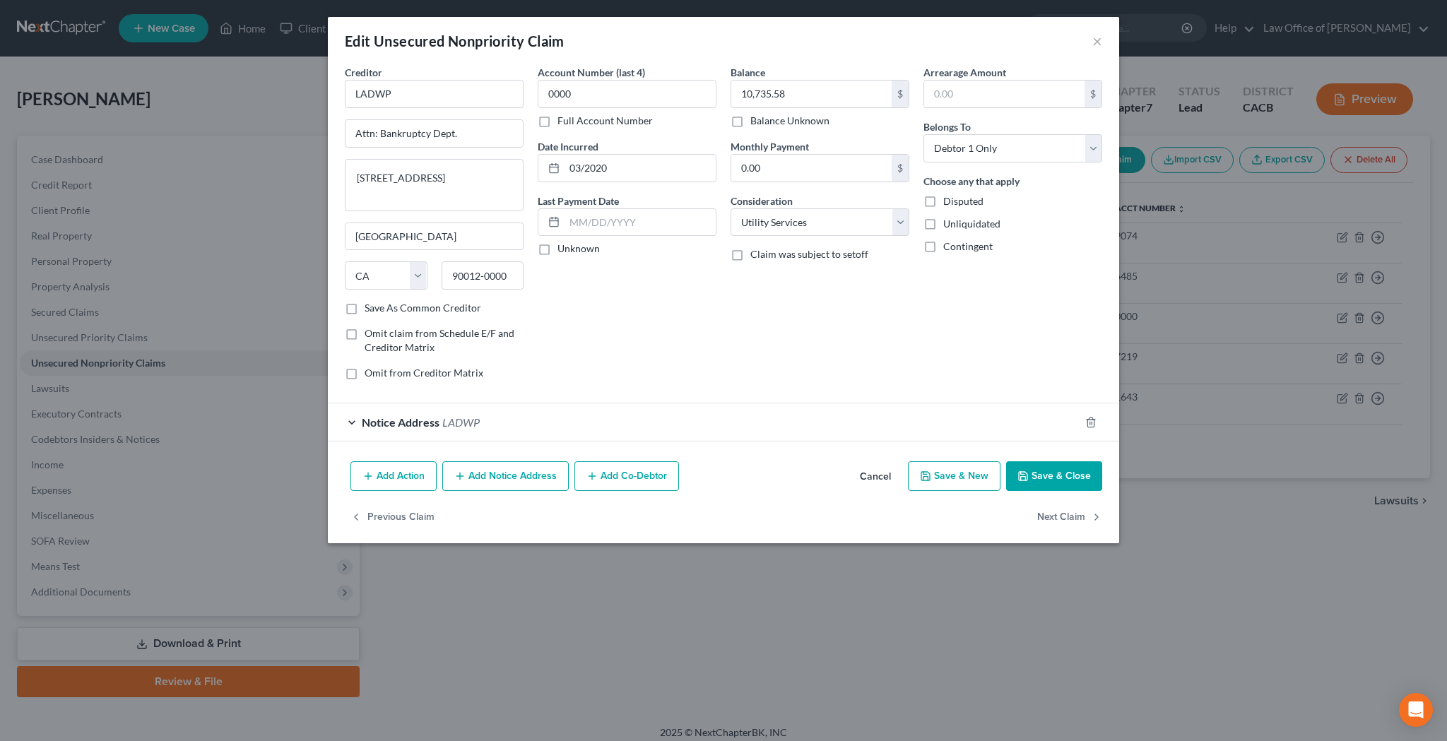
click at [1095, 41] on button "×" at bounding box center [1097, 40] width 10 height 17
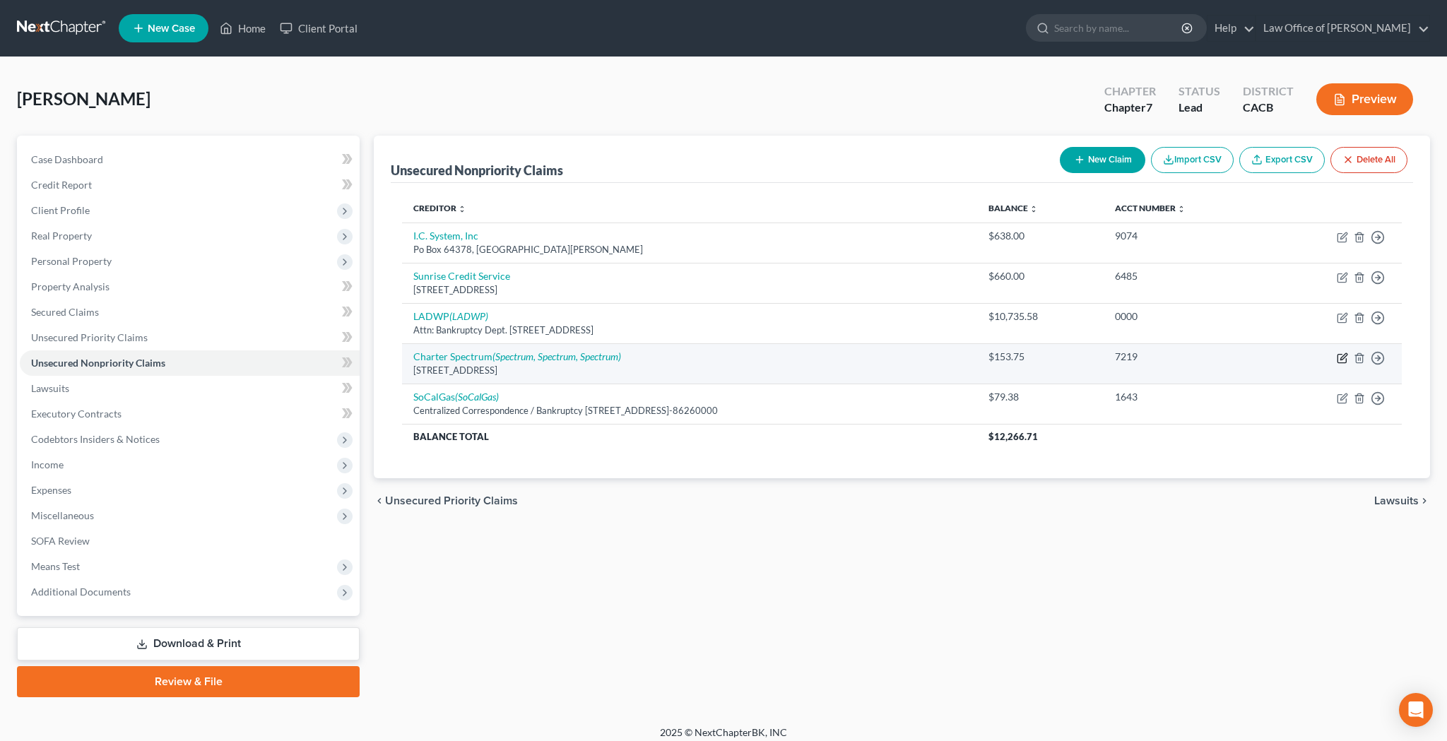
click at [1336, 359] on icon "button" at bounding box center [1341, 357] width 11 height 11
select select "36"
select select "19"
select select "0"
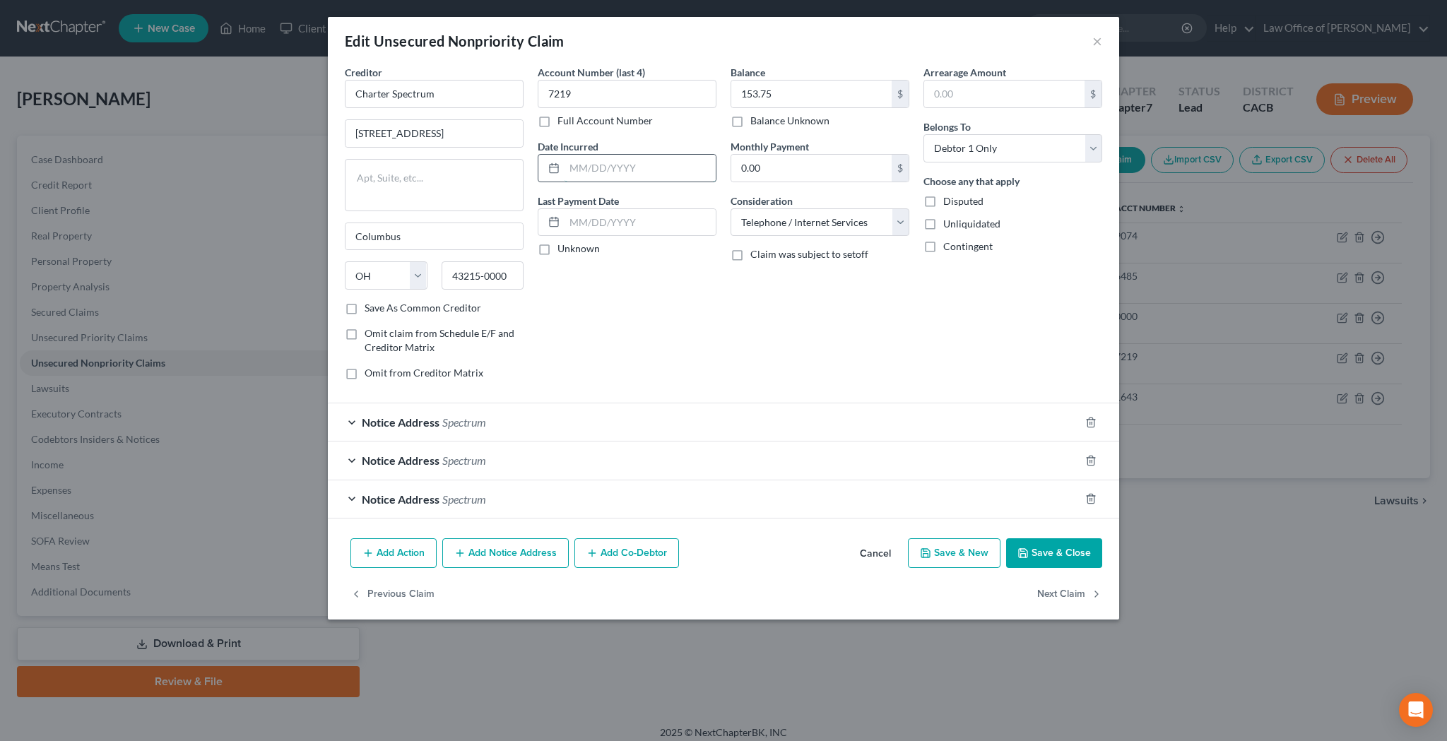
click at [675, 162] on input "text" at bounding box center [639, 168] width 151 height 27
type input "[DATE]"
click at [1037, 552] on button "Save & Close" at bounding box center [1054, 553] width 96 height 30
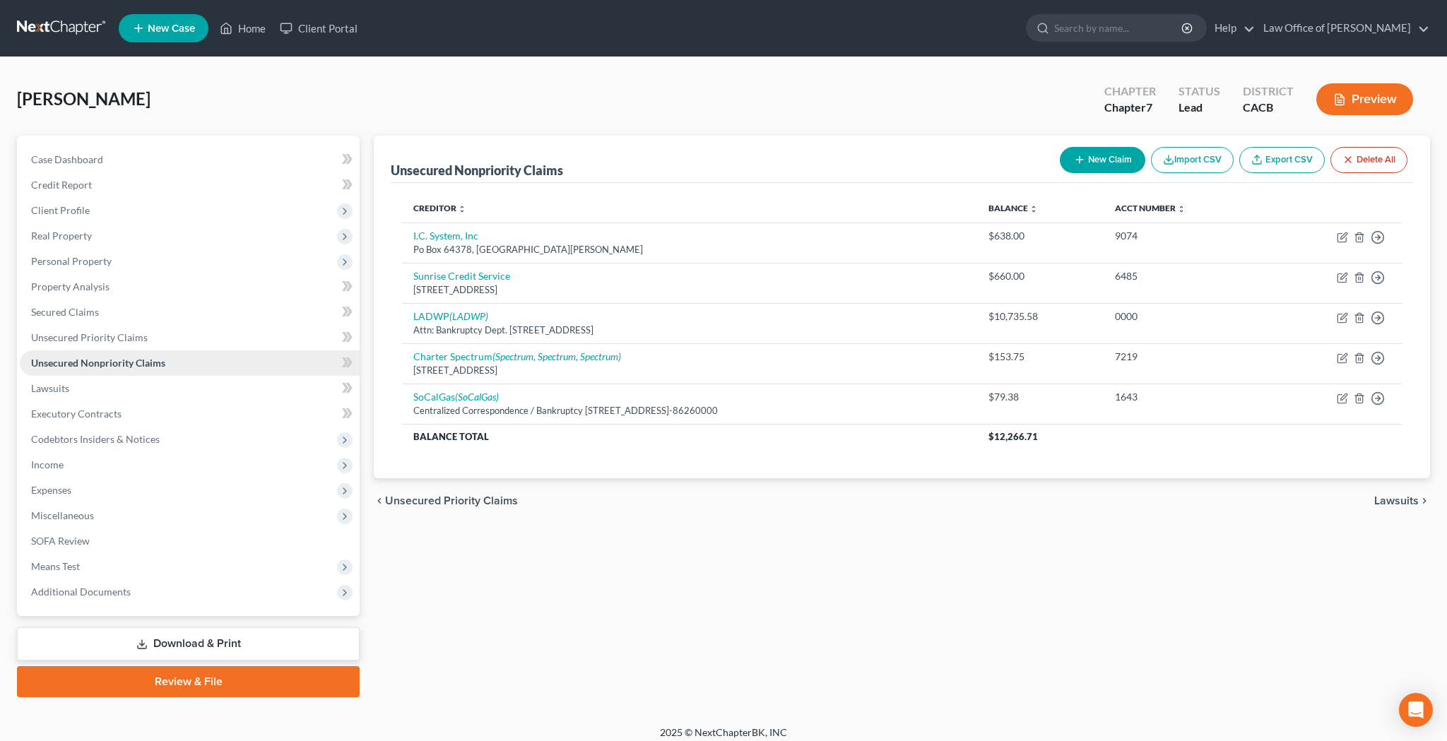
click at [87, 362] on span "Unsecured Nonpriority Claims" at bounding box center [98, 363] width 134 height 12
click at [1093, 161] on button "New Claim" at bounding box center [1101, 160] width 85 height 26
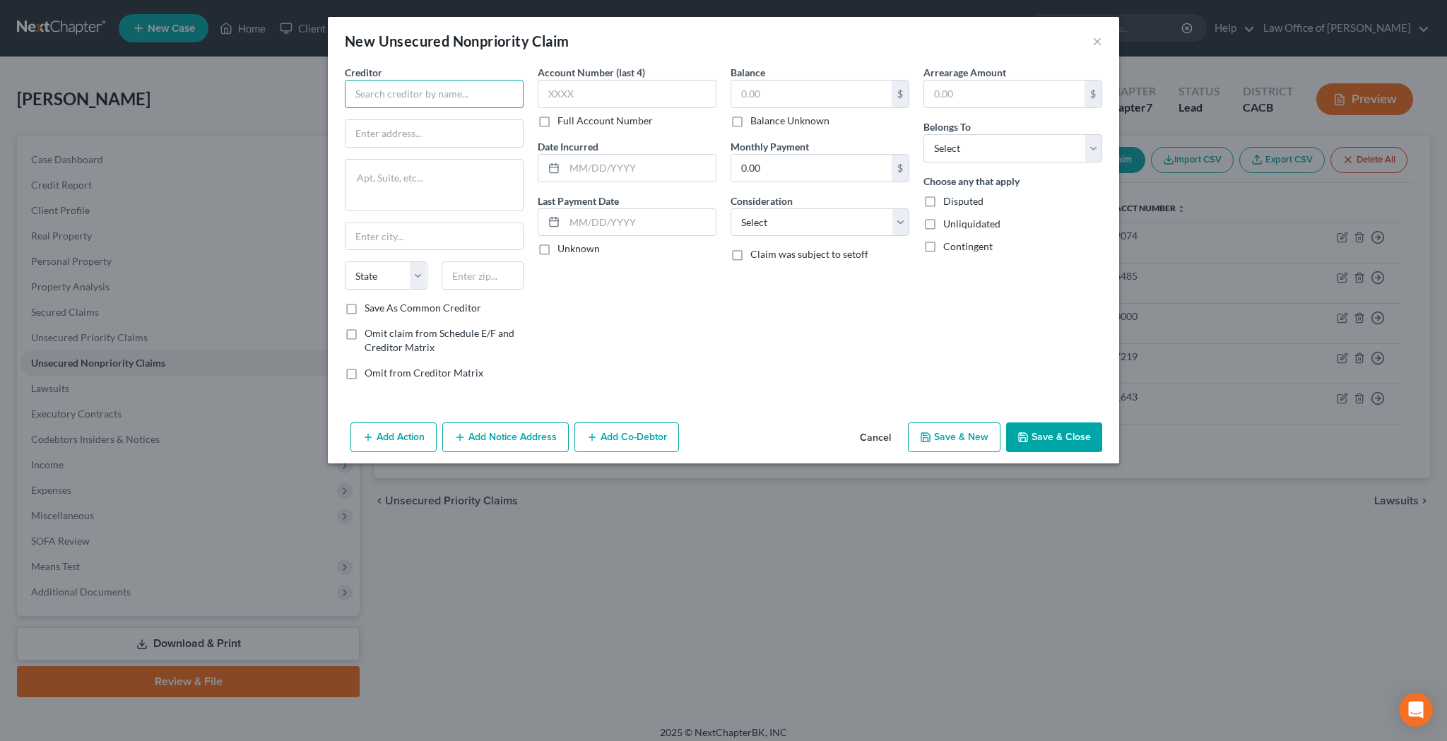
click at [501, 95] on input "text" at bounding box center [434, 94] width 179 height 28
click at [463, 126] on div "Centralized Insolvency Operation P. O. Box 7346, Philadelphia, PA 19101-7346" at bounding box center [437, 138] width 163 height 24
type input "Internal Revenue Service"
type input "Centralized Insolvency Operation"
type textarea "P. O. Box 7346"
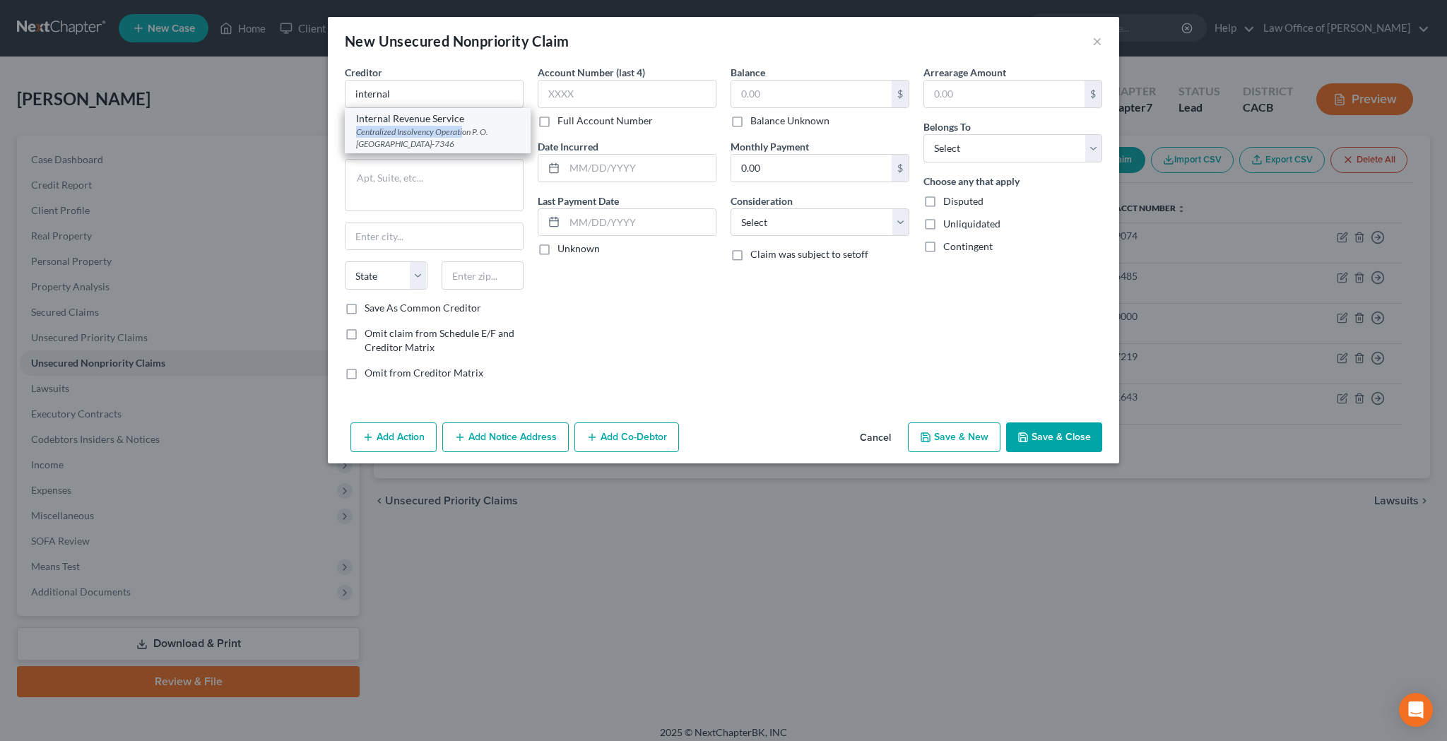
type input "Philadelphia"
select select "39"
type input "19101-7346"
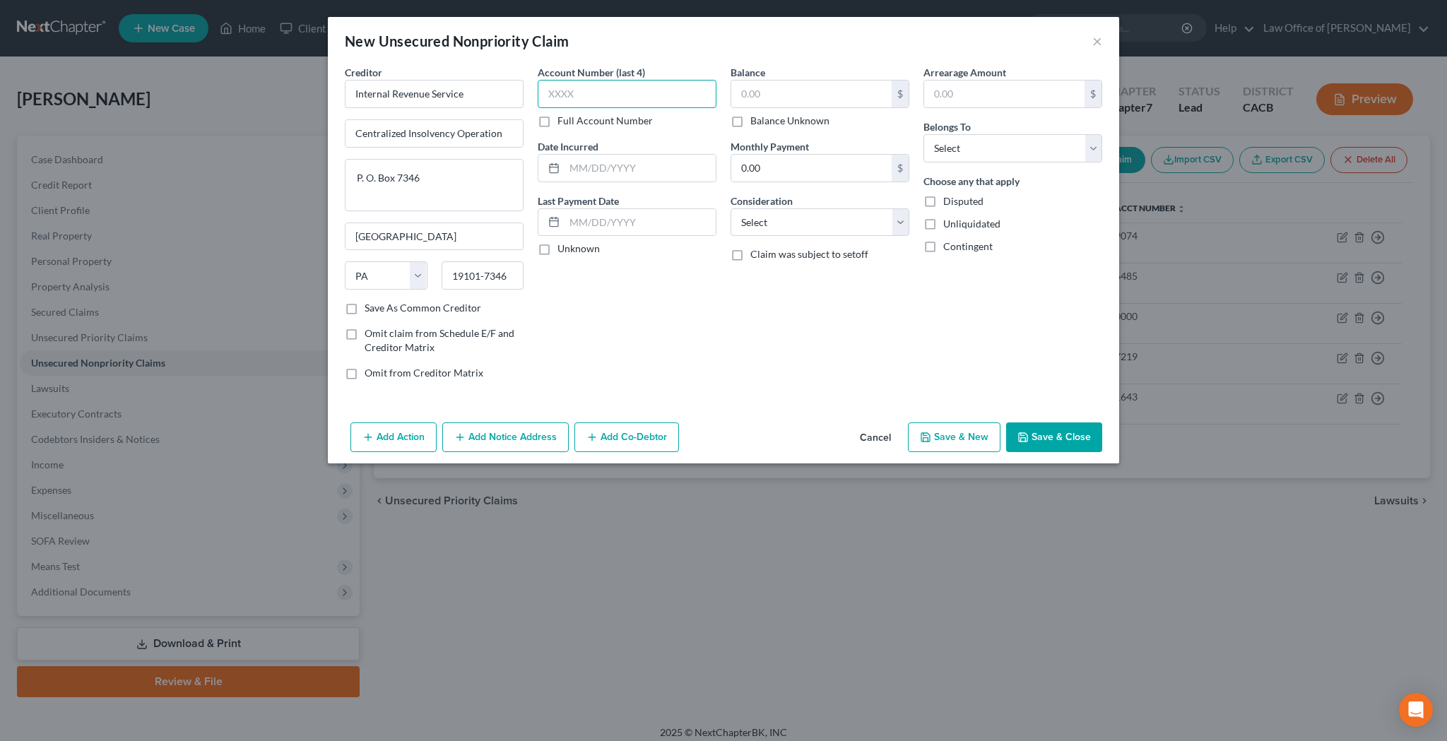
click at [583, 89] on input "text" at bounding box center [626, 94] width 179 height 28
type input "2636"
click at [612, 174] on input "text" at bounding box center [639, 168] width 151 height 27
type input "10/15/2014"
click at [776, 95] on input "text" at bounding box center [811, 94] width 160 height 27
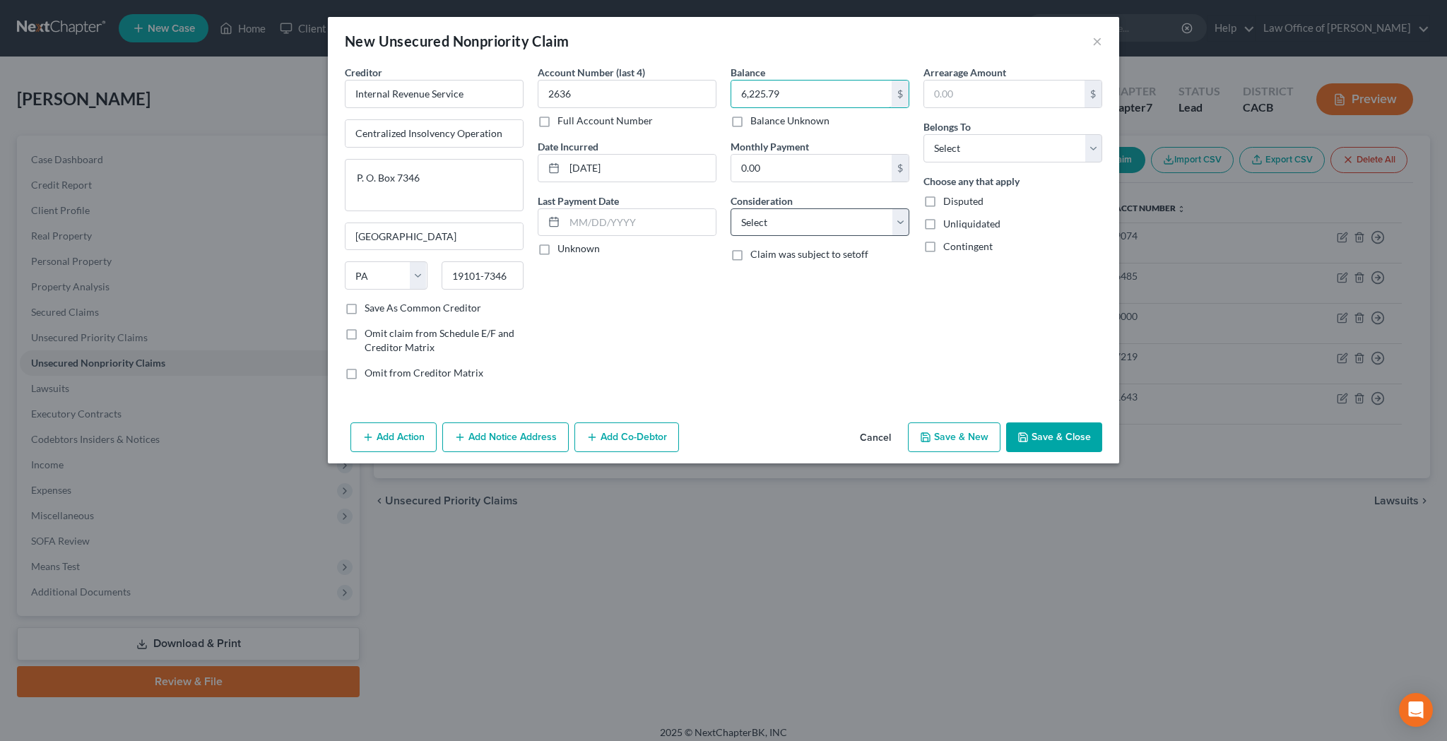
type input "6,225.79"
select select "7"
select select "0"
click at [1058, 439] on button "Save & Close" at bounding box center [1054, 437] width 96 height 30
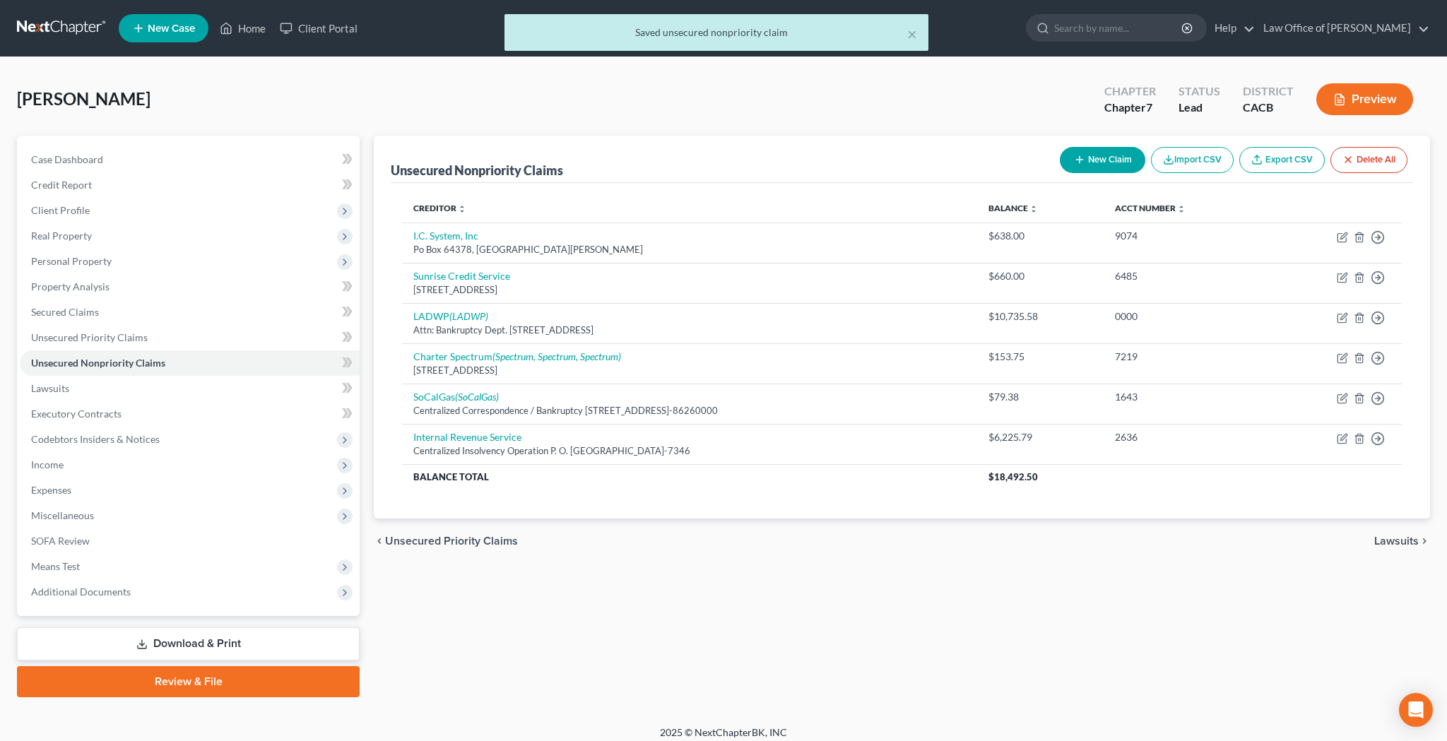
click at [1095, 160] on button "New Claim" at bounding box center [1101, 160] width 85 height 26
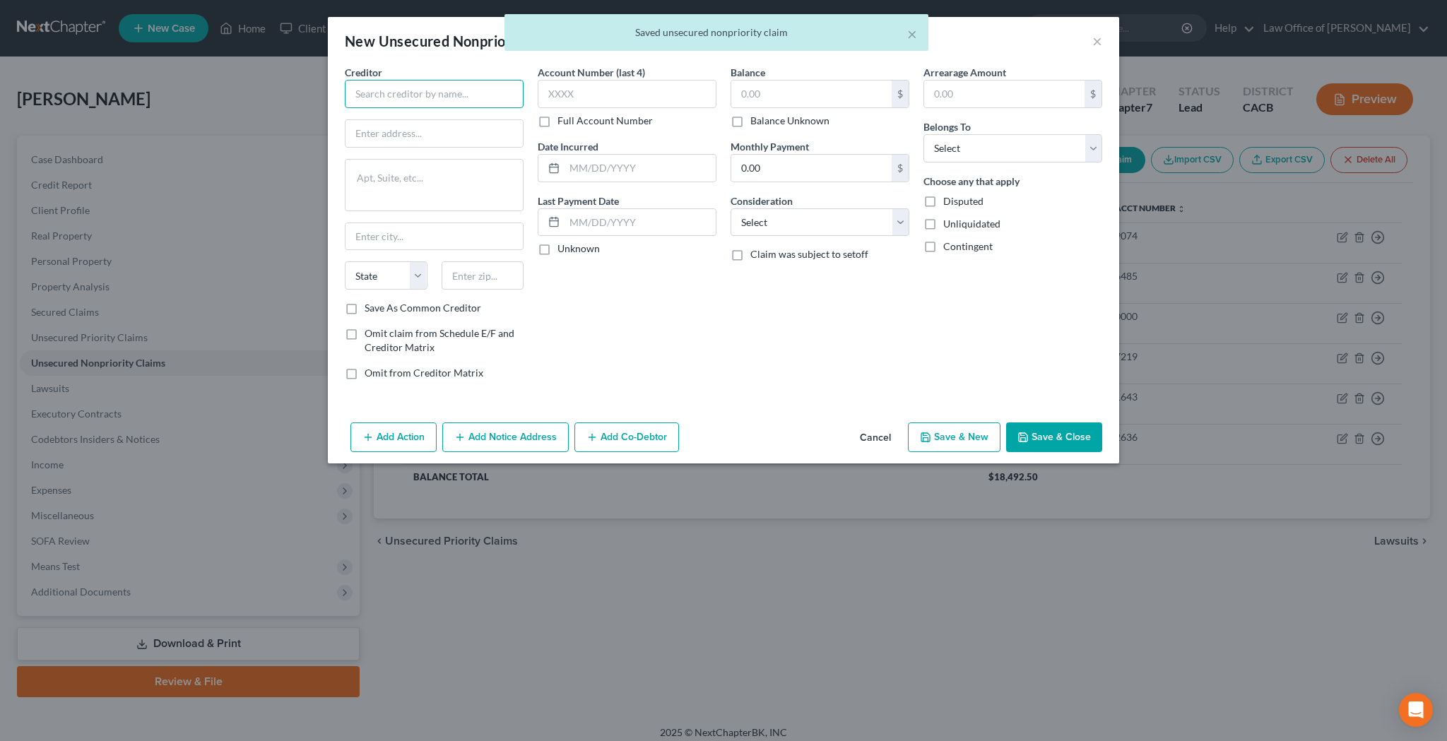
click at [498, 81] on input "text" at bounding box center [434, 94] width 179 height 28
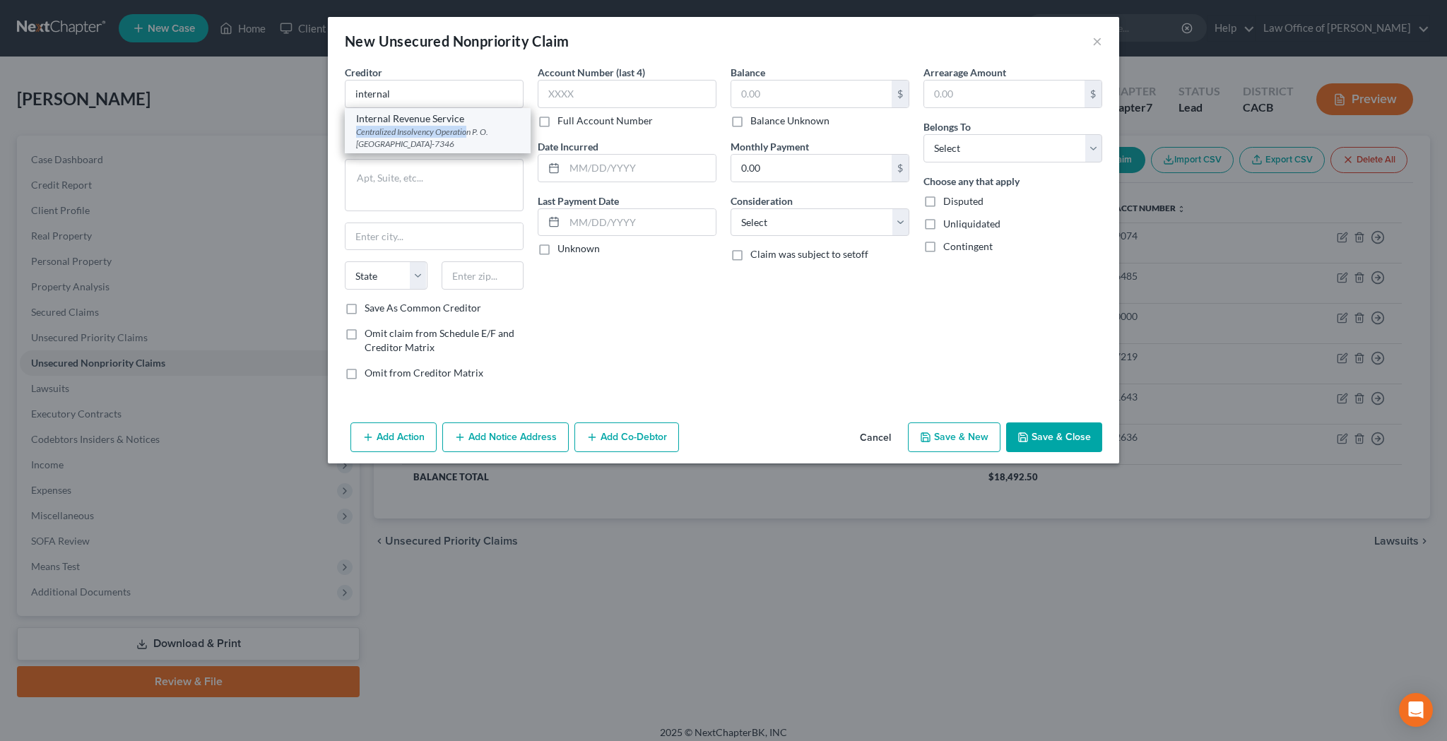
click at [464, 126] on div "Centralized Insolvency Operation P. O. Box 7346, Philadelphia, PA 19101-7346" at bounding box center [437, 138] width 163 height 24
type input "Internal Revenue Service"
type input "Centralized Insolvency Operation"
type textarea "P. O. Box 7346"
type input "Philadelphia"
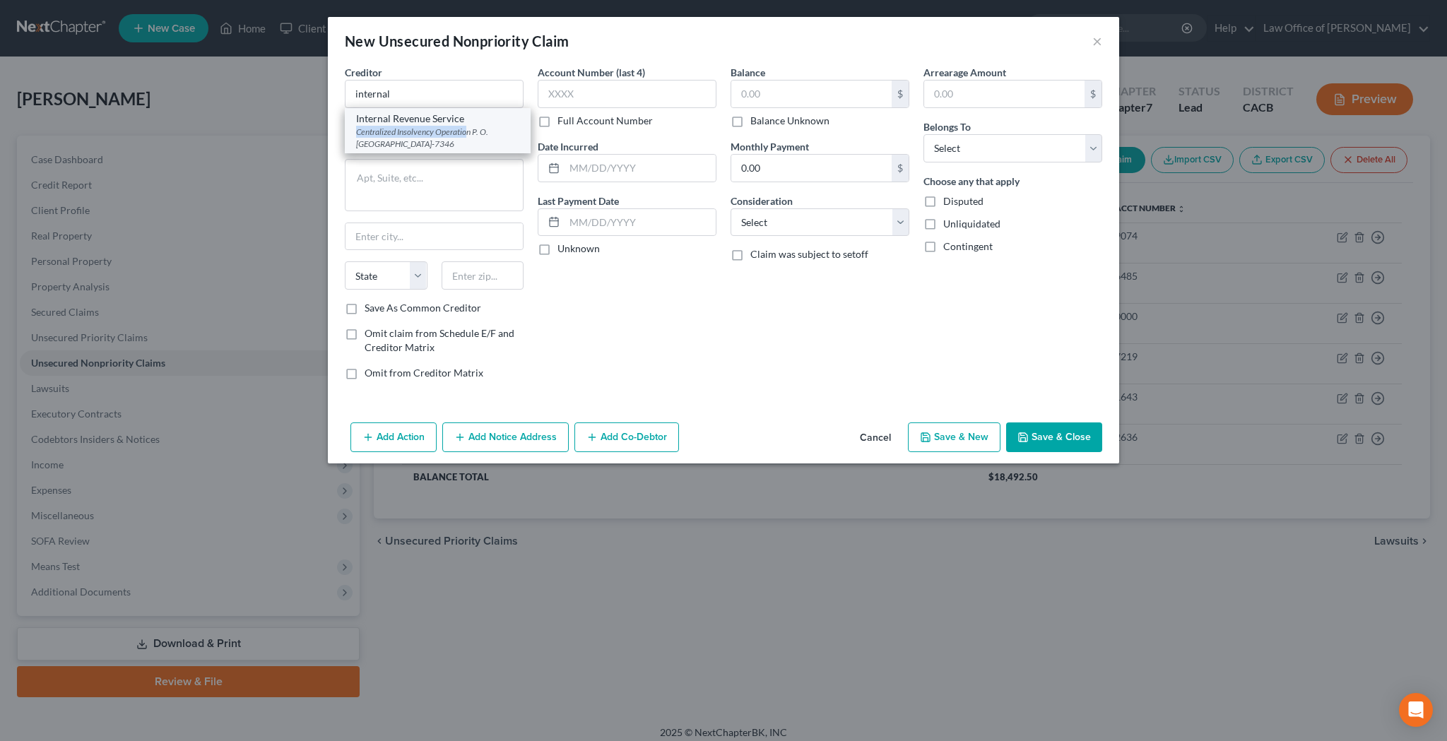
select select "39"
type input "19101-7346"
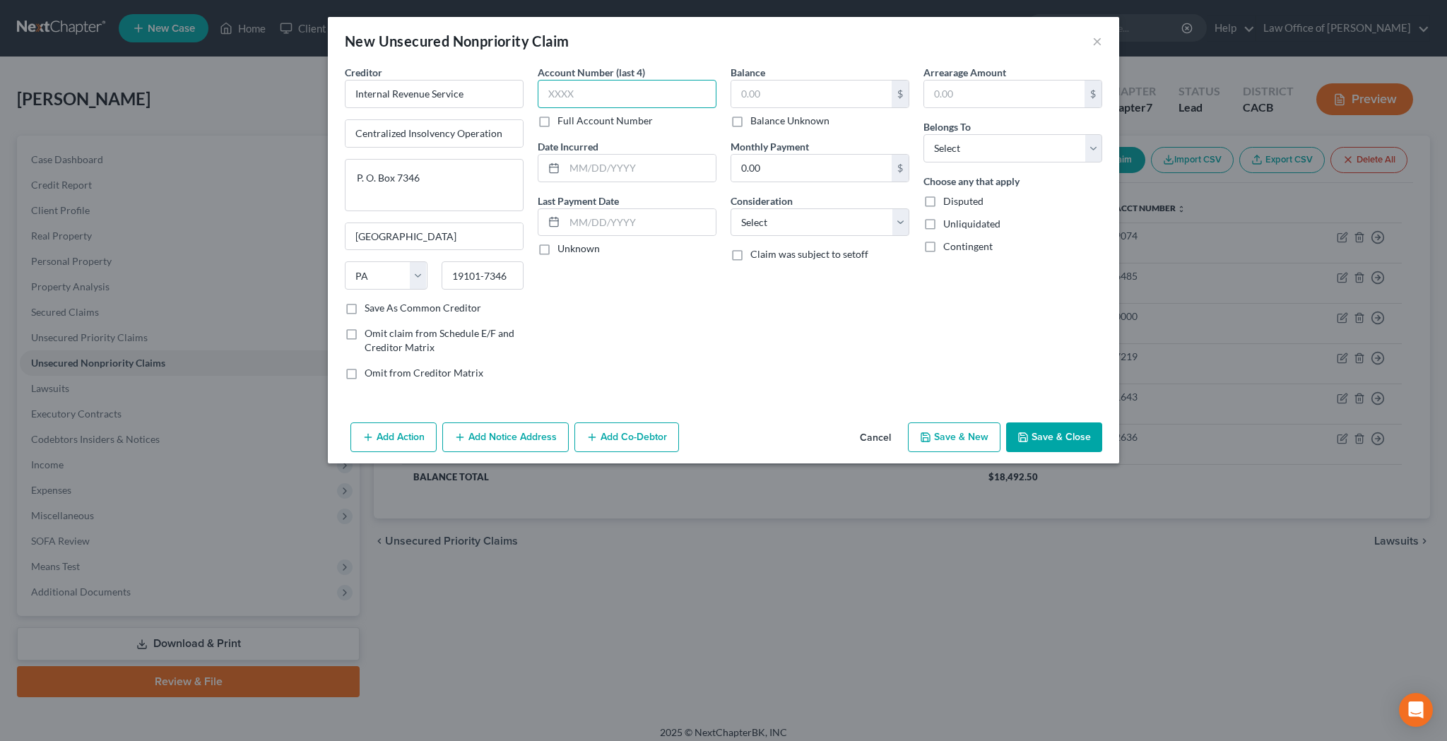
click at [576, 99] on input "text" at bounding box center [626, 94] width 179 height 28
type input "2636"
click at [757, 102] on input "text" at bounding box center [811, 94] width 160 height 27
type input "642.45"
select select "7"
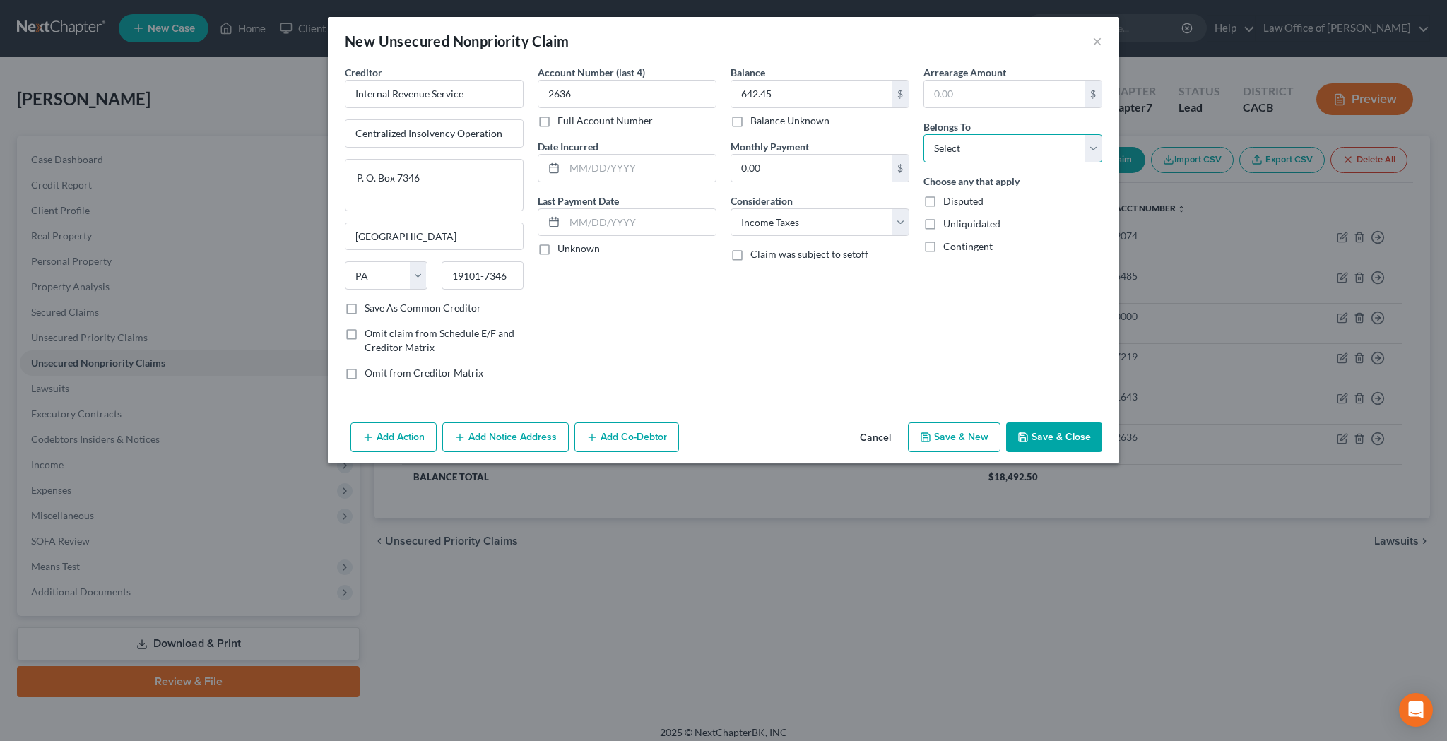
select select "0"
click at [662, 165] on input "text" at bounding box center [639, 168] width 151 height 27
type input "10/15/2017"
click at [1039, 436] on button "Save & Close" at bounding box center [1054, 437] width 96 height 30
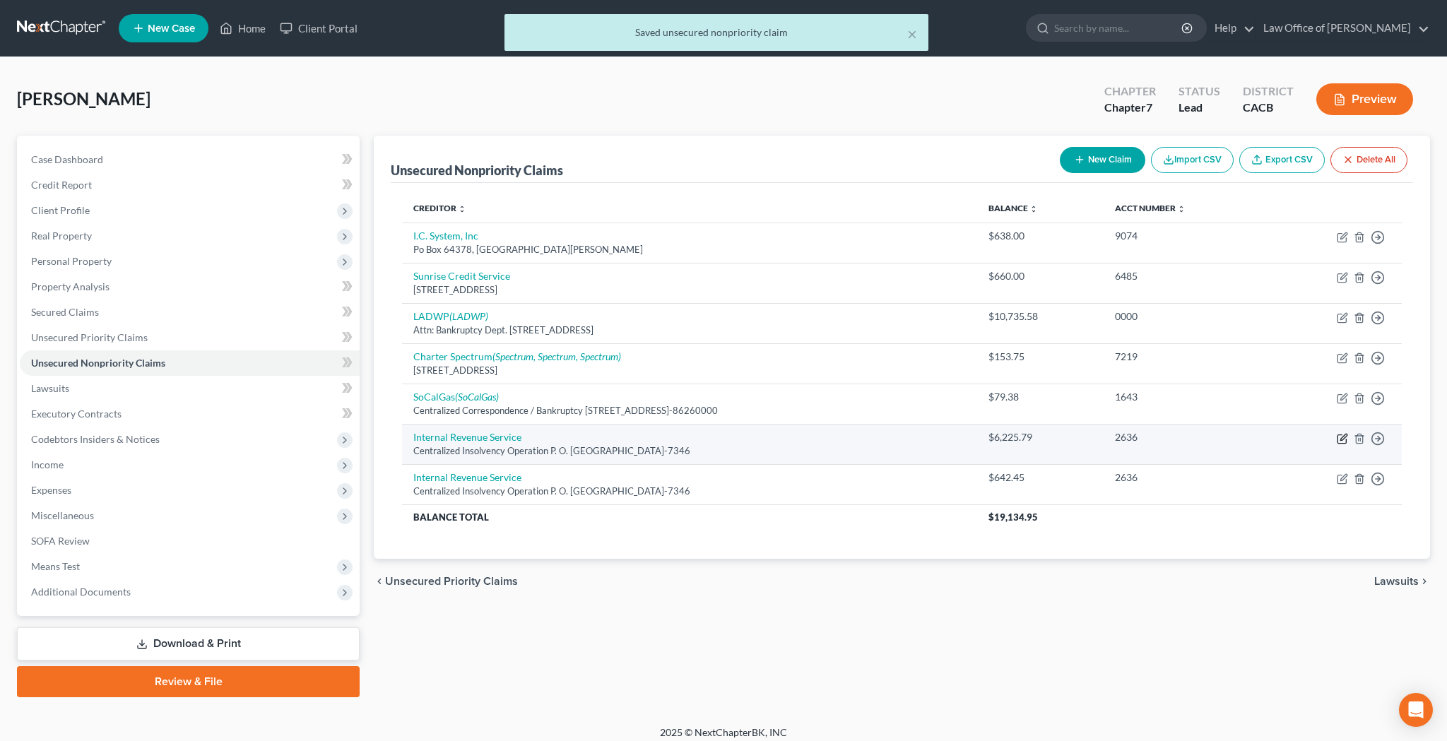
click at [1341, 436] on icon "button" at bounding box center [1343, 437] width 6 height 6
select select "39"
select select "7"
select select "0"
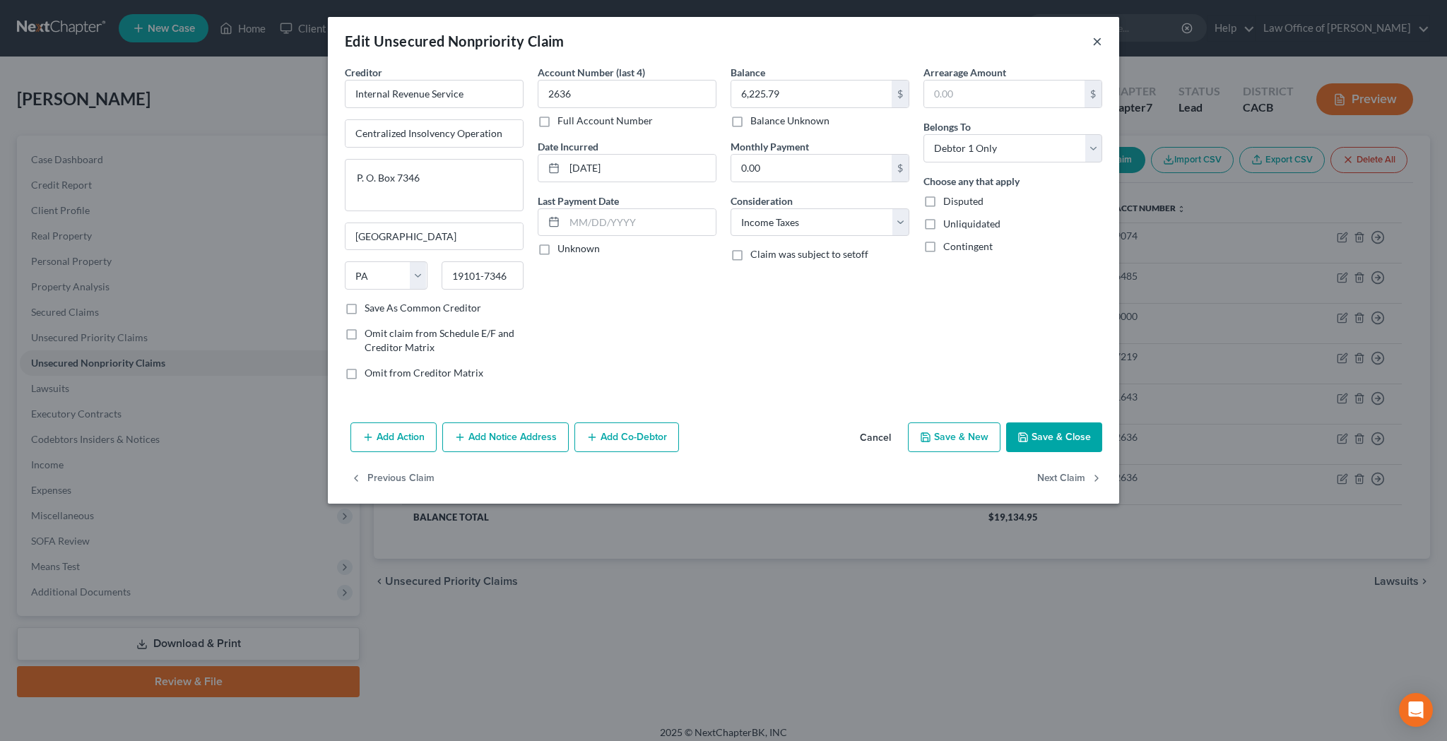
click at [1096, 39] on button "×" at bounding box center [1097, 40] width 10 height 17
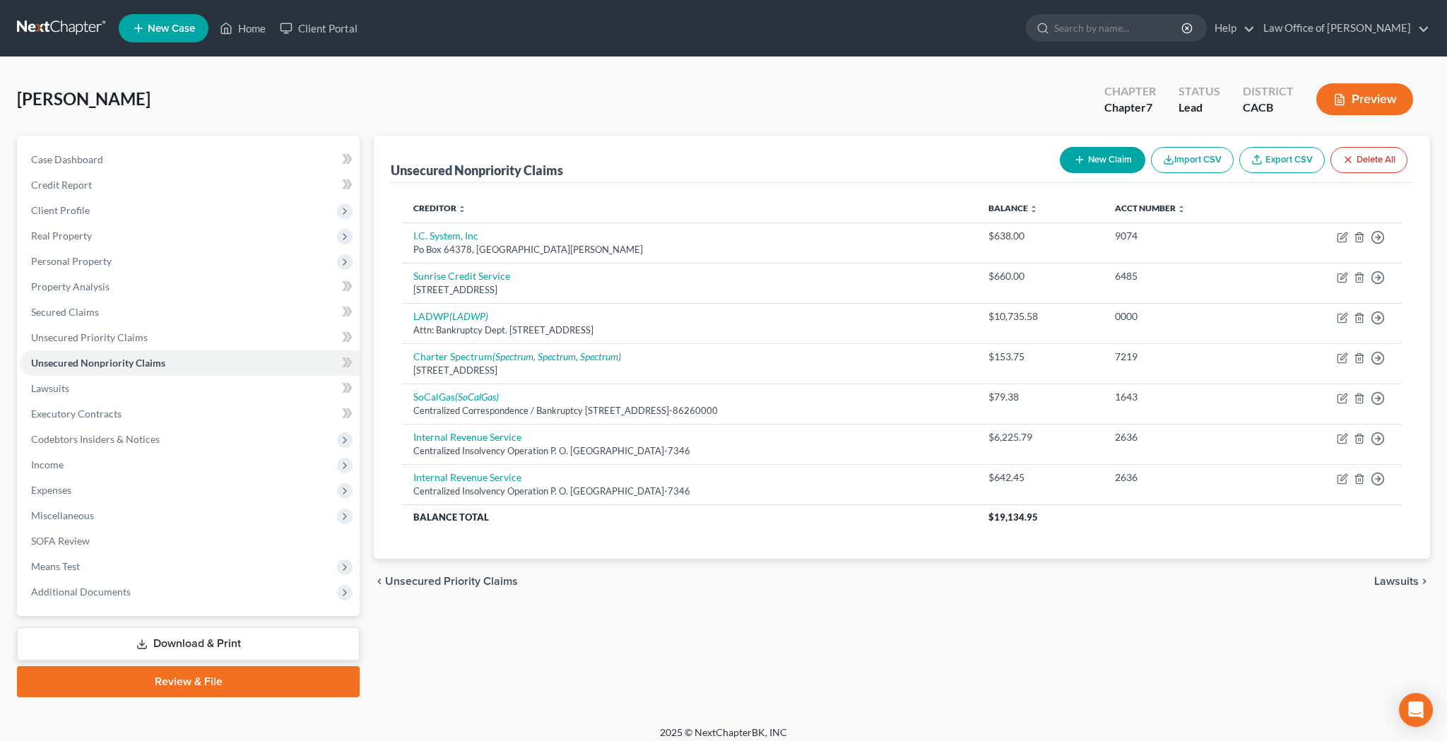
click at [1122, 152] on button "New Claim" at bounding box center [1101, 160] width 85 height 26
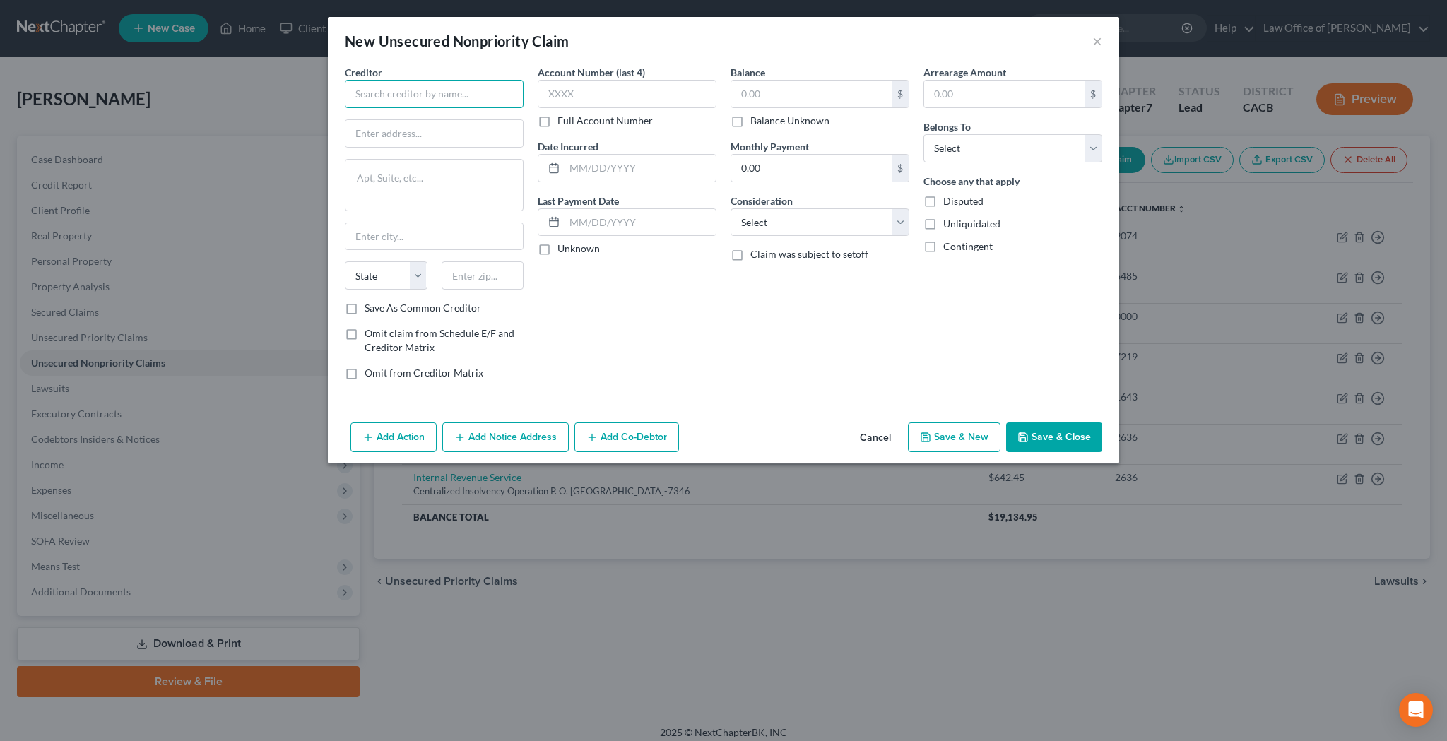
click at [468, 93] on input "text" at bounding box center [434, 94] width 179 height 28
click at [403, 124] on div "Internal Revenue Service" at bounding box center [437, 119] width 163 height 14
type input "Internal Revenue Service"
type input "Centralized Insolvency Operation"
type textarea "P. O. Box 7346"
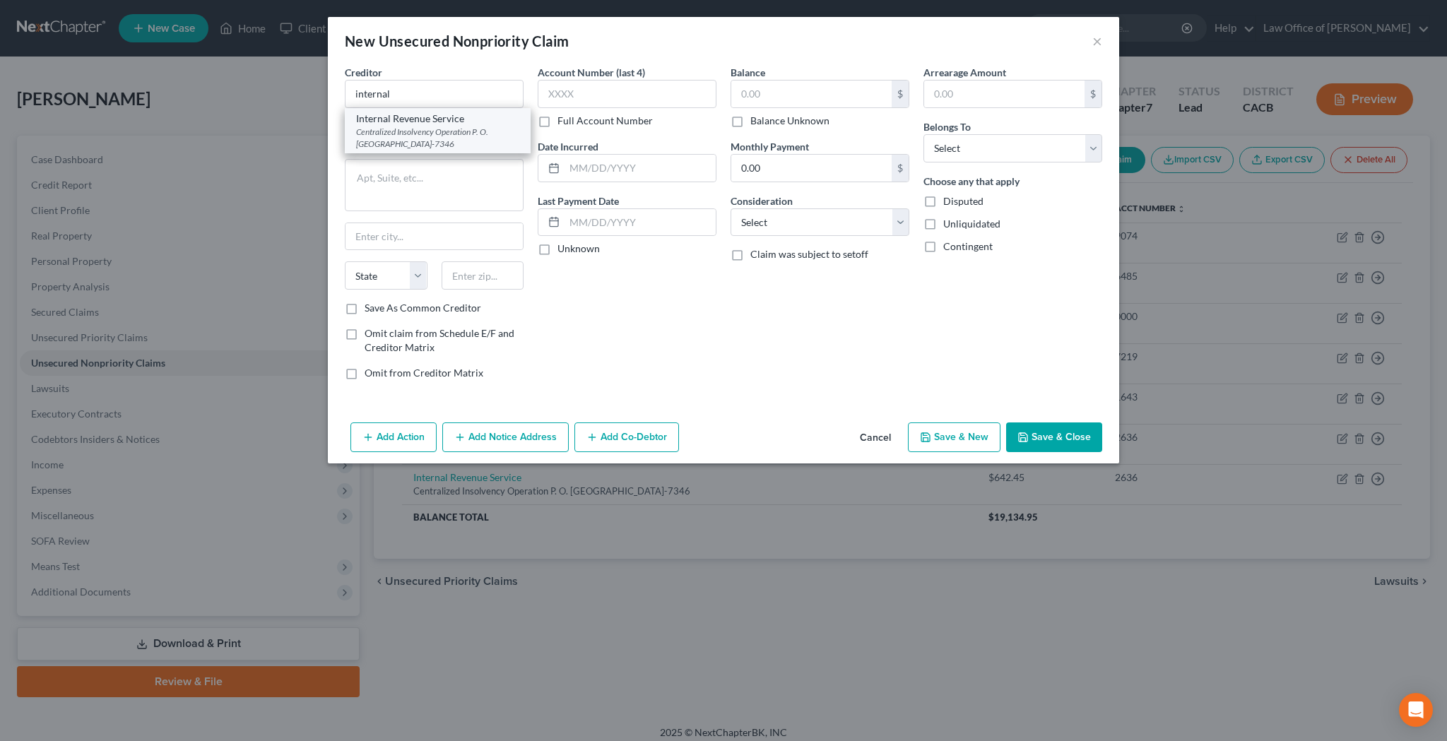
type input "Philadelphia"
select select "39"
type input "19101-7346"
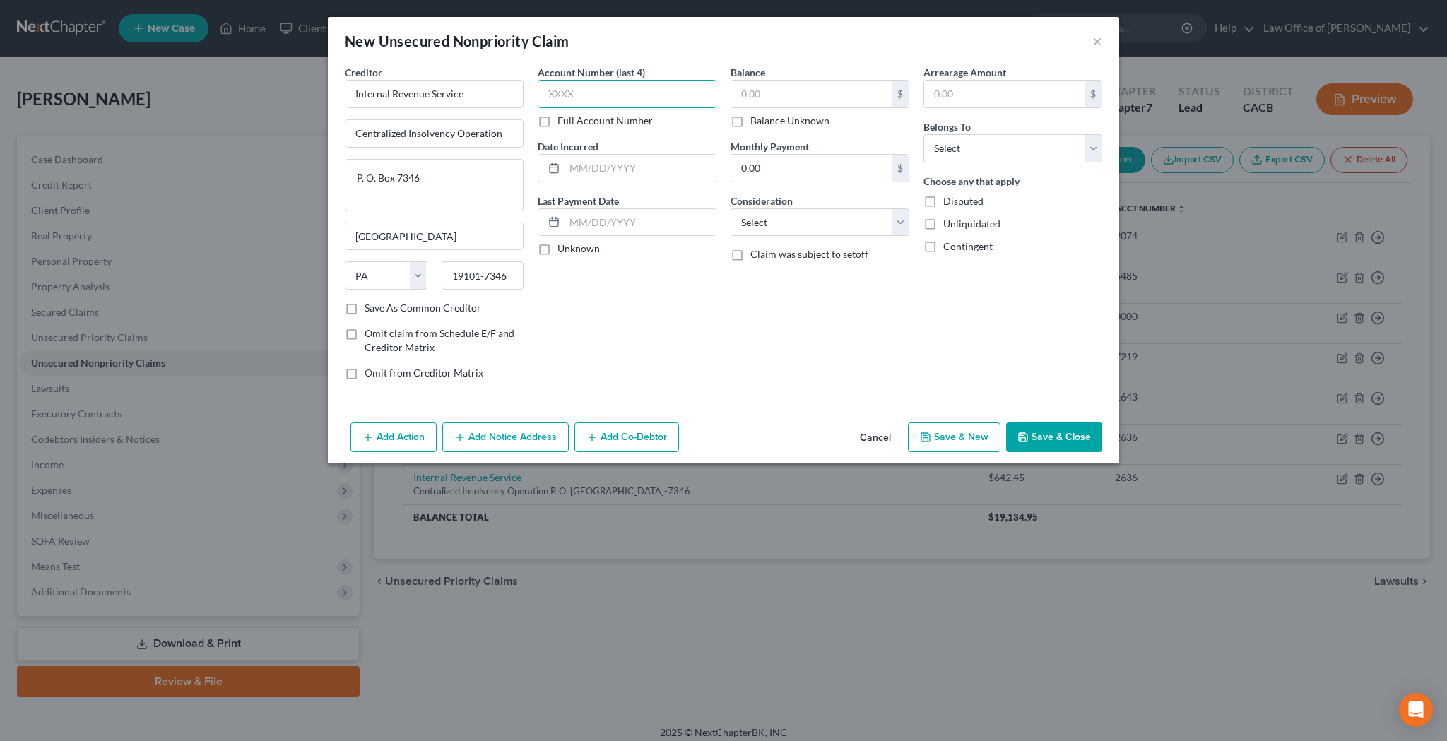
click at [574, 92] on input "text" at bounding box center [626, 94] width 179 height 28
type input "2636"
click at [771, 104] on input "text" at bounding box center [811, 94] width 160 height 27
type input "1,195.12"
select select "7"
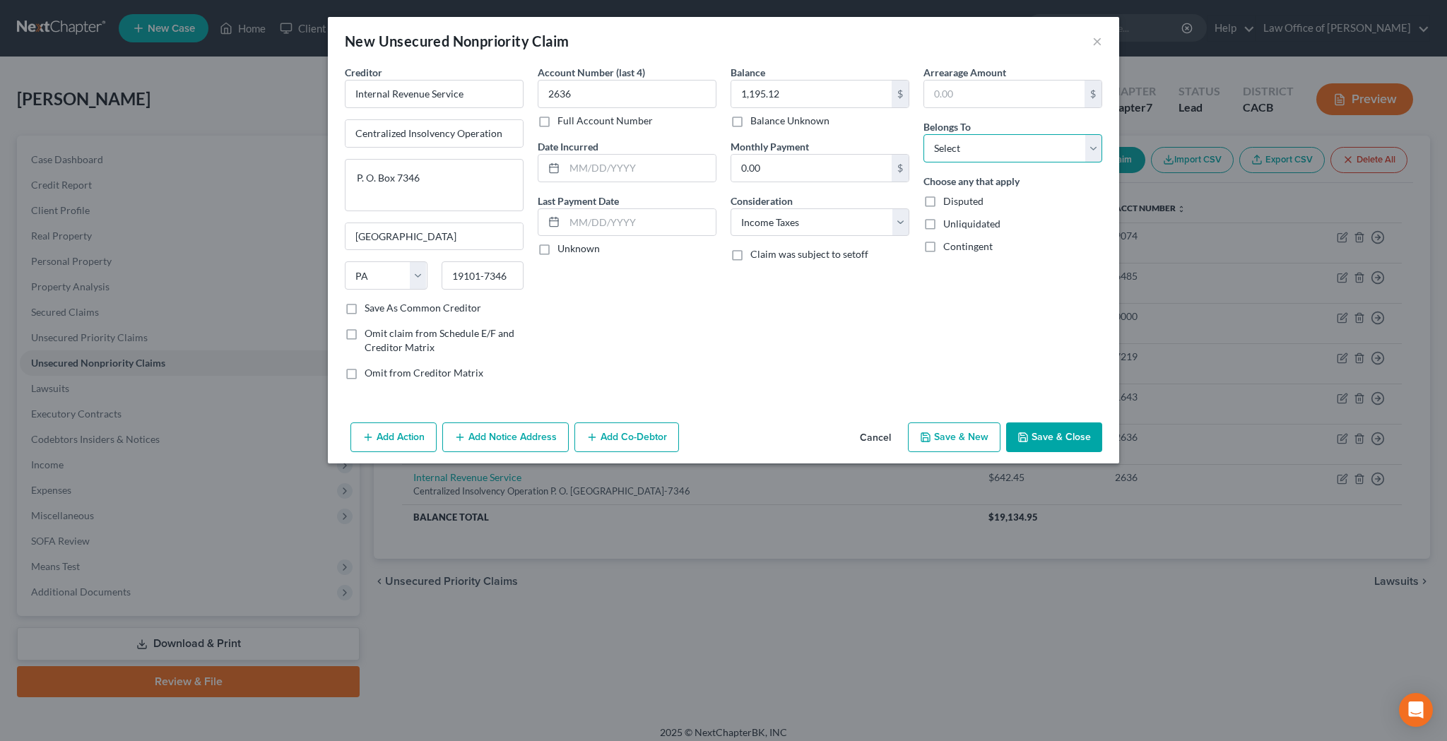
select select "0"
click at [655, 160] on input "text" at bounding box center [639, 168] width 151 height 27
type input "10/15/2018"
click at [1035, 430] on button "Save & Close" at bounding box center [1054, 437] width 96 height 30
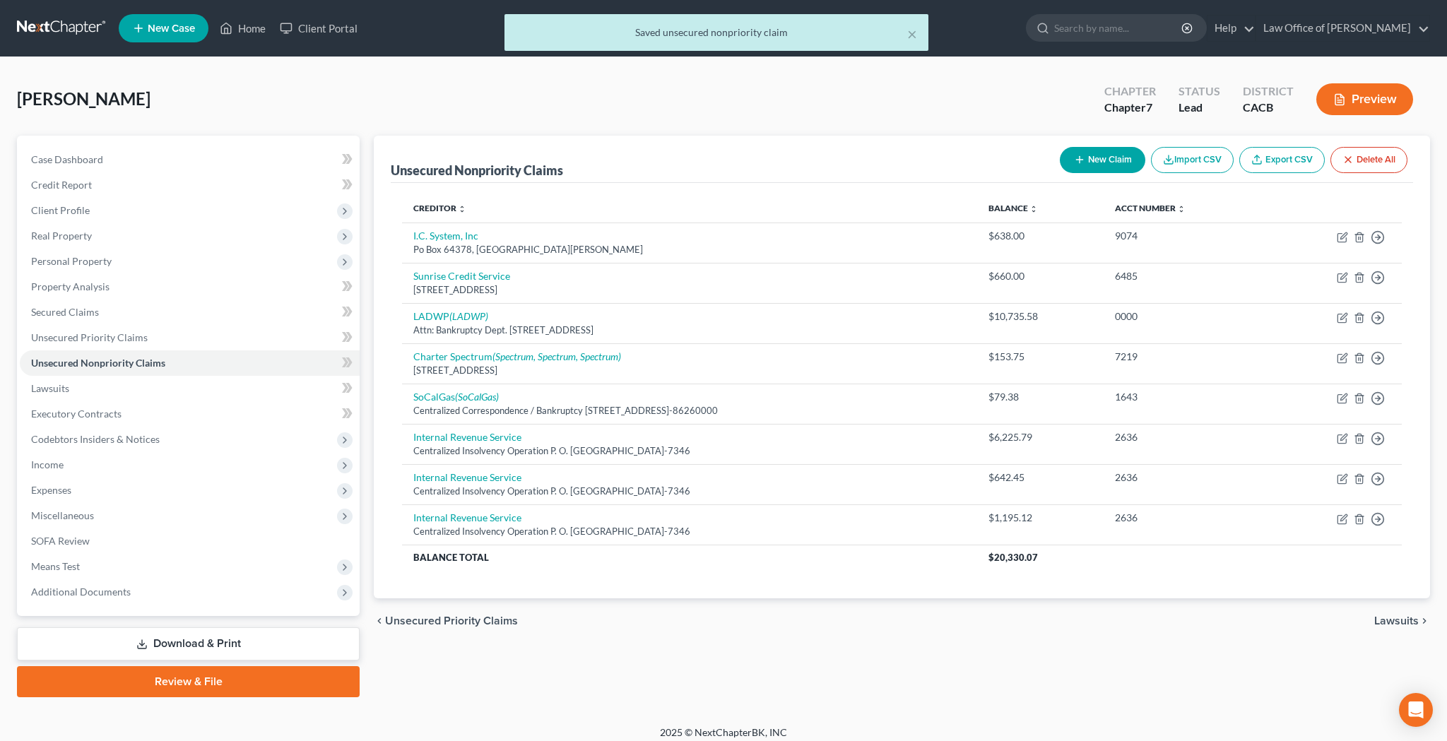
click at [1098, 165] on button "New Claim" at bounding box center [1101, 160] width 85 height 26
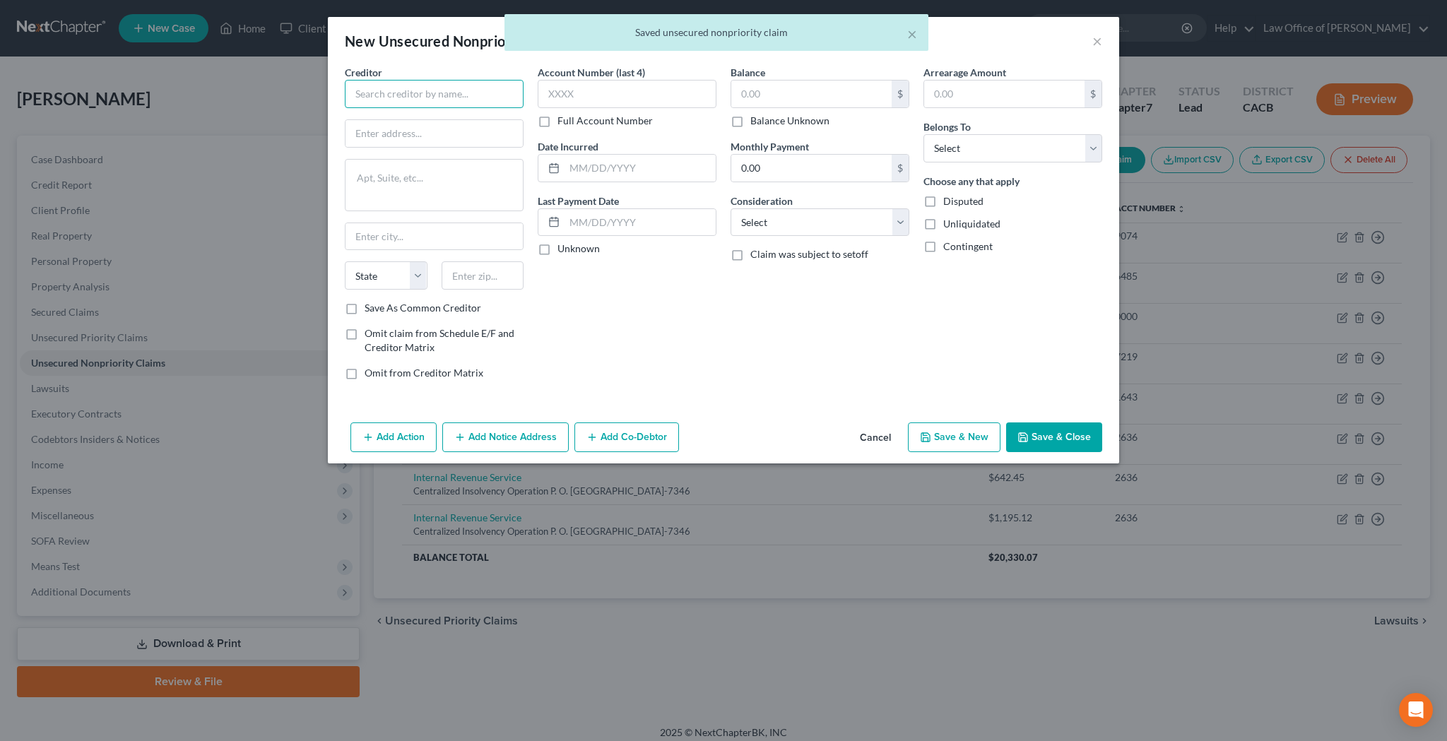
click at [429, 97] on input "text" at bounding box center [434, 94] width 179 height 28
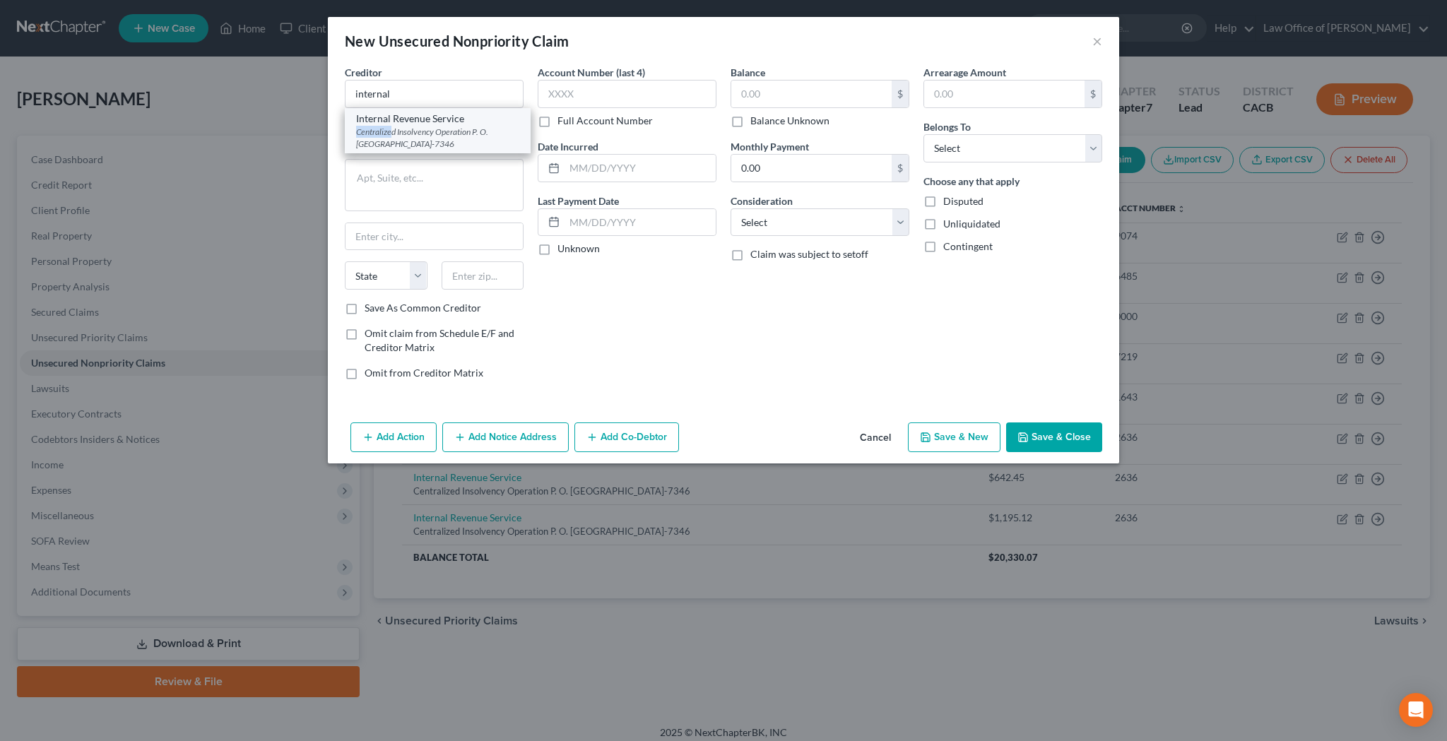
click at [391, 126] on div "Centralized Insolvency Operation P. O. Box 7346, Philadelphia, PA 19101-7346" at bounding box center [437, 138] width 163 height 24
type input "Internal Revenue Service"
type input "Centralized Insolvency Operation"
type textarea "P. O. Box 7346"
type input "Philadelphia"
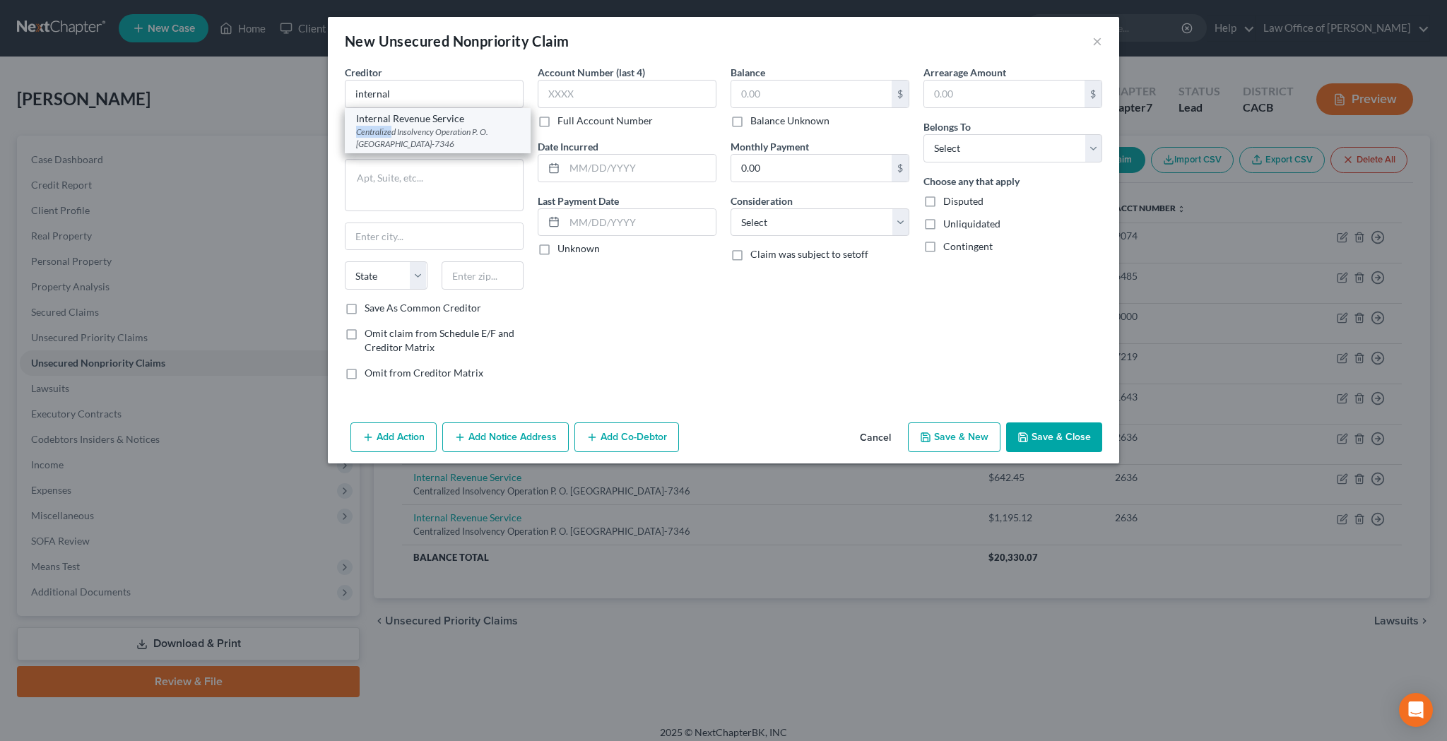
select select "39"
type input "19101-7346"
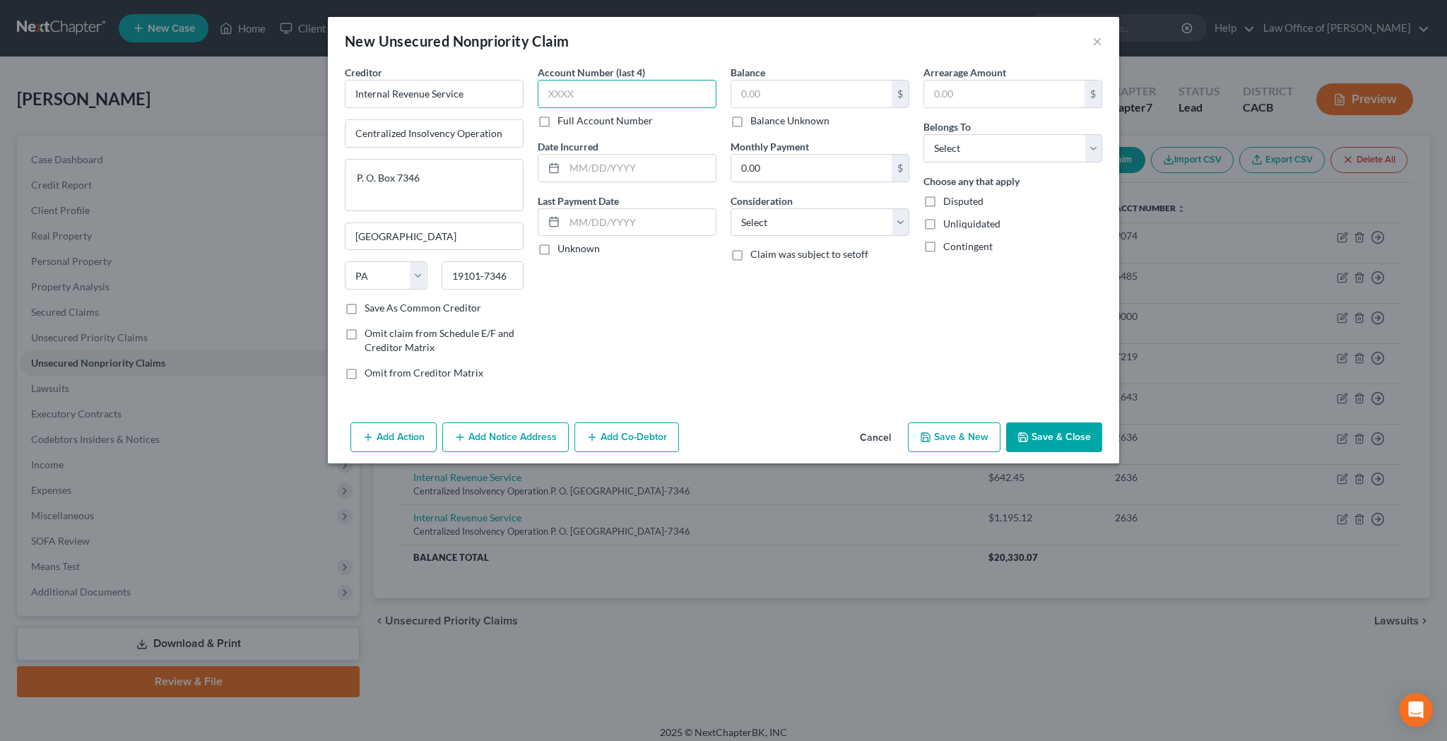
click at [600, 102] on input "text" at bounding box center [626, 94] width 179 height 28
type input "2636"
click at [775, 95] on input "text" at bounding box center [811, 94] width 160 height 27
type input "2,510.60"
select select "7"
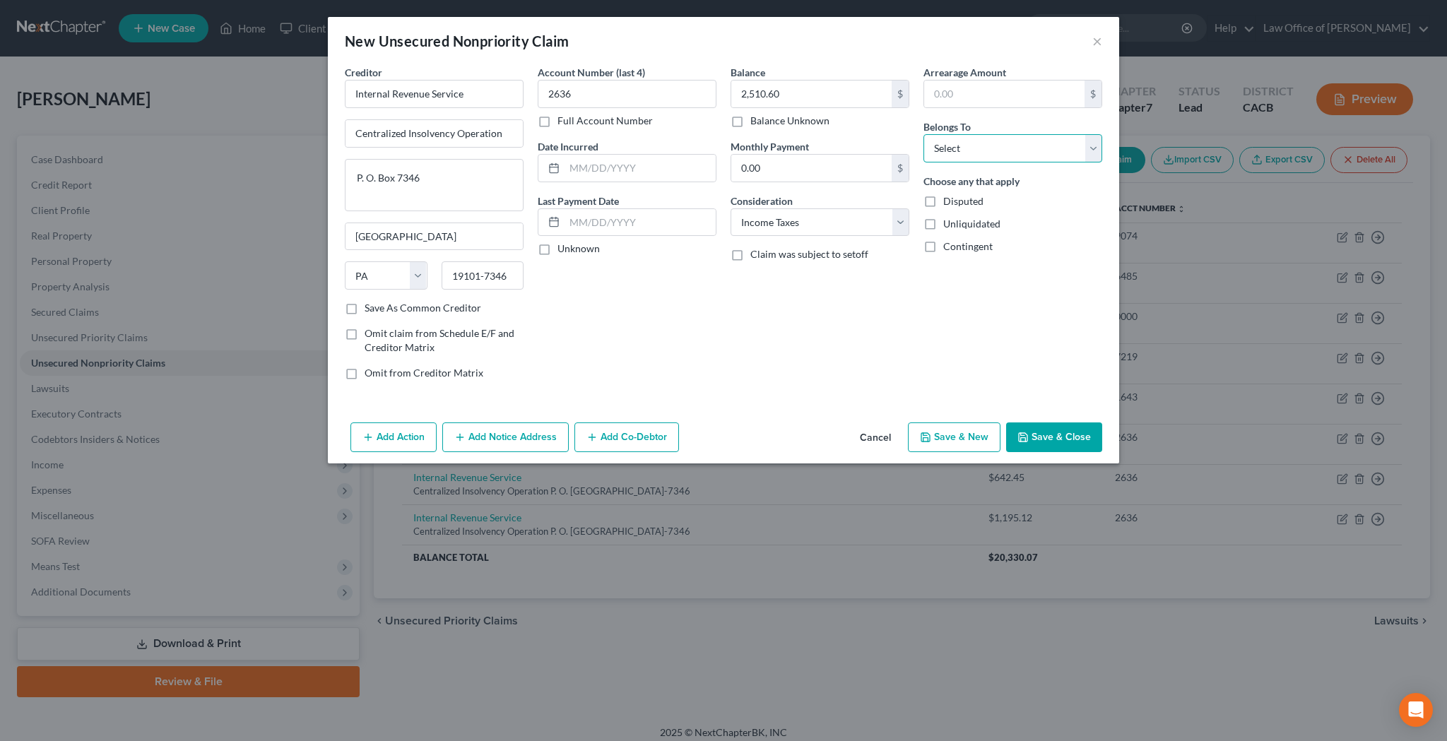
select select "0"
click at [621, 170] on input "text" at bounding box center [639, 168] width 151 height 27
type input "10/15/2019"
click at [1039, 434] on button "Save & Close" at bounding box center [1054, 437] width 96 height 30
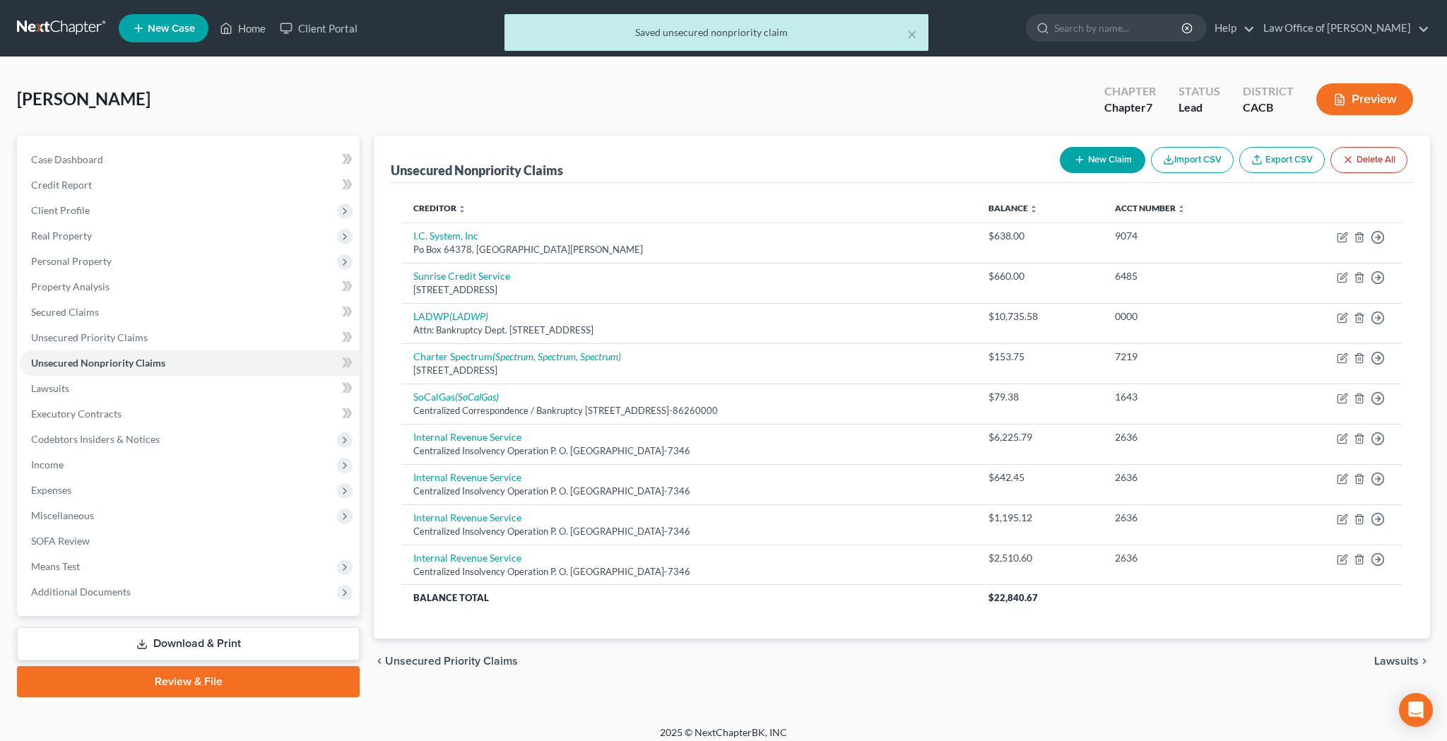
click at [1109, 159] on button "New Claim" at bounding box center [1101, 160] width 85 height 26
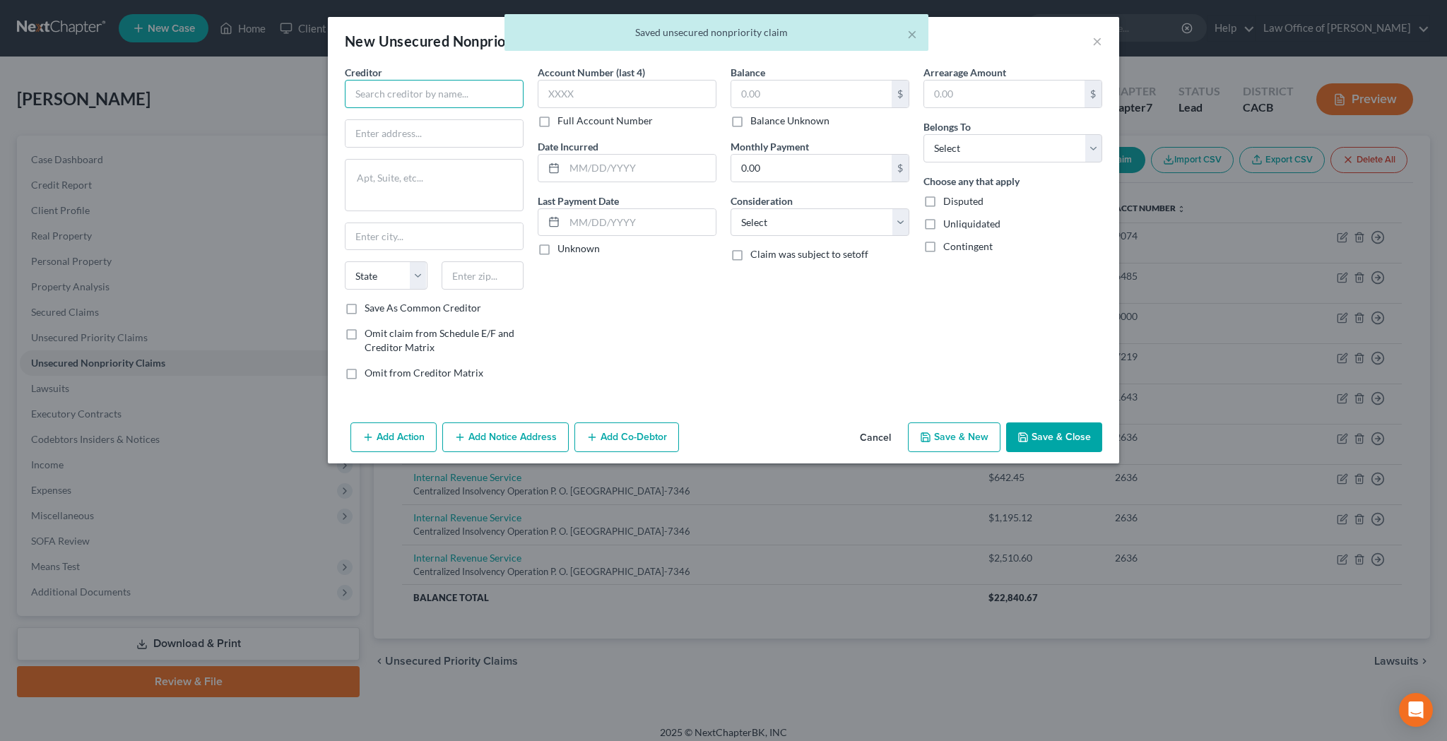
click at [465, 85] on input "text" at bounding box center [434, 94] width 179 height 28
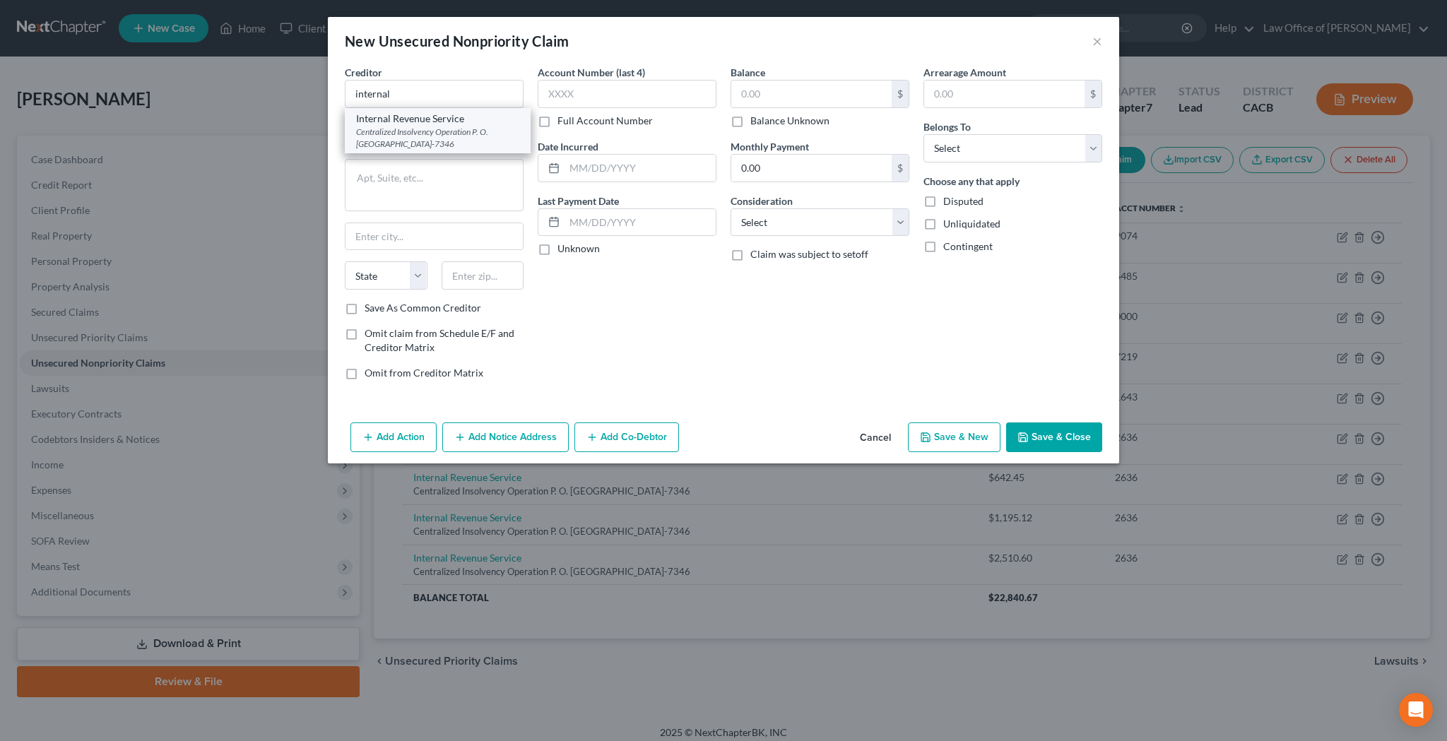
click at [403, 129] on div "Centralized Insolvency Operation P. O. Box 7346, Philadelphia, PA 19101-7346" at bounding box center [437, 138] width 163 height 24
type input "Internal Revenue Service"
type input "Centralized Insolvency Operation"
type textarea "P. O. Box 7346"
type input "Philadelphia"
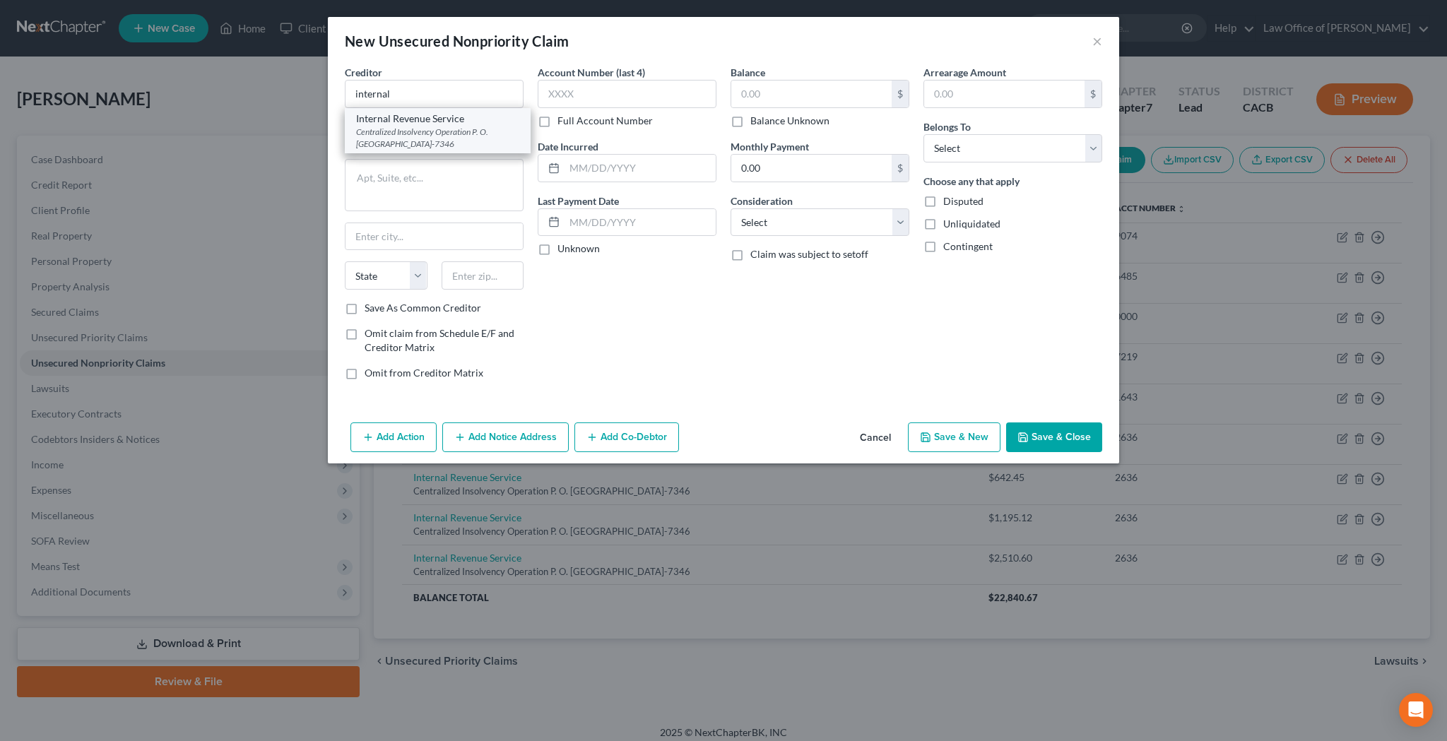
select select "39"
type input "19101-7346"
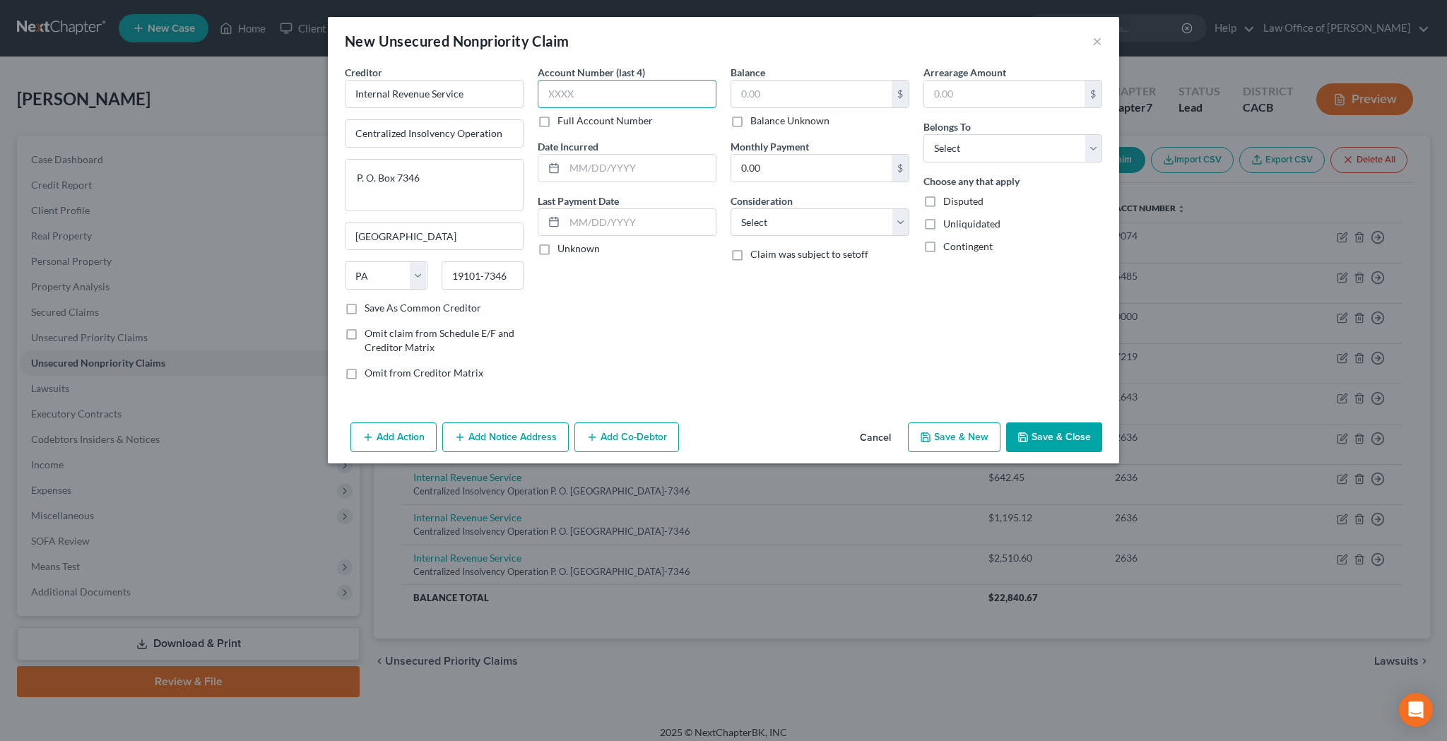
click at [599, 92] on input "text" at bounding box center [626, 94] width 179 height 28
type input "2636"
click at [758, 97] on input "text" at bounding box center [811, 94] width 160 height 27
type input "2,358.02"
select select "7"
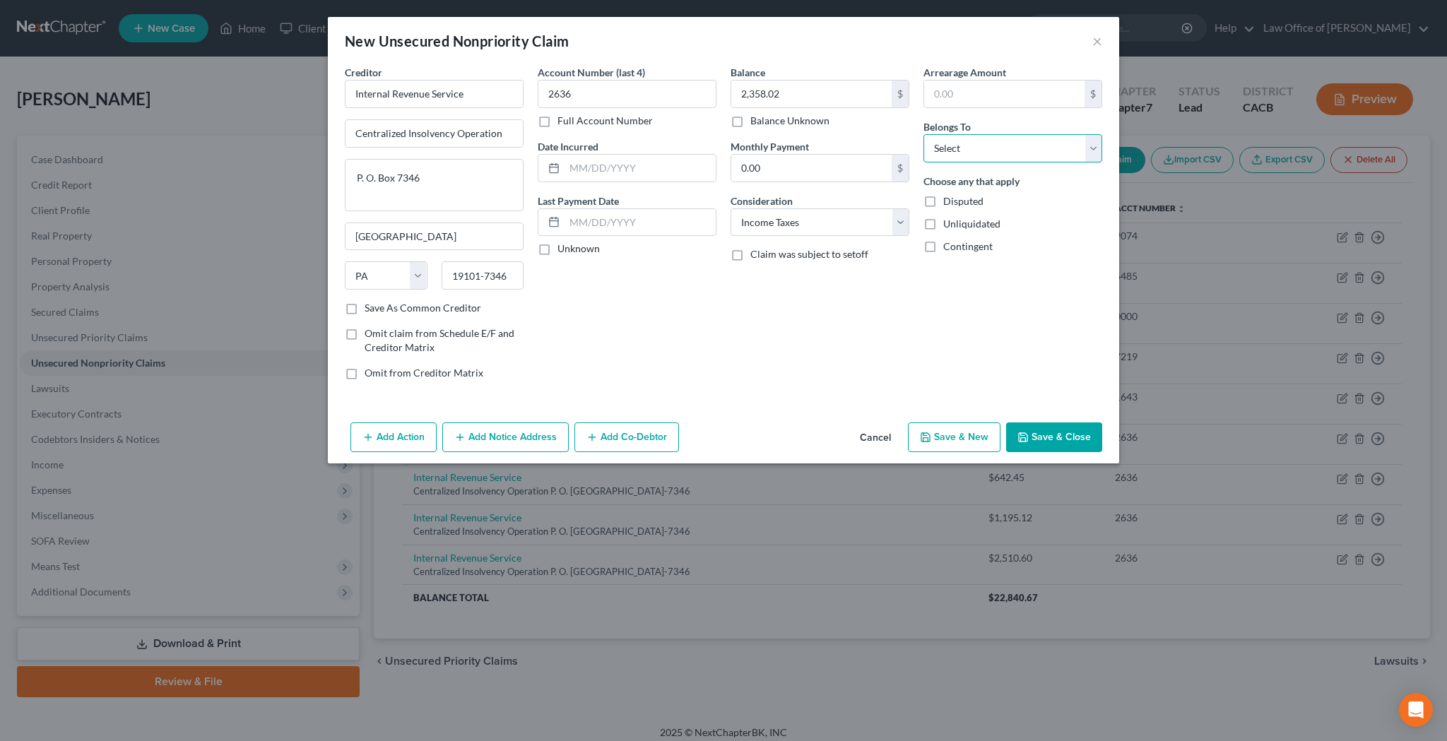
select select "0"
click at [661, 167] on input "text" at bounding box center [639, 168] width 151 height 27
type input "10/15/2021"
click at [1041, 437] on button "Save & Close" at bounding box center [1054, 437] width 96 height 30
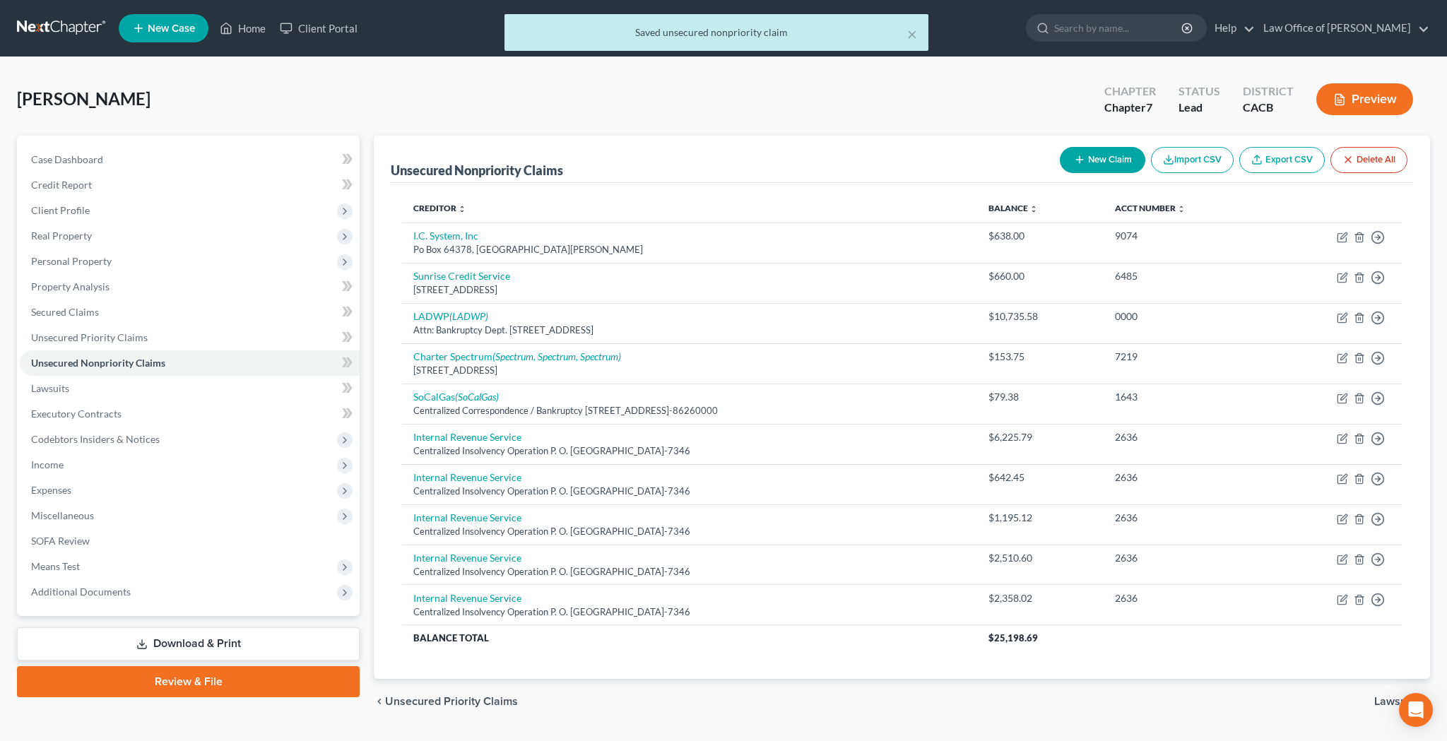
click at [1100, 162] on button "New Claim" at bounding box center [1101, 160] width 85 height 26
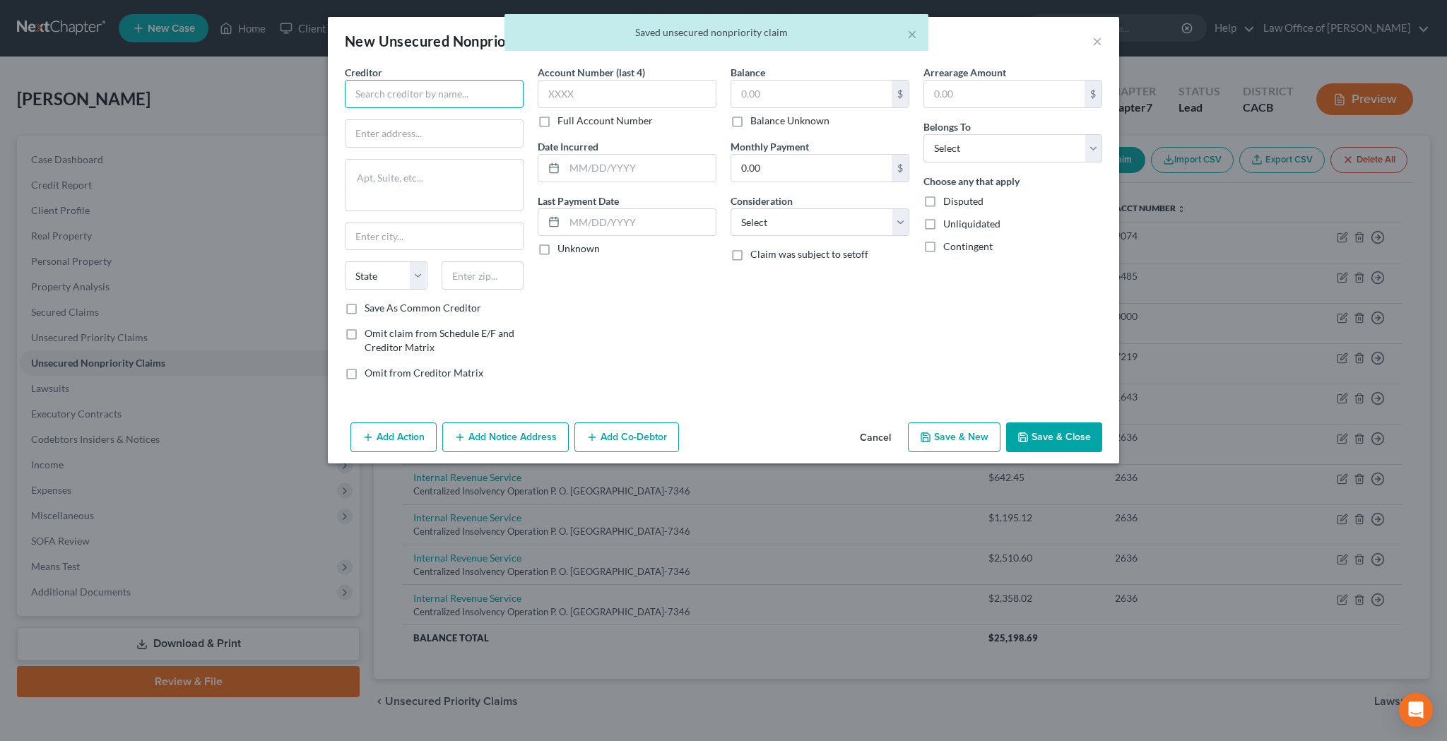
click at [465, 92] on input "text" at bounding box center [434, 94] width 179 height 28
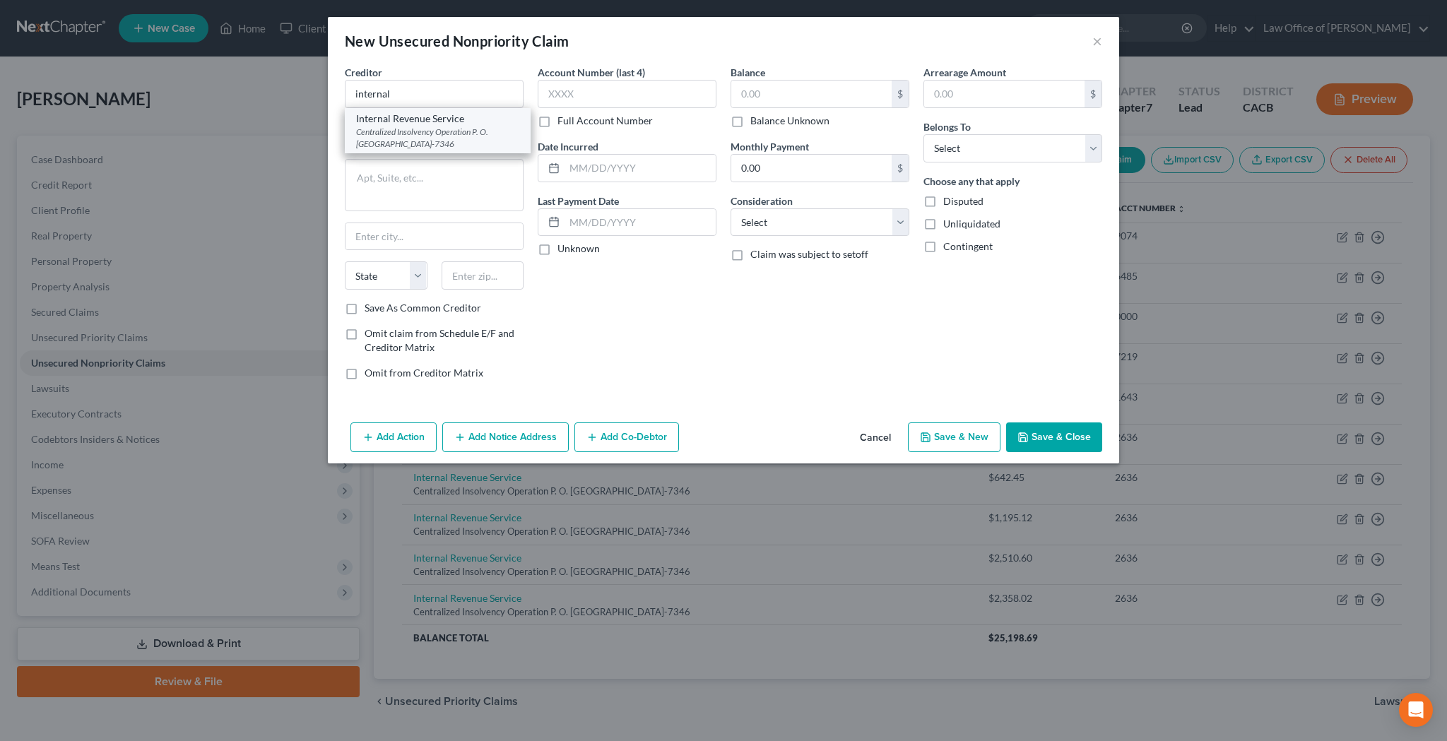
click at [419, 132] on div "Centralized Insolvency Operation P. O. Box 7346, Philadelphia, PA 19101-7346" at bounding box center [437, 138] width 163 height 24
type input "Internal Revenue Service"
type input "Centralized Insolvency Operation"
type textarea "P. O. Box 7346"
type input "Philadelphia"
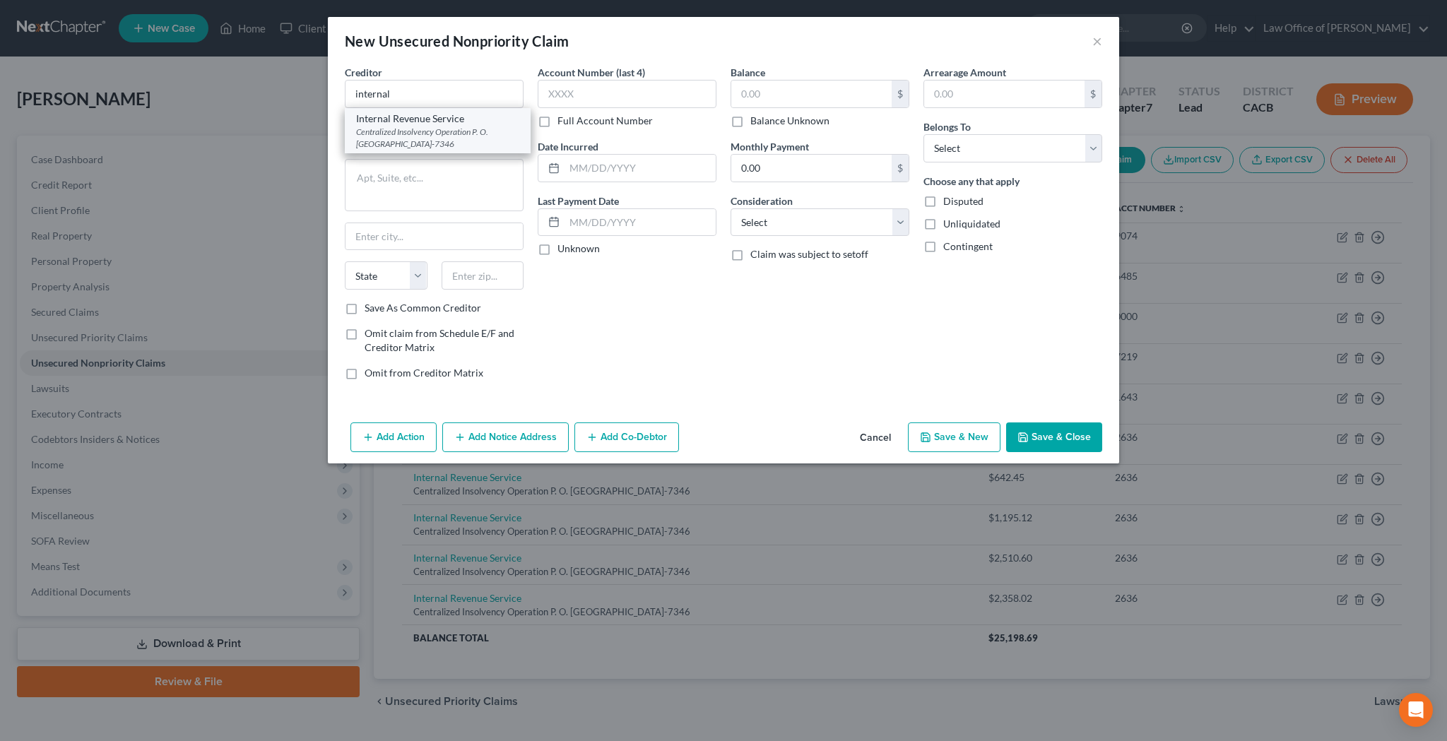
select select "39"
type input "19101-7346"
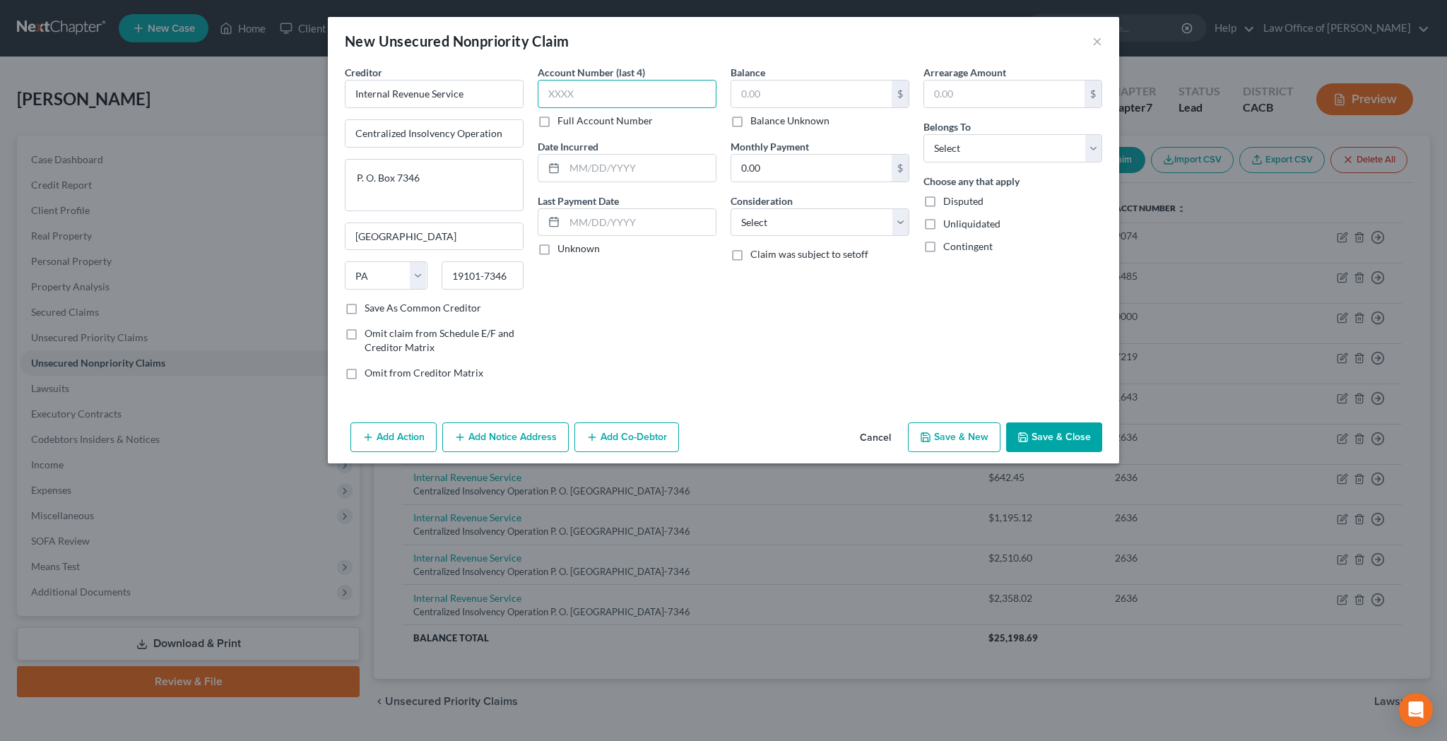
click at [593, 95] on input "text" at bounding box center [626, 94] width 179 height 28
type input "2636"
click at [778, 104] on input "text" at bounding box center [811, 94] width 160 height 27
type input "2,592.16"
select select "7"
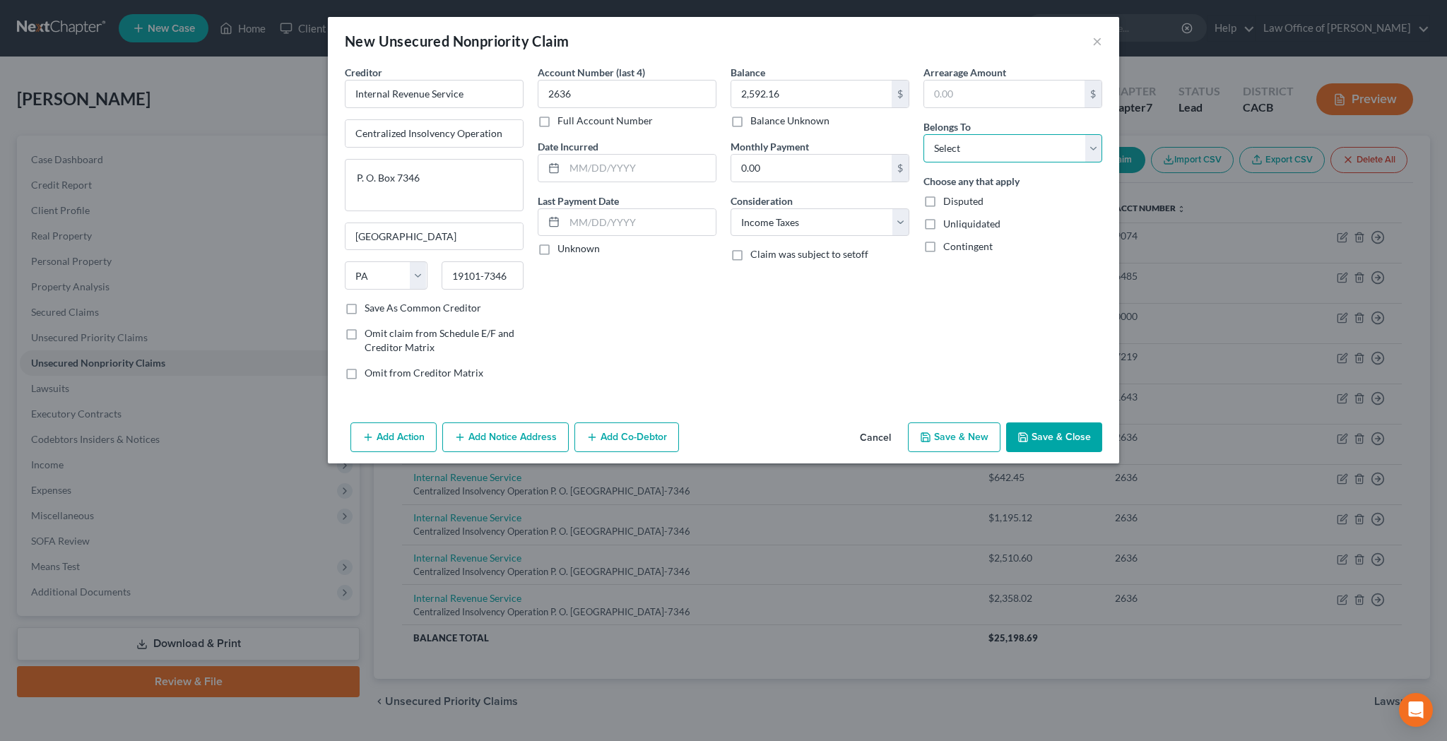
select select "0"
click at [641, 167] on input "text" at bounding box center [639, 168] width 151 height 27
type input "10/15/2022"
click at [1046, 440] on button "Save & Close" at bounding box center [1054, 437] width 96 height 30
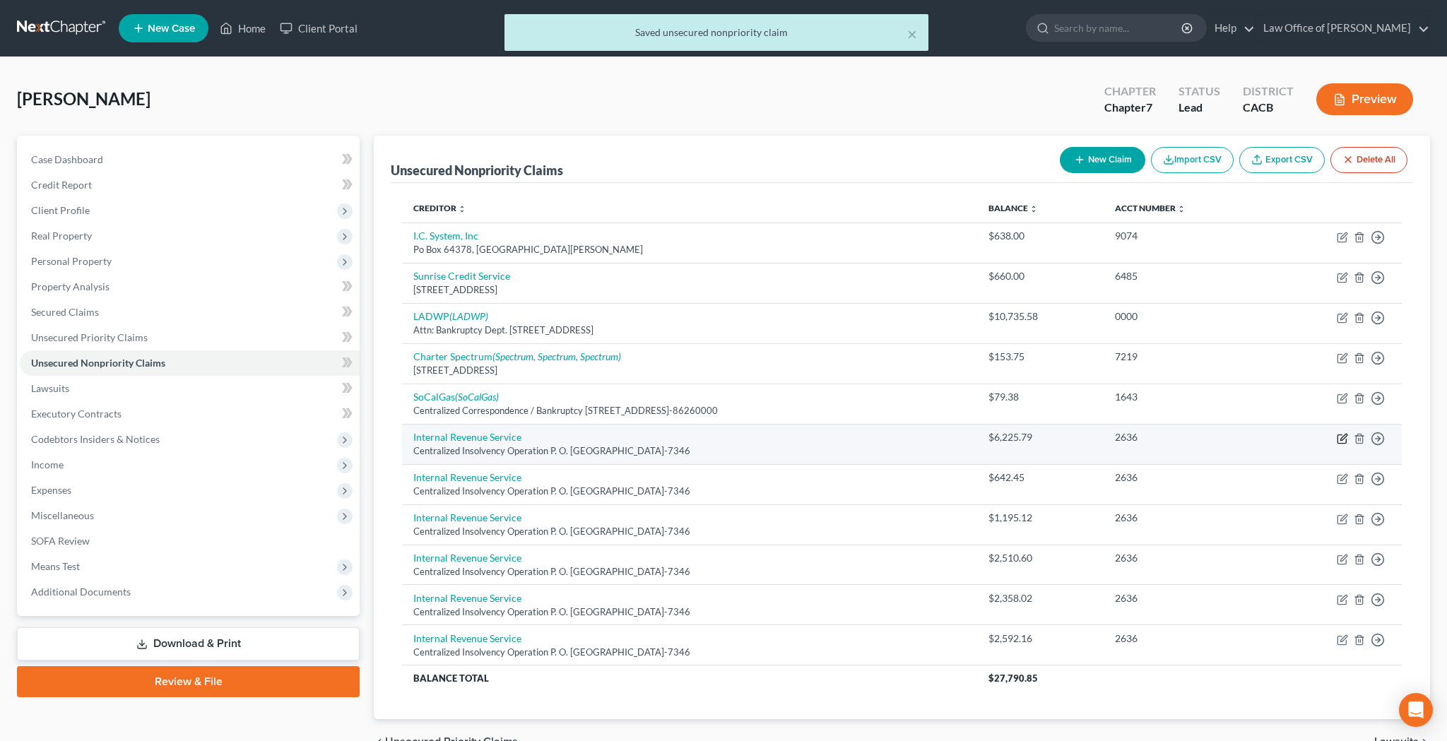
click at [1343, 441] on icon "button" at bounding box center [1341, 438] width 8 height 8
select select "39"
select select "7"
select select "0"
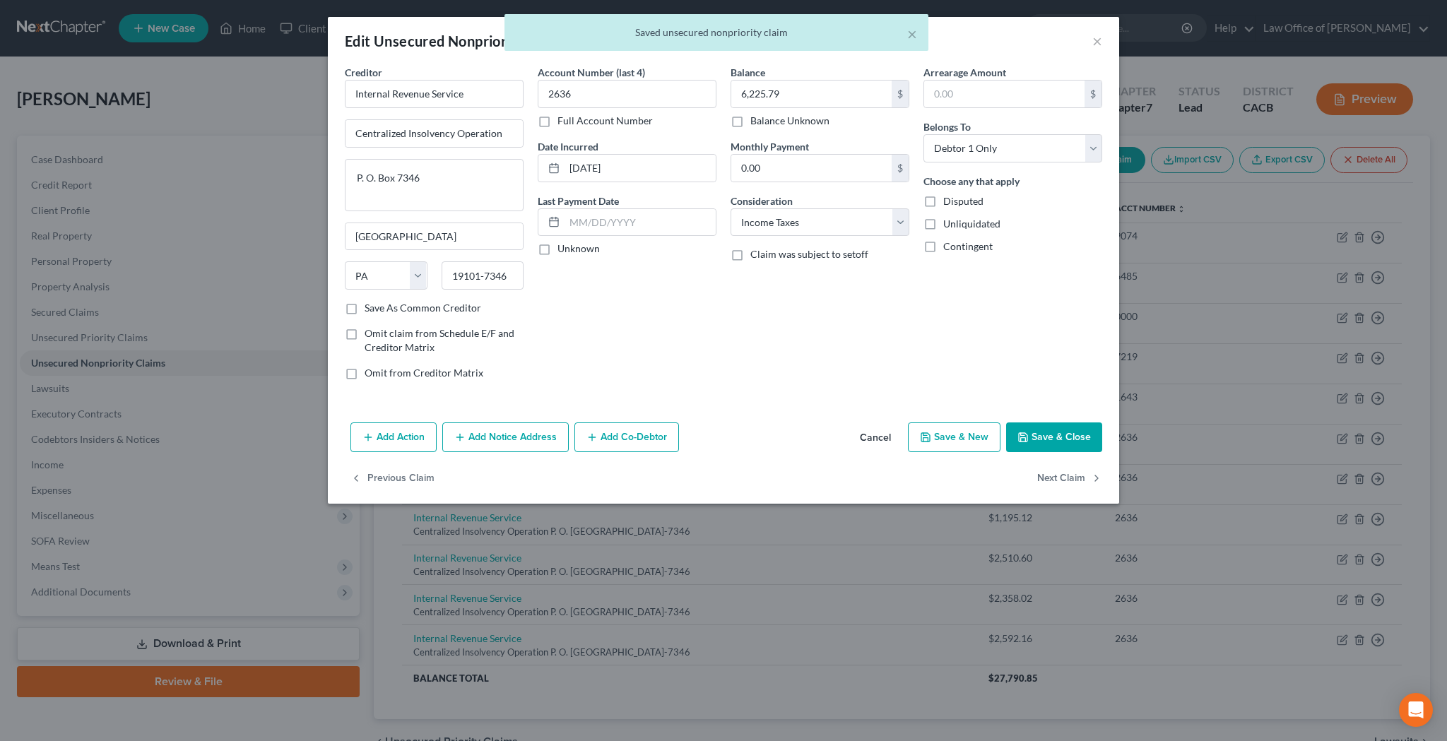
click at [1093, 44] on div "× Saved unsecured nonpriority claim" at bounding box center [716, 36] width 1447 height 44
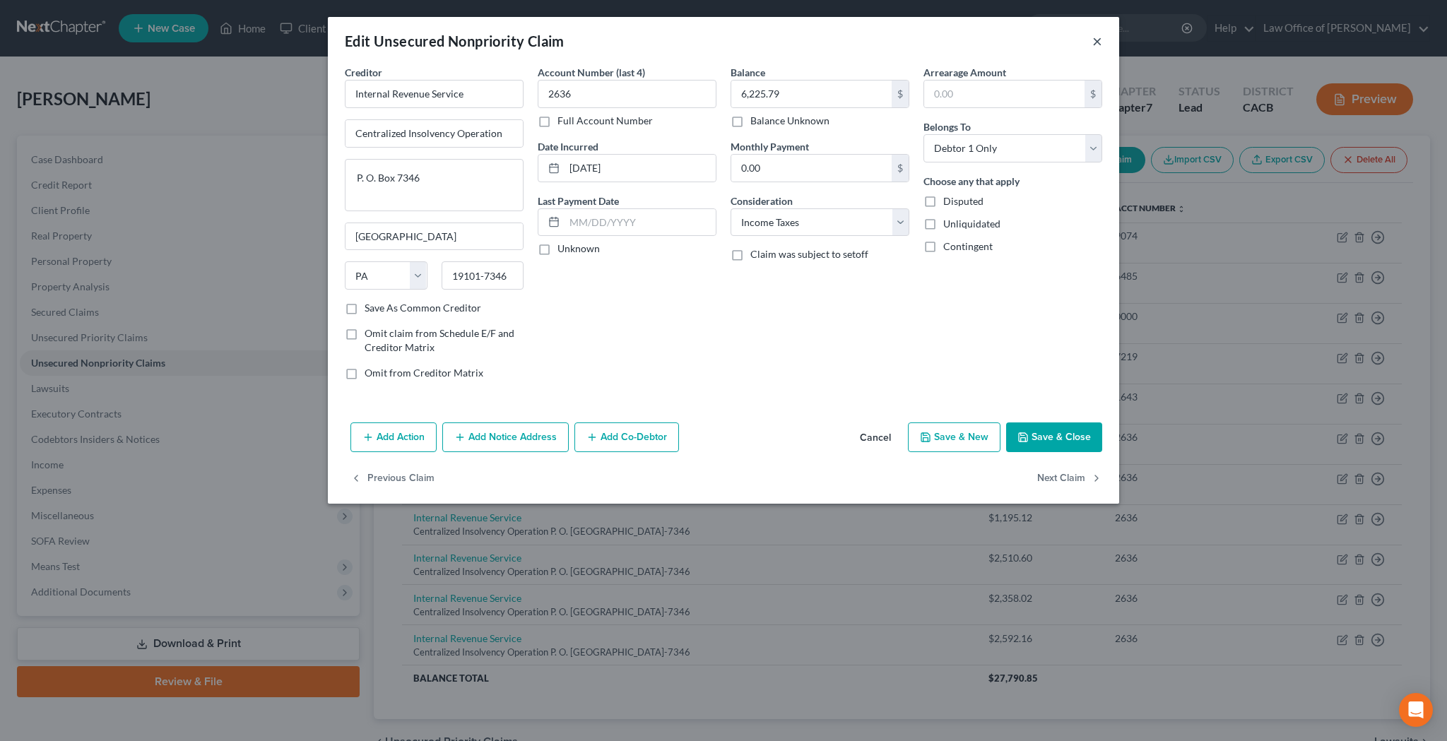
click at [1096, 39] on button "×" at bounding box center [1097, 40] width 10 height 17
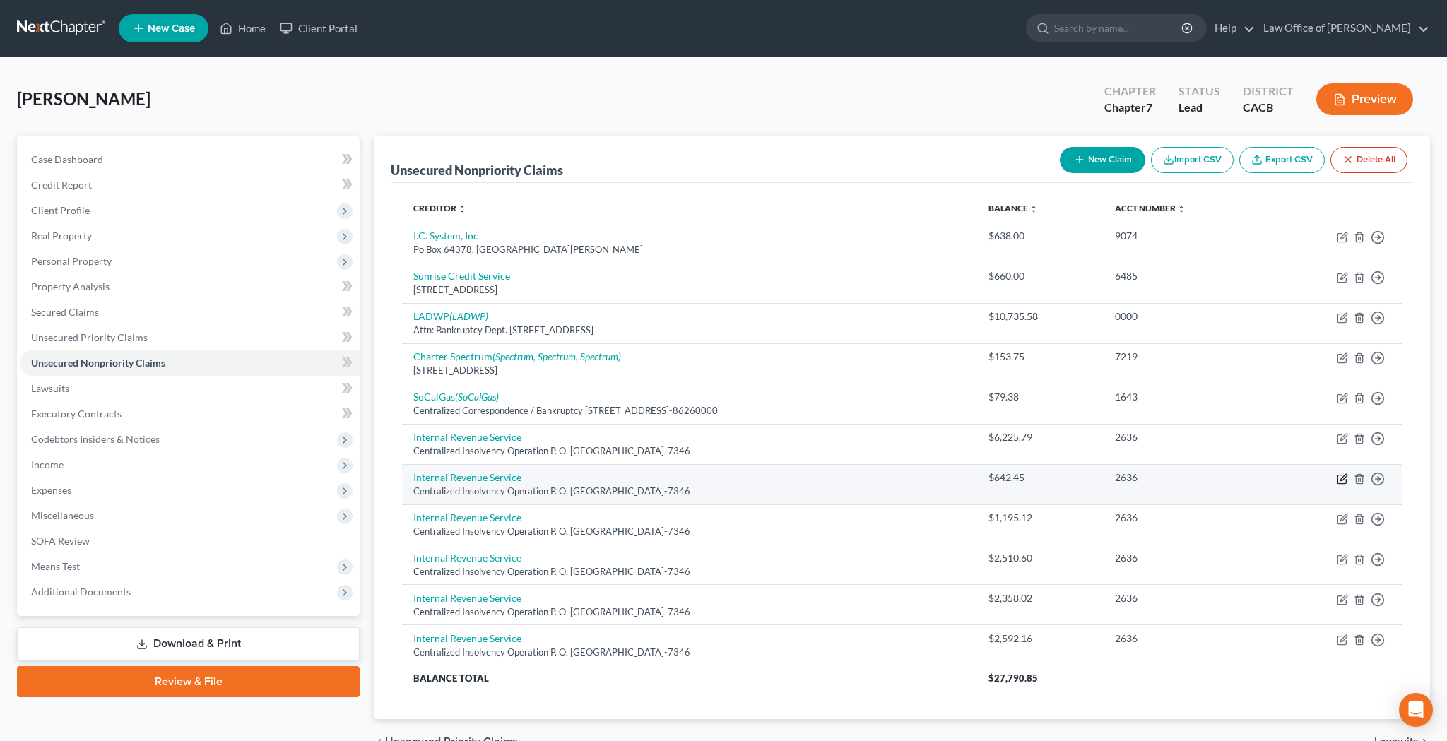
click at [1339, 478] on icon "button" at bounding box center [1341, 478] width 11 height 11
select select "39"
select select "7"
select select "0"
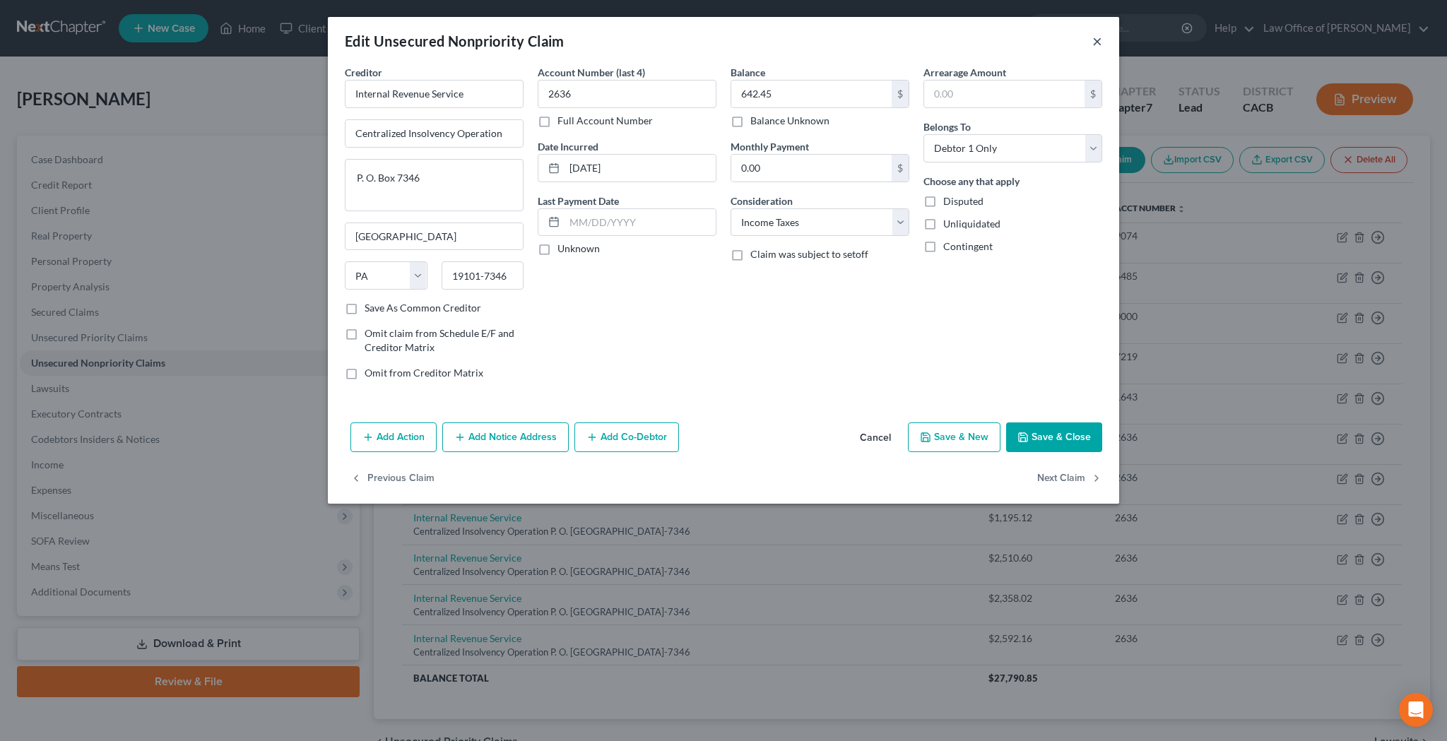
click at [1099, 42] on button "×" at bounding box center [1097, 40] width 10 height 17
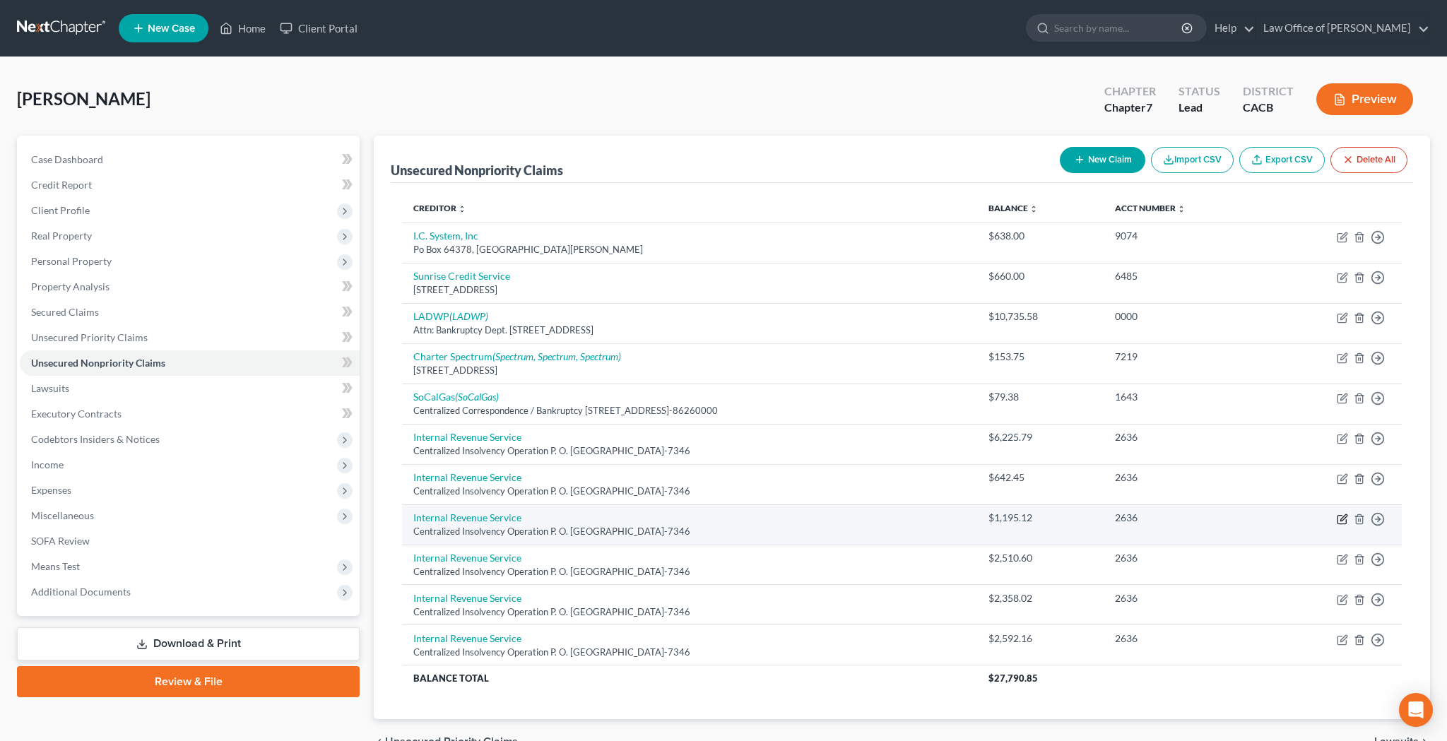
click at [1338, 516] on icon "button" at bounding box center [1341, 519] width 8 height 8
select select "39"
select select "7"
select select "0"
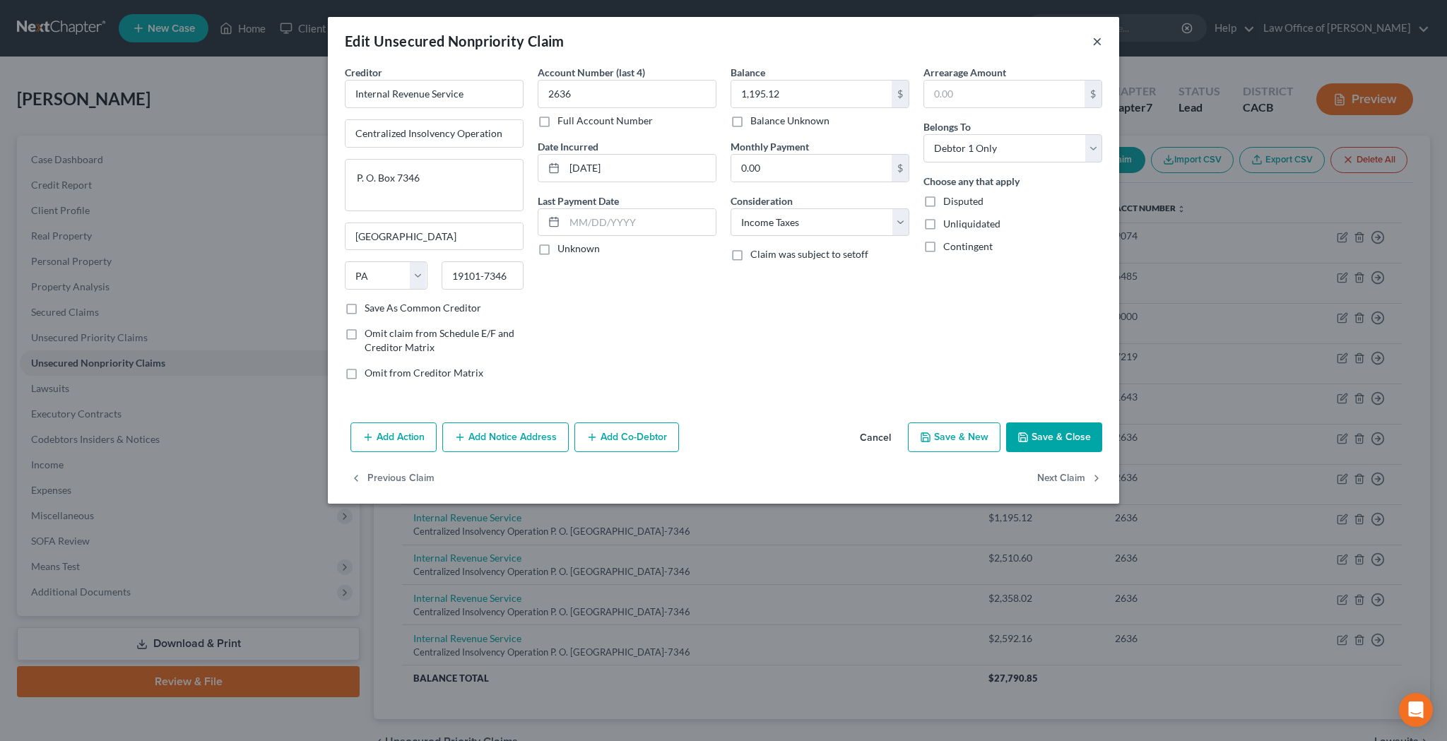
click at [1100, 43] on button "×" at bounding box center [1097, 40] width 10 height 17
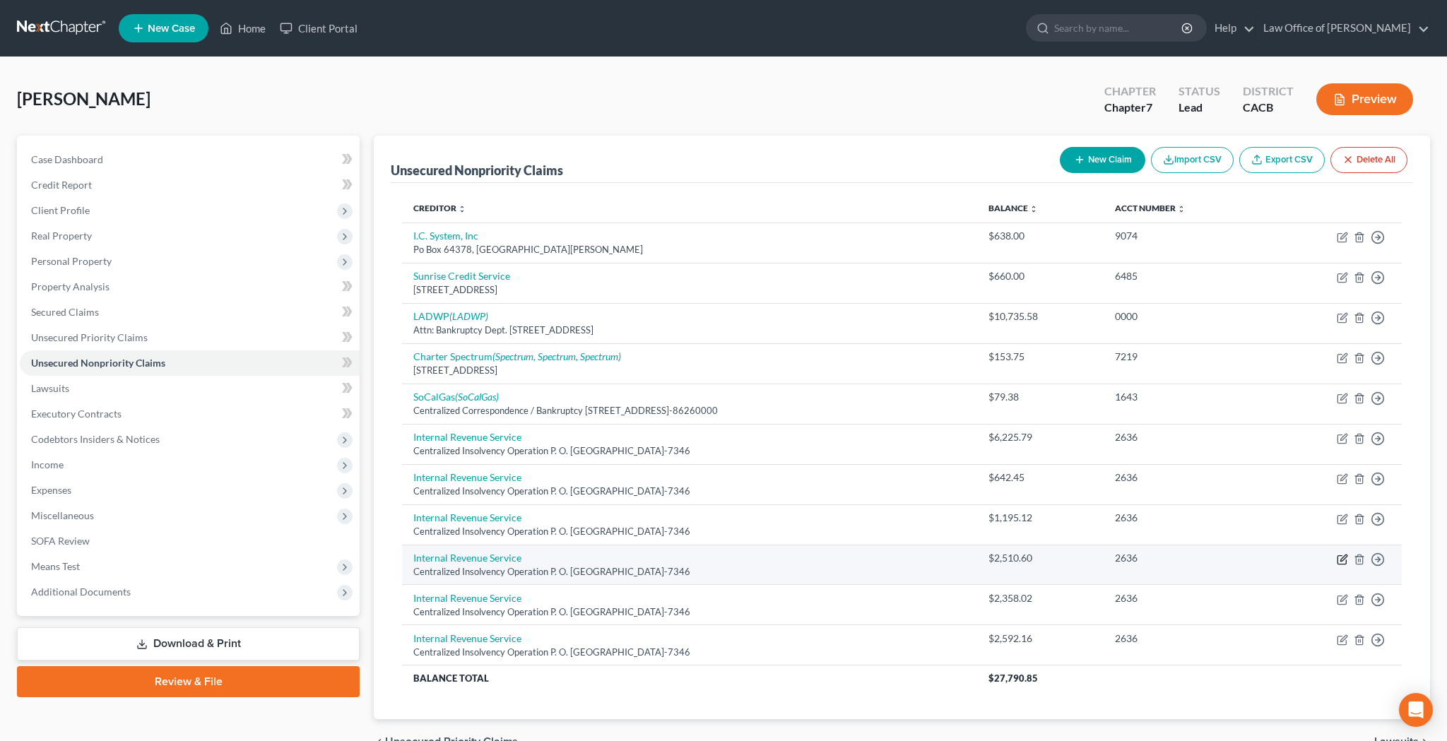
click at [1342, 559] on icon "button" at bounding box center [1341, 559] width 11 height 11
select select "39"
select select "7"
select select "0"
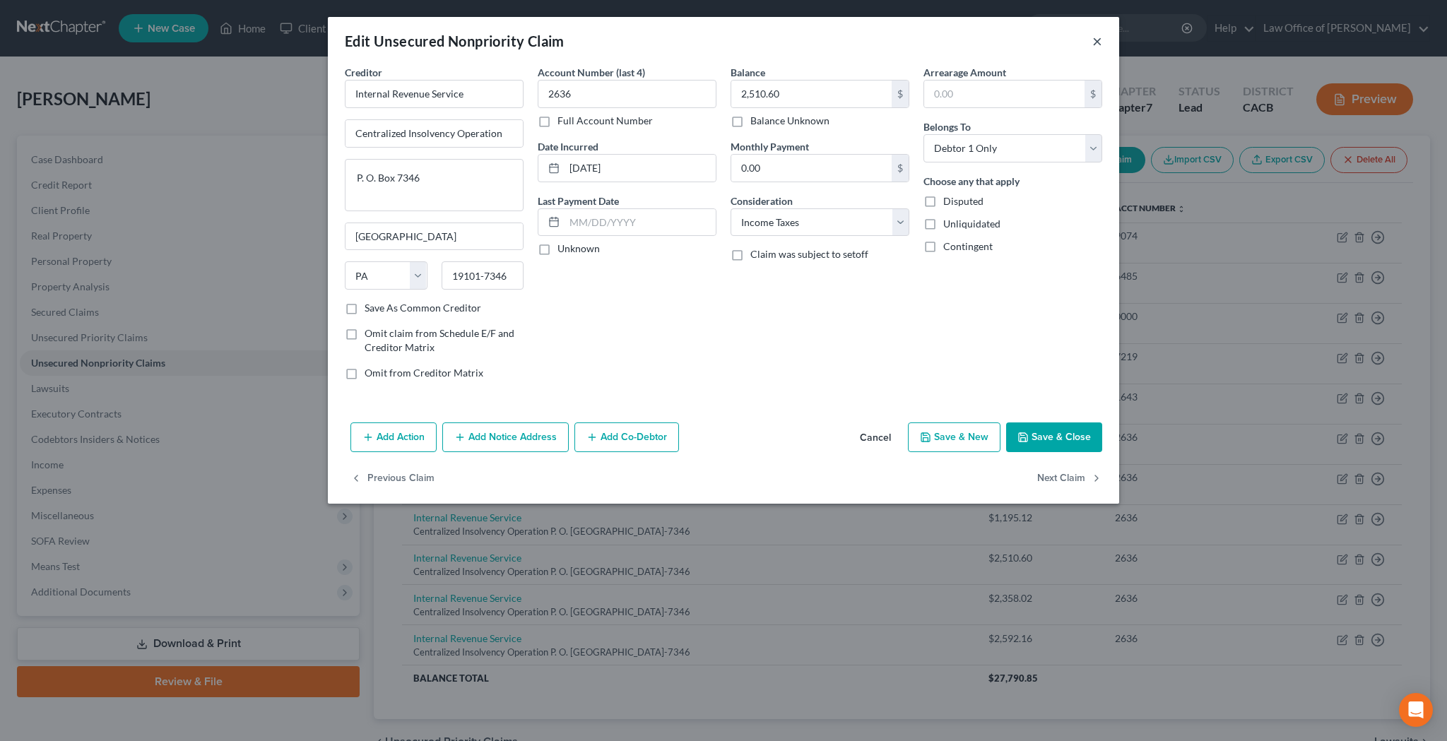
click at [1094, 42] on button "×" at bounding box center [1097, 40] width 10 height 17
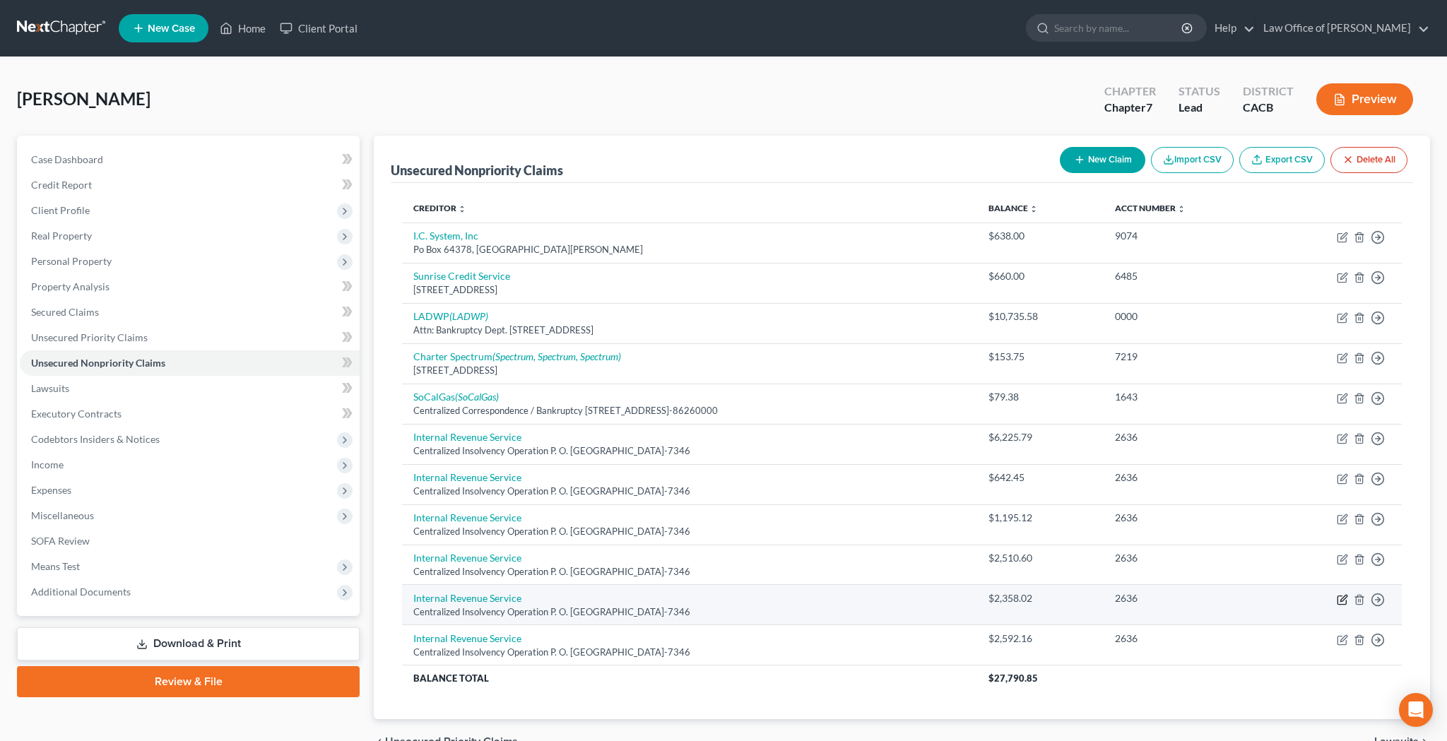
click at [1342, 598] on icon "button" at bounding box center [1341, 599] width 11 height 11
select select "39"
select select "7"
select select "0"
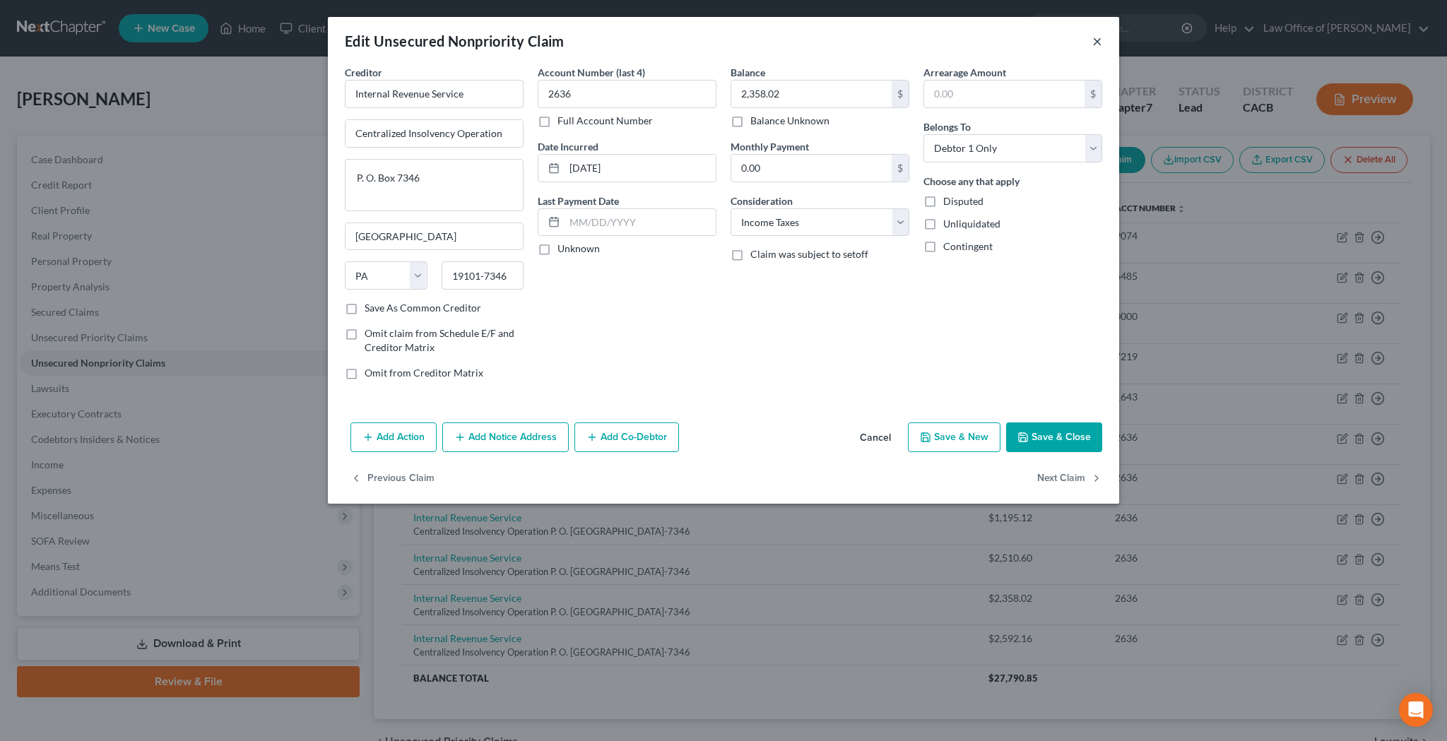
click at [1095, 40] on button "×" at bounding box center [1097, 40] width 10 height 17
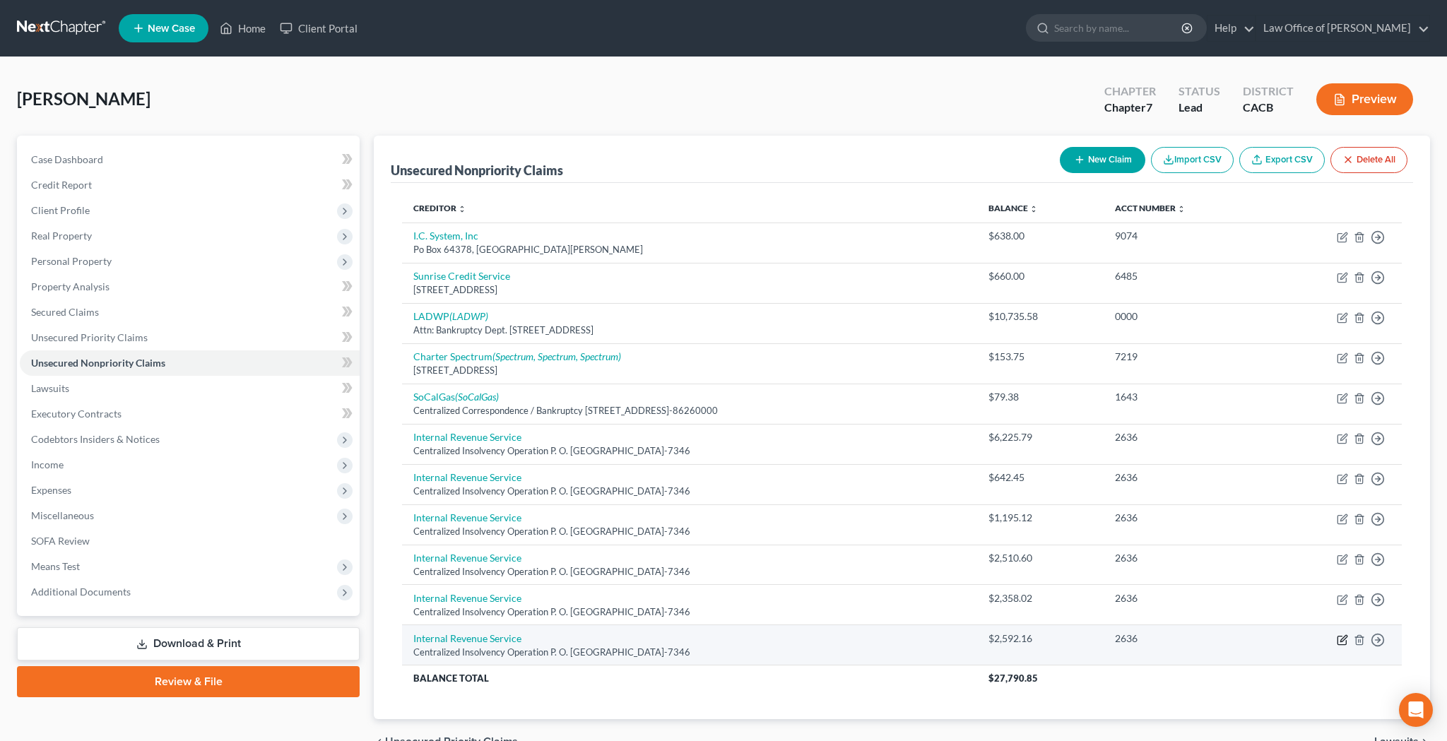
click at [1339, 634] on icon "button" at bounding box center [1341, 639] width 11 height 11
select select "39"
select select "7"
select select "0"
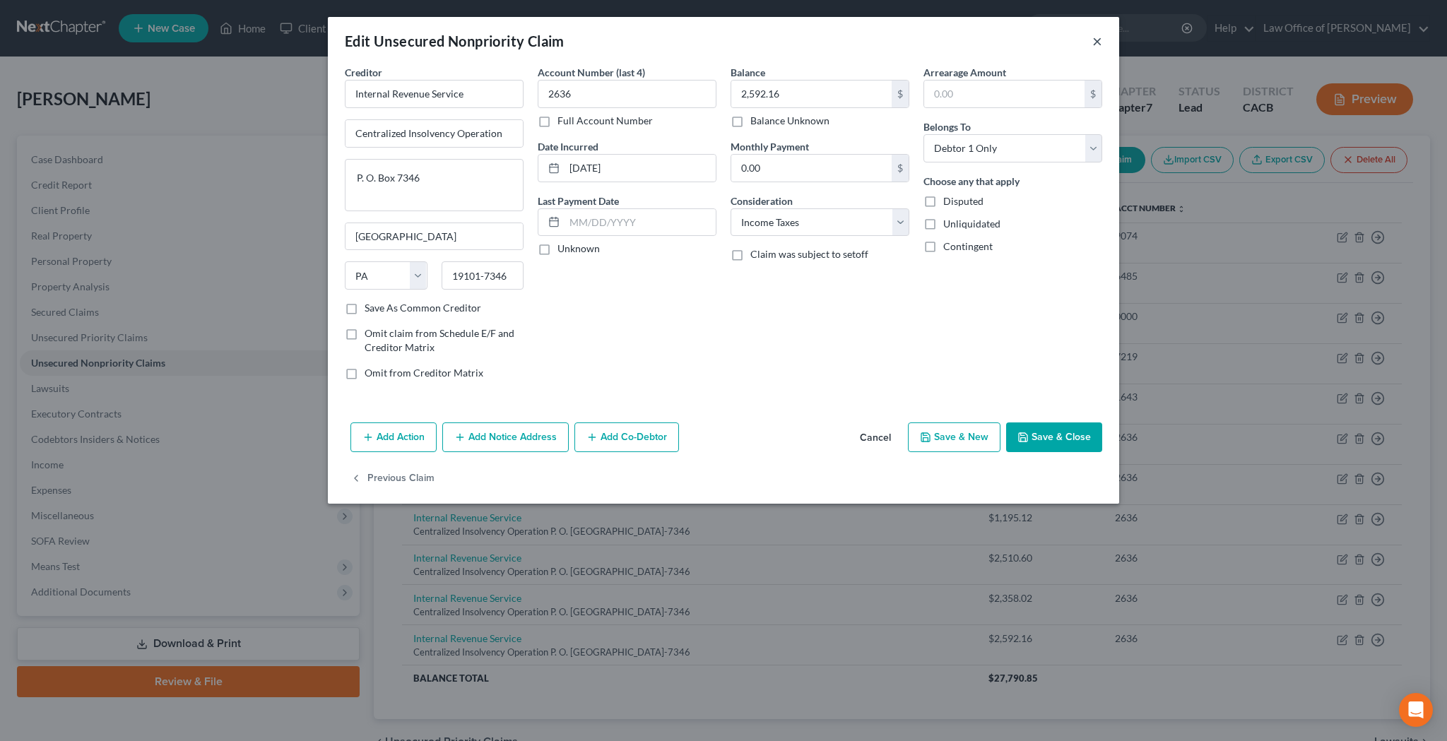
click at [1093, 44] on button "×" at bounding box center [1097, 40] width 10 height 17
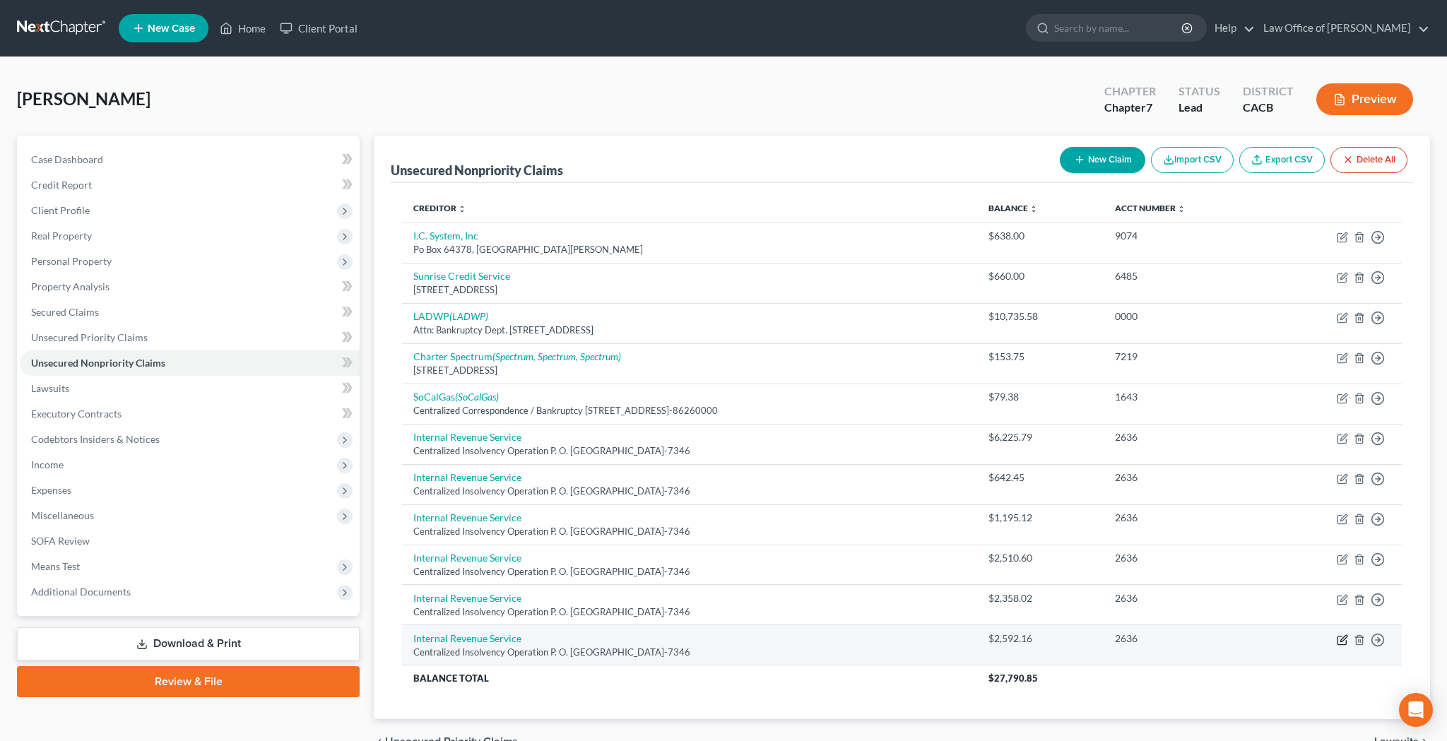
click at [1344, 634] on icon "button" at bounding box center [1341, 639] width 11 height 11
select select "39"
select select "7"
select select "0"
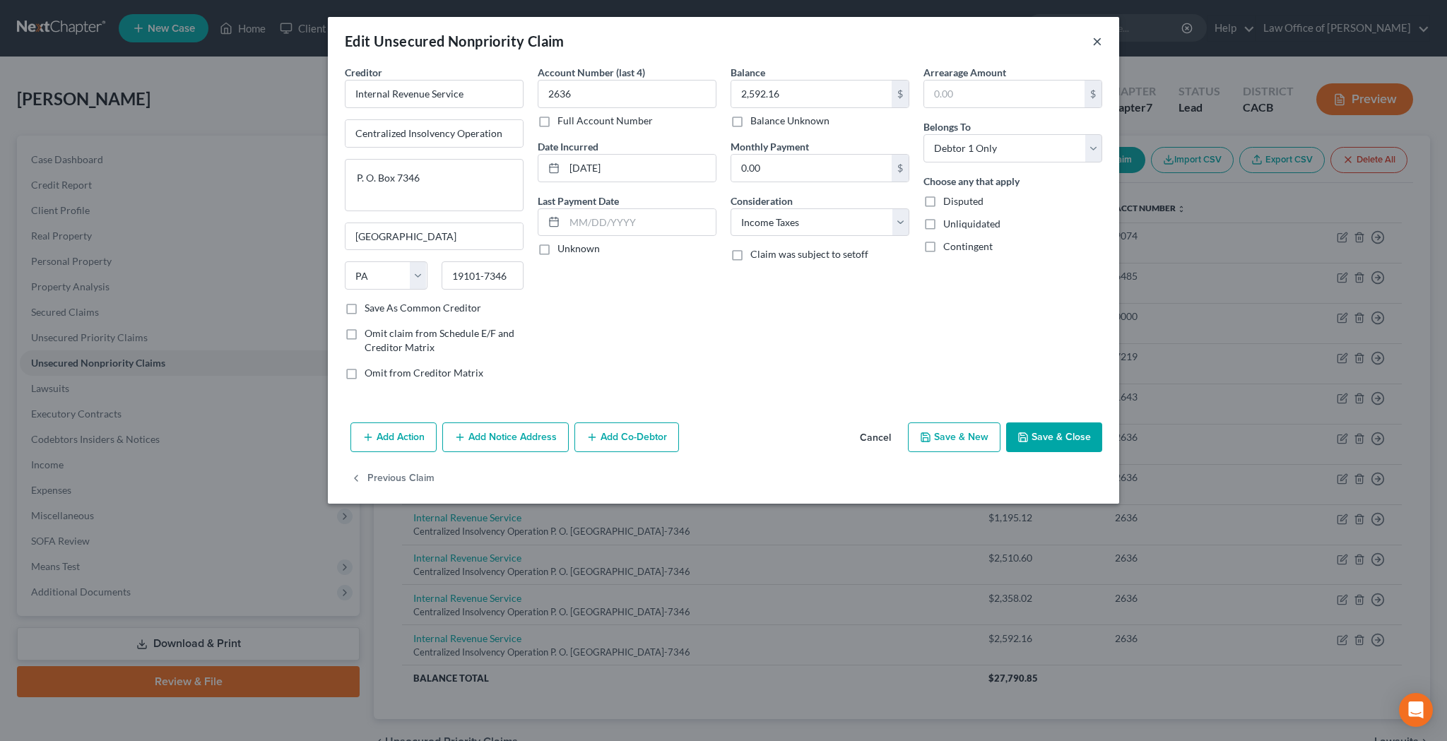
click at [1093, 40] on button "×" at bounding box center [1097, 40] width 10 height 17
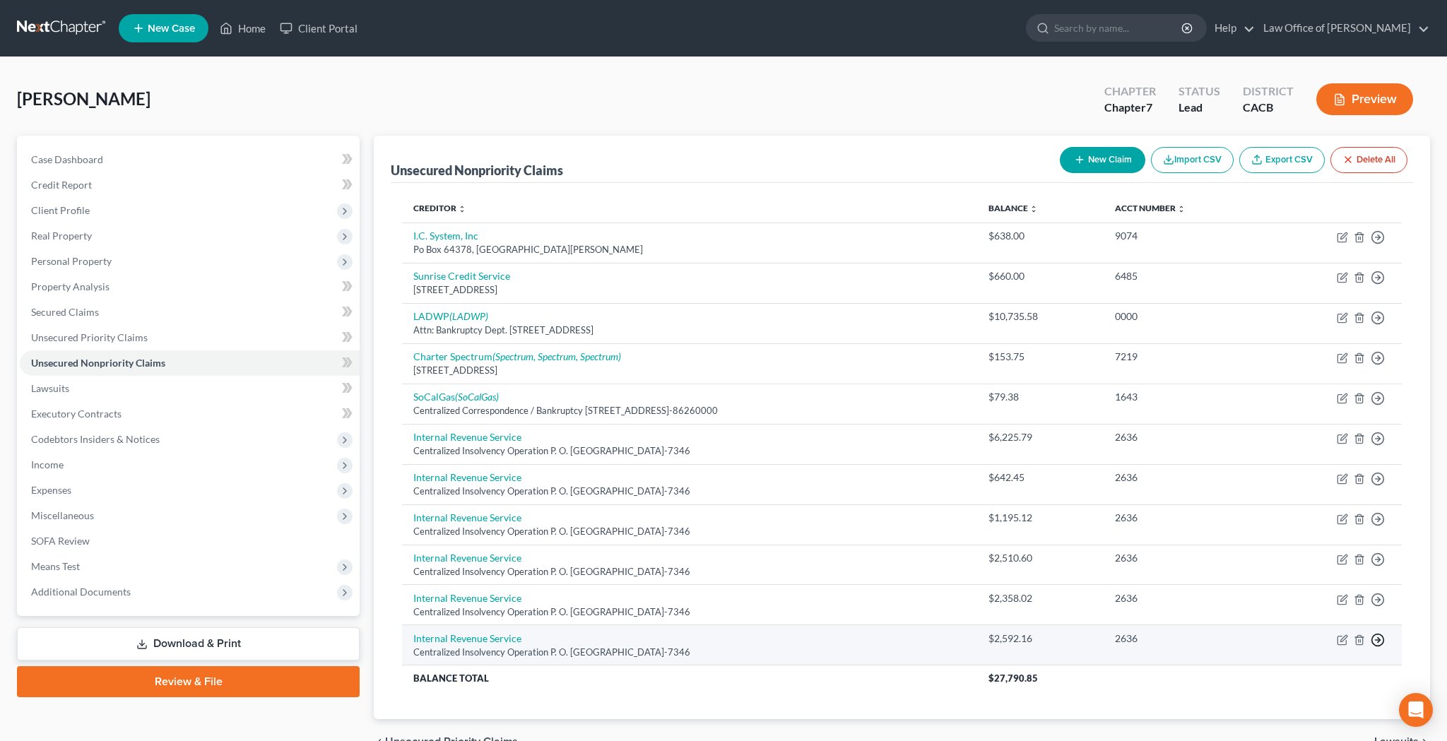
click at [1380, 244] on icon "button" at bounding box center [1377, 237] width 14 height 14
click at [1318, 670] on link "Move to E" at bounding box center [1313, 674] width 118 height 24
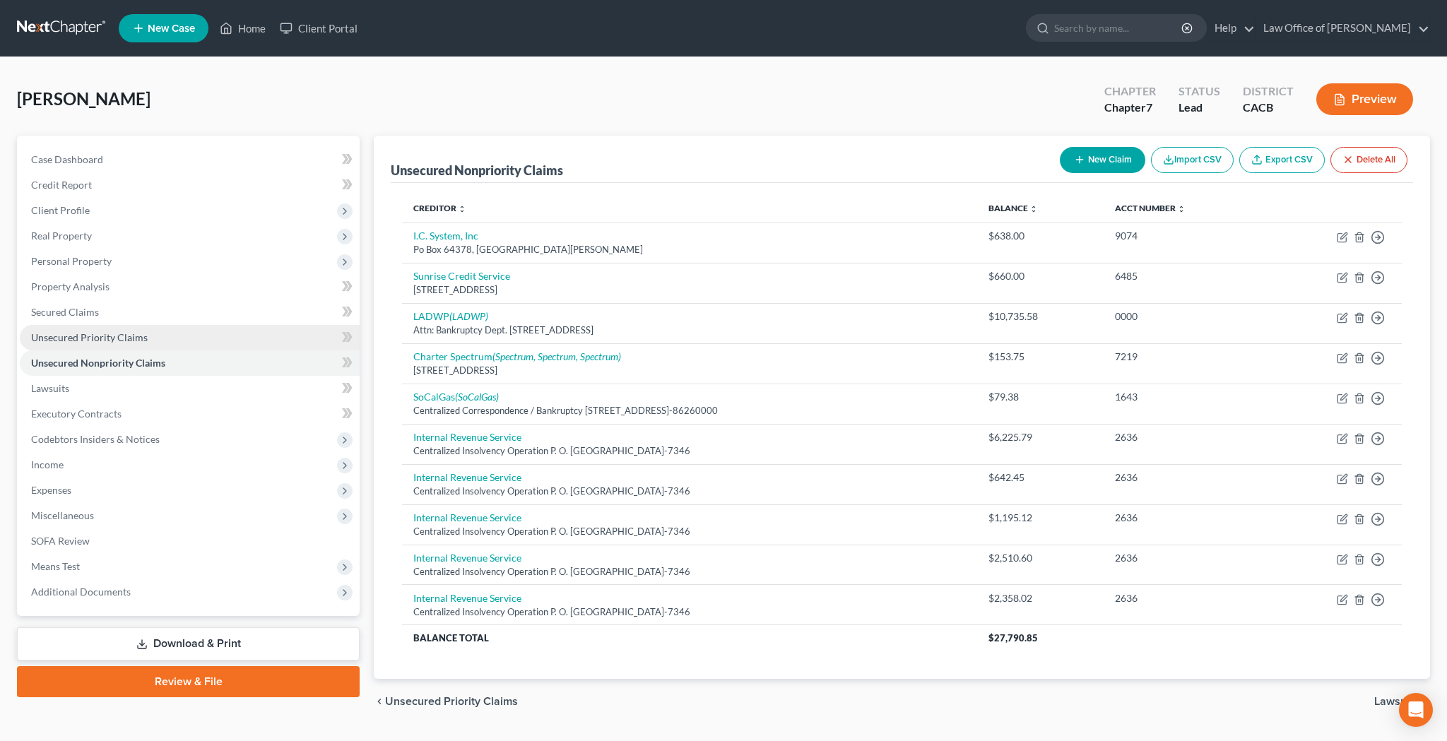
click at [179, 335] on link "Unsecured Priority Claims" at bounding box center [190, 337] width 340 height 25
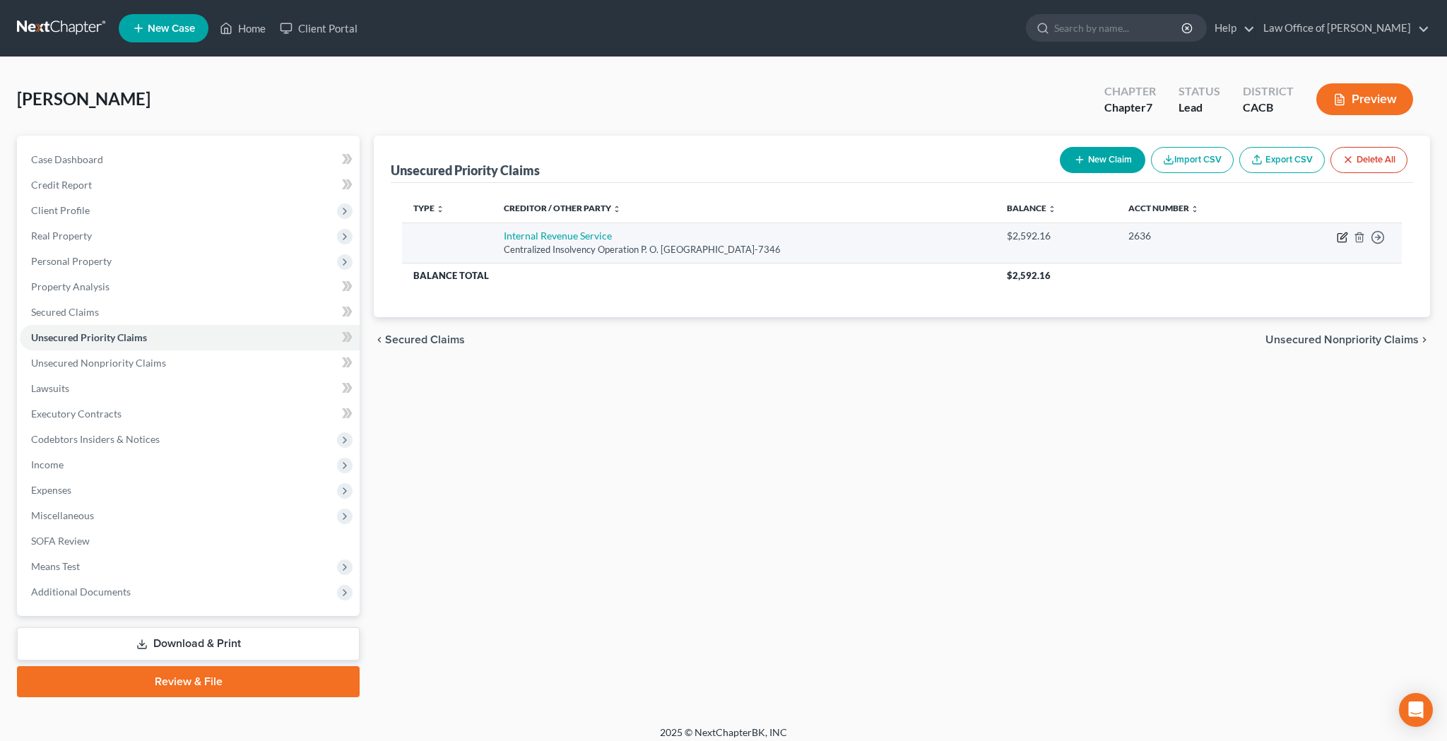
click at [1341, 238] on icon "button" at bounding box center [1343, 235] width 6 height 6
select select "39"
select select "0"
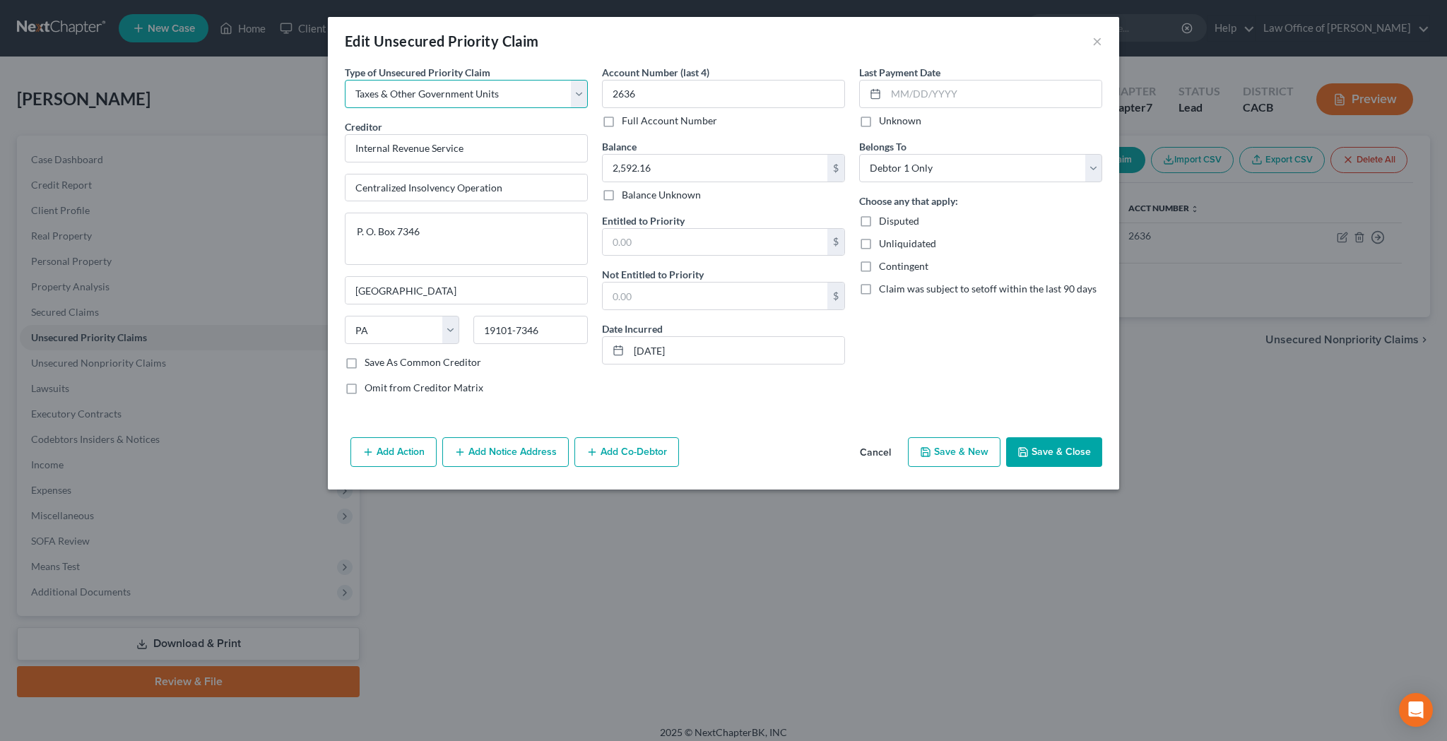
select select "39"
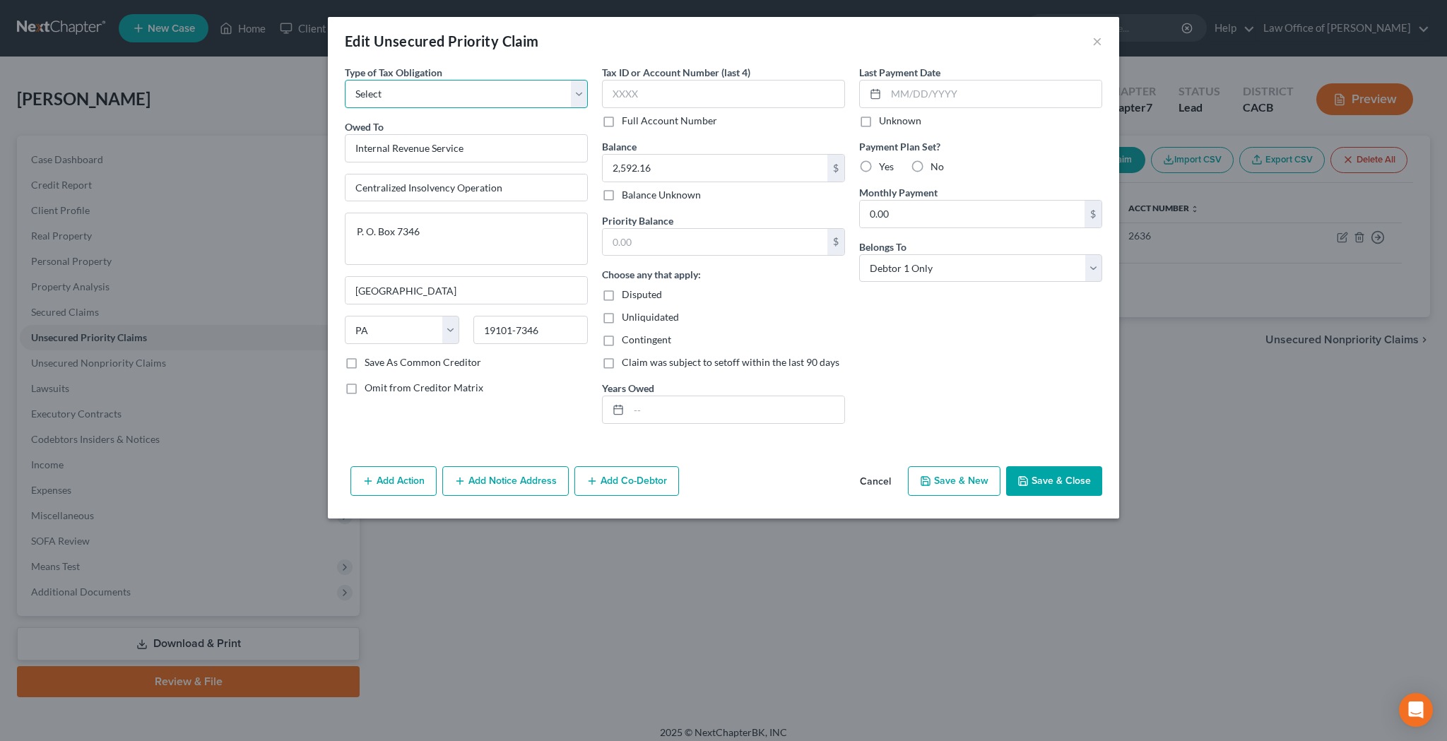
select select "0"
click at [674, 88] on input "text" at bounding box center [723, 94] width 243 height 28
type input "2636"
click at [703, 208] on div "Tax ID or Account Number (last 4) 2636 Full Account Number Balance 2,592.16 $ B…" at bounding box center [723, 250] width 257 height 370
click at [694, 239] on input "text" at bounding box center [714, 242] width 225 height 27
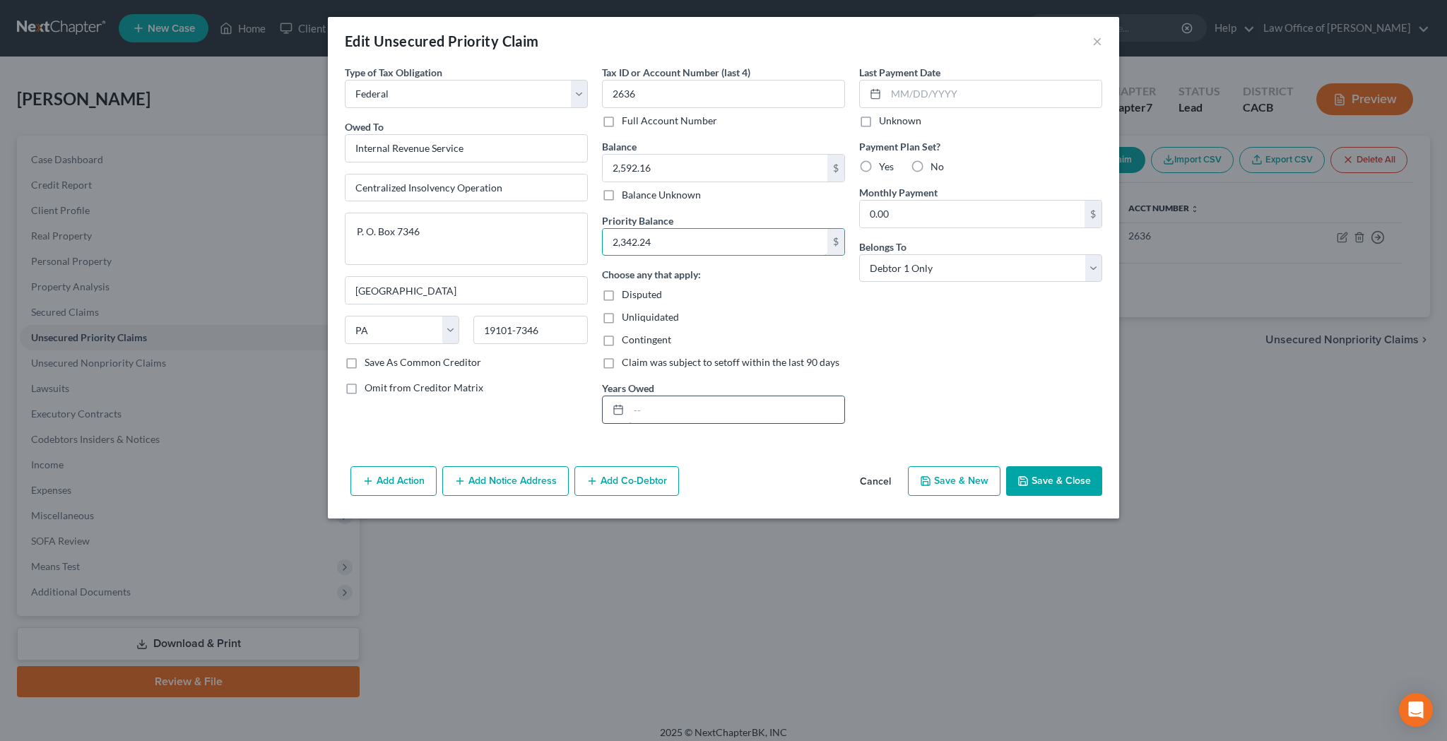
type input "2,342.24"
click at [691, 405] on input "text" at bounding box center [736, 409] width 215 height 27
type input "2021"
click at [930, 167] on label "No" at bounding box center [936, 167] width 13 height 14
click at [936, 167] on input "No" at bounding box center [940, 164] width 9 height 9
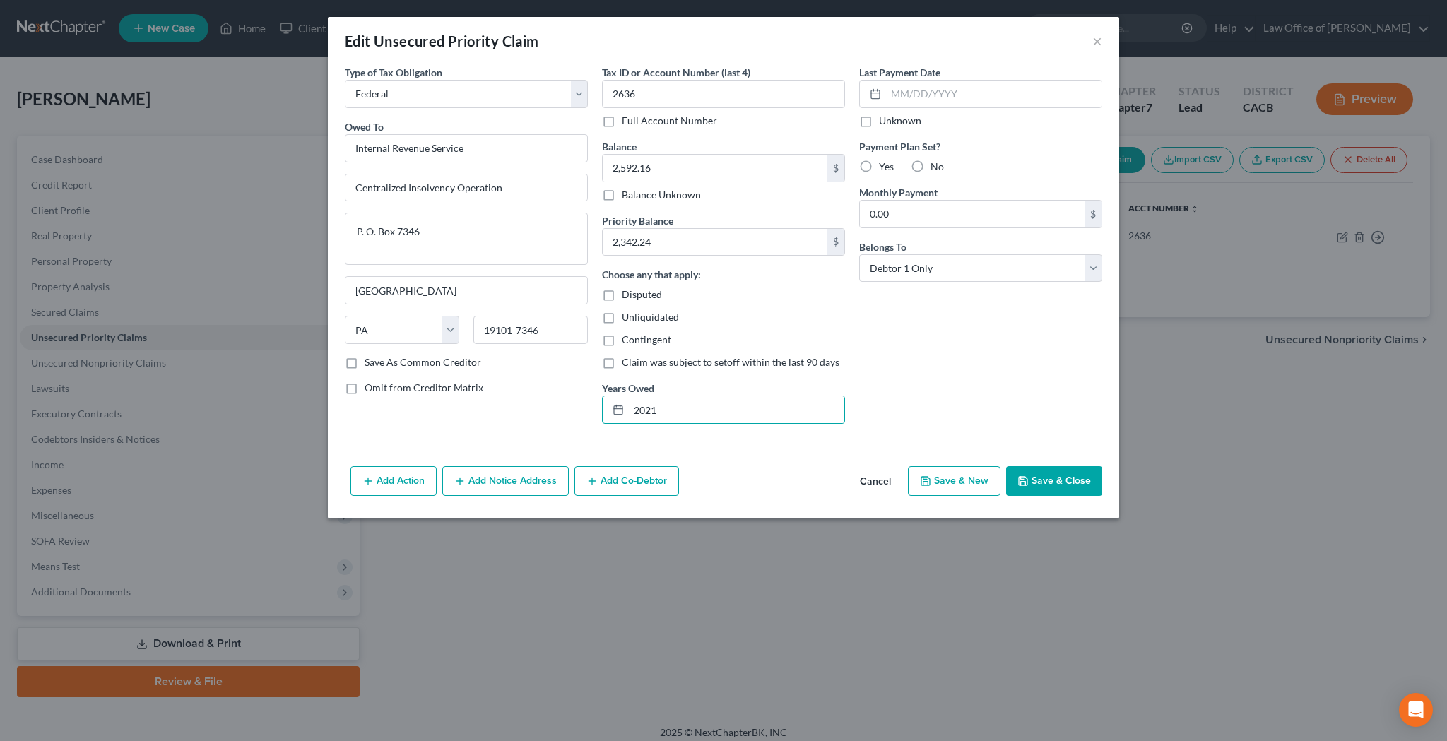
radio input "true"
click at [1060, 481] on button "Save & Close" at bounding box center [1054, 481] width 96 height 30
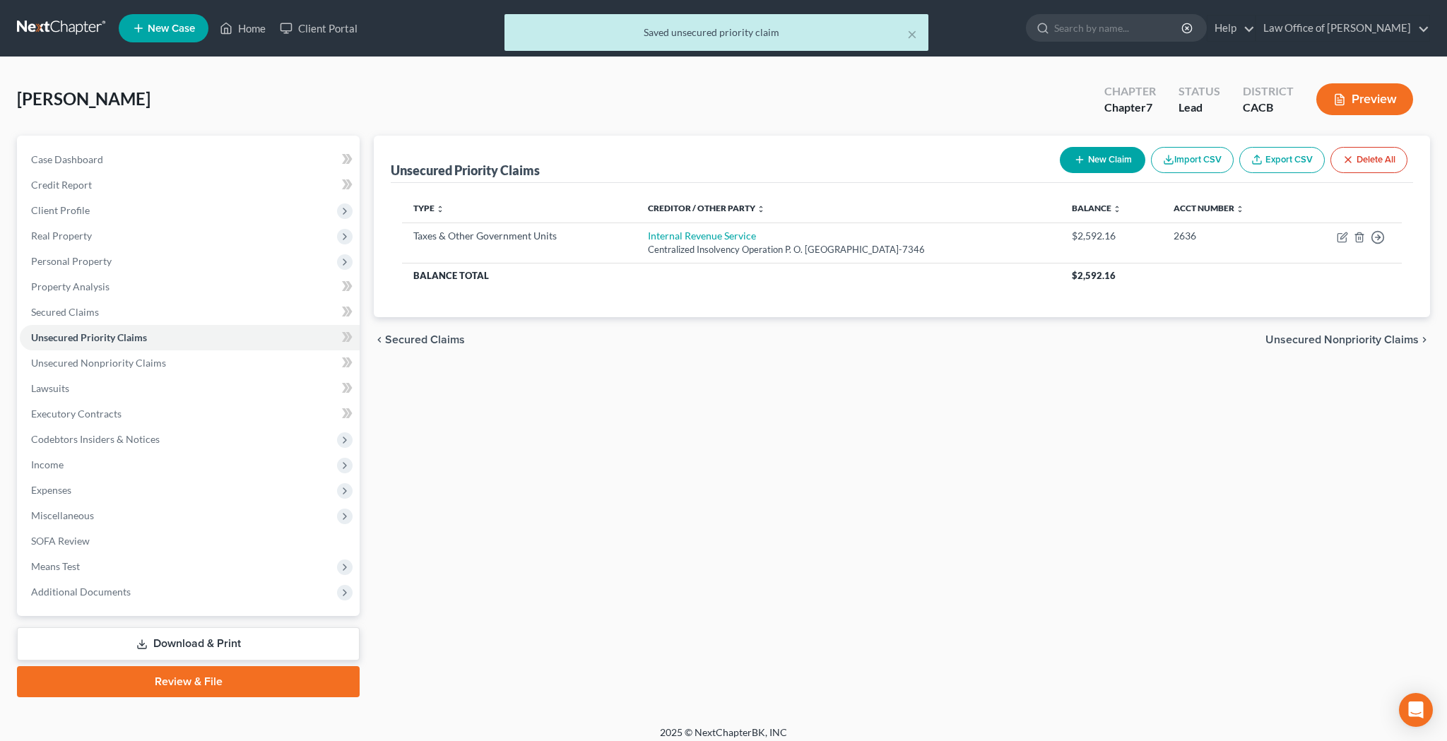
click at [1100, 160] on button "New Claim" at bounding box center [1101, 160] width 85 height 26
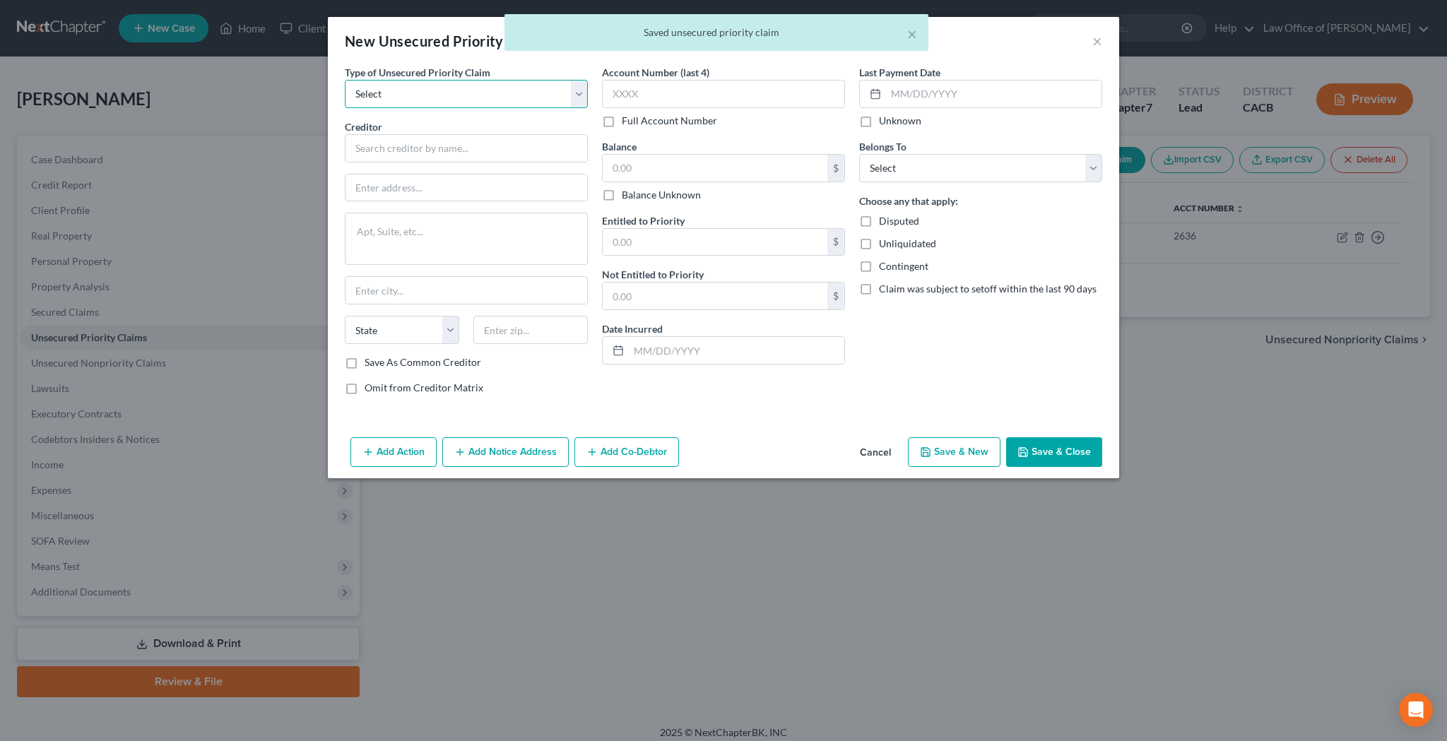
select select "0"
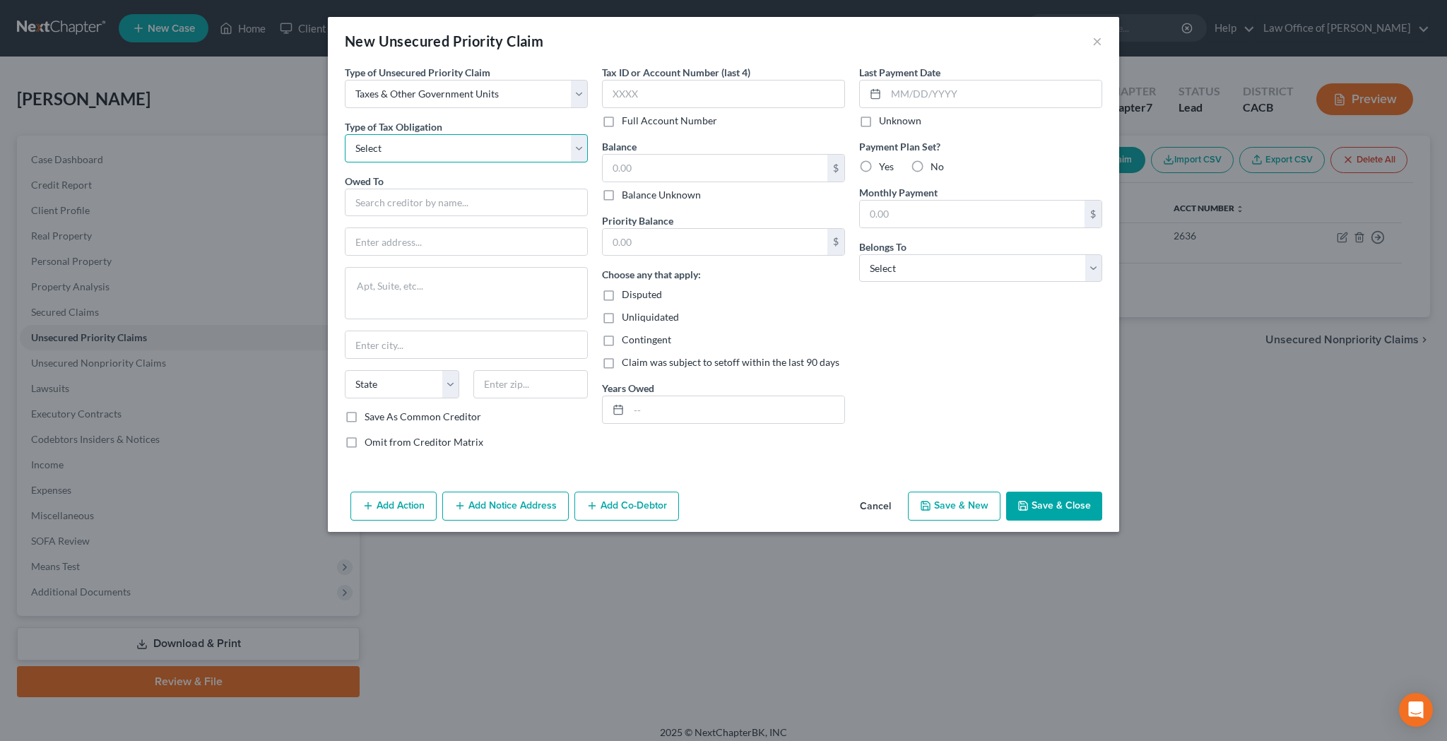
select select "0"
click at [468, 199] on input "text" at bounding box center [466, 203] width 243 height 28
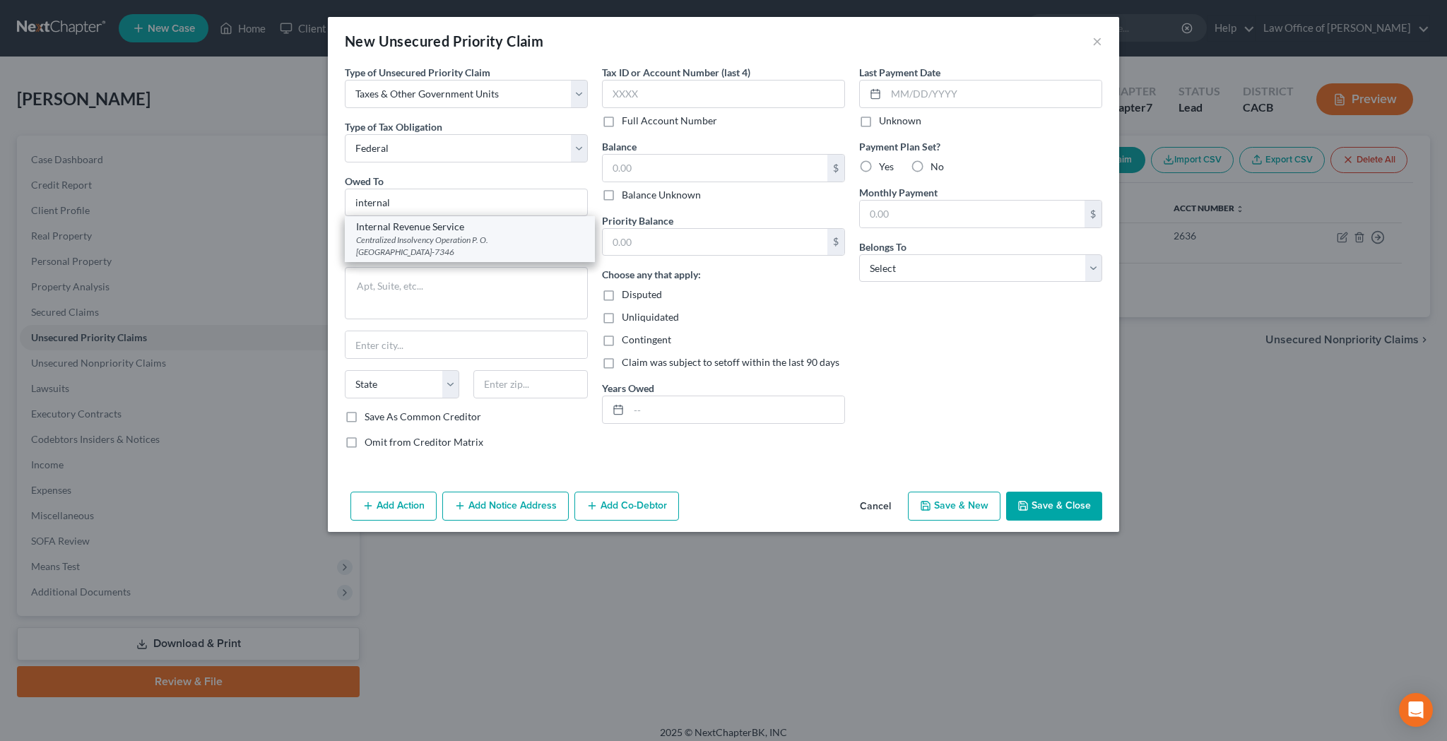
click at [460, 224] on div "Internal Revenue Service" at bounding box center [469, 227] width 227 height 14
type input "Internal Revenue Service"
type input "Centralized Insolvency Operation"
type textarea "P. O. Box 7346"
type input "Philadelphia"
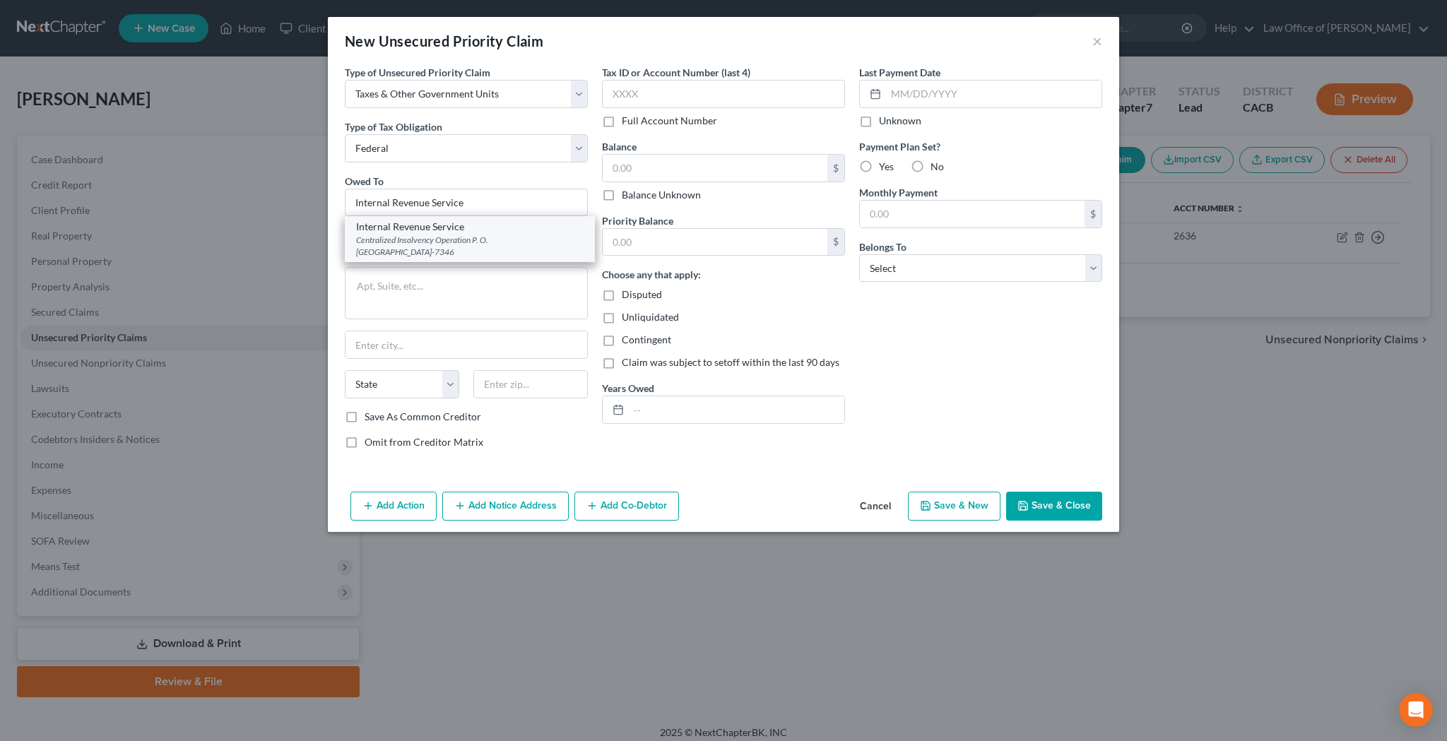
select select "39"
type input "19101-7346"
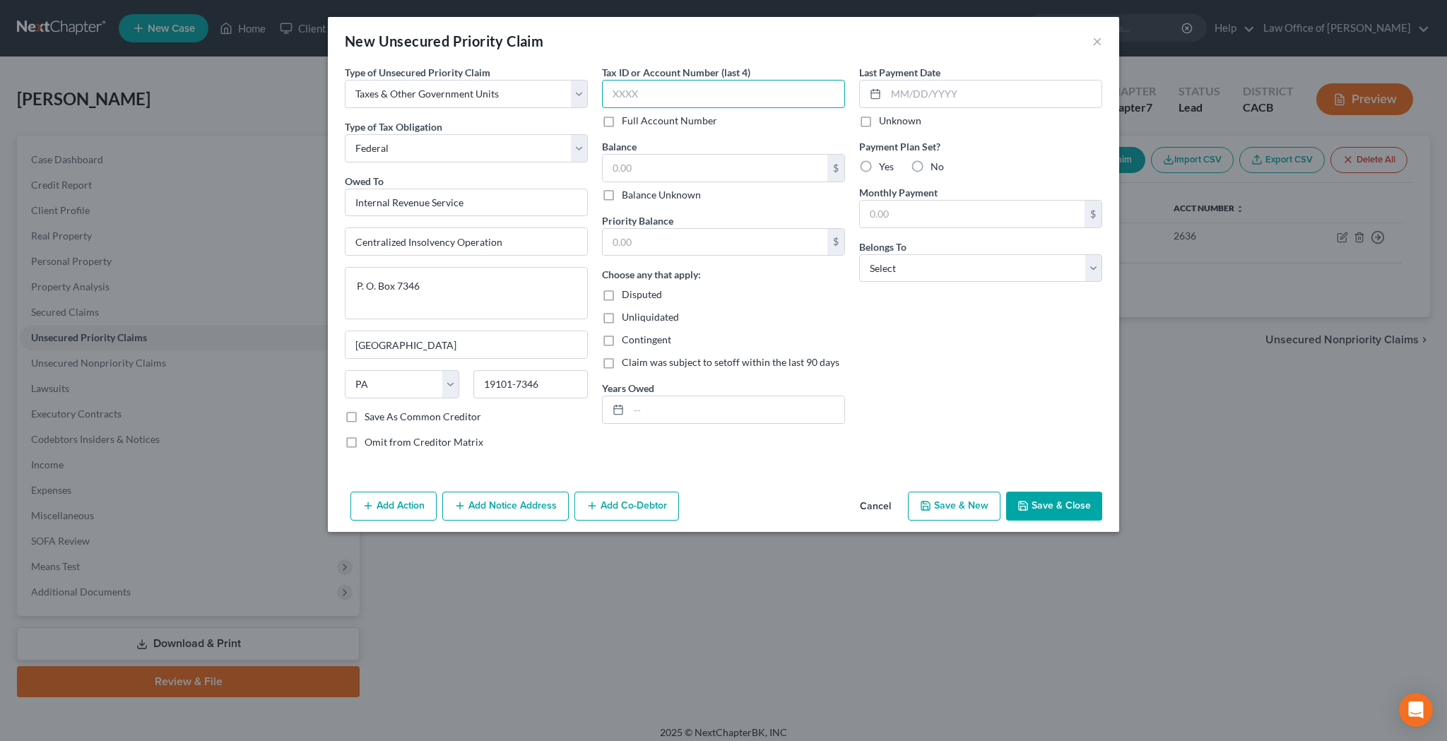
click at [639, 93] on input "text" at bounding box center [723, 94] width 243 height 28
click at [836, 131] on div "Tax ID or Account Number (last 4) 2636 Full Account Number Balance $ Balance Un…" at bounding box center [723, 263] width 257 height 396
click at [783, 167] on input "text" at bounding box center [714, 168] width 225 height 27
click at [785, 240] on input "text" at bounding box center [714, 242] width 225 height 27
click at [731, 403] on input "text" at bounding box center [736, 409] width 215 height 27
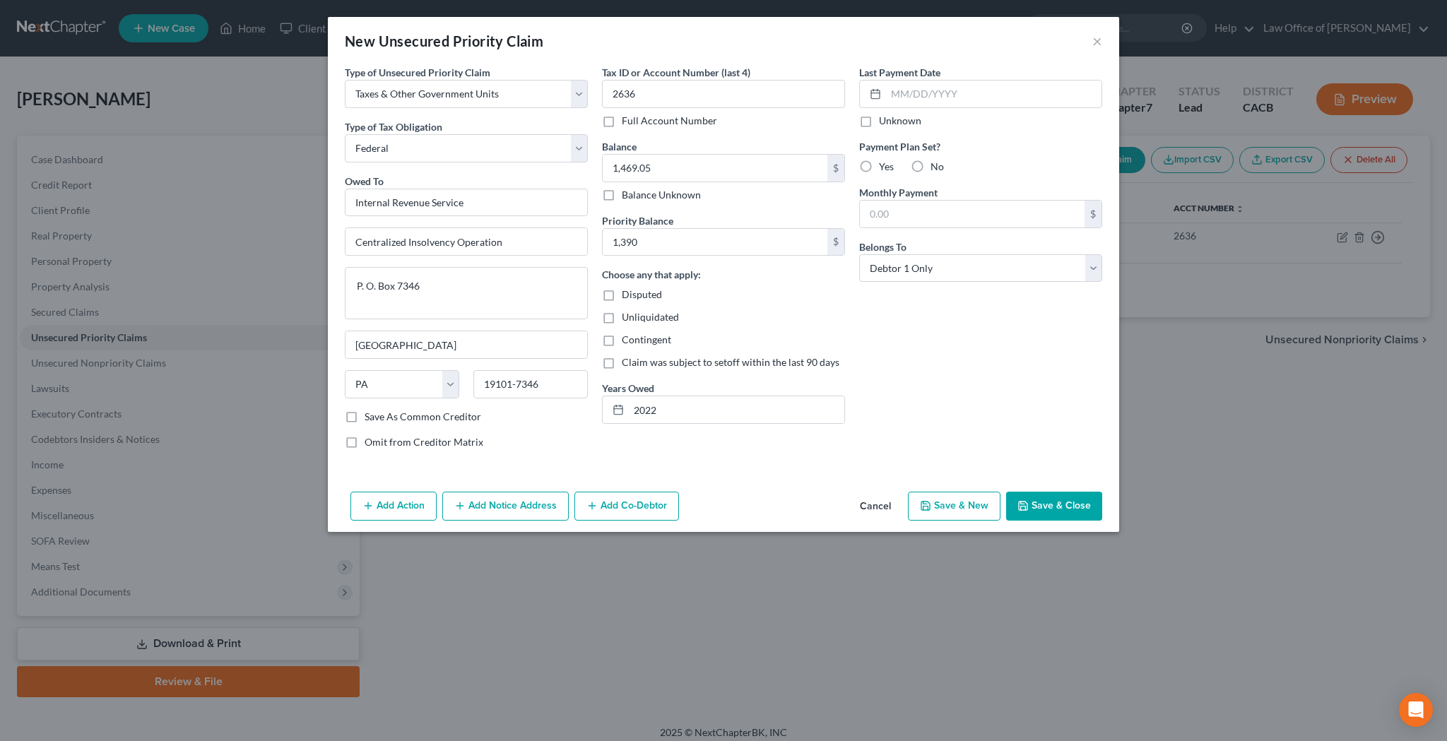
click at [930, 165] on label "No" at bounding box center [936, 167] width 13 height 14
click at [936, 165] on input "No" at bounding box center [940, 164] width 9 height 9
click at [1044, 506] on button "Save & Close" at bounding box center [1054, 507] width 96 height 30
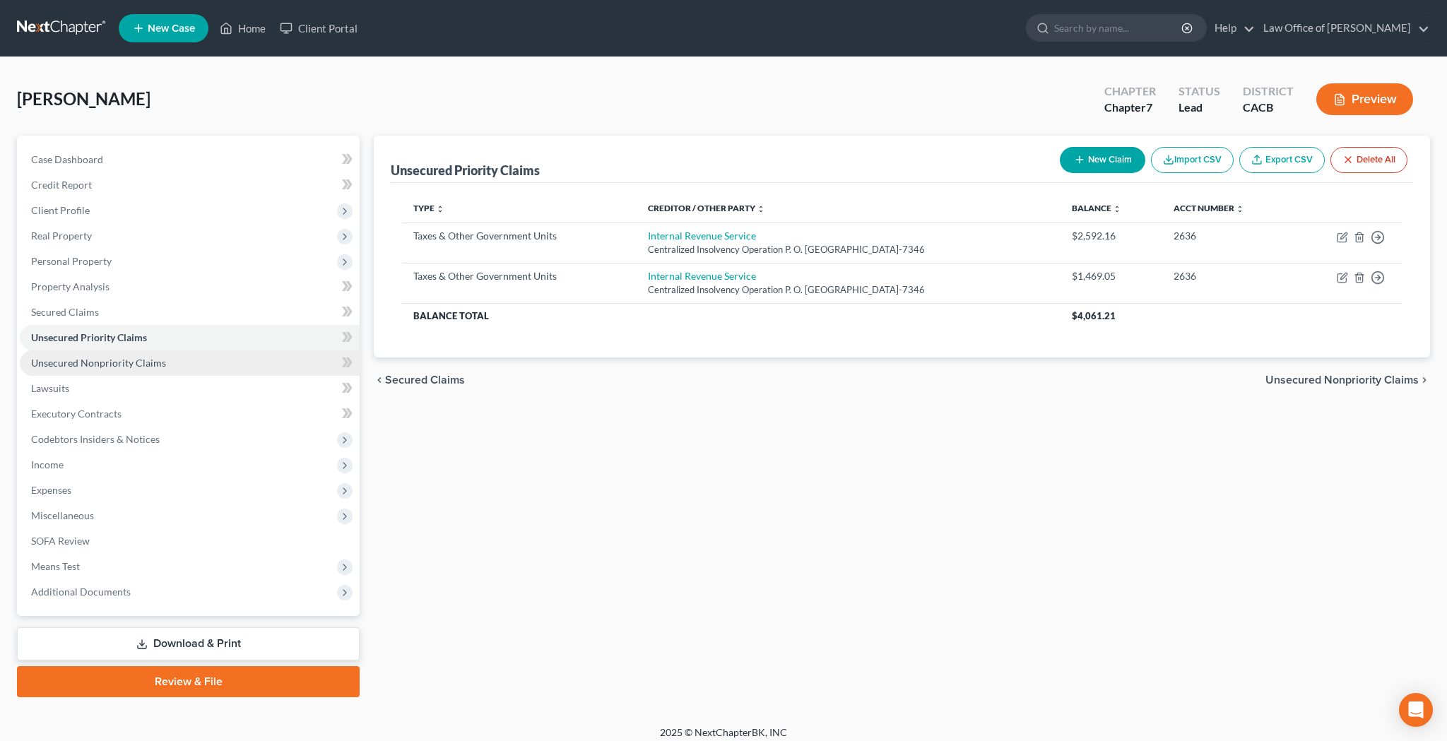
click at [194, 363] on link "Unsecured Nonpriority Claims" at bounding box center [190, 362] width 340 height 25
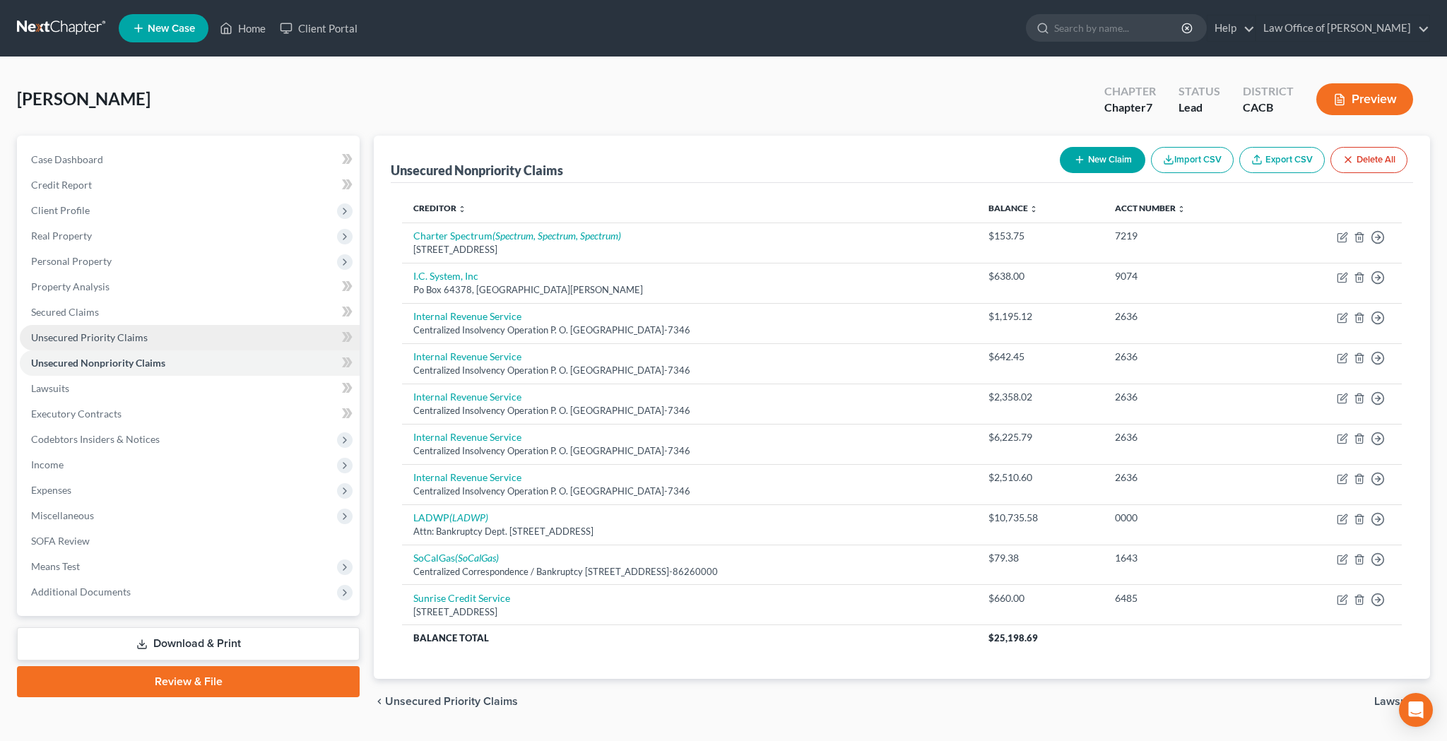
click at [201, 341] on link "Unsecured Priority Claims" at bounding box center [190, 337] width 340 height 25
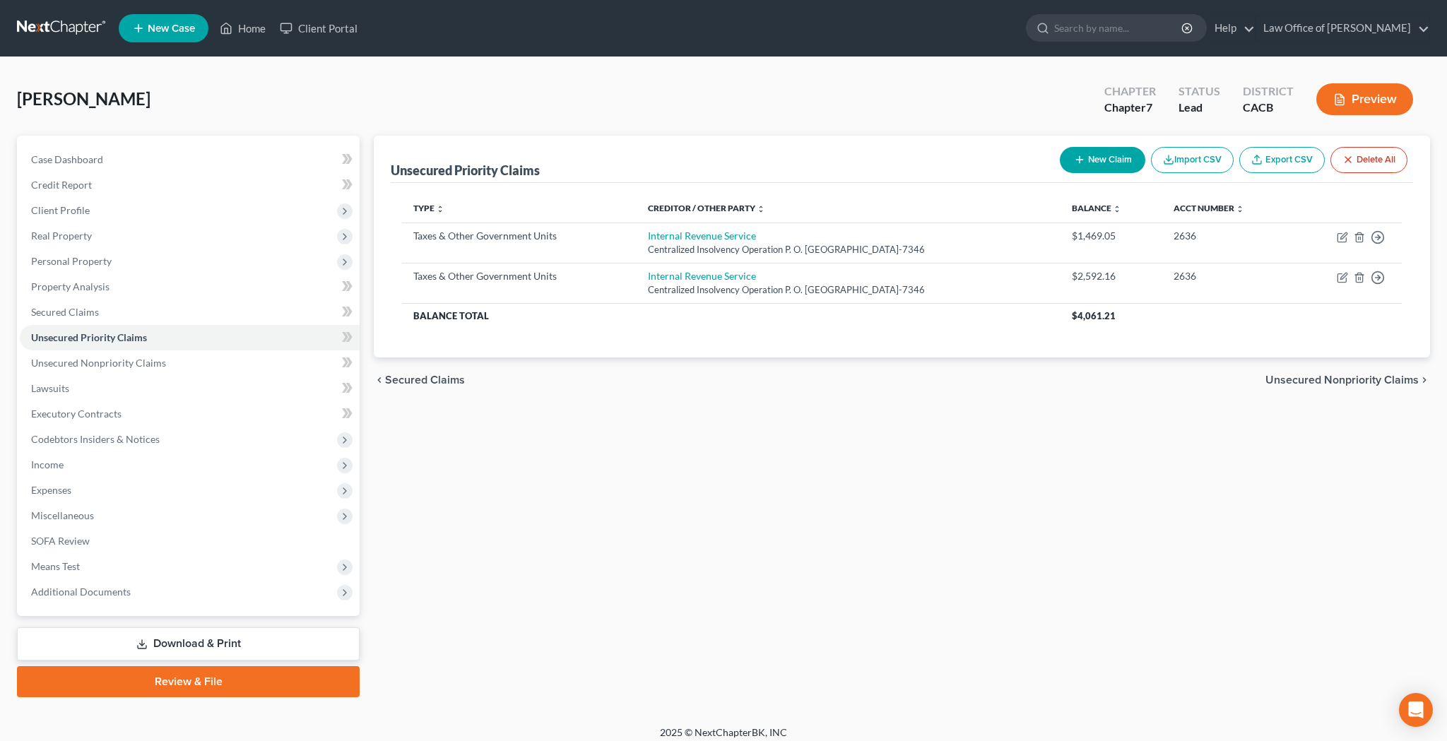
click at [1079, 158] on icon "button" at bounding box center [1079, 159] width 11 height 11
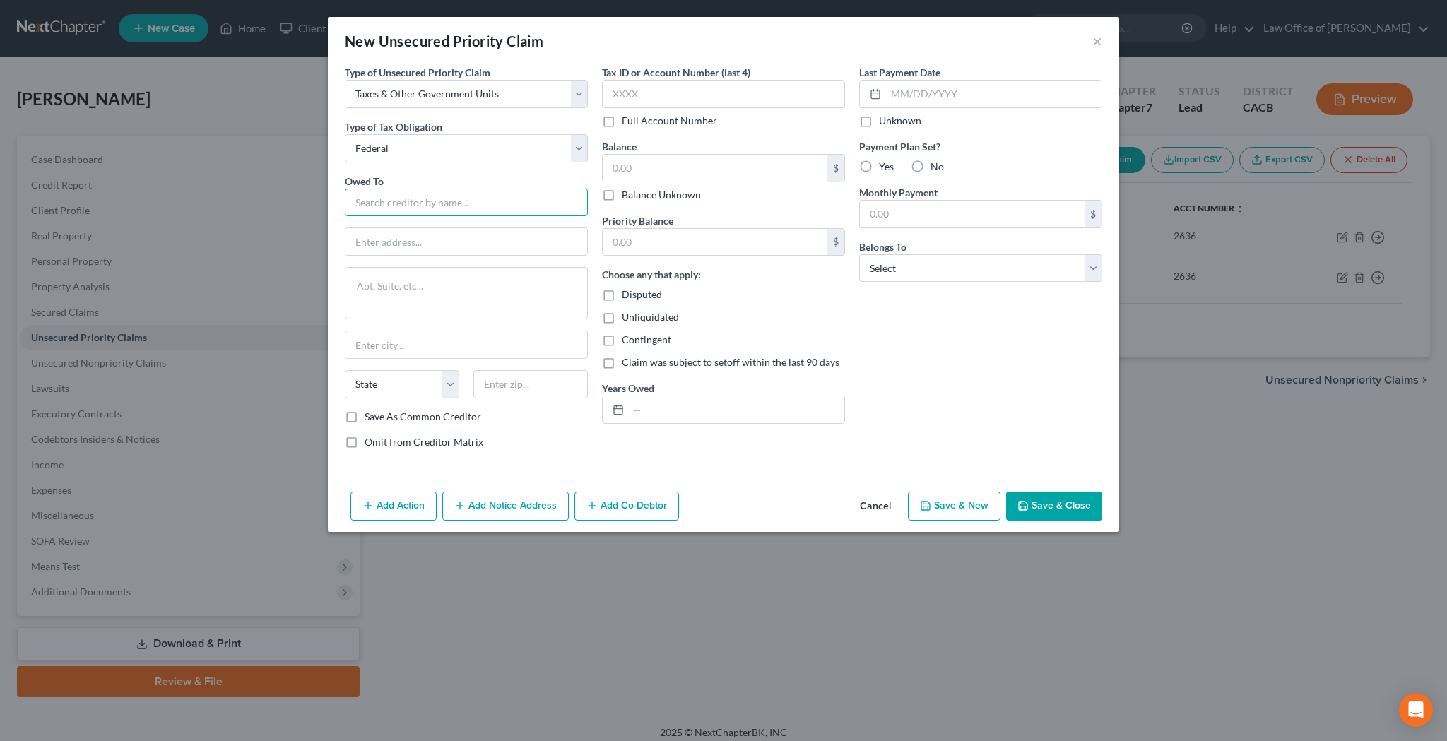
click at [449, 203] on input "text" at bounding box center [466, 203] width 243 height 28
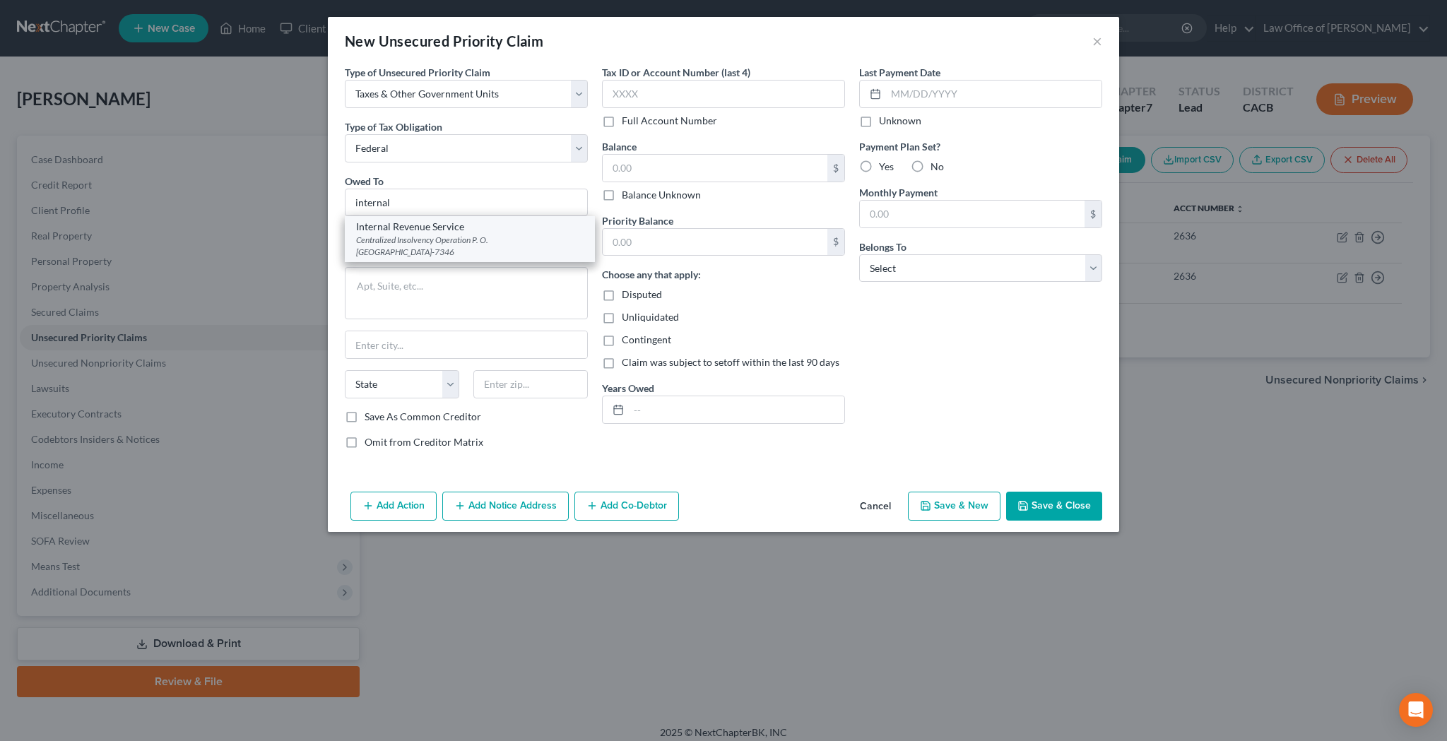
click at [449, 225] on div "Internal Revenue Service" at bounding box center [469, 227] width 227 height 14
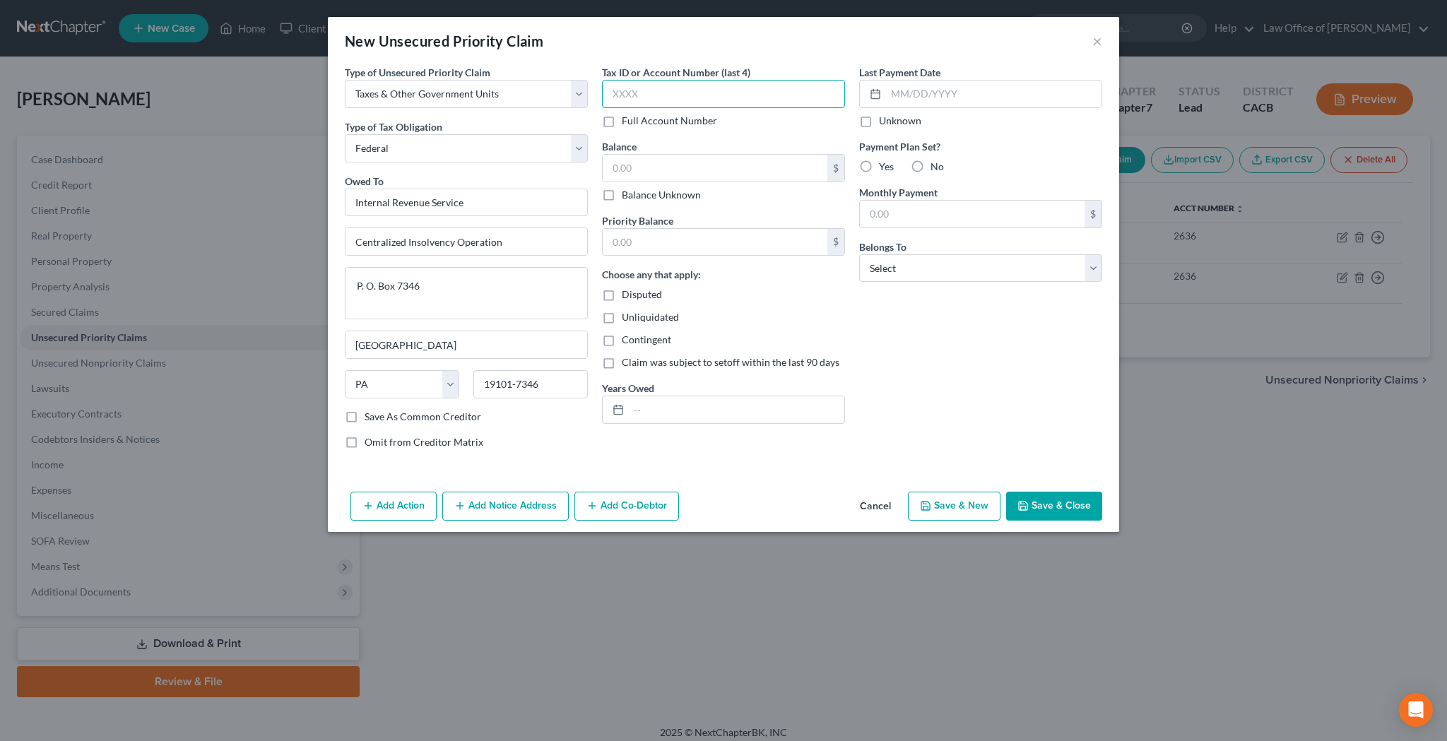
click at [638, 93] on input "text" at bounding box center [723, 94] width 243 height 28
click at [693, 171] on input "text" at bounding box center [714, 168] width 225 height 27
click at [724, 242] on input "text" at bounding box center [714, 242] width 225 height 27
click at [752, 413] on input "text" at bounding box center [736, 409] width 215 height 27
click at [930, 168] on label "No" at bounding box center [936, 167] width 13 height 14
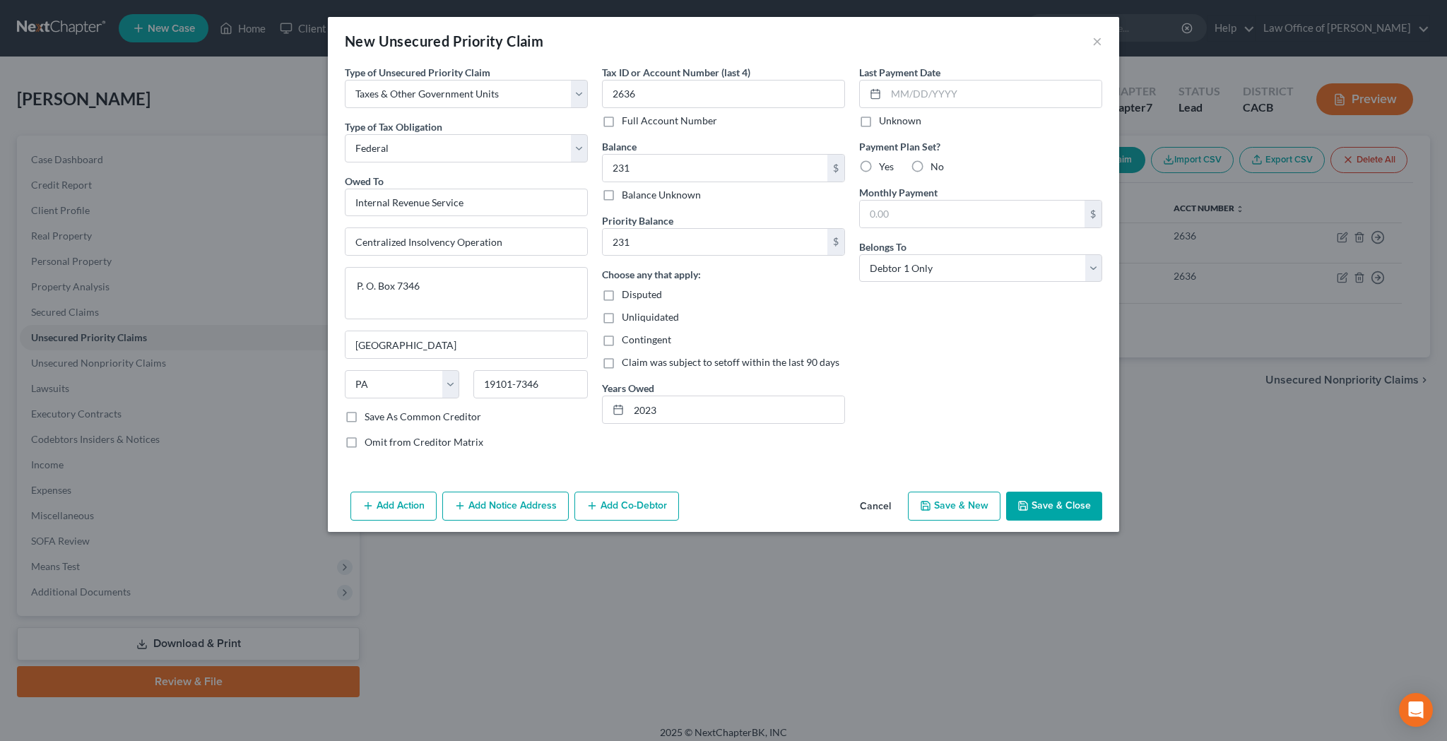
click at [936, 168] on input "No" at bounding box center [940, 164] width 9 height 9
click at [1040, 506] on button "Save & Close" at bounding box center [1054, 507] width 96 height 30
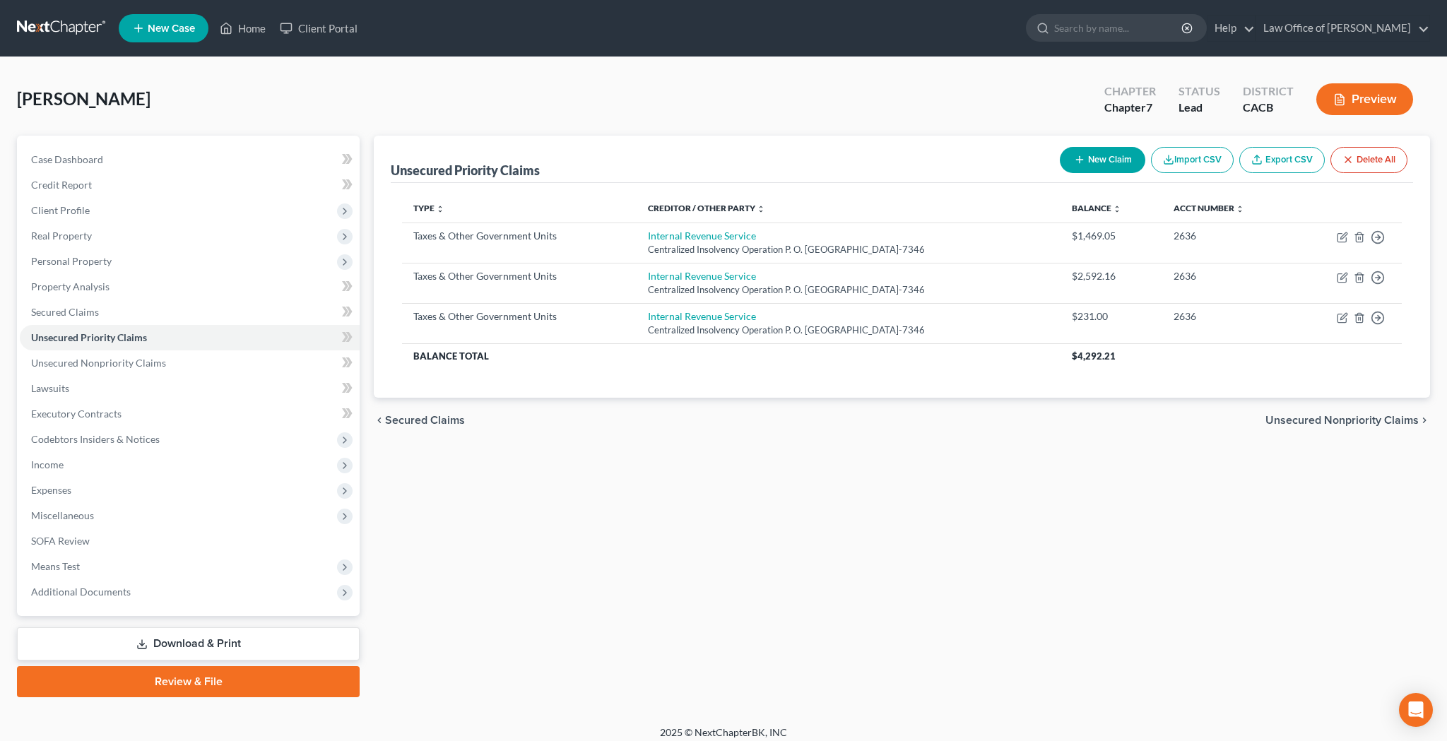
click at [1103, 165] on button "New Claim" at bounding box center [1101, 160] width 85 height 26
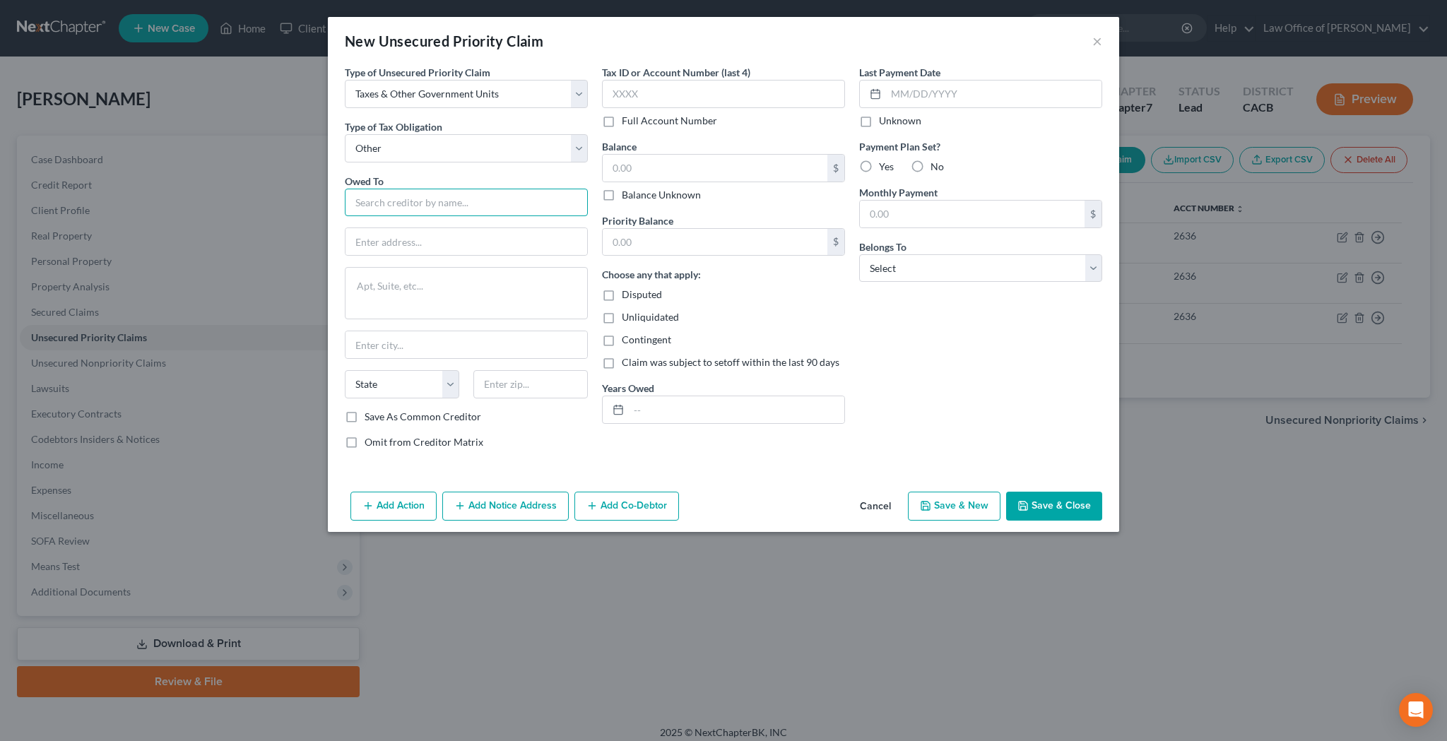
click at [446, 205] on input "text" at bounding box center [466, 203] width 243 height 28
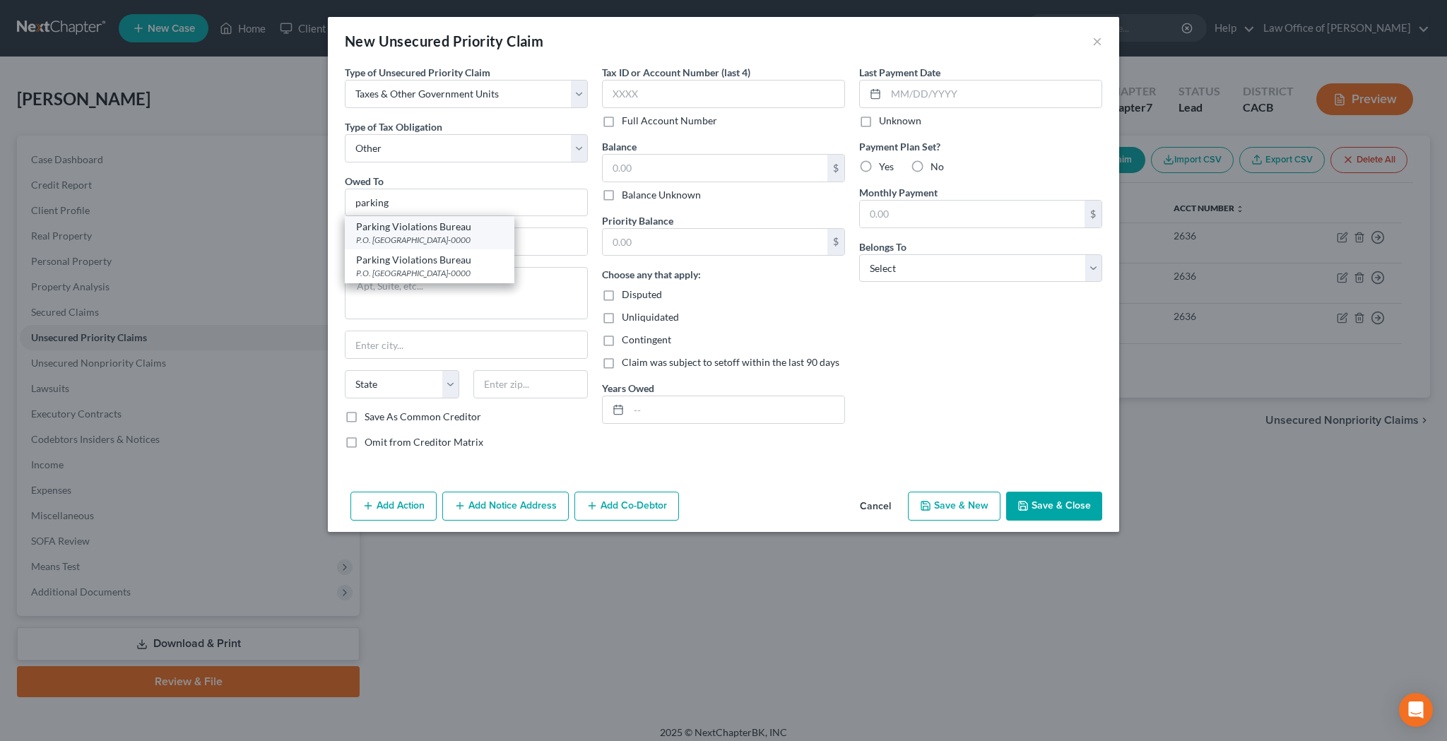
click at [446, 232] on div "Parking Violations Bureau" at bounding box center [429, 227] width 147 height 14
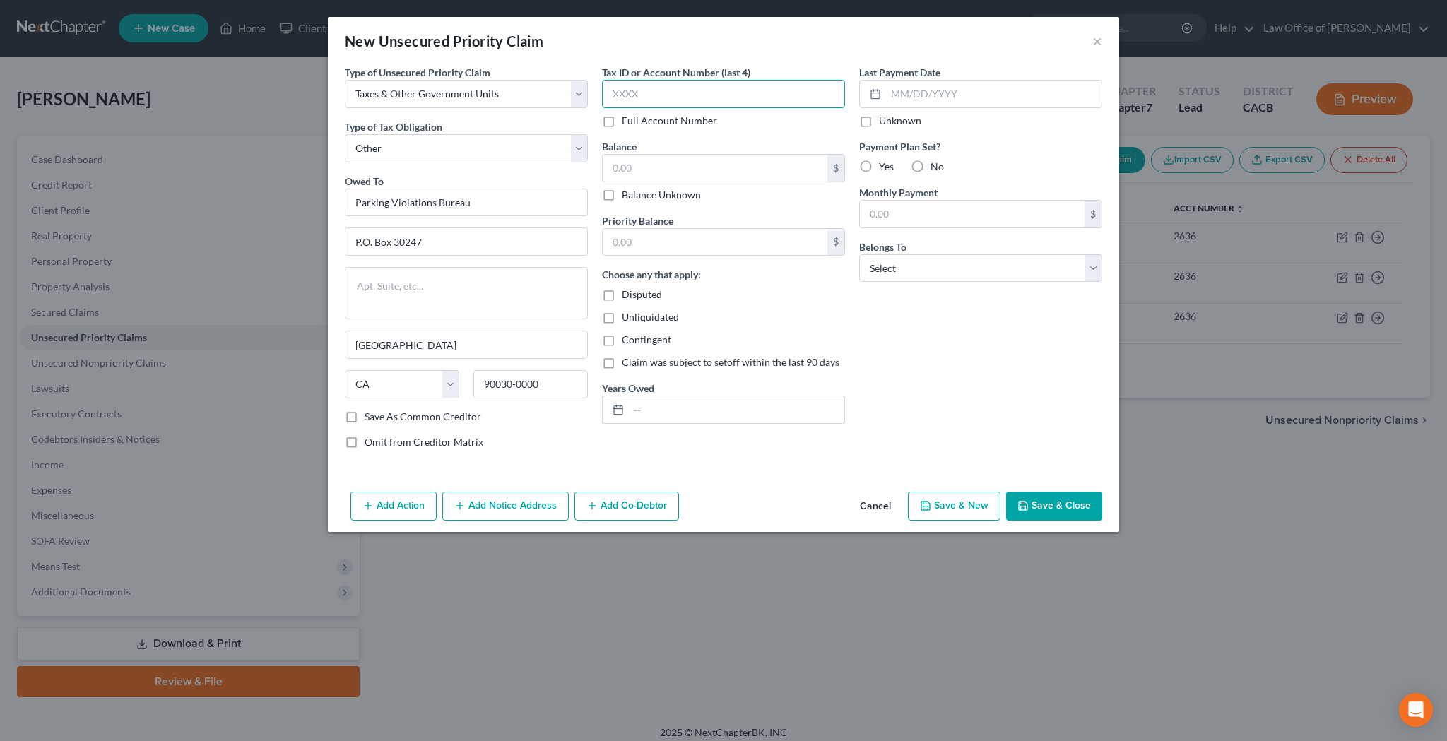
click at [670, 93] on input "text" at bounding box center [723, 94] width 243 height 28
click at [670, 166] on input "text" at bounding box center [714, 168] width 225 height 27
click at [675, 236] on input "text" at bounding box center [714, 242] width 225 height 27
click at [685, 410] on input "text" at bounding box center [736, 409] width 215 height 27
click at [930, 164] on label "No" at bounding box center [936, 167] width 13 height 14
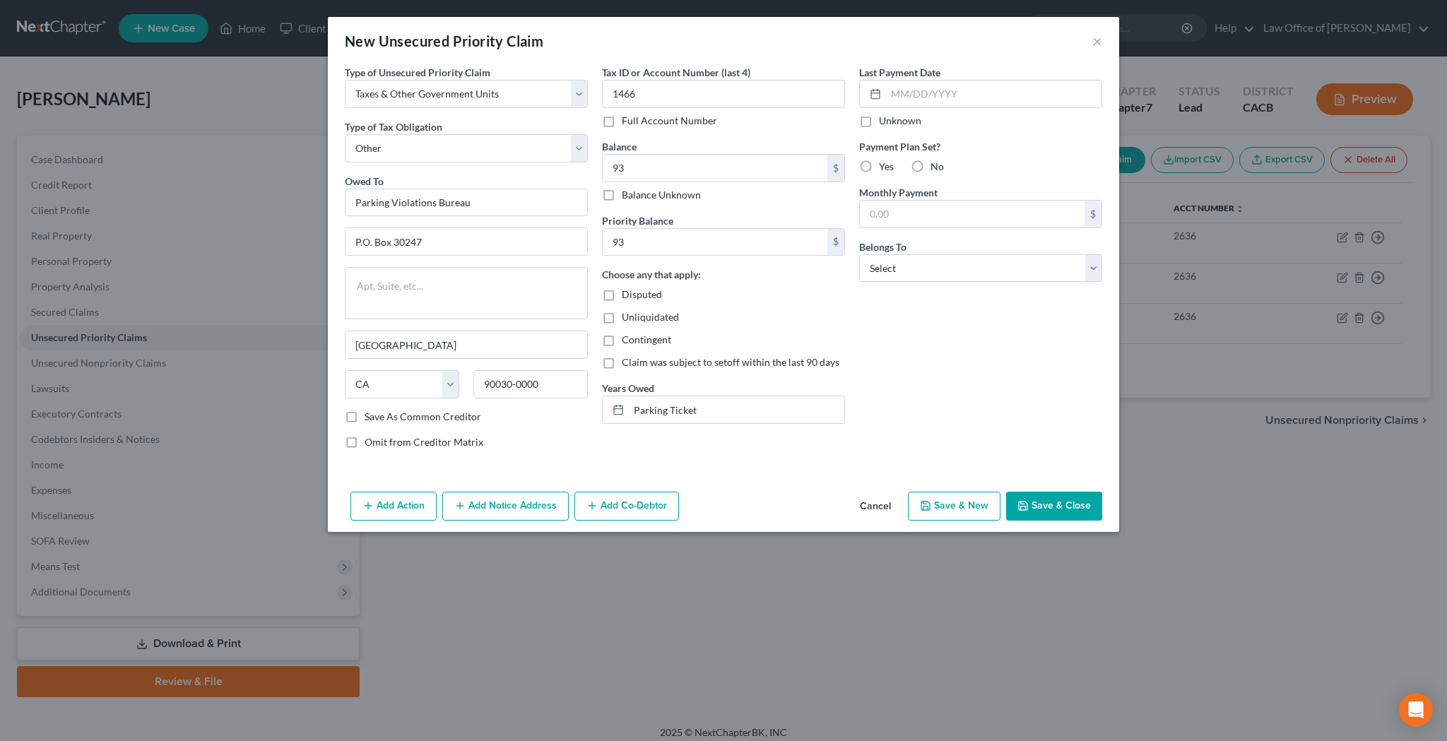
click at [936, 164] on input "No" at bounding box center [940, 164] width 9 height 9
click at [1039, 501] on button "Save & Close" at bounding box center [1054, 507] width 96 height 30
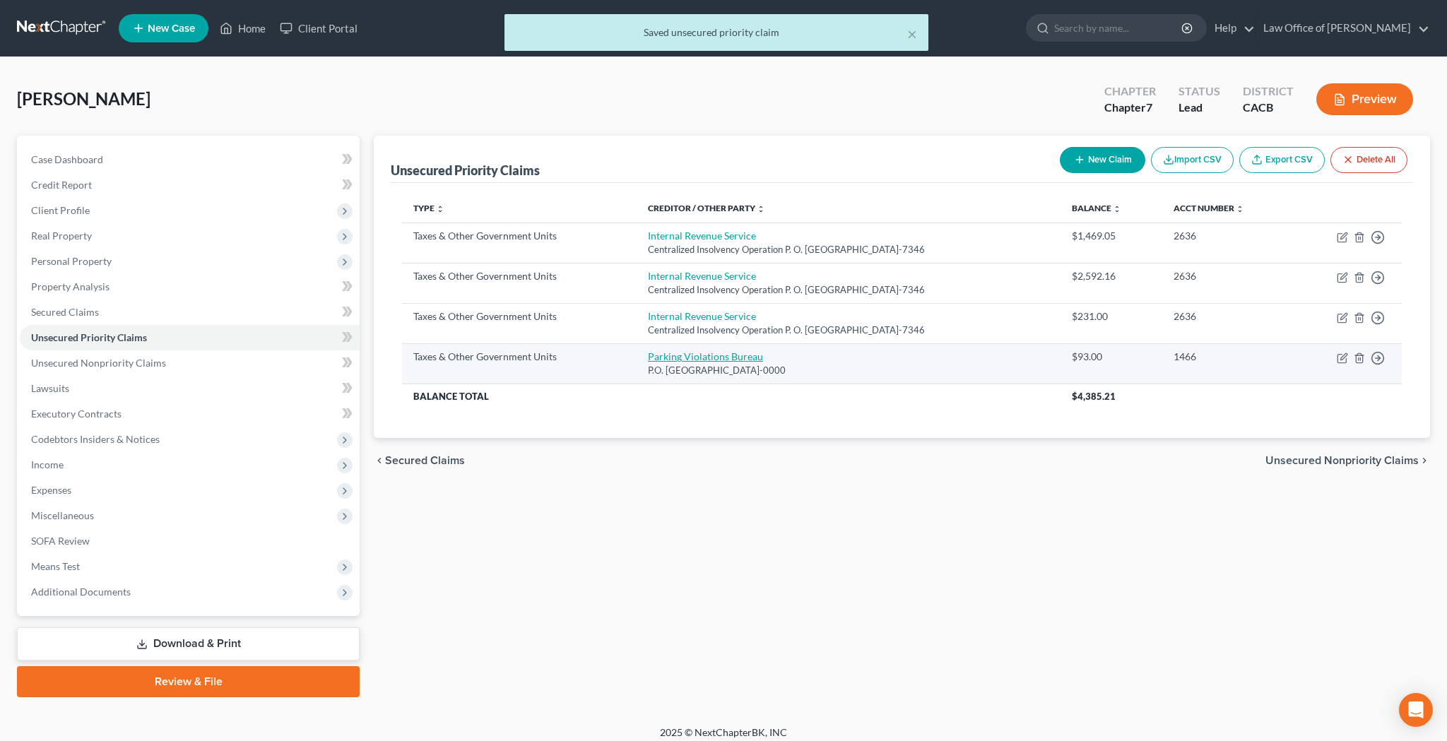
click at [733, 352] on link "Parking Violations Bureau" at bounding box center [705, 356] width 115 height 12
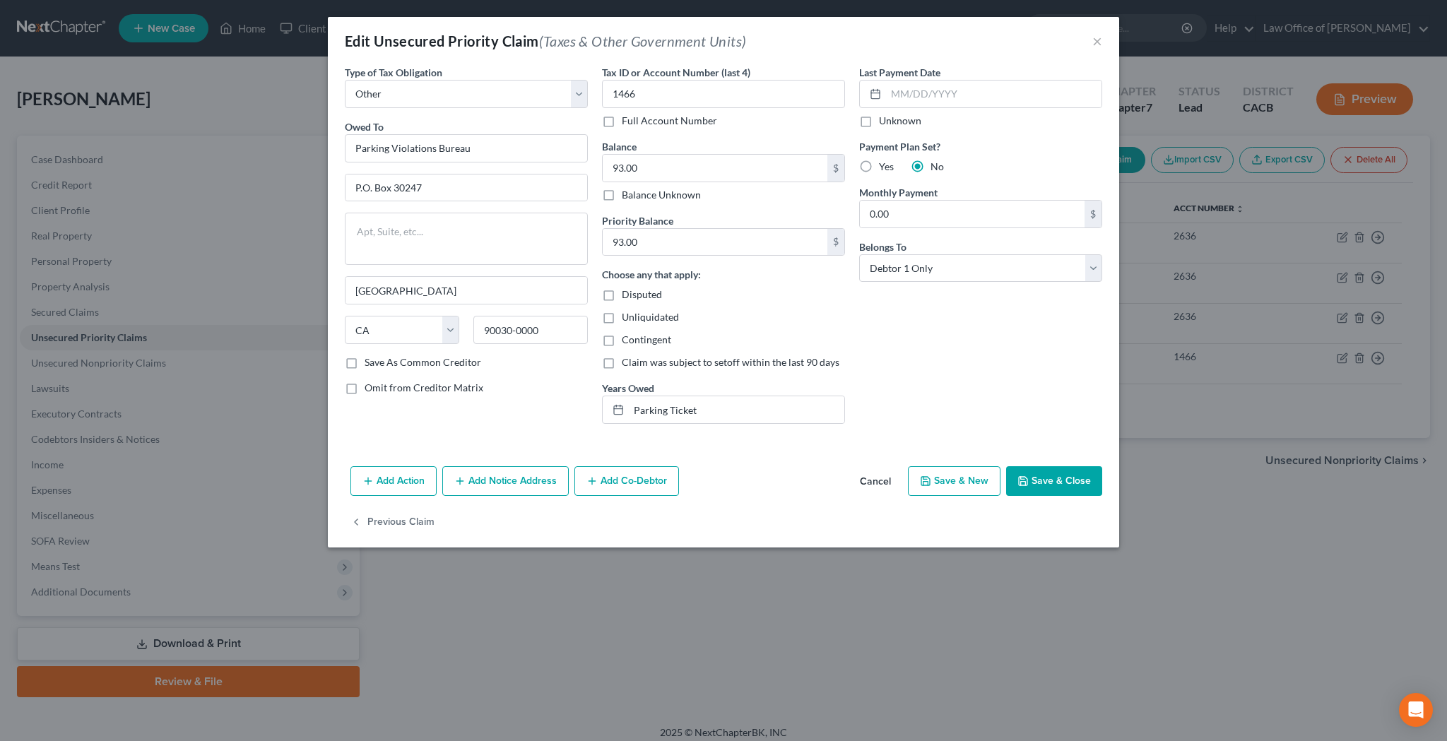
click at [518, 483] on button "Add Notice Address" at bounding box center [505, 481] width 126 height 30
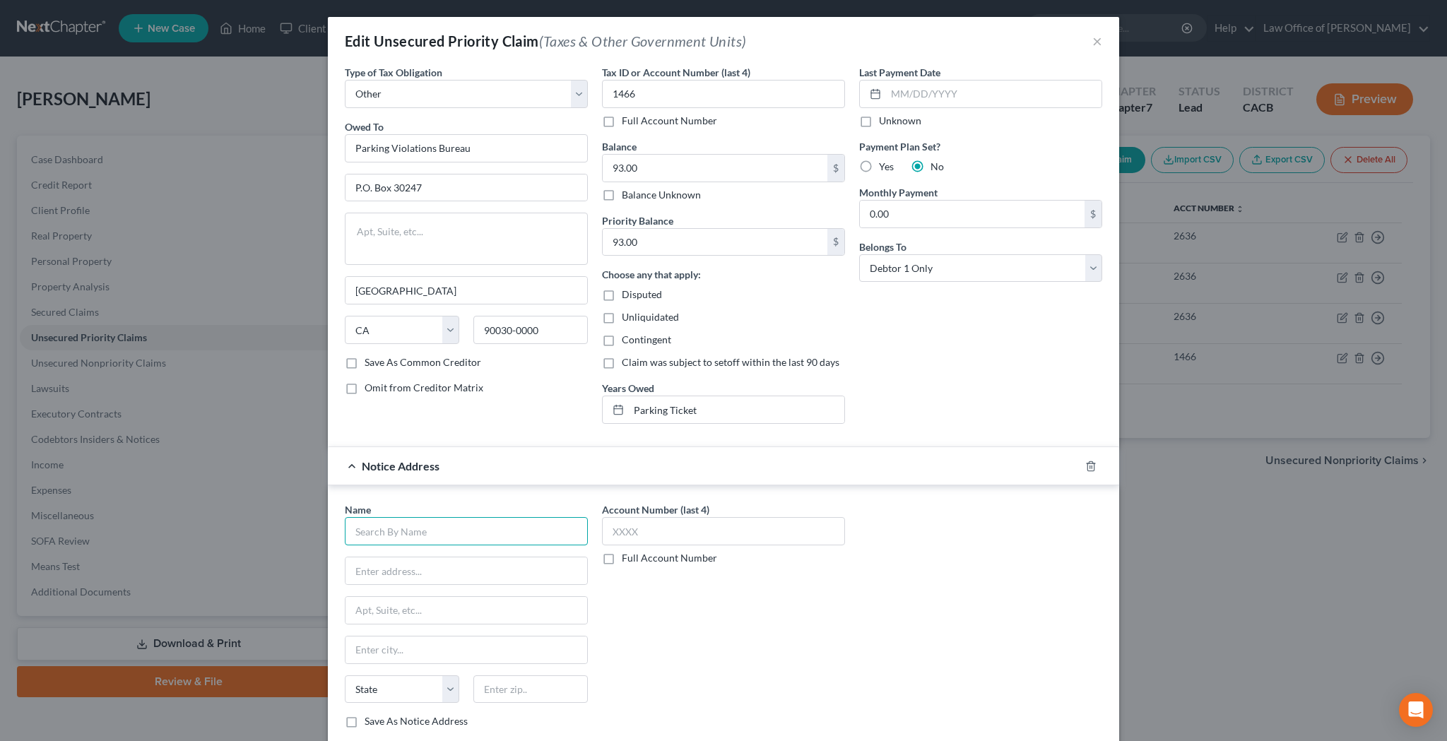
click at [502, 530] on input "text" at bounding box center [466, 531] width 243 height 28
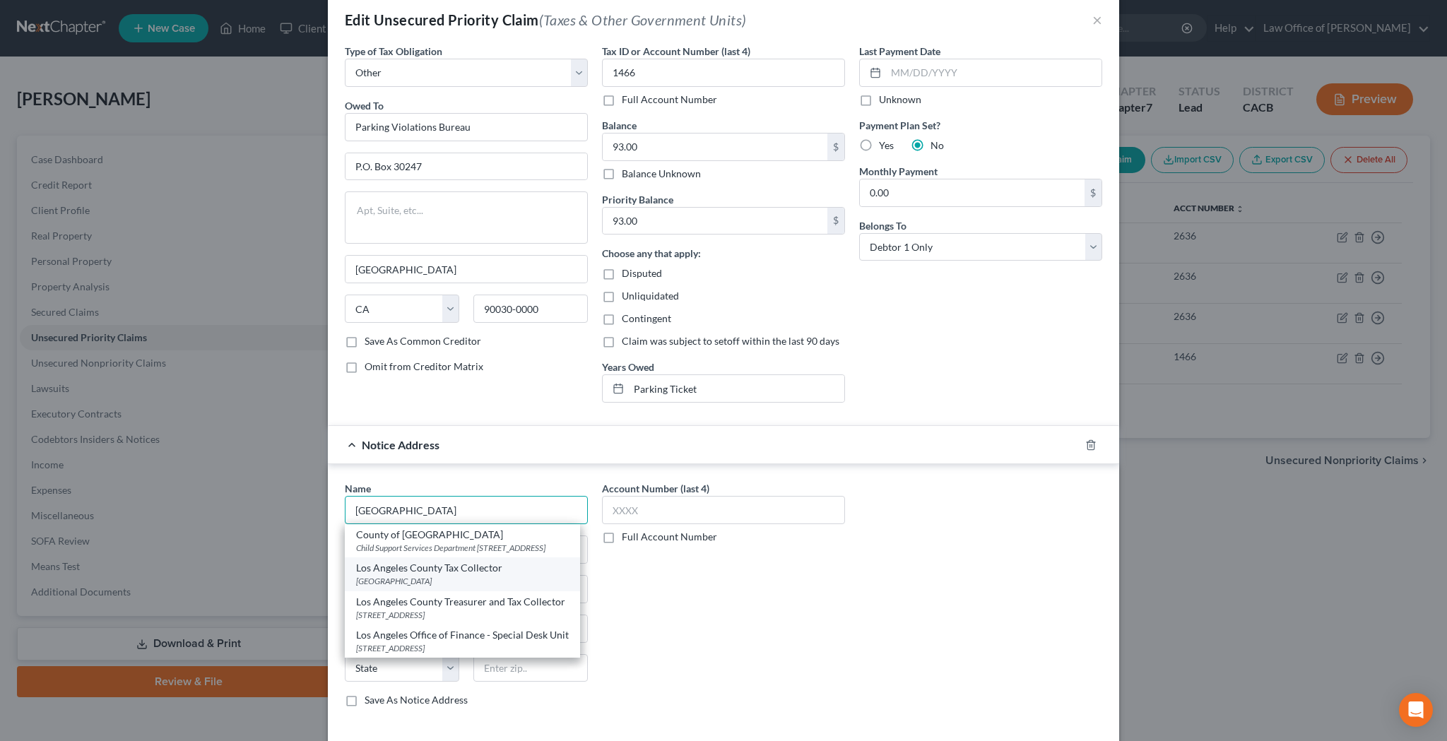
scroll to position [24, 0]
click at [421, 506] on input "los angeles" at bounding box center [466, 507] width 243 height 28
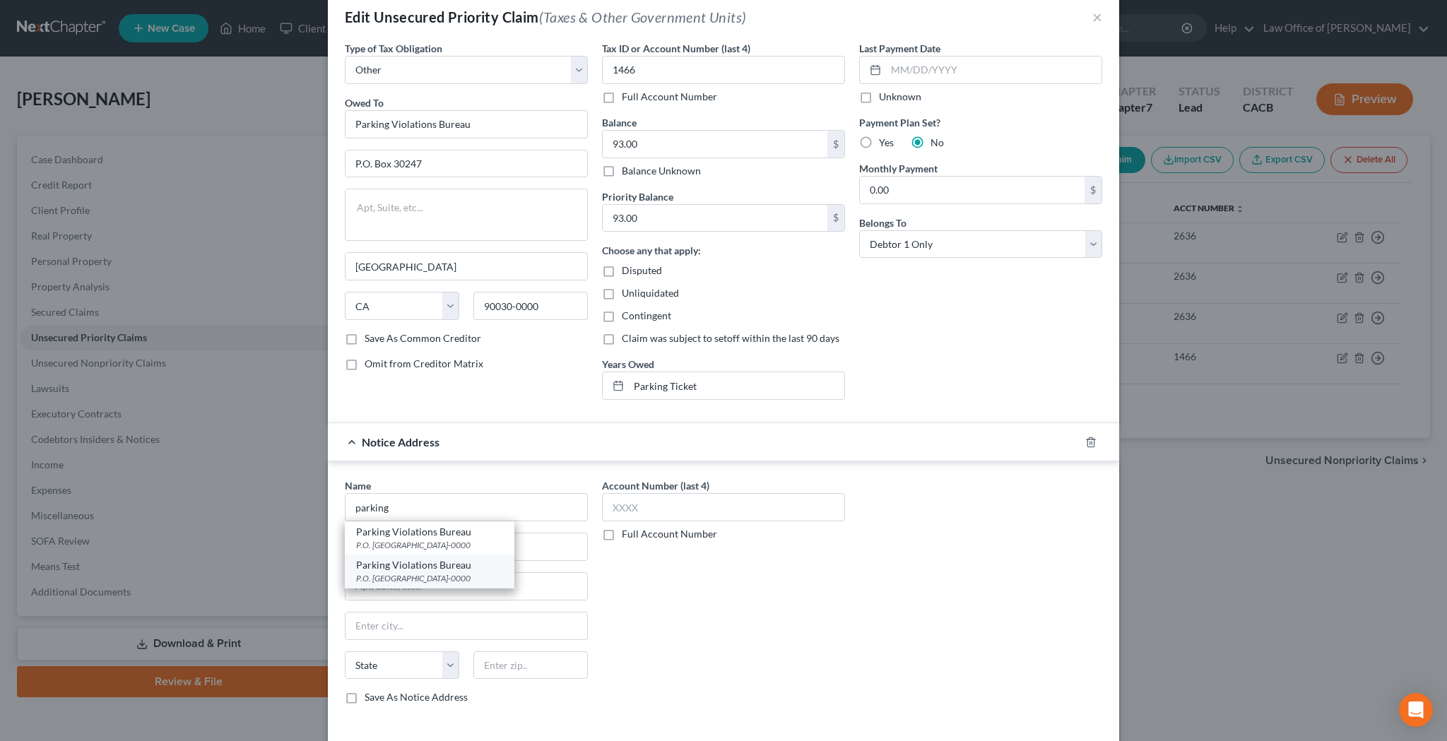
click at [430, 569] on div "Parking Violations Bureau" at bounding box center [429, 565] width 147 height 14
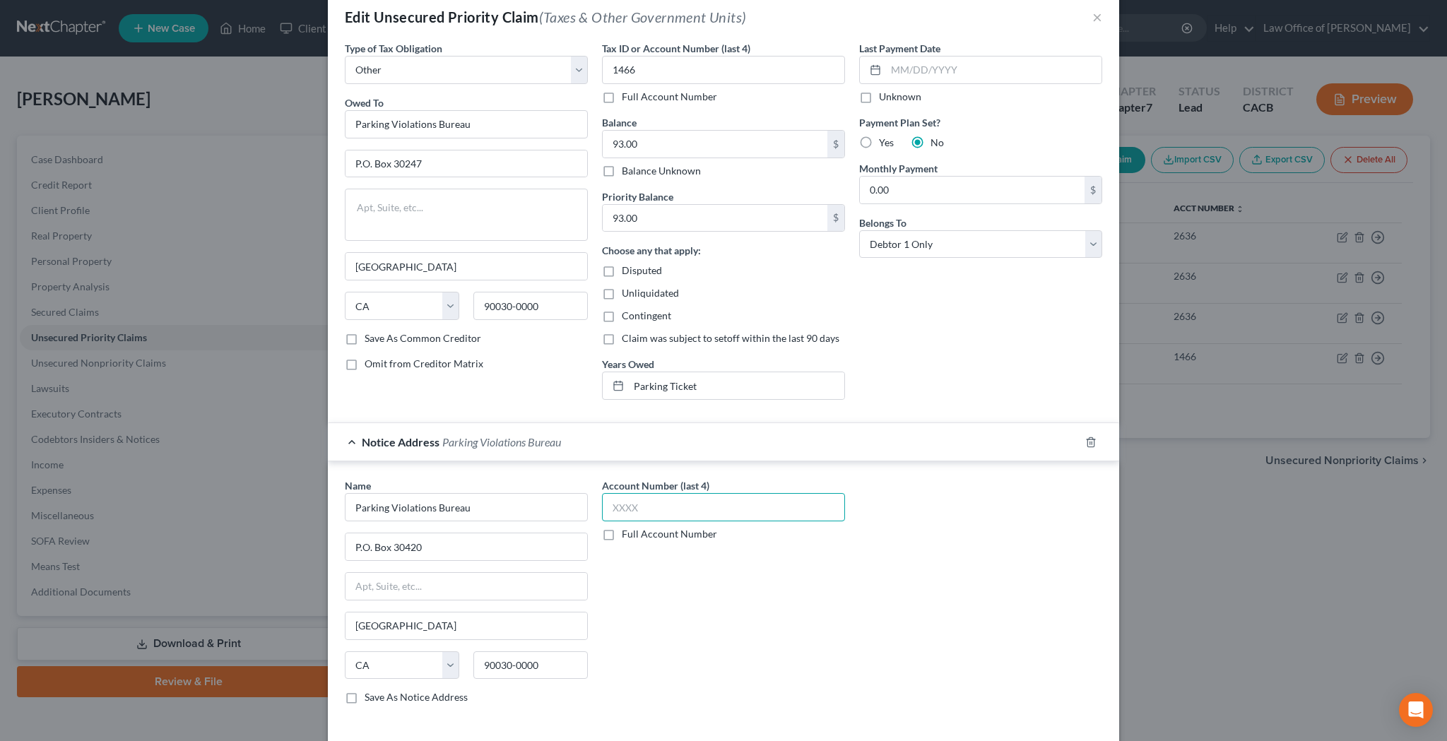
click at [642, 510] on input "text" at bounding box center [723, 507] width 243 height 28
click at [788, 645] on div "Account Number (last 4) 1466 Full Account Number" at bounding box center [723, 596] width 257 height 237
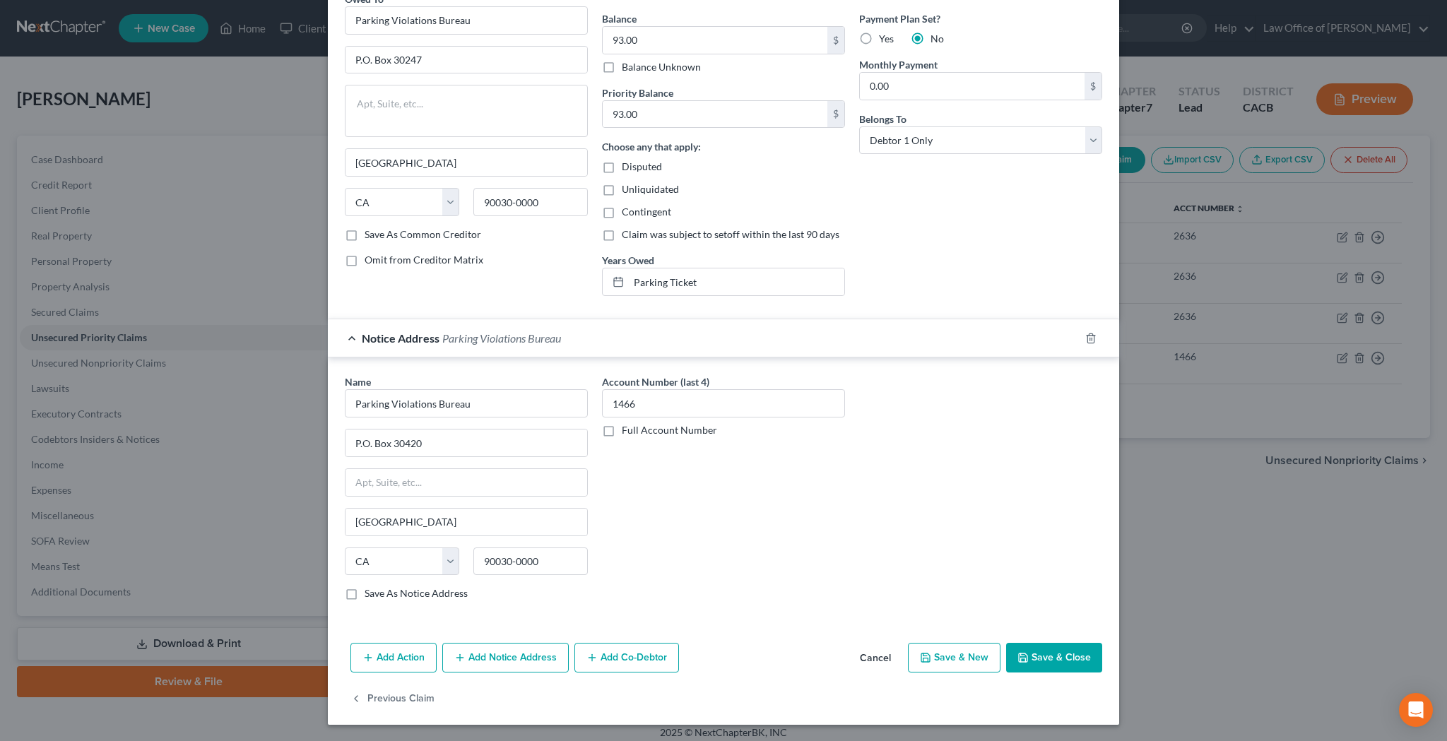
scroll to position [128, 0]
click at [1034, 654] on button "Save & Close" at bounding box center [1054, 658] width 96 height 30
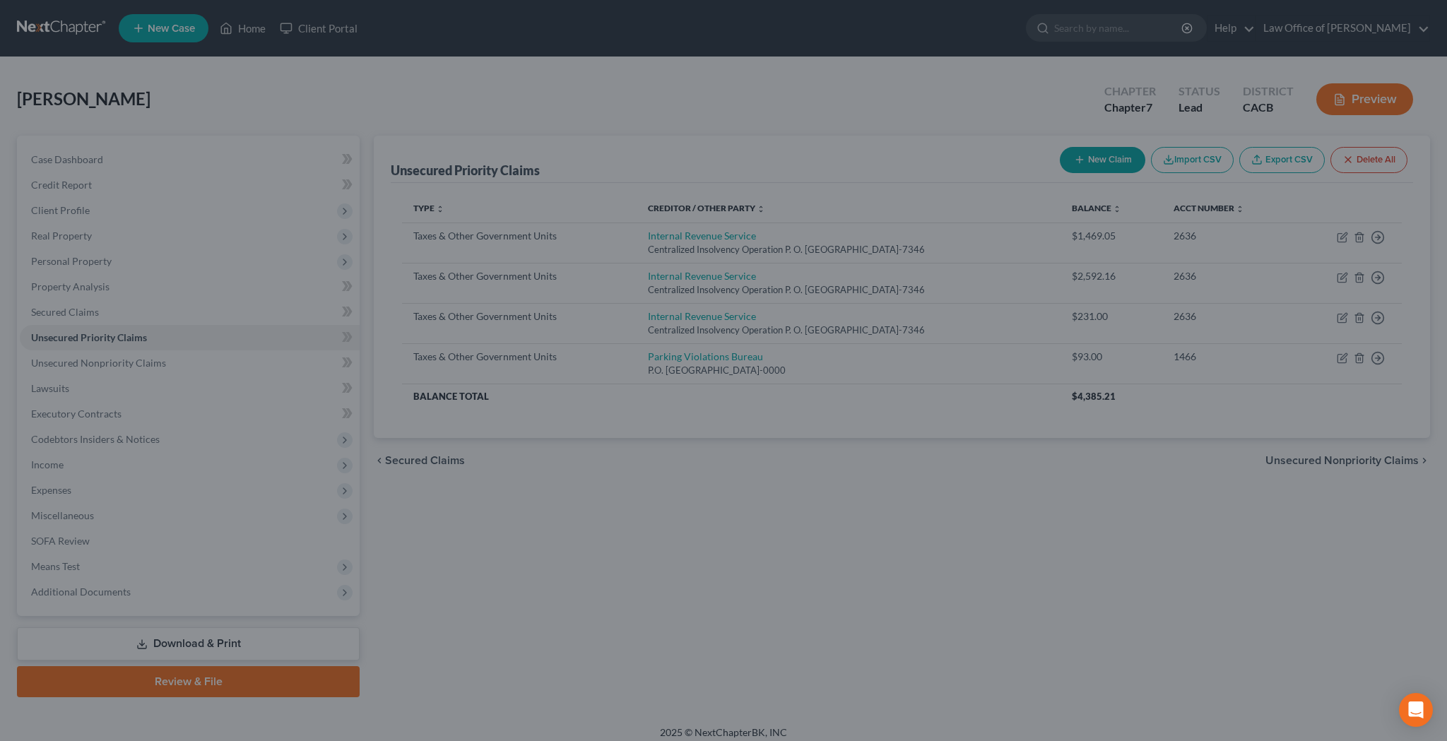
scroll to position [0, 0]
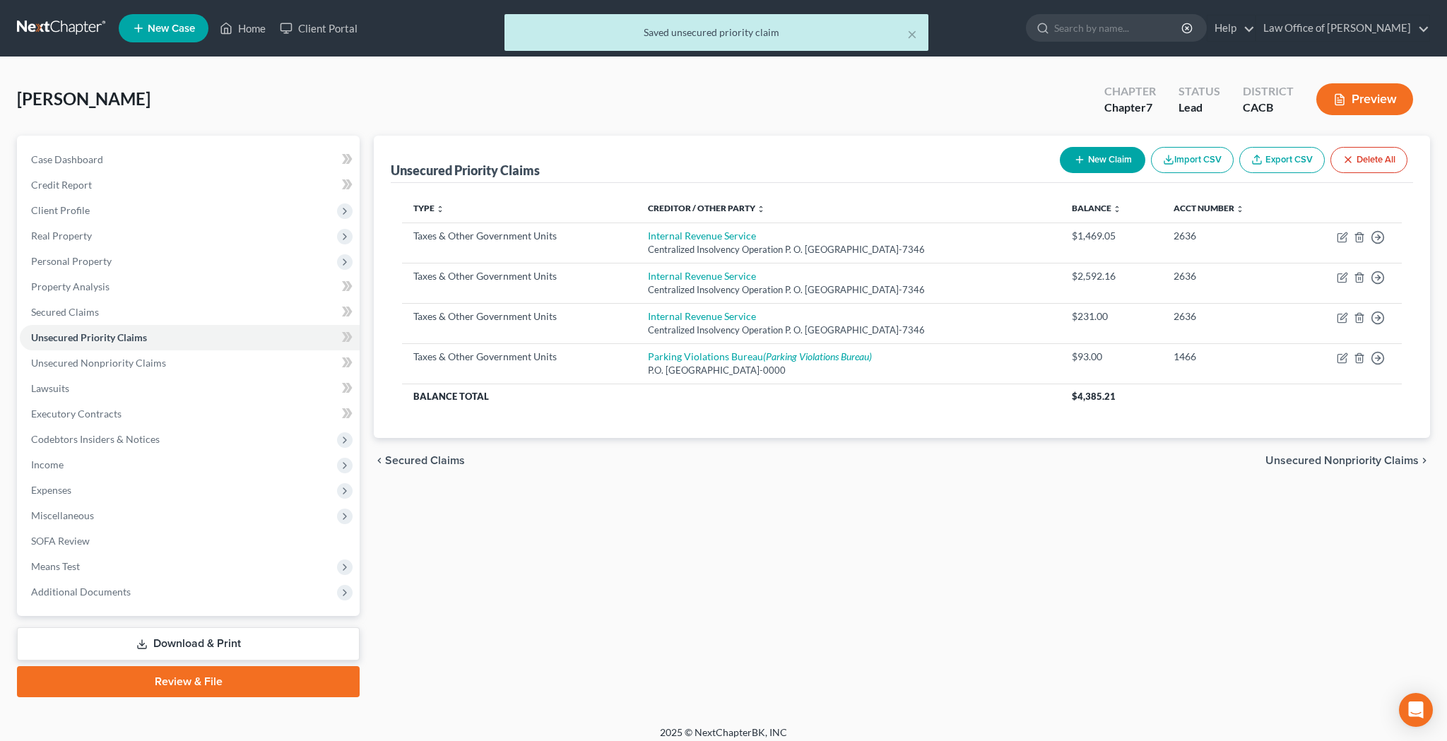
click at [1105, 155] on button "New Claim" at bounding box center [1101, 160] width 85 height 26
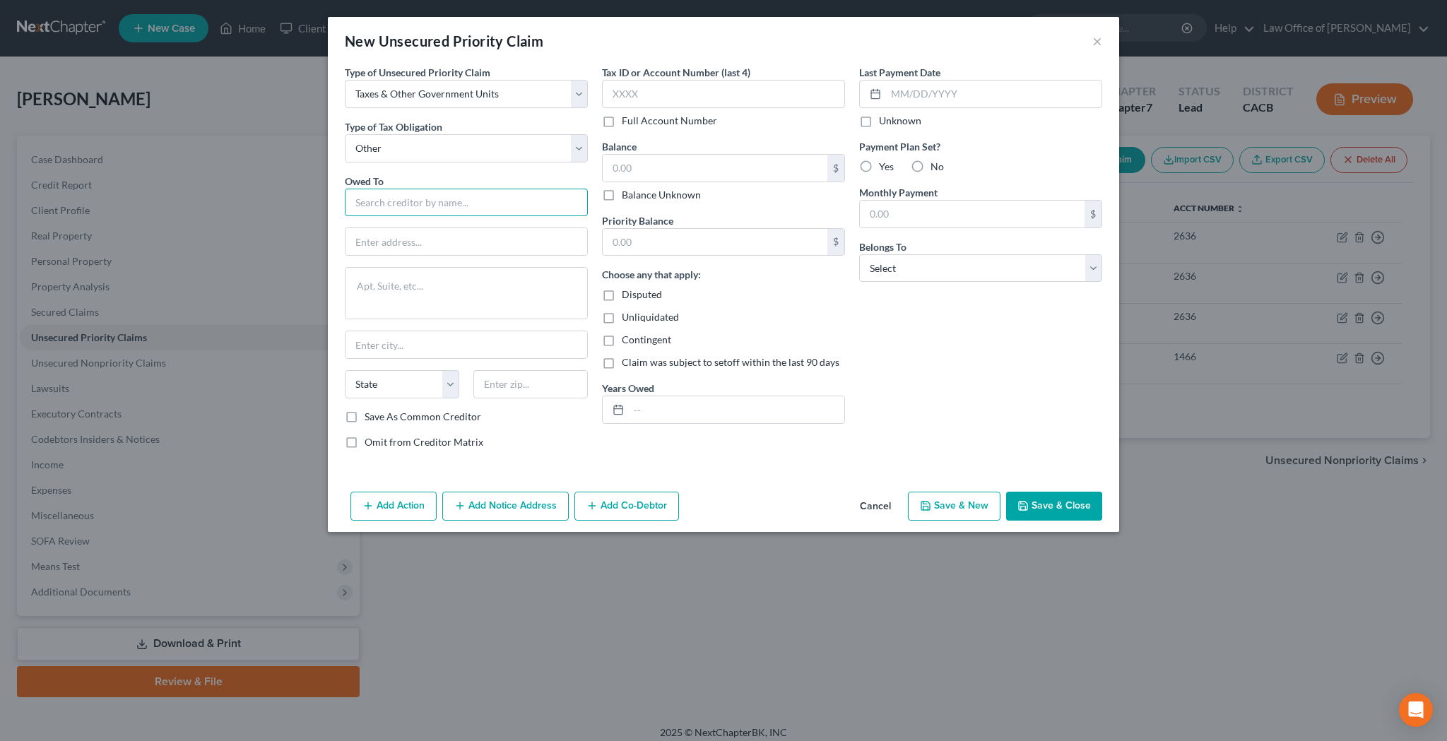
click at [465, 200] on input "text" at bounding box center [466, 203] width 243 height 28
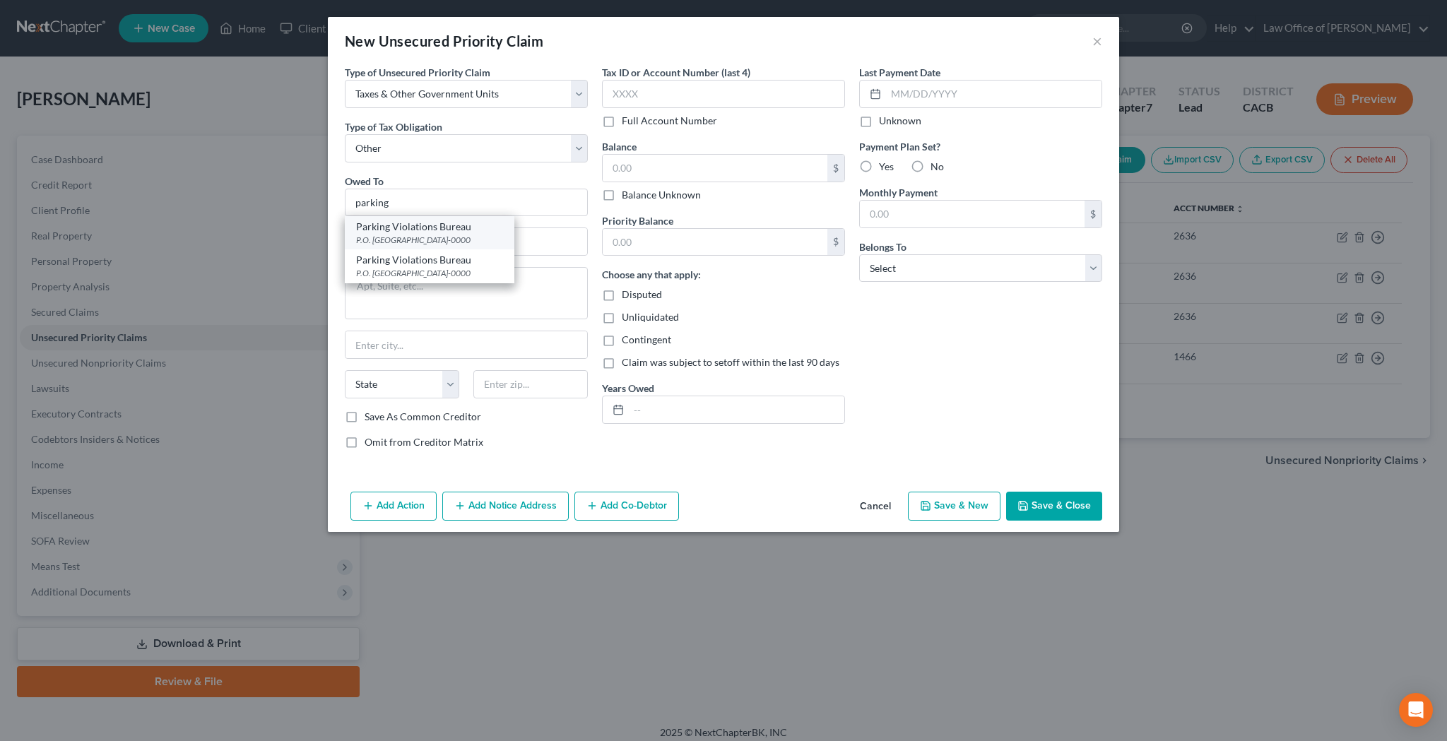
click at [461, 231] on div "Parking Violations Bureau" at bounding box center [429, 227] width 147 height 14
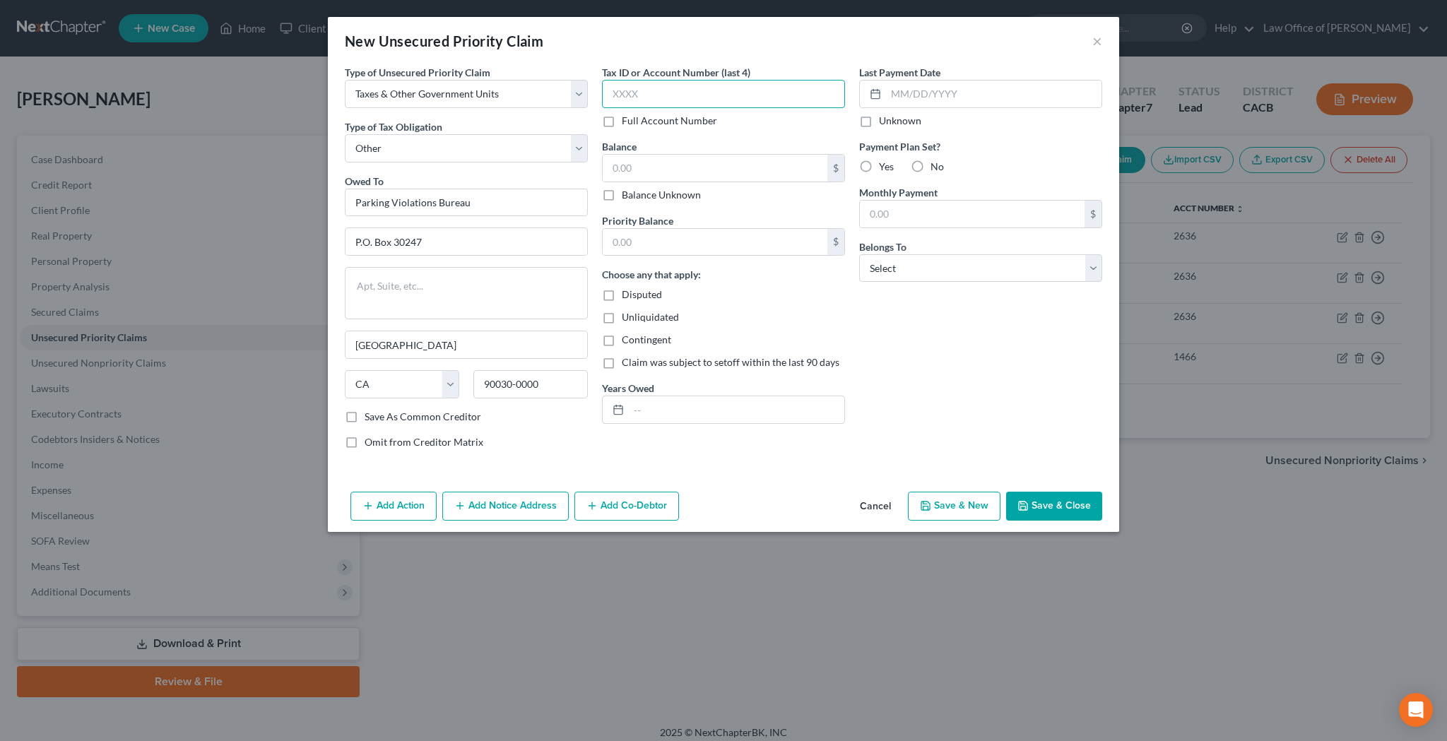
click at [674, 100] on input "text" at bounding box center [723, 94] width 243 height 28
click at [689, 160] on input "text" at bounding box center [714, 168] width 225 height 27
click at [689, 234] on input "text" at bounding box center [714, 242] width 225 height 27
click at [665, 409] on input "text" at bounding box center [736, 409] width 215 height 27
click at [930, 165] on label "No" at bounding box center [936, 167] width 13 height 14
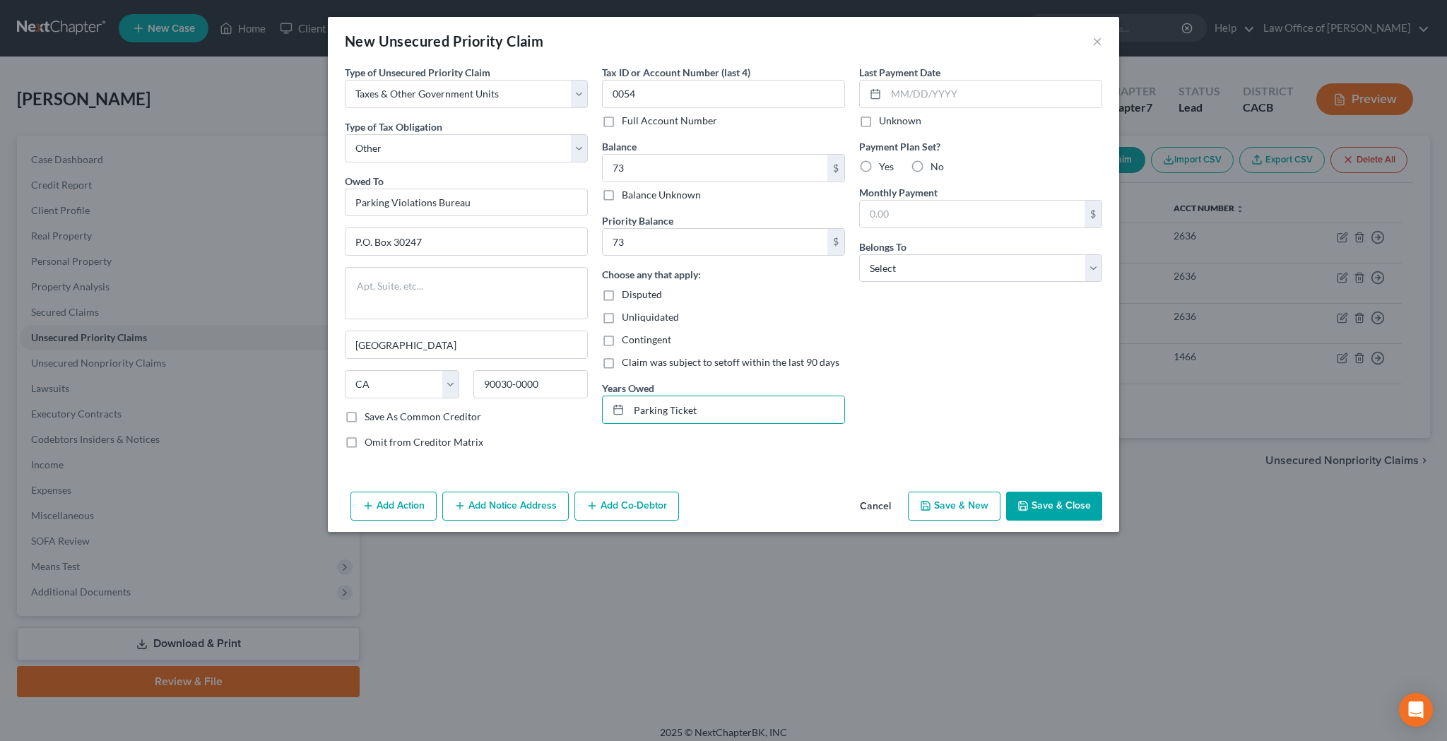
click at [936, 165] on input "No" at bounding box center [940, 164] width 9 height 9
click at [523, 502] on button "Add Notice Address" at bounding box center [505, 507] width 126 height 30
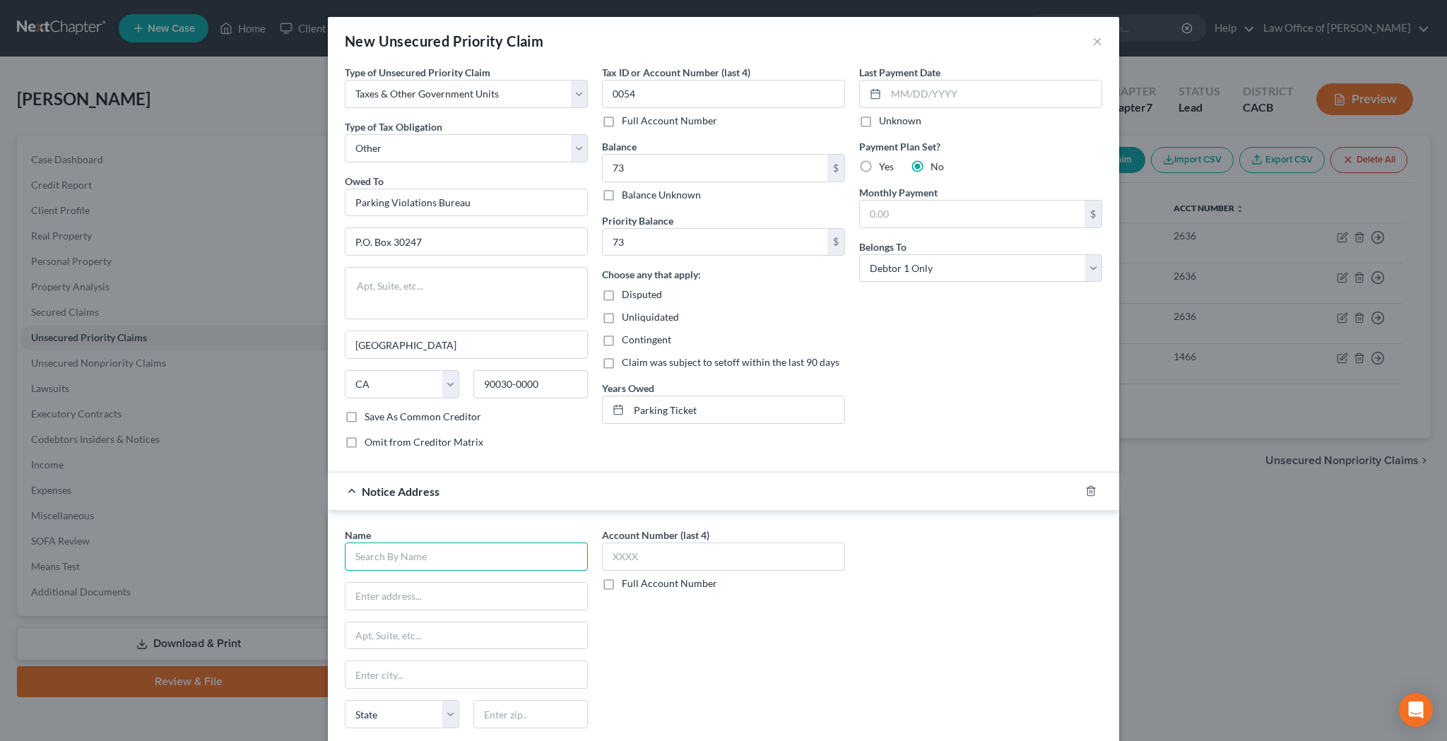
click at [470, 550] on input "text" at bounding box center [466, 556] width 243 height 28
click at [452, 617] on div "Parking Violations Bureau" at bounding box center [429, 614] width 147 height 14
click at [641, 550] on input "text" at bounding box center [723, 556] width 243 height 28
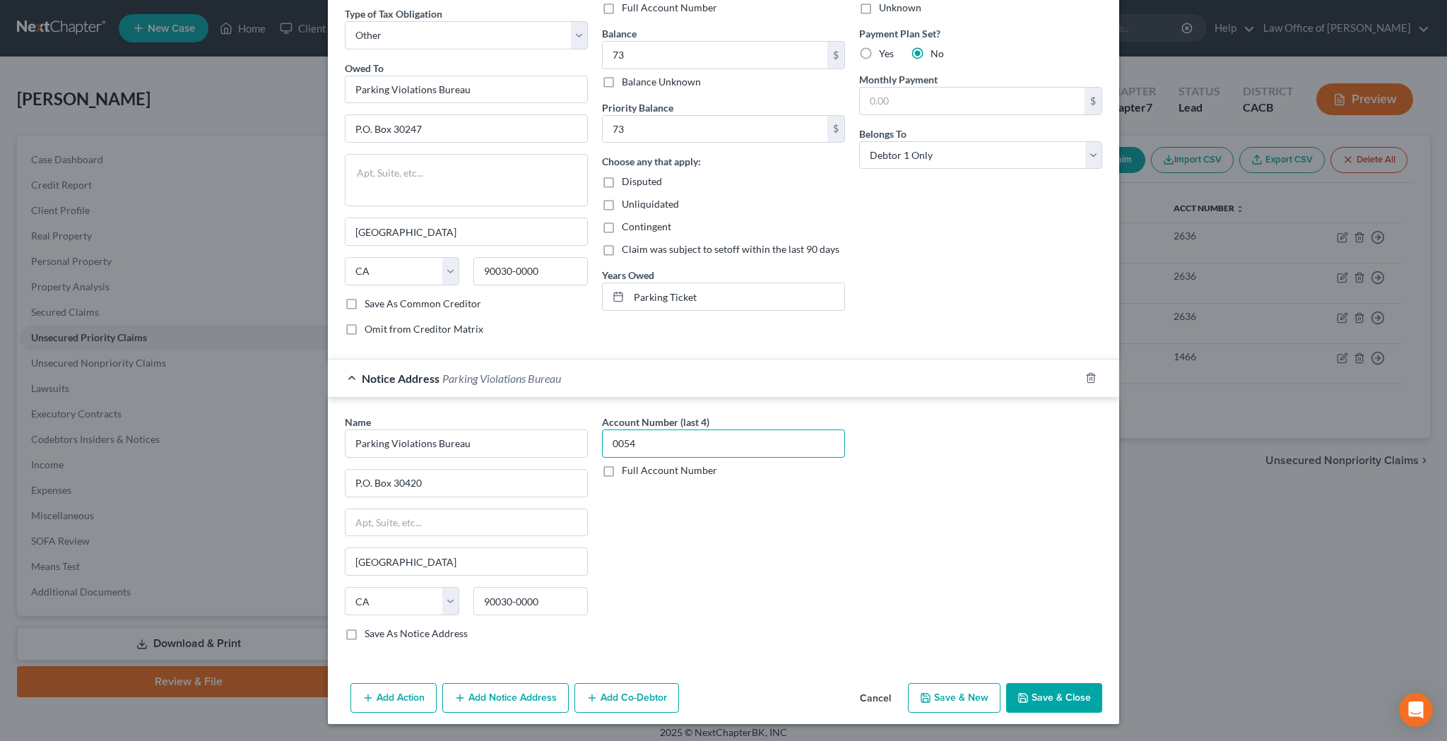
scroll to position [112, 0]
click at [1048, 696] on button "Save & Close" at bounding box center [1054, 699] width 96 height 30
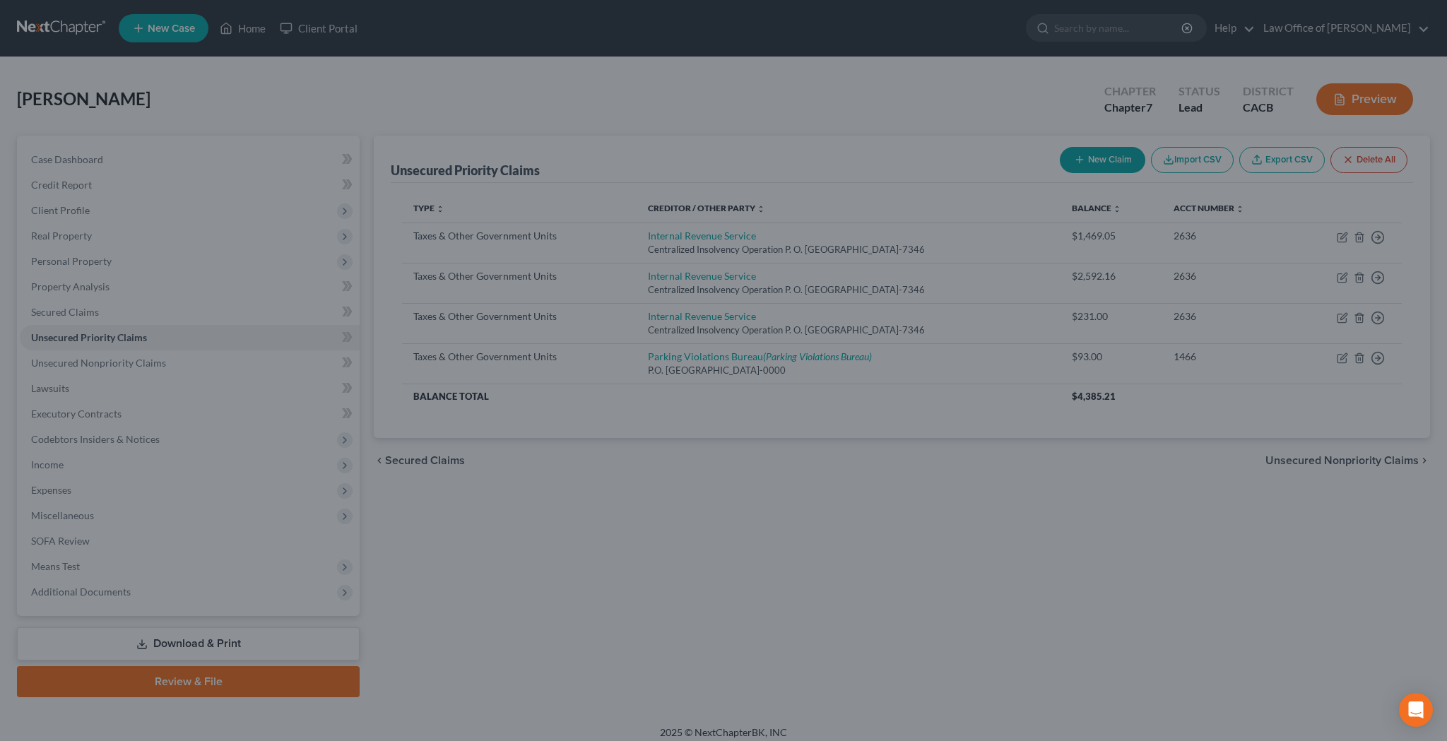
scroll to position [0, 0]
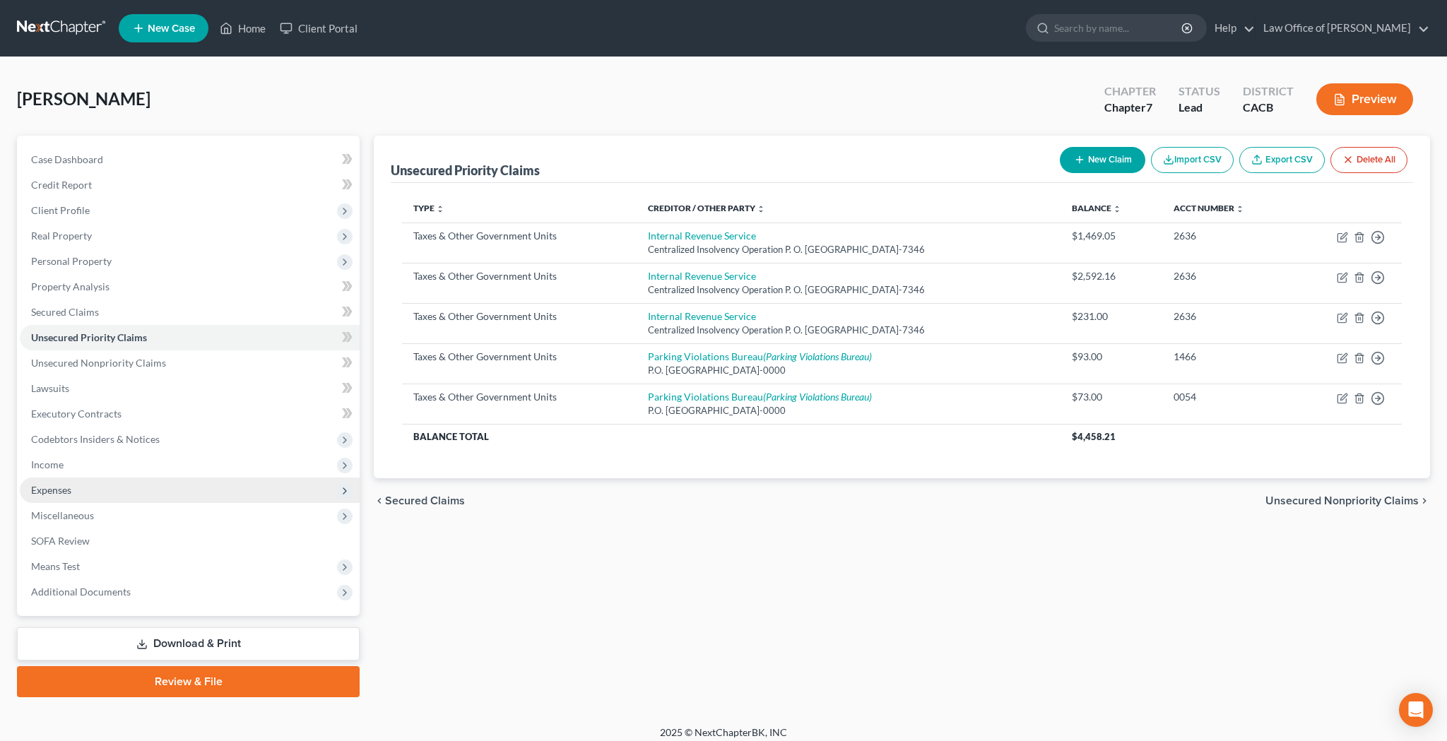
click at [89, 487] on span "Expenses" at bounding box center [190, 489] width 340 height 25
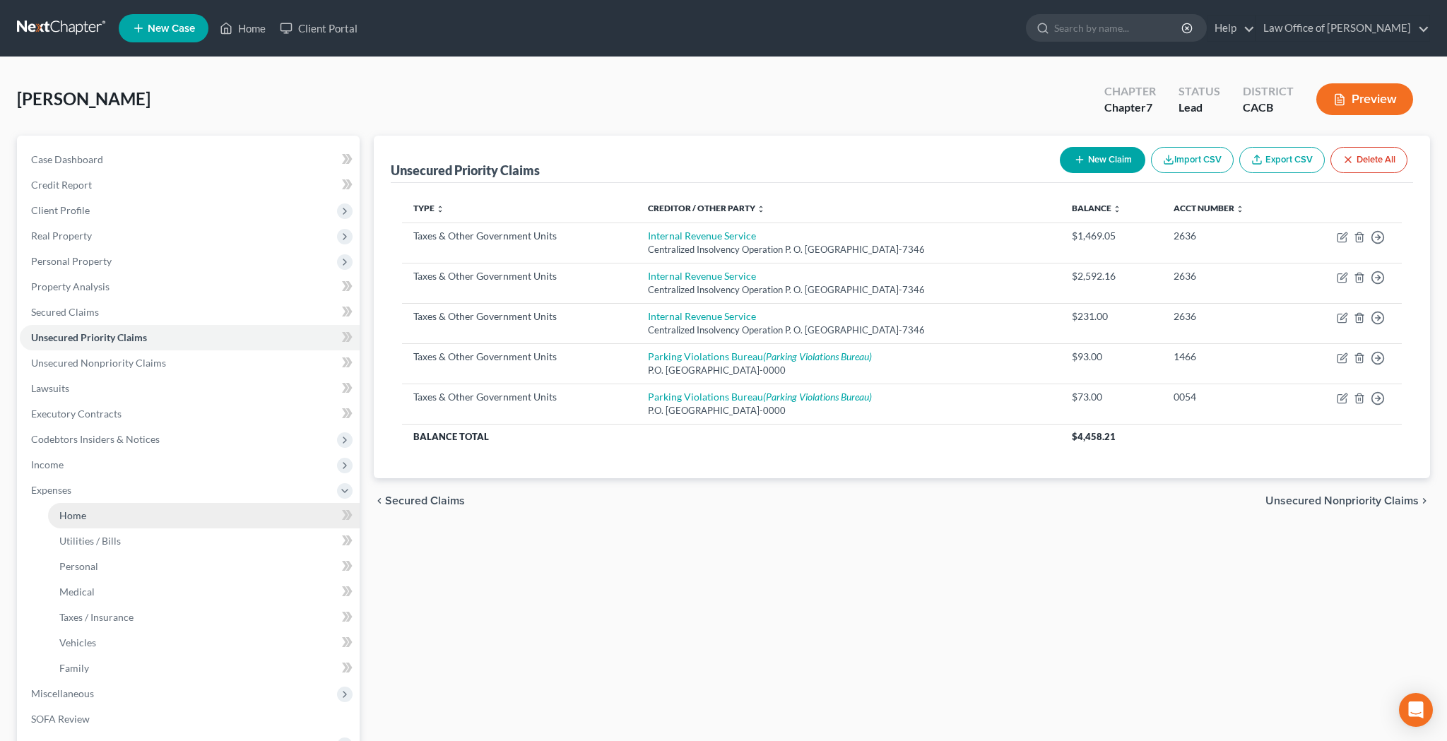
click at [93, 518] on link "Home" at bounding box center [203, 515] width 311 height 25
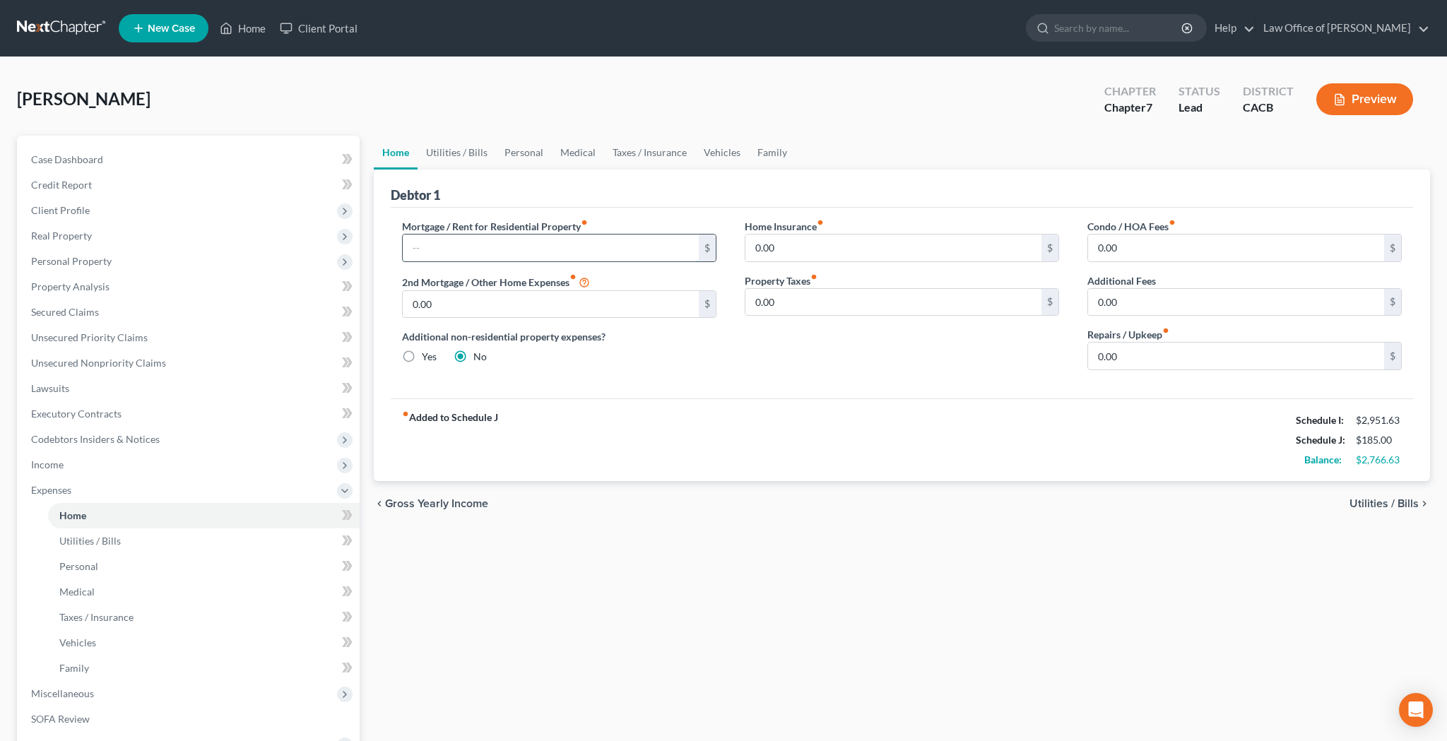
click at [556, 249] on input "text" at bounding box center [551, 247] width 296 height 27
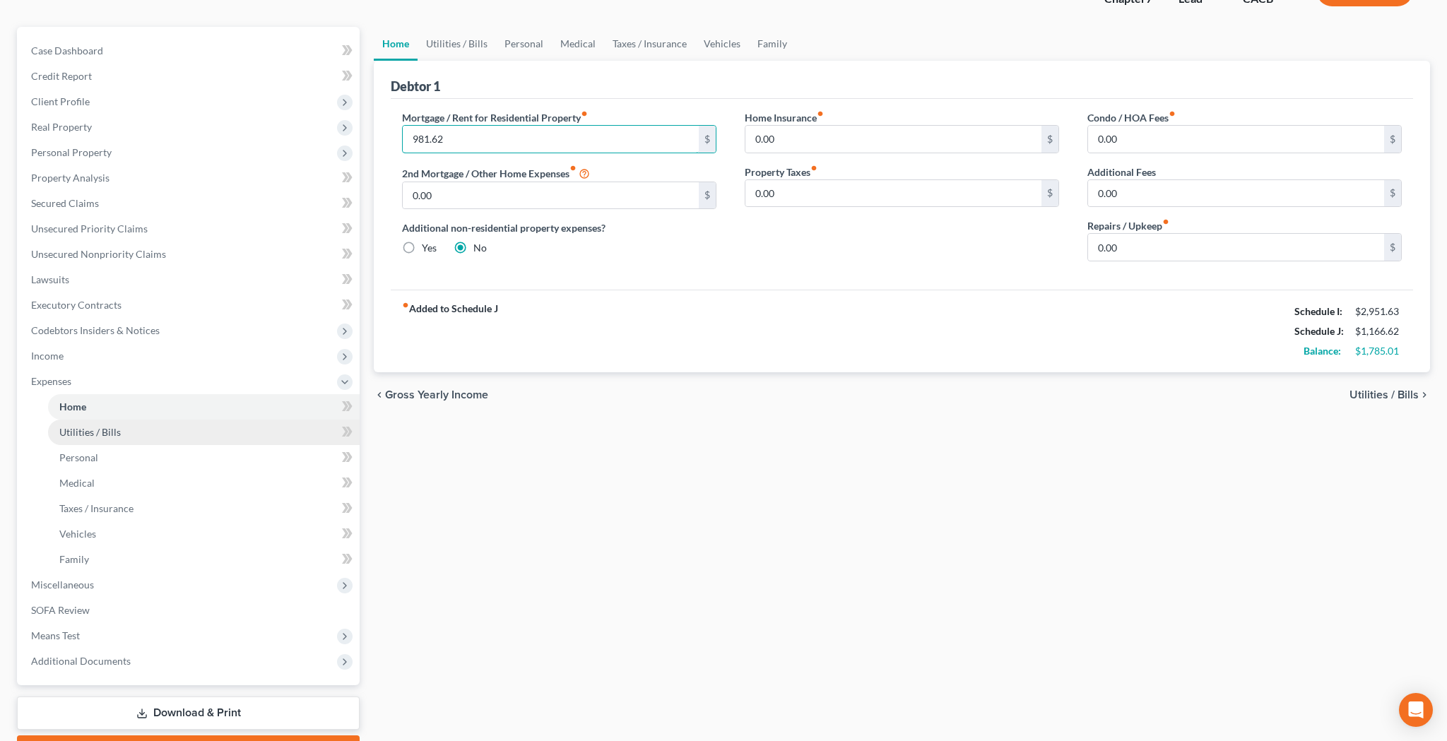
scroll to position [119, 0]
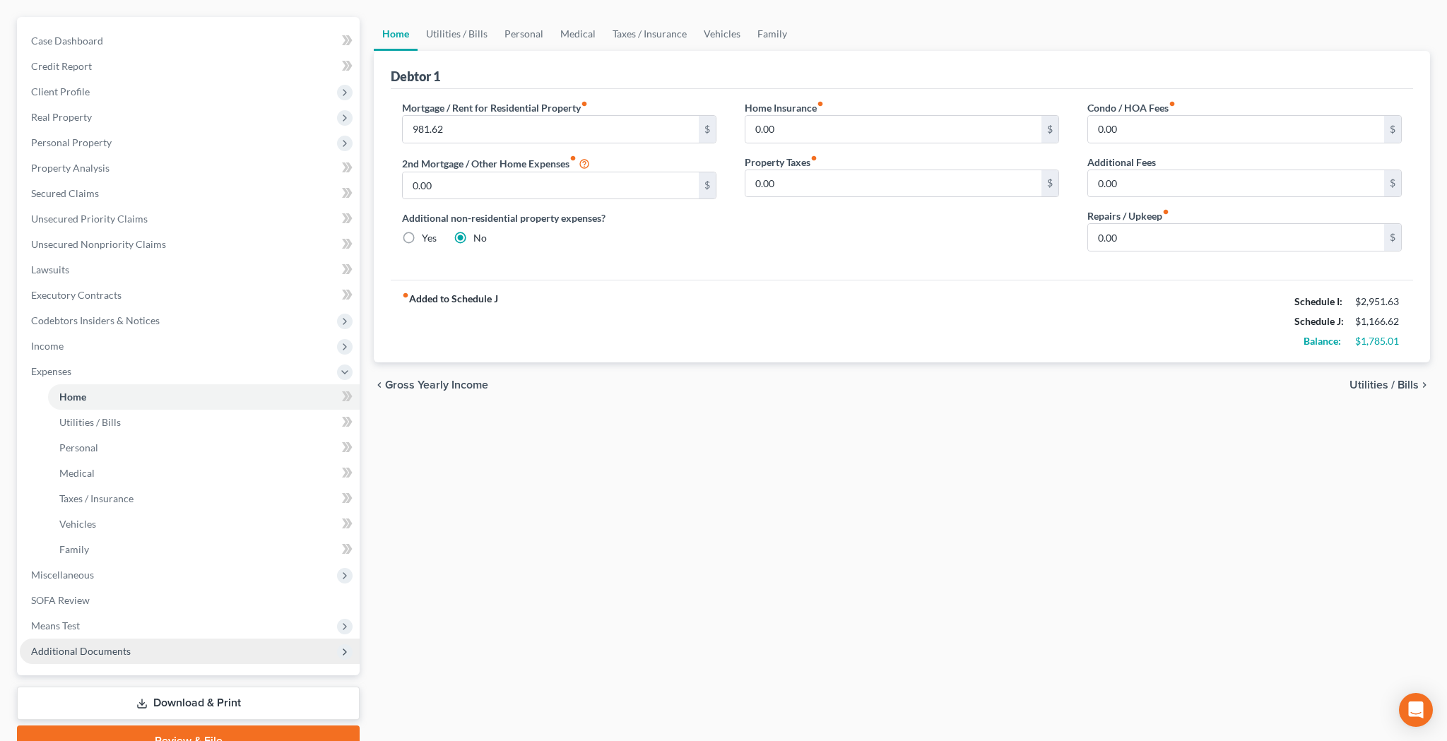
click at [117, 646] on span "Additional Documents" at bounding box center [81, 651] width 100 height 12
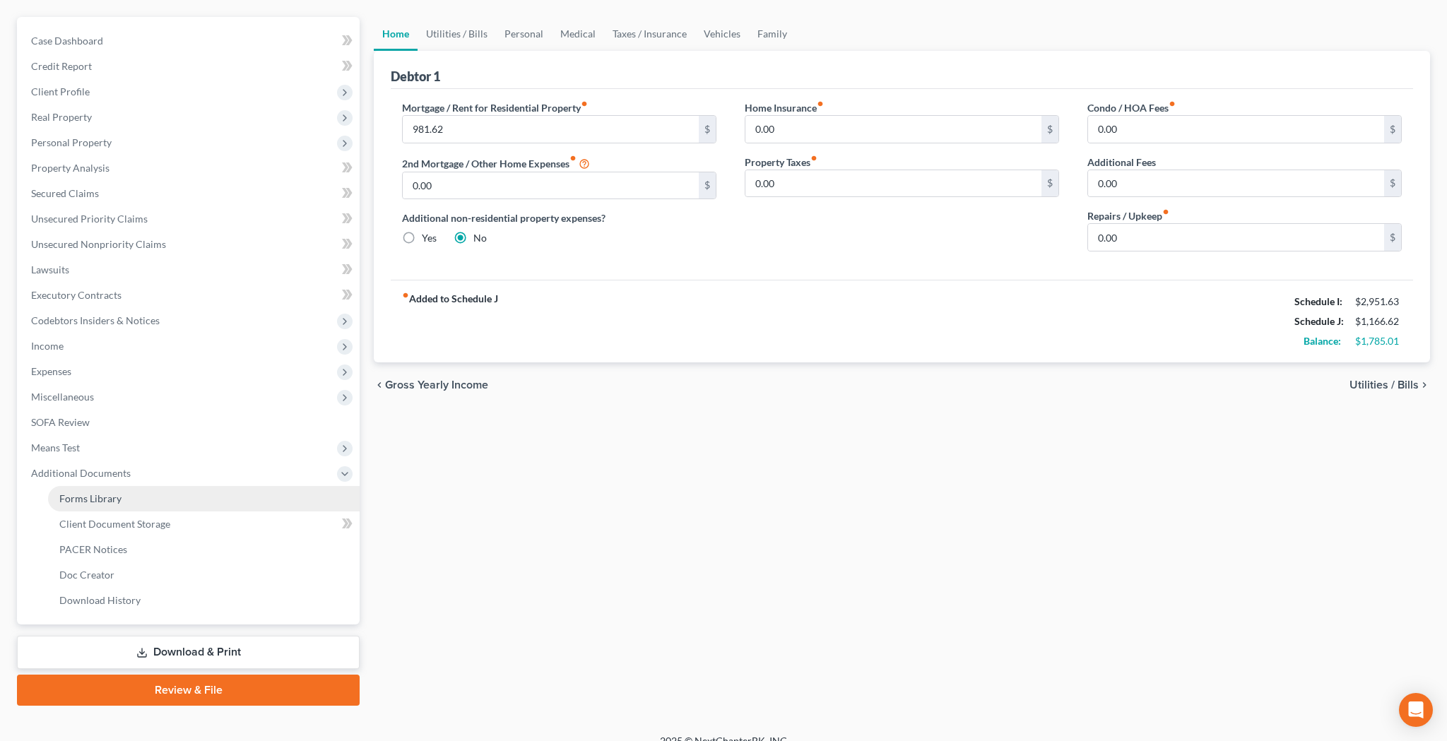
click at [138, 496] on link "Forms Library" at bounding box center [203, 498] width 311 height 25
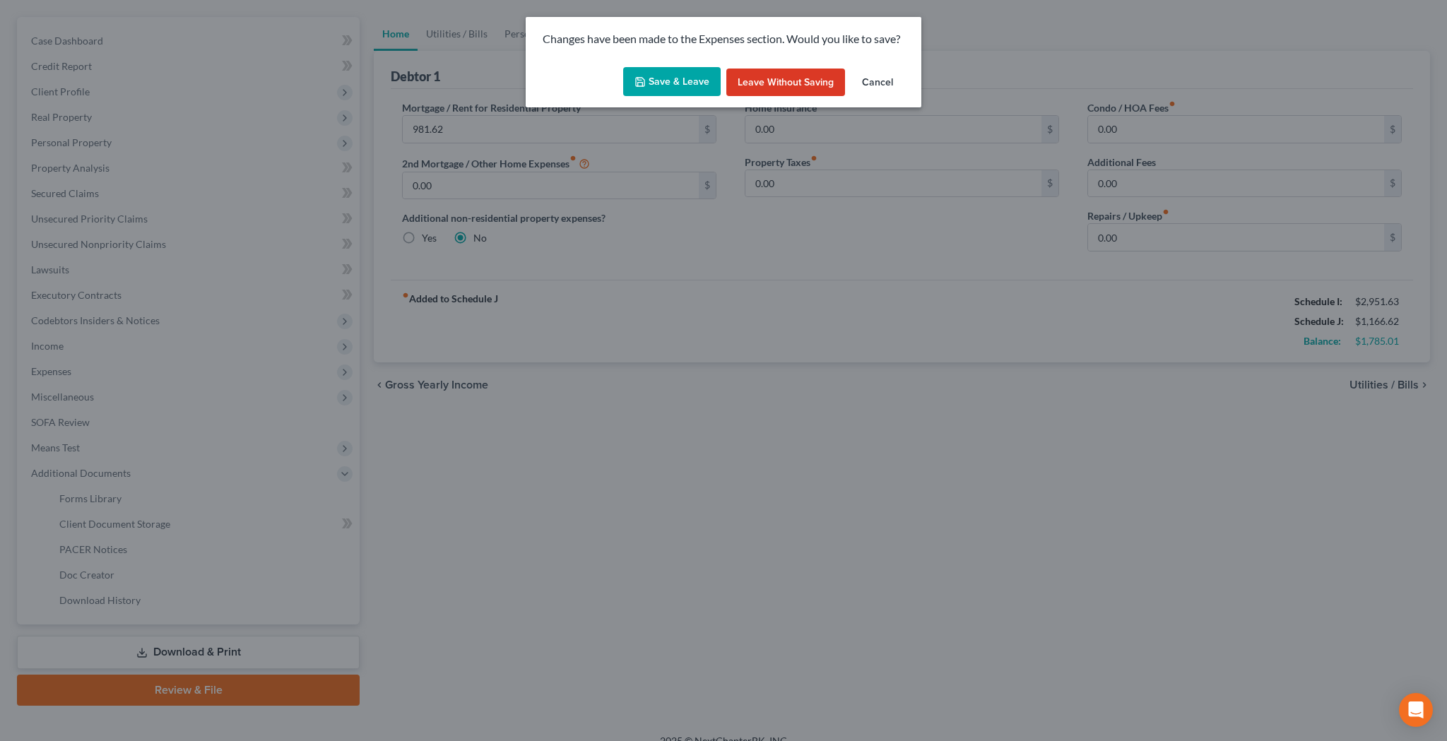
click at [655, 77] on button "Save & Leave" at bounding box center [671, 82] width 97 height 30
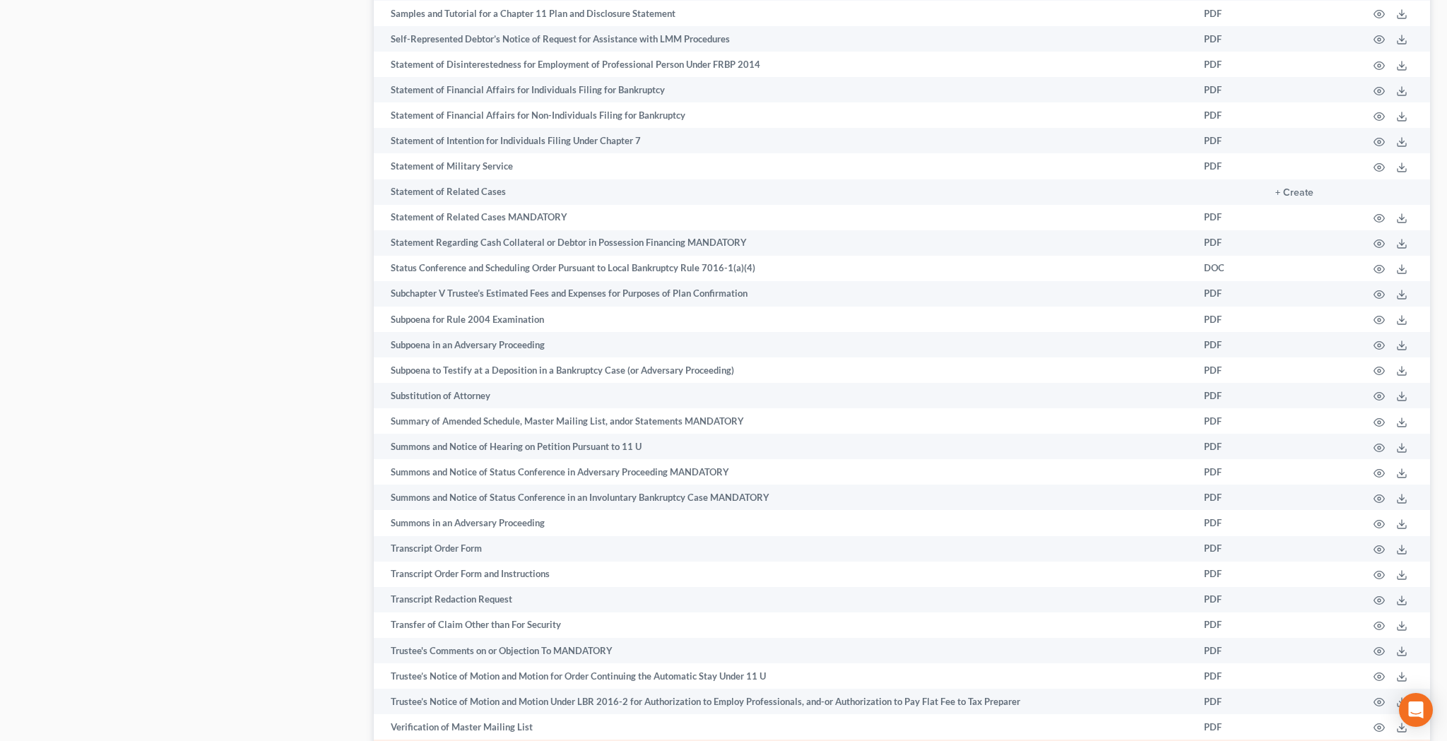
scroll to position [6886, 0]
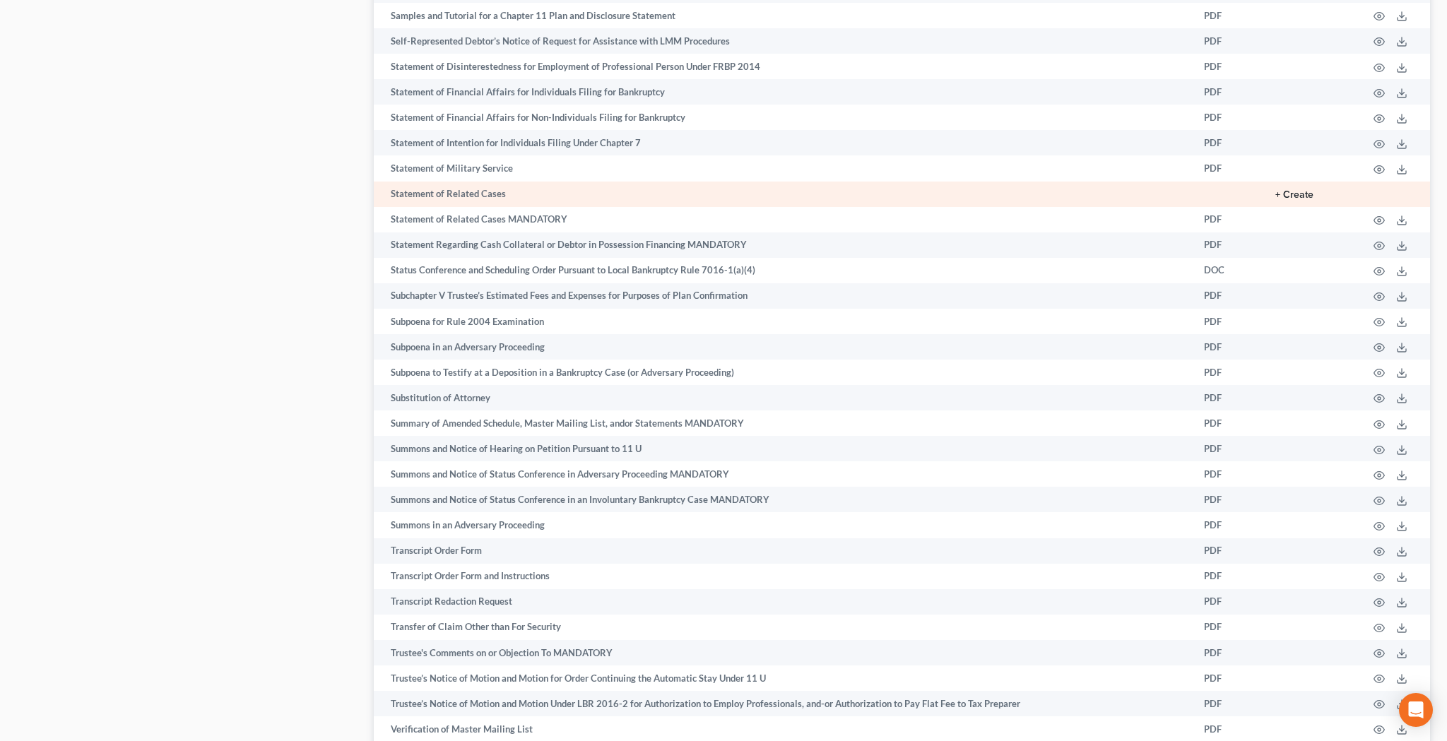
click at [1295, 190] on button "+ Create" at bounding box center [1294, 195] width 38 height 10
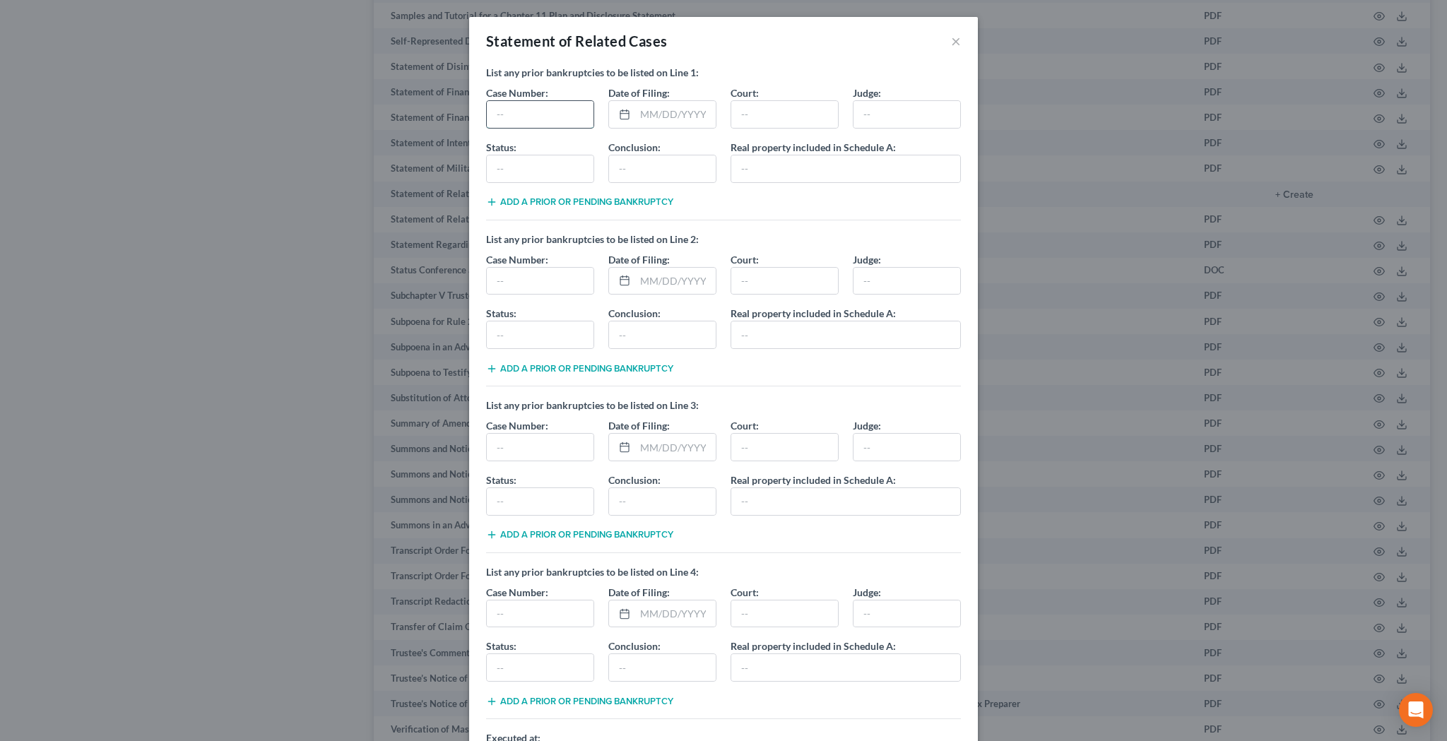
click at [566, 114] on input "text" at bounding box center [540, 114] width 107 height 27
click at [644, 108] on input "text" at bounding box center [675, 114] width 81 height 27
click at [756, 111] on input "text" at bounding box center [784, 114] width 107 height 27
click at [588, 112] on input "Unknown" at bounding box center [540, 114] width 107 height 27
click at [634, 173] on input "text" at bounding box center [662, 168] width 107 height 27
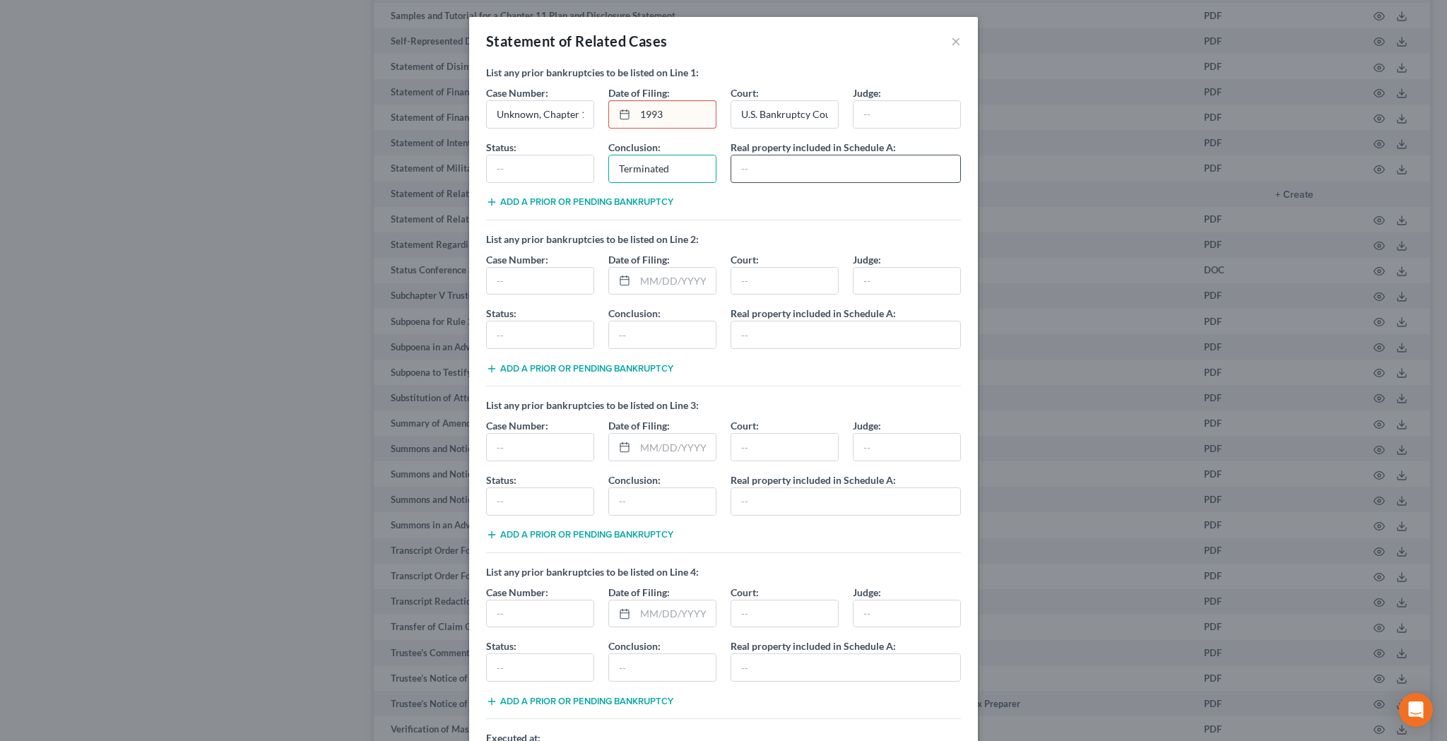
click at [754, 165] on input "text" at bounding box center [845, 168] width 229 height 27
click at [679, 112] on input "1993" at bounding box center [675, 114] width 81 height 27
click at [873, 121] on input "text" at bounding box center [906, 114] width 107 height 27
drag, startPoint x: 680, startPoint y: 169, endPoint x: 619, endPoint y: 169, distance: 61.4
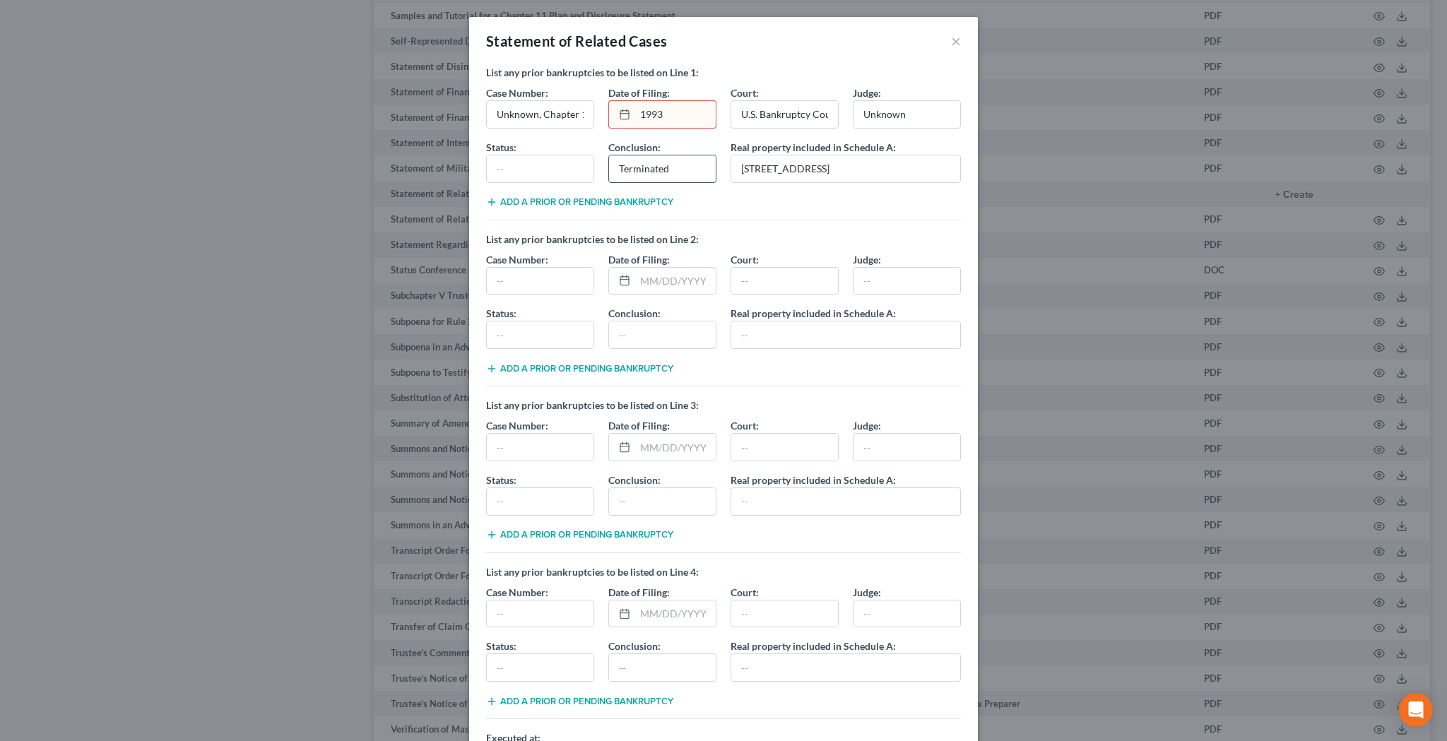
click at [619, 169] on input "Terminated" at bounding box center [662, 168] width 107 height 27
click at [537, 167] on input "text" at bounding box center [540, 168] width 107 height 27
click at [629, 167] on input "text" at bounding box center [662, 168] width 107 height 27
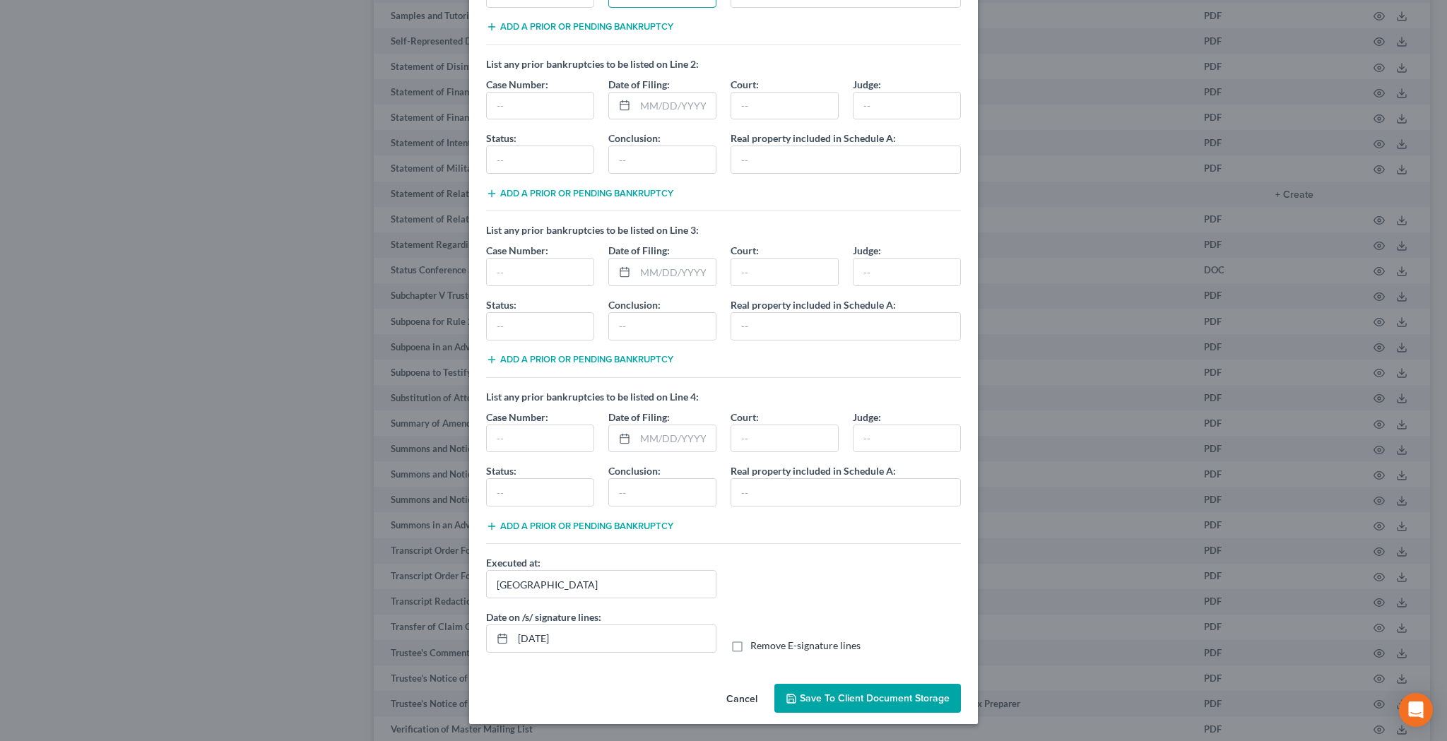
scroll to position [175, 0]
click at [750, 647] on label "Remove E-signature lines" at bounding box center [805, 645] width 110 height 14
click at [756, 647] on input "Remove E-signature lines" at bounding box center [760, 642] width 9 height 9
click at [819, 697] on span "Save to Client Document Storage" at bounding box center [875, 698] width 150 height 12
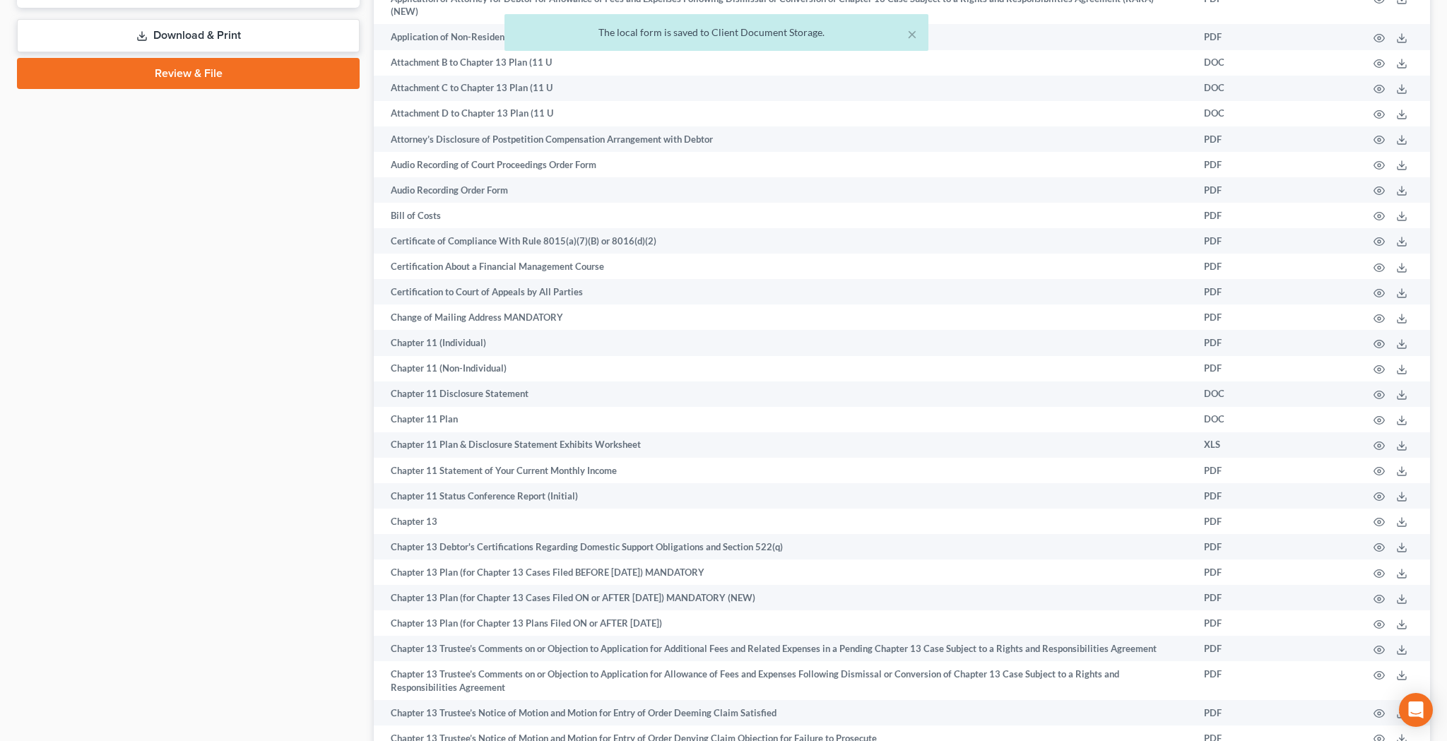
scroll to position [553, 0]
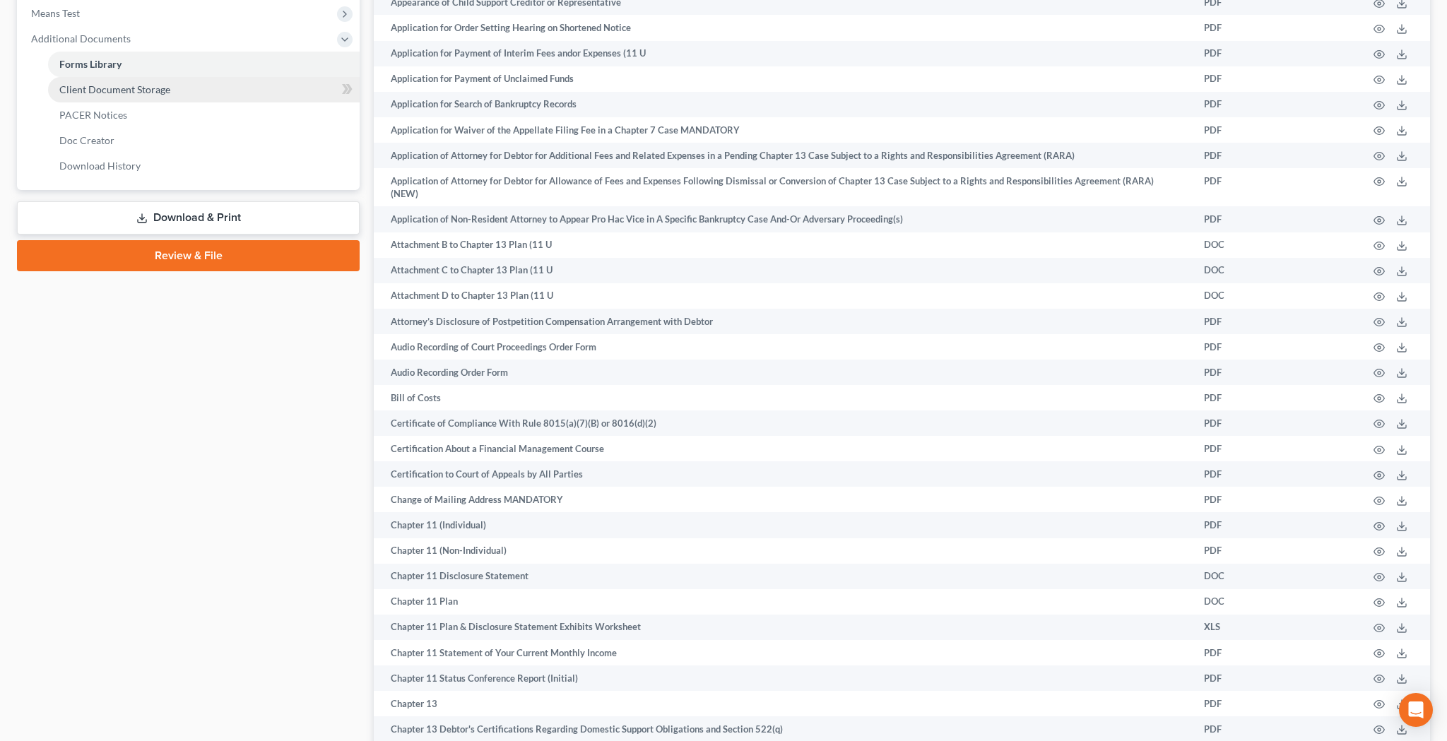
click at [184, 89] on link "Client Document Storage" at bounding box center [203, 89] width 311 height 25
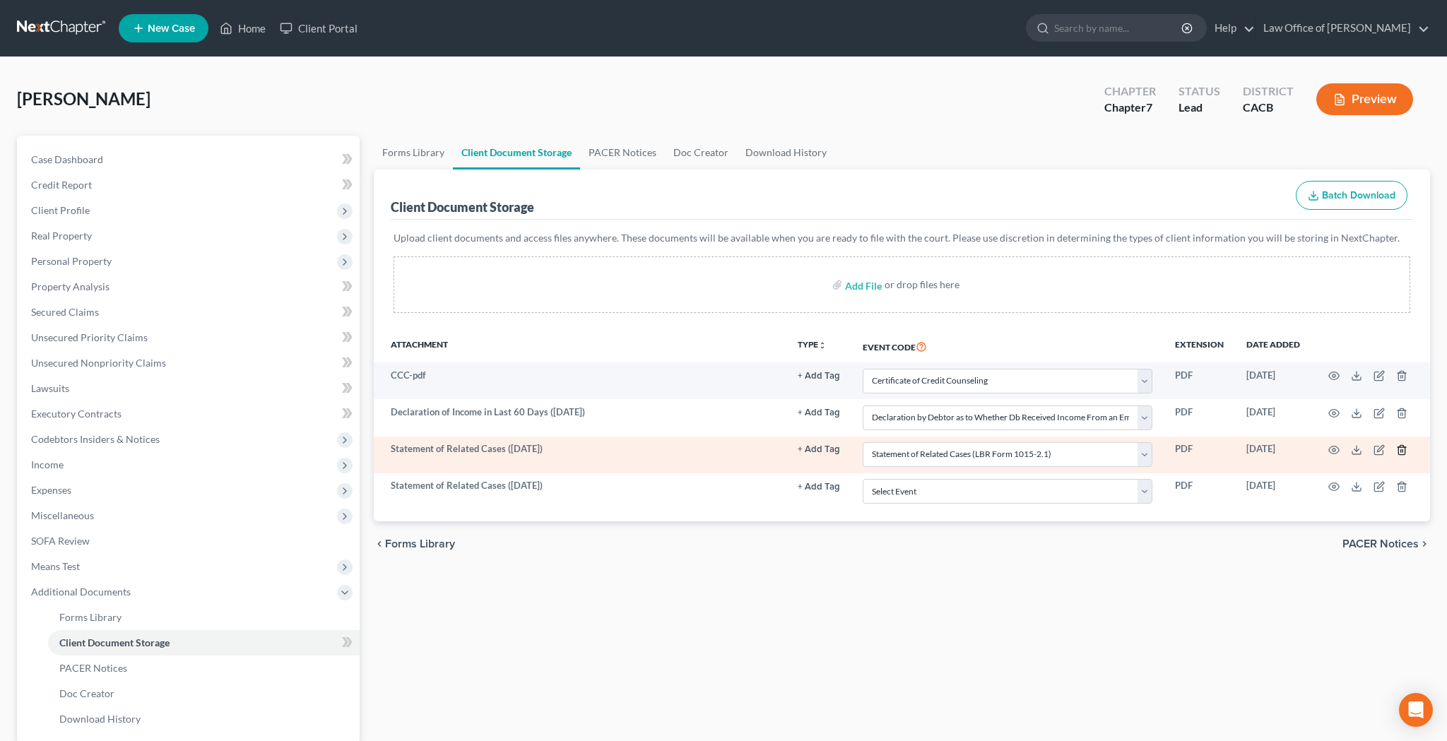
click at [1402, 448] on icon "button" at bounding box center [1401, 449] width 11 height 11
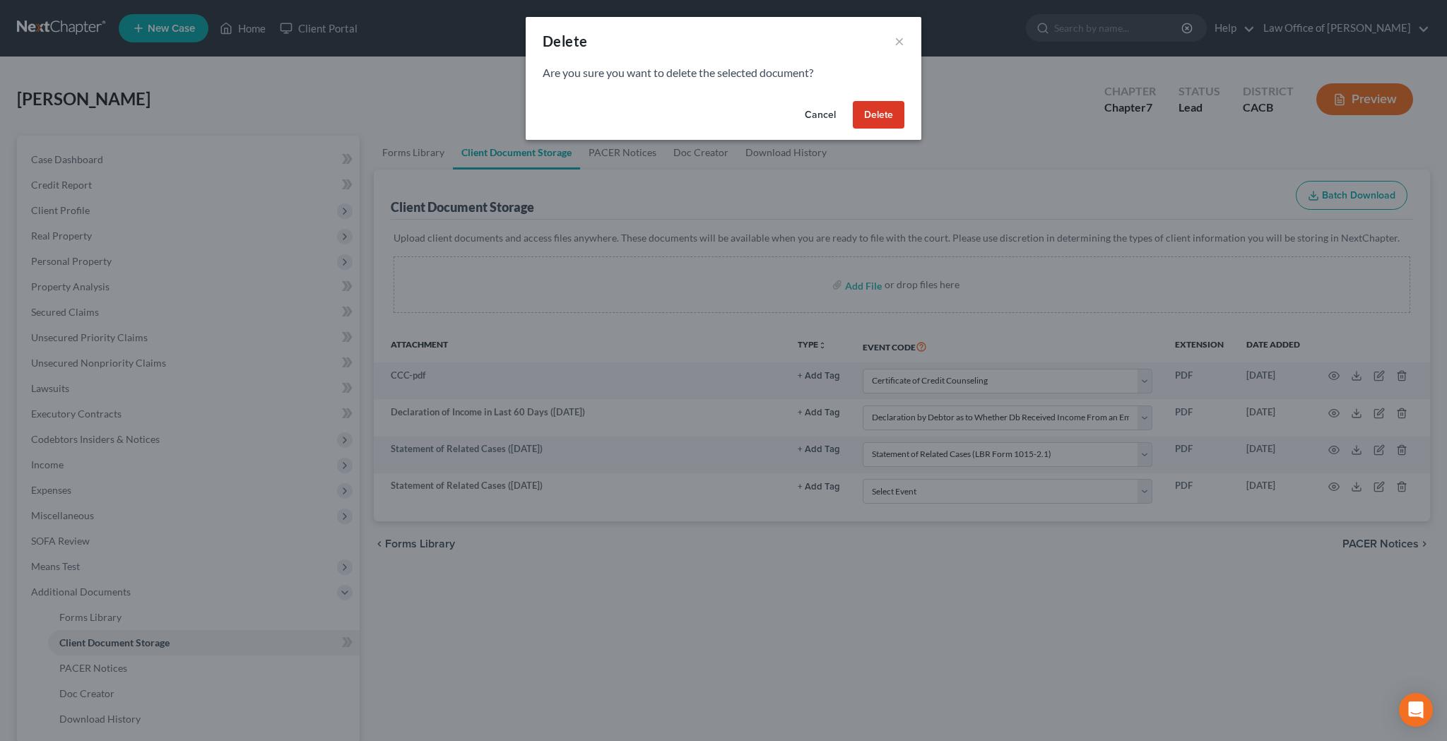
click at [867, 113] on button "Delete" at bounding box center [879, 115] width 52 height 28
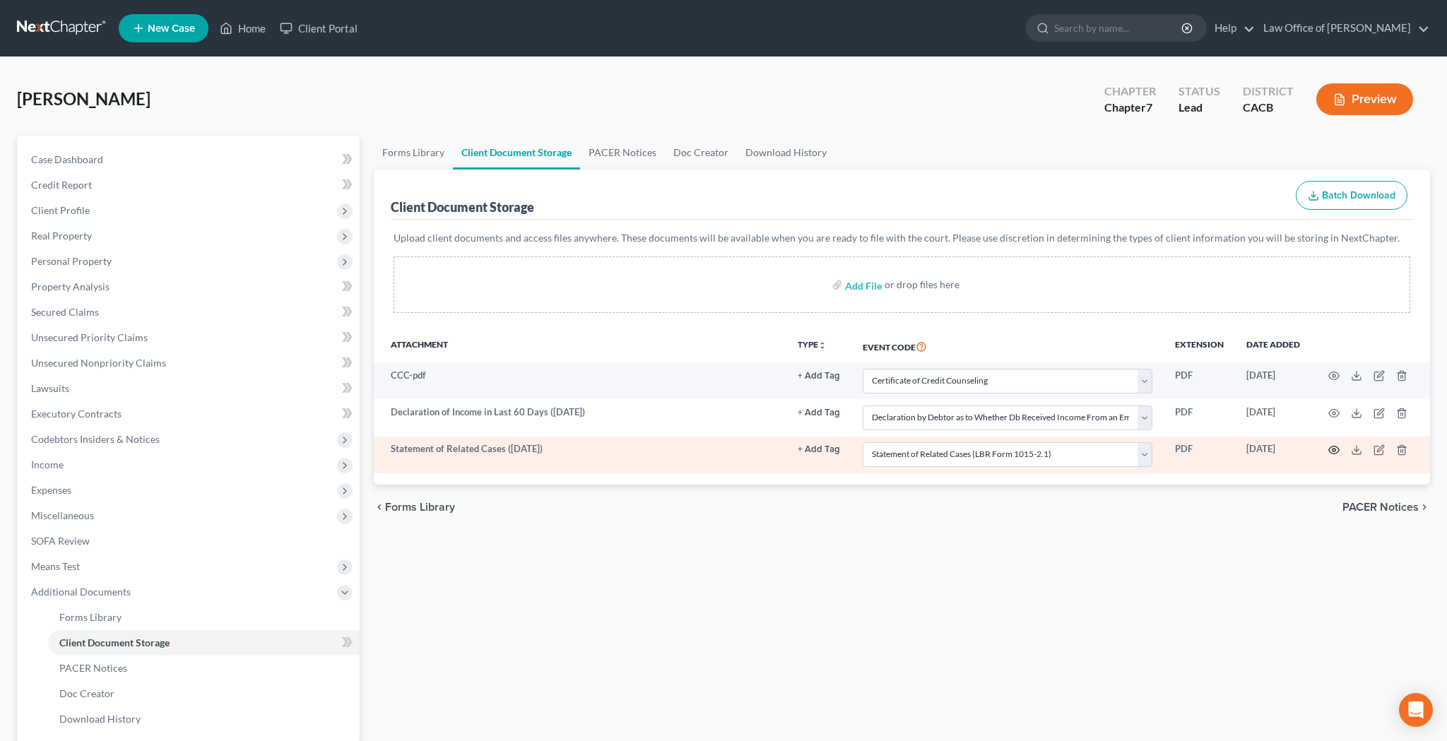
click at [1331, 448] on icon "button" at bounding box center [1333, 449] width 11 height 11
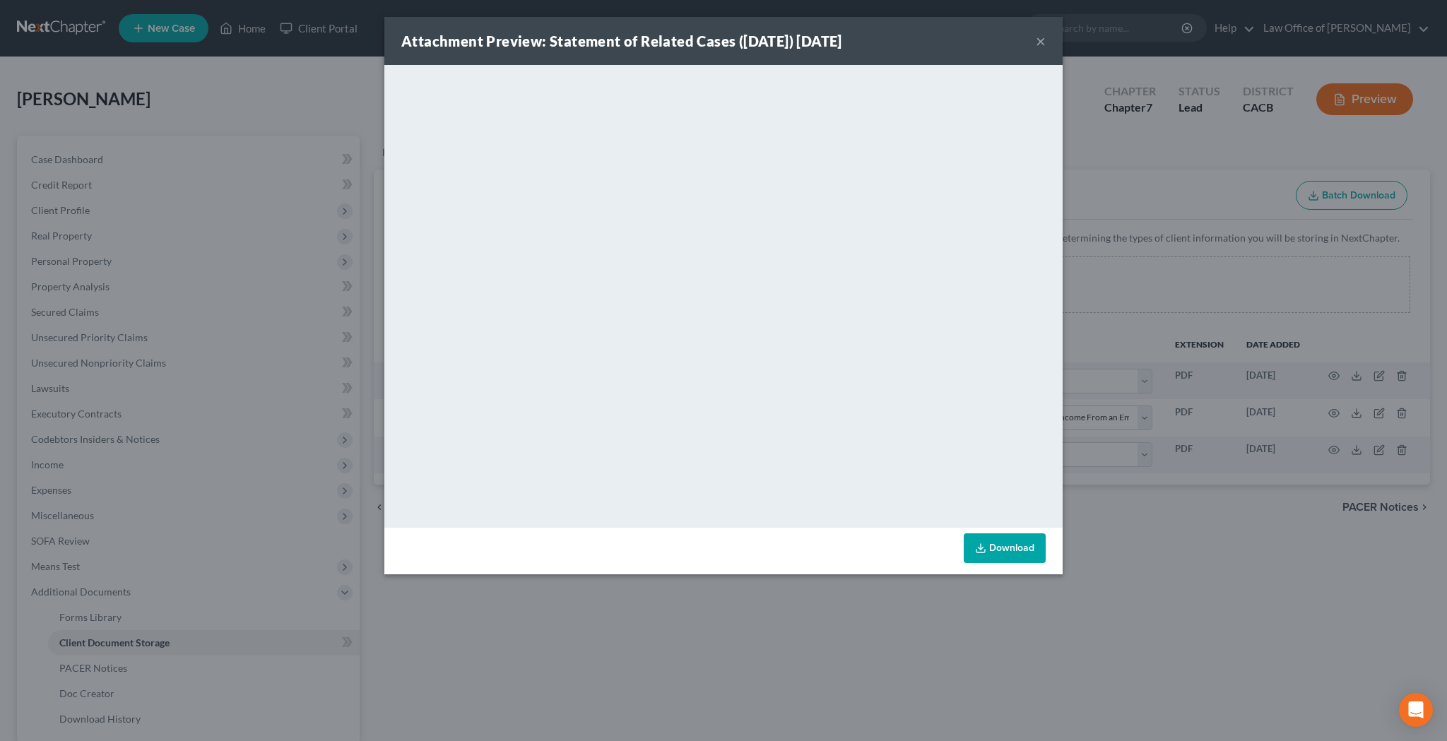
click at [1043, 39] on button "×" at bounding box center [1040, 40] width 10 height 17
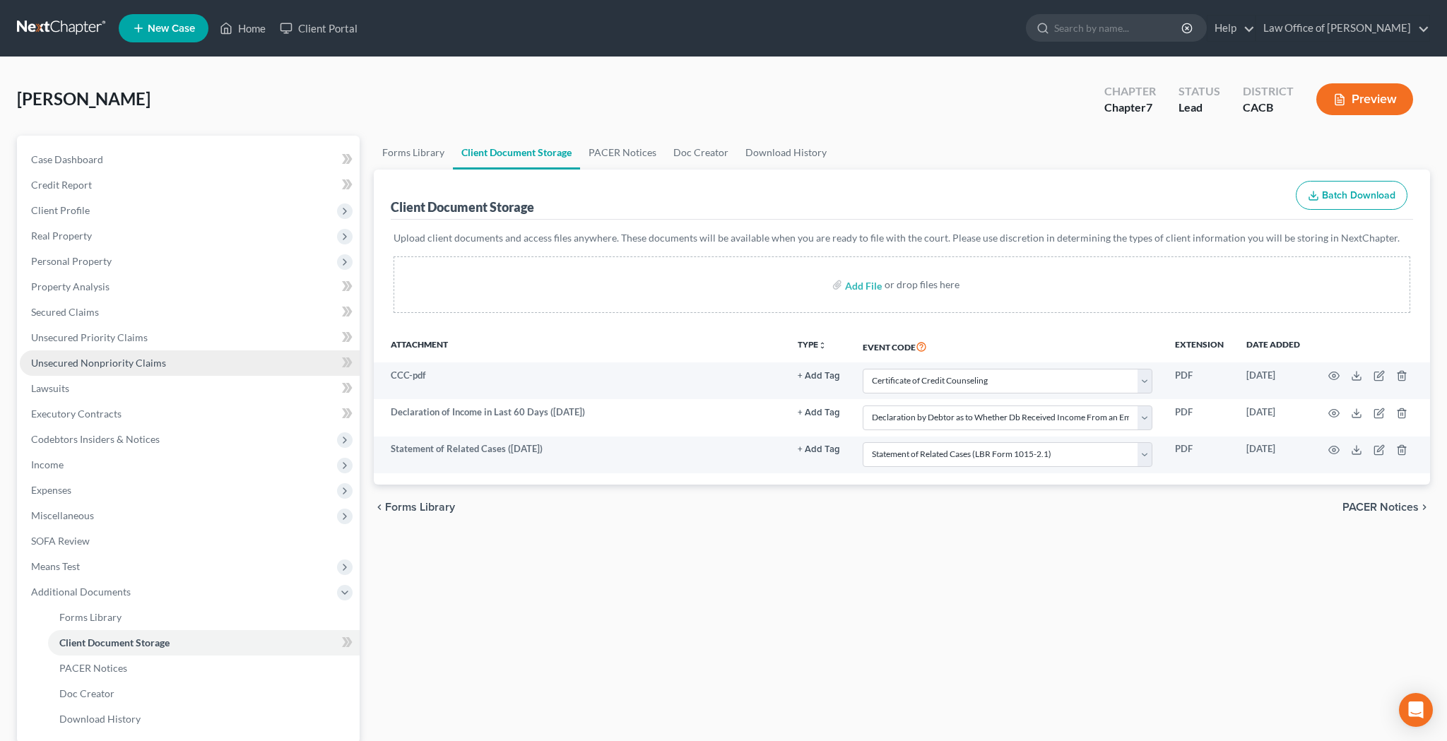
click at [141, 358] on span "Unsecured Nonpriority Claims" at bounding box center [98, 363] width 135 height 12
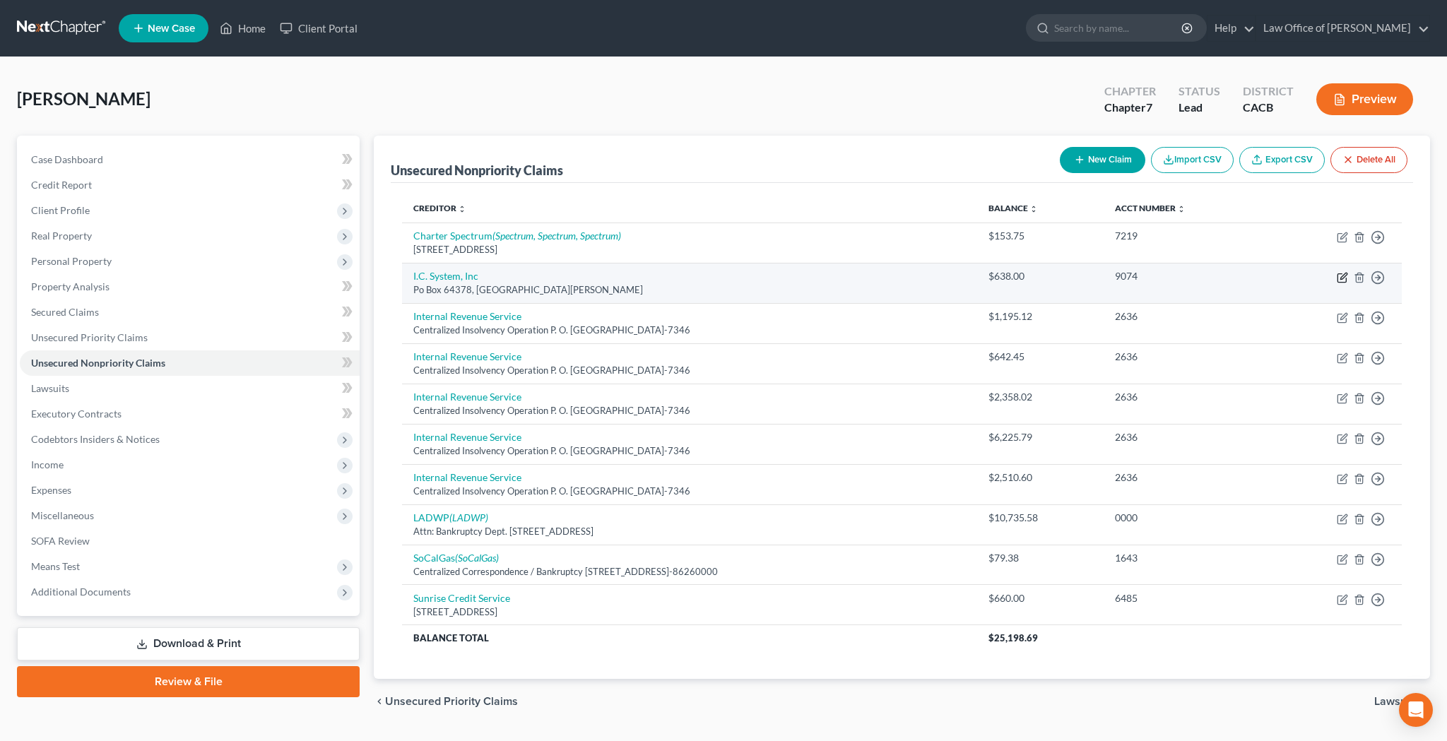
click at [1338, 275] on icon "button" at bounding box center [1341, 278] width 8 height 8
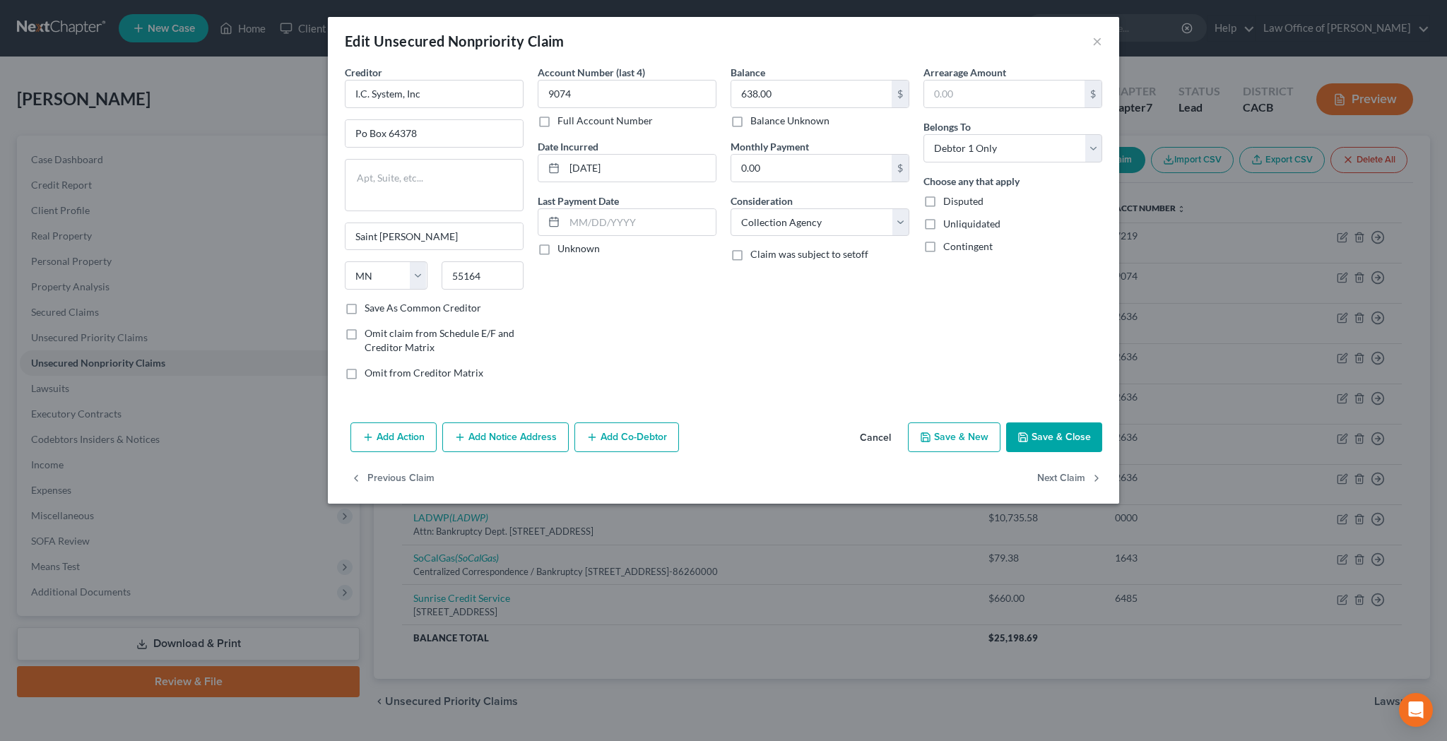
click at [533, 434] on button "Add Notice Address" at bounding box center [505, 437] width 126 height 30
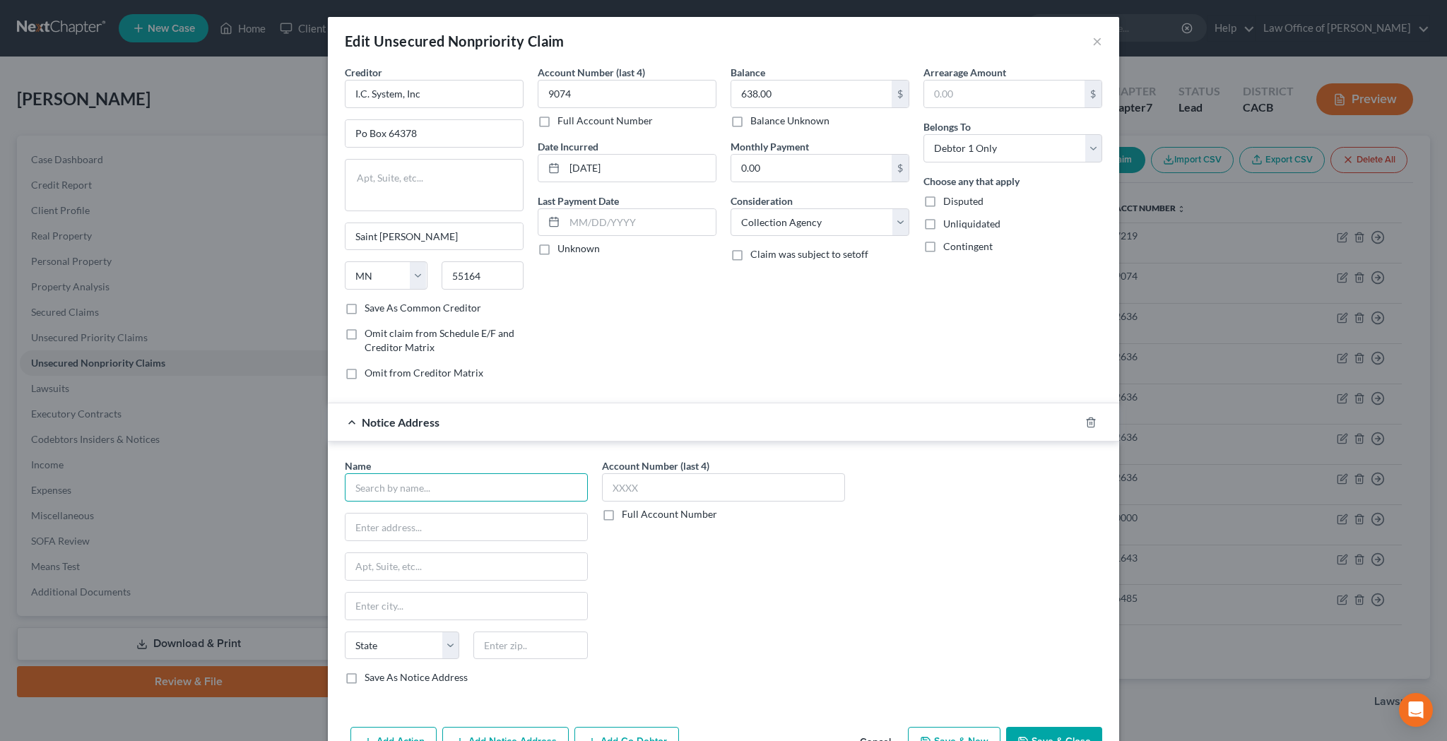
click at [482, 495] on input "text" at bounding box center [466, 487] width 243 height 28
click at [651, 486] on input "text" at bounding box center [723, 487] width 243 height 28
click at [531, 522] on input "text" at bounding box center [466, 526] width 242 height 27
click at [547, 648] on input "text" at bounding box center [530, 645] width 114 height 28
click at [506, 646] on input "text" at bounding box center [530, 645] width 114 height 28
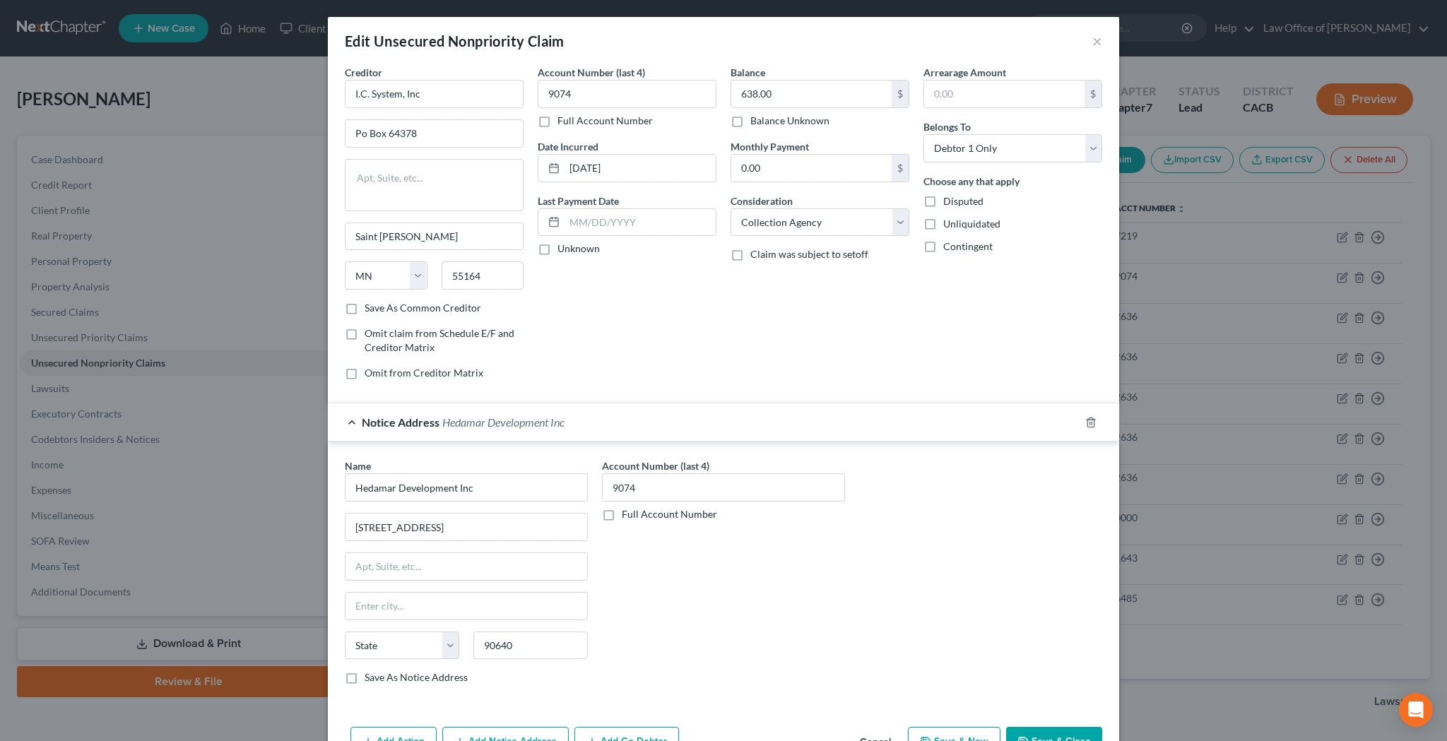
click at [776, 594] on div "Account Number (last 4) 9074 Full Account Number" at bounding box center [723, 576] width 257 height 237
click at [1053, 731] on button "Save & Close" at bounding box center [1054, 742] width 96 height 30
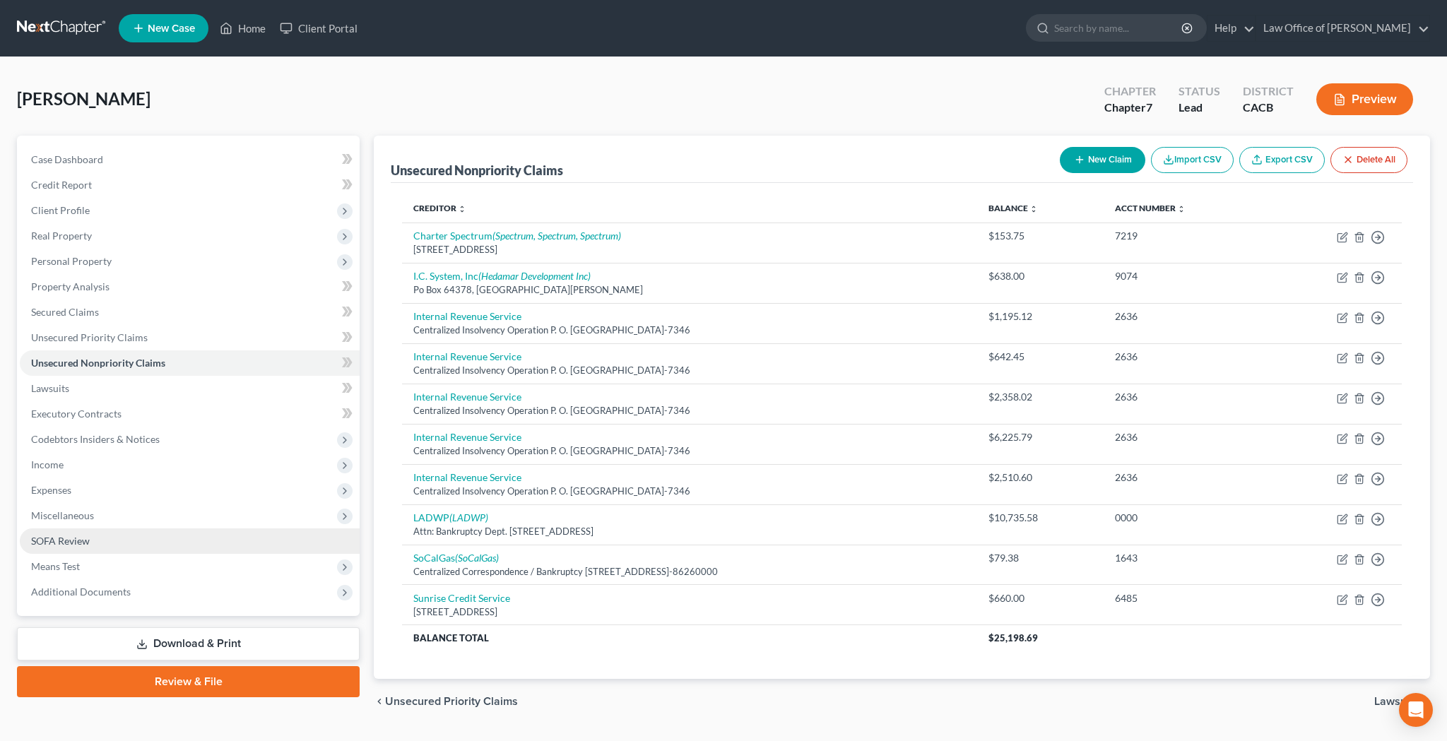
click at [124, 543] on link "SOFA Review" at bounding box center [190, 540] width 340 height 25
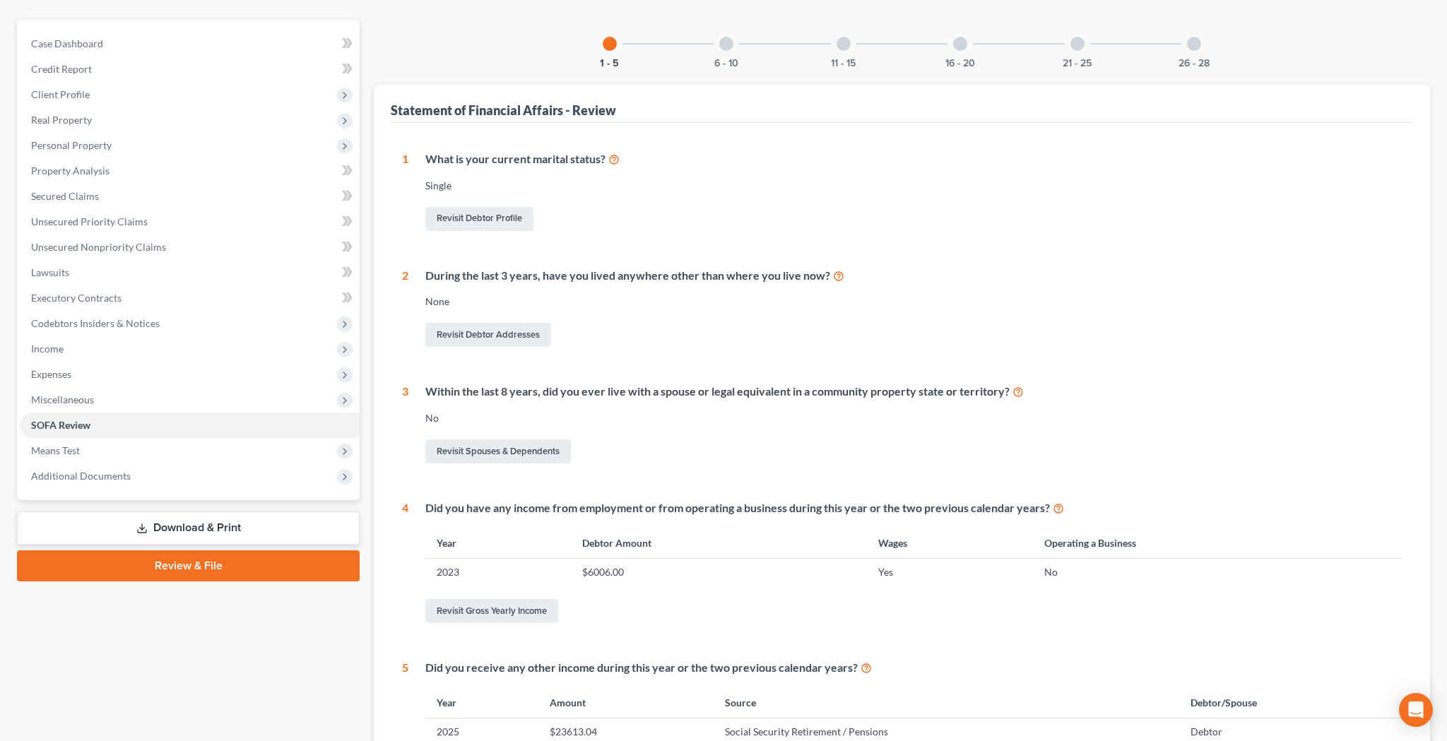
scroll to position [112, 0]
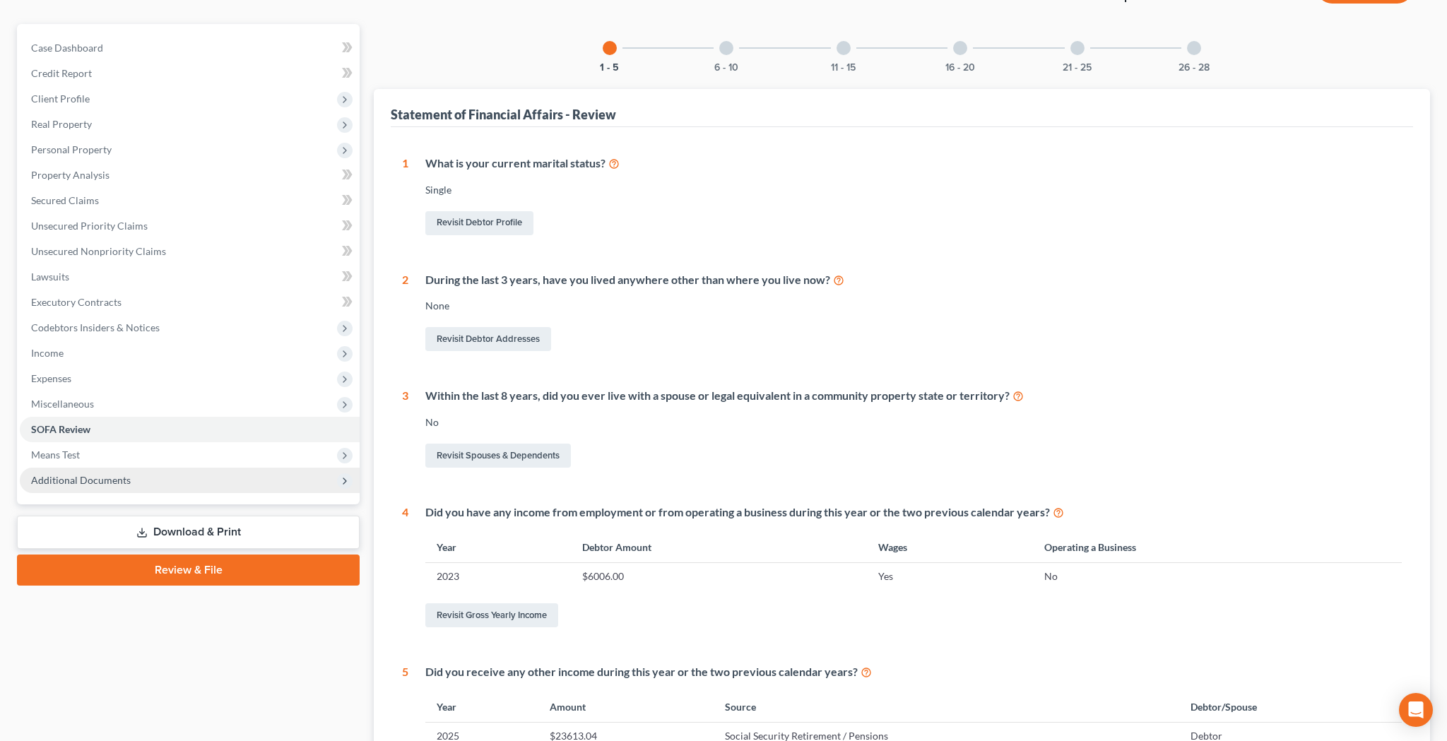
click at [182, 479] on span "Additional Documents" at bounding box center [190, 480] width 340 height 25
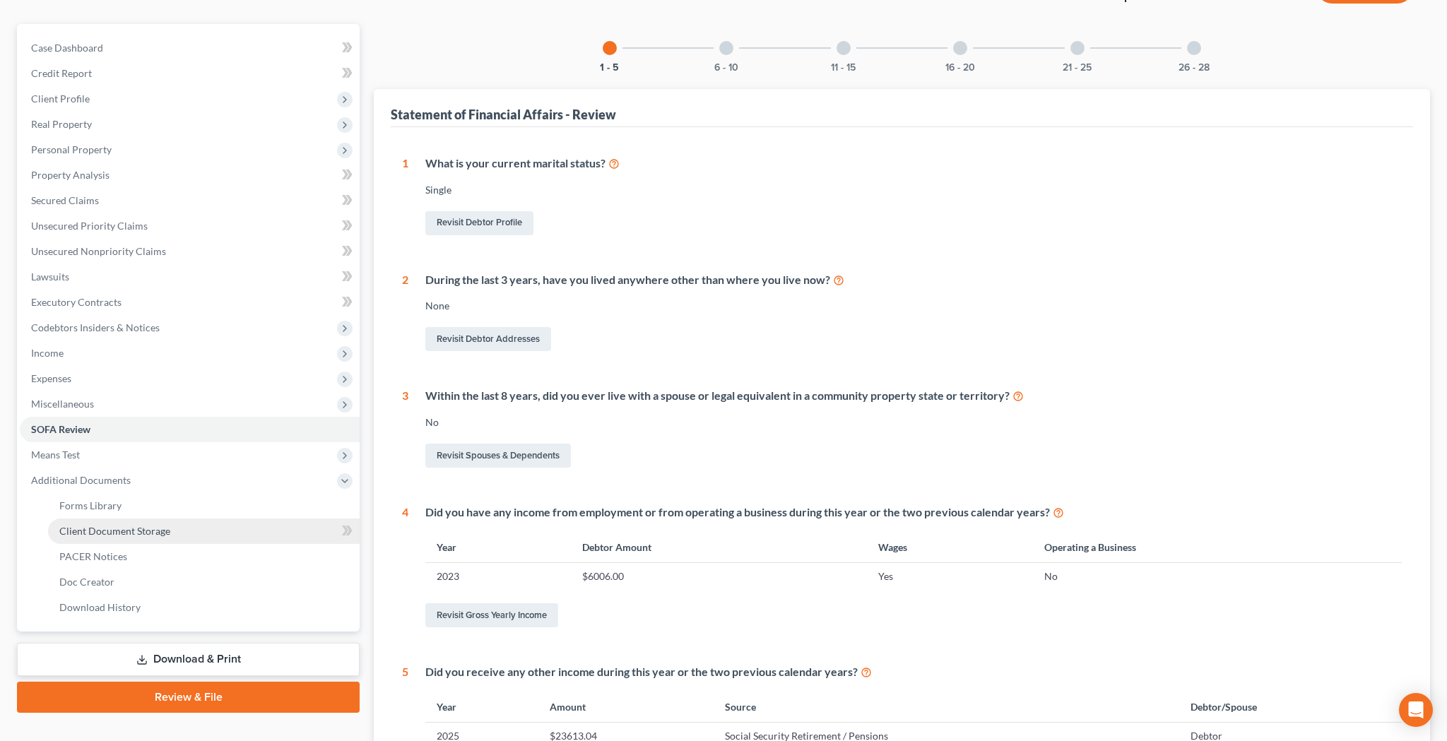
click at [179, 526] on link "Client Document Storage" at bounding box center [203, 530] width 311 height 25
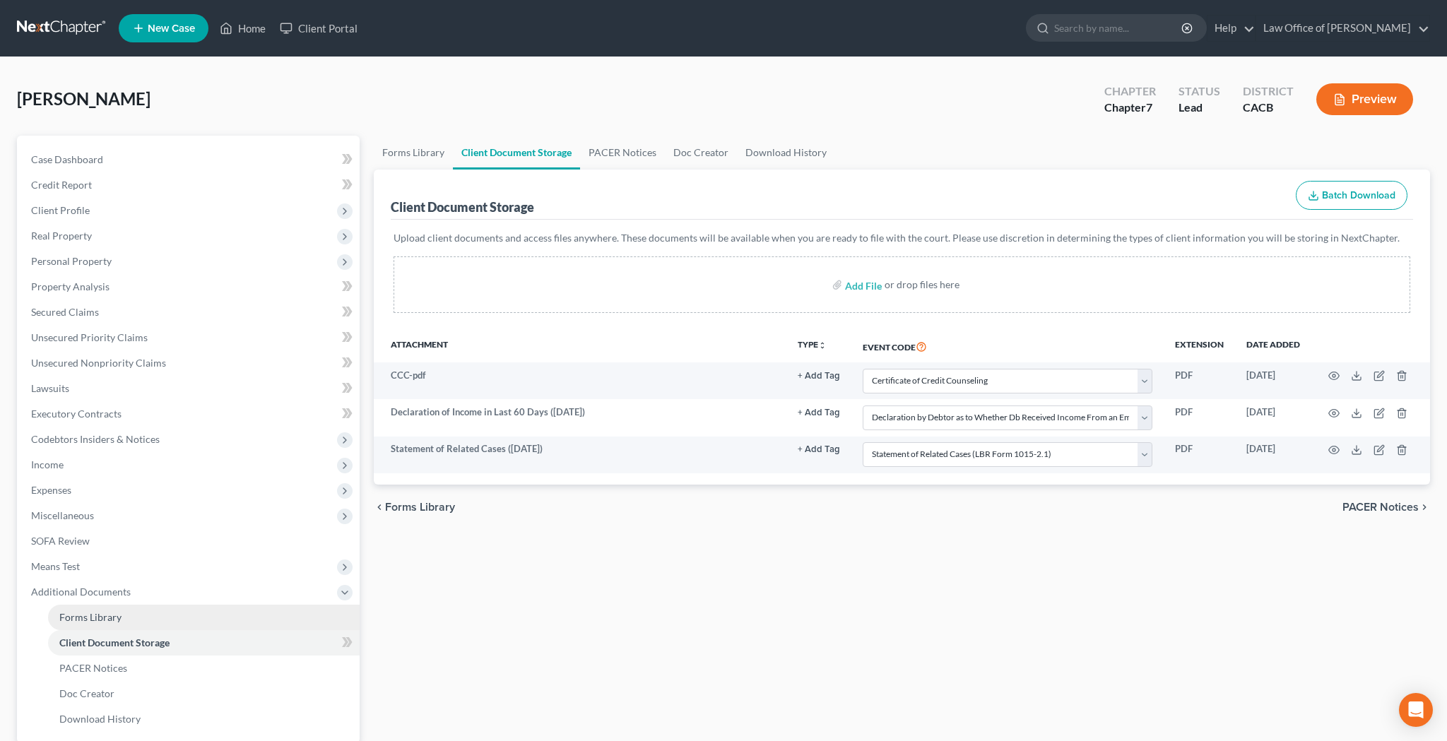
click at [178, 613] on link "Forms Library" at bounding box center [203, 617] width 311 height 25
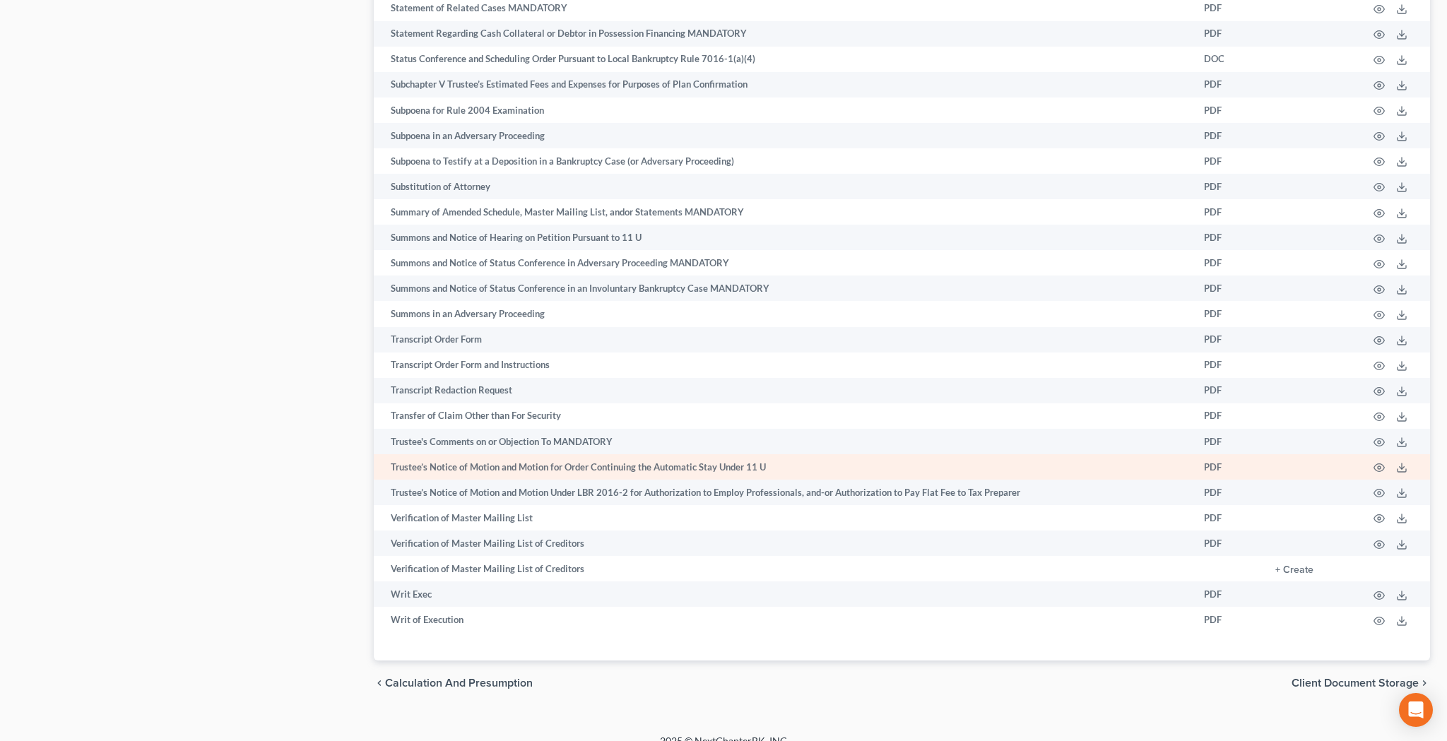
scroll to position [7096, 0]
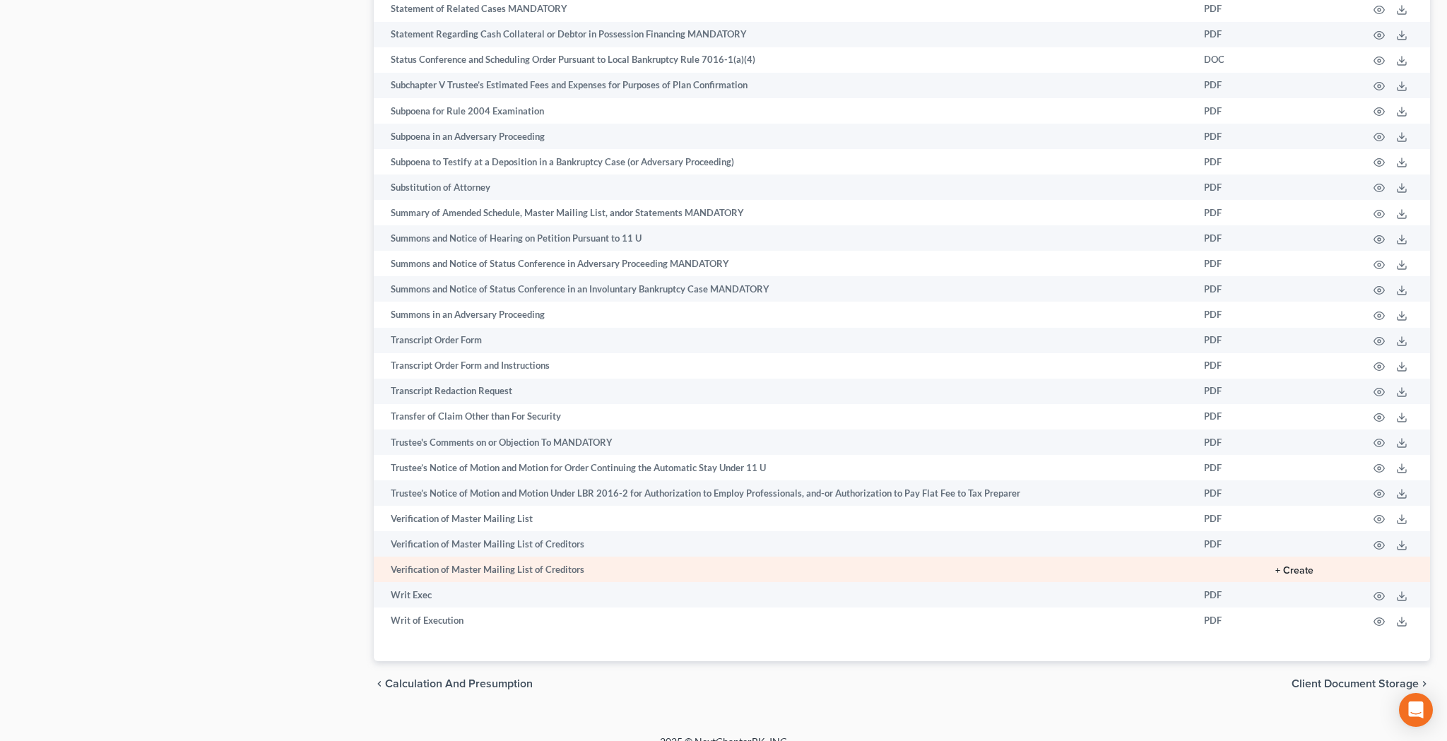
click at [1303, 566] on button "+ Create" at bounding box center [1294, 571] width 38 height 10
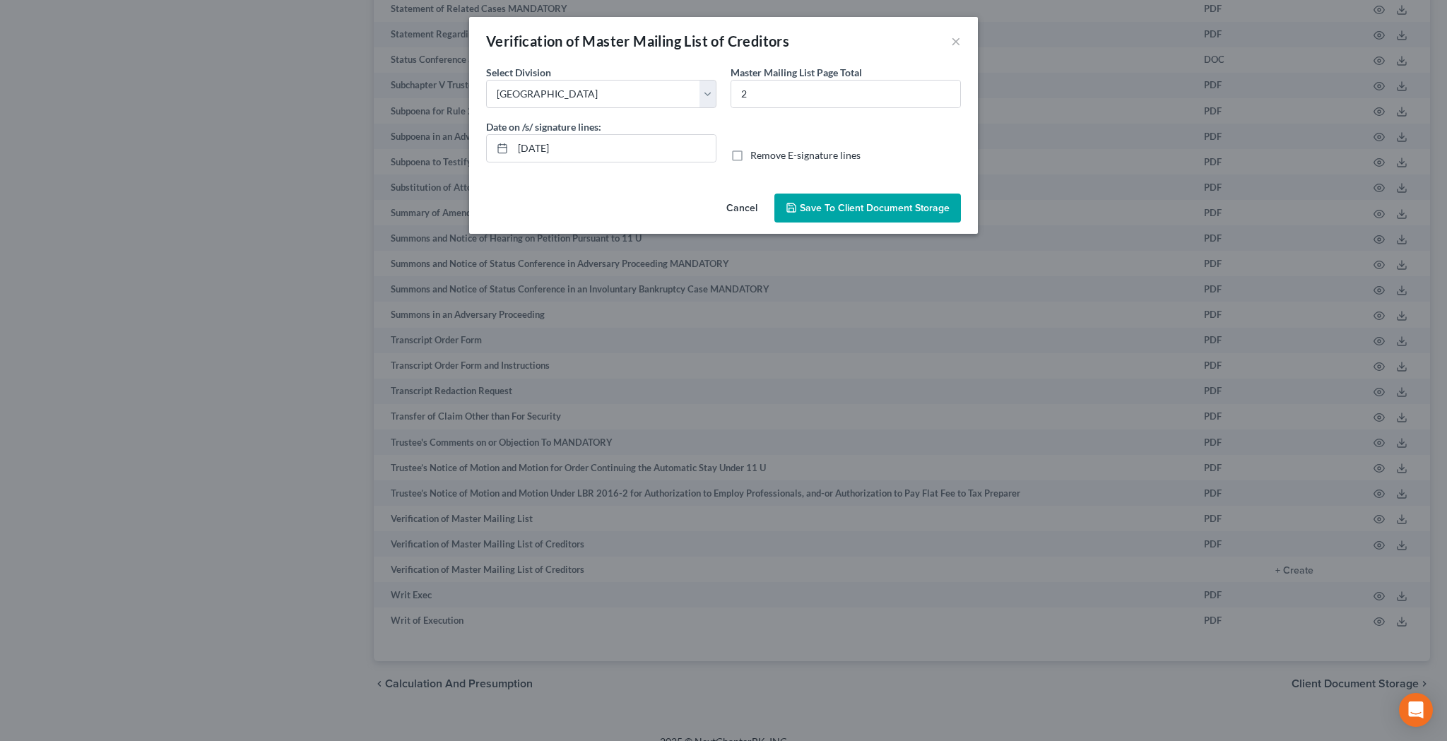
click at [750, 154] on label "Remove E-signature lines" at bounding box center [805, 155] width 110 height 14
click at [756, 154] on input "Remove E-signature lines" at bounding box center [760, 152] width 9 height 9
click at [814, 204] on span "Save to Client Document Storage" at bounding box center [875, 208] width 150 height 12
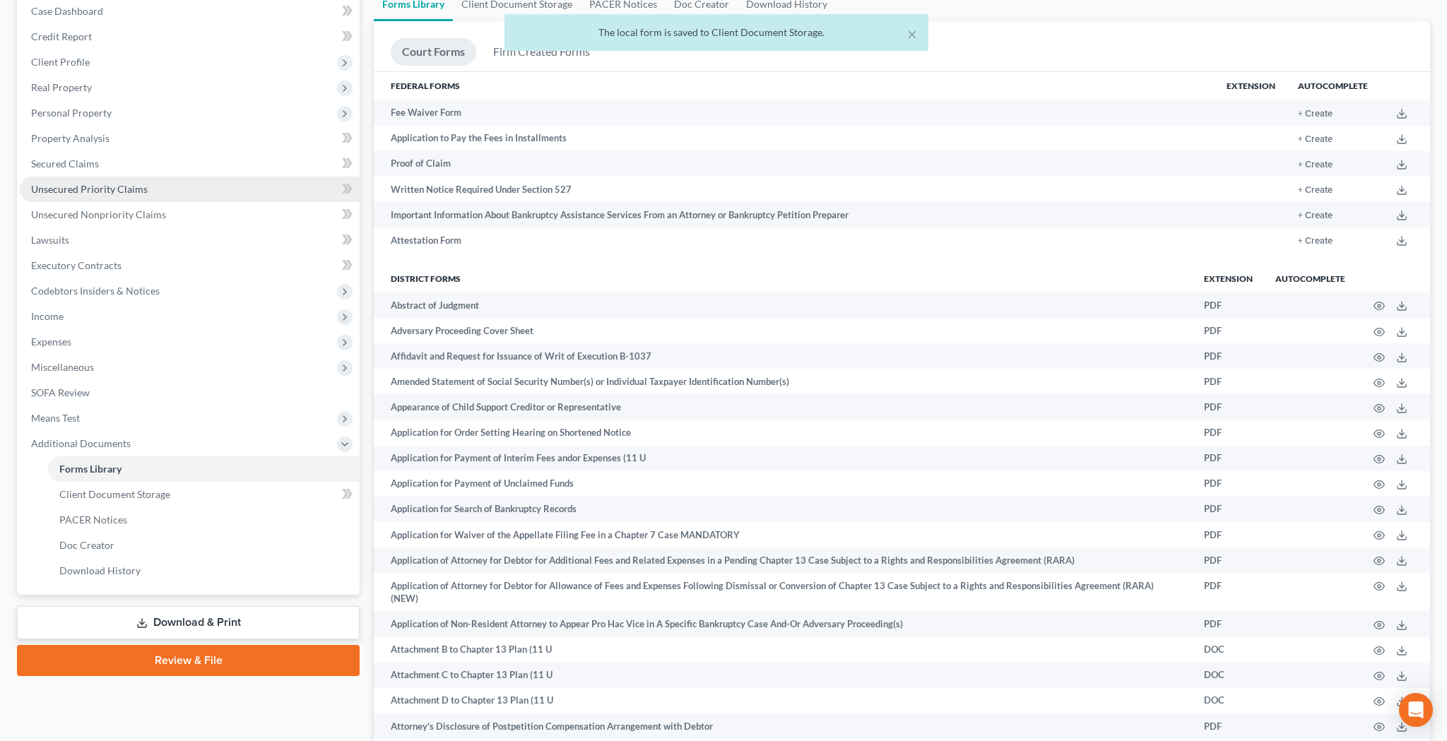
scroll to position [151, 0]
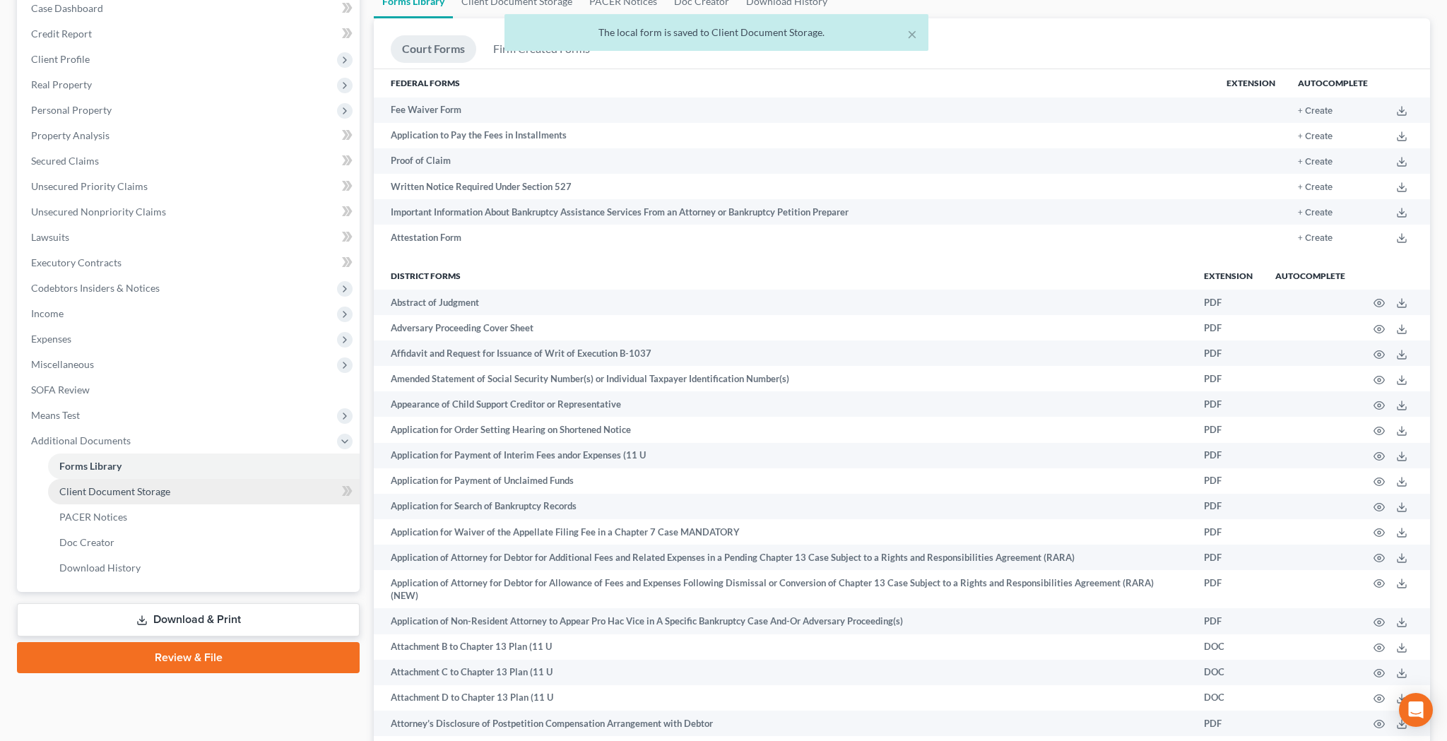
click at [182, 498] on link "Client Document Storage" at bounding box center [203, 491] width 311 height 25
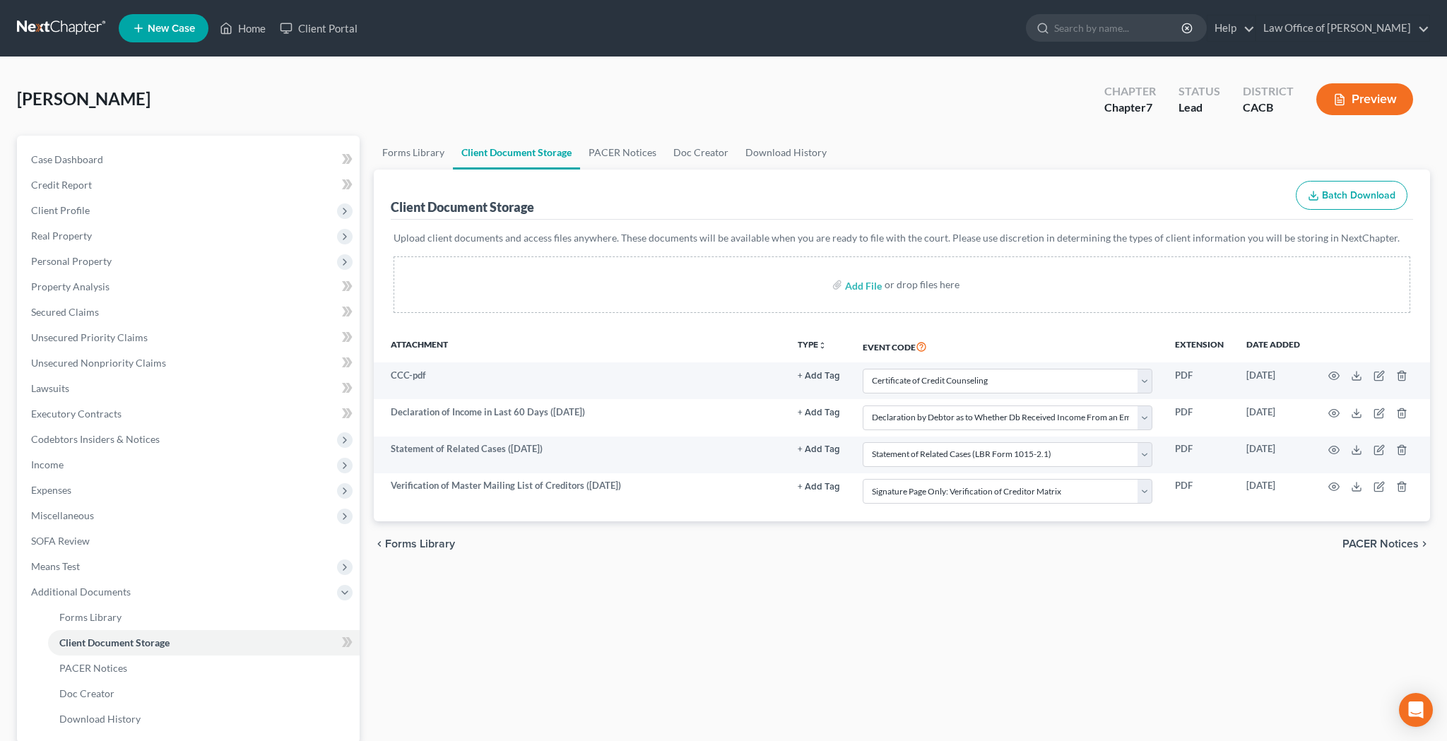
click at [1375, 102] on button "Preview" at bounding box center [1364, 99] width 97 height 32
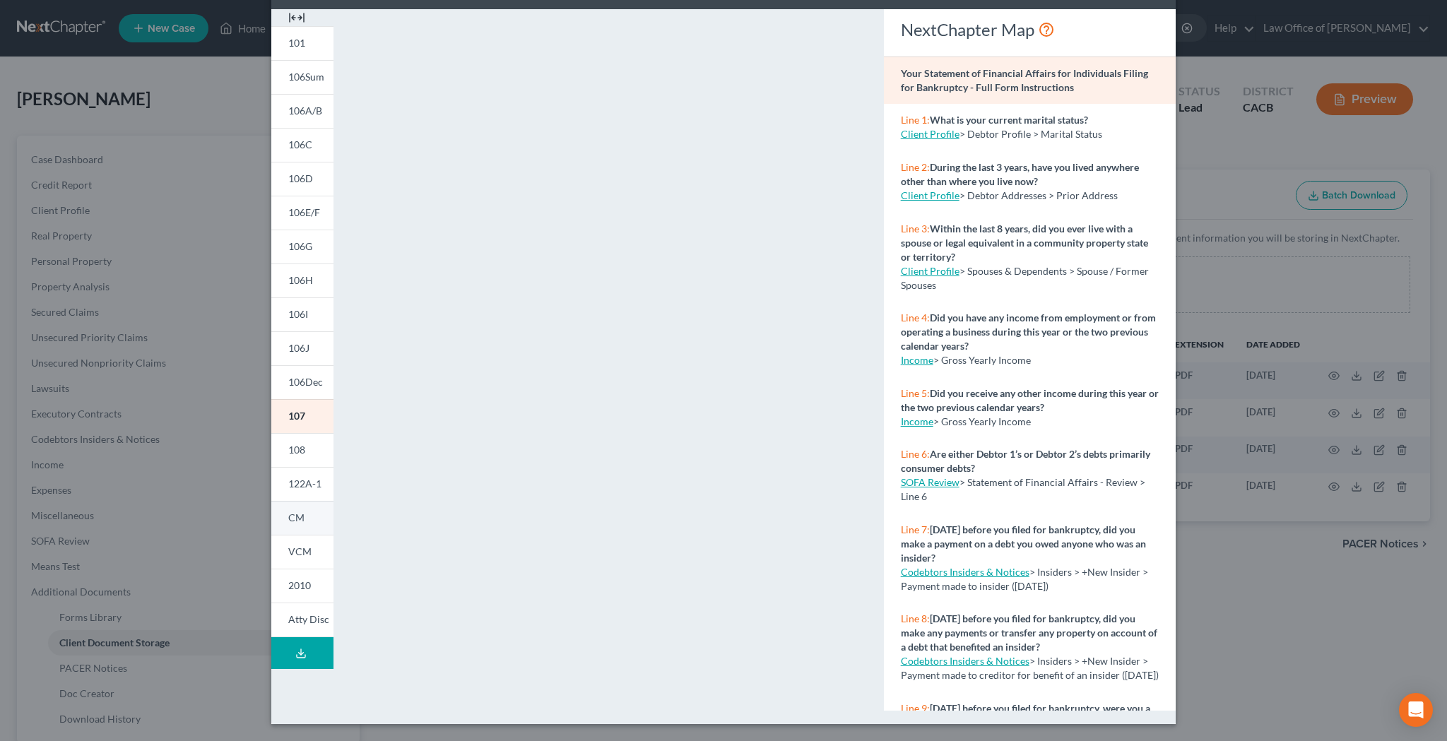
click at [301, 521] on span "CM" at bounding box center [296, 517] width 16 height 12
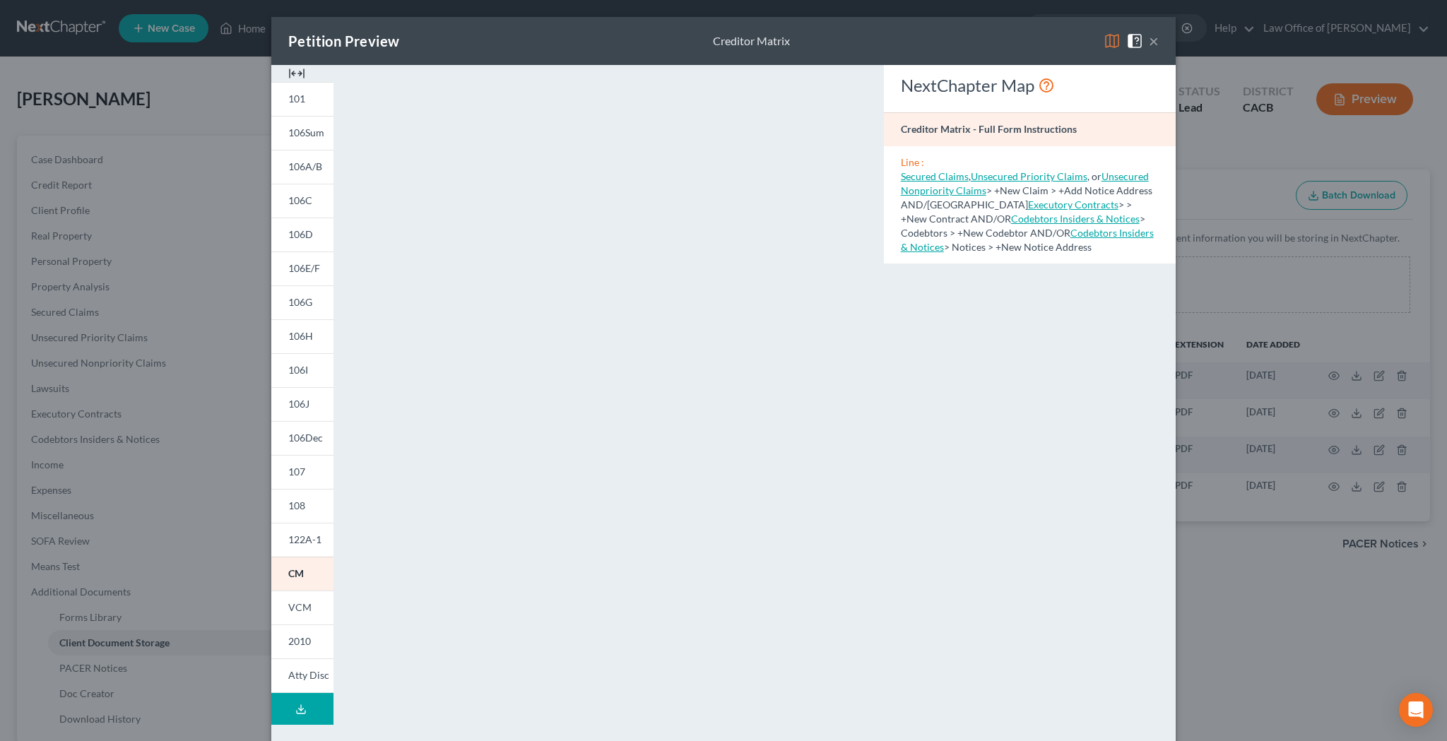
click at [1153, 39] on button "×" at bounding box center [1153, 40] width 10 height 17
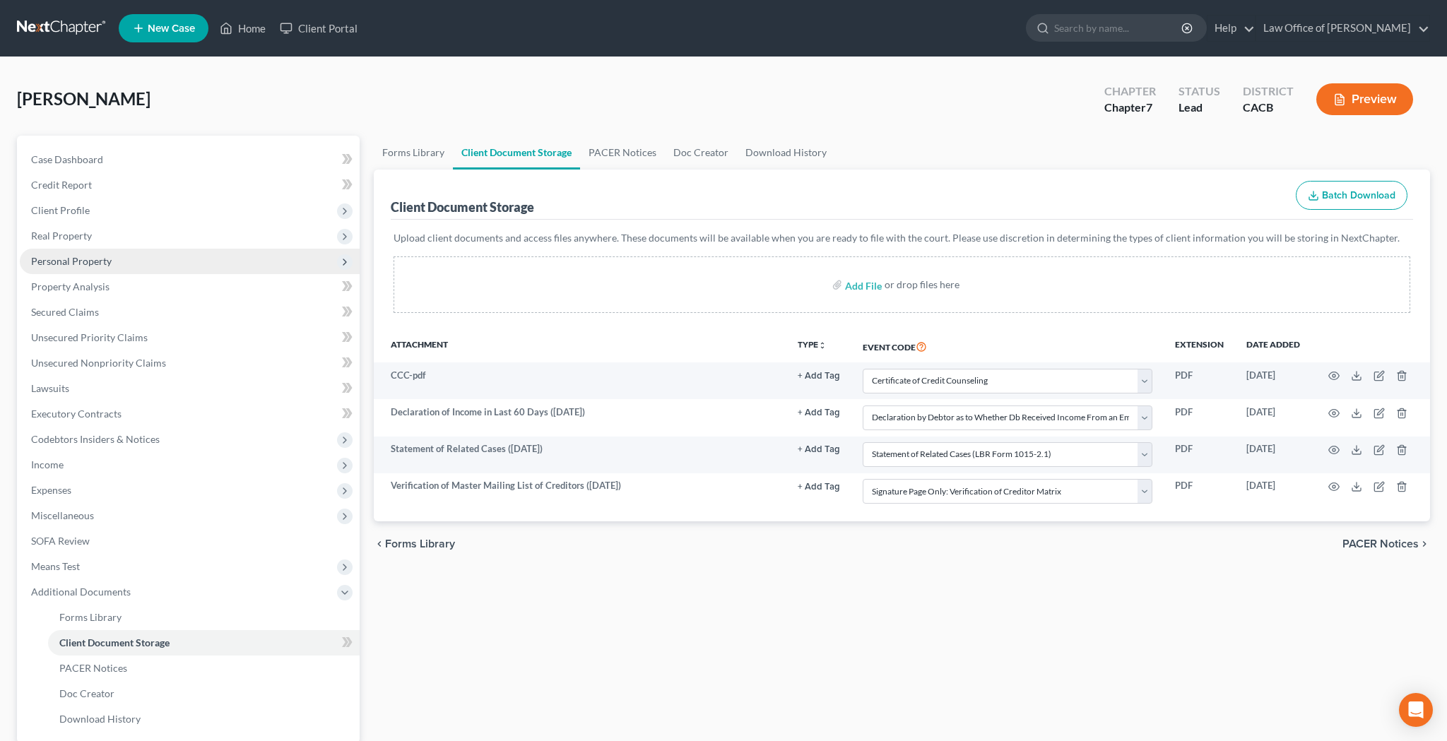
click at [112, 265] on span "Personal Property" at bounding box center [190, 261] width 340 height 25
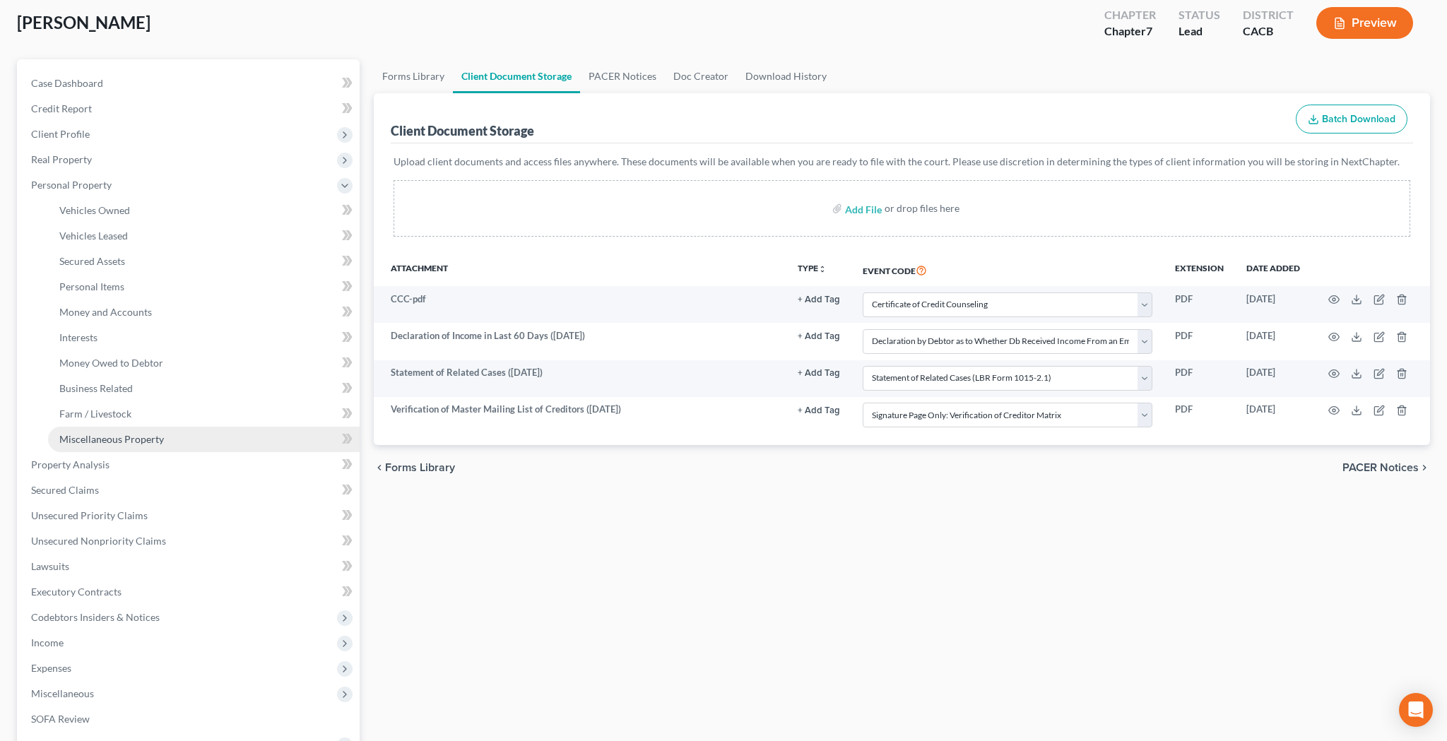
scroll to position [83, 0]
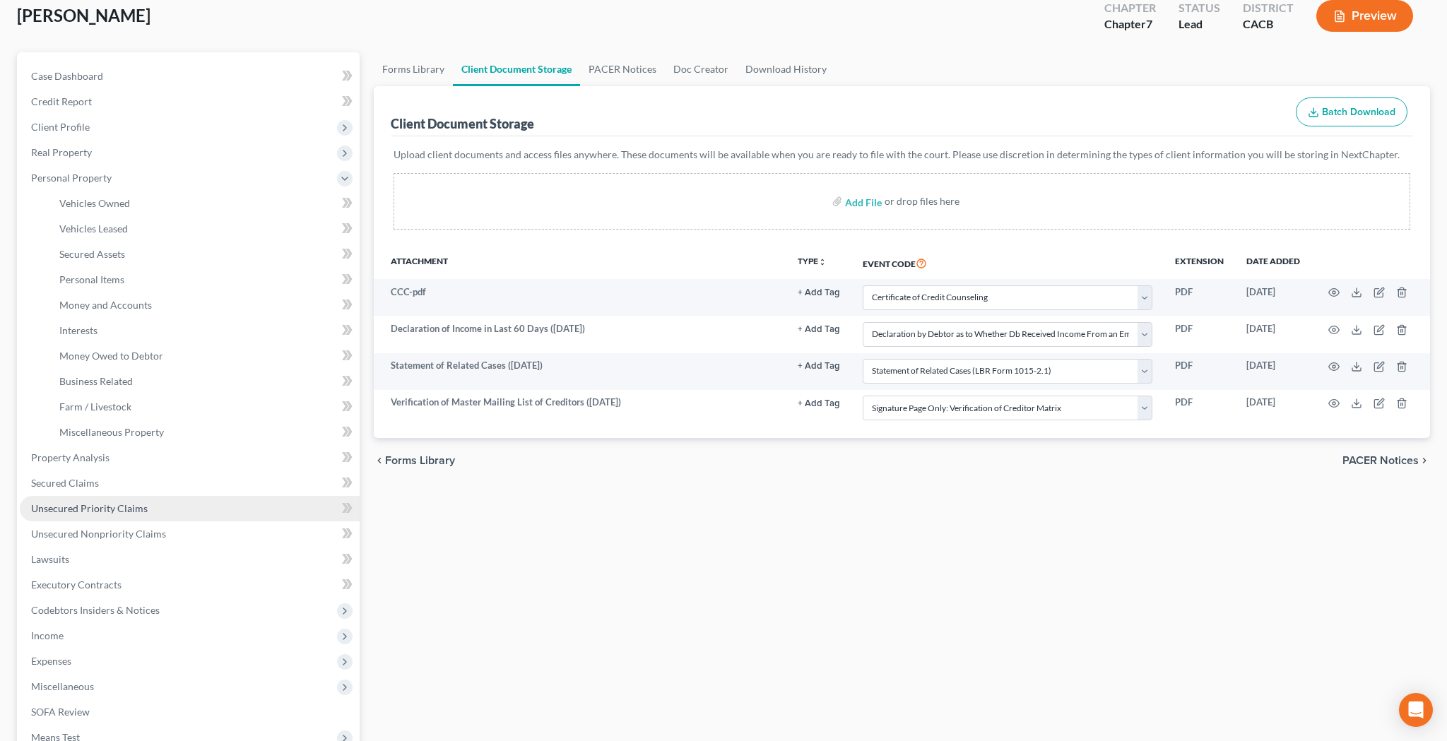
click at [127, 508] on span "Unsecured Priority Claims" at bounding box center [89, 508] width 117 height 12
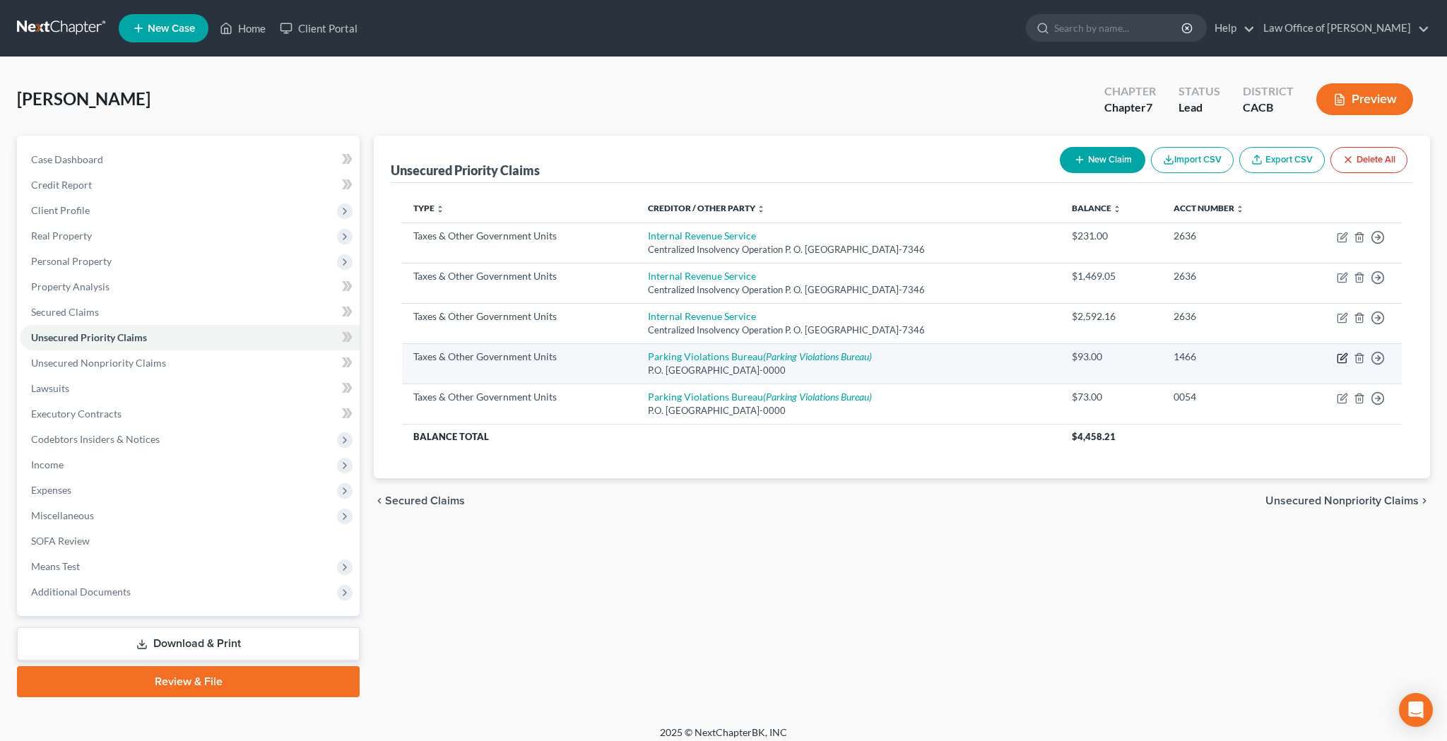
click at [1339, 354] on icon "button" at bounding box center [1341, 358] width 8 height 8
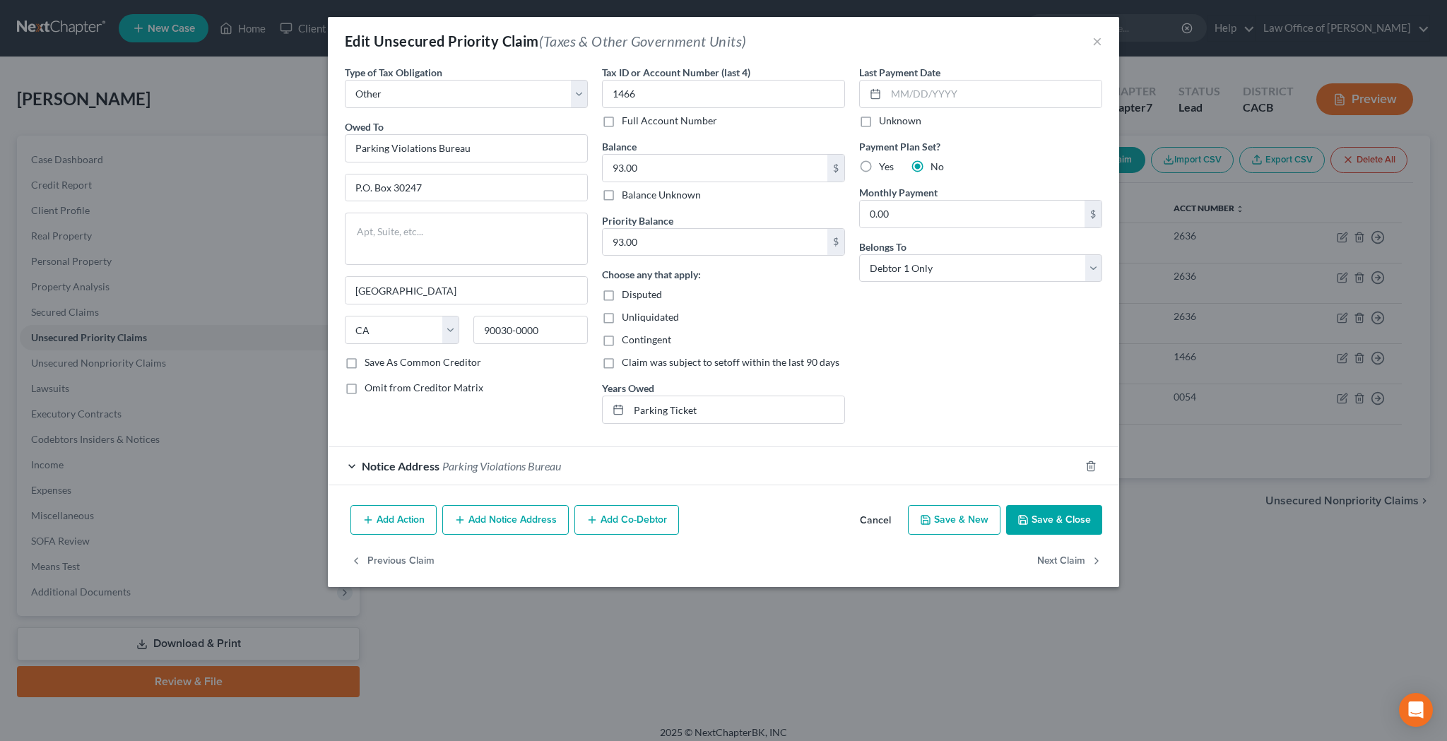
click at [502, 518] on button "Add Notice Address" at bounding box center [505, 520] width 126 height 30
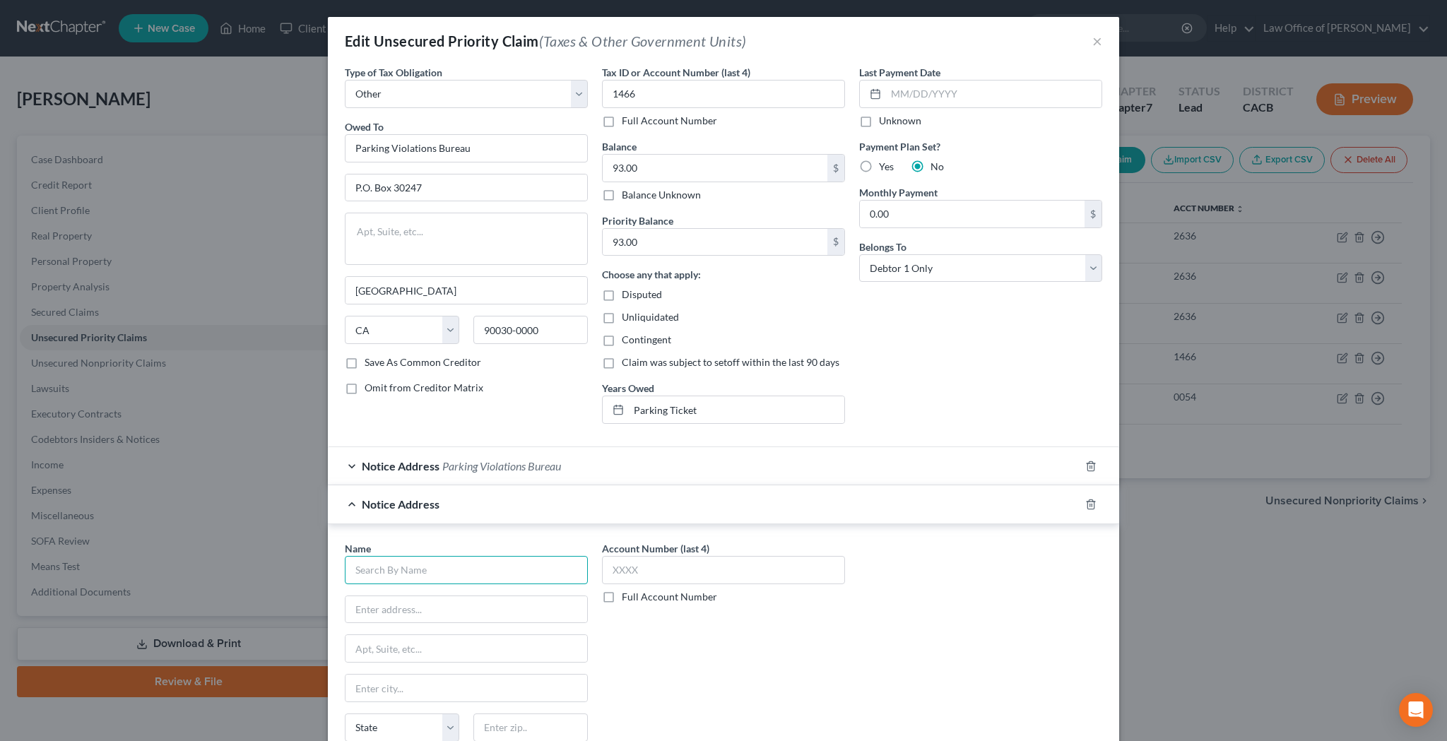
click at [450, 558] on input "text" at bounding box center [466, 570] width 243 height 28
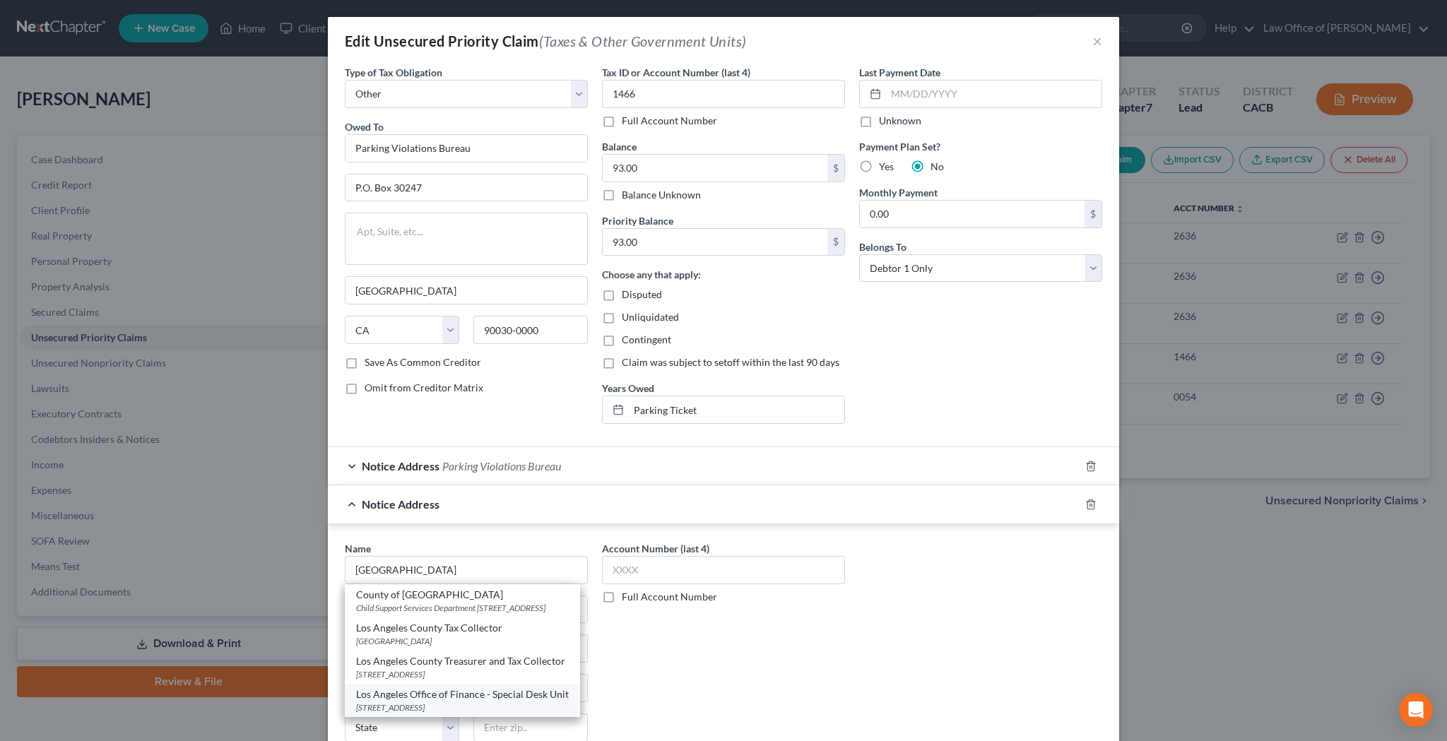
click at [487, 713] on div "200 North Spring Street, Room 101, Los Angeles, CA 90012" at bounding box center [462, 707] width 213 height 12
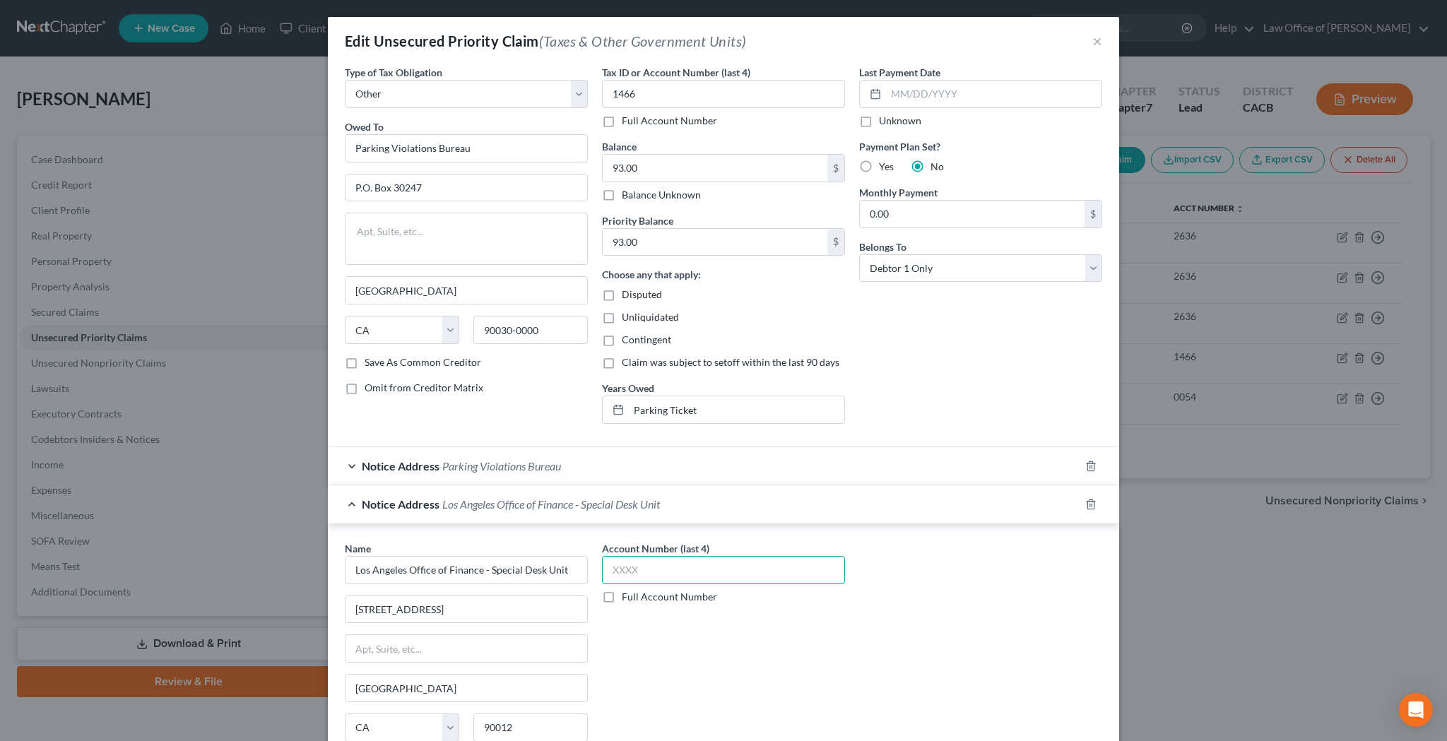
click at [638, 567] on input "text" at bounding box center [723, 570] width 243 height 28
click at [913, 640] on div "Name * Los Angeles Office of Finance - Special Desk Unit 200 North Spring Stree…" at bounding box center [723, 659] width 771 height 237
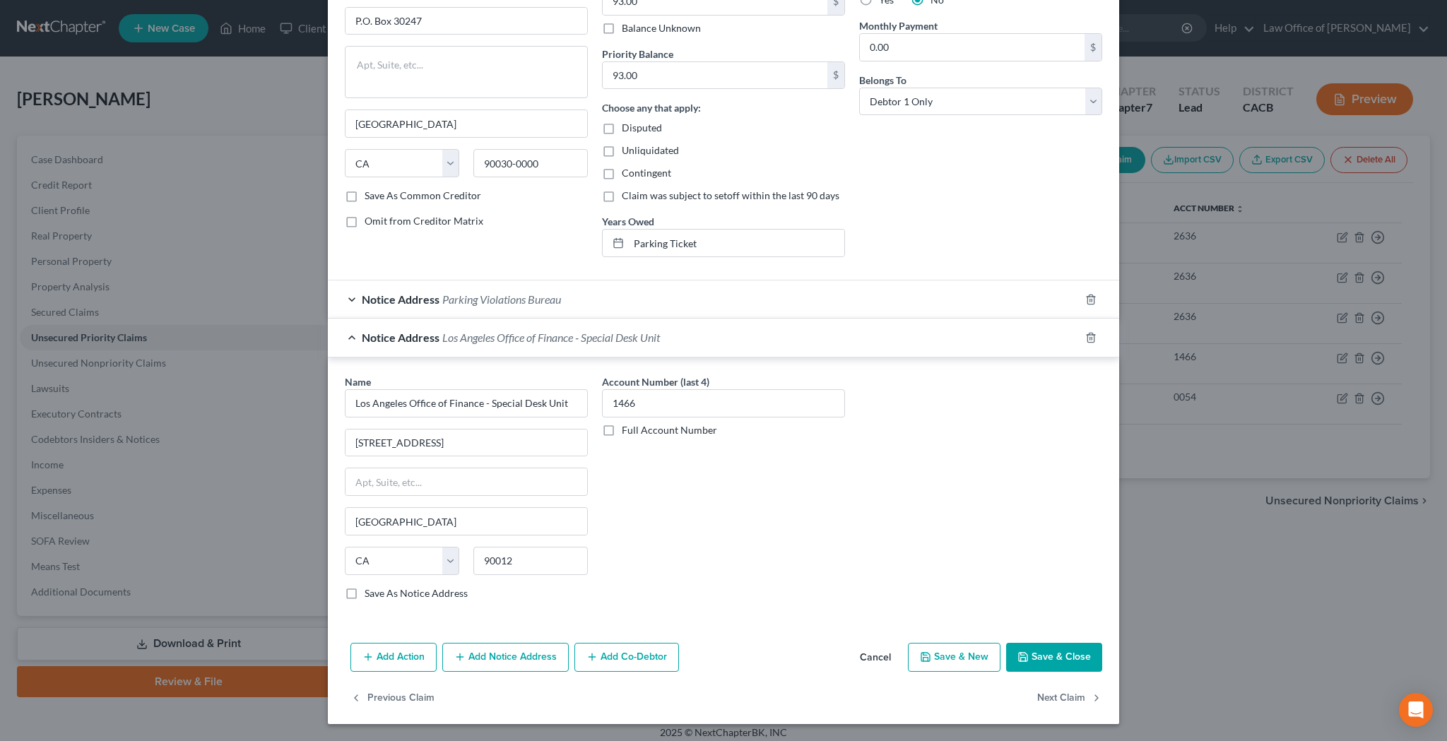
scroll to position [166, 0]
click at [1048, 654] on button "Save & Close" at bounding box center [1054, 658] width 96 height 30
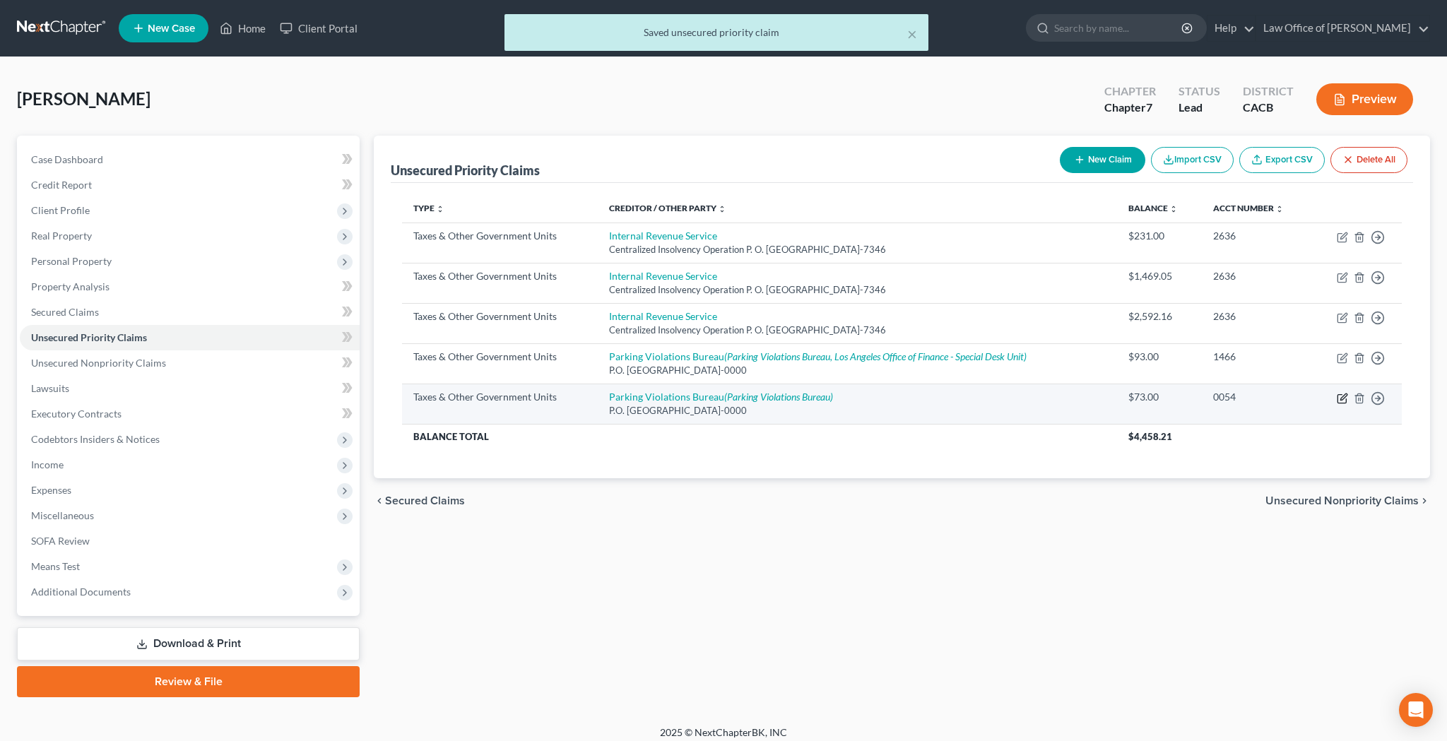
click at [1341, 398] on icon "button" at bounding box center [1343, 396] width 6 height 6
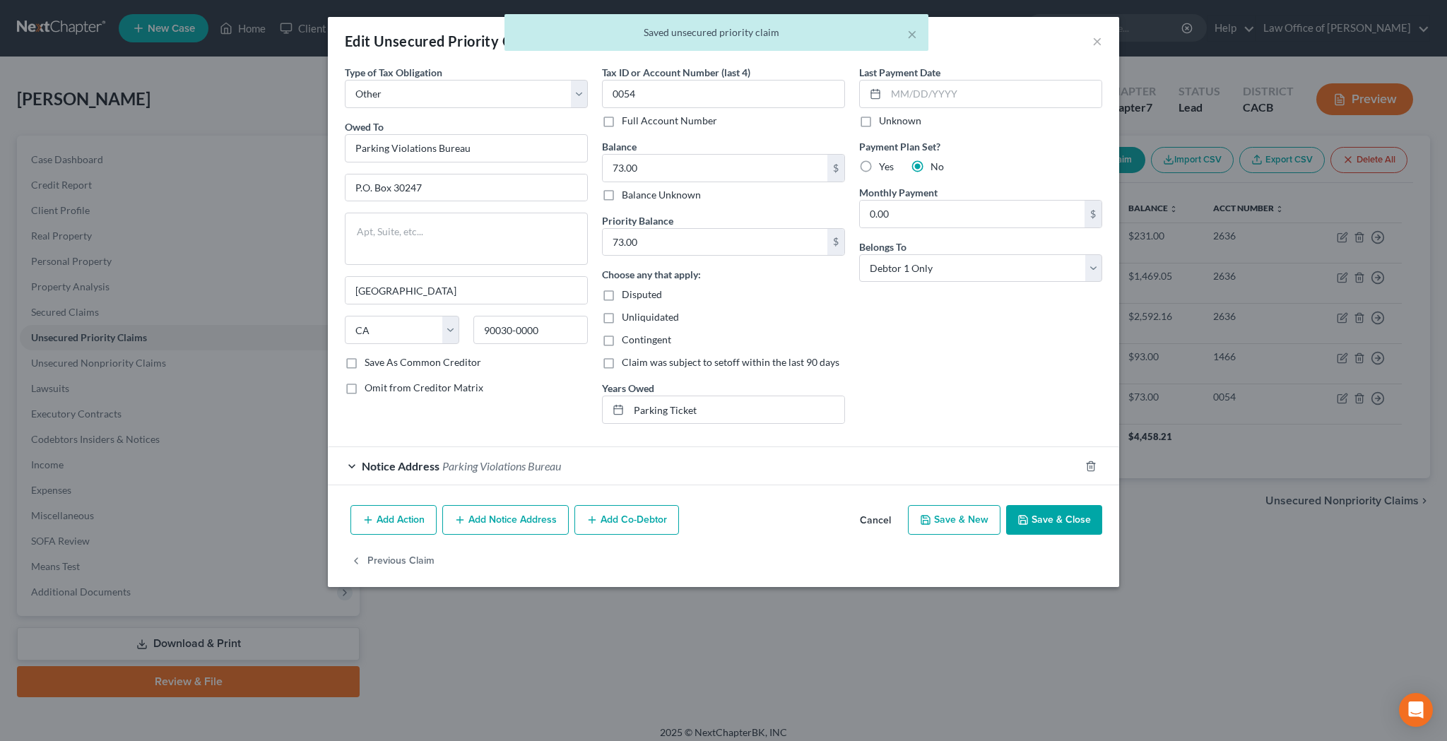
click at [487, 523] on button "Add Notice Address" at bounding box center [505, 520] width 126 height 30
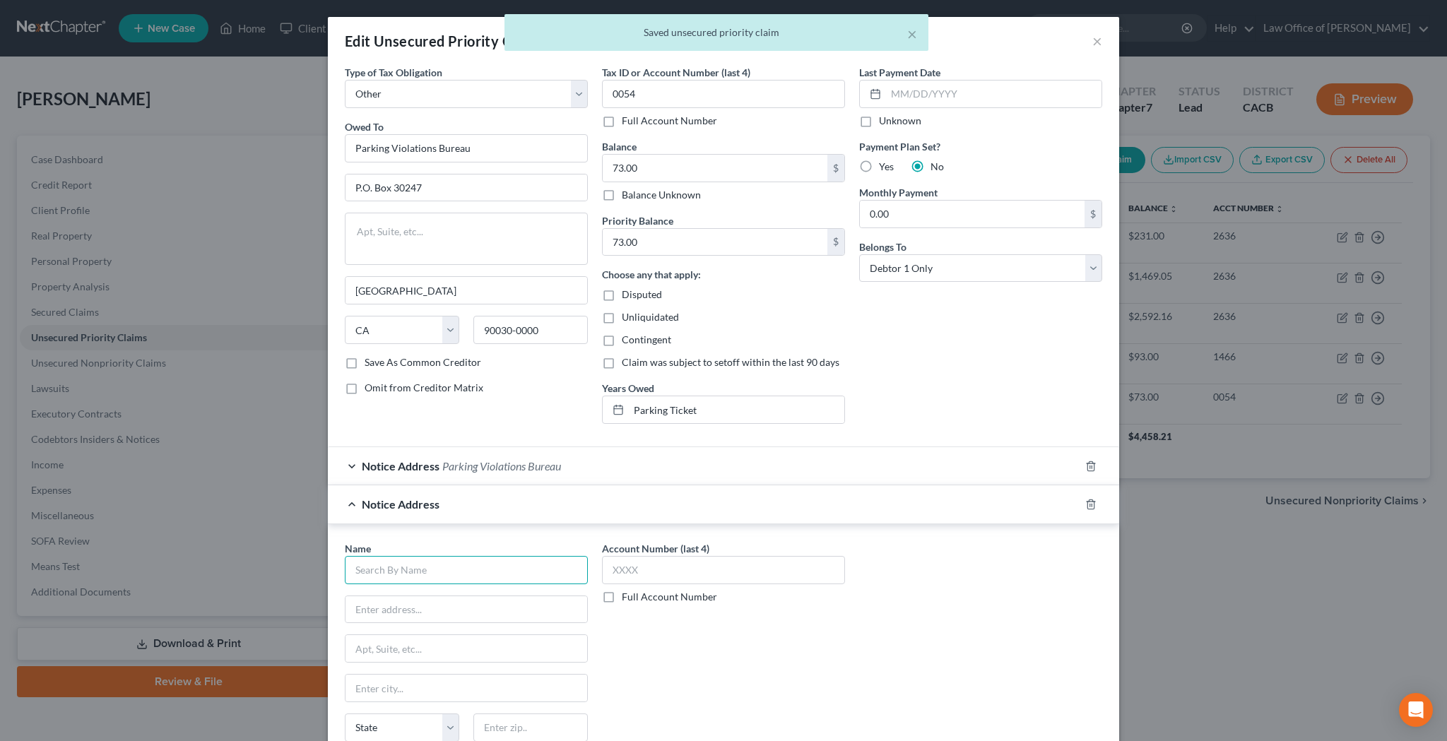
click at [441, 563] on input "text" at bounding box center [466, 570] width 243 height 28
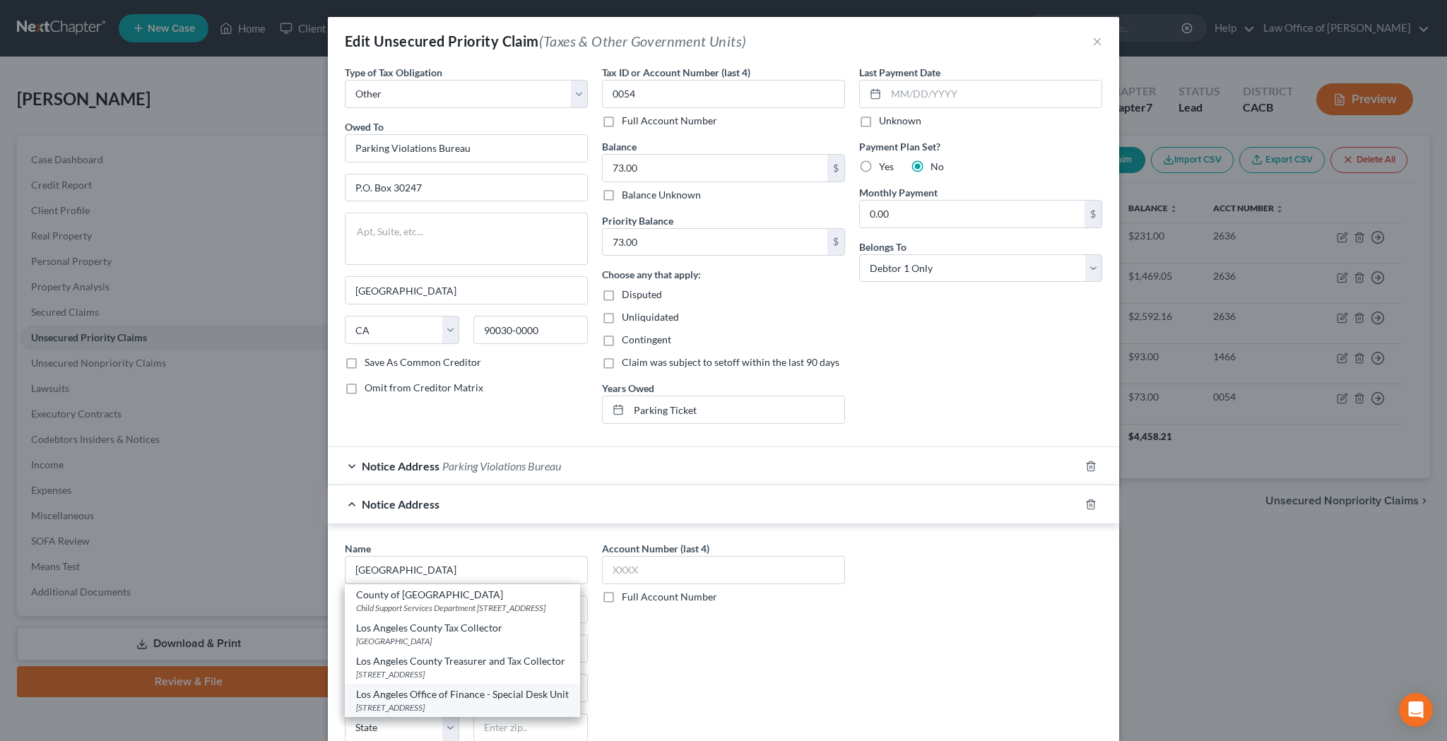
click at [446, 701] on div "Los Angeles Office of Finance - Special Desk Unit" at bounding box center [462, 694] width 213 height 14
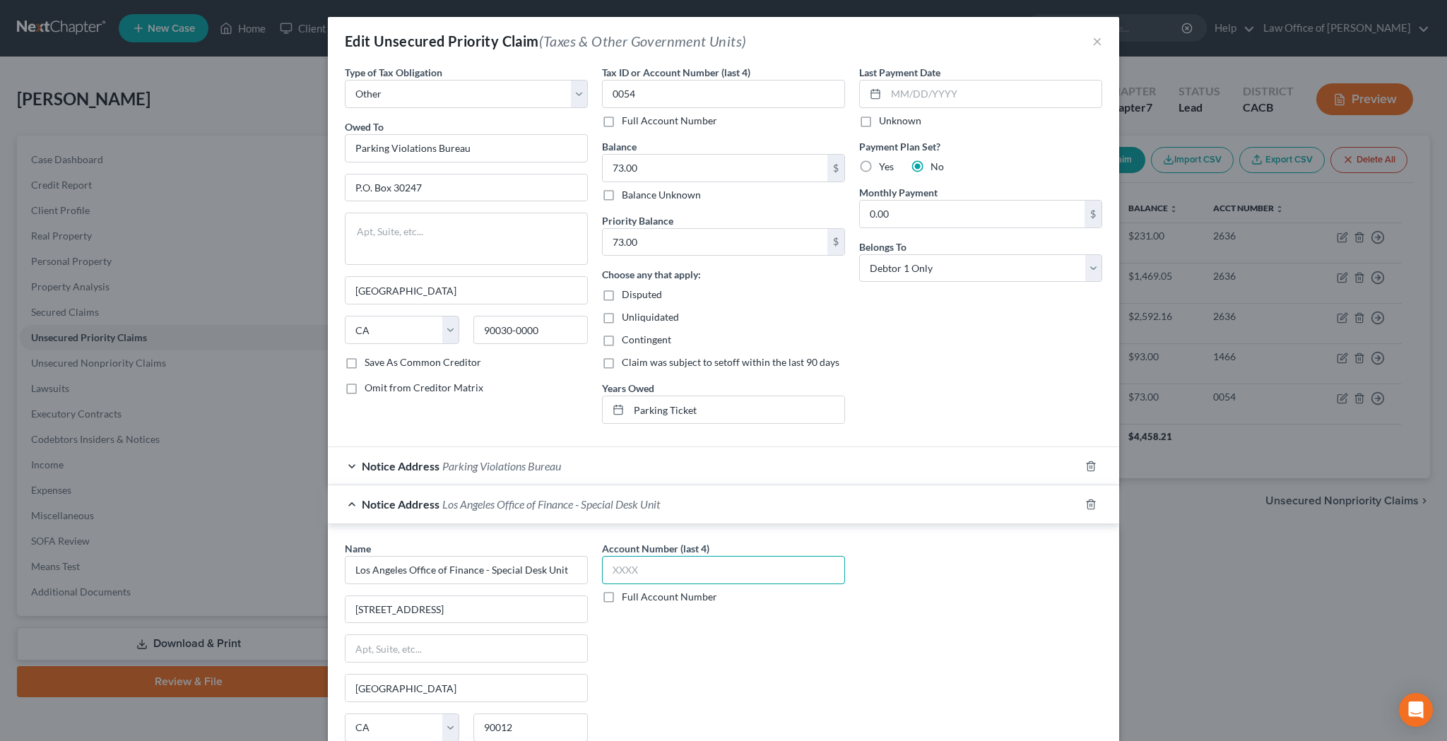
click at [635, 571] on input "text" at bounding box center [723, 570] width 243 height 28
click at [886, 626] on div "Name * Los Angeles Office of Finance - Special Desk Unit 200 North Spring Stree…" at bounding box center [723, 659] width 771 height 237
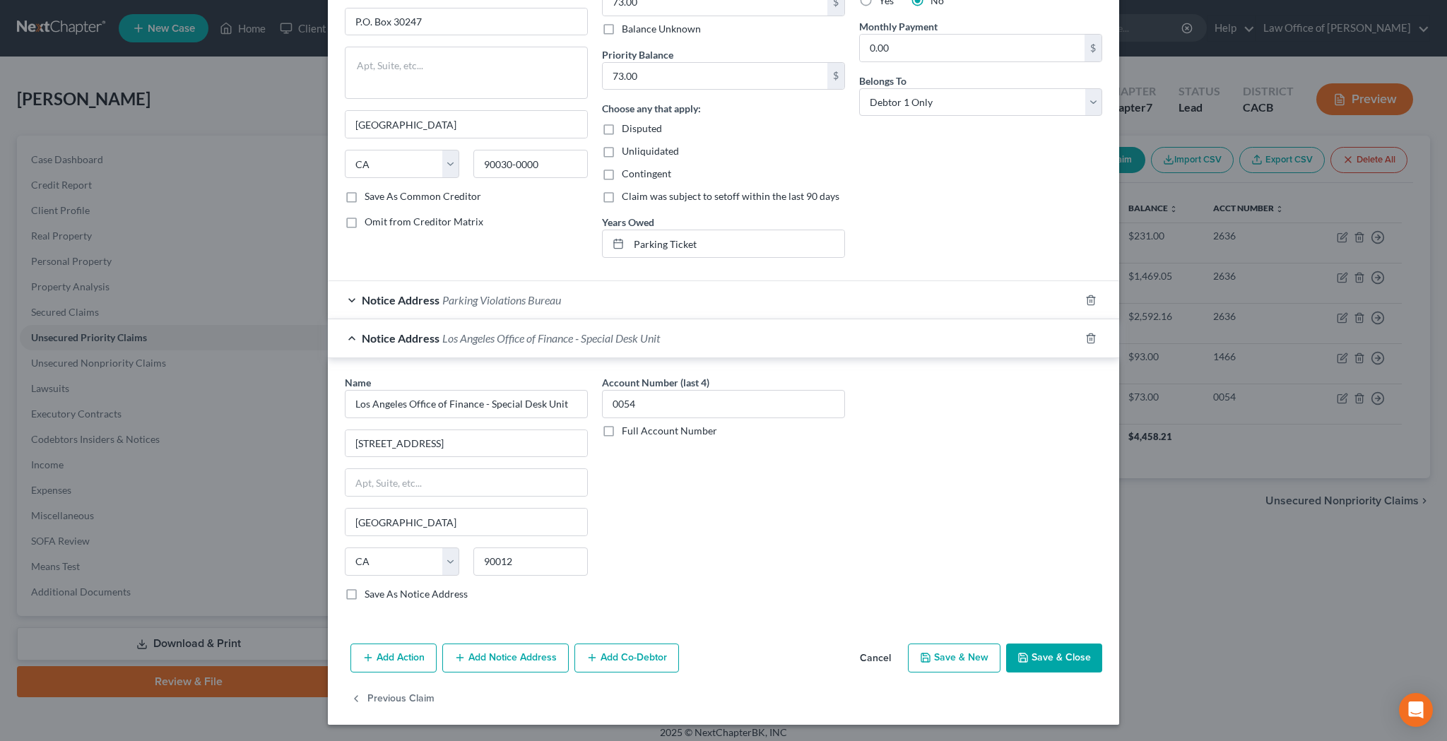
click at [1049, 657] on button "Save & Close" at bounding box center [1054, 658] width 96 height 30
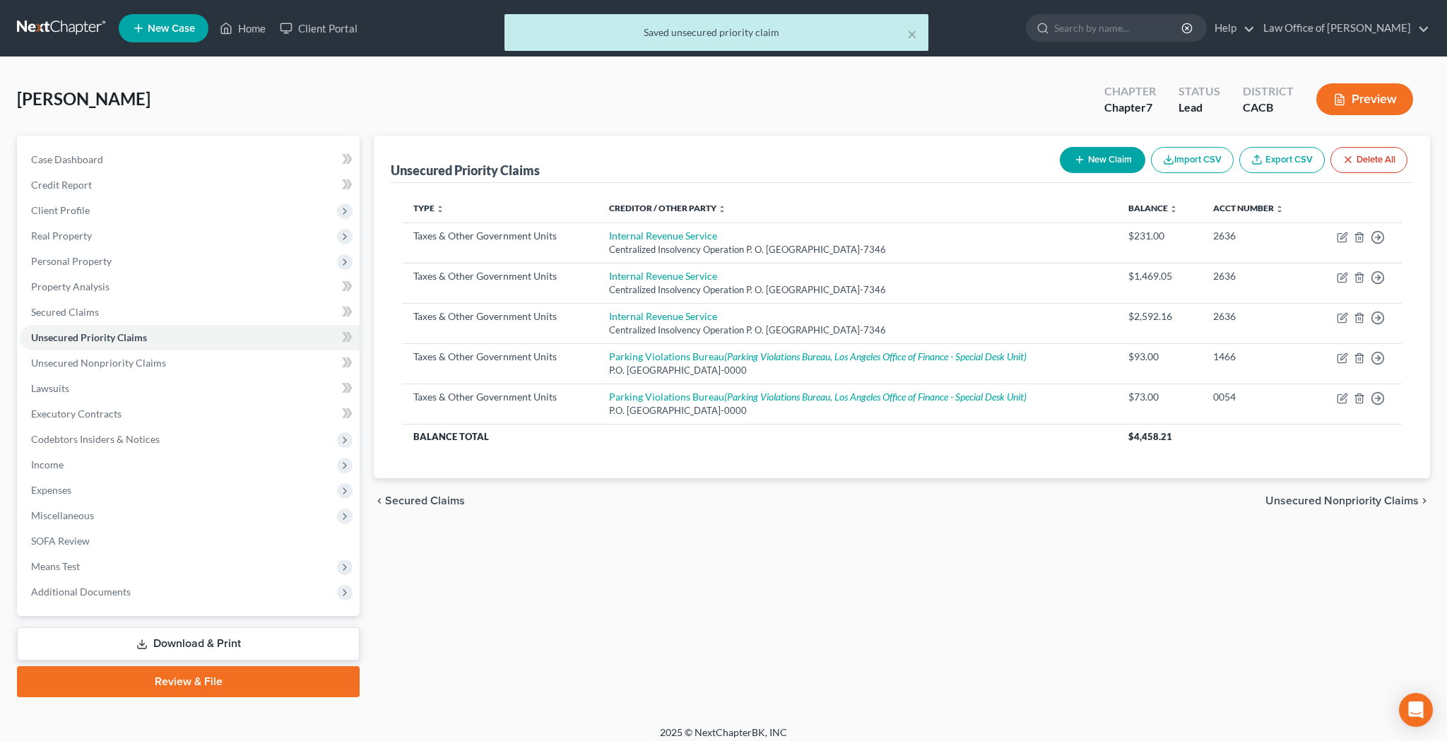
click at [1346, 106] on button "Preview" at bounding box center [1364, 99] width 97 height 32
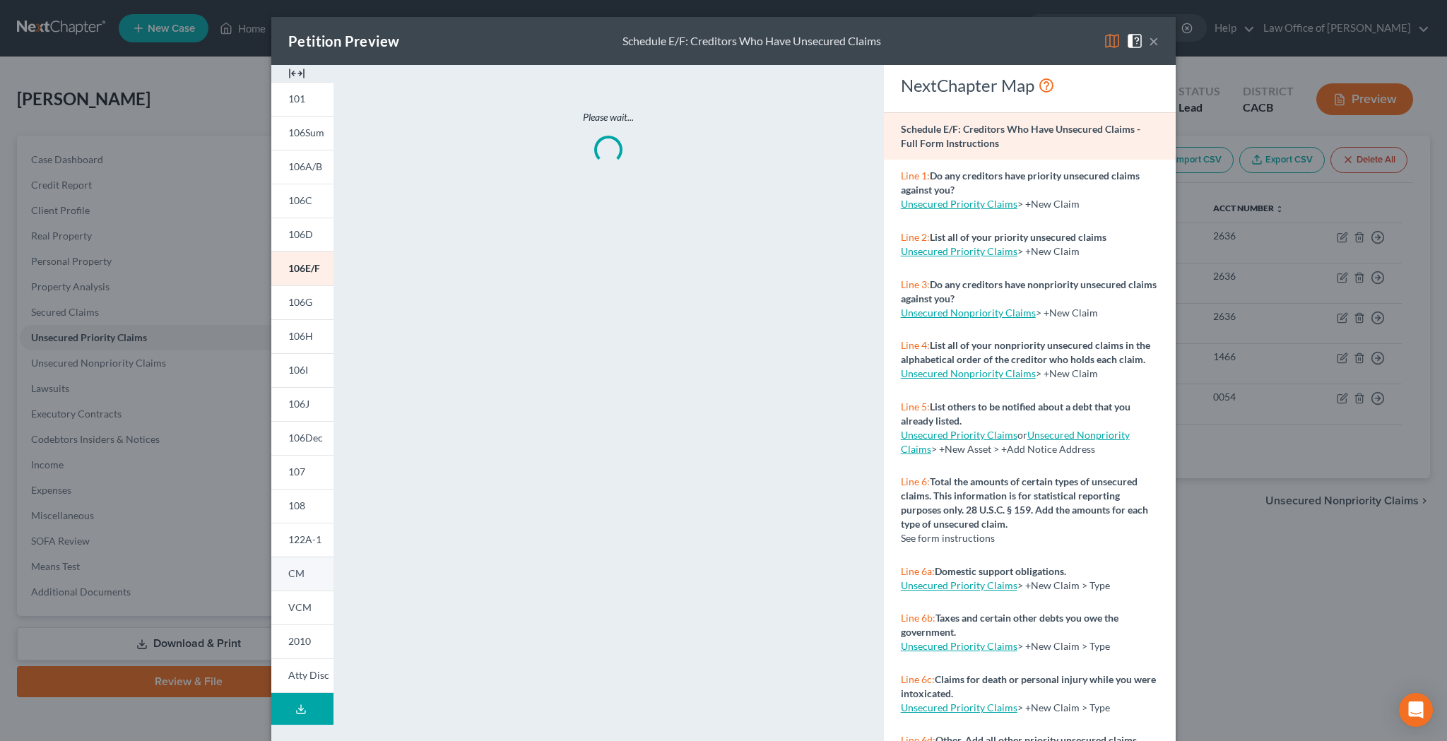
click at [303, 576] on span "CM" at bounding box center [296, 573] width 16 height 12
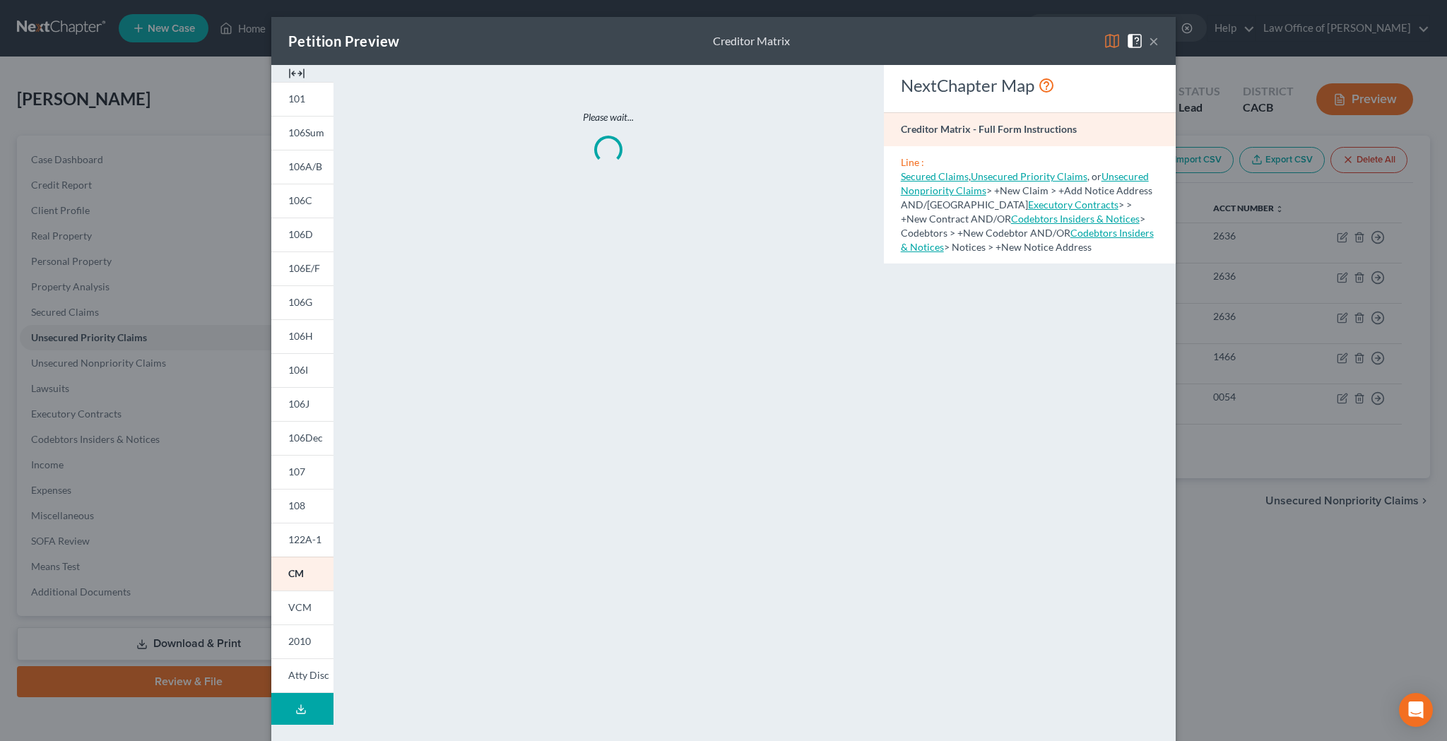
click at [1156, 40] on button "×" at bounding box center [1153, 40] width 10 height 17
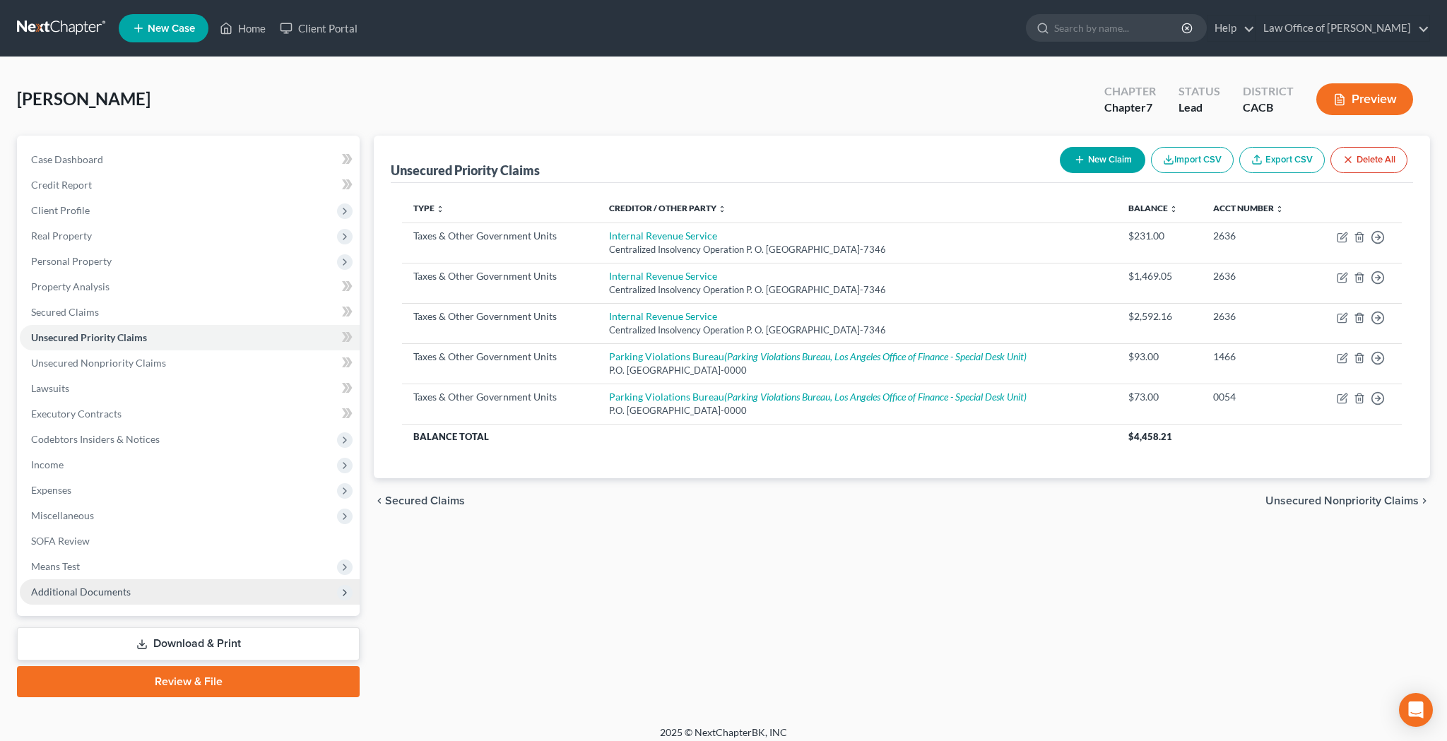
click at [109, 592] on span "Additional Documents" at bounding box center [81, 592] width 100 height 12
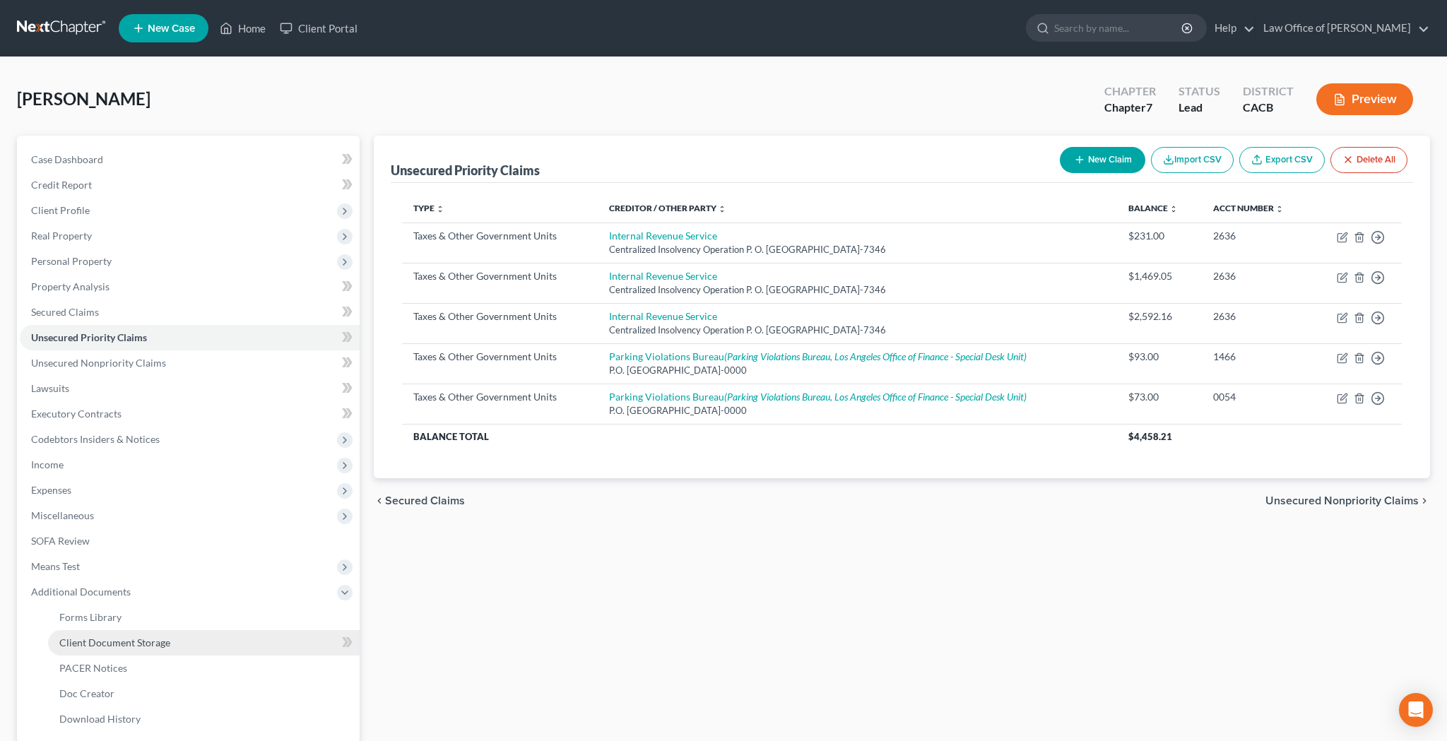
click at [112, 639] on span "Client Document Storage" at bounding box center [114, 642] width 111 height 12
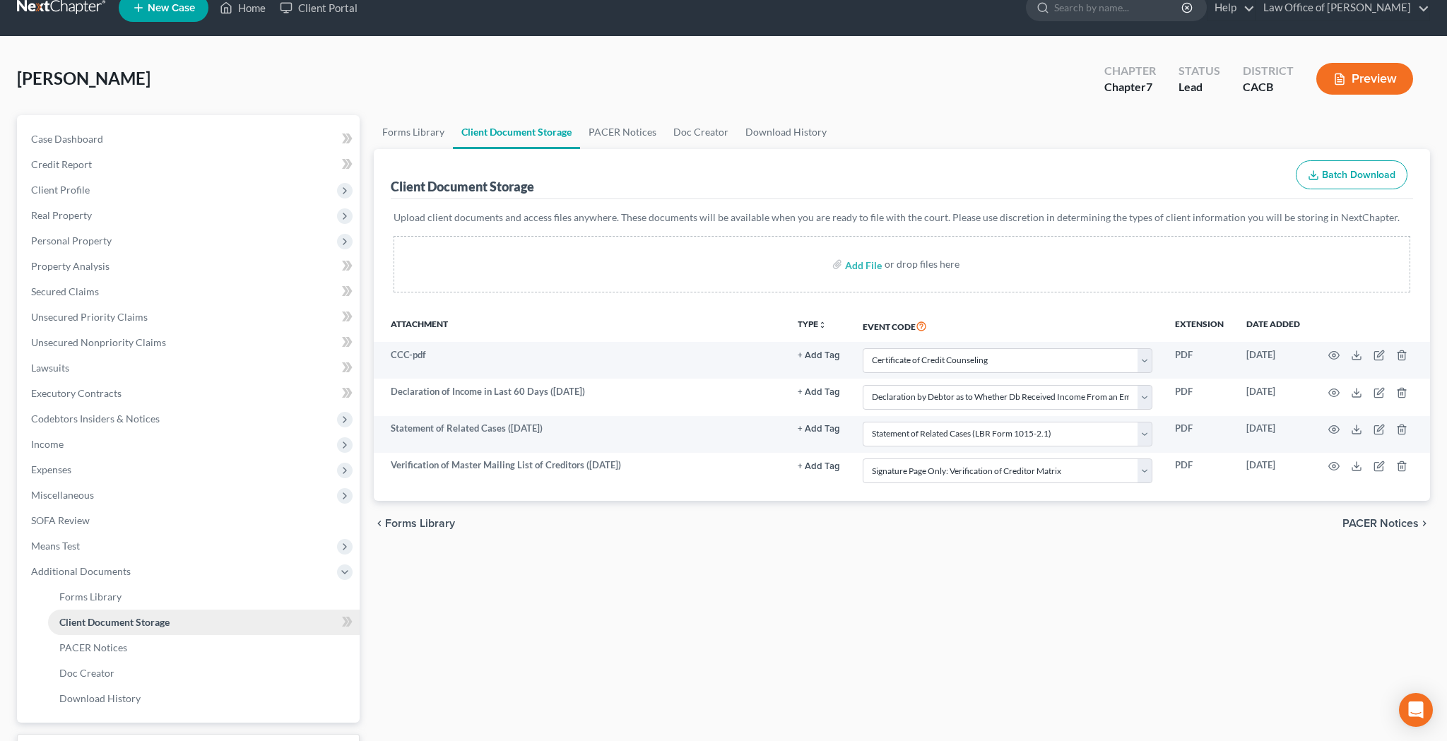
scroll to position [12, 0]
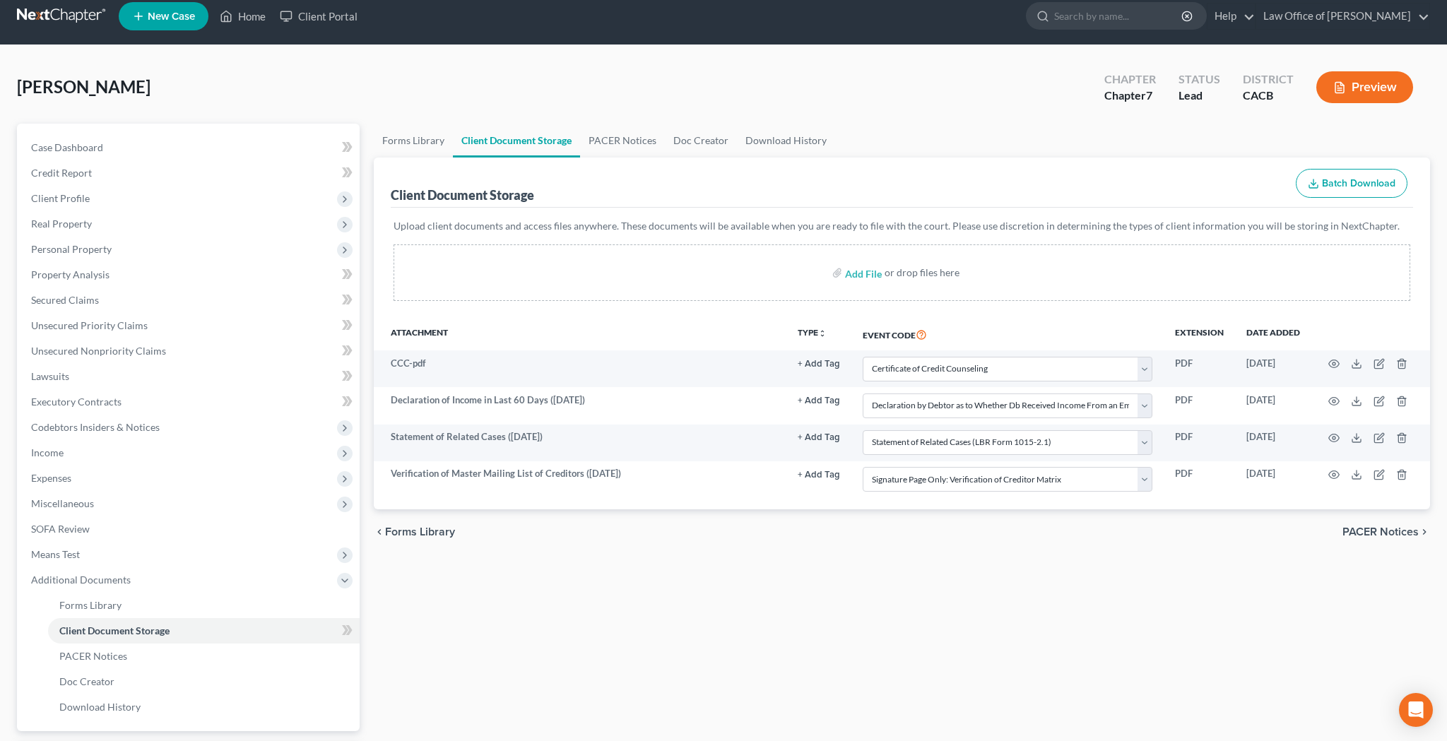
click at [1374, 80] on button "Preview" at bounding box center [1364, 87] width 97 height 32
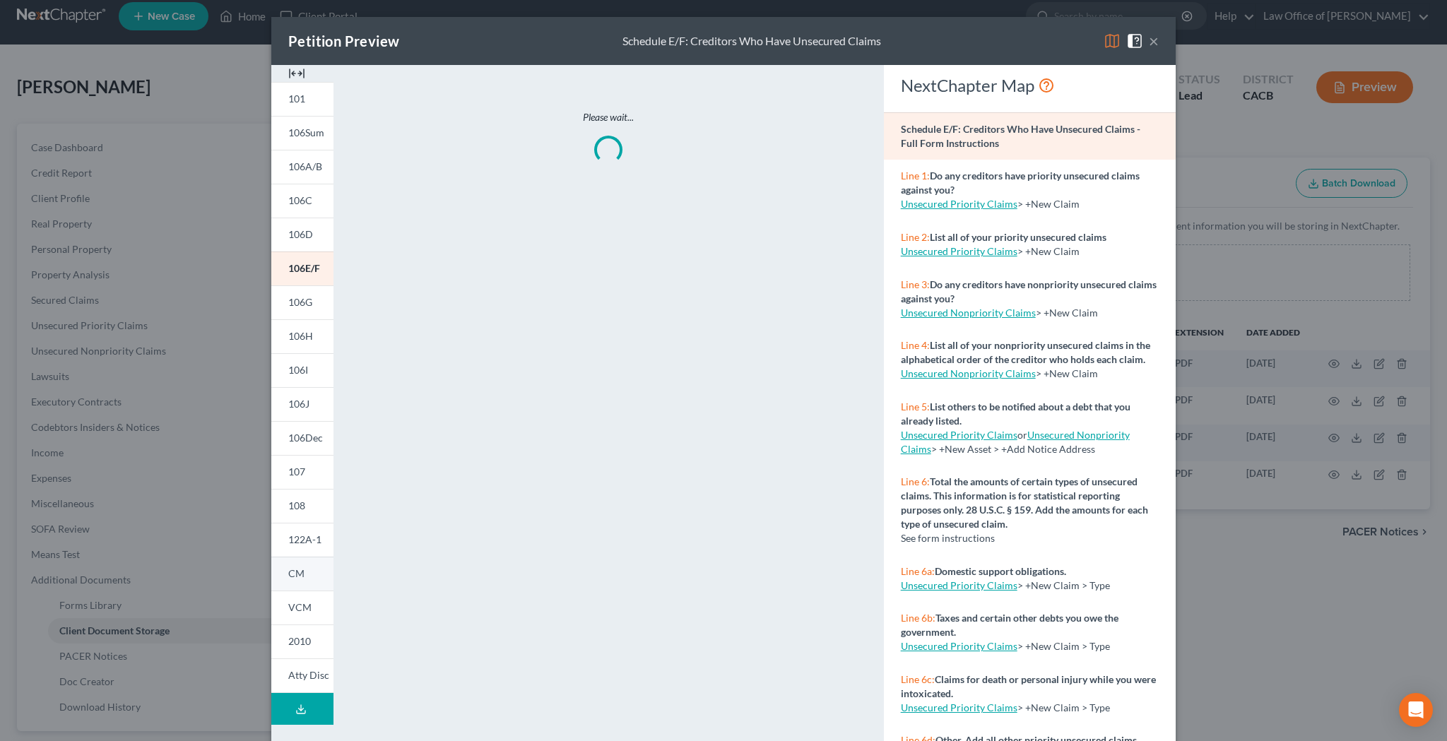
click at [306, 572] on link "CM" at bounding box center [302, 574] width 62 height 34
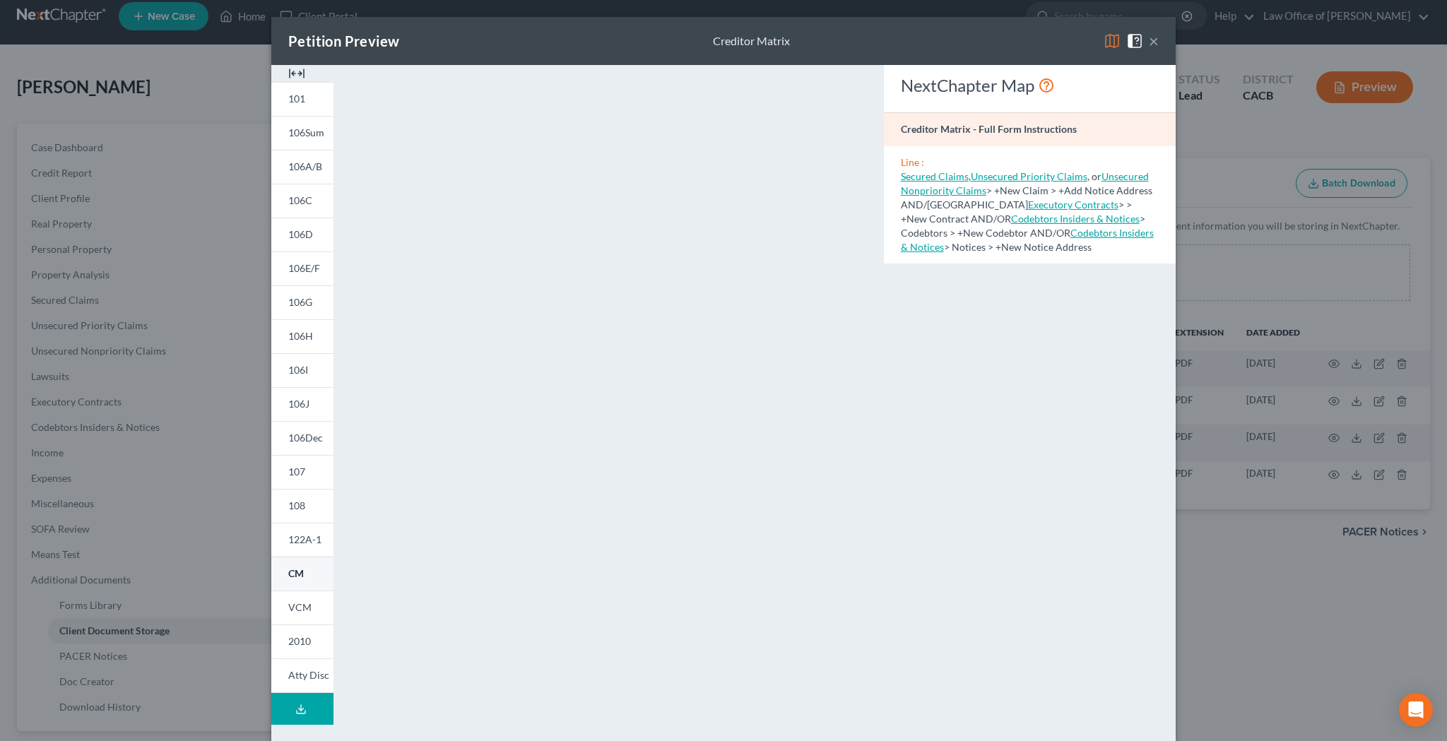
click at [288, 578] on span "CM" at bounding box center [296, 573] width 16 height 12
click at [1156, 44] on button "×" at bounding box center [1153, 40] width 10 height 17
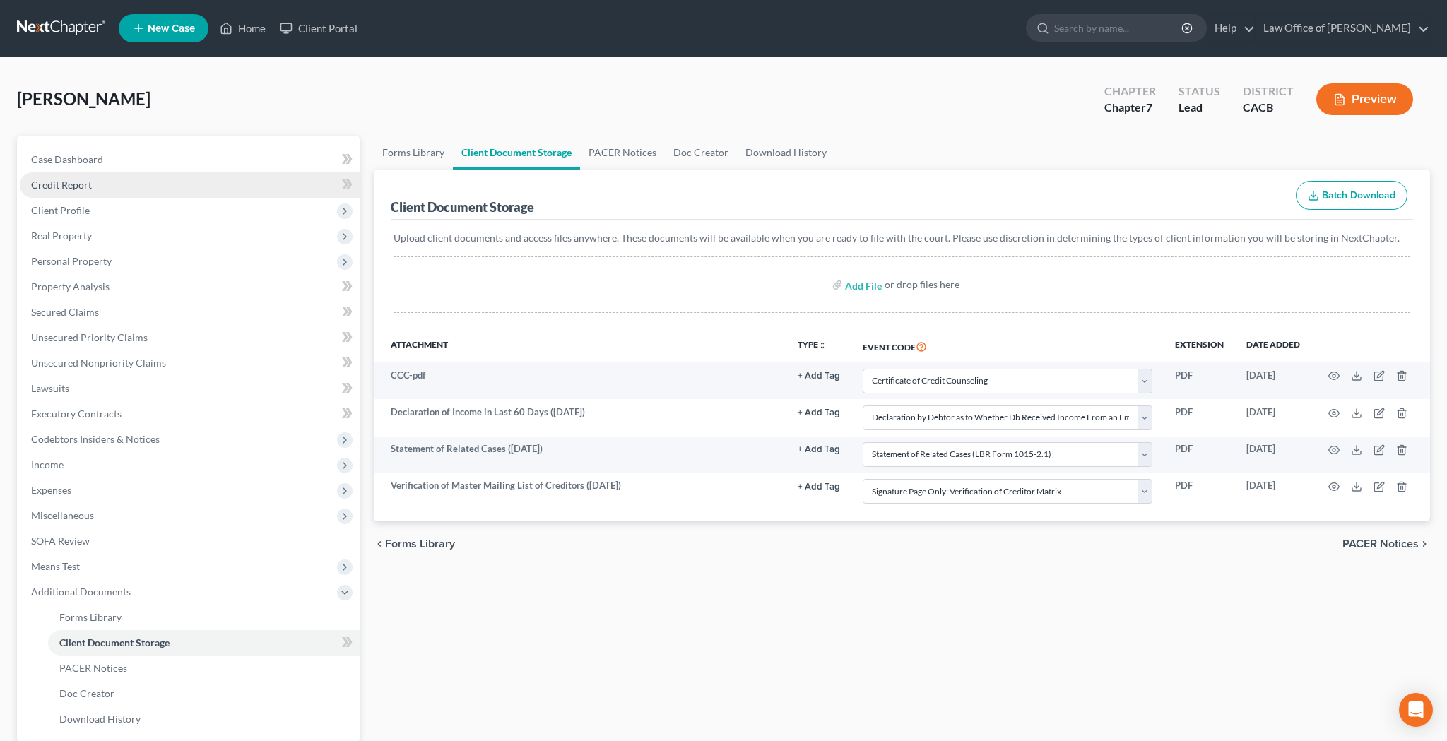
scroll to position [0, 0]
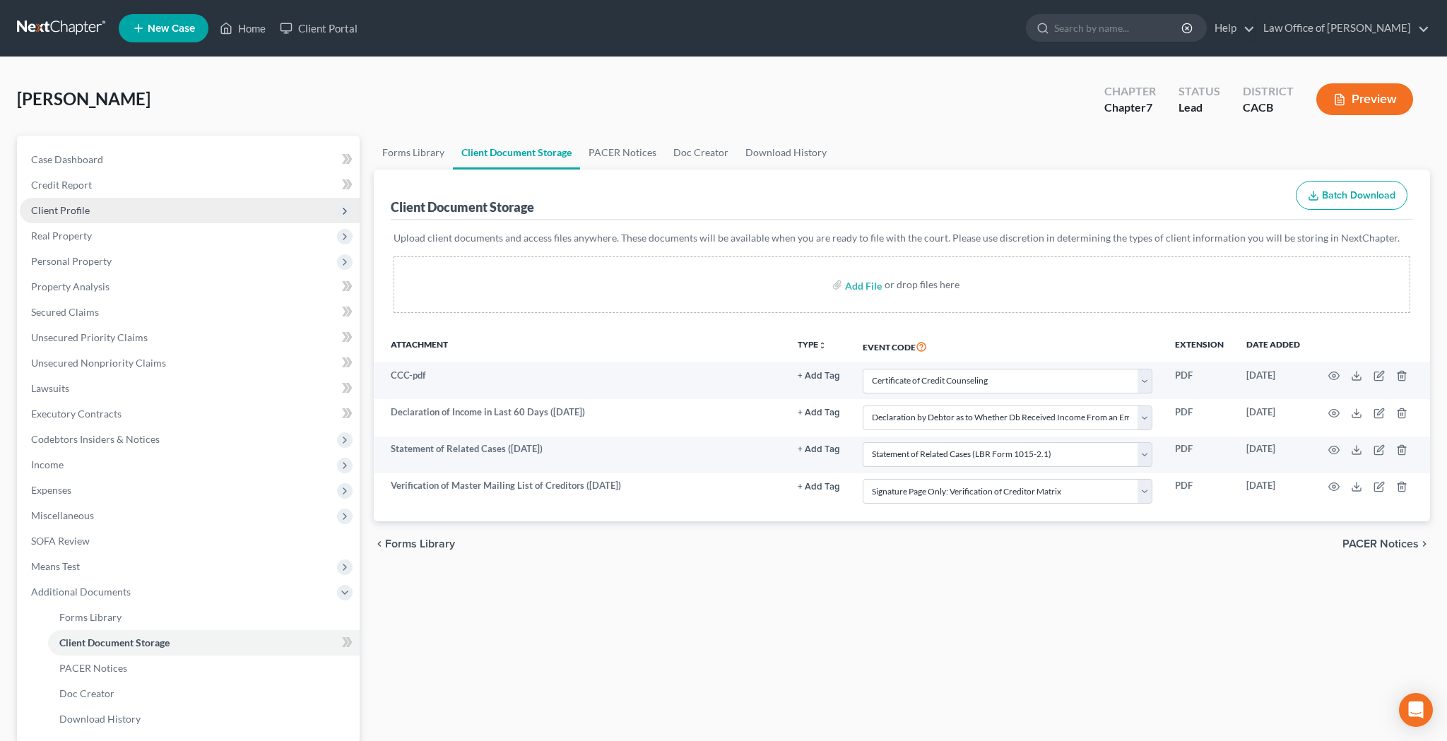
click at [68, 206] on span "Client Profile" at bounding box center [60, 210] width 59 height 12
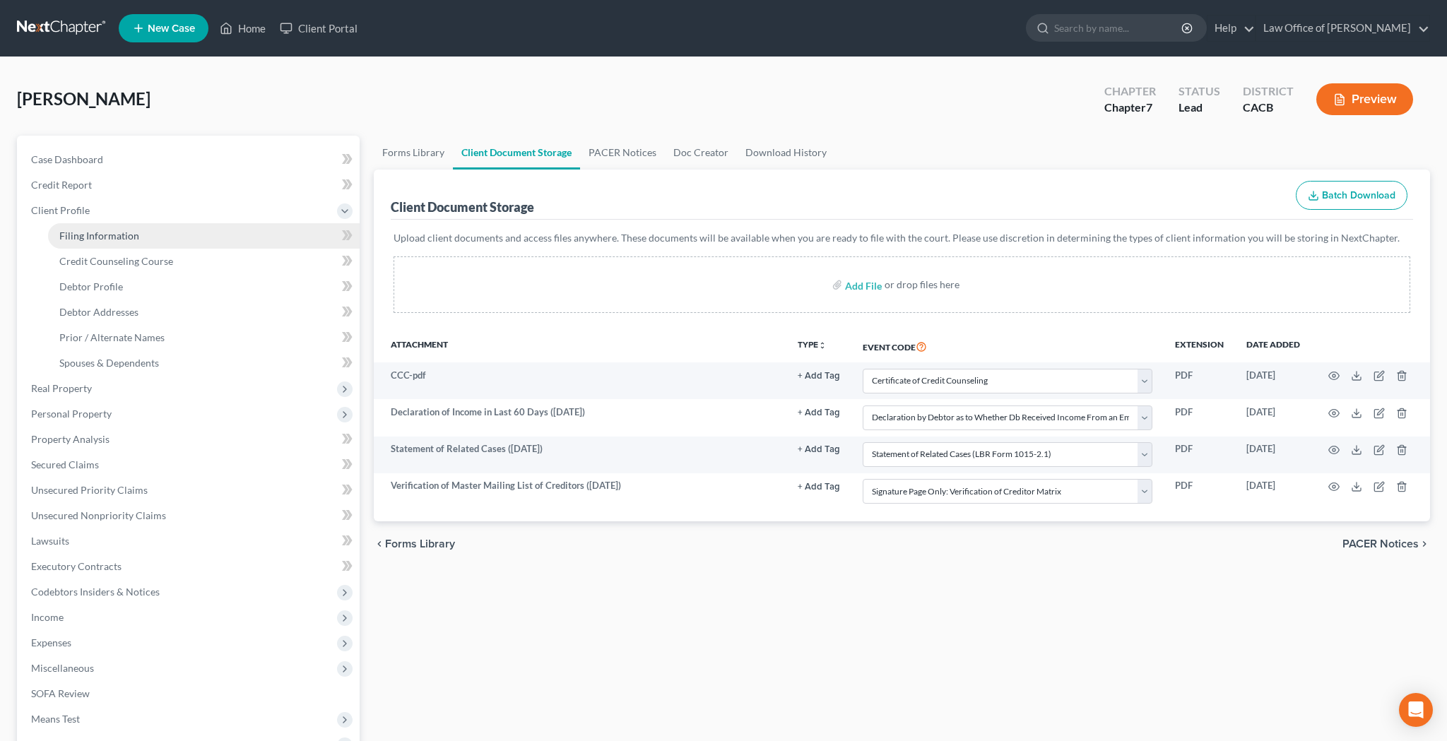
click at [105, 236] on span "Filing Information" at bounding box center [99, 236] width 80 height 12
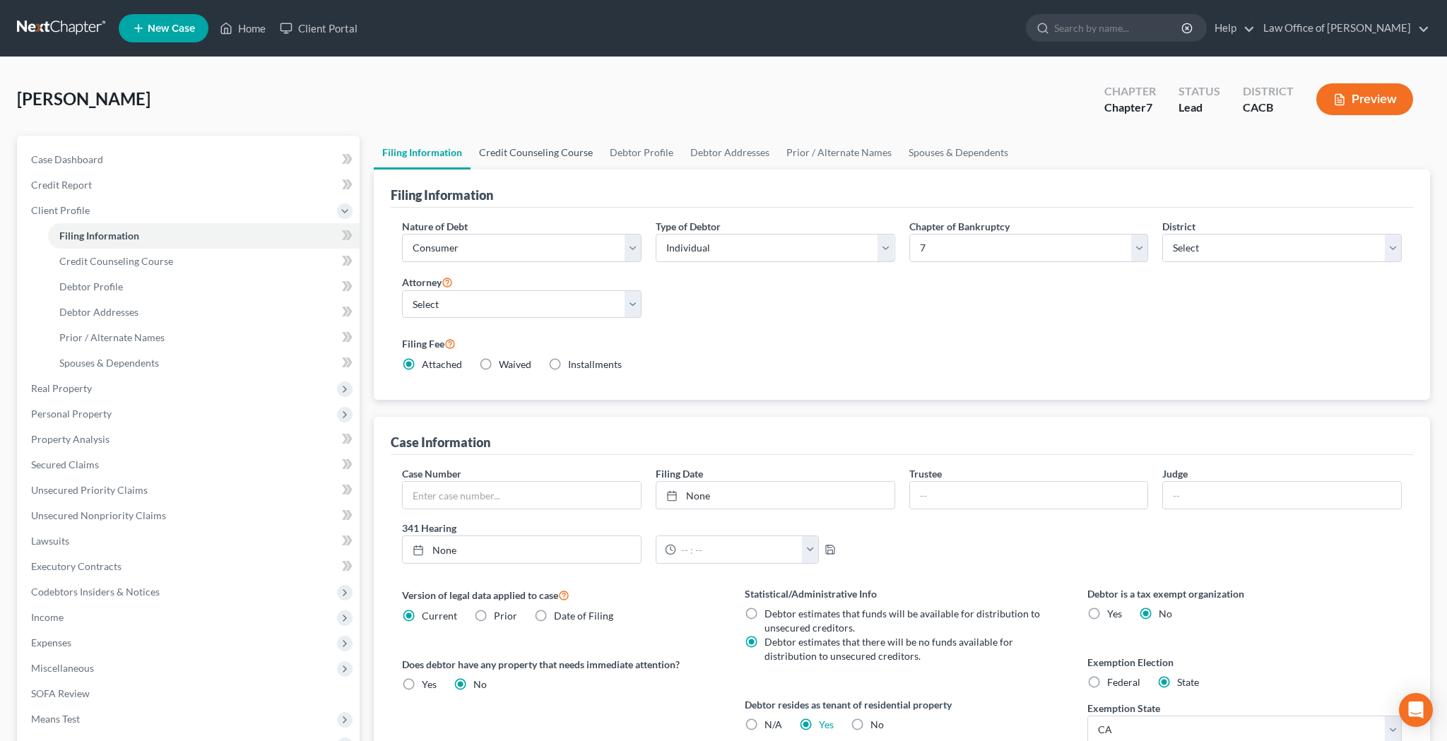
click at [564, 158] on link "Credit Counseling Course" at bounding box center [535, 153] width 131 height 34
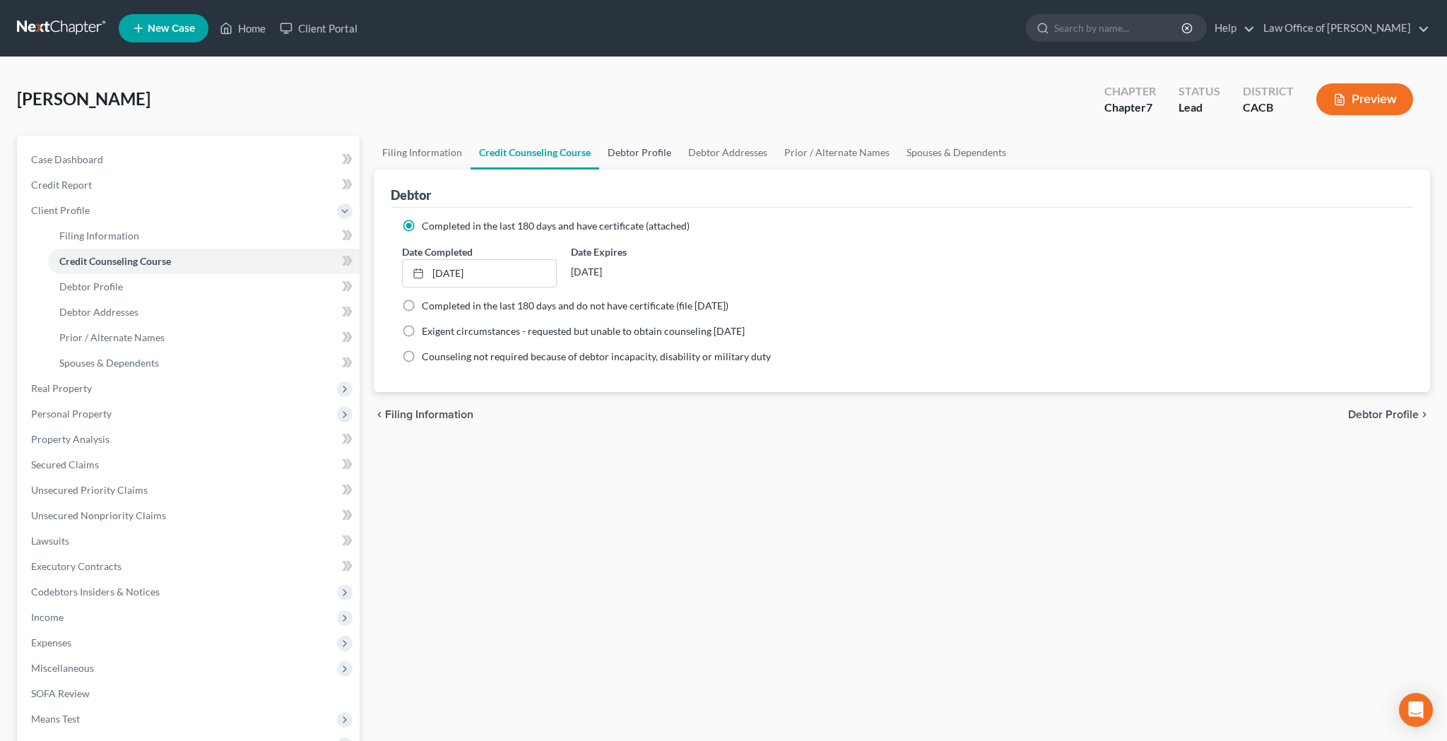
click at [622, 158] on link "Debtor Profile" at bounding box center [639, 153] width 81 height 34
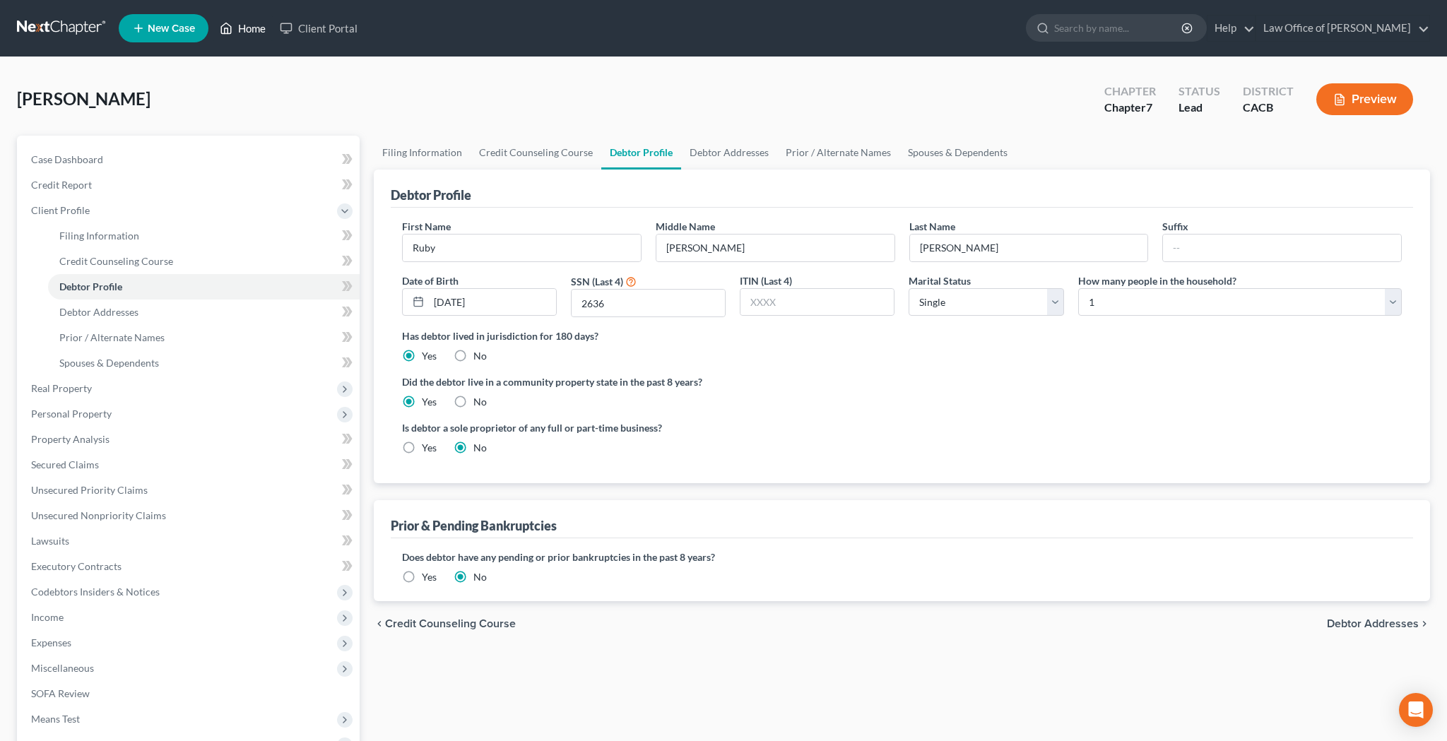
click at [258, 30] on link "Home" at bounding box center [243, 28] width 60 height 25
